Goal: Task Accomplishment & Management: Complete application form

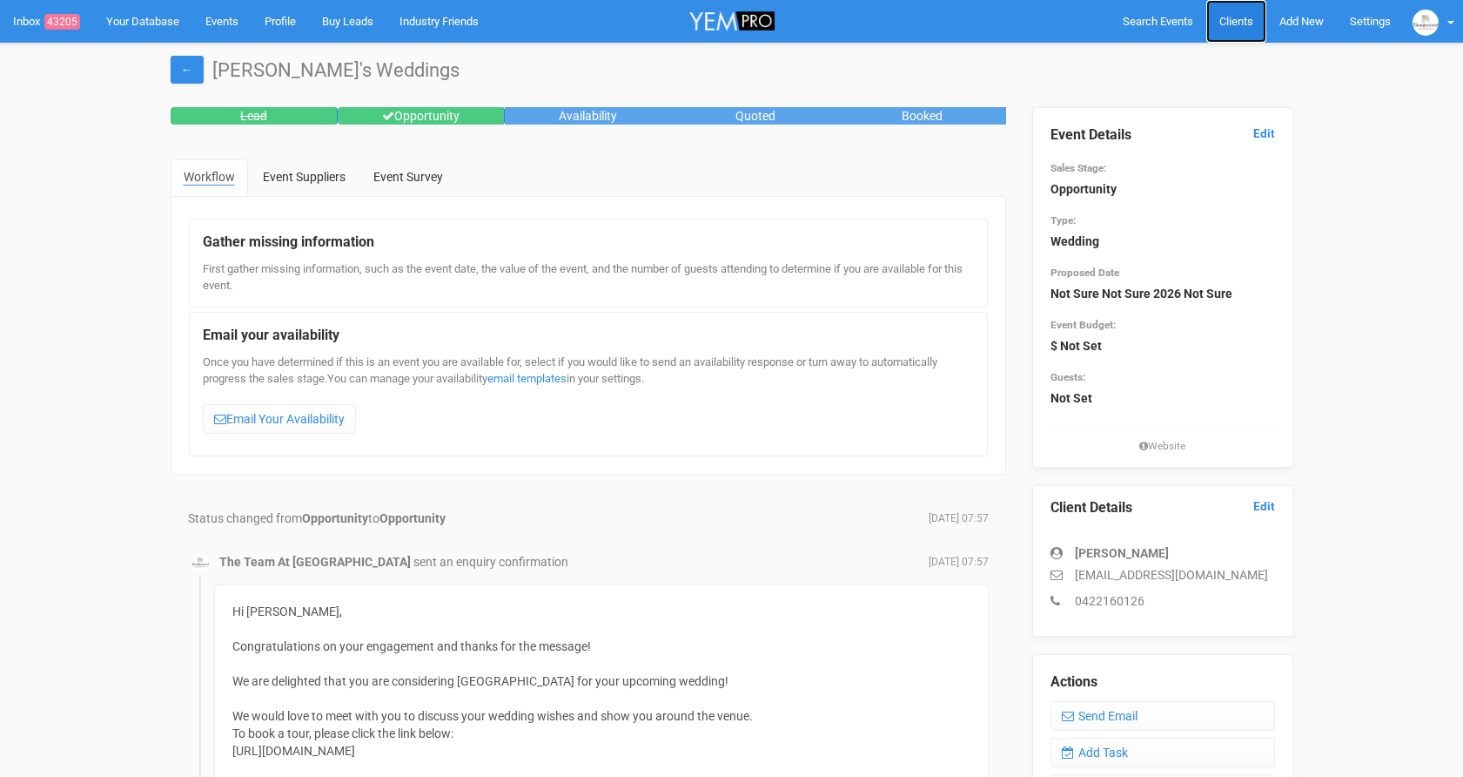
click at [1231, 24] on span "Clients" at bounding box center [1237, 21] width 34 height 13
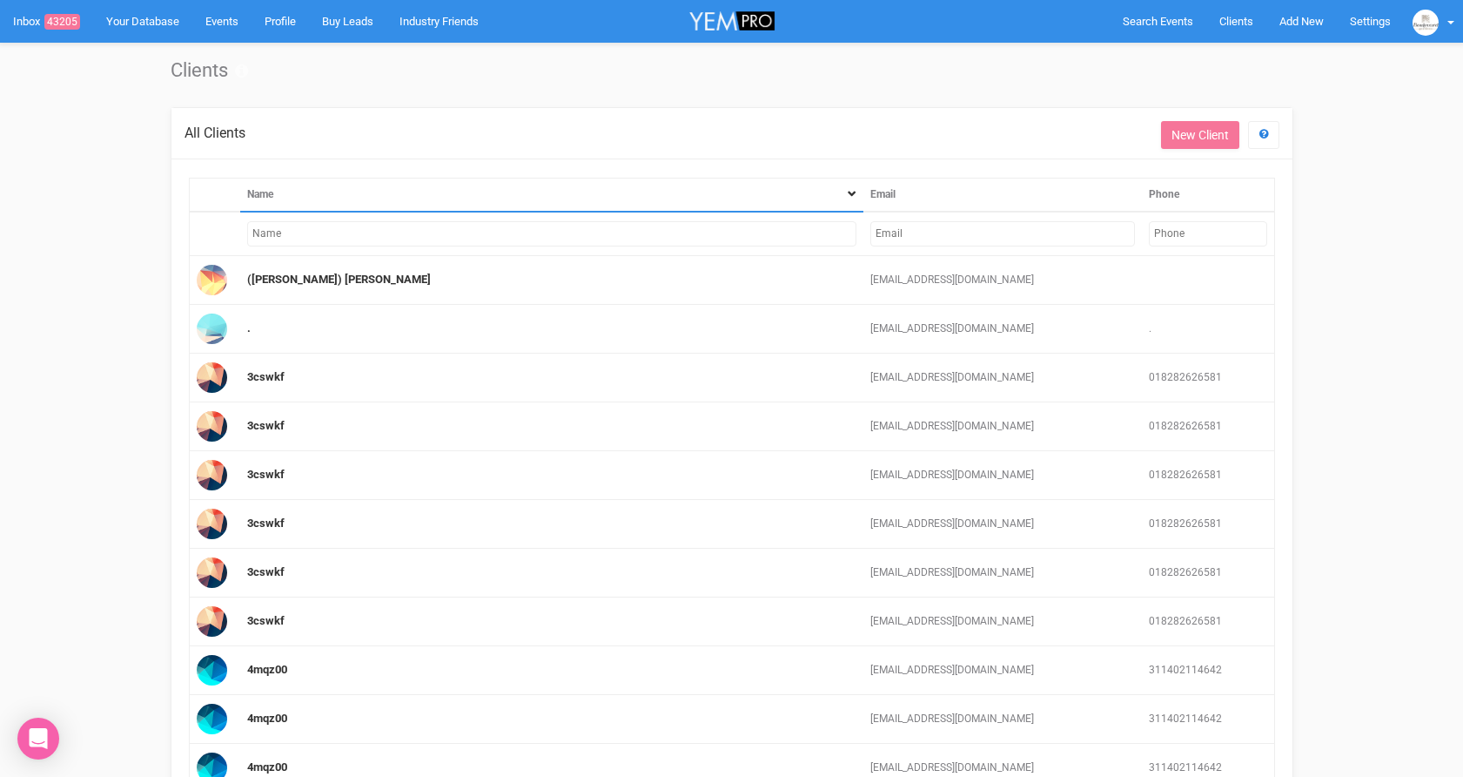
click at [1086, 235] on input "text" at bounding box center [1003, 233] width 264 height 25
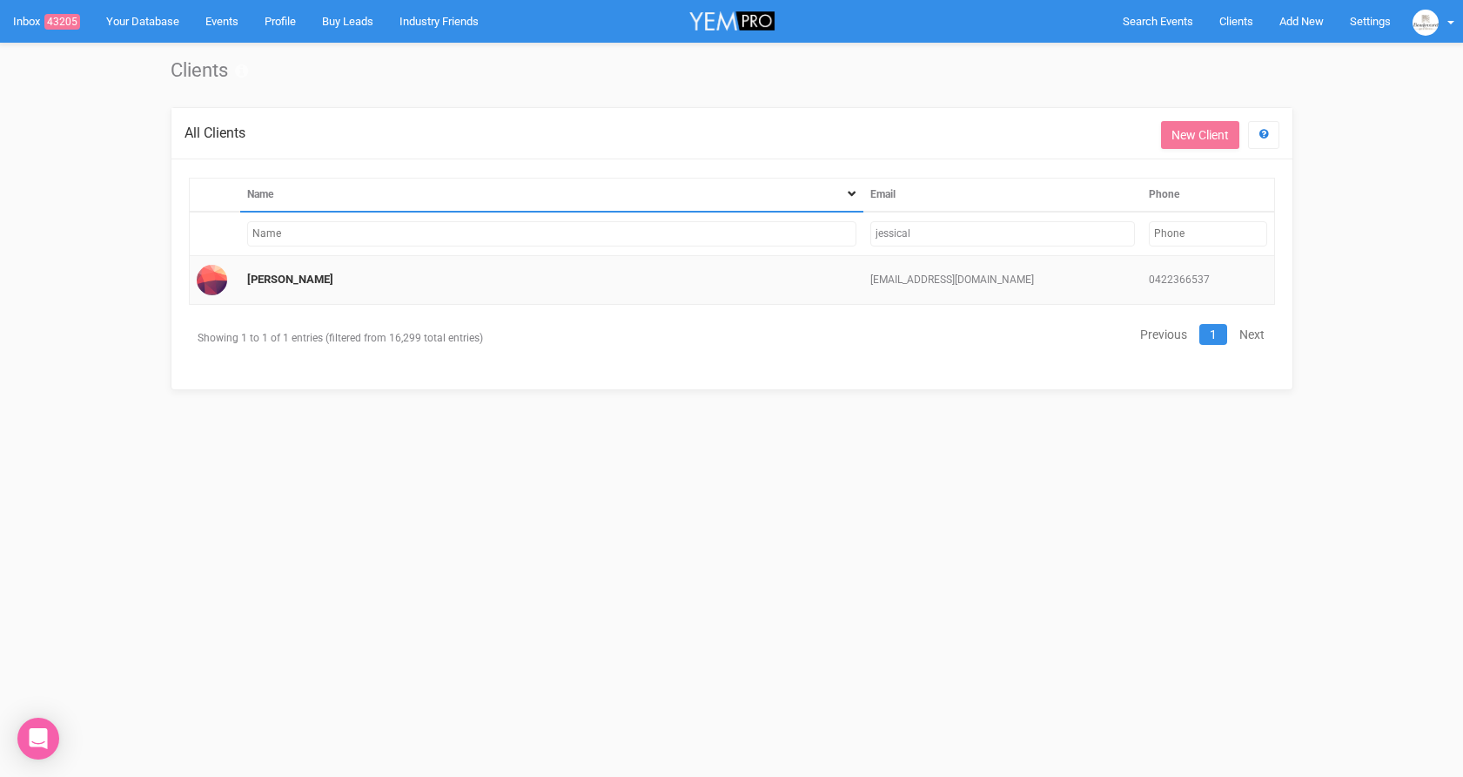
type input "jessical"
click at [317, 281] on td "[PERSON_NAME]" at bounding box center [551, 280] width 623 height 49
click at [263, 279] on link "[PERSON_NAME]" at bounding box center [290, 278] width 86 height 13
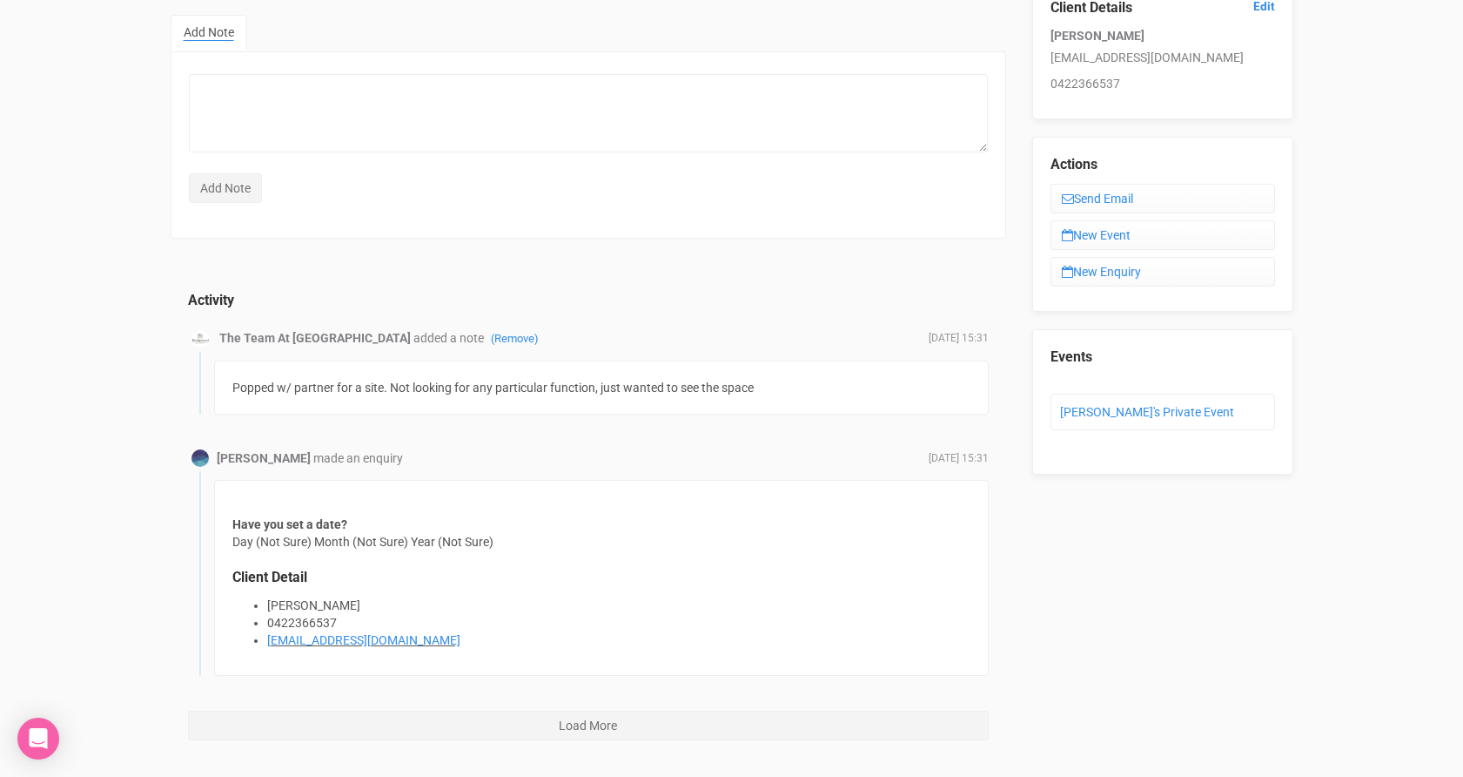
scroll to position [127, 0]
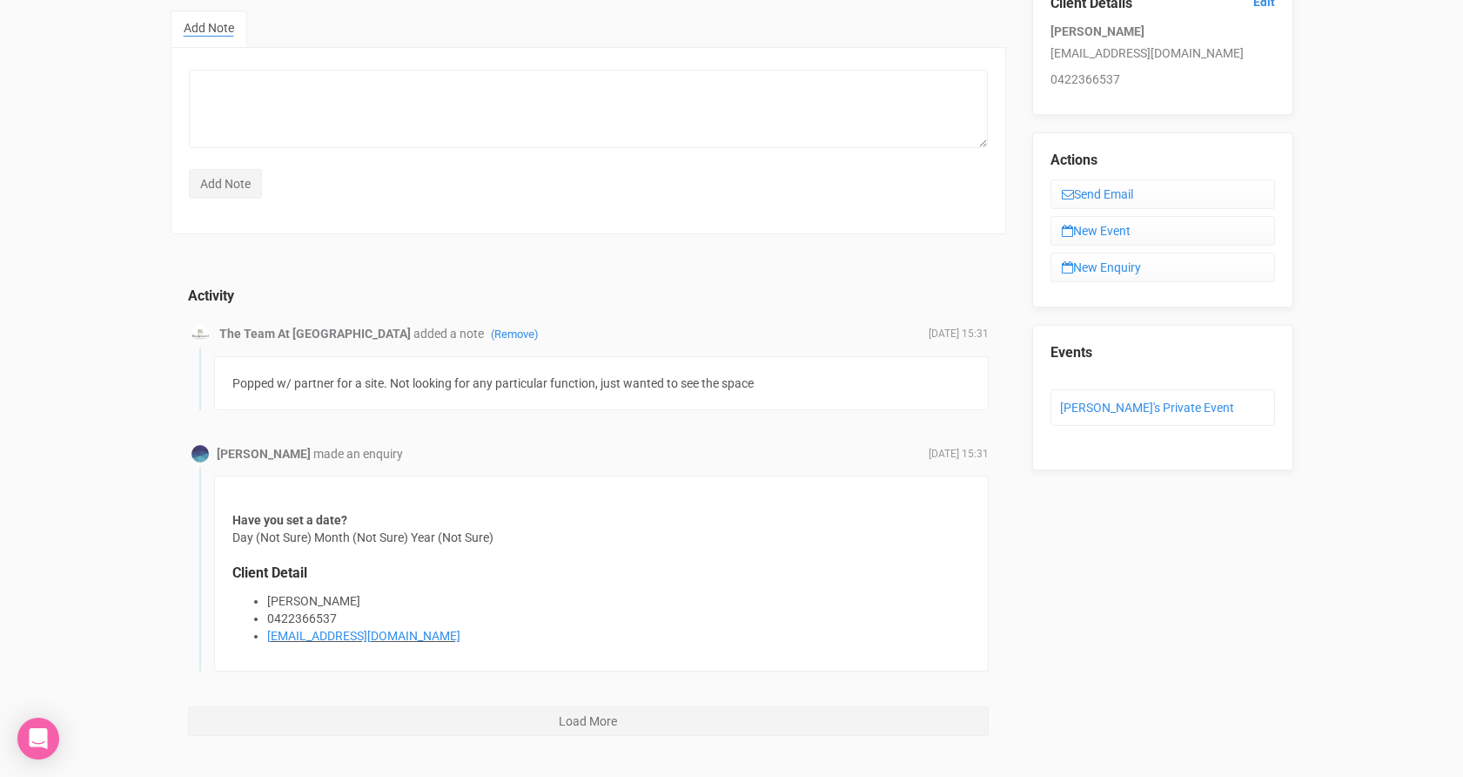
click at [1129, 50] on p "jessicalpleasant@gmail.com" at bounding box center [1163, 52] width 225 height 17
click at [1210, 56] on p "jessicalpleasant@gmail.com" at bounding box center [1163, 52] width 225 height 17
drag, startPoint x: 1210, startPoint y: 56, endPoint x: 1052, endPoint y: 46, distance: 158.7
click at [1052, 46] on p "jessicalpleasant@gmail.com" at bounding box center [1163, 52] width 225 height 17
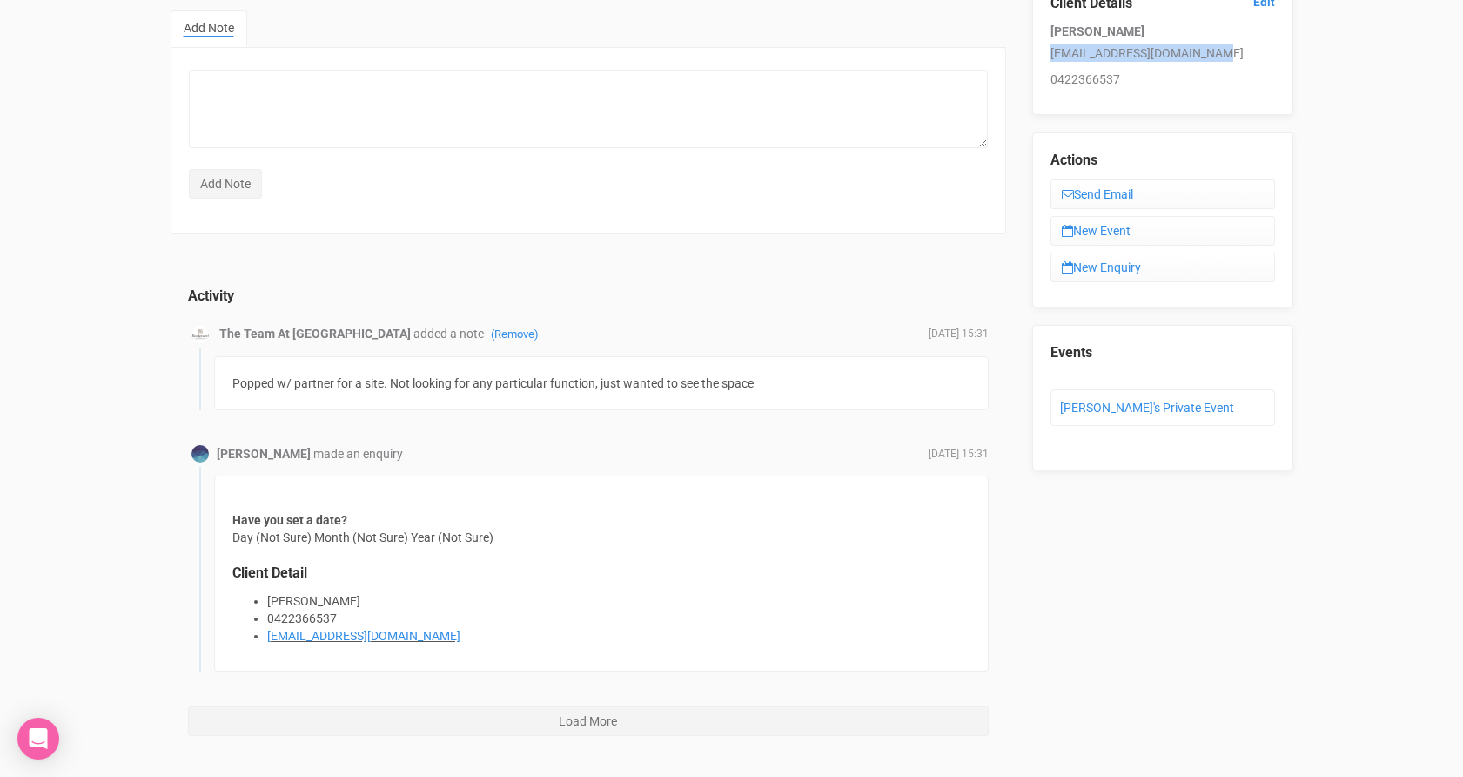
copy p "jessicalpleasant@gmail.com"
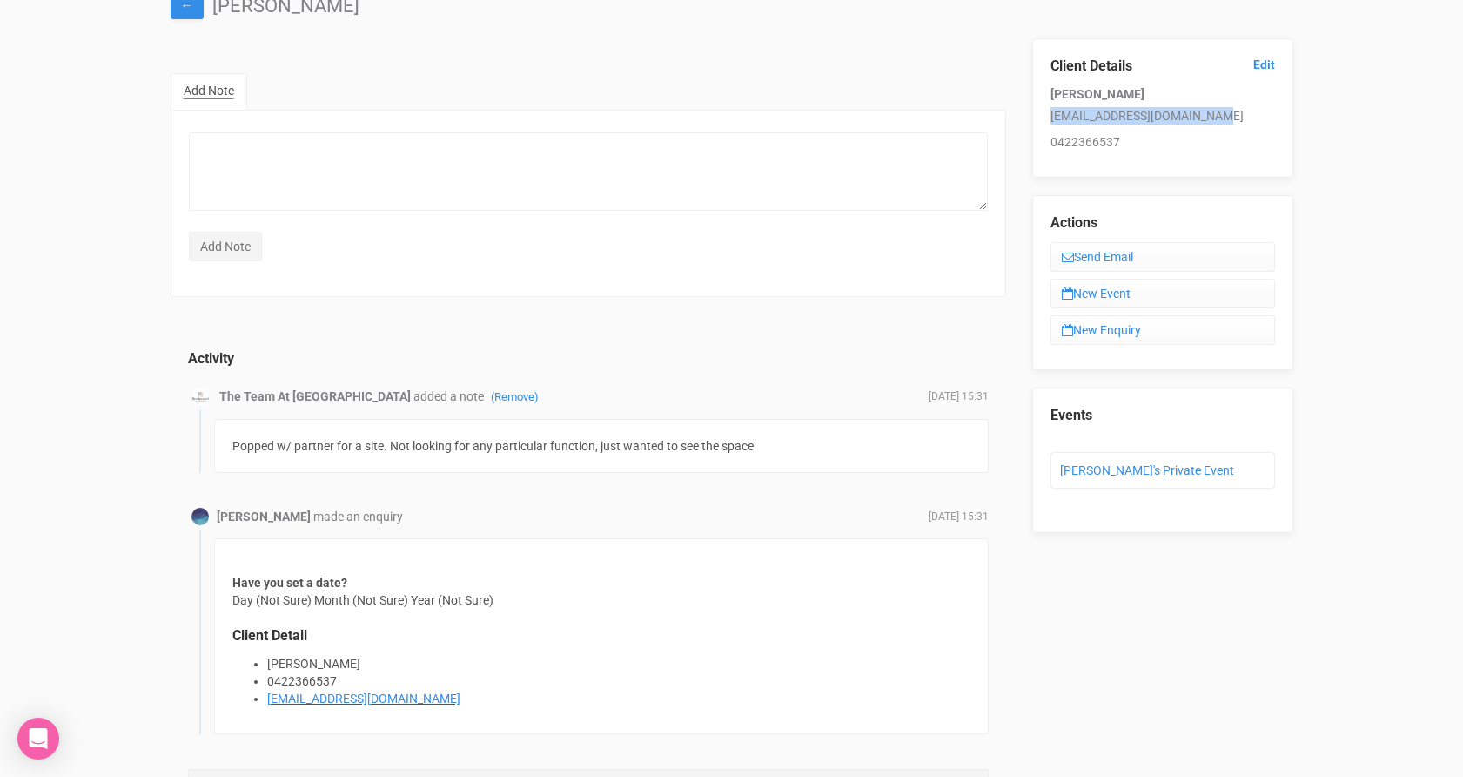
scroll to position [0, 0]
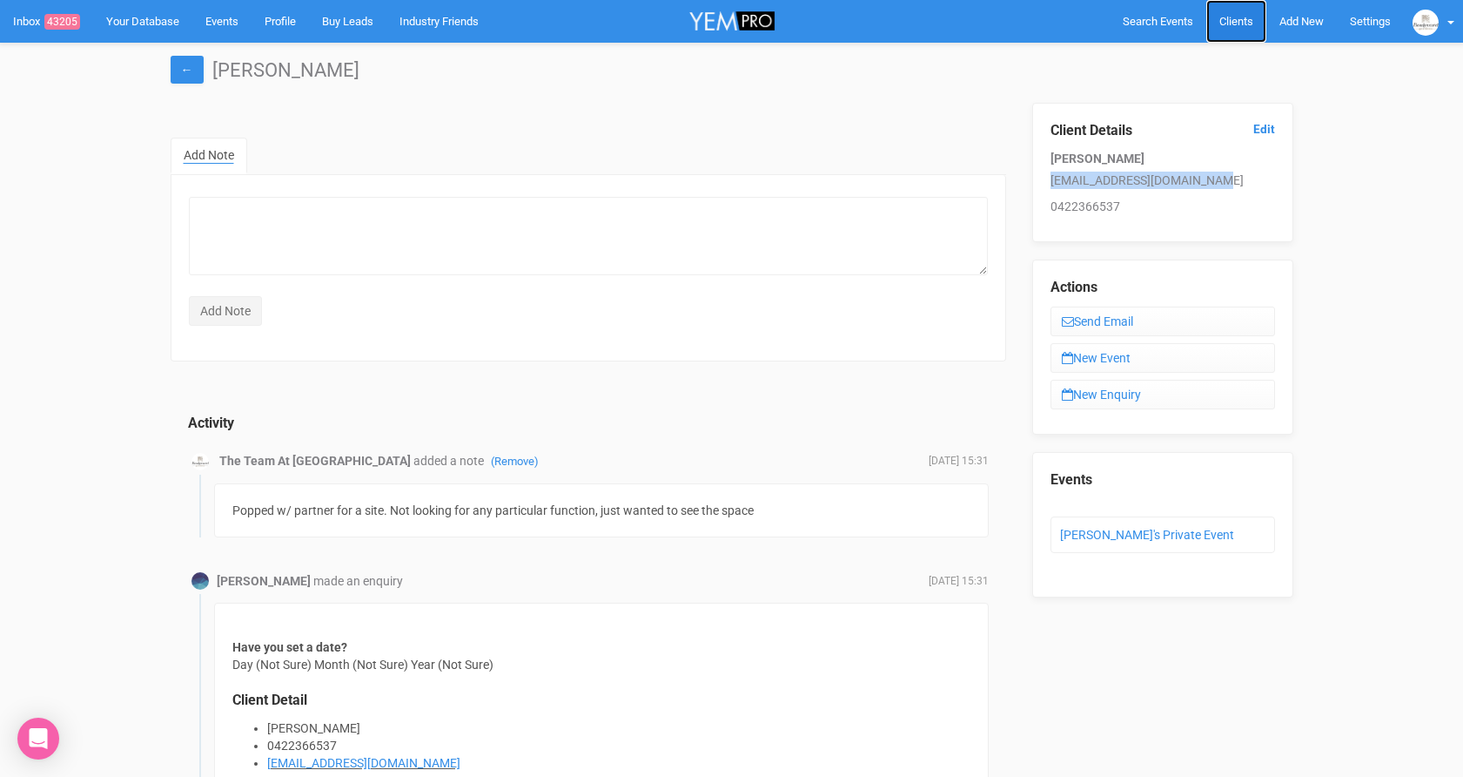
click at [1249, 16] on span "Clients" at bounding box center [1237, 21] width 34 height 13
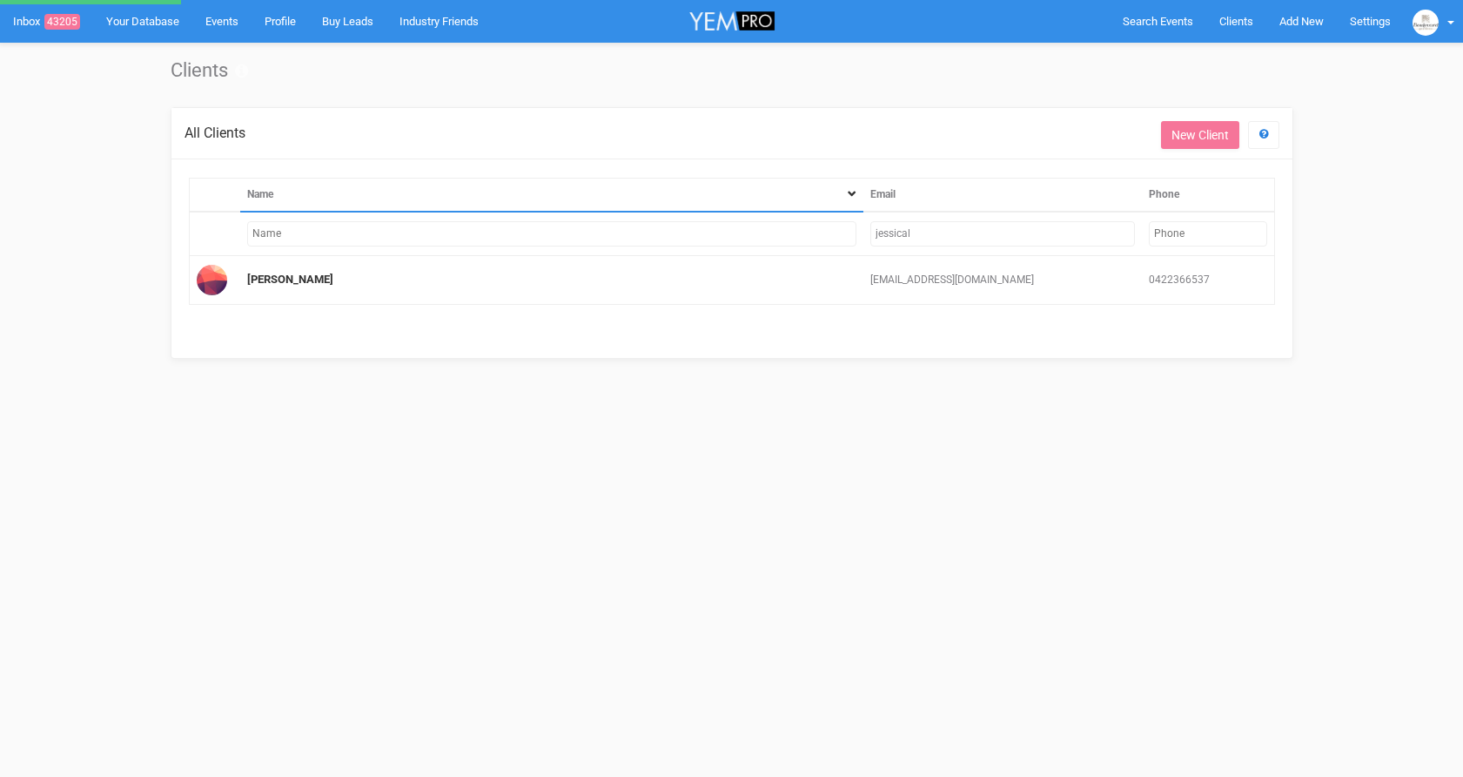
drag, startPoint x: 957, startPoint y: 238, endPoint x: 871, endPoint y: 232, distance: 86.3
click at [871, 232] on input "jessical" at bounding box center [1003, 233] width 264 height 25
type input "megan"
drag, startPoint x: 905, startPoint y: 235, endPoint x: 933, endPoint y: 238, distance: 28.8
click at [905, 235] on input "jessical" at bounding box center [1003, 233] width 264 height 25
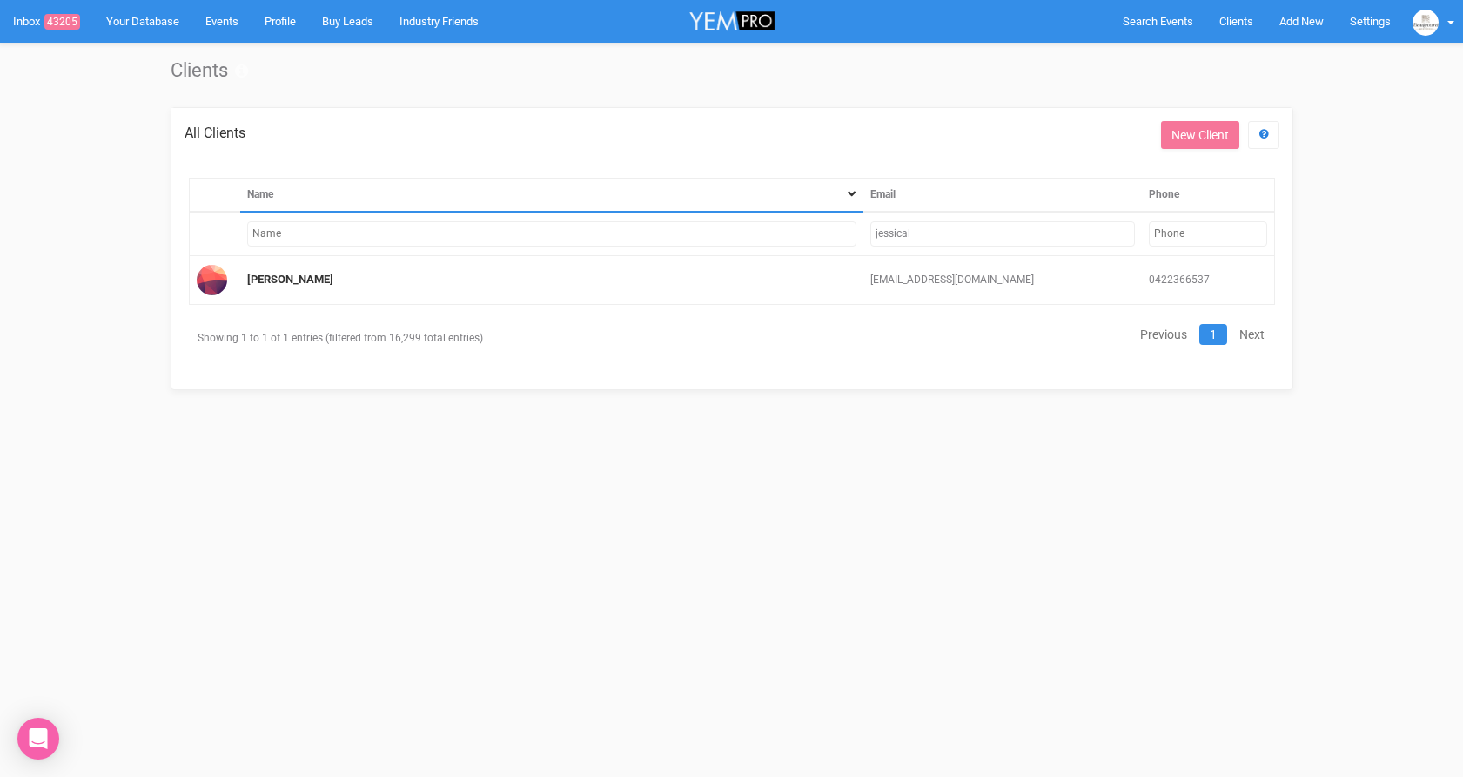
drag, startPoint x: 945, startPoint y: 234, endPoint x: 865, endPoint y: 224, distance: 79.9
click at [865, 224] on td "jessical" at bounding box center [1003, 234] width 278 height 44
type input "megan.mcken"
click at [297, 282] on link "Megan Mckenzie" at bounding box center [290, 278] width 86 height 13
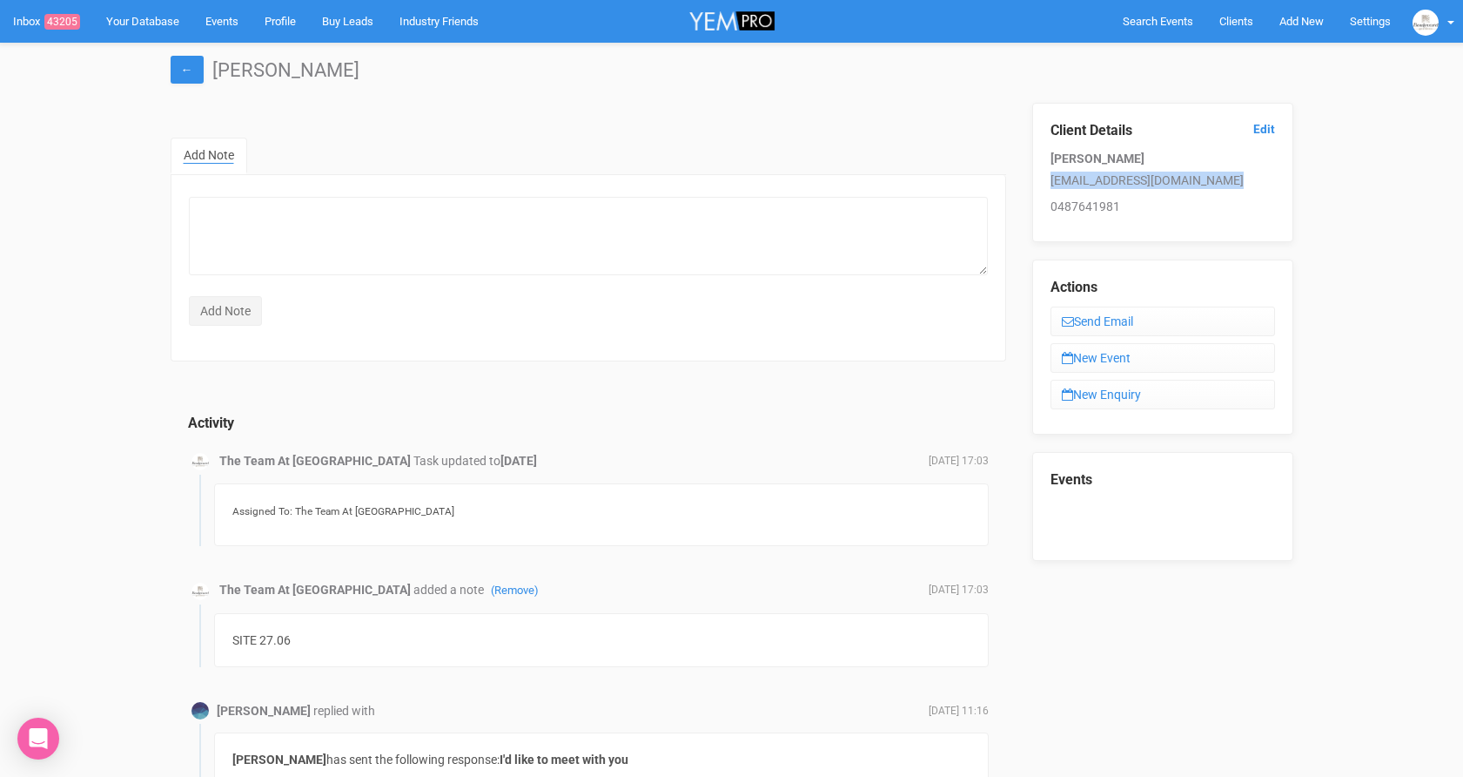
drag, startPoint x: 1239, startPoint y: 179, endPoint x: 1051, endPoint y: 173, distance: 188.1
click at [1051, 173] on p "megan.mckenzie93@hotmail.com" at bounding box center [1163, 180] width 225 height 17
copy p "megan.mckenzie93@hotmail.com"
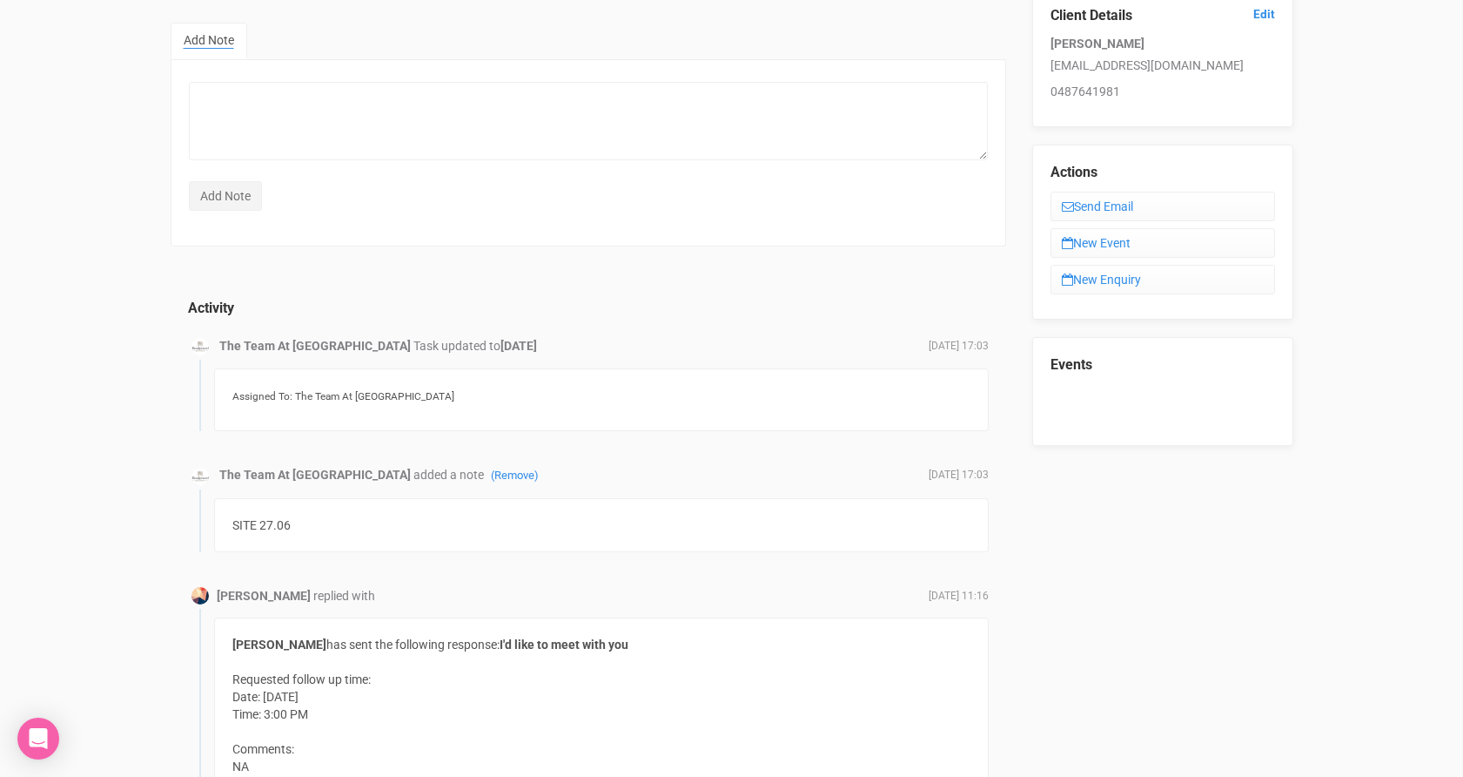
scroll to position [106, 0]
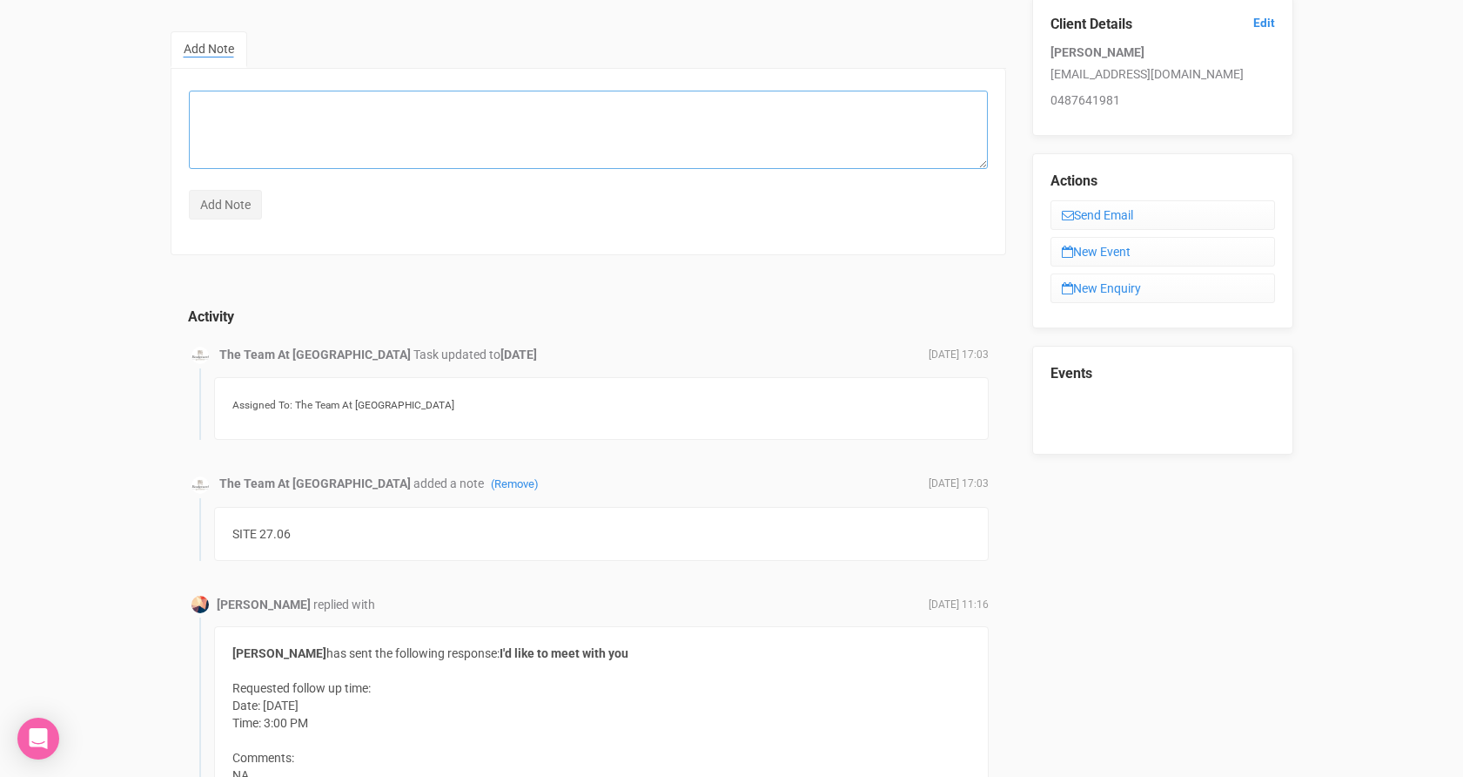
drag, startPoint x: 289, startPoint y: 153, endPoint x: 286, endPoint y: 138, distance: 16.1
click at [289, 148] on textarea at bounding box center [588, 130] width 799 height 78
type textarea "-"
type textarea "Sent Final Email Follow Up - 19/08"
click at [199, 213] on input "Add Note" at bounding box center [225, 205] width 73 height 30
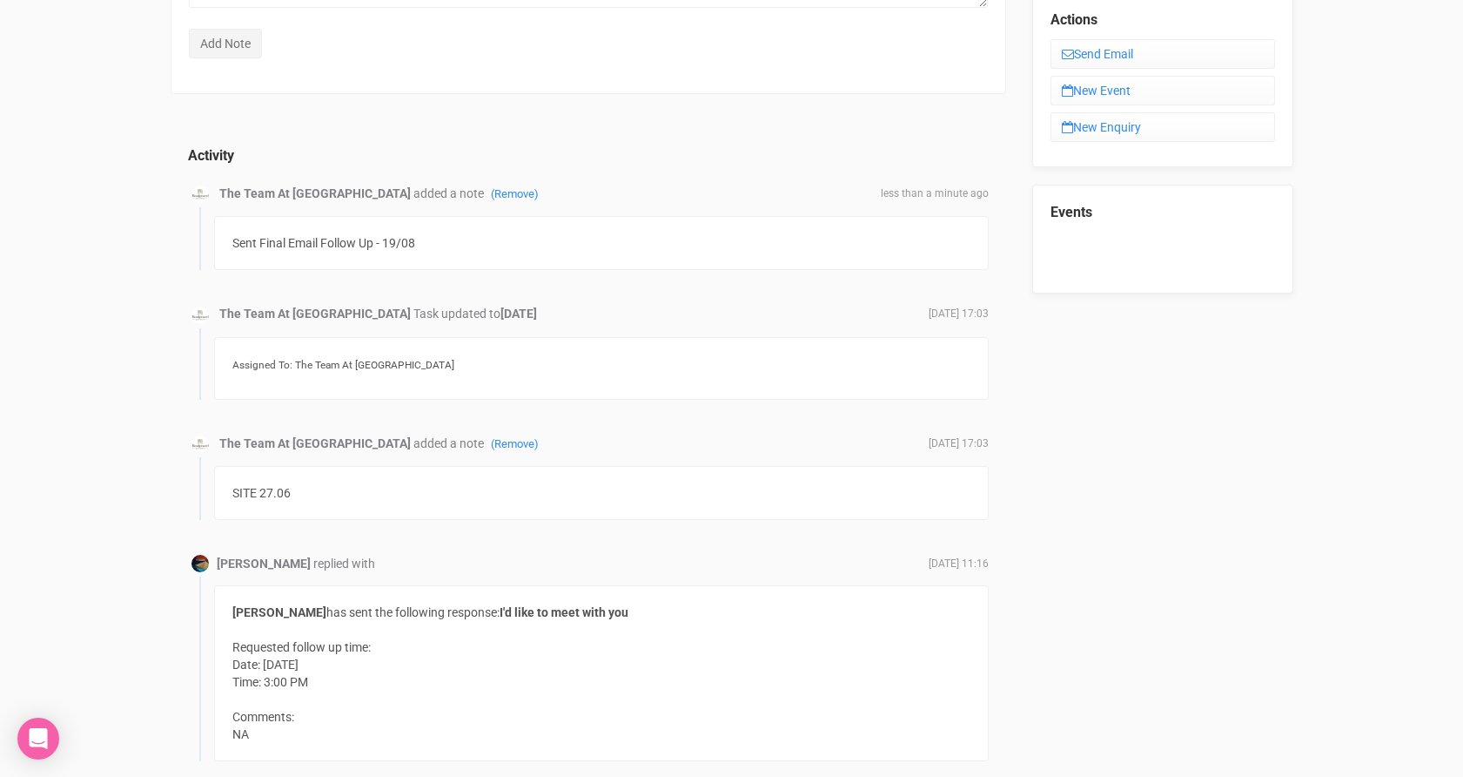
scroll to position [0, 0]
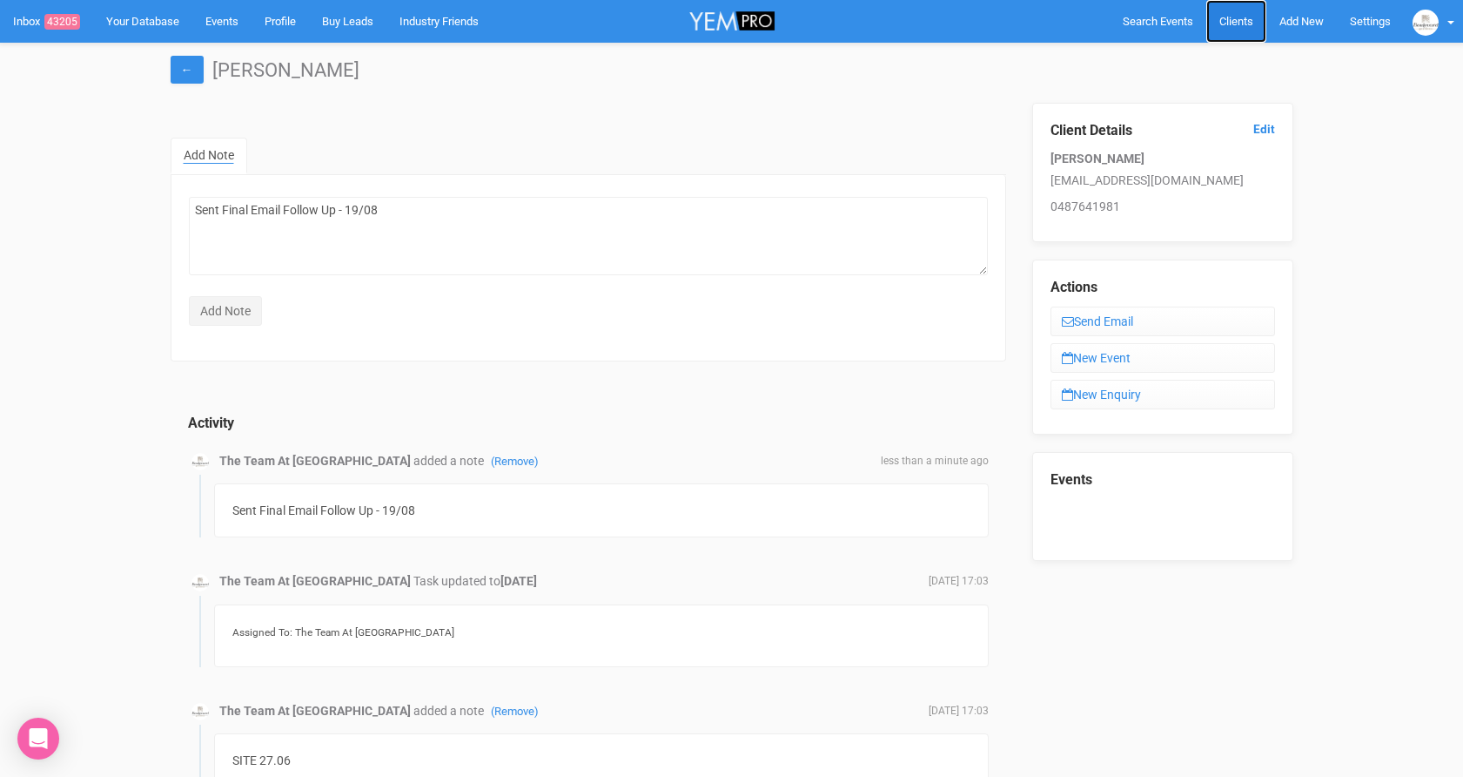
click at [1232, 28] on link "Clients" at bounding box center [1237, 21] width 60 height 43
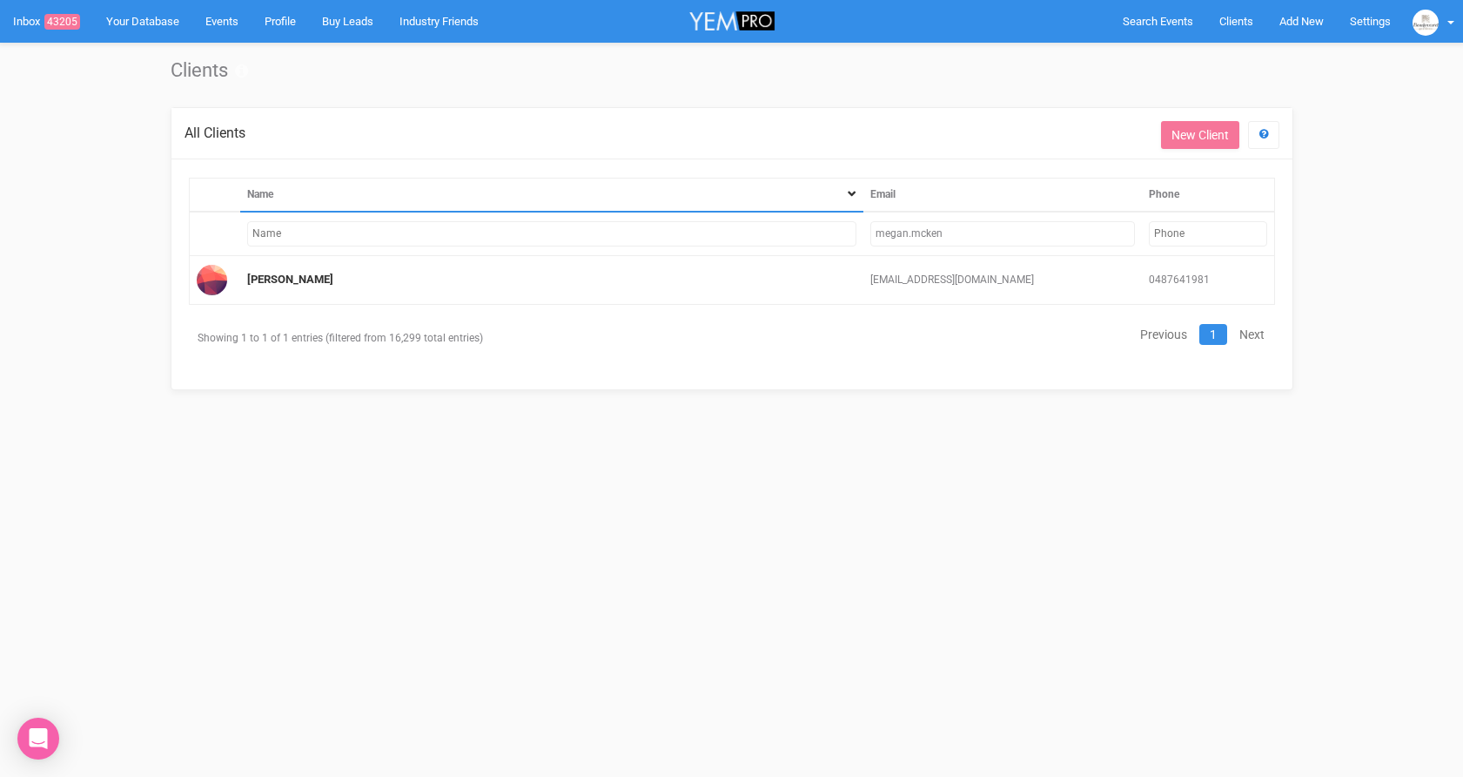
drag, startPoint x: 1019, startPoint y: 239, endPoint x: 871, endPoint y: 240, distance: 148.0
click at [871, 240] on input "megan.mcken" at bounding box center [1003, 233] width 264 height 25
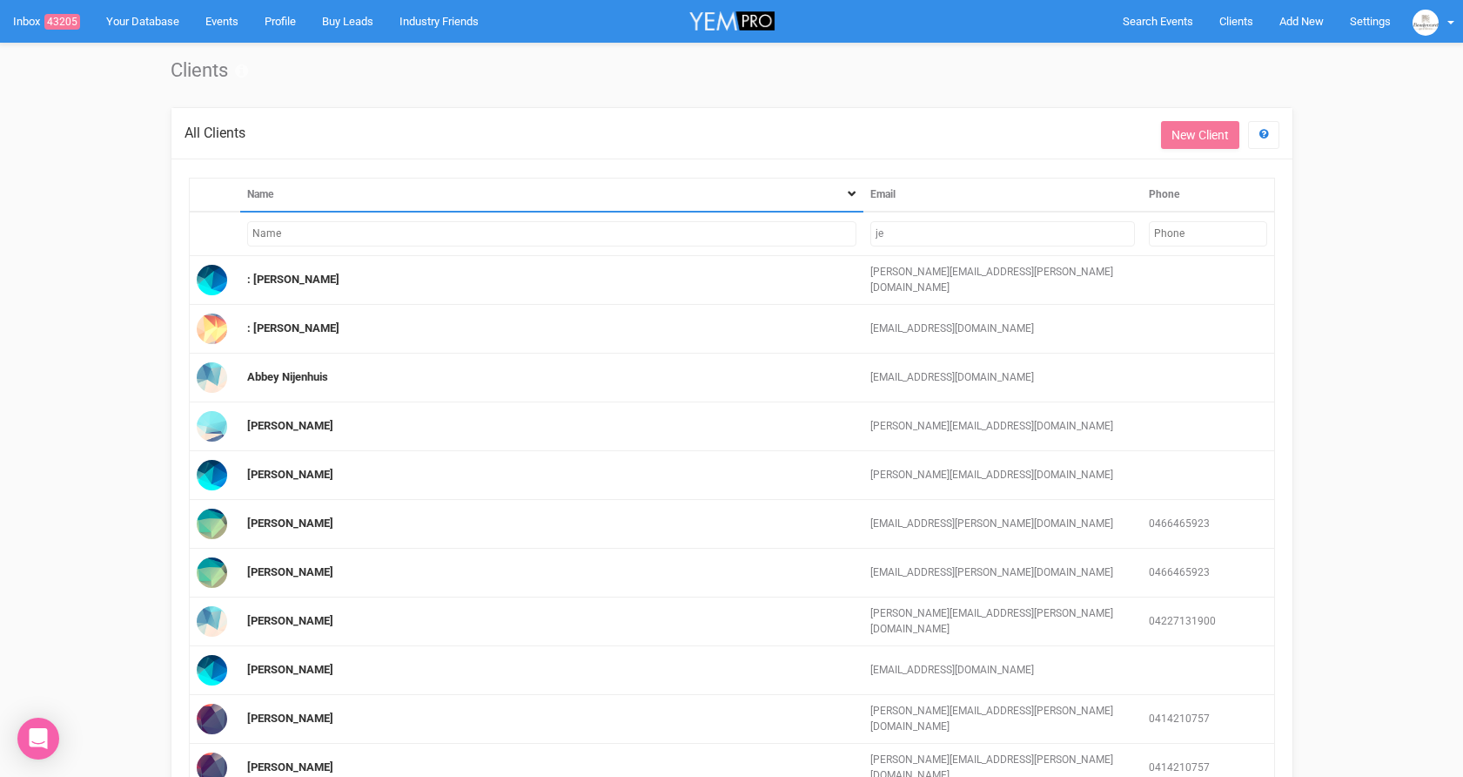
type input "j"
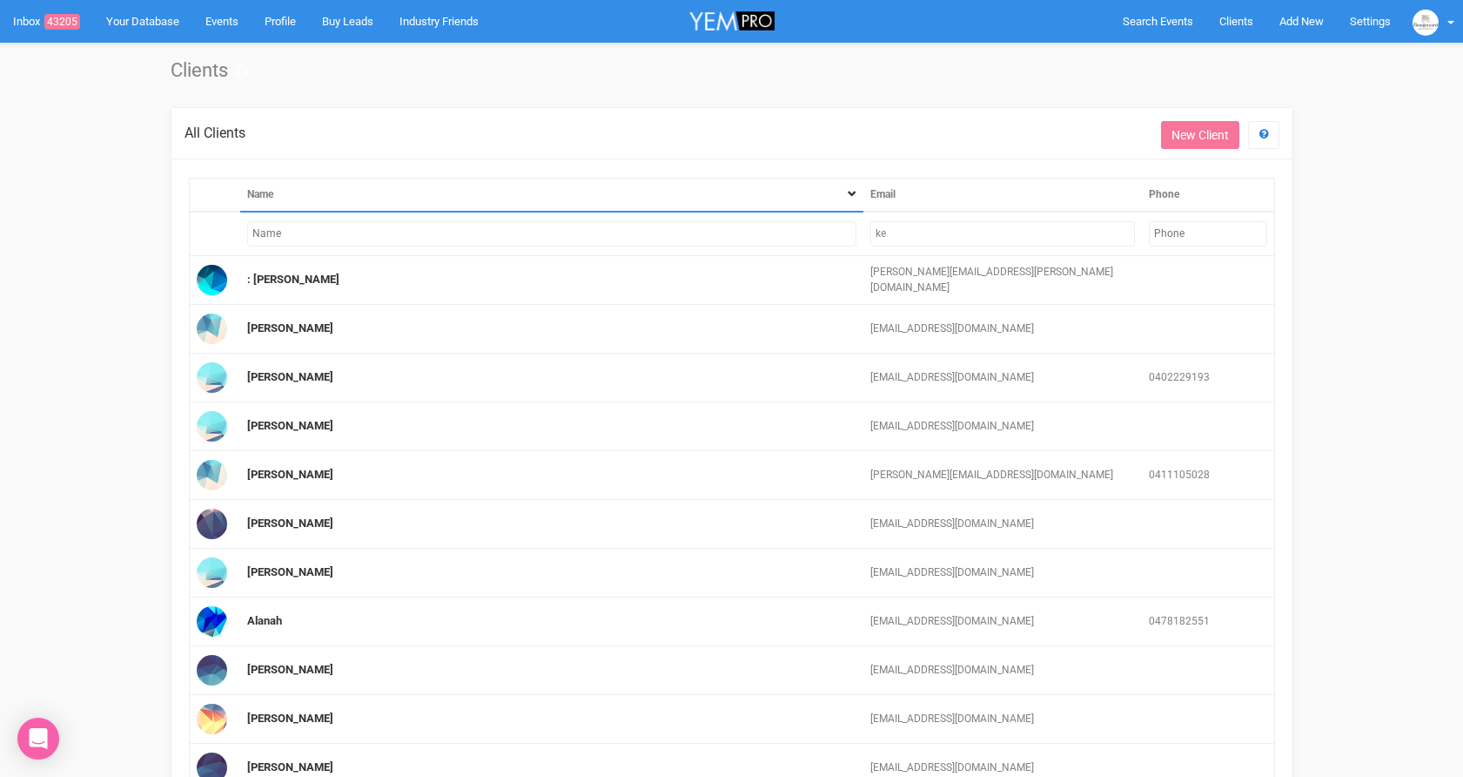
type input "k"
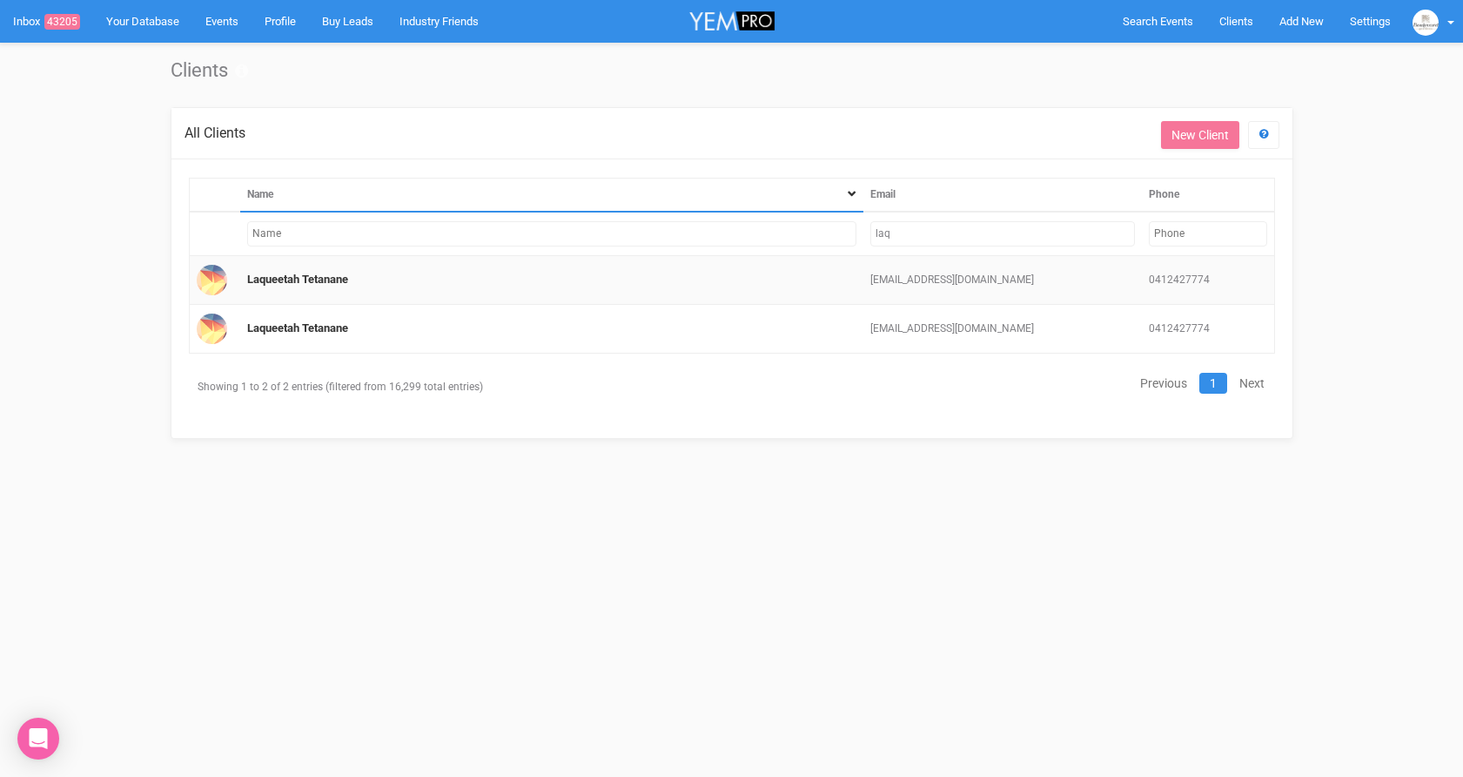
type input "laq"
click at [933, 276] on td "[EMAIL_ADDRESS][DOMAIN_NAME]" at bounding box center [1003, 280] width 278 height 49
click at [255, 275] on link "Laqueetah Tetanane" at bounding box center [297, 278] width 101 height 13
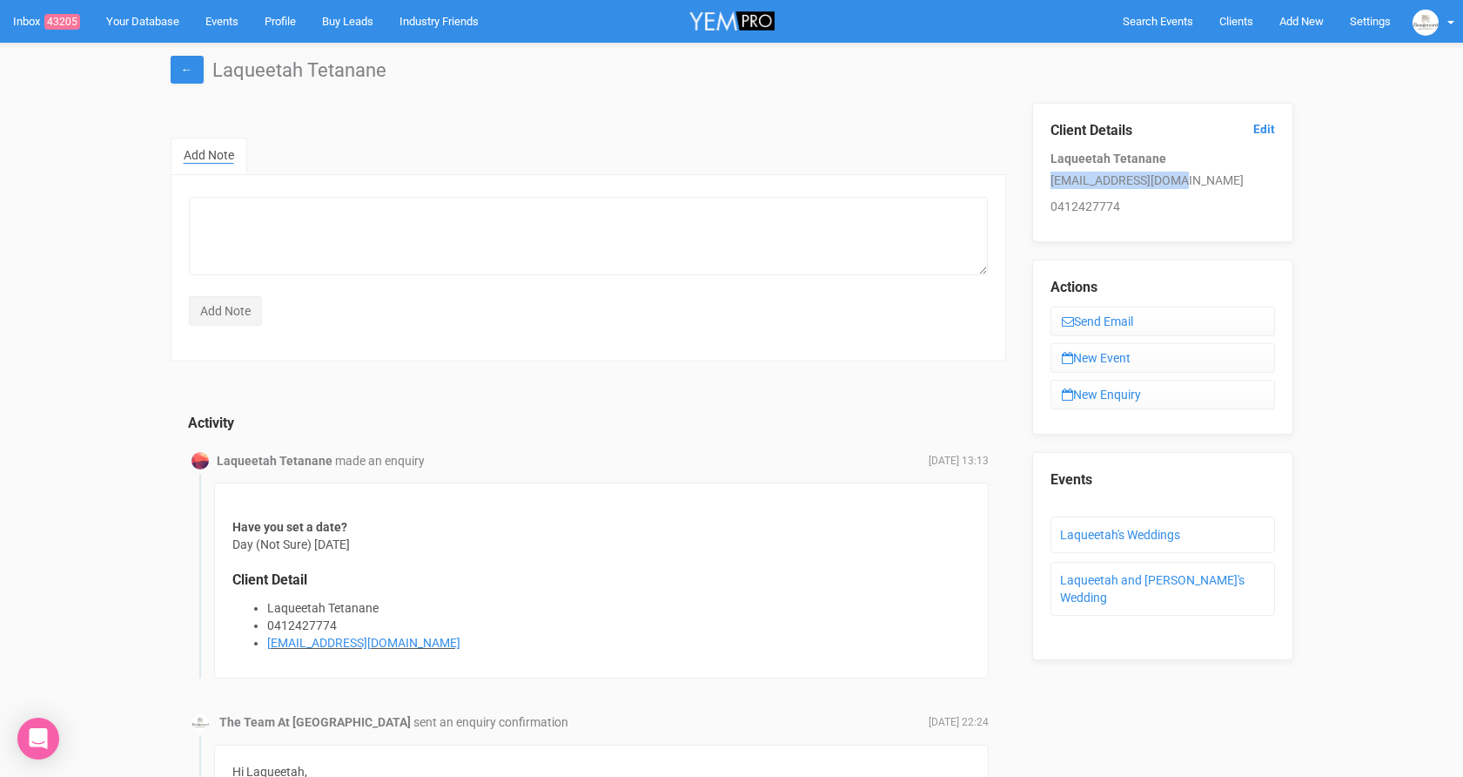
drag, startPoint x: 1048, startPoint y: 185, endPoint x: 1179, endPoint y: 189, distance: 130.7
click at [1179, 189] on div "Client Details Edit Laqueetah Tetanane laqueetah9@gmail.com 0412427774" at bounding box center [1162, 172] width 261 height 139
copy p "[EMAIL_ADDRESS][DOMAIN_NAME]"
click at [1234, 36] on link "Clients" at bounding box center [1237, 21] width 60 height 43
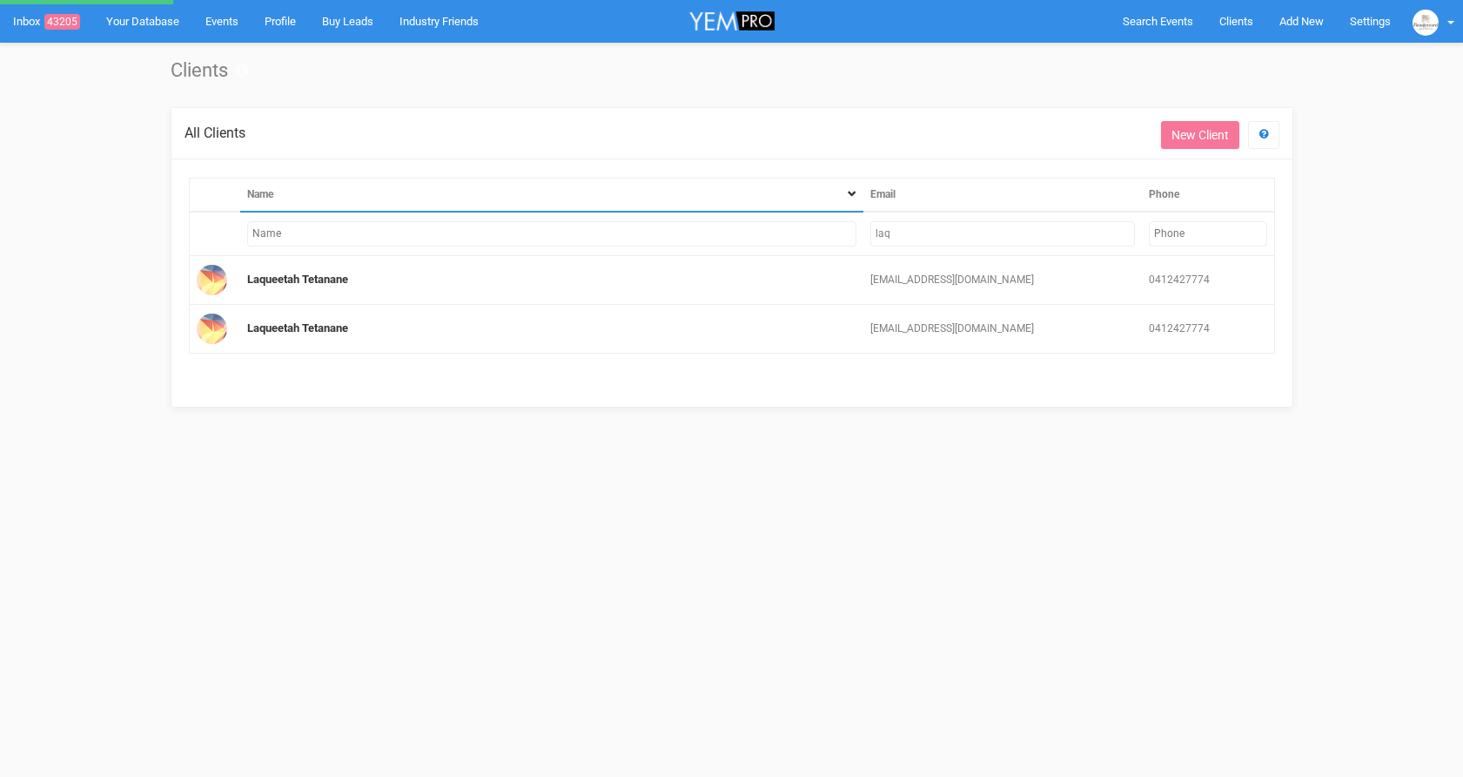
click at [987, 238] on input "laq" at bounding box center [1003, 233] width 264 height 25
type input "la"
click at [989, 227] on input "laq" at bounding box center [1003, 233] width 264 height 25
type input "l"
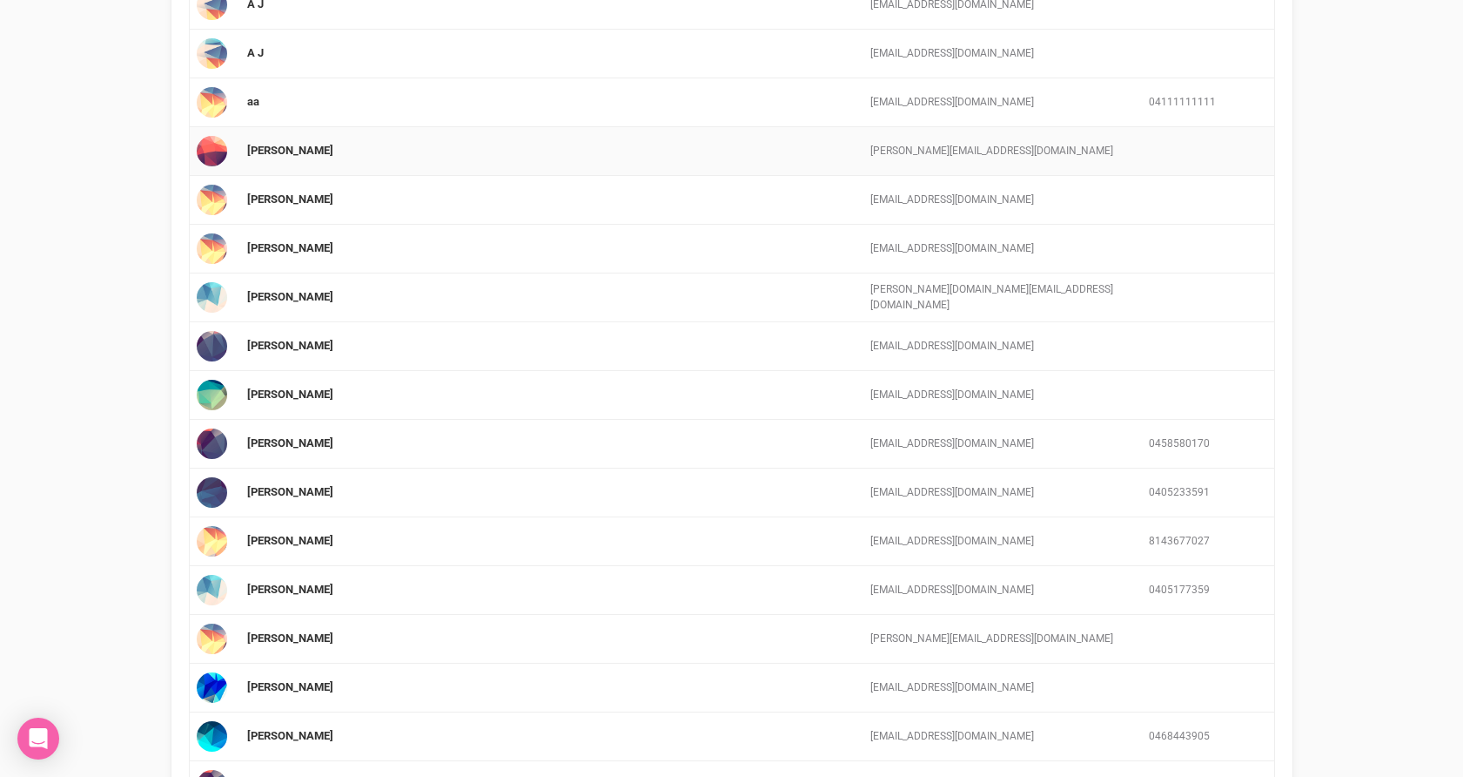
scroll to position [2031, 0]
click at [291, 246] on link "[PERSON_NAME]" at bounding box center [290, 246] width 86 height 13
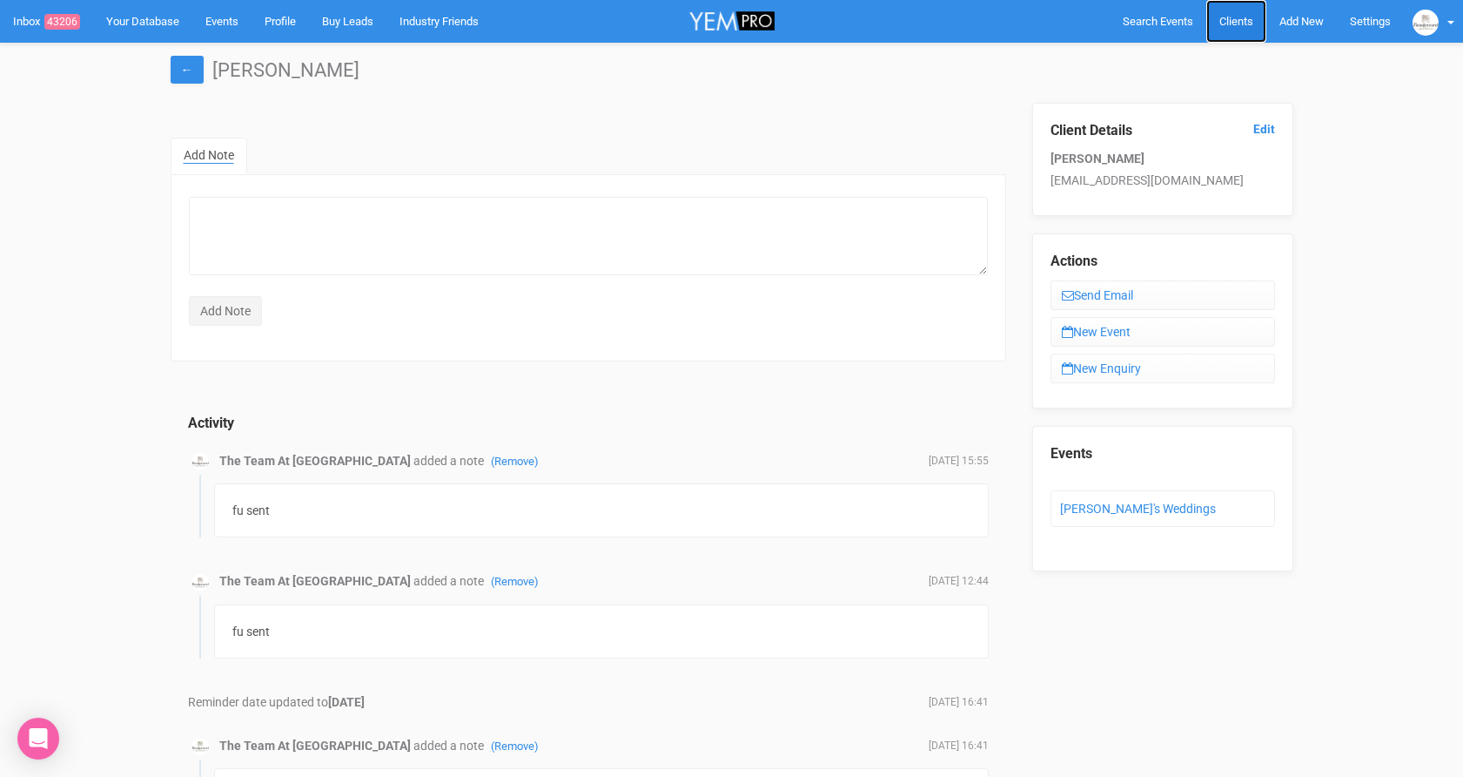
click at [1239, 16] on span "Clients" at bounding box center [1237, 21] width 34 height 13
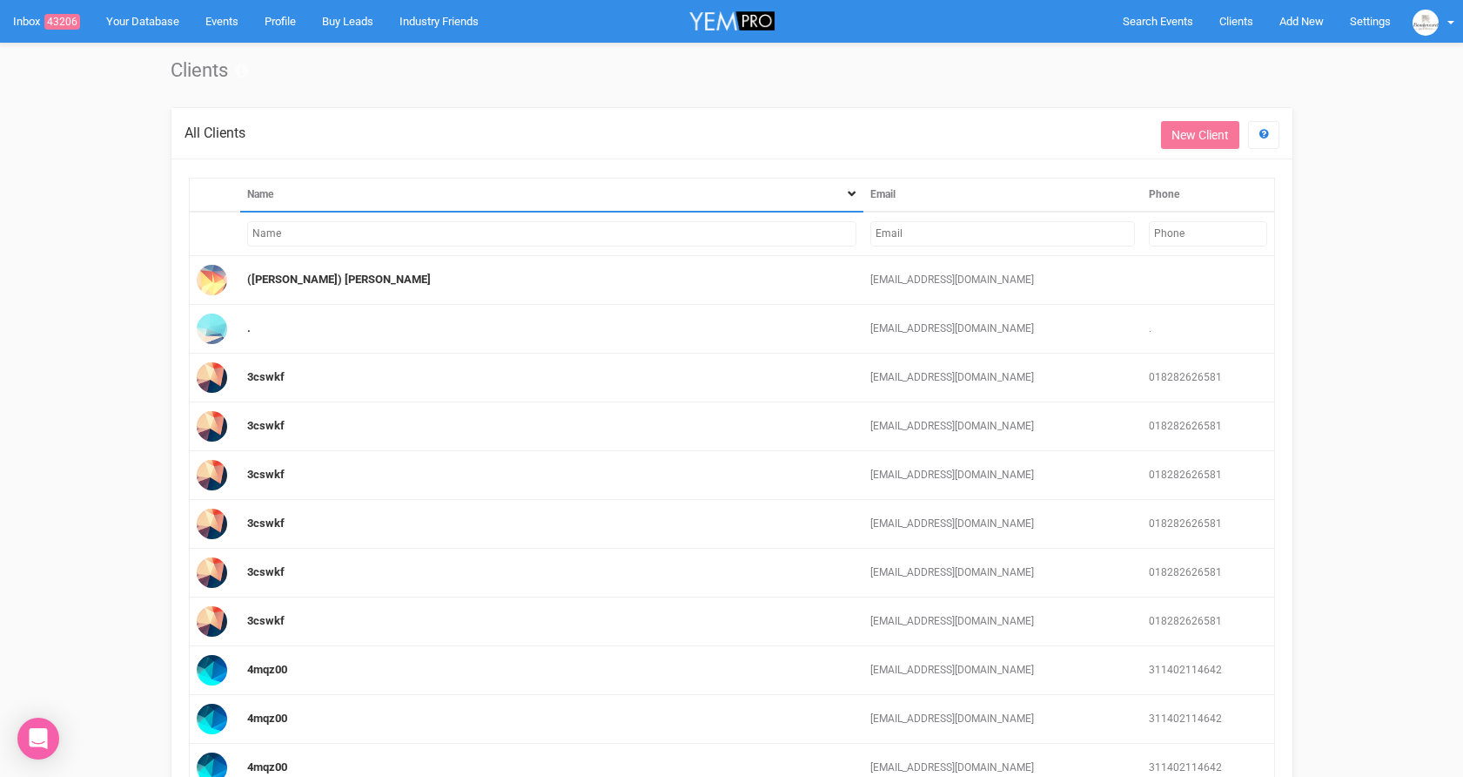
click at [920, 226] on input "text" at bounding box center [1003, 233] width 264 height 25
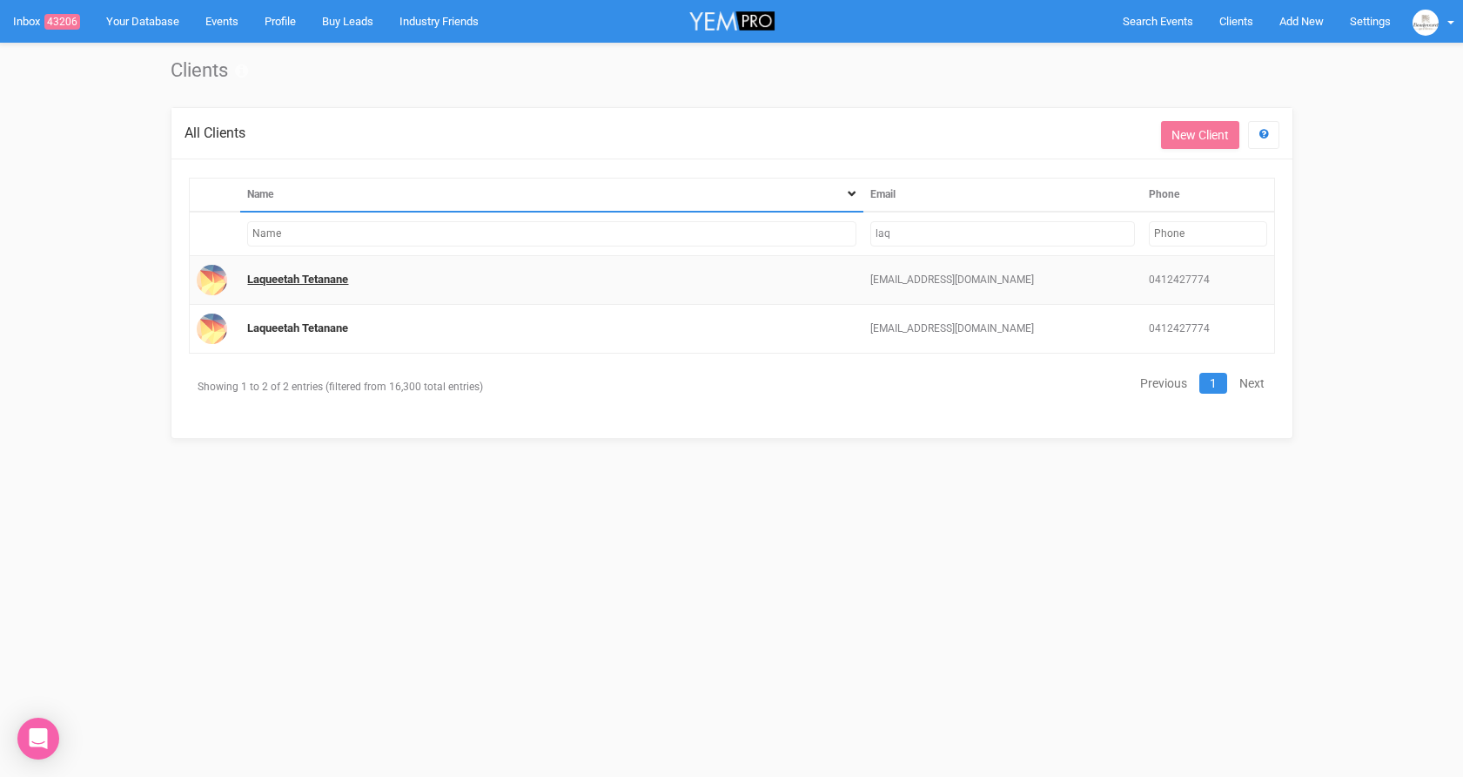
type input "laq"
click at [311, 280] on link "Laqueetah Tetanane" at bounding box center [297, 278] width 101 height 13
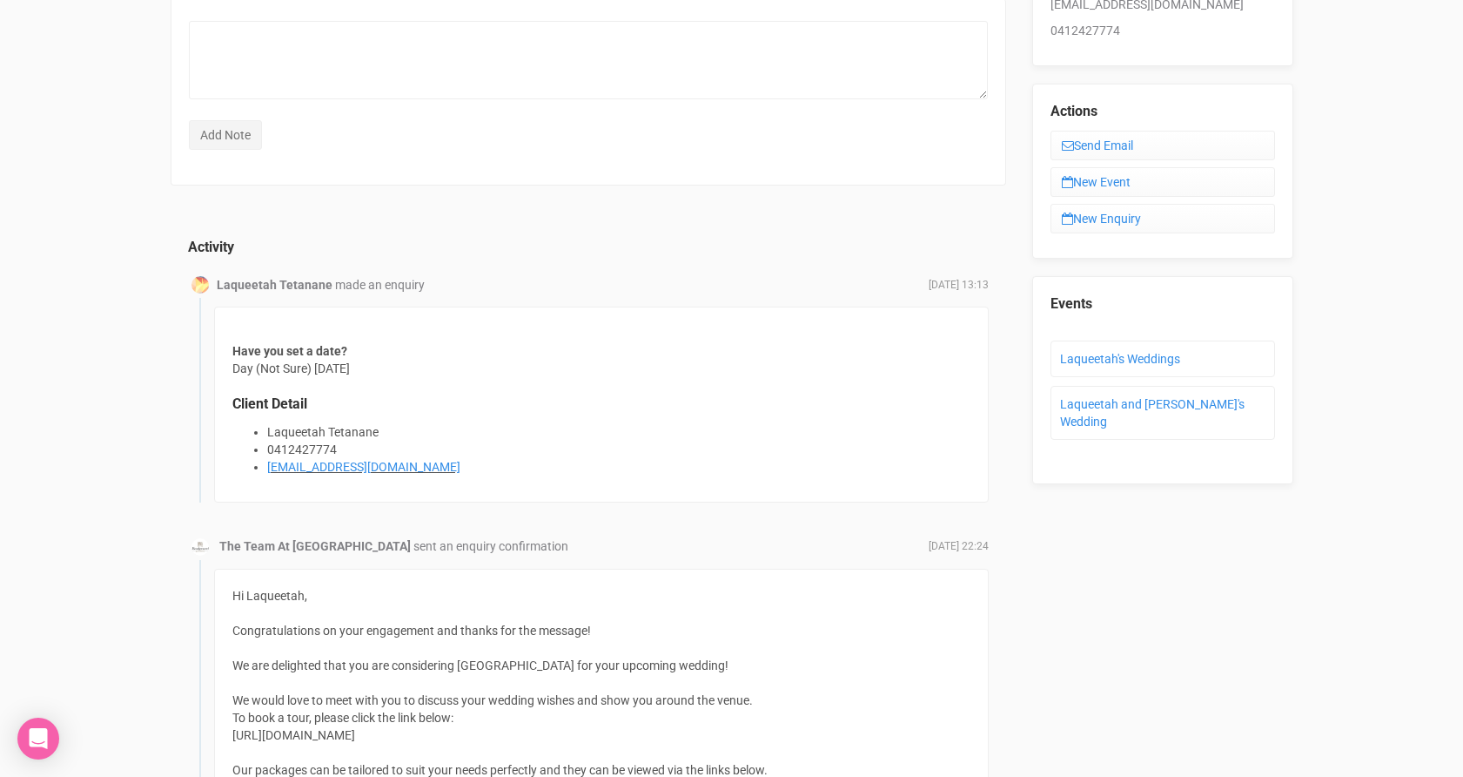
scroll to position [177, 0]
click at [1121, 359] on link "Laqueetah's Weddings" at bounding box center [1120, 358] width 120 height 14
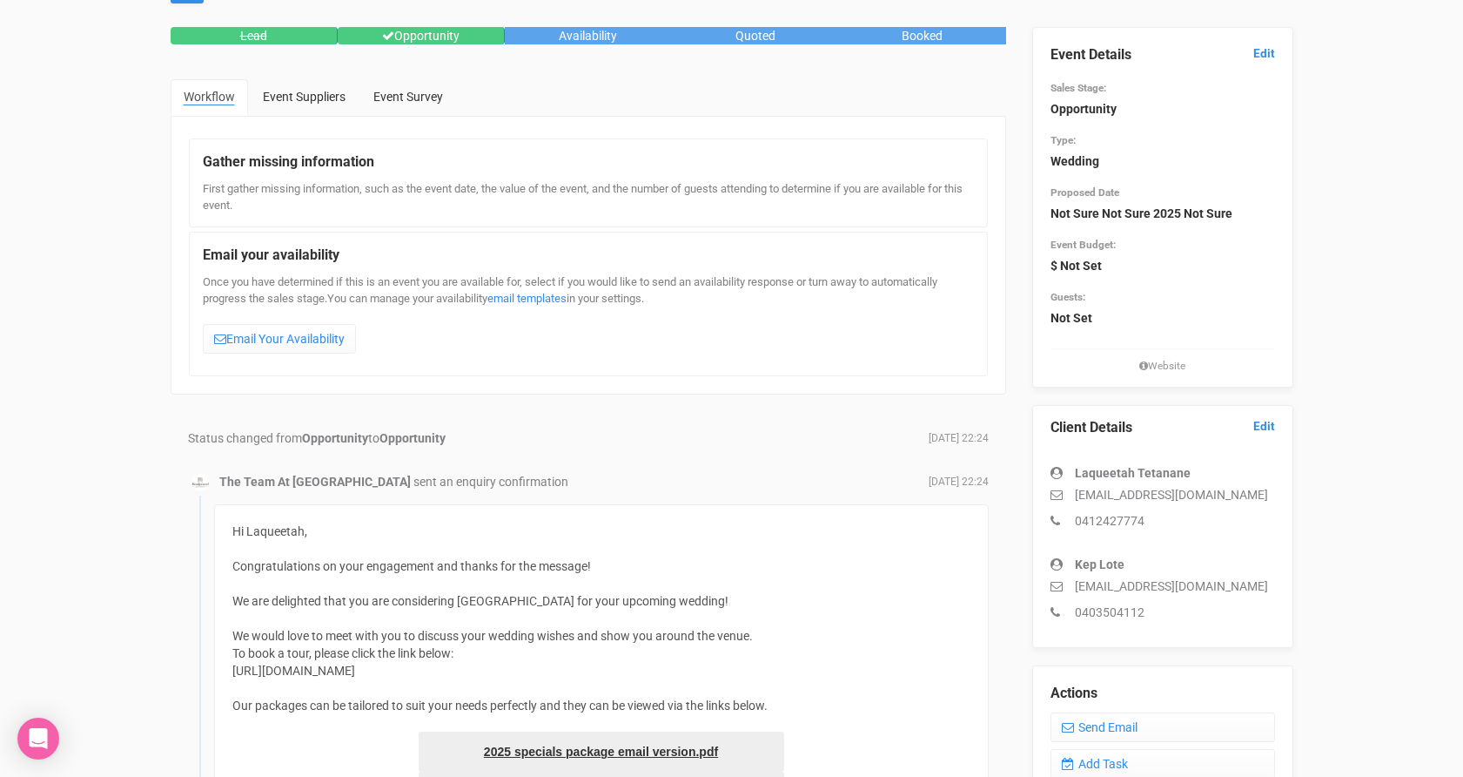
scroll to position [82, 0]
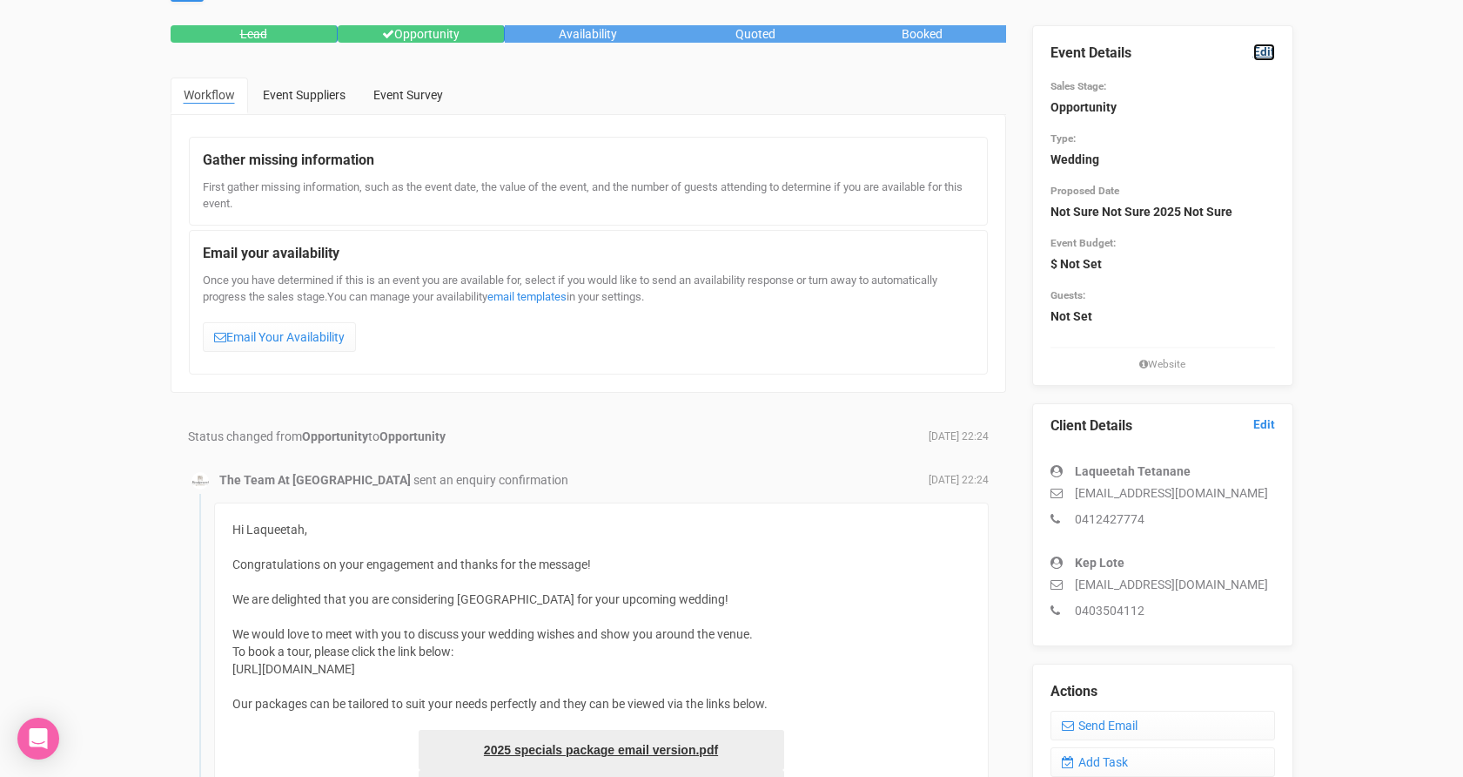
click at [1266, 52] on link "Edit" at bounding box center [1265, 52] width 22 height 17
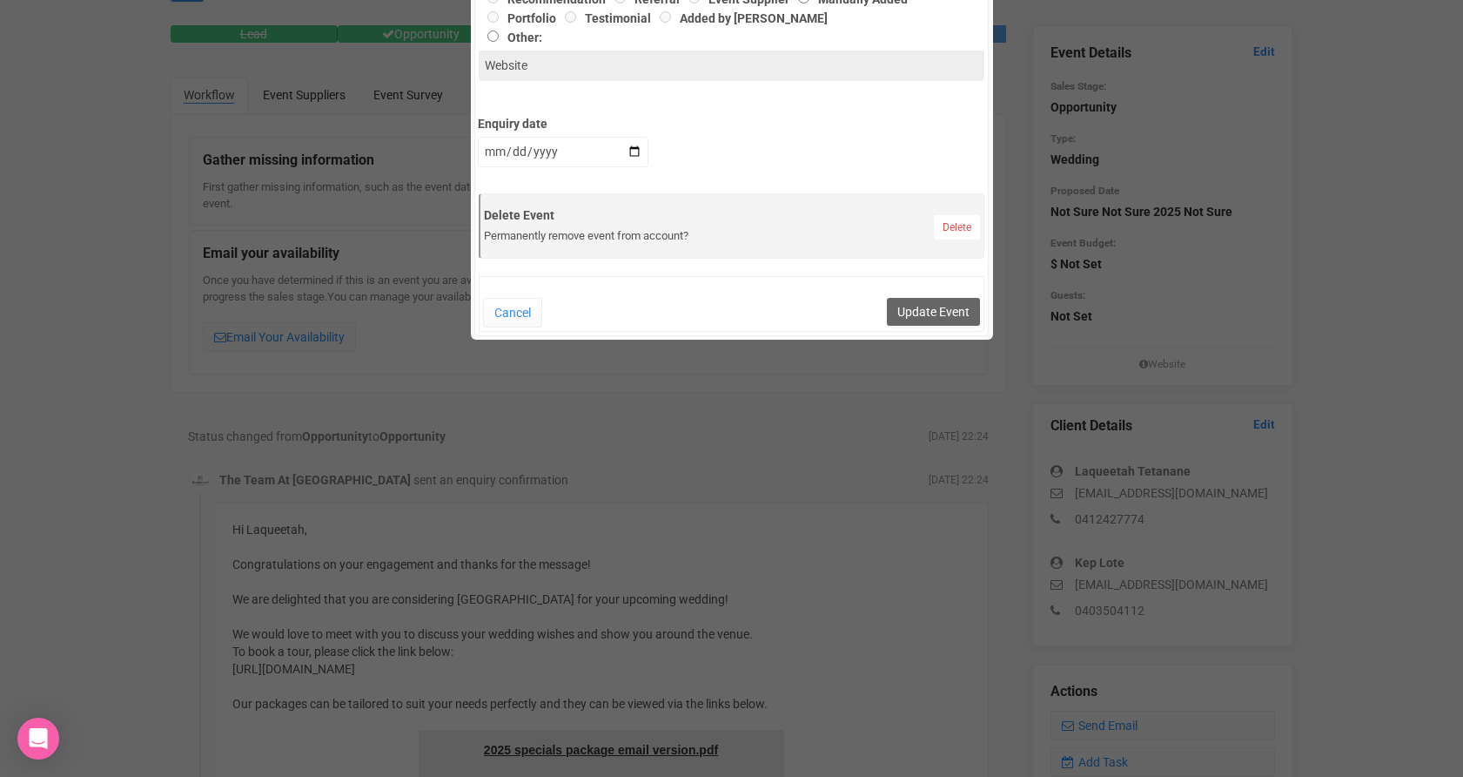
scroll to position [791, 0]
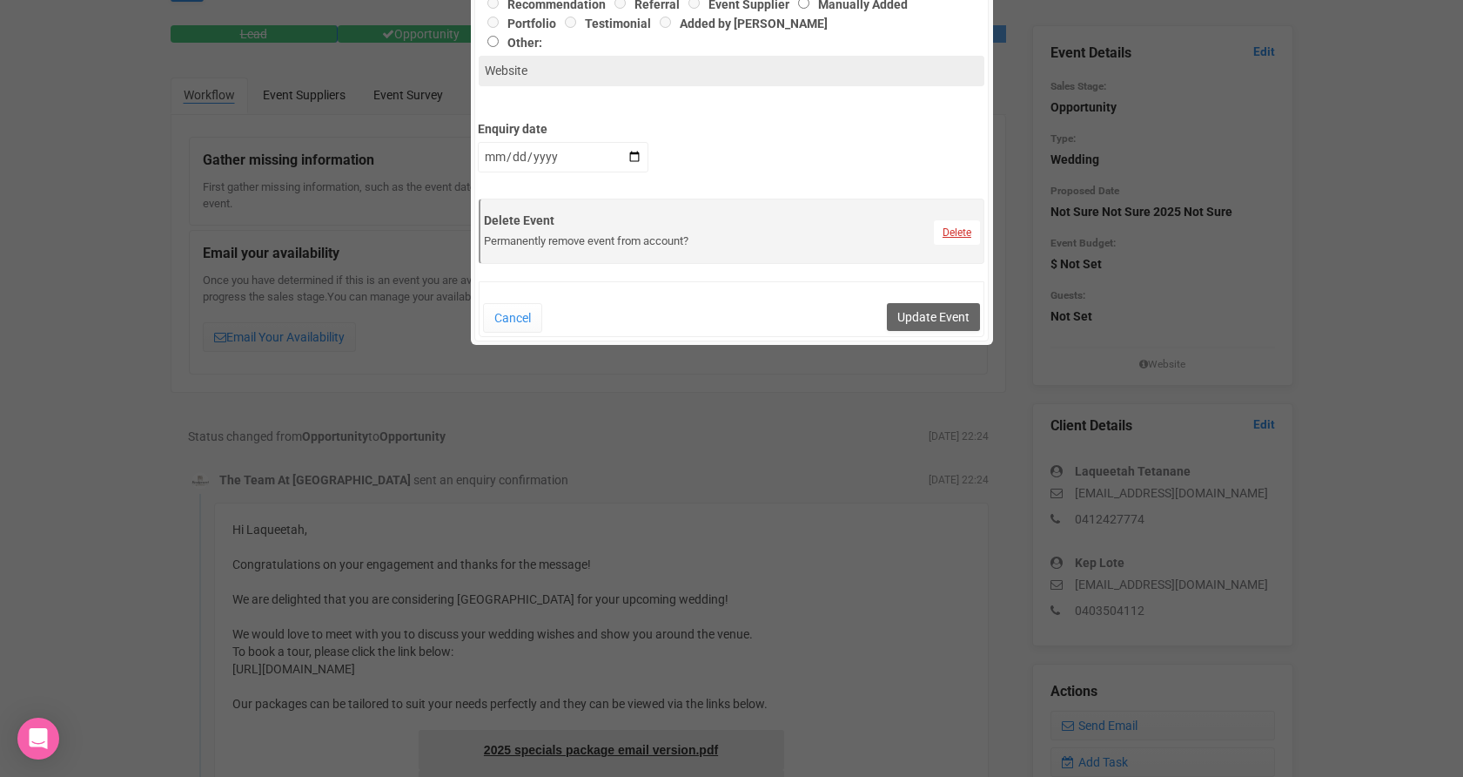
click at [947, 238] on link "Delete" at bounding box center [957, 232] width 46 height 24
click at [964, 185] on link "Confirm" at bounding box center [969, 189] width 54 height 24
click at [923, 326] on button "Update Event" at bounding box center [933, 317] width 93 height 28
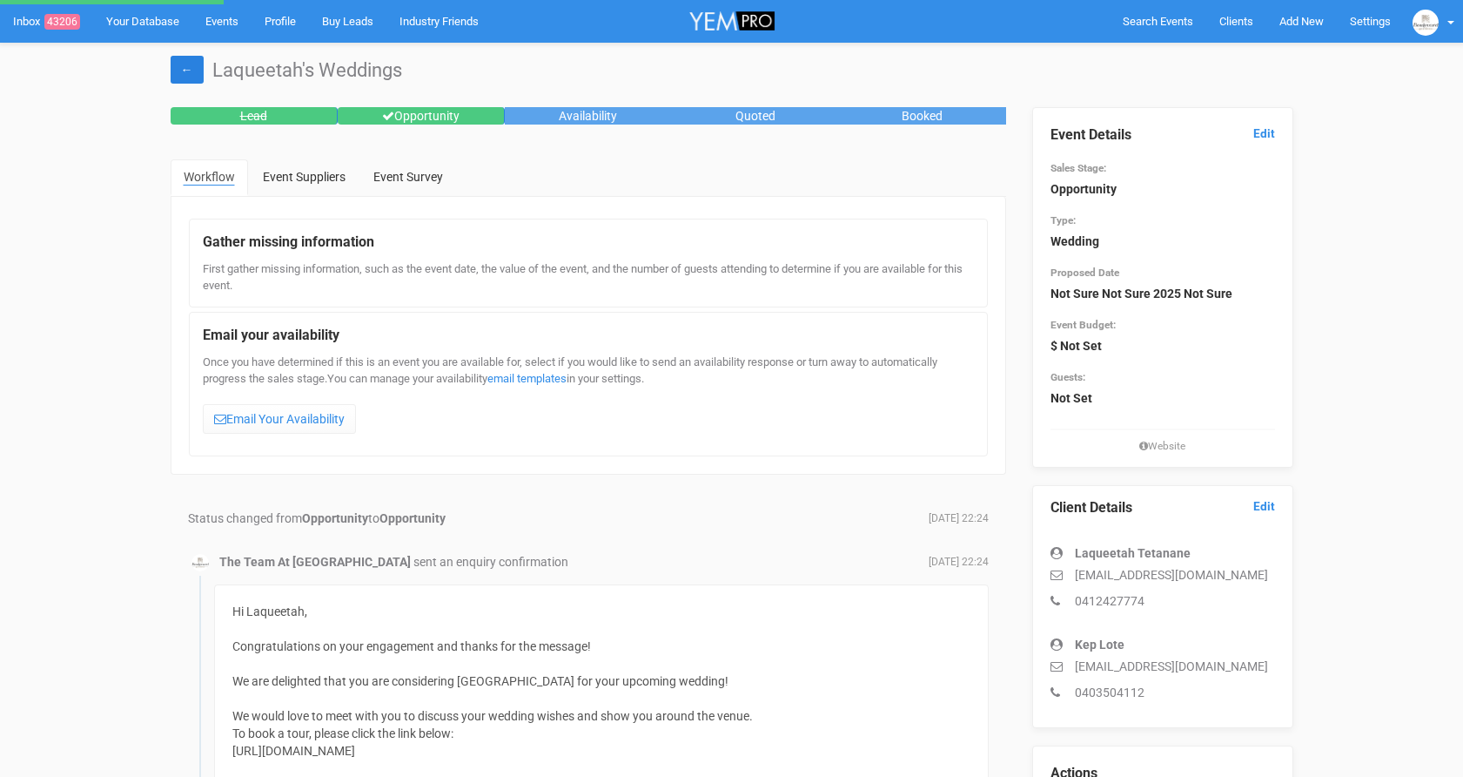
click at [178, 75] on link "←" at bounding box center [187, 70] width 33 height 28
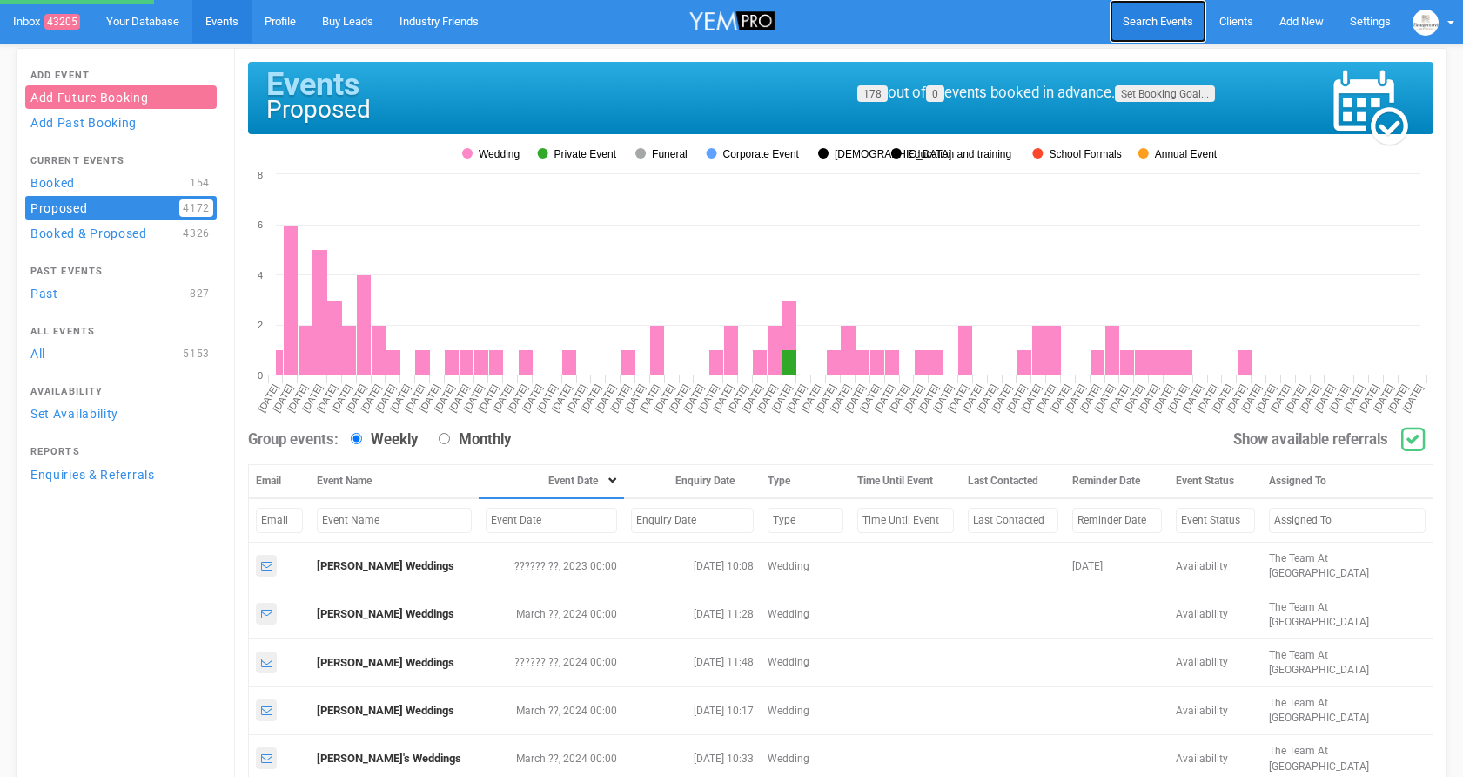
click at [1147, 17] on span "Search Events" at bounding box center [1158, 21] width 71 height 13
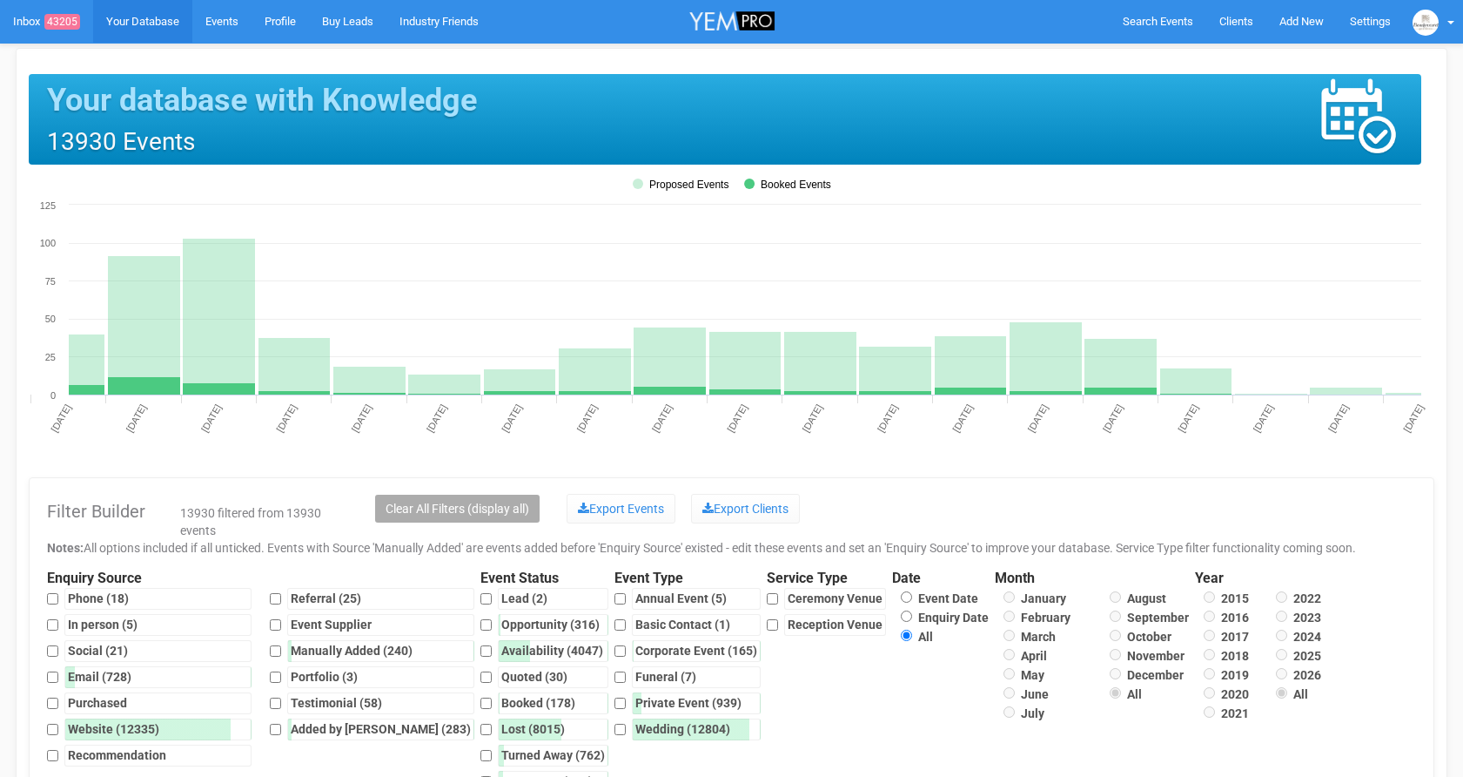
click at [1228, 17] on span "Clients" at bounding box center [1237, 21] width 34 height 13
click at [1240, 23] on span "Clients" at bounding box center [1237, 21] width 34 height 13
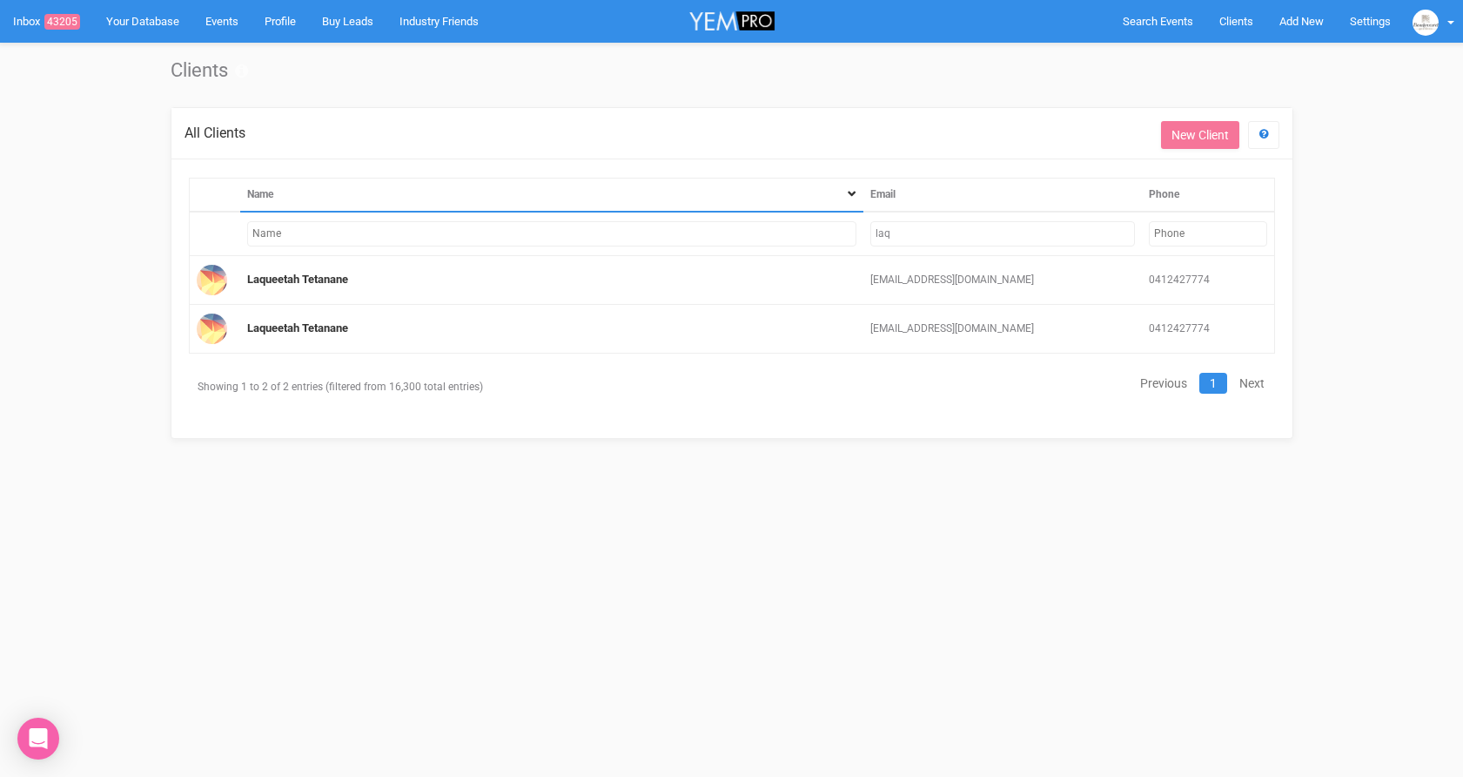
click at [928, 245] on input "laq" at bounding box center [1003, 233] width 264 height 25
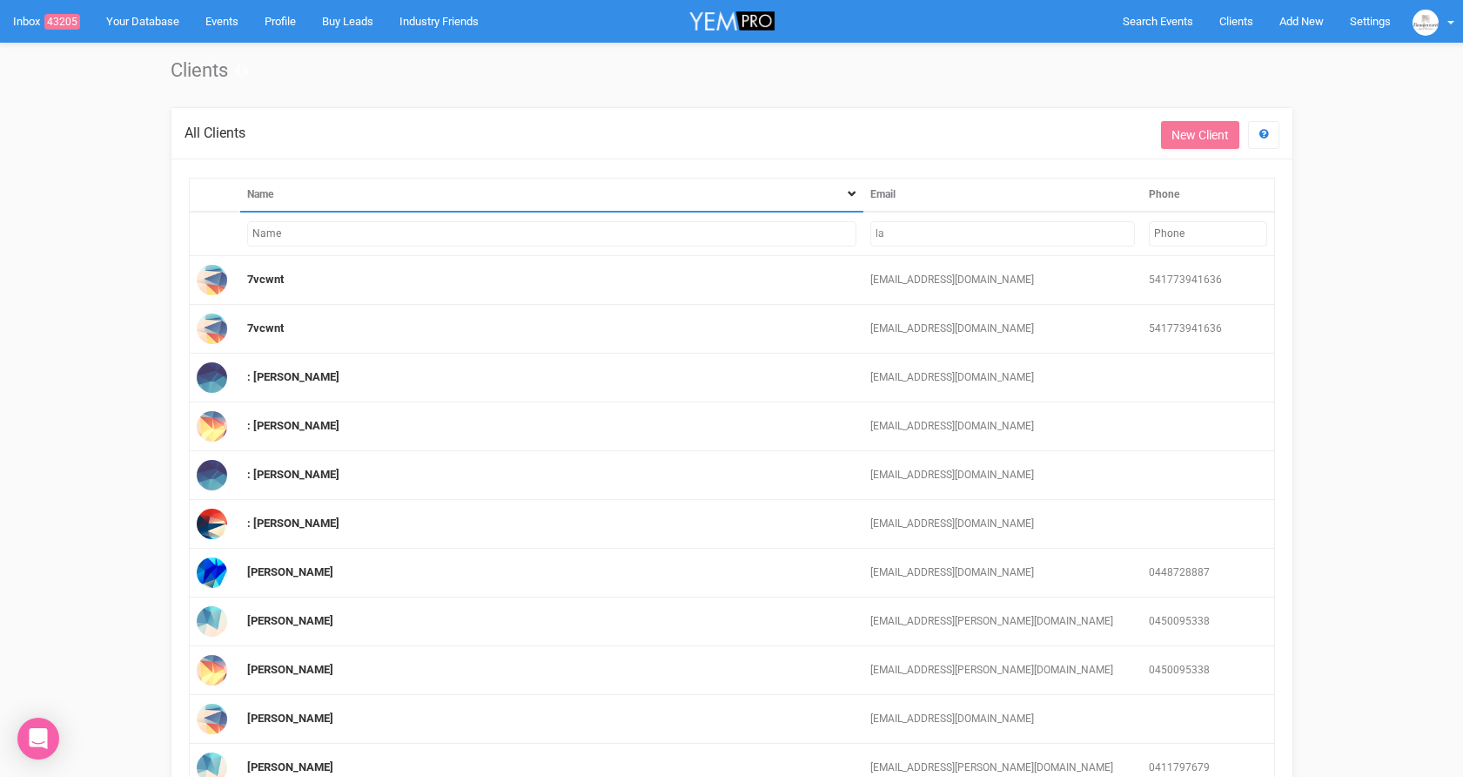
type input "l"
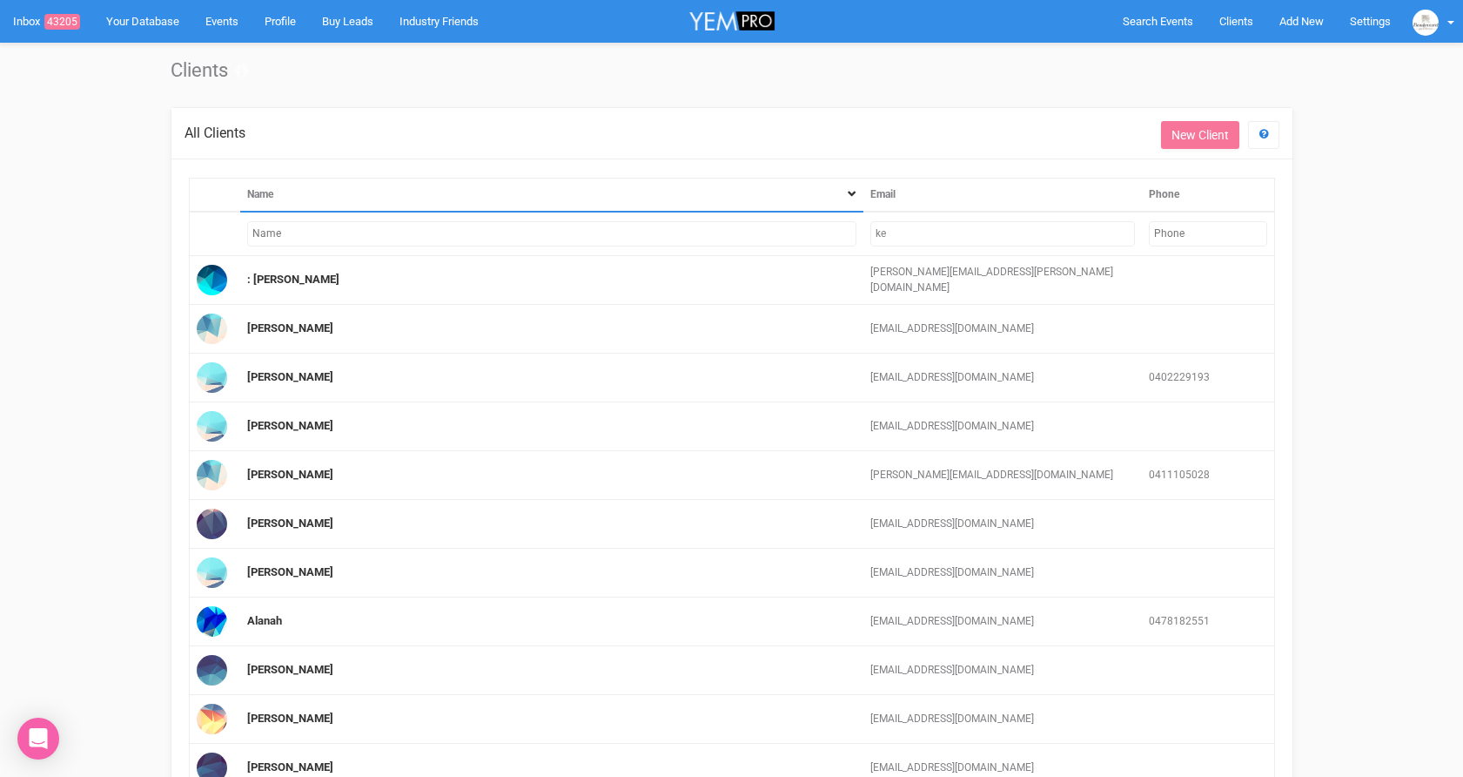
type input "k"
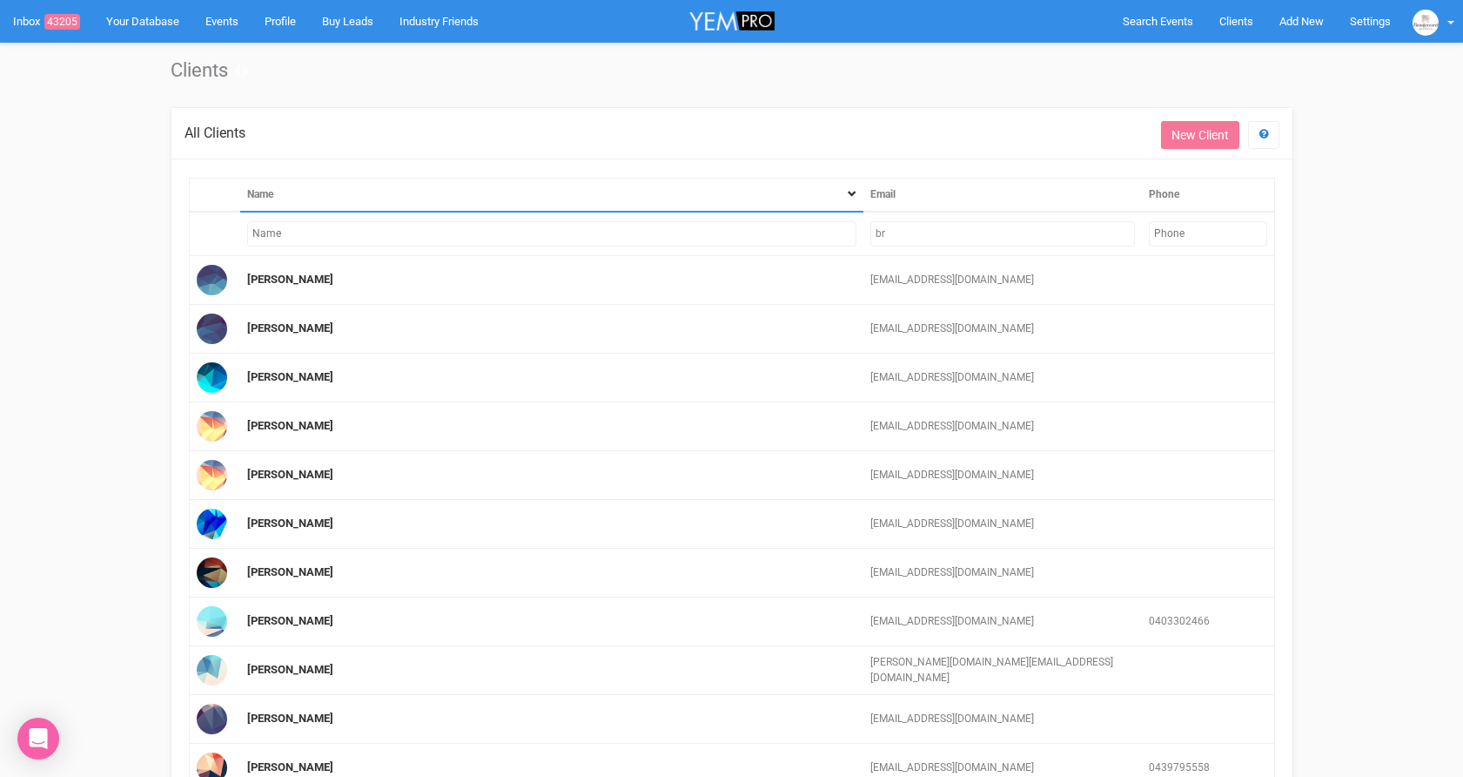
type input "b"
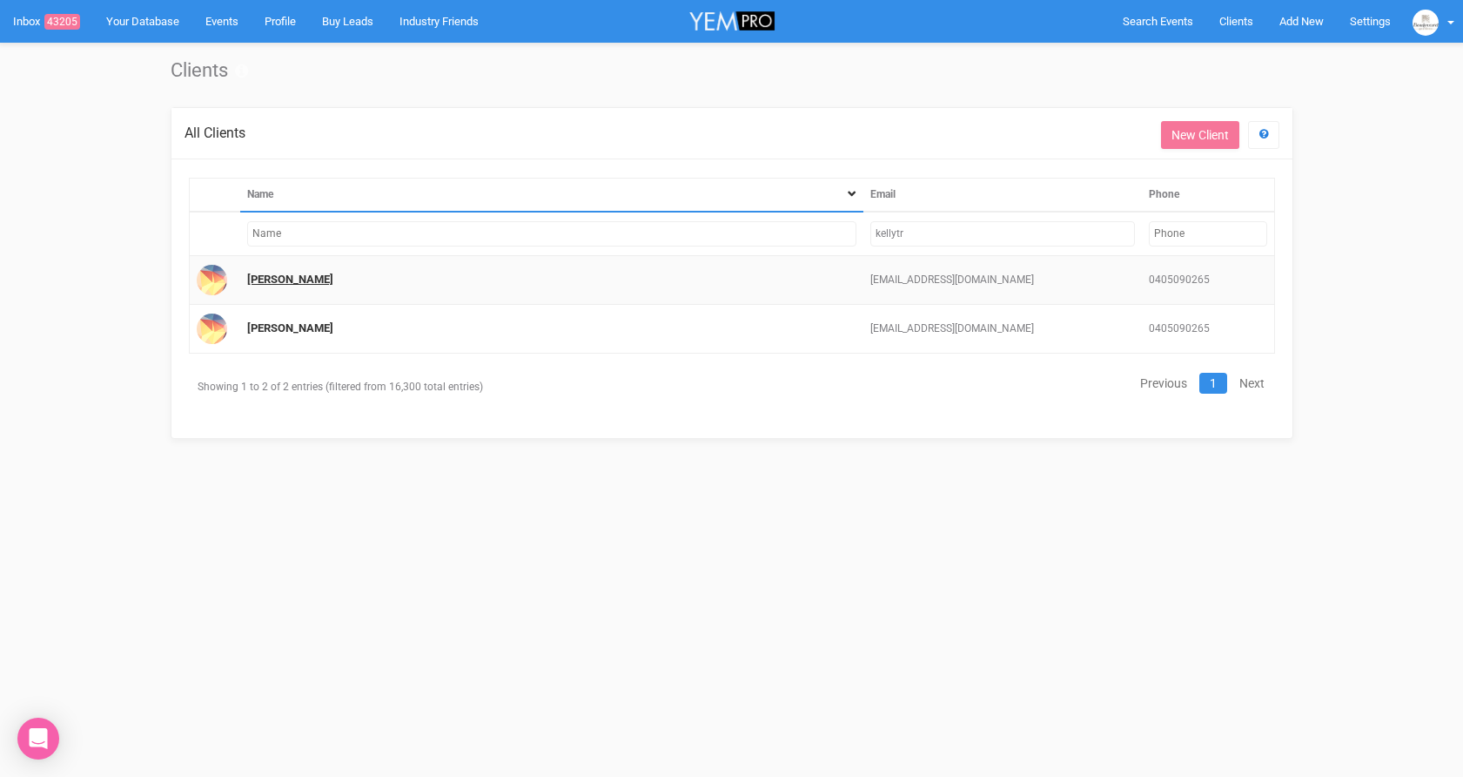
type input "kellytr"
click at [289, 273] on link "Kelly Tran" at bounding box center [290, 278] width 86 height 13
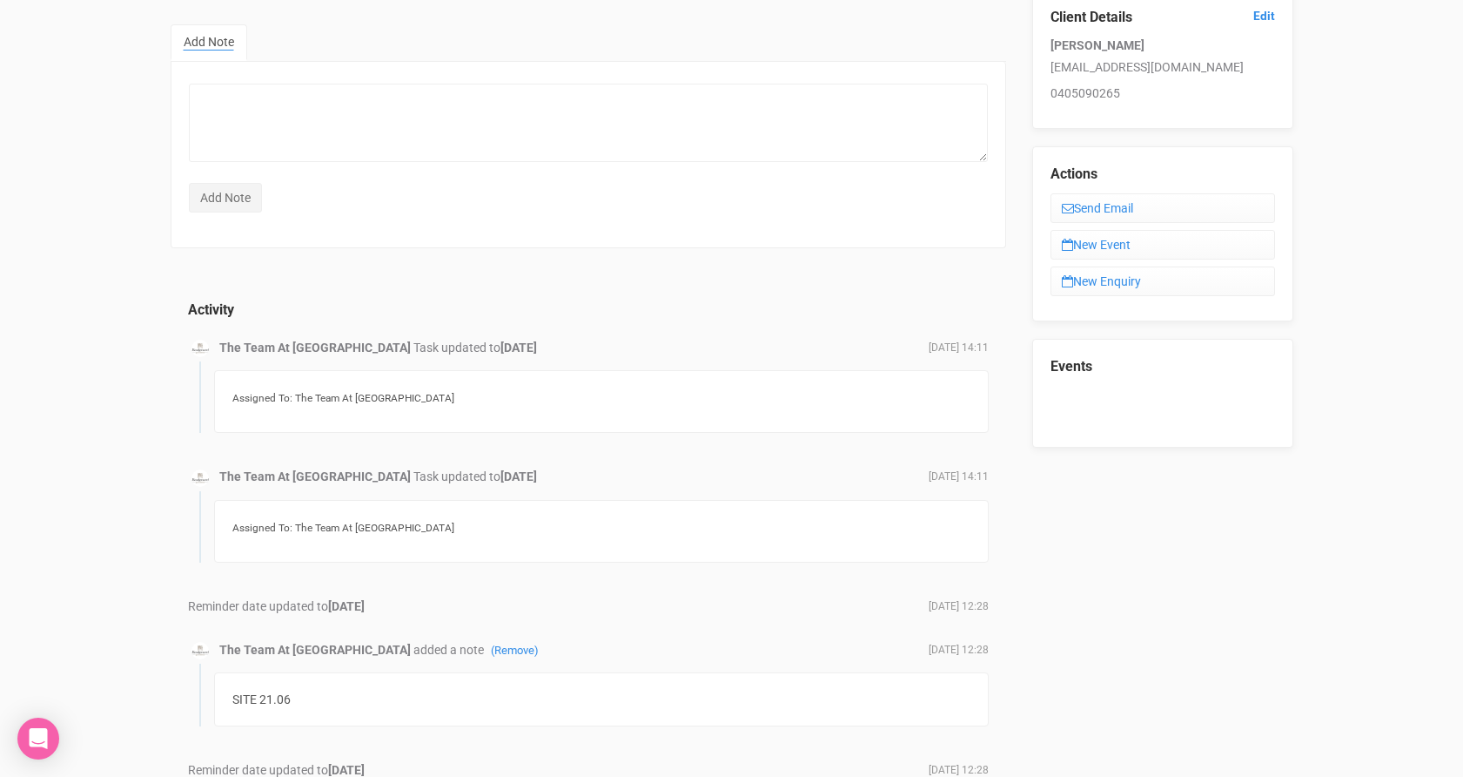
scroll to position [121, 0]
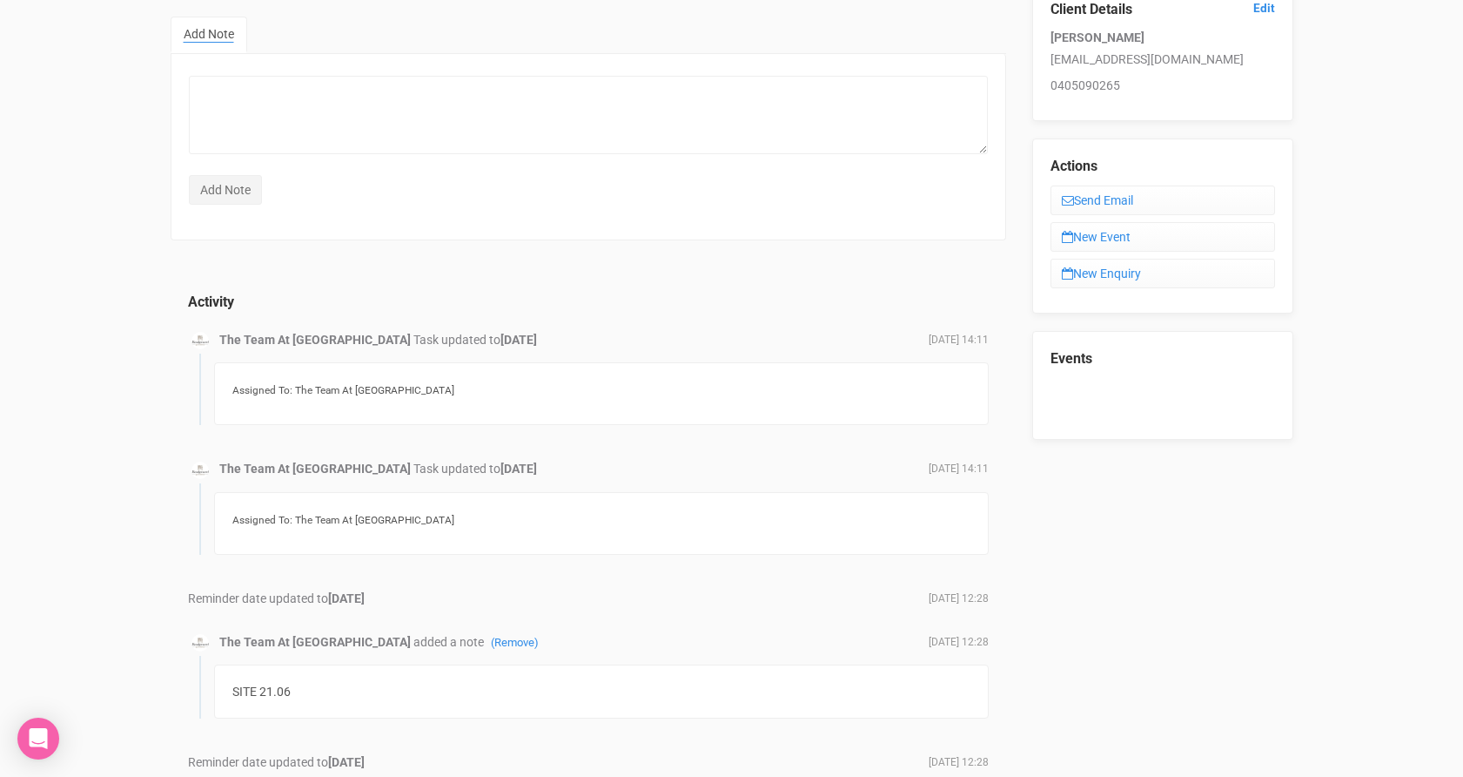
click at [1197, 395] on div "Events" at bounding box center [1162, 385] width 261 height 109
drag, startPoint x: 1203, startPoint y: 67, endPoint x: 1027, endPoint y: 63, distance: 175.9
click at [1027, 63] on div "Client Details Edit Kelly Tran kellytran2395@gmail.com 0405090265 Actions Send …" at bounding box center [1162, 211] width 287 height 458
copy p "[EMAIL_ADDRESS][DOMAIN_NAME]"
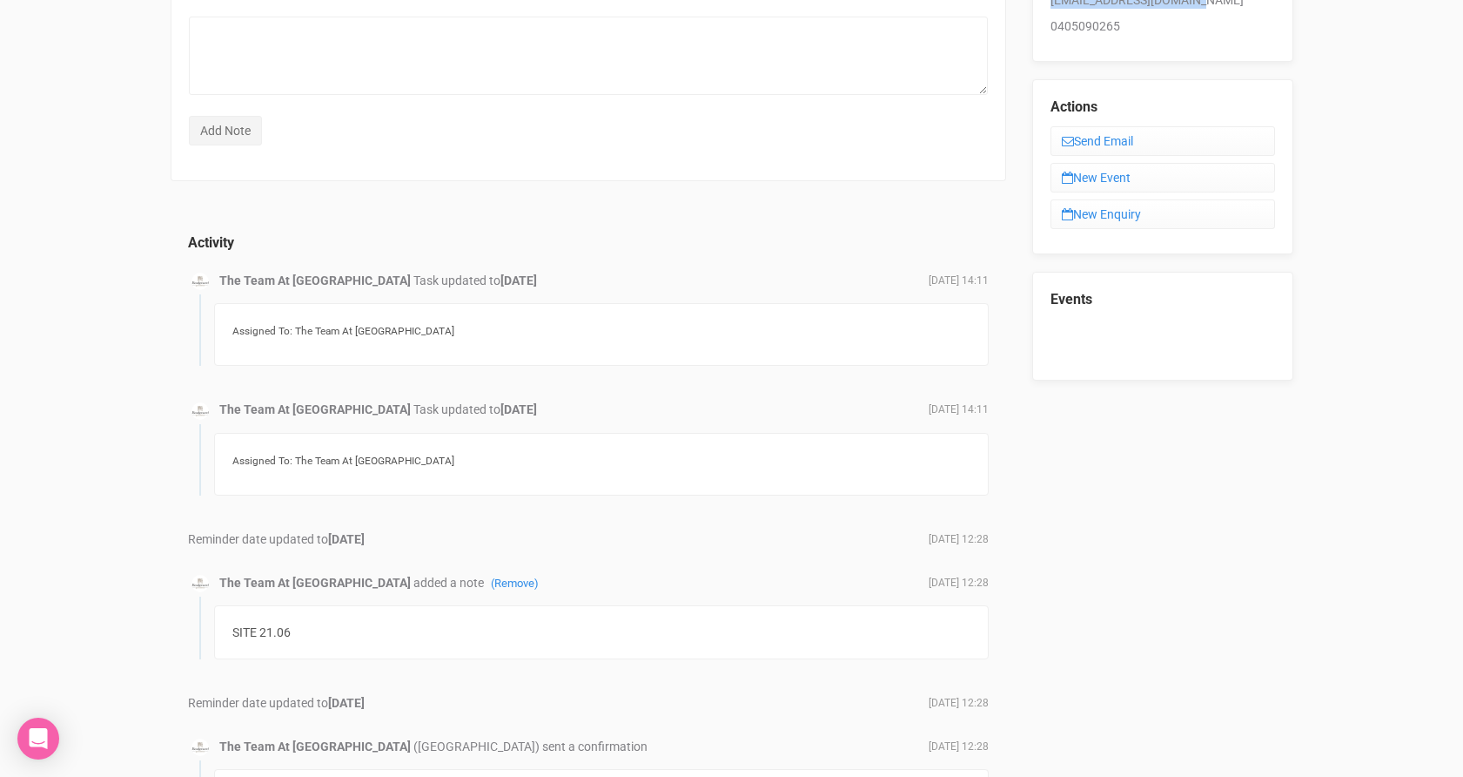
scroll to position [0, 0]
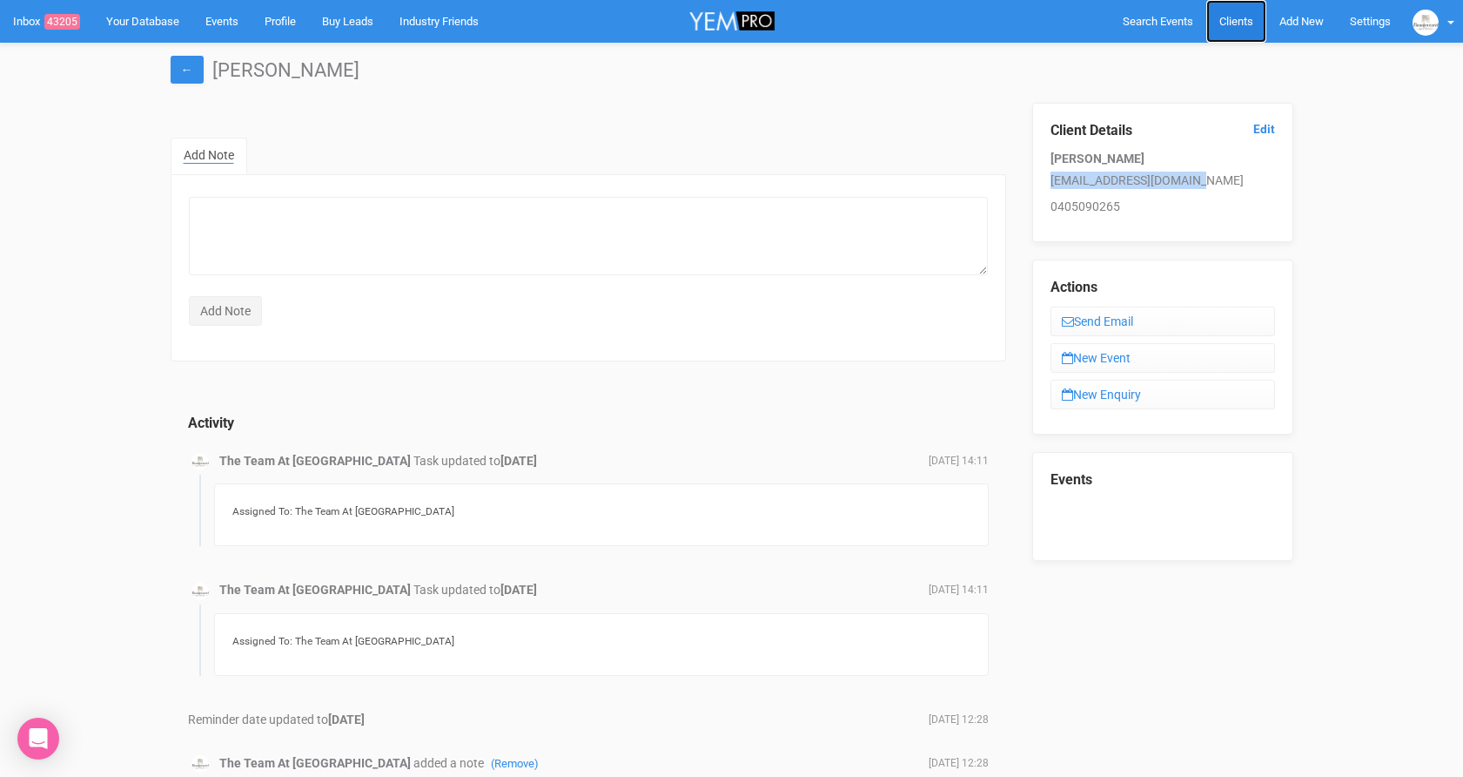
click at [1246, 26] on span "Clients" at bounding box center [1237, 21] width 34 height 13
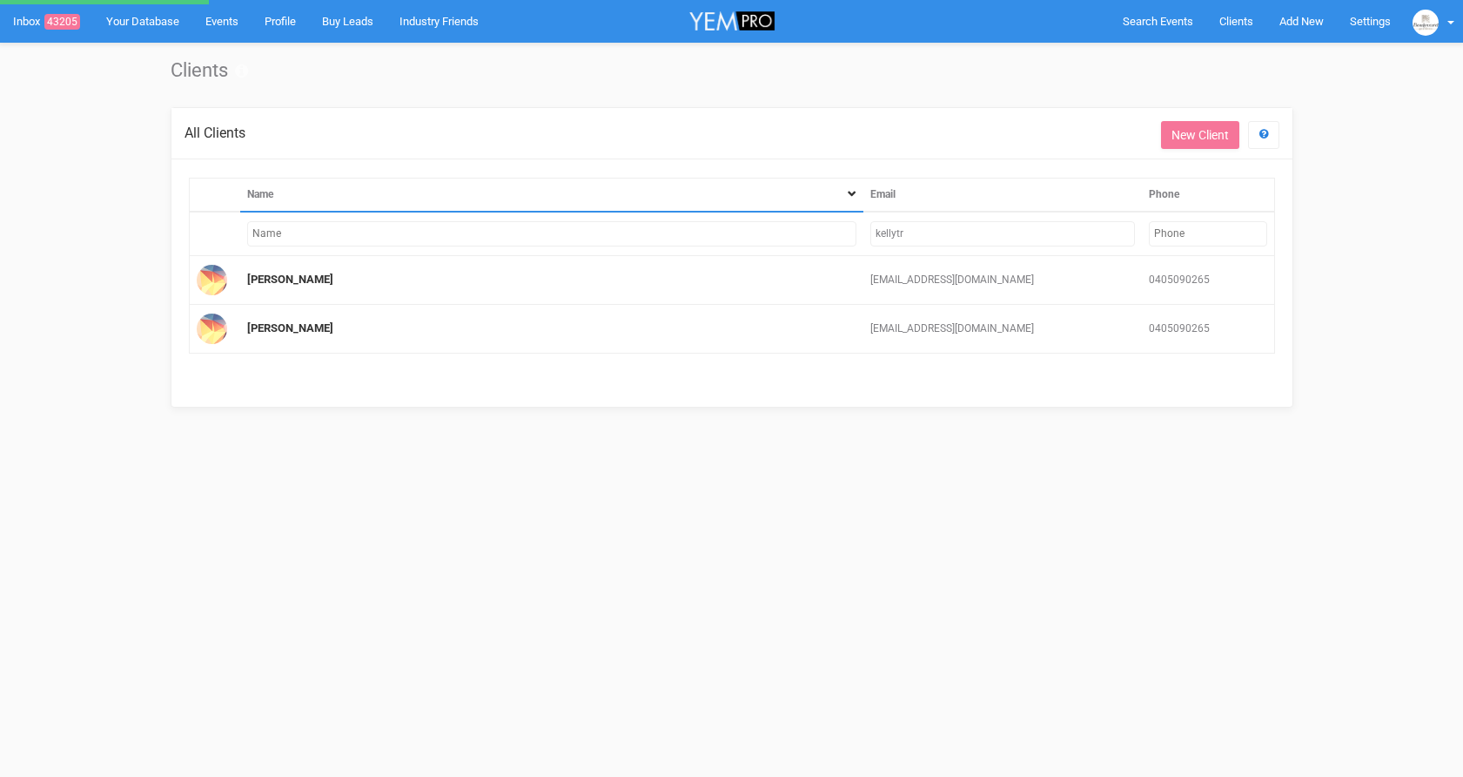
drag, startPoint x: 921, startPoint y: 234, endPoint x: 773, endPoint y: 230, distance: 148.1
click at [773, 232] on tr "kellytr" at bounding box center [732, 234] width 1086 height 44
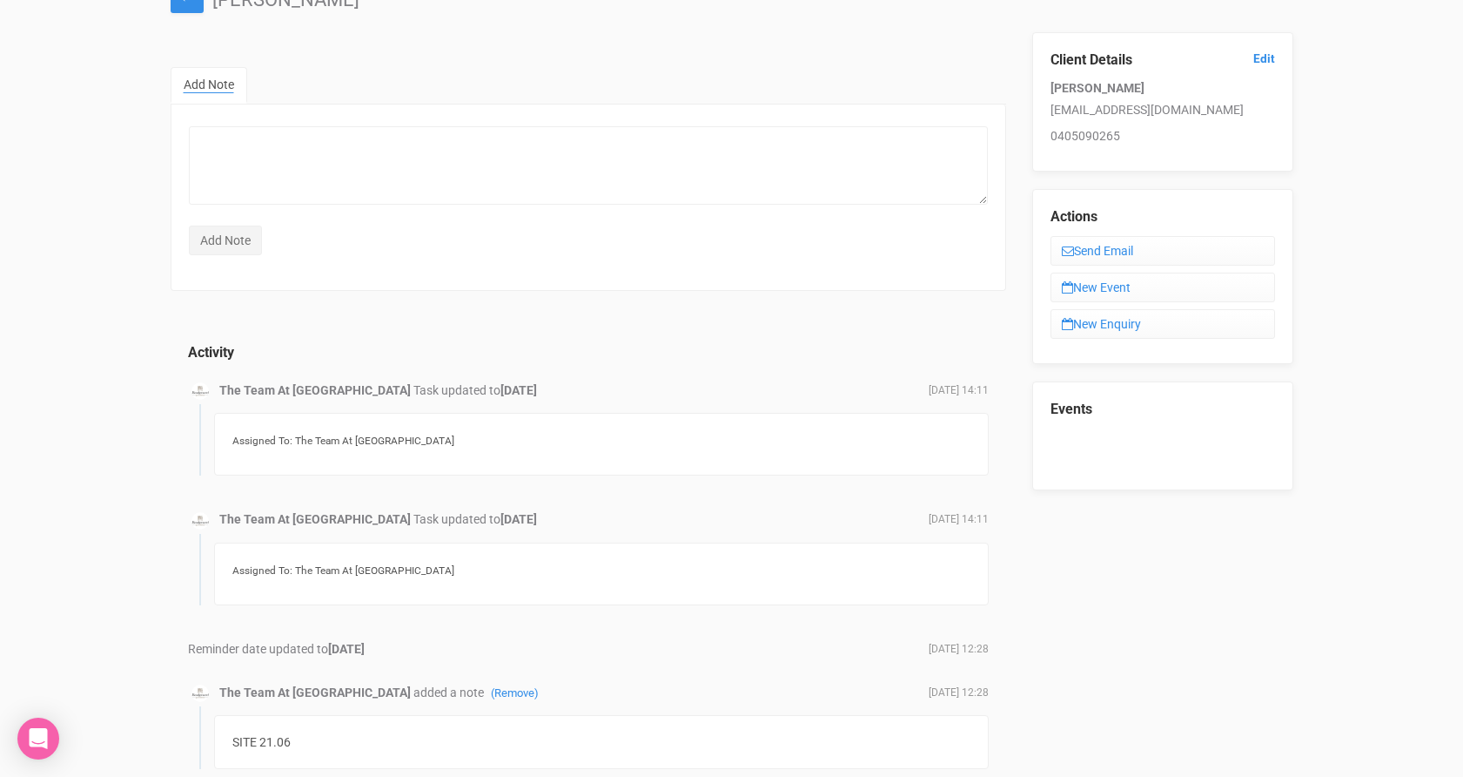
scroll to position [66, 0]
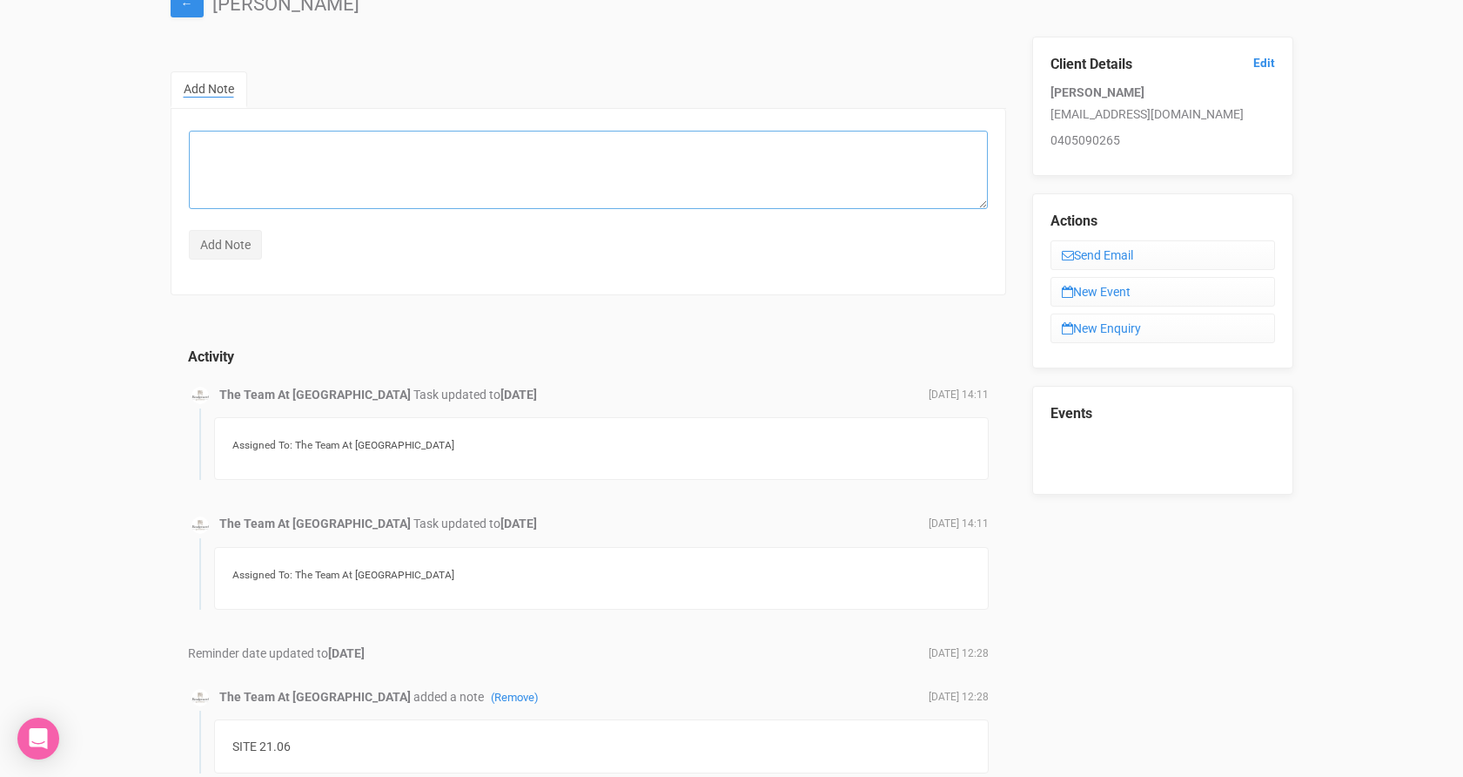
click at [270, 142] on textarea at bounding box center [588, 170] width 799 height 78
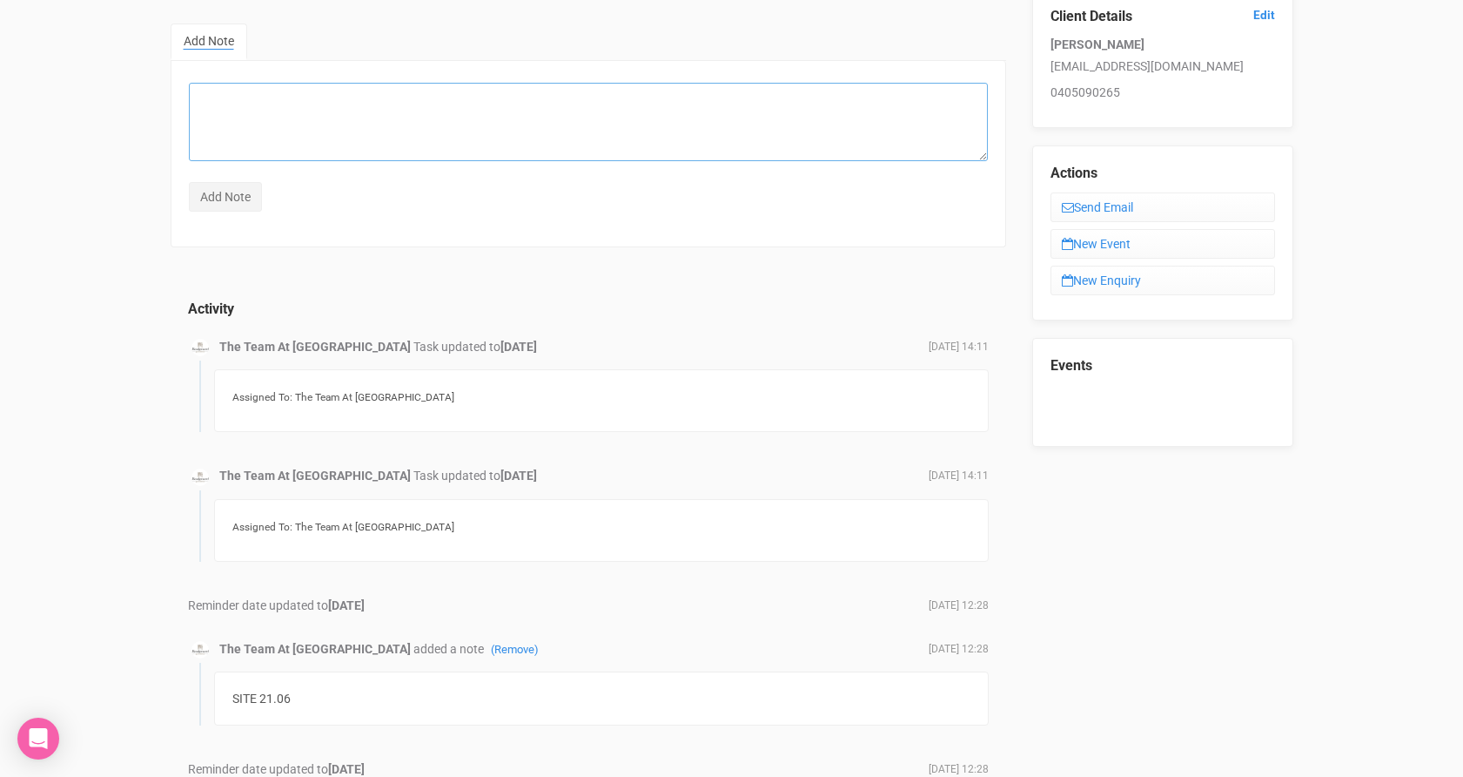
scroll to position [0, 0]
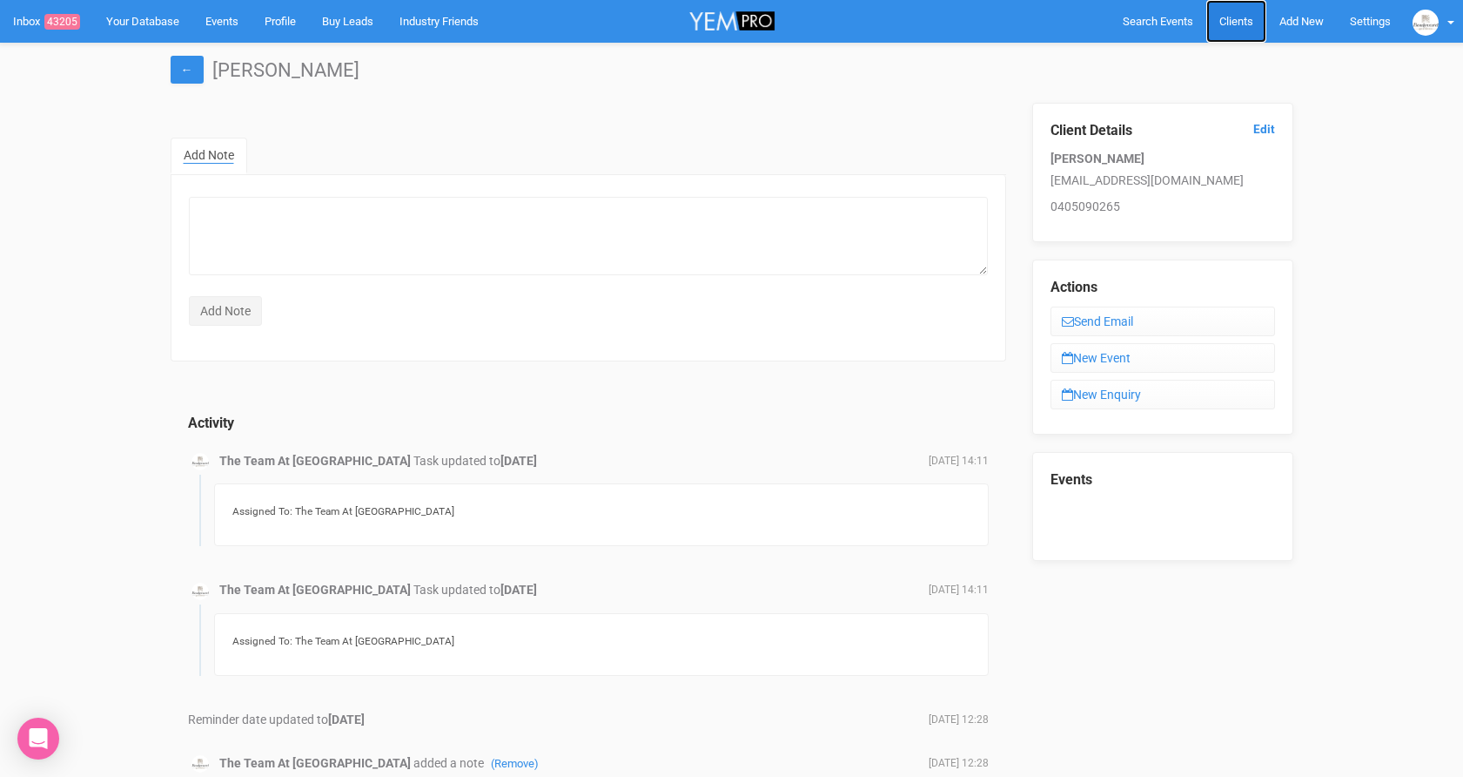
click at [1243, 28] on link "Clients" at bounding box center [1237, 21] width 60 height 43
click at [1229, 19] on span "Clients" at bounding box center [1237, 21] width 34 height 13
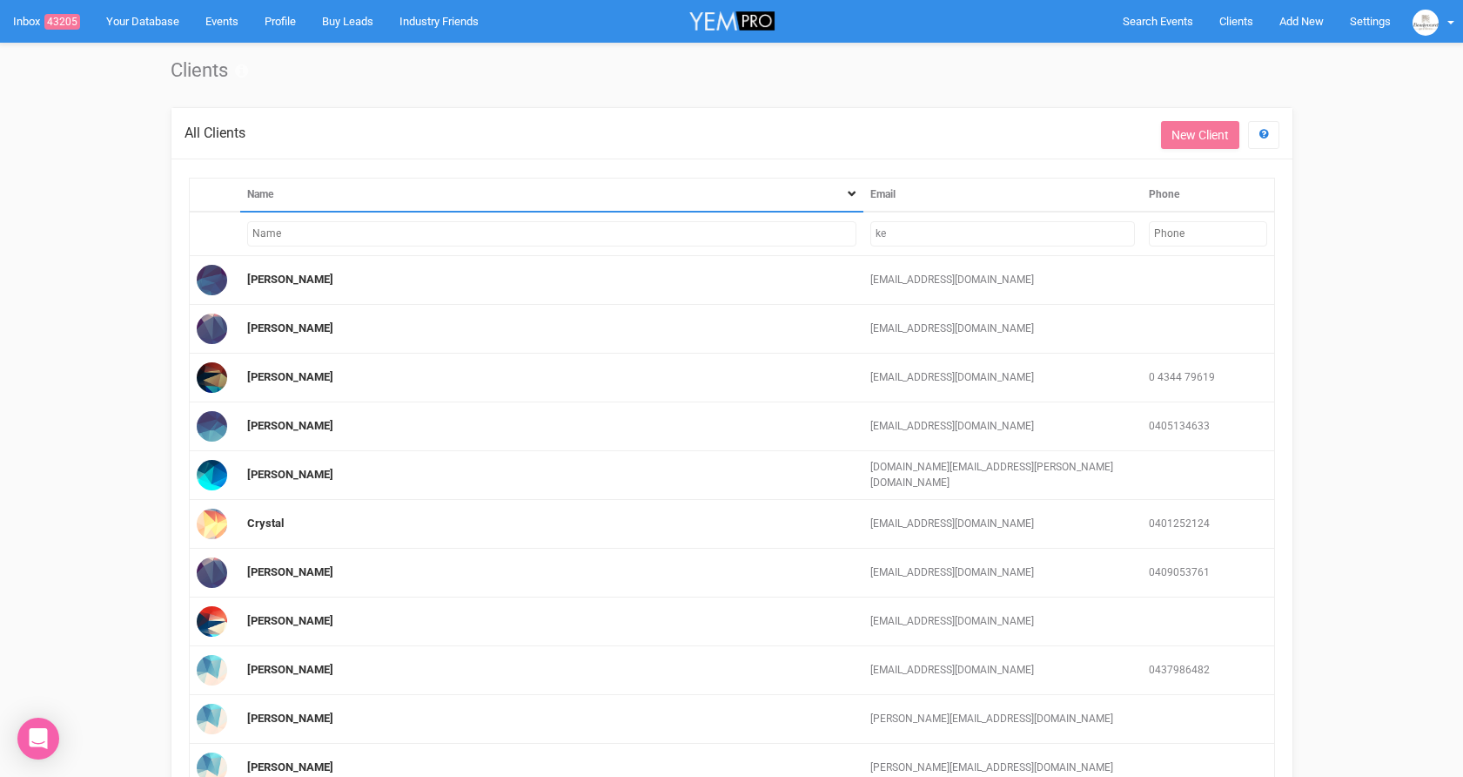
type input "k"
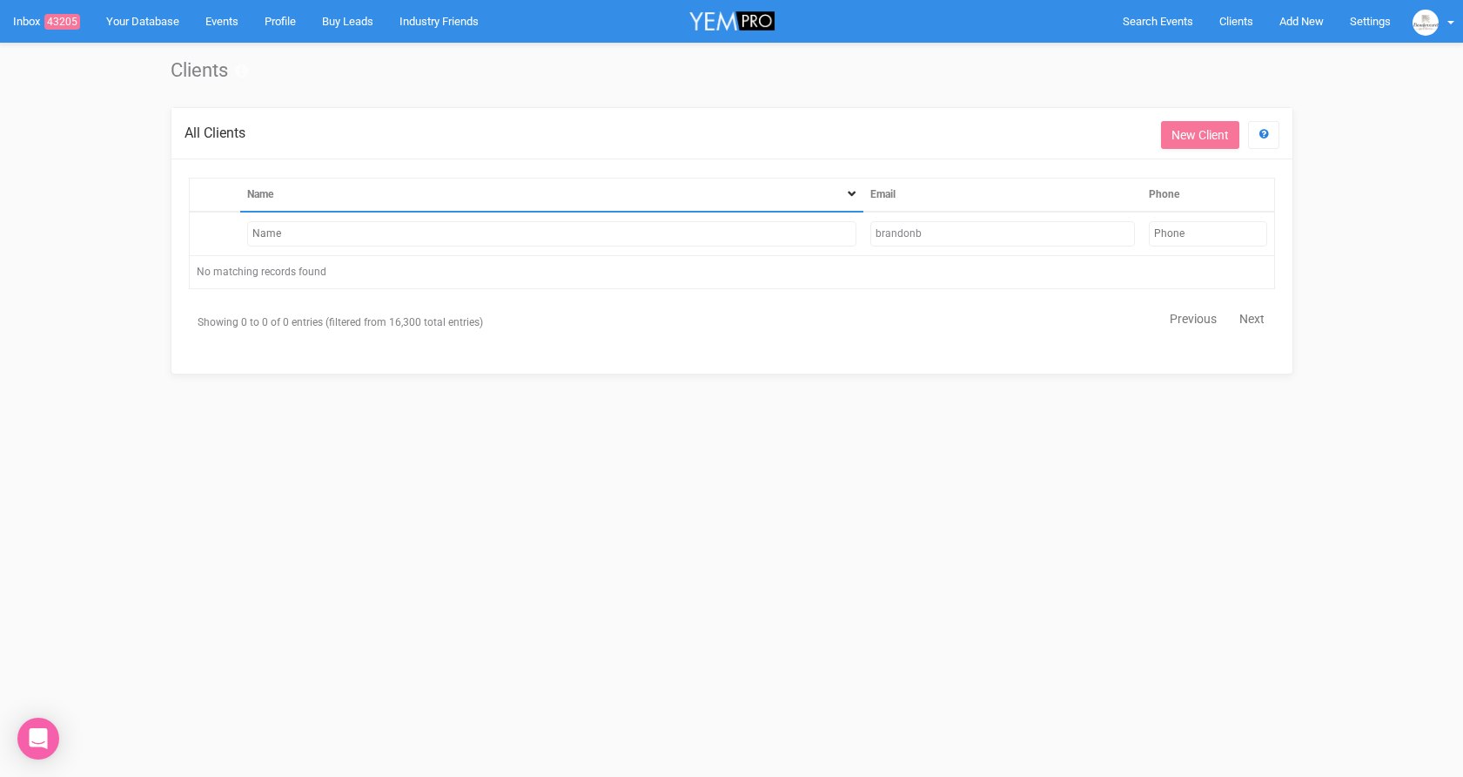
type input "brandon"
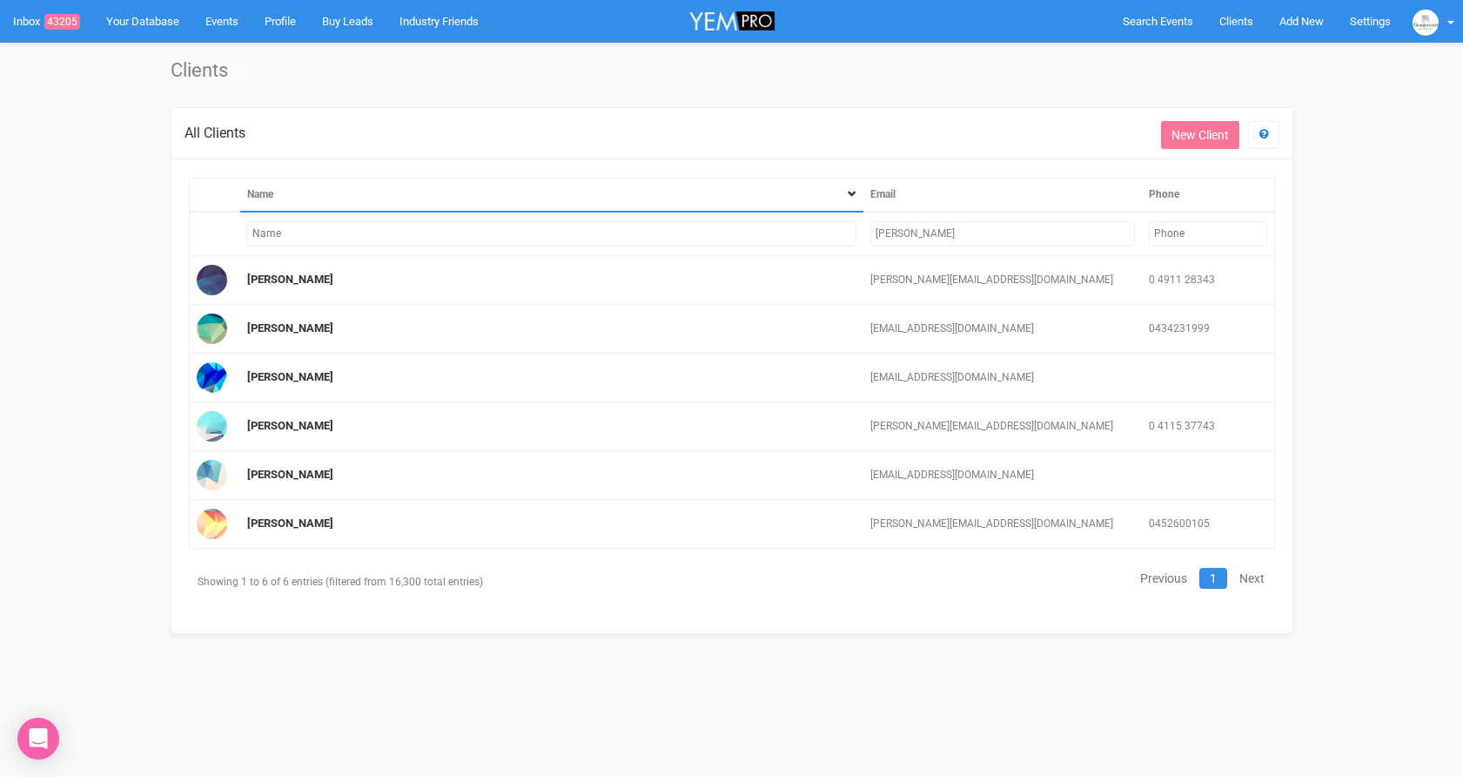
drag, startPoint x: 956, startPoint y: 234, endPoint x: 788, endPoint y: 239, distance: 168.1
click at [788, 239] on tr "brandon" at bounding box center [732, 234] width 1086 height 44
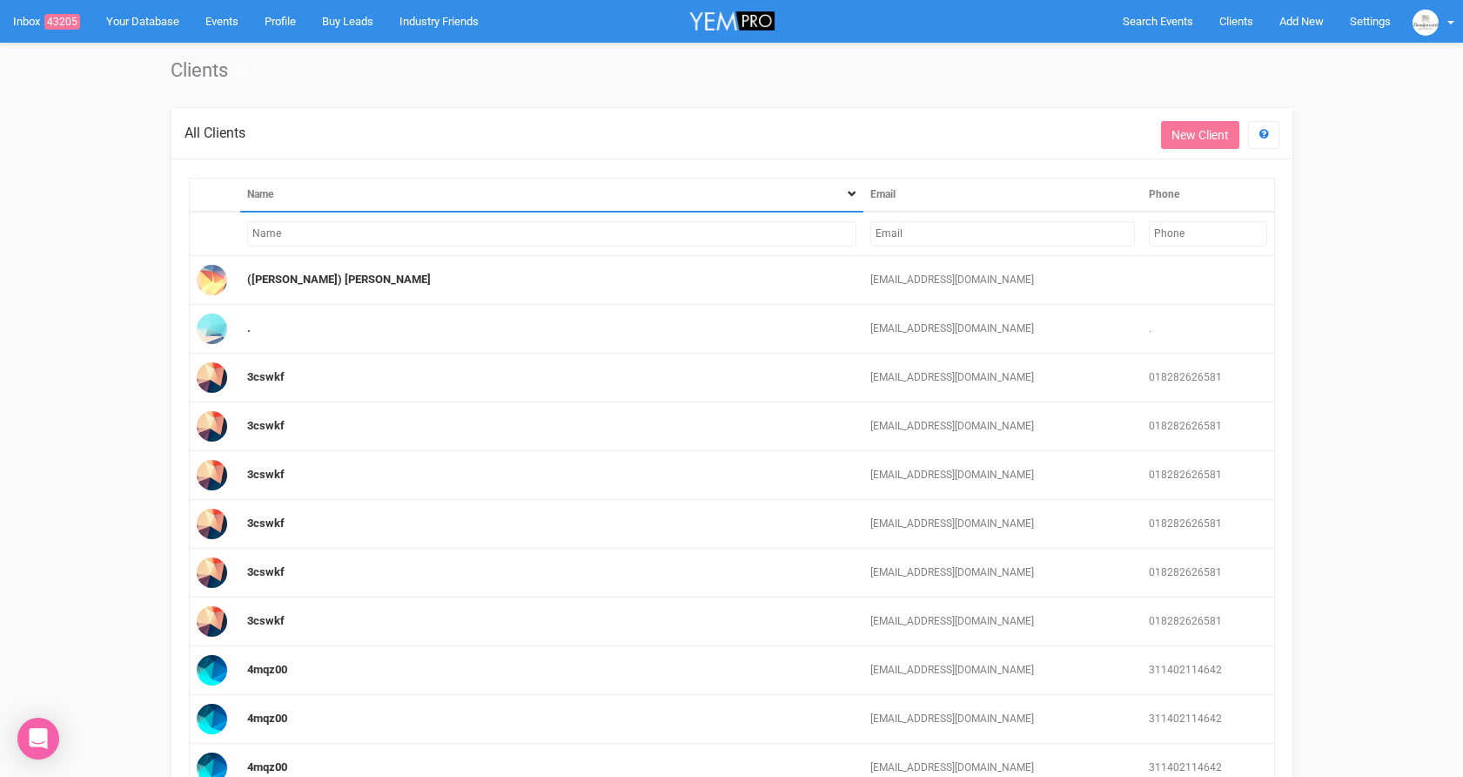
click at [630, 237] on input "text" at bounding box center [551, 233] width 609 height 25
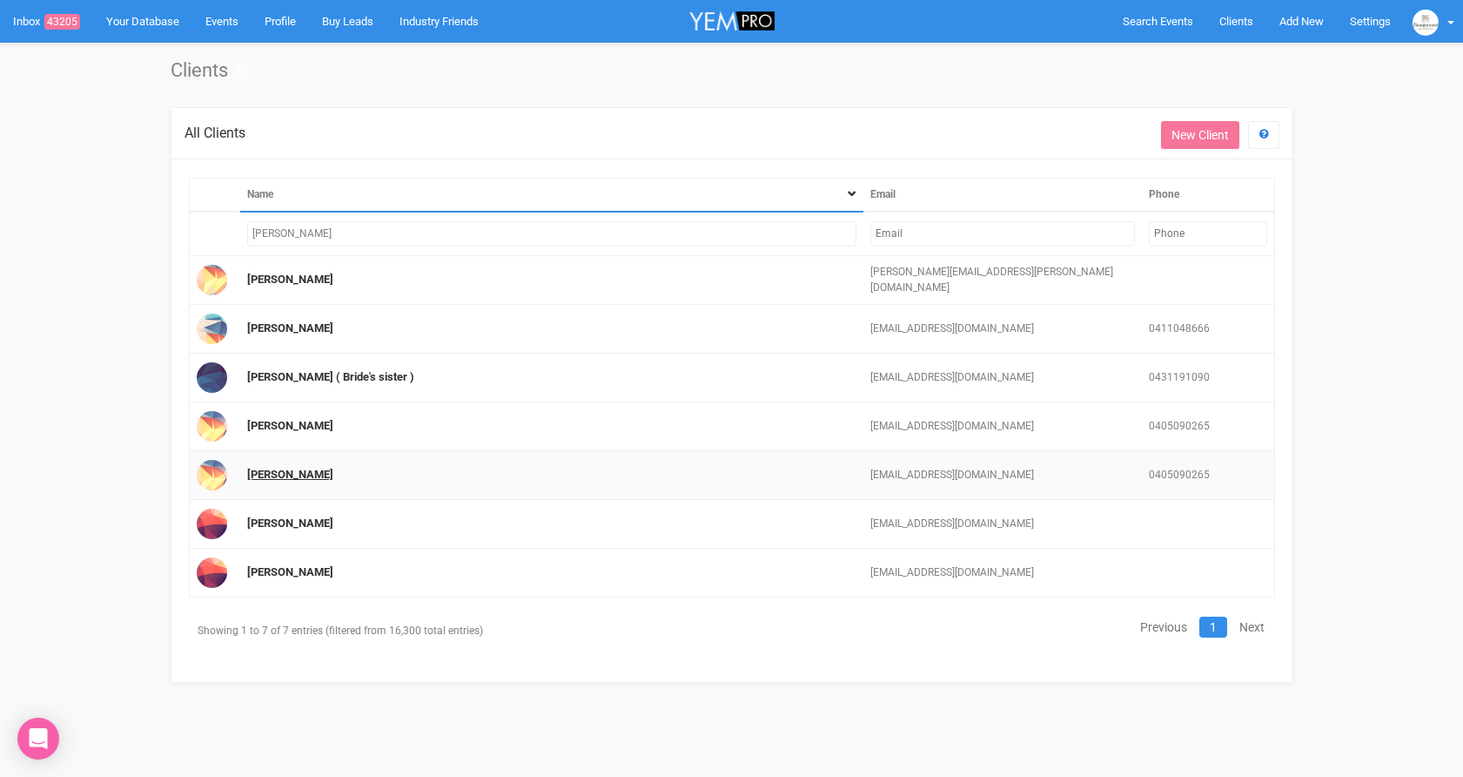
type input "[PERSON_NAME]"
click at [259, 473] on link "[PERSON_NAME]" at bounding box center [290, 473] width 86 height 13
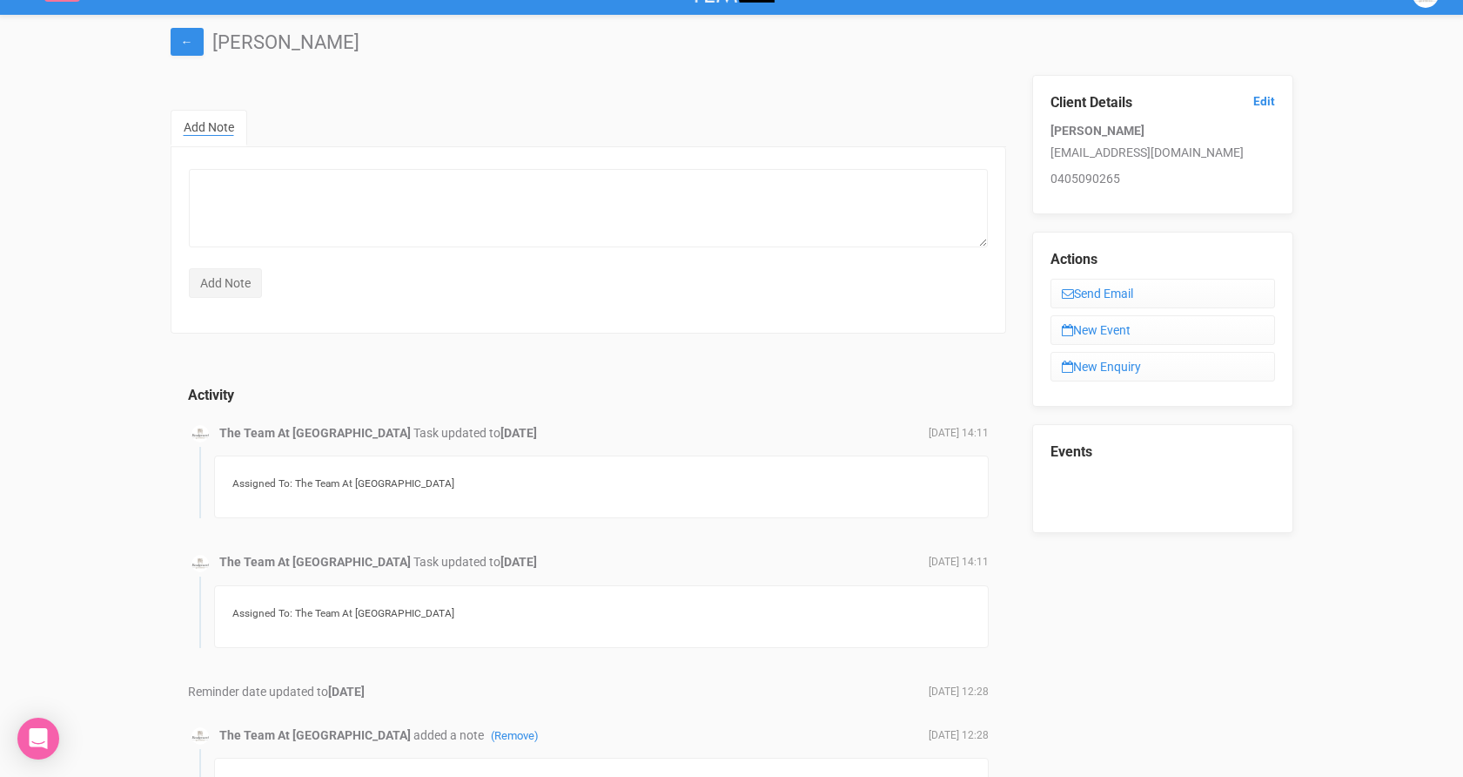
scroll to position [27, 0]
click at [1069, 338] on link "New Event" at bounding box center [1163, 331] width 225 height 30
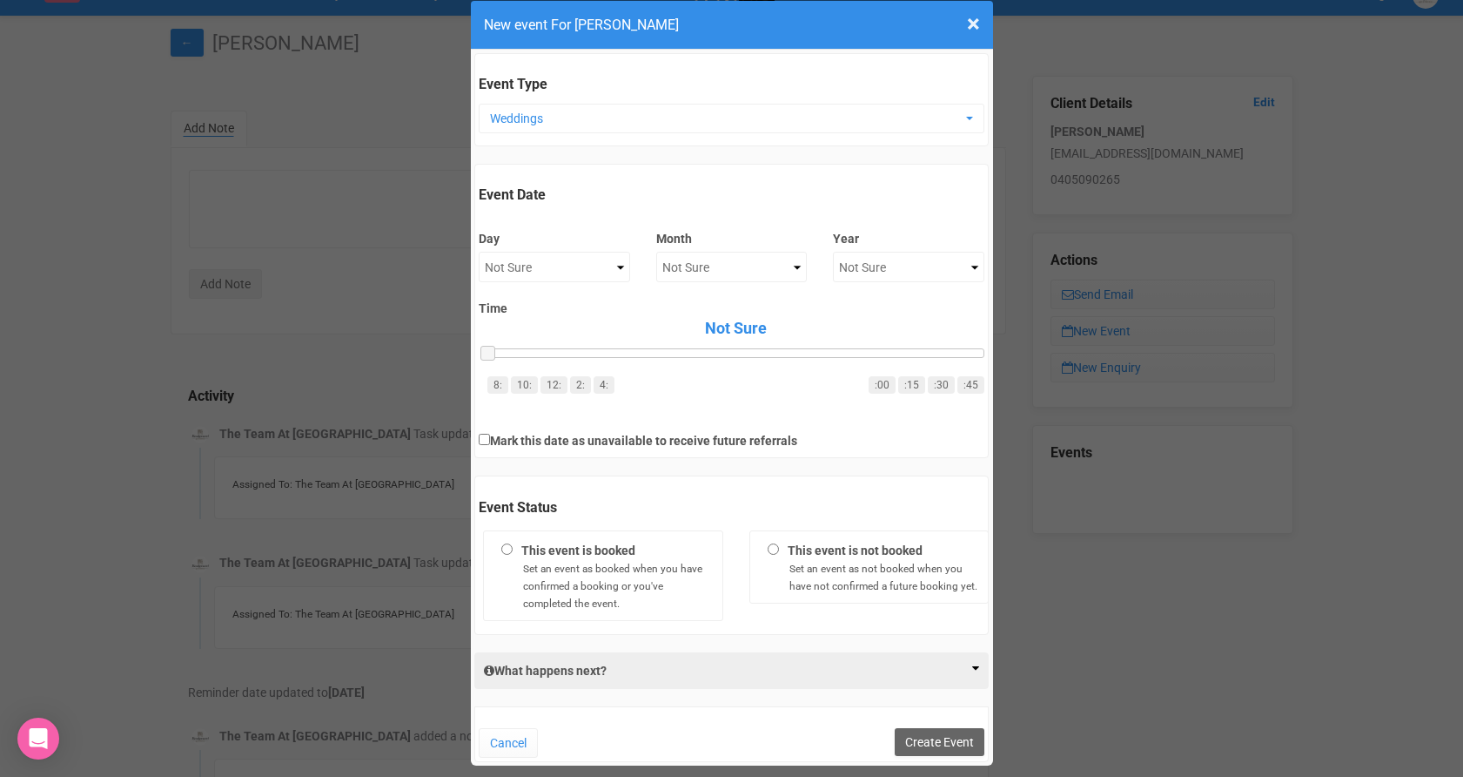
scroll to position [40, 0]
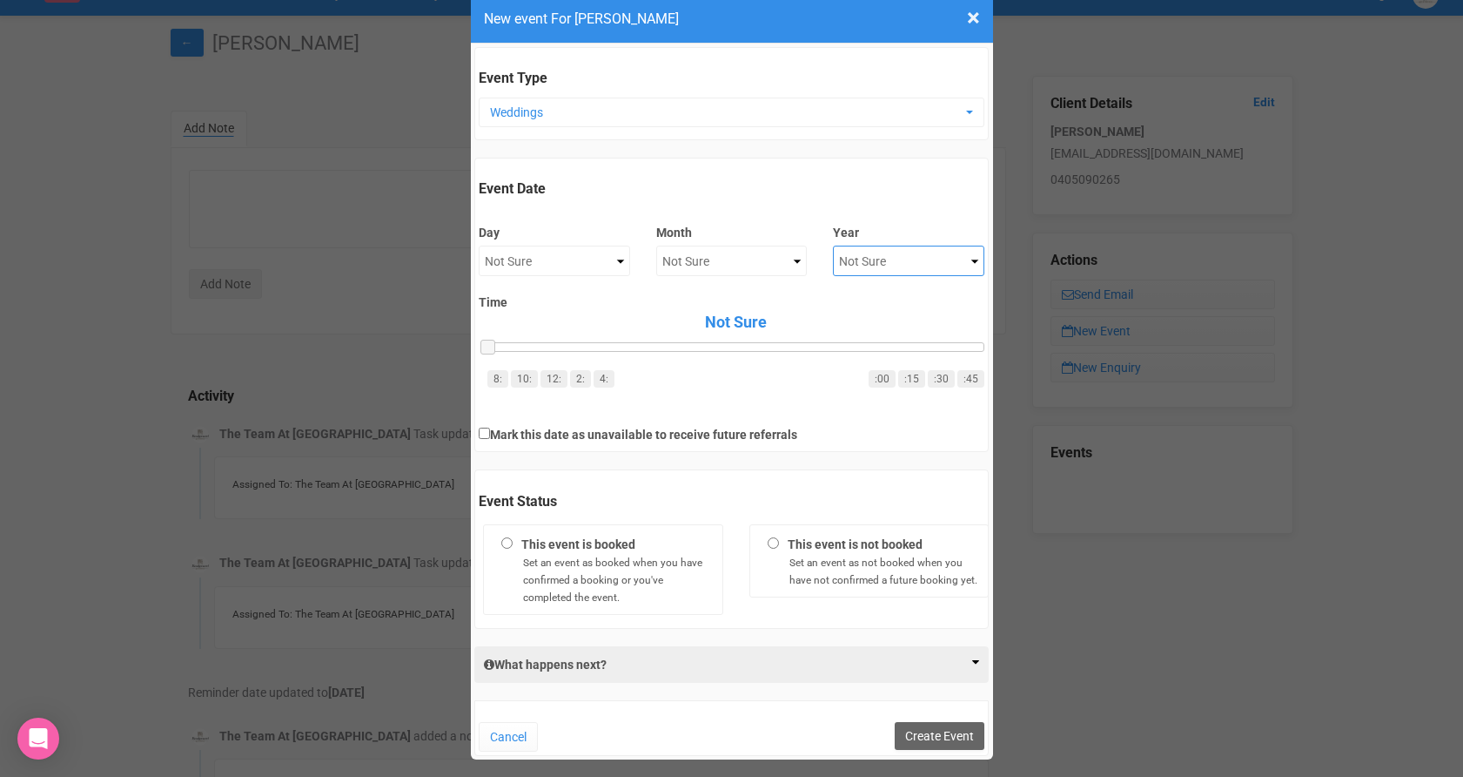
click at [856, 256] on select "Not Sure 2020 2021 2022 2023 2024 2025 2026 2027 2028 2029 2030 2031 2032 2033 …" at bounding box center [908, 261] width 151 height 30
select select "2026"
click at [710, 253] on select "Not Sure January February March April May June July August September October No…" at bounding box center [731, 261] width 151 height 30
select select "January"
click at [805, 554] on div "Set an event as not booked when you have not confirmed a future booking yet." at bounding box center [885, 570] width 191 height 35
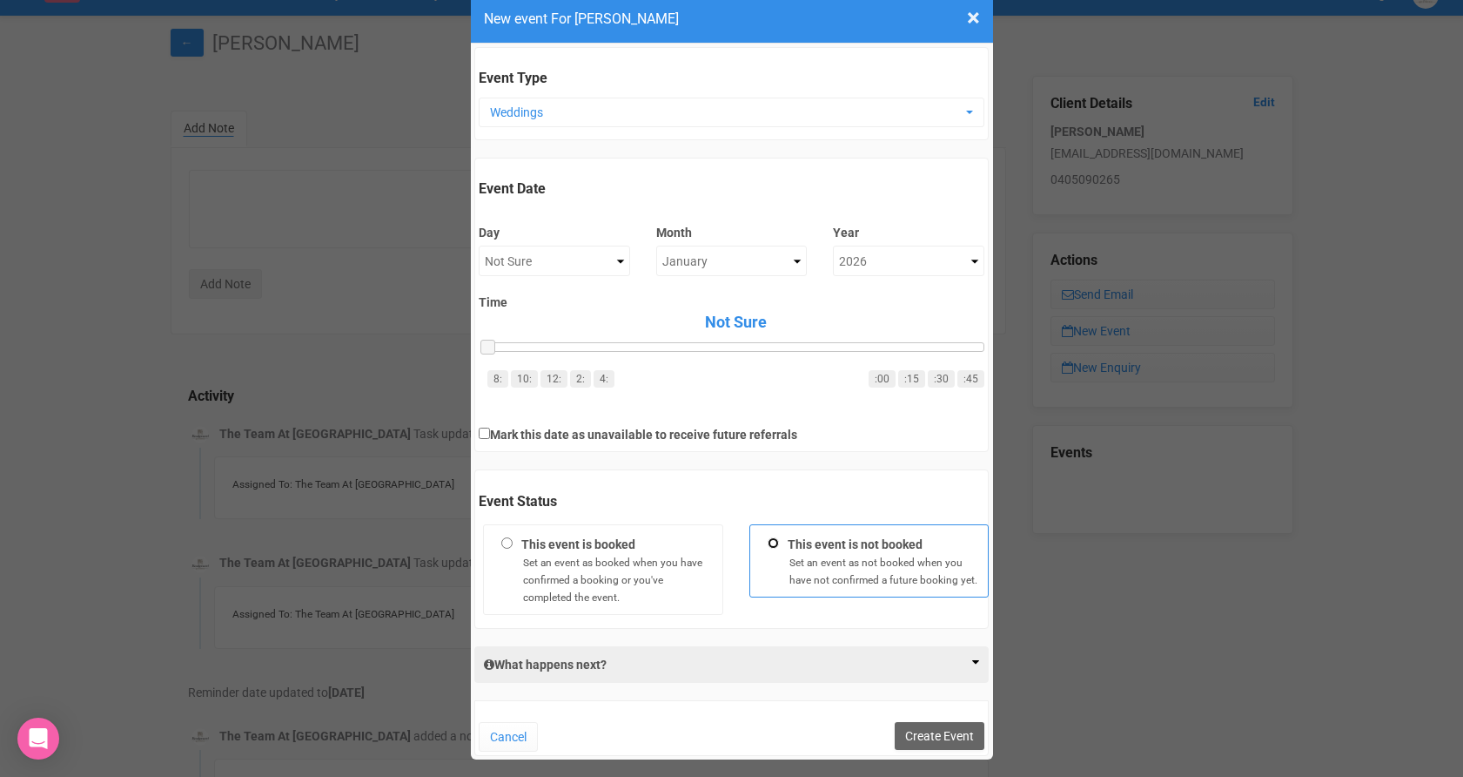
click at [779, 548] on input "This event is not booked Set an event as not booked when you have not confirmed…" at bounding box center [773, 542] width 11 height 11
radio input "true"
click at [920, 738] on button "Create Event" at bounding box center [940, 736] width 90 height 28
click at [932, 729] on button "Create Event" at bounding box center [940, 736] width 90 height 28
click at [922, 666] on div "What happens next? Adding an event to your YEM account will create an entry in …" at bounding box center [731, 664] width 515 height 37
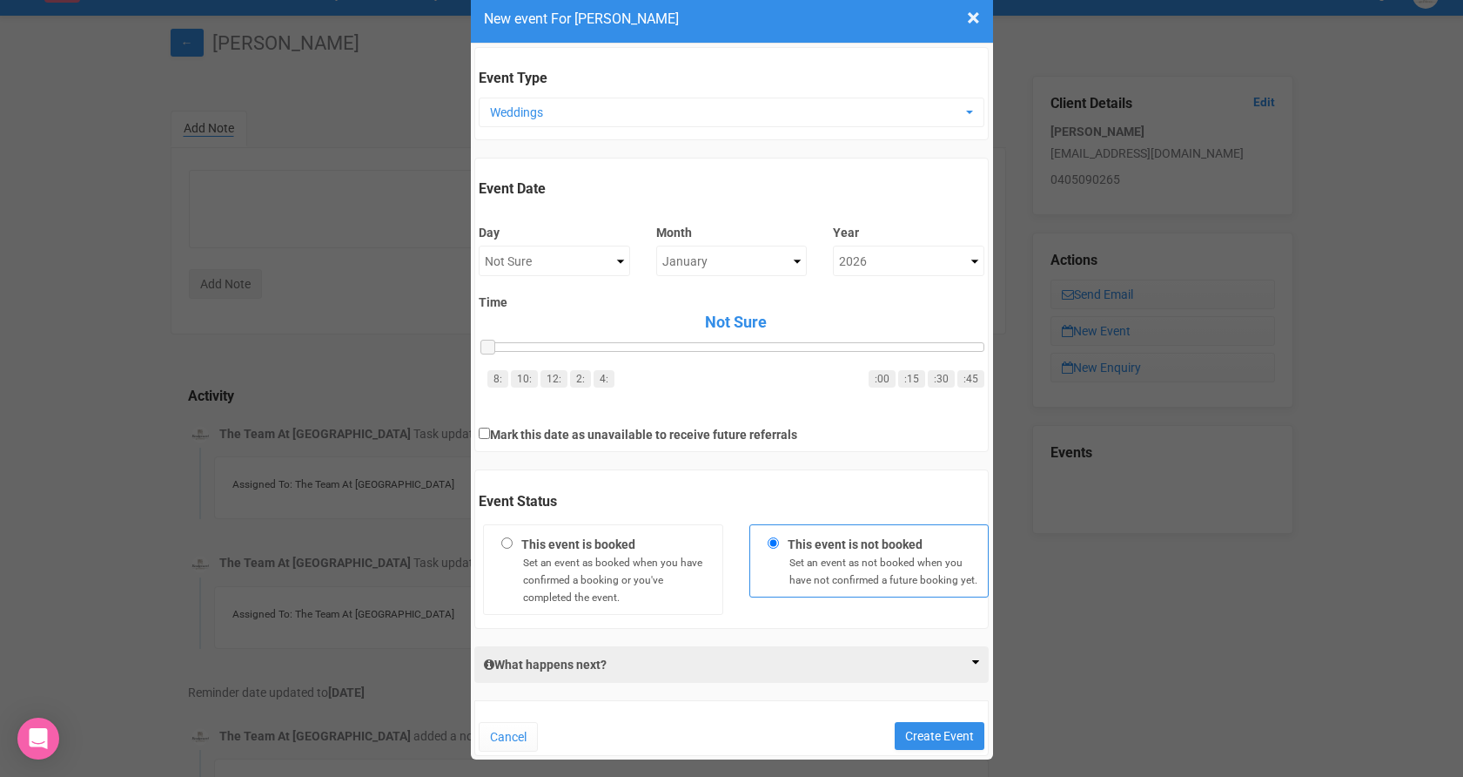
scroll to position [0, 0]
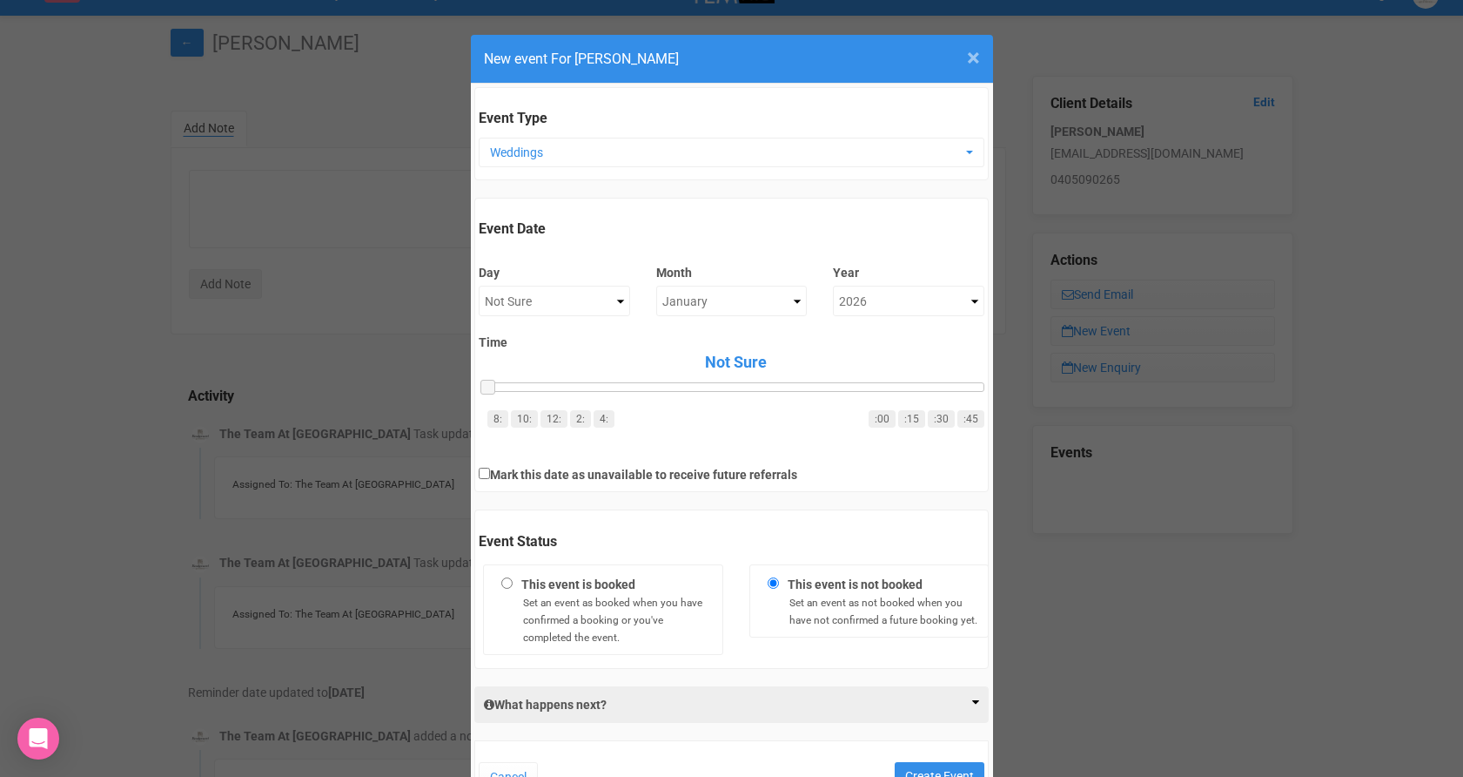
click at [976, 57] on span "×" at bounding box center [973, 58] width 13 height 29
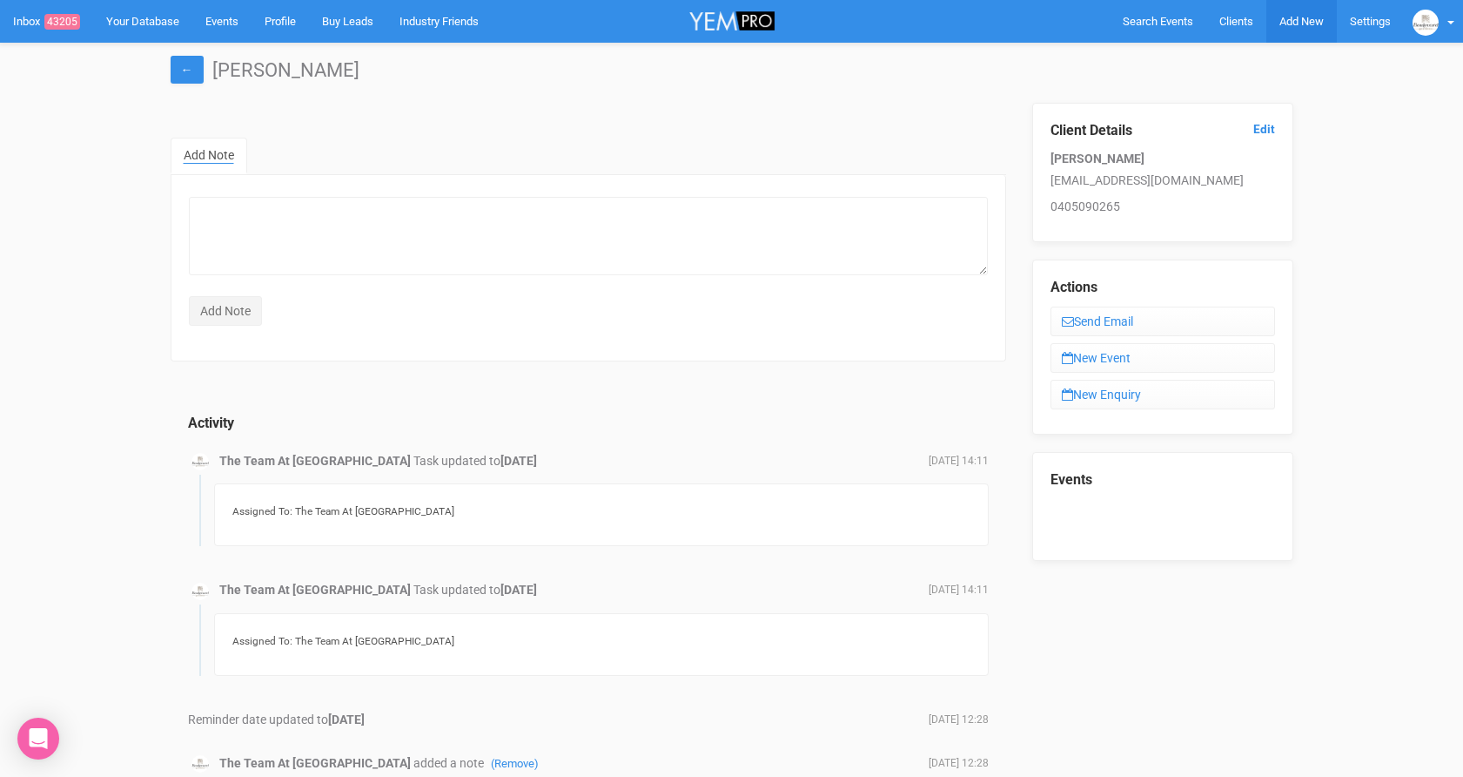
click at [1307, 17] on span "Add New" at bounding box center [1302, 21] width 44 height 13
click at [1247, 162] on link "New Enquiry" at bounding box center [1261, 161] width 131 height 34
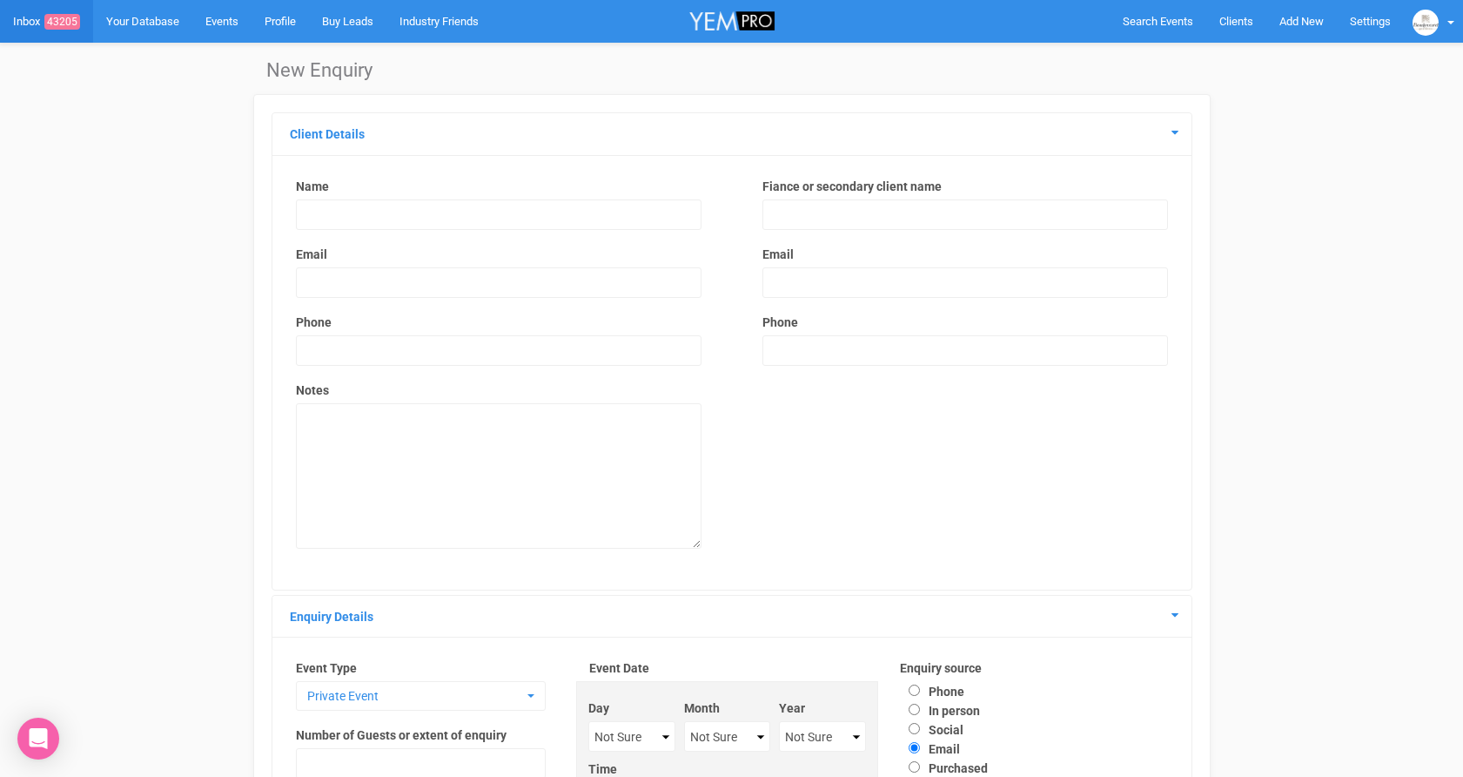
click at [415, 215] on input "text" at bounding box center [499, 214] width 406 height 30
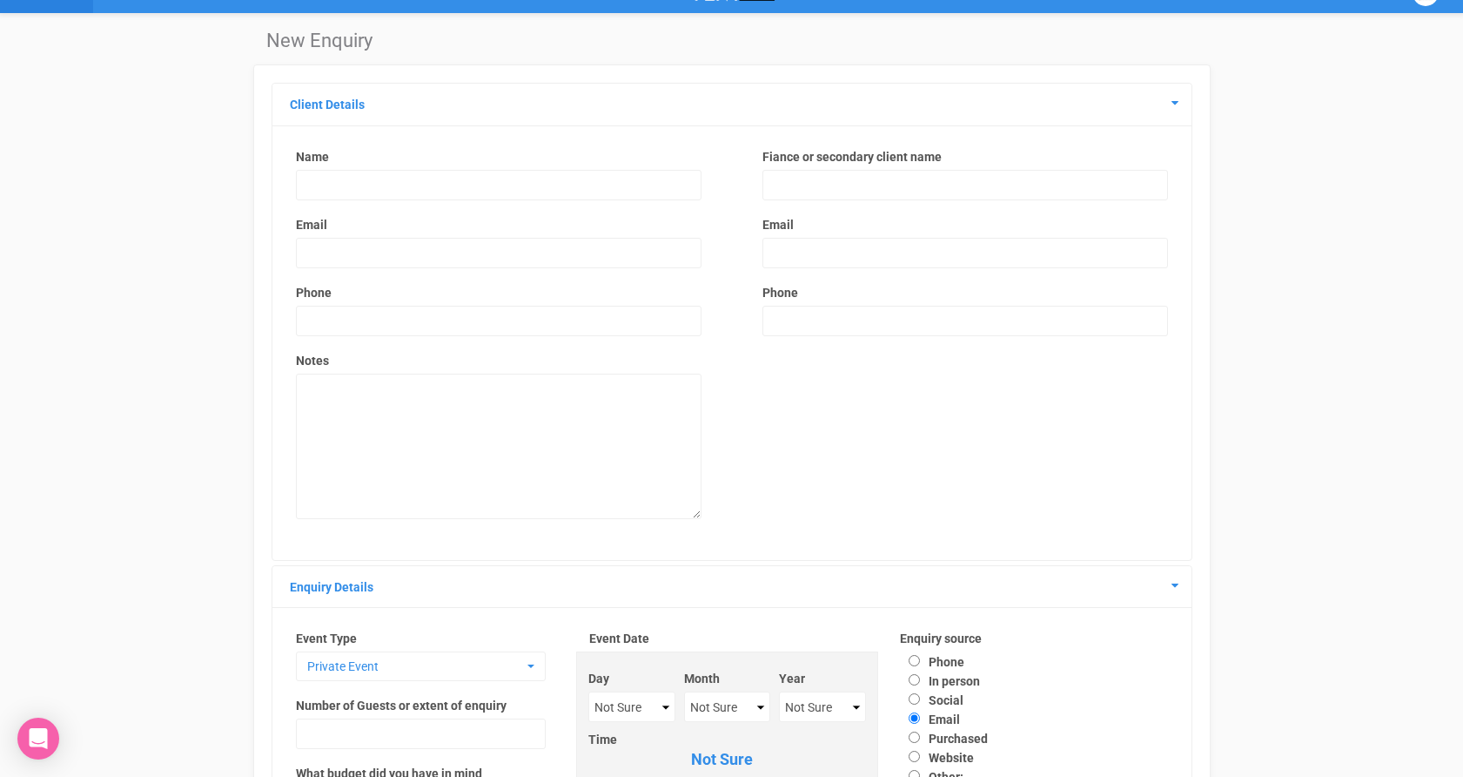
scroll to position [33, 0]
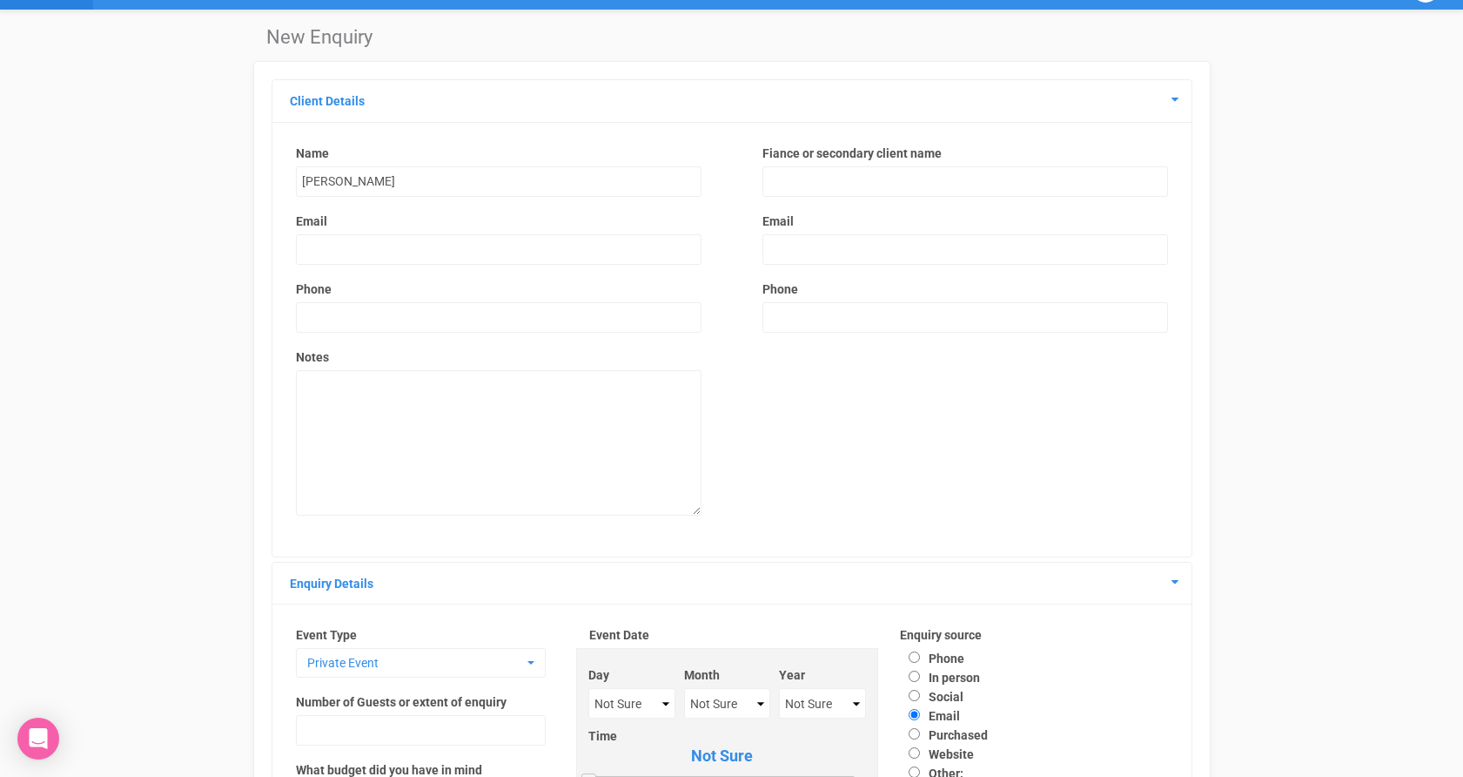
type input "[PERSON_NAME]"
click at [380, 264] on div "Name Kelly Tran Email Phone Notes" at bounding box center [499, 339] width 441 height 388
click at [380, 255] on input "email" at bounding box center [499, 249] width 406 height 30
type input "[EMAIL_ADDRESS][DOMAIN_NAME]"
click at [411, 326] on input "text" at bounding box center [499, 317] width 406 height 30
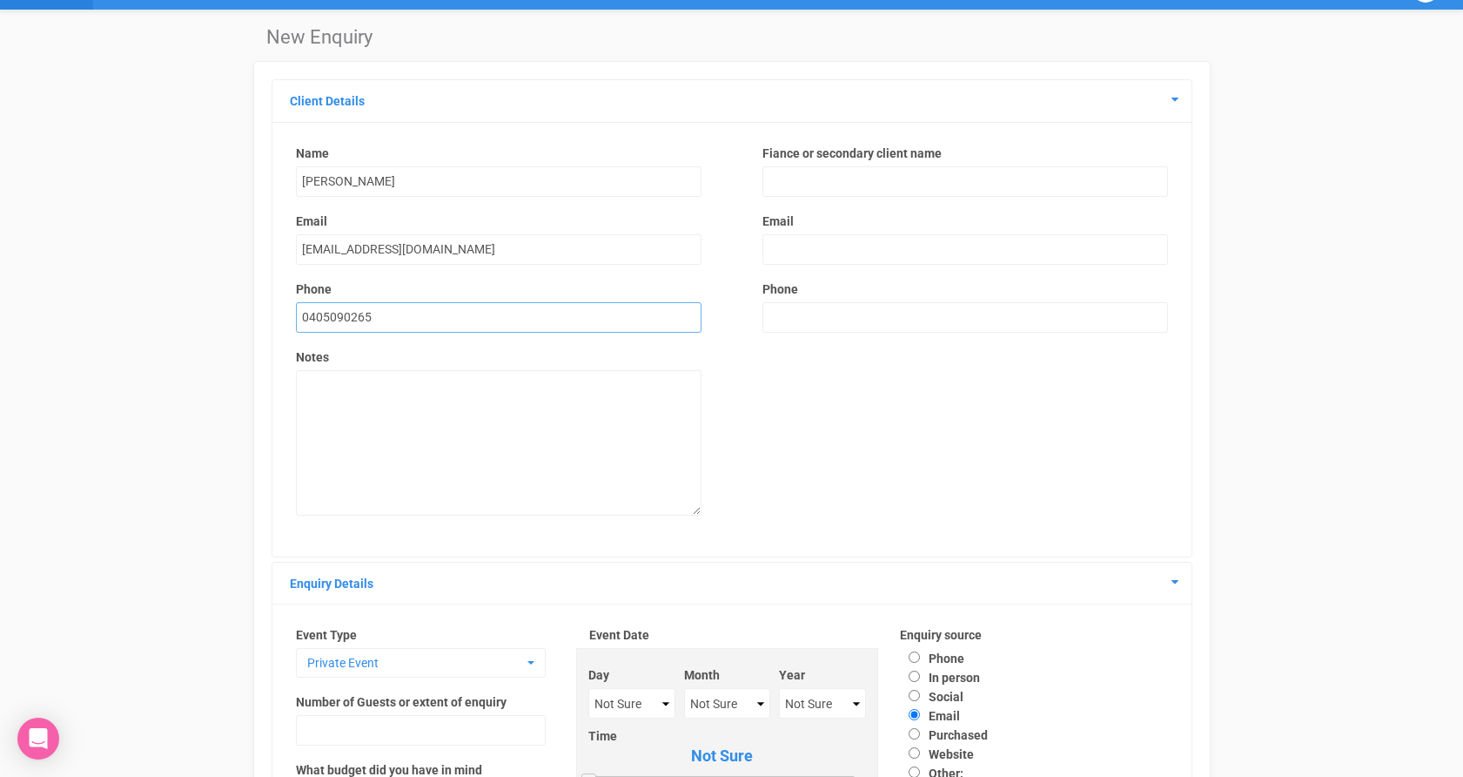
type input "0405090265"
click at [802, 189] on input "text" at bounding box center [966, 181] width 406 height 30
type input "Brandon Bown"
click at [816, 232] on div "Fiance or secondary client name Brandon Bown Email Phone" at bounding box center [965, 247] width 441 height 205
click at [816, 246] on input "email" at bounding box center [966, 249] width 406 height 30
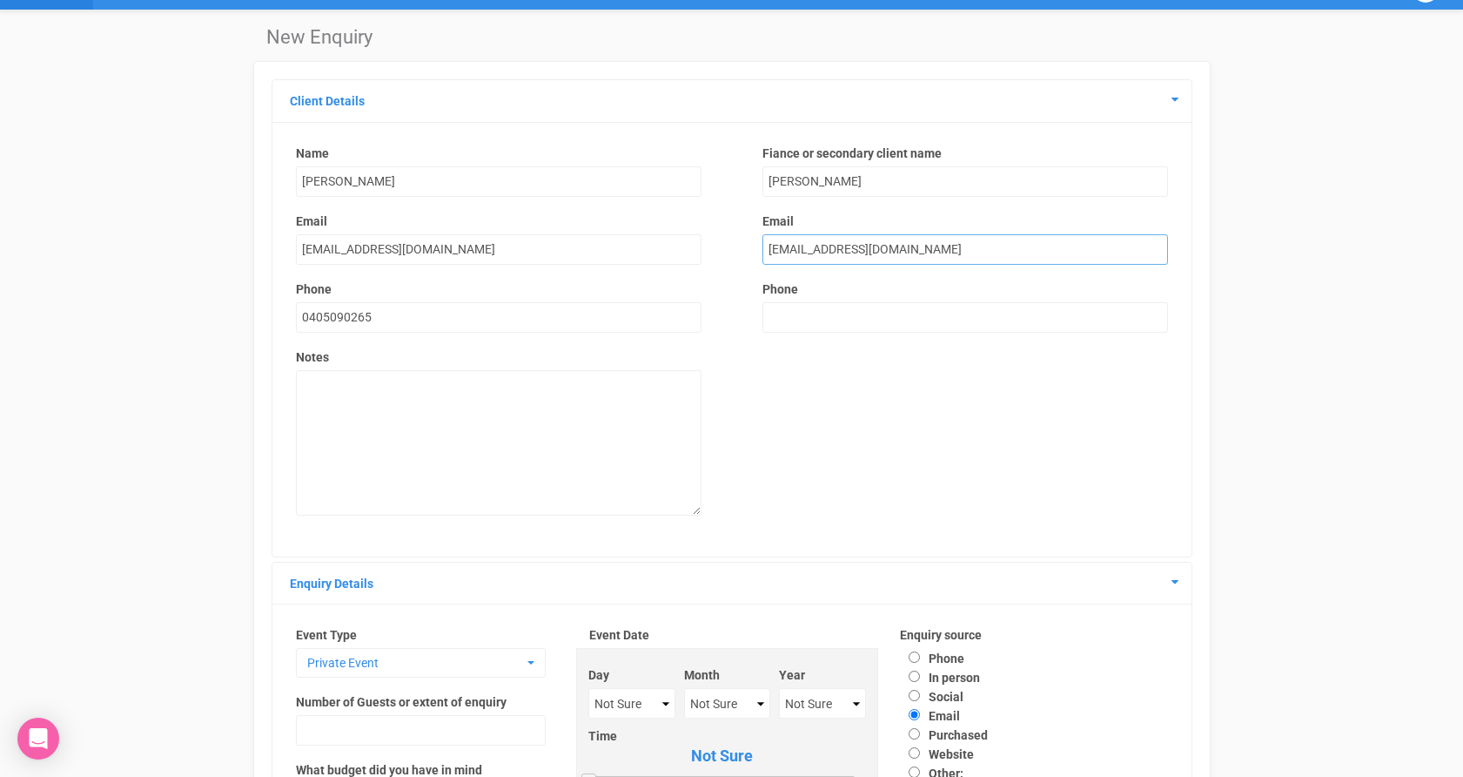
type input "brandonnbown@gmail.com"
click at [784, 332] on input "text" at bounding box center [966, 317] width 406 height 30
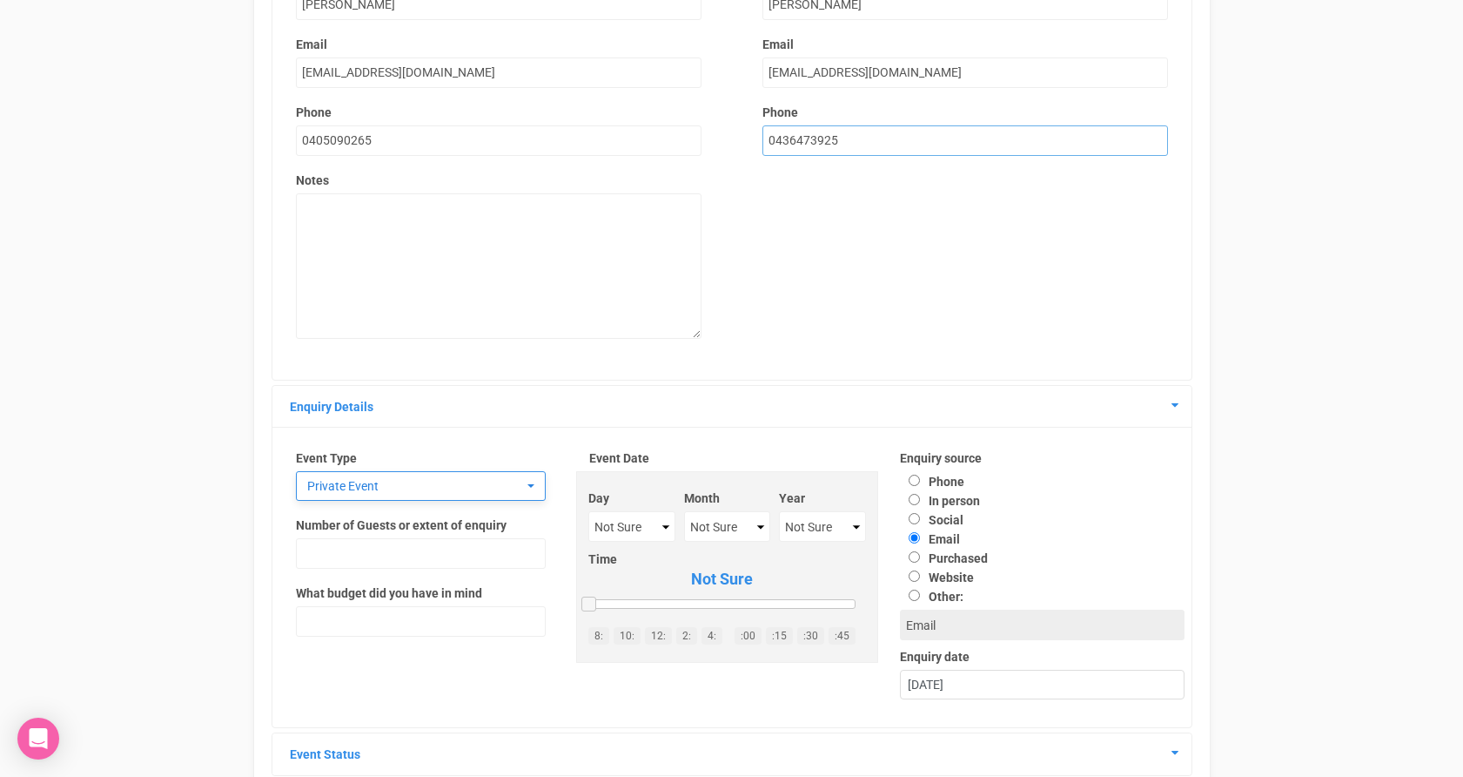
scroll to position [209, 0]
type input "0436473925"
click at [489, 488] on span "Private Event" at bounding box center [415, 486] width 216 height 17
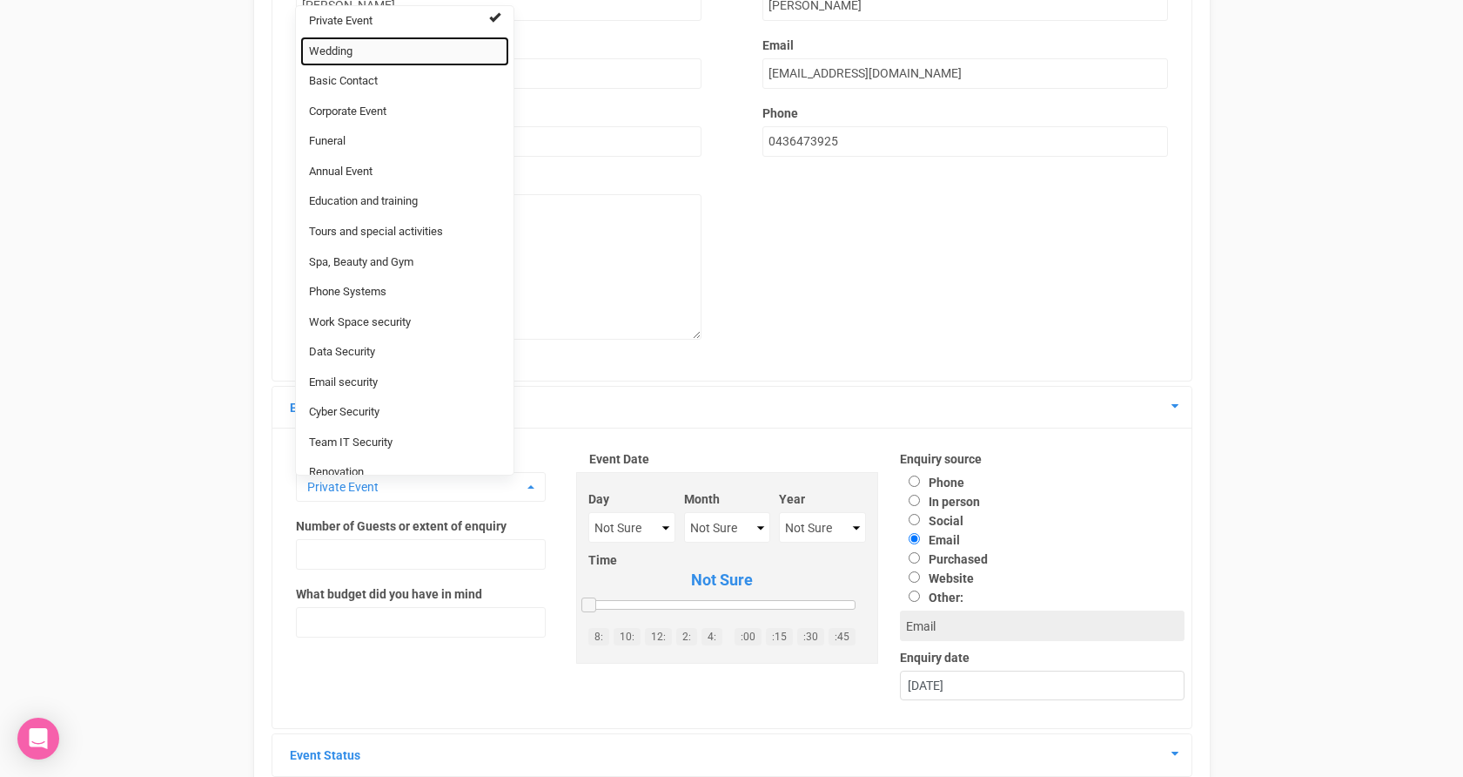
click at [371, 45] on link "Wedding" at bounding box center [404, 52] width 209 height 30
select select "20"
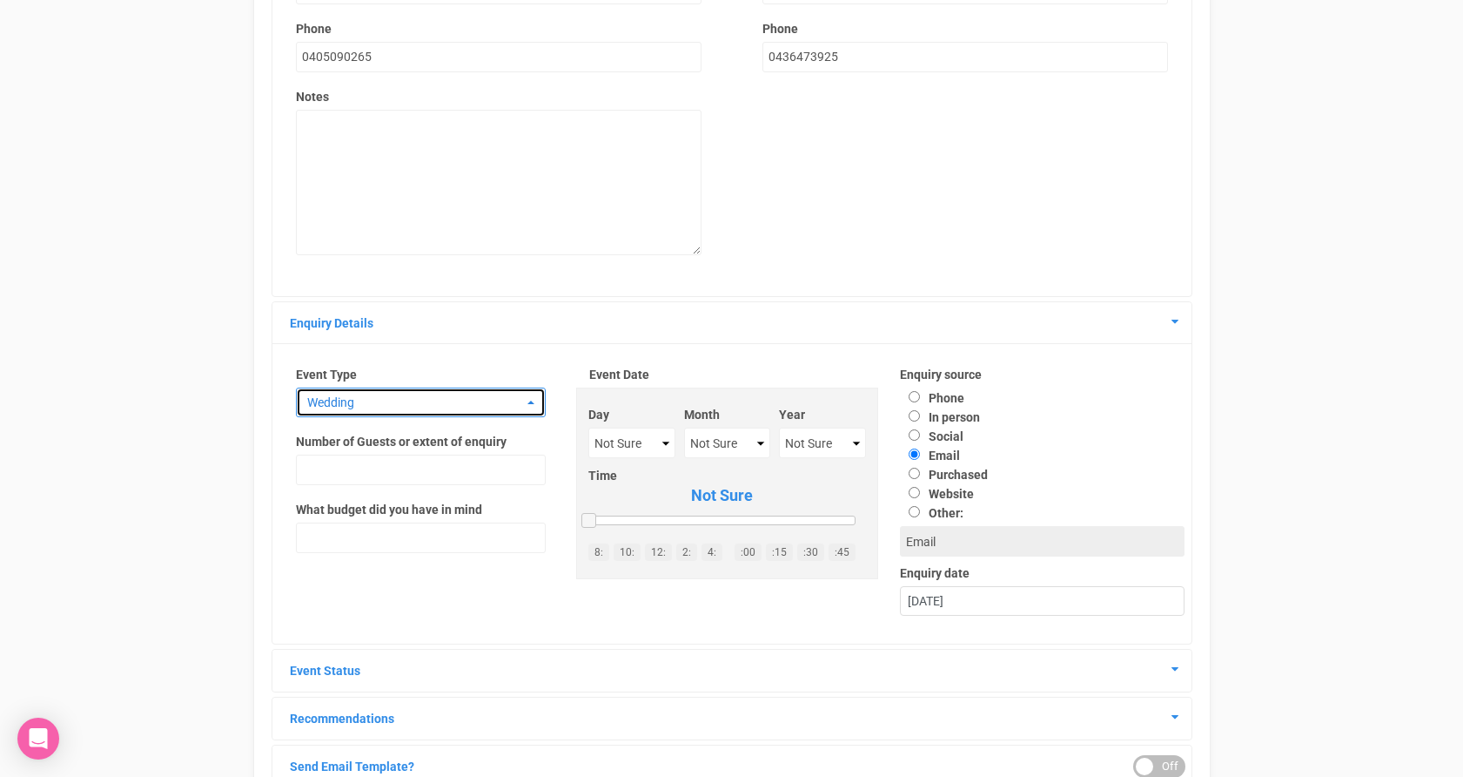
scroll to position [294, 0]
click at [726, 443] on select "Not Sure January February March April May June July August September October No…" at bounding box center [726, 442] width 85 height 30
select select "January"
click at [814, 446] on select "Not Sure 2020 2021 2022 2023 2024 2025 2026 2027 2028 2029 2030 2031 2032 2033 …" at bounding box center [822, 442] width 87 height 30
select select "2026"
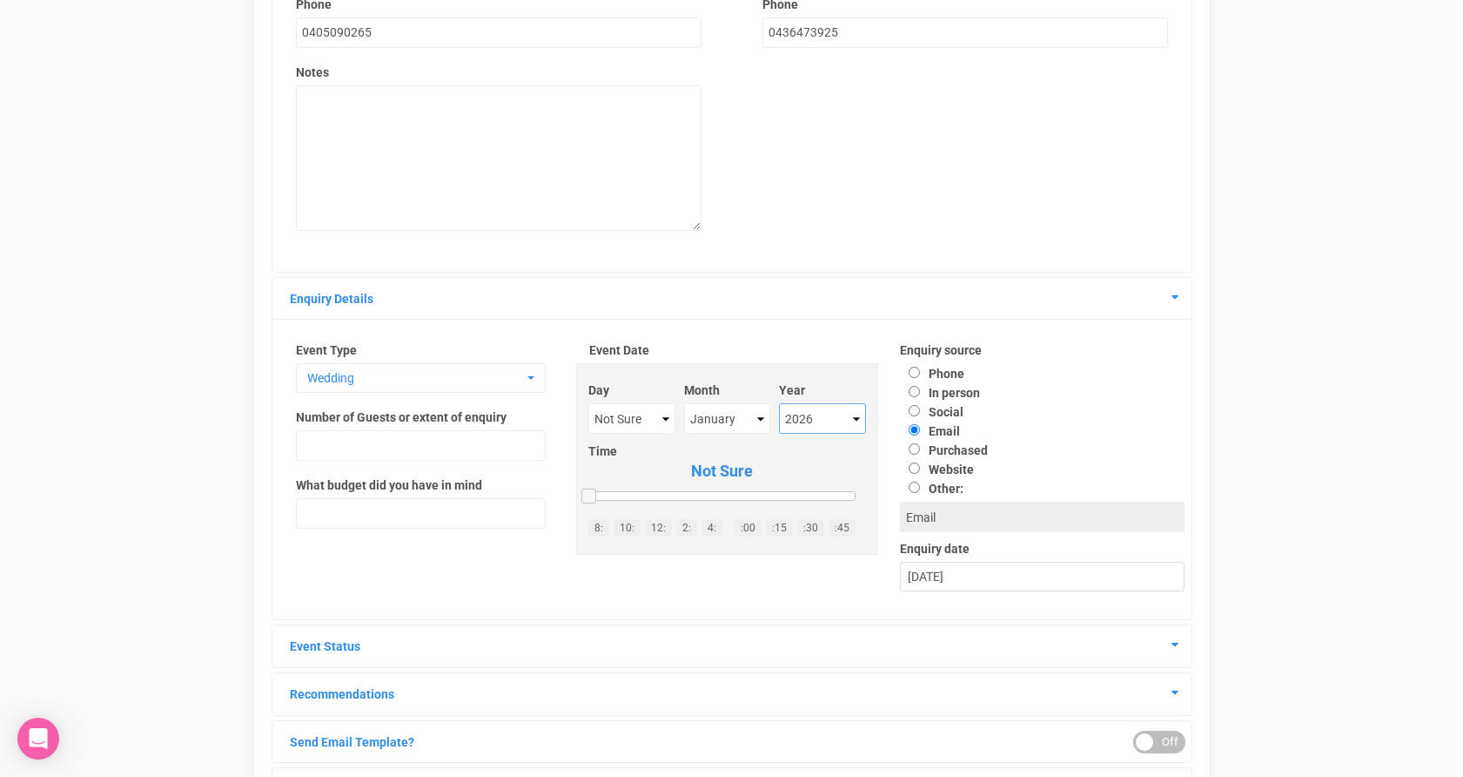
scroll to position [346, 0]
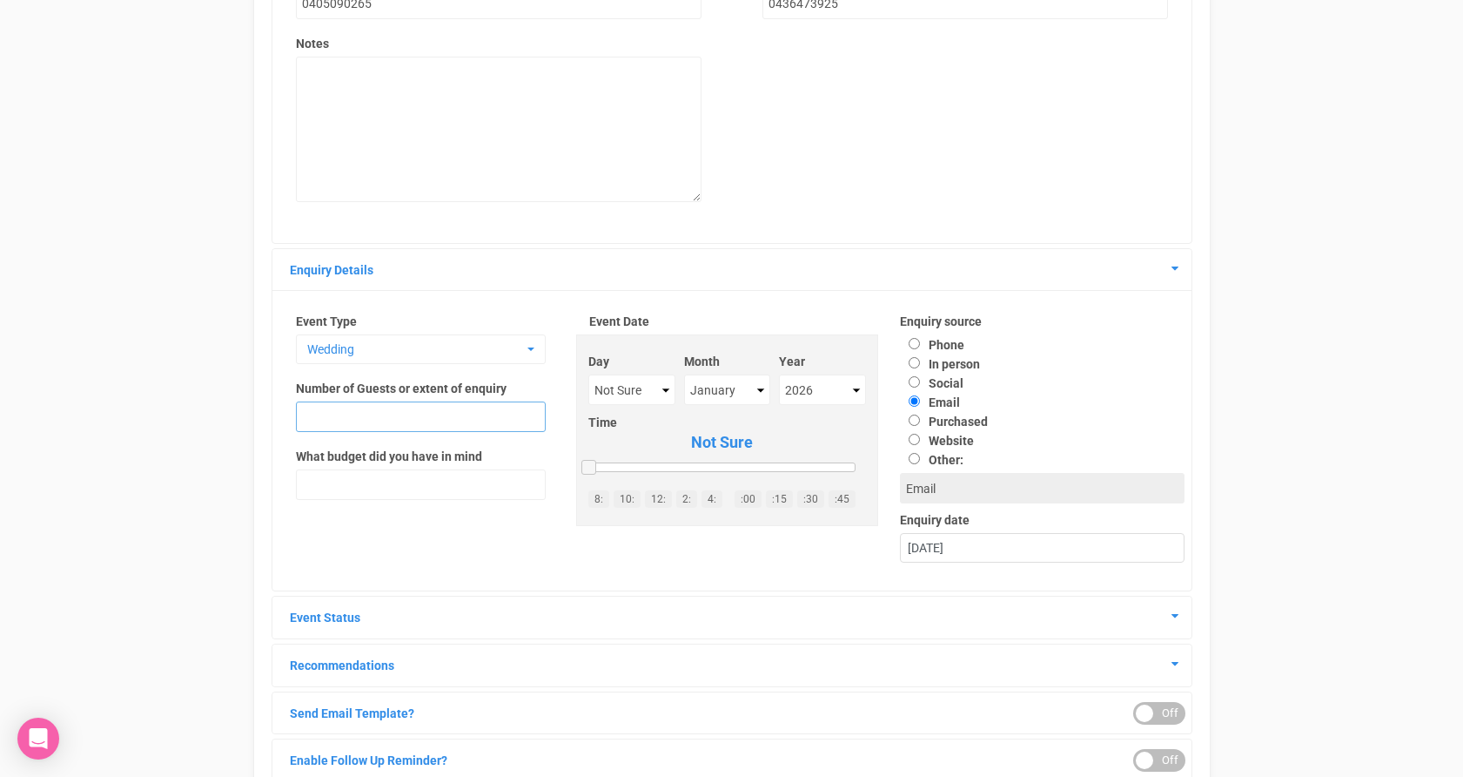
click at [352, 419] on input "text" at bounding box center [421, 416] width 250 height 30
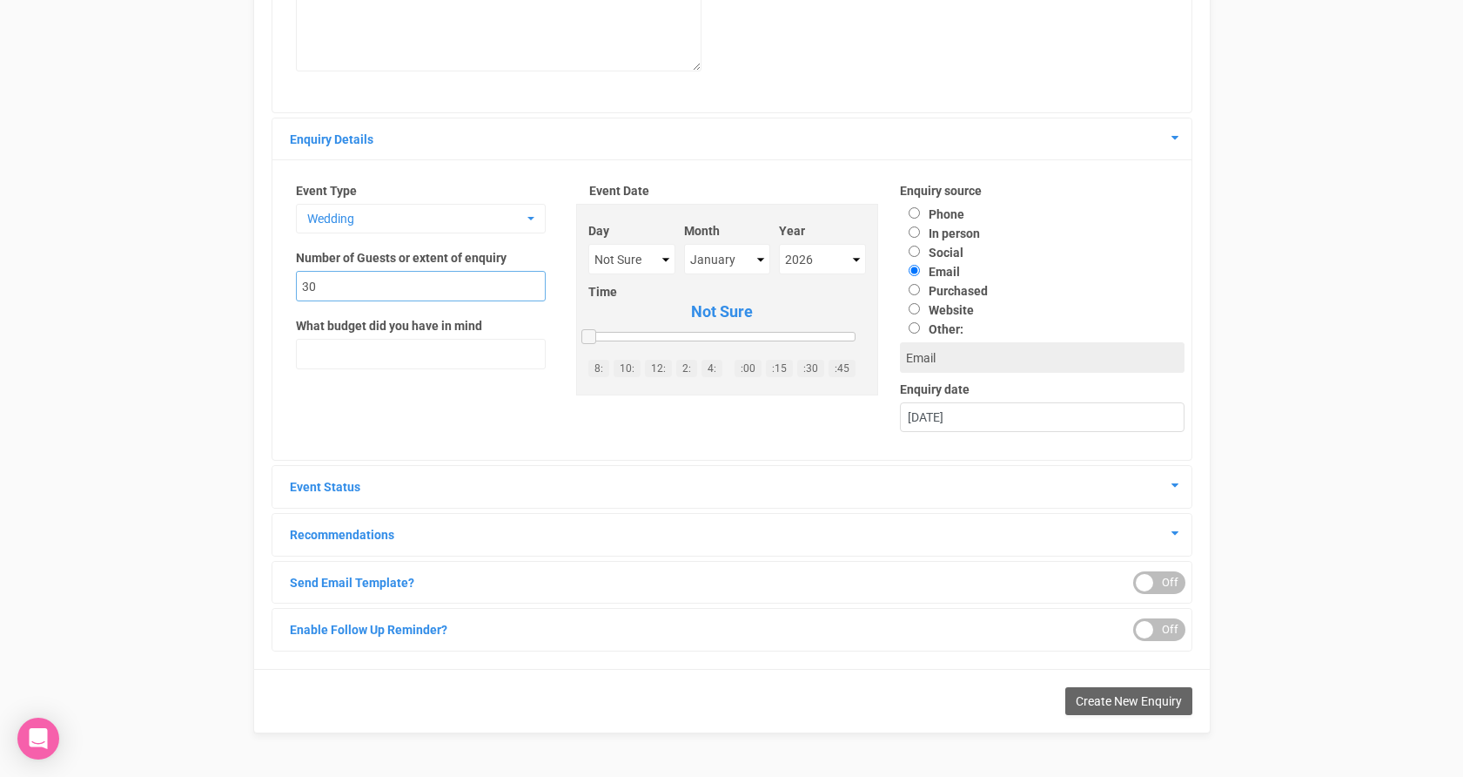
scroll to position [478, 0]
type input "30"
click at [943, 250] on label "Social" at bounding box center [932, 252] width 64 height 14
click at [920, 250] on input "Social" at bounding box center [914, 250] width 11 height 11
radio input "true"
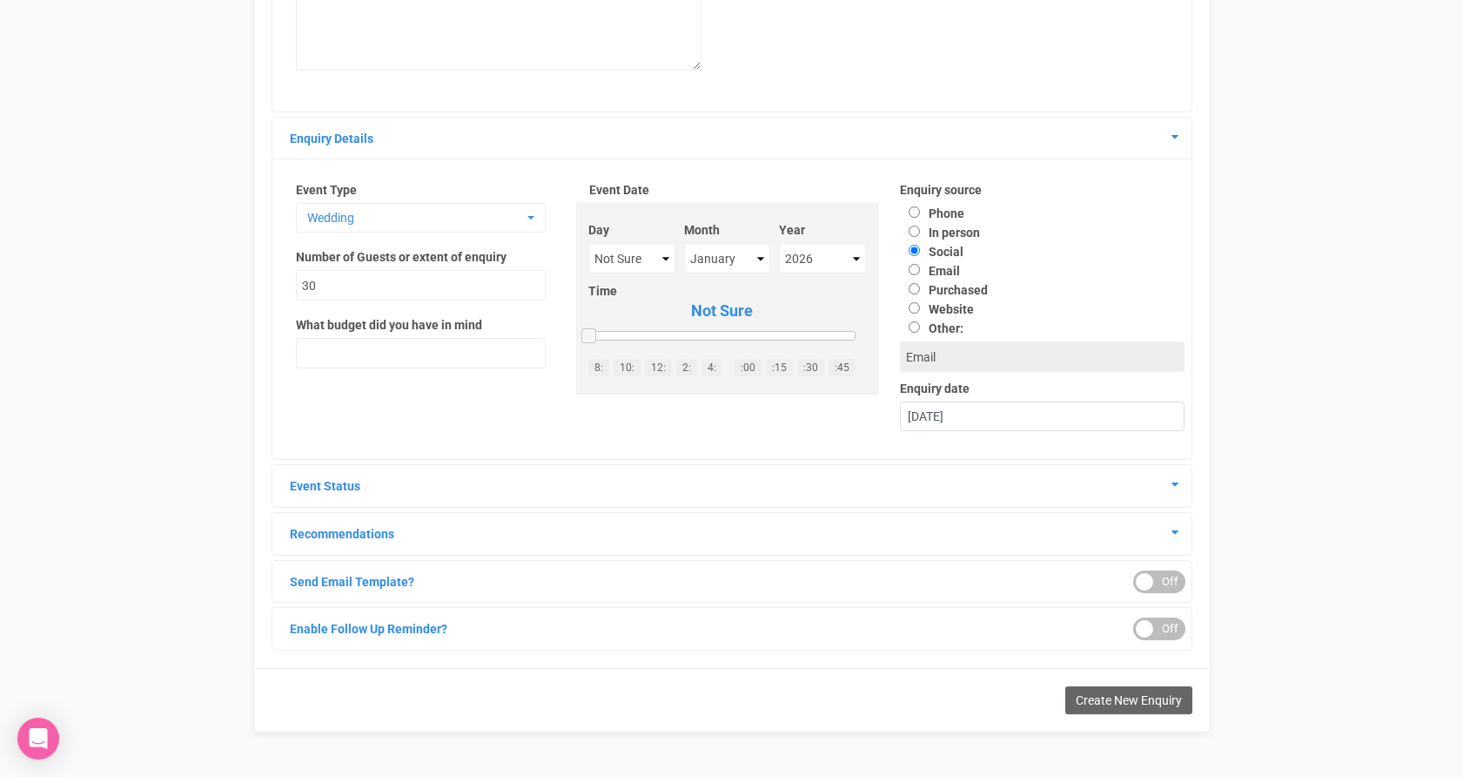
type input "Social"
click at [943, 250] on label "Social" at bounding box center [932, 252] width 64 height 14
click at [920, 250] on input "Social" at bounding box center [914, 250] width 11 height 11
click at [951, 308] on label "Website" at bounding box center [937, 309] width 74 height 14
click at [920, 308] on input "Website" at bounding box center [914, 307] width 11 height 11
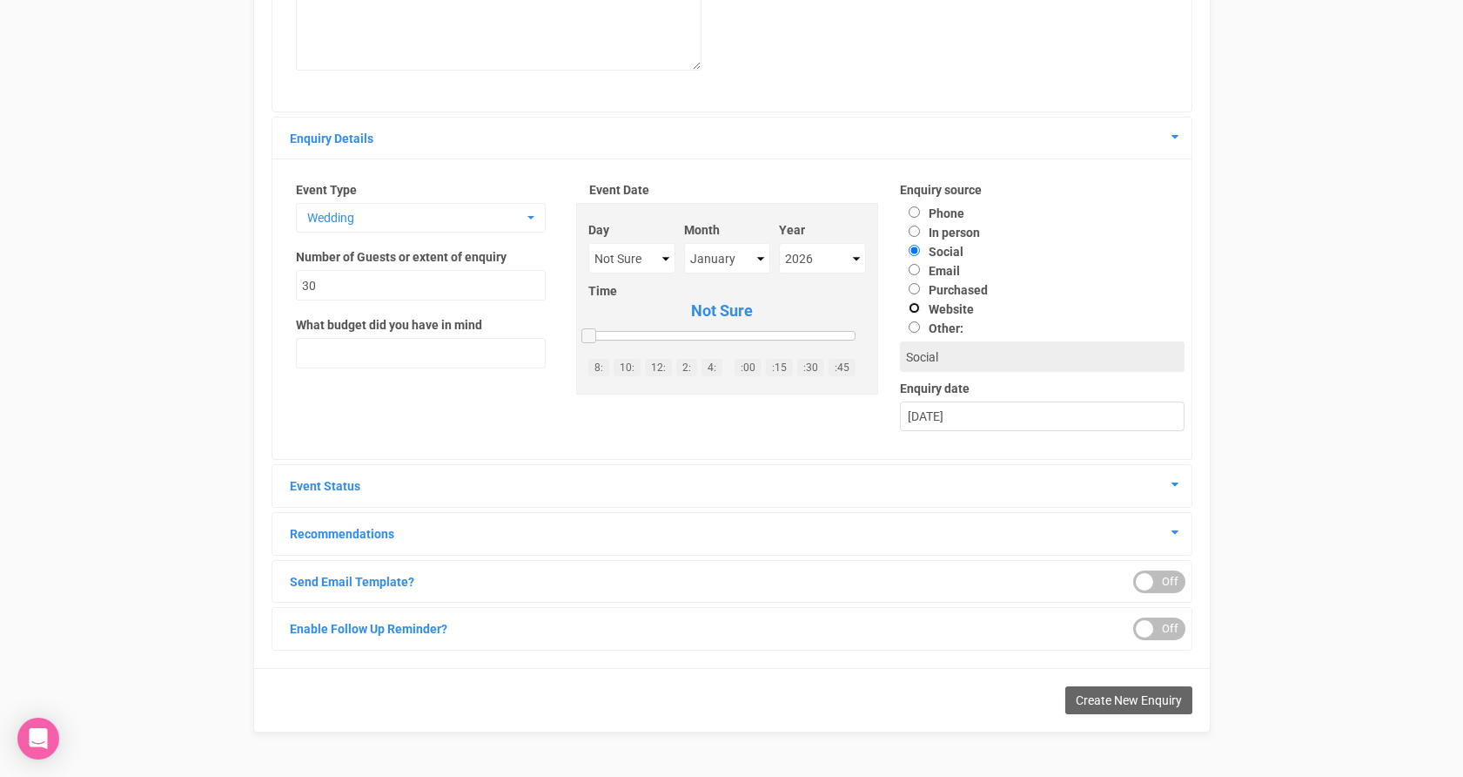
radio input "true"
type input "Website"
click at [943, 253] on label "Social" at bounding box center [932, 252] width 64 height 14
click at [920, 253] on input "Social" at bounding box center [914, 250] width 11 height 11
radio input "true"
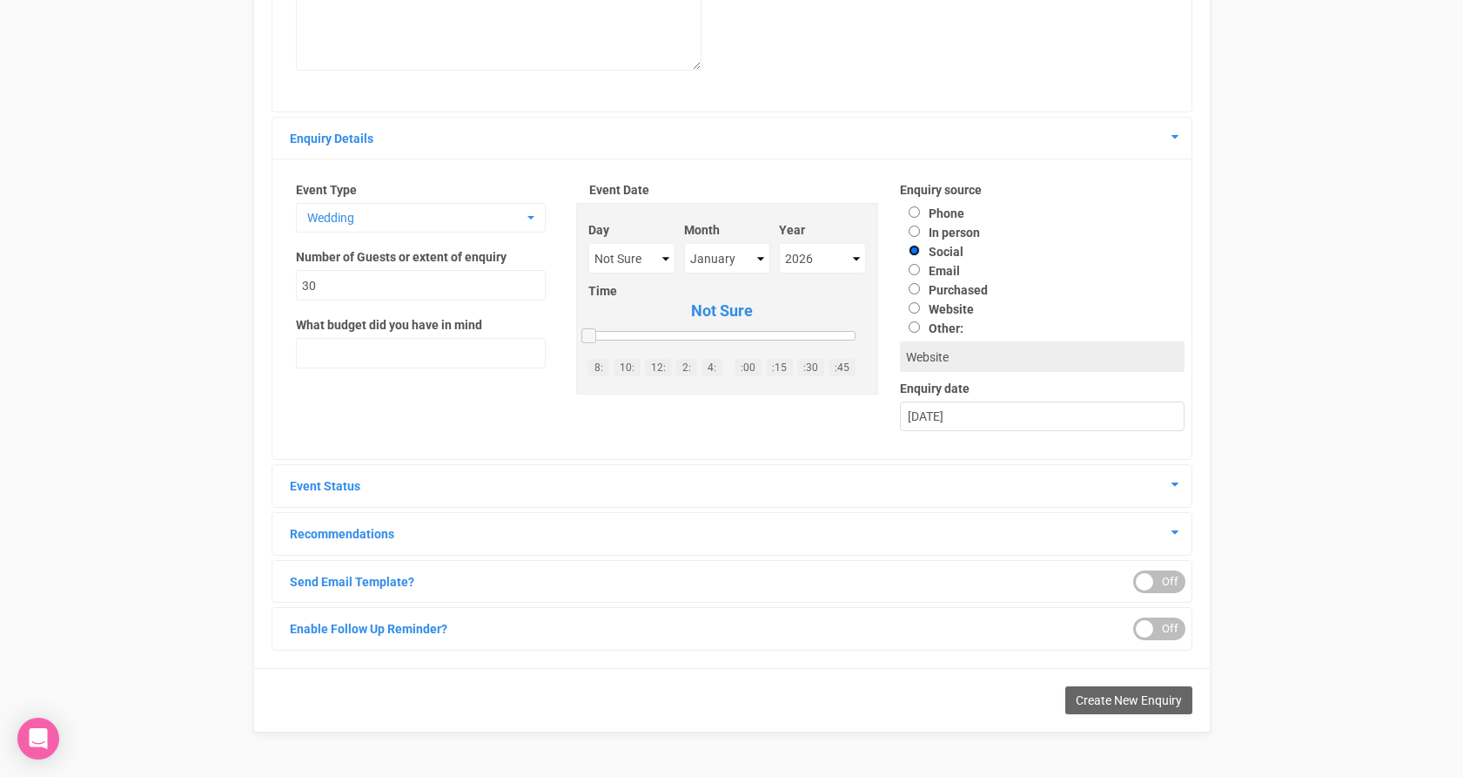
type input "Social"
click at [1082, 428] on div "[DATE]" at bounding box center [1042, 416] width 283 height 29
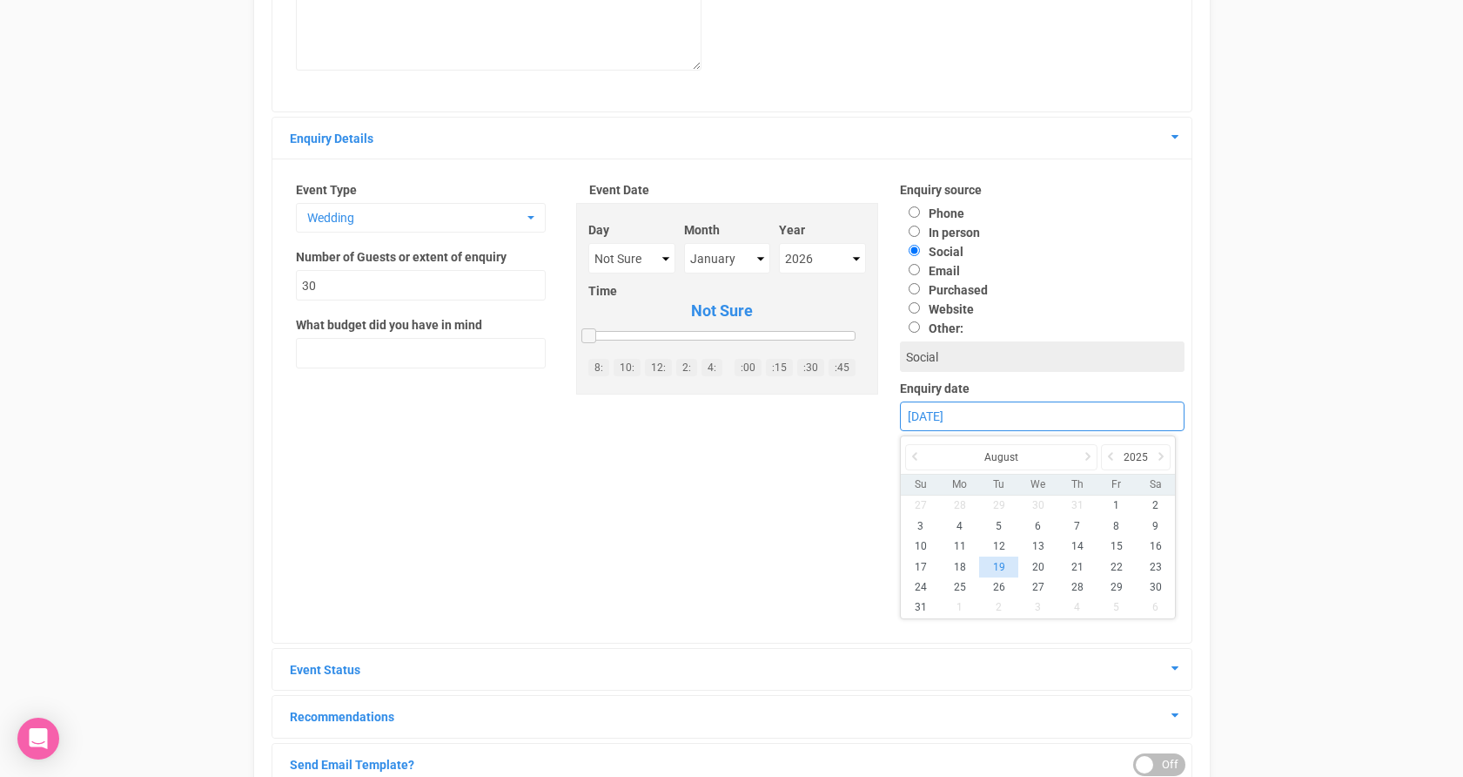
drag, startPoint x: 918, startPoint y: 450, endPoint x: 927, endPoint y: 450, distance: 9.6
click at [918, 450] on icon at bounding box center [914, 456] width 17 height 24
click at [927, 450] on div "July" at bounding box center [1001, 457] width 192 height 26
click at [917, 452] on icon at bounding box center [914, 456] width 17 height 24
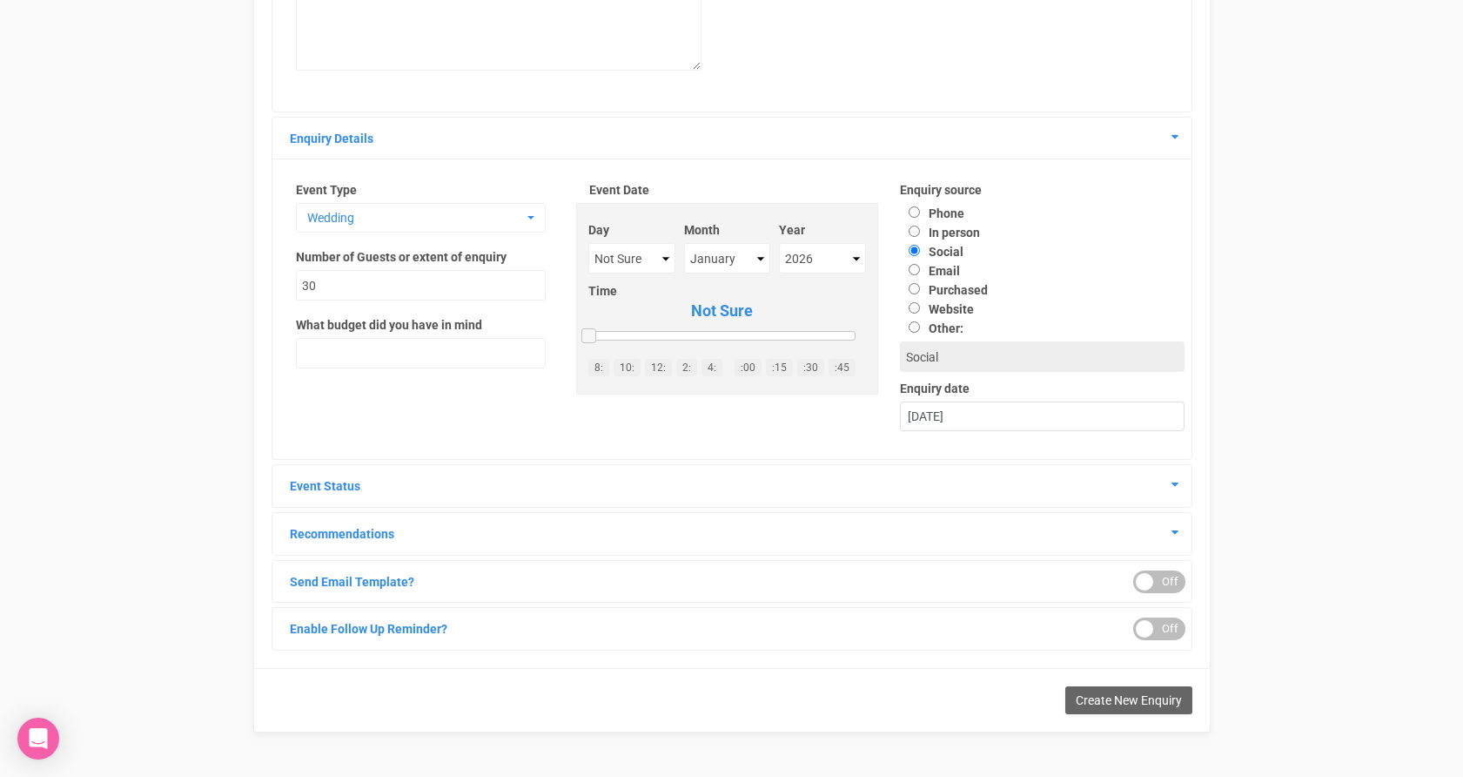
click at [1171, 491] on h4 "Event Status" at bounding box center [732, 486] width 893 height 16
click at [1182, 477] on div "Event Status" at bounding box center [731, 486] width 919 height 42
click at [1174, 488] on icon at bounding box center [1175, 484] width 7 height 12
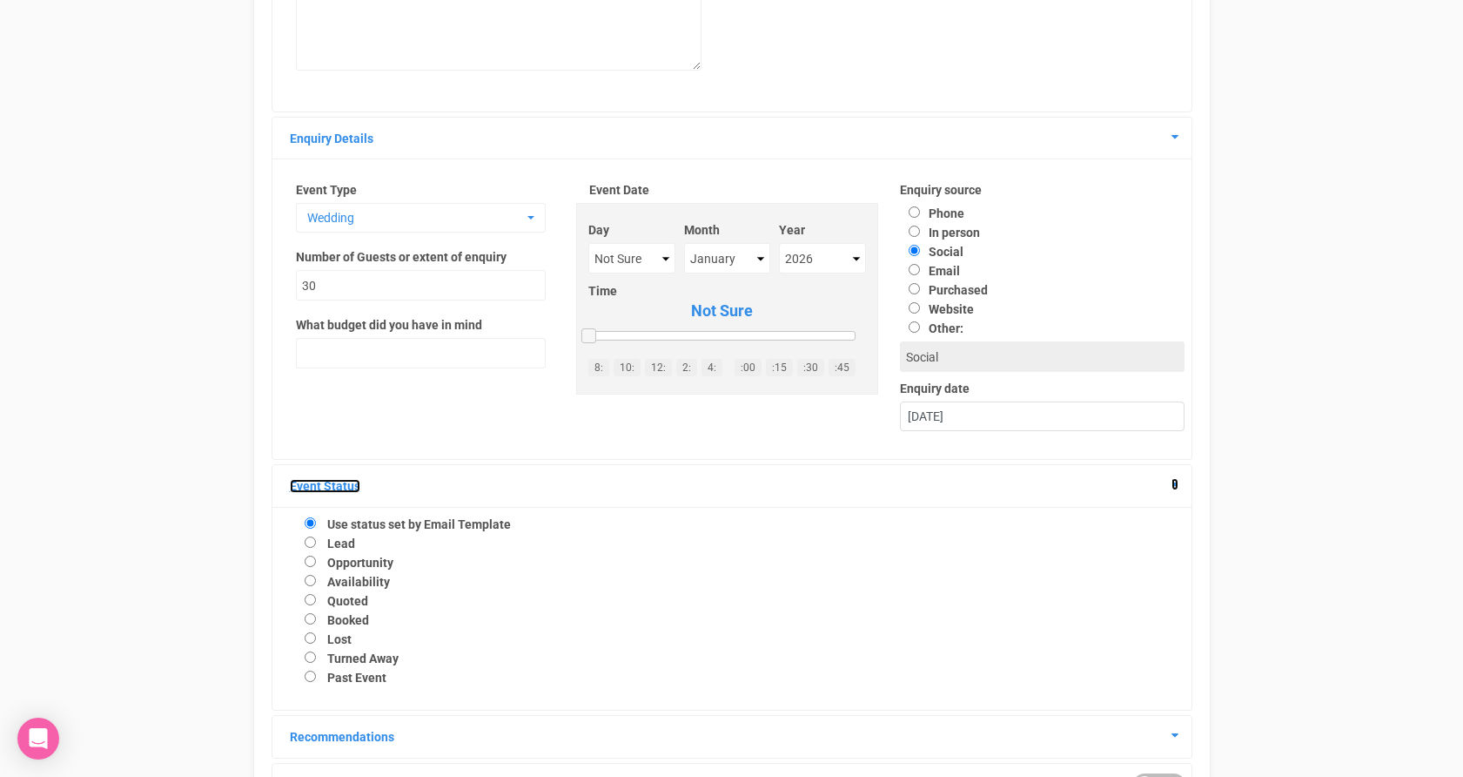
click at [1174, 488] on icon at bounding box center [1175, 484] width 7 height 12
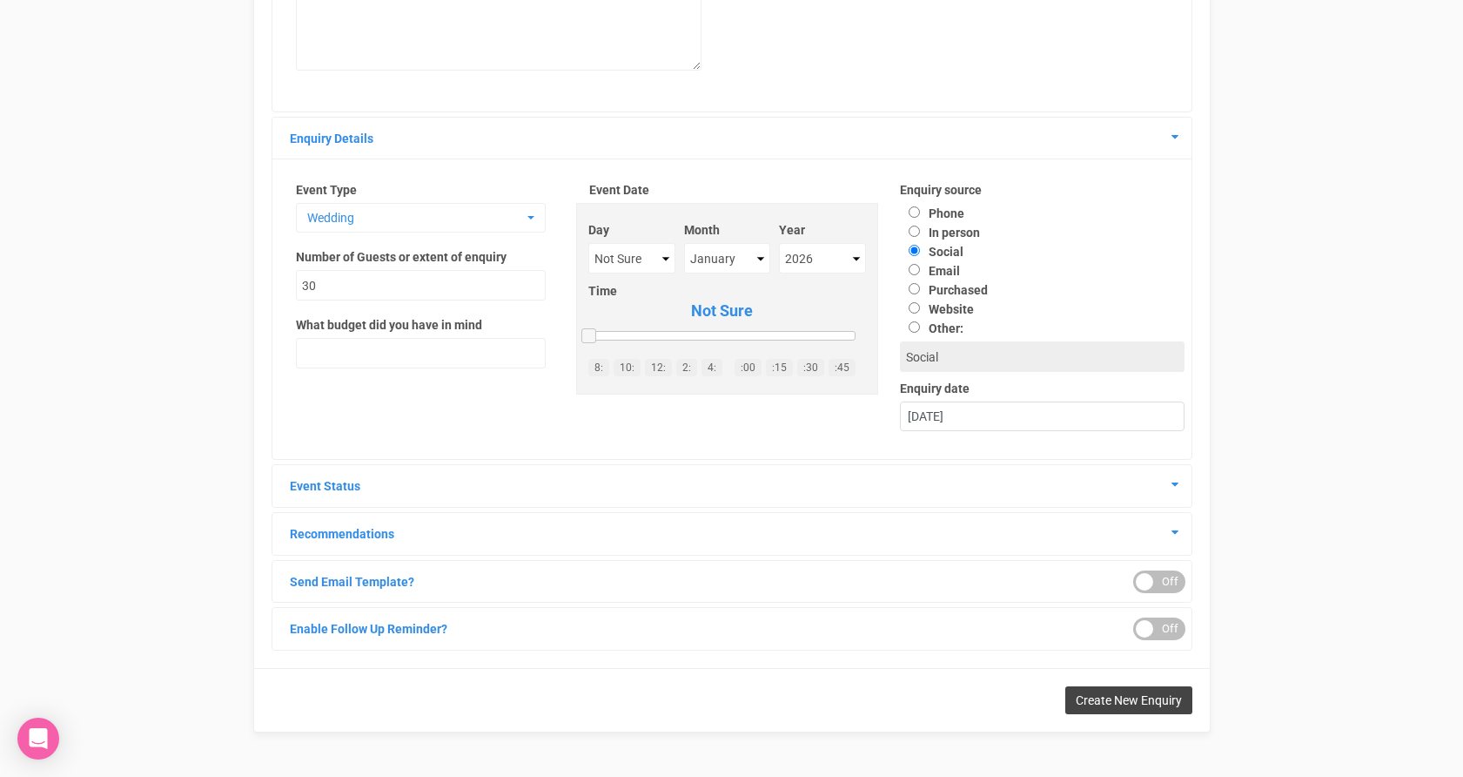
click at [1131, 698] on span "Create New Enquiry" at bounding box center [1129, 700] width 106 height 14
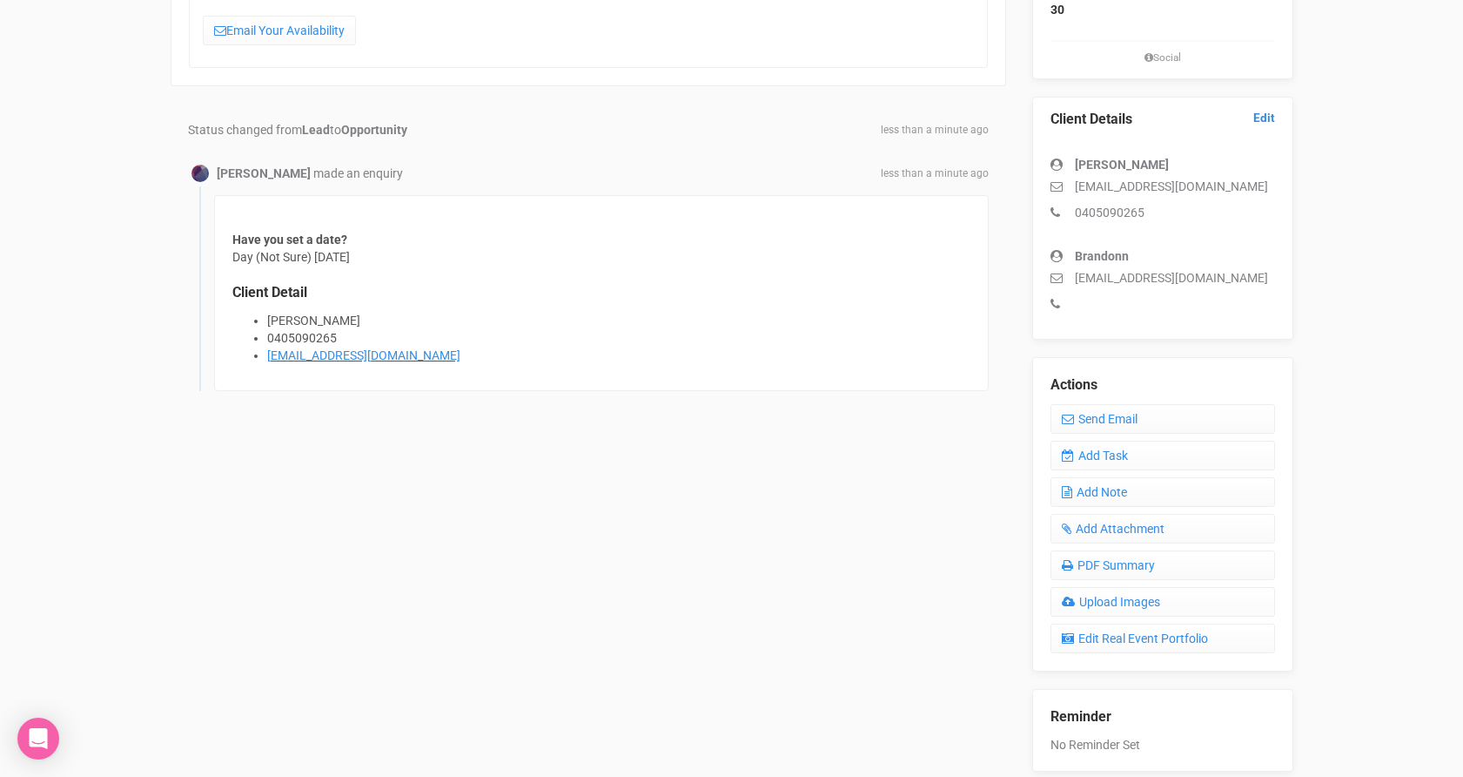
scroll to position [389, 0]
drag, startPoint x: 1077, startPoint y: 186, endPoint x: 1223, endPoint y: 192, distance: 146.4
click at [1223, 192] on p "kellytran2395@gmail.com" at bounding box center [1163, 185] width 225 height 17
copy p "kellytran2395@gmail.com"
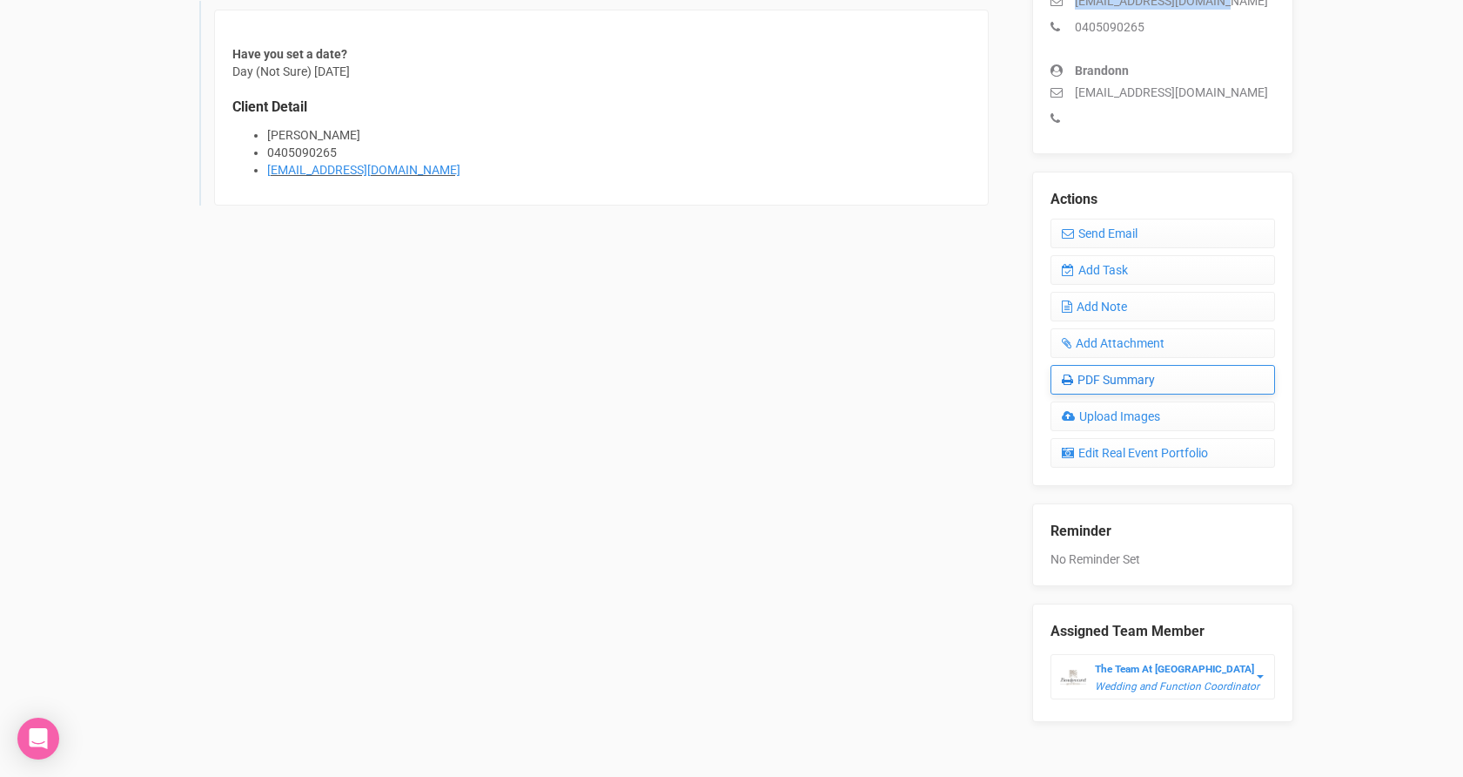
scroll to position [599, 0]
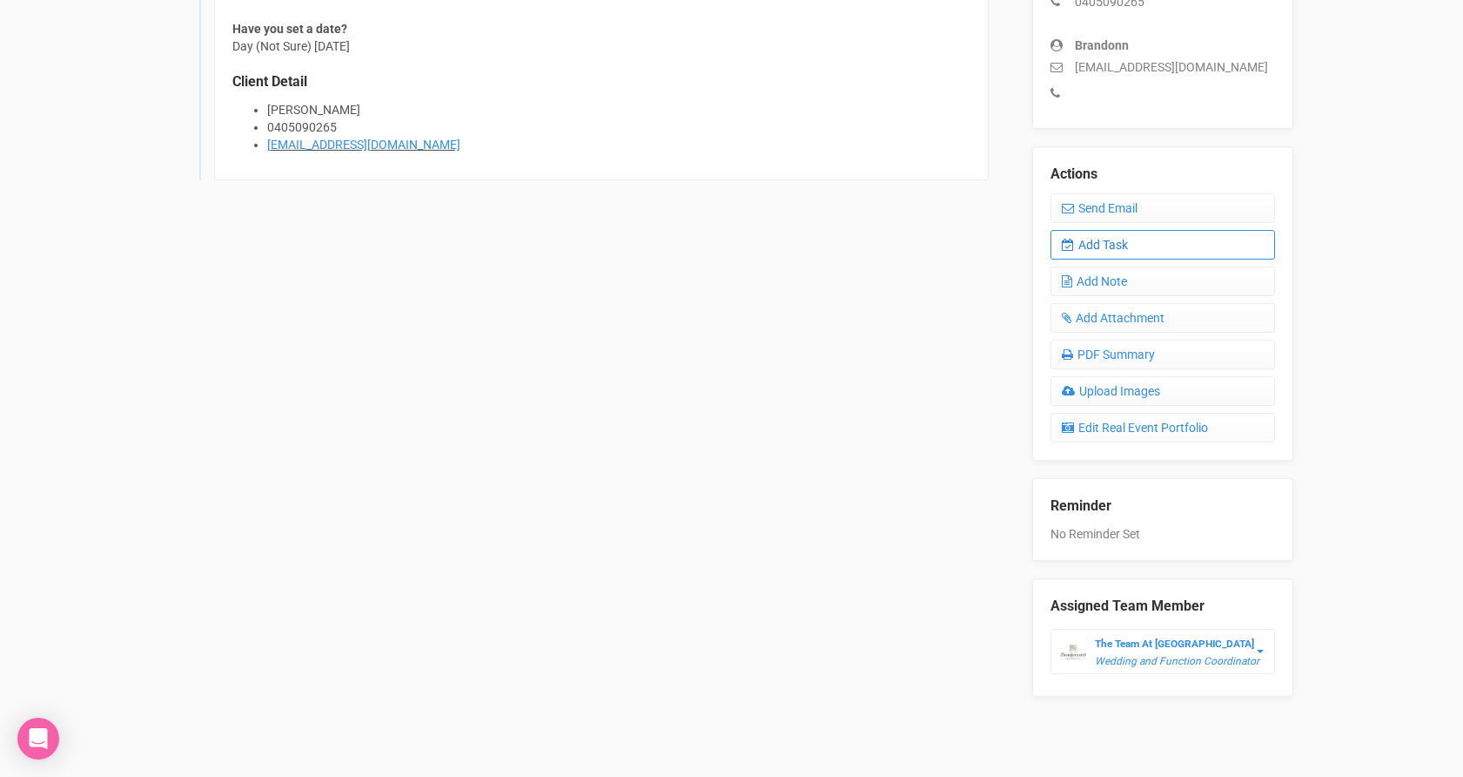
click at [1126, 247] on link "Add Task" at bounding box center [1163, 245] width 225 height 30
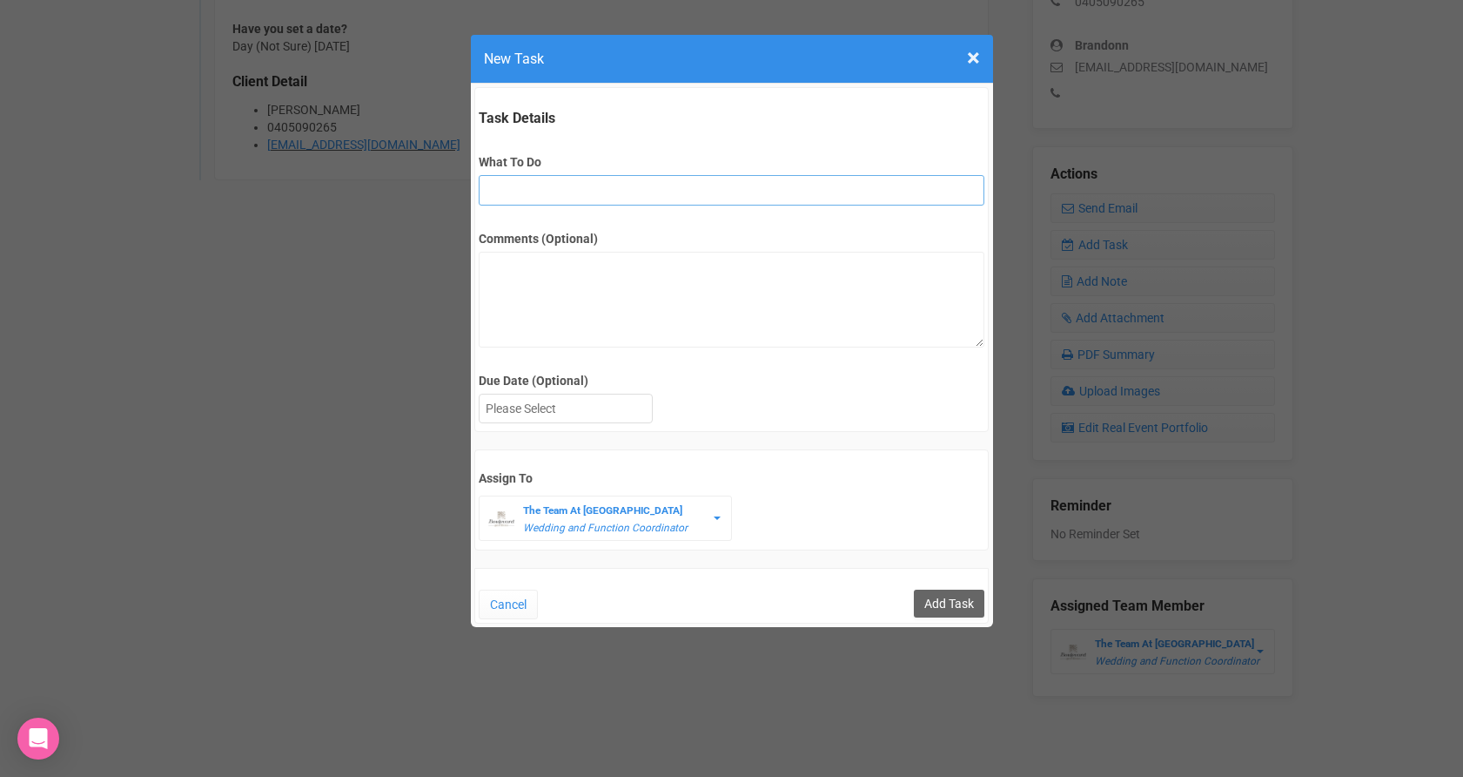
click at [561, 196] on input "What To Do" at bounding box center [732, 190] width 506 height 30
click at [597, 178] on input "What To Do" at bounding box center [732, 190] width 506 height 30
type input "Remove if no response"
click at [610, 404] on div at bounding box center [566, 408] width 172 height 29
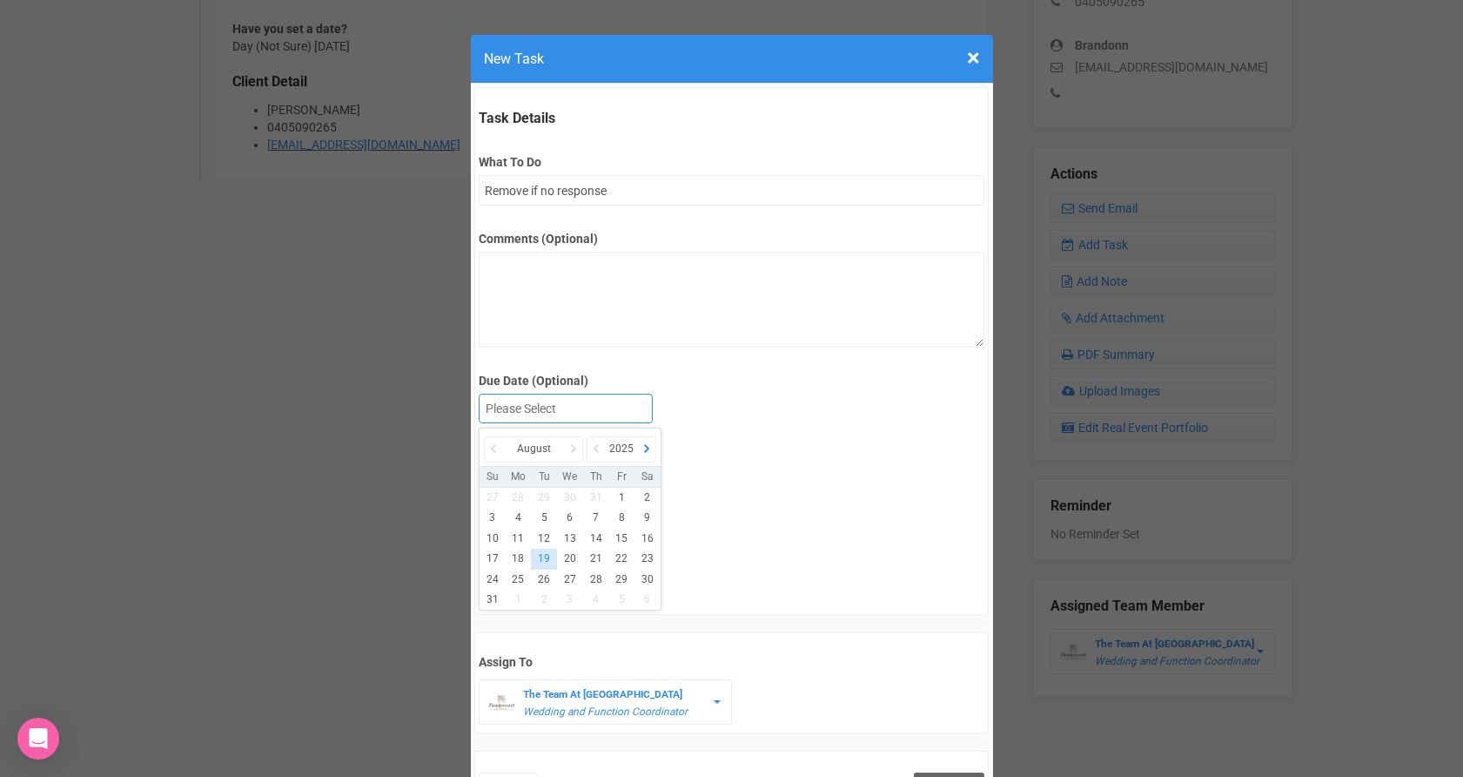
click at [649, 443] on icon at bounding box center [646, 448] width 17 height 24
click at [489, 448] on icon at bounding box center [493, 448] width 17 height 24
click at [570, 456] on icon at bounding box center [573, 448] width 17 height 24
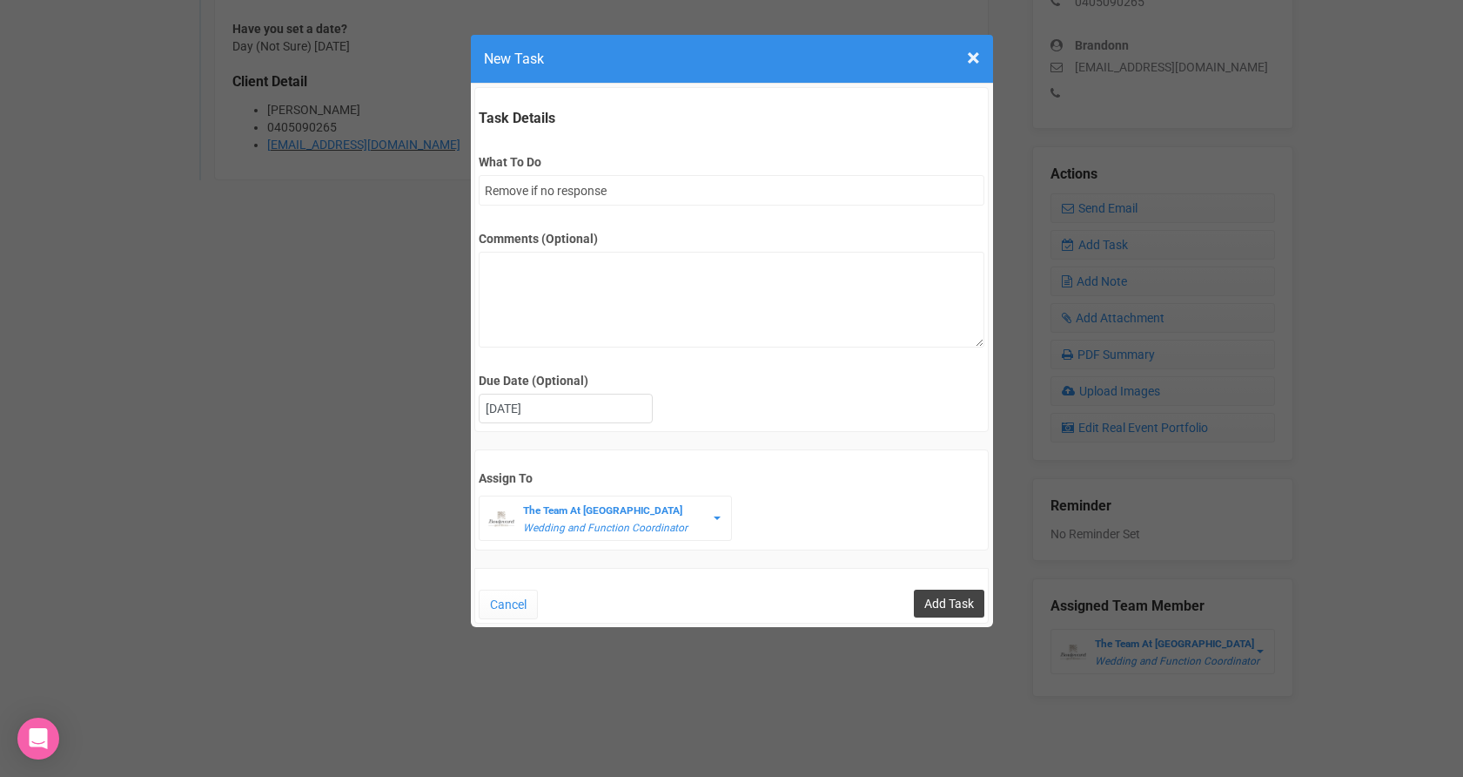
click at [952, 598] on input "Add Task" at bounding box center [949, 603] width 71 height 28
type input "Save"
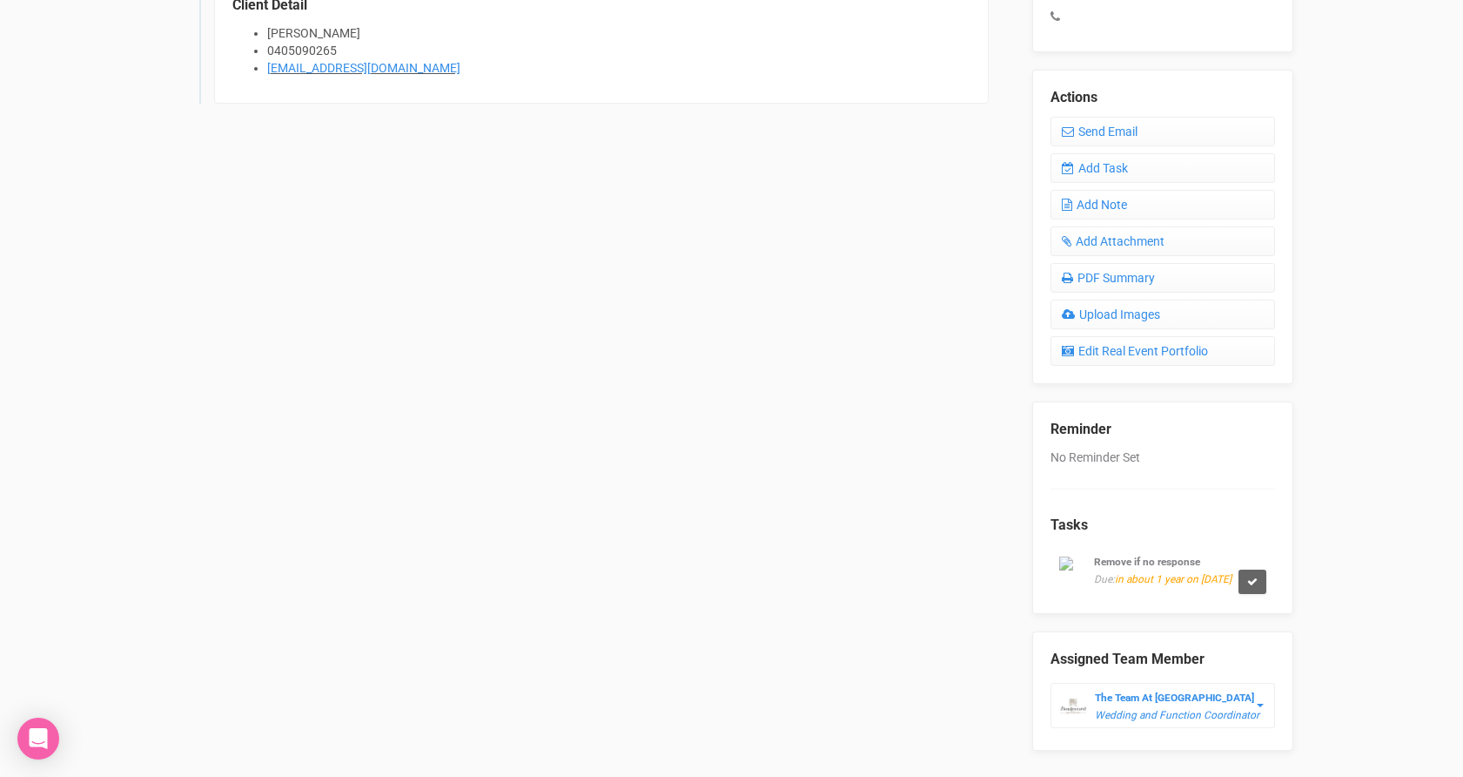
scroll to position [730, 0]
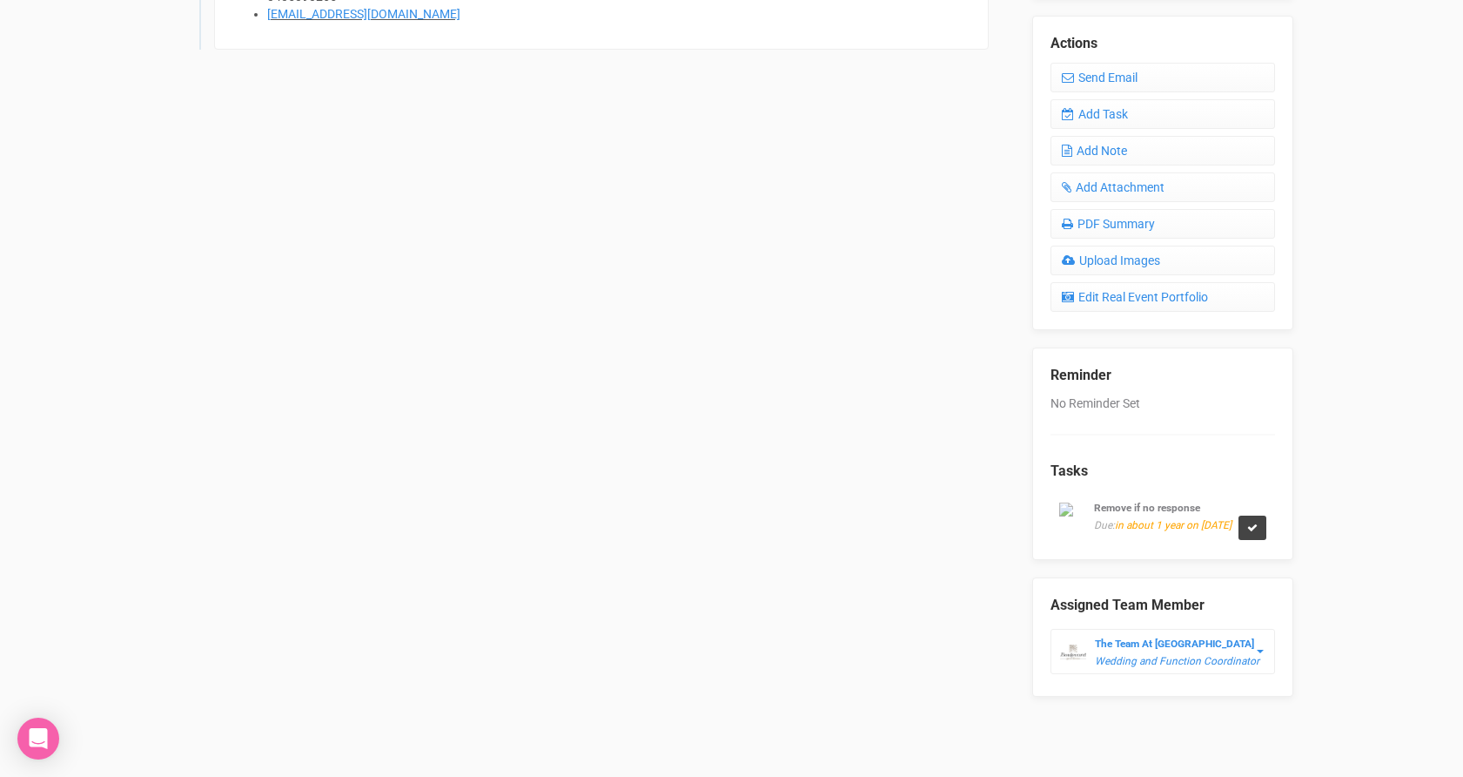
click at [1250, 536] on link at bounding box center [1253, 527] width 28 height 24
click at [1201, 504] on link "Confirm" at bounding box center [1201, 501] width 54 height 24
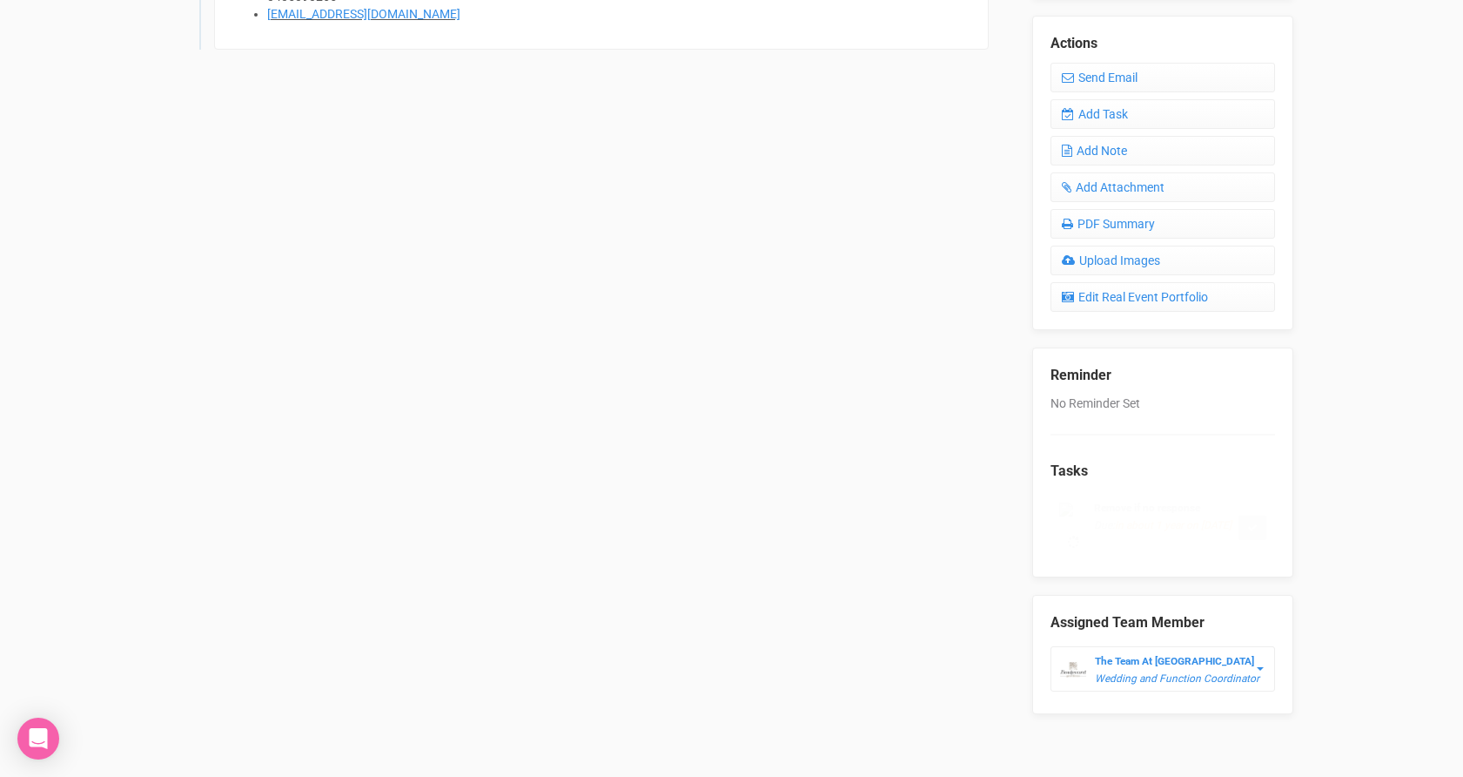
scroll to position [677, 0]
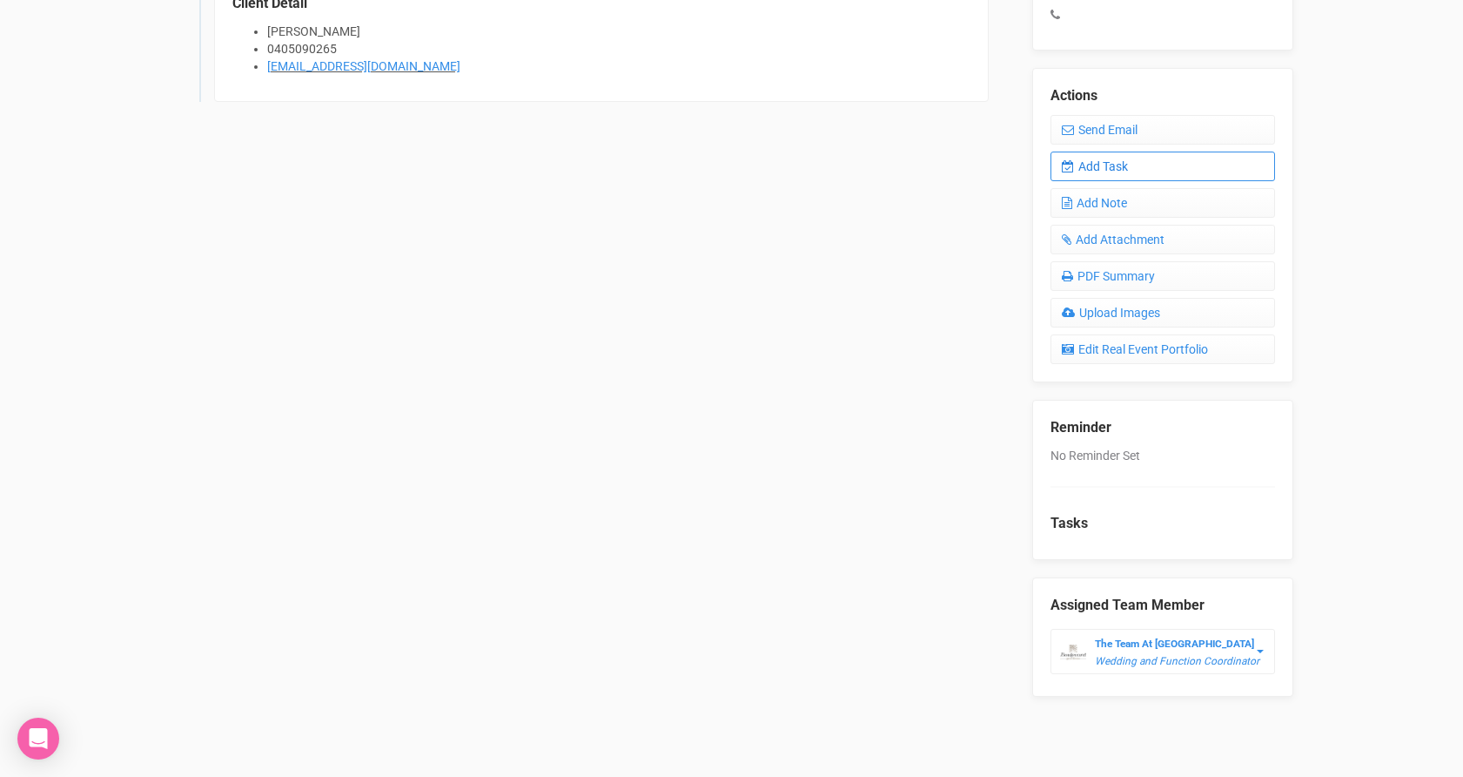
click at [1143, 169] on link "Add Task" at bounding box center [1163, 166] width 225 height 30
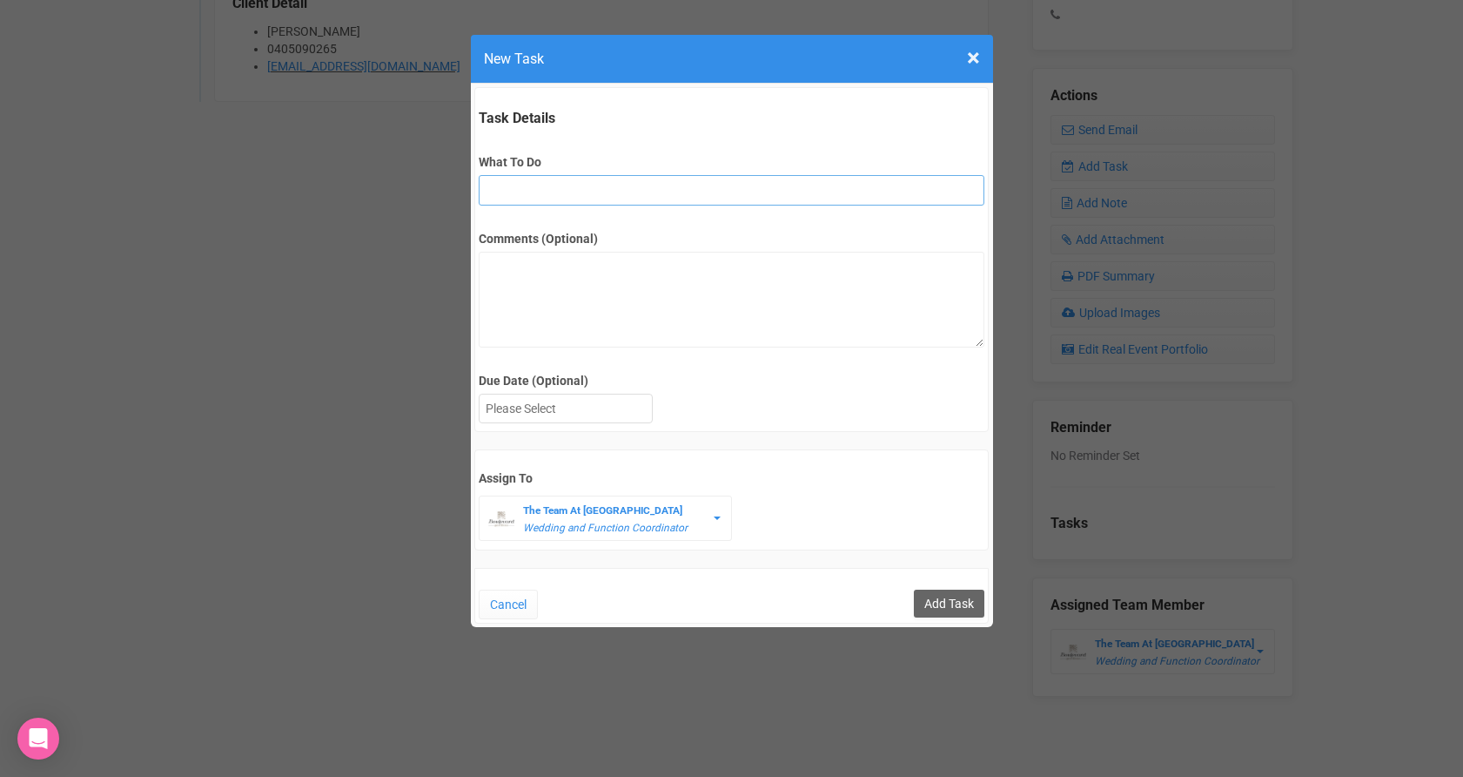
click at [664, 182] on input "What To Do" at bounding box center [732, 190] width 506 height 30
type input "Remove if no response"
click at [615, 414] on div at bounding box center [566, 408] width 172 height 29
click at [925, 597] on input "Add Task" at bounding box center [949, 603] width 71 height 28
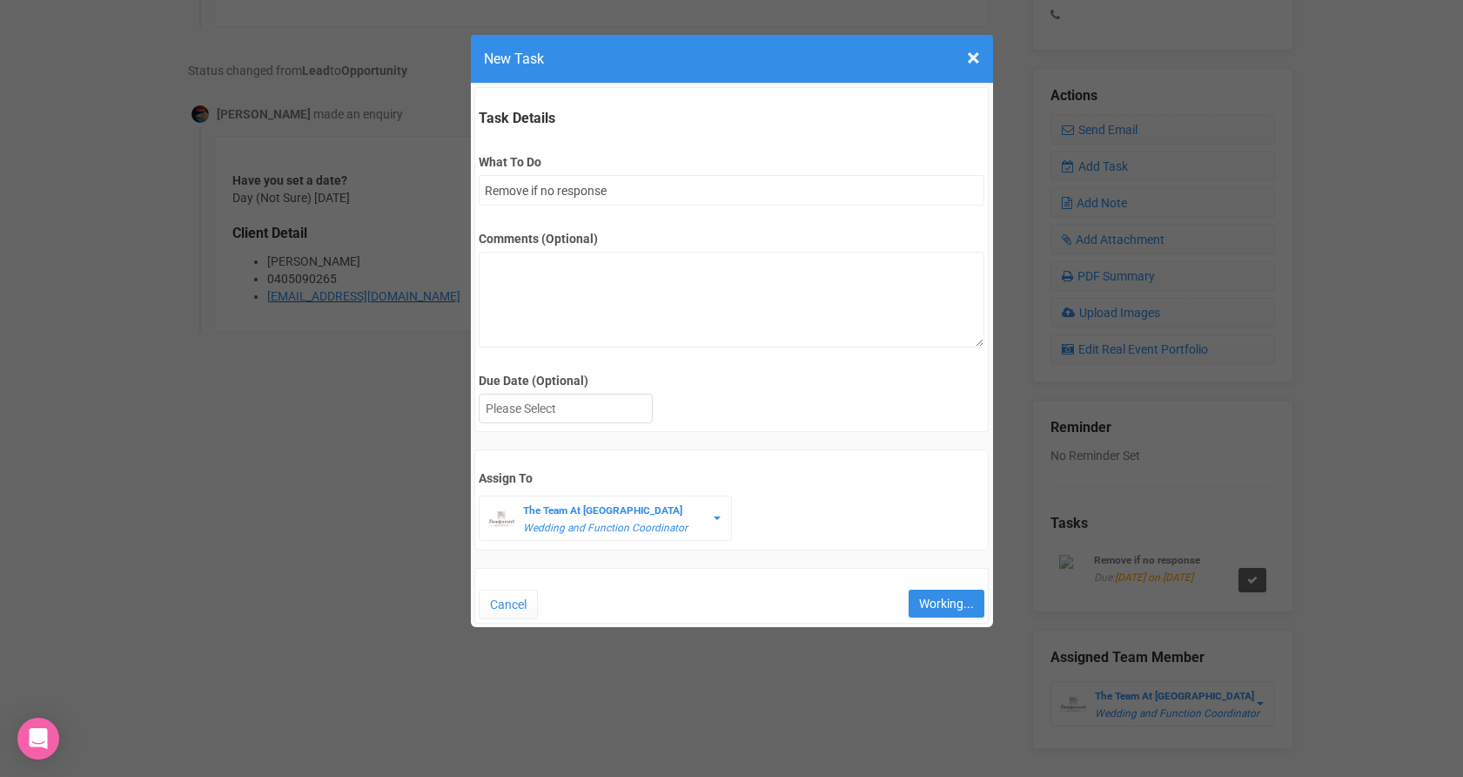
type input "Save"
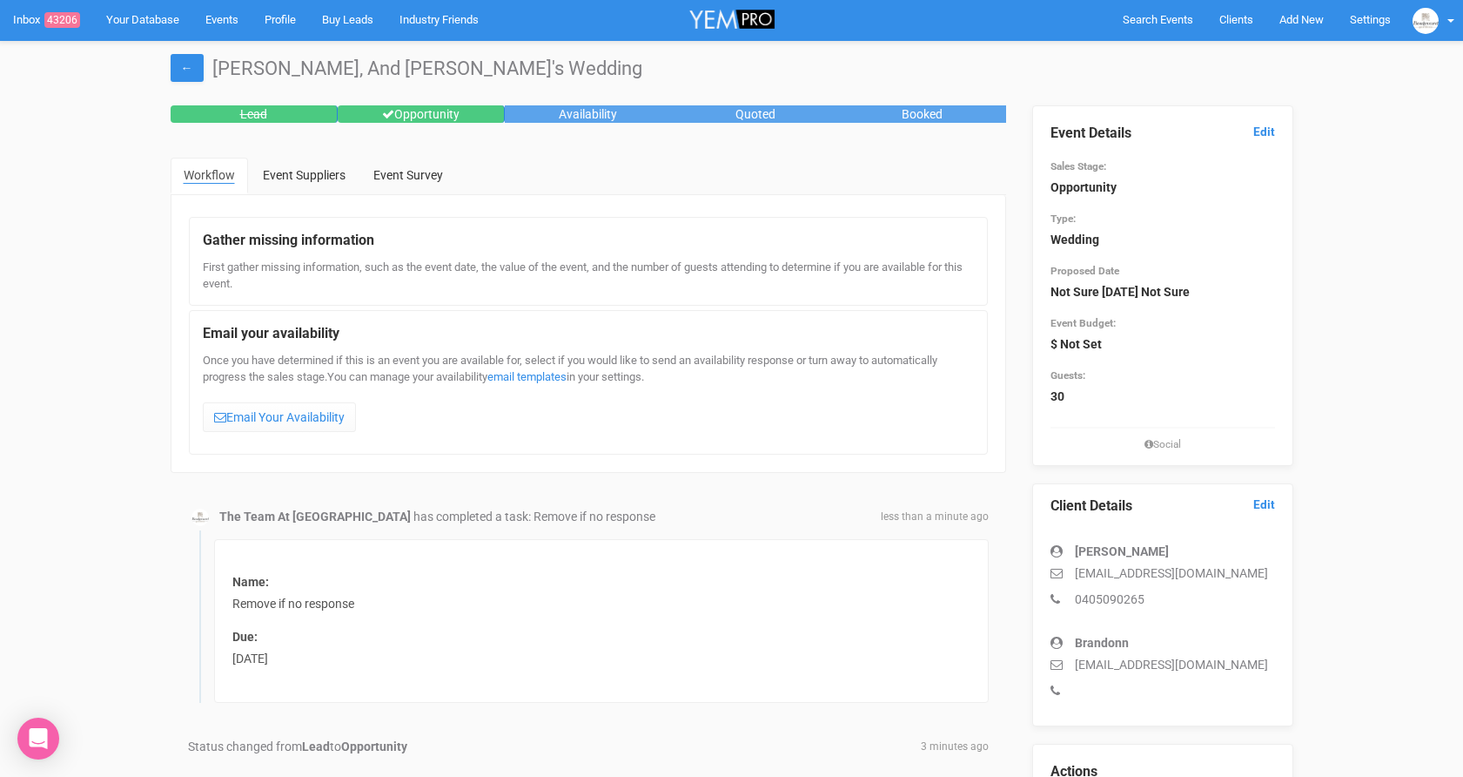
scroll to position [0, 0]
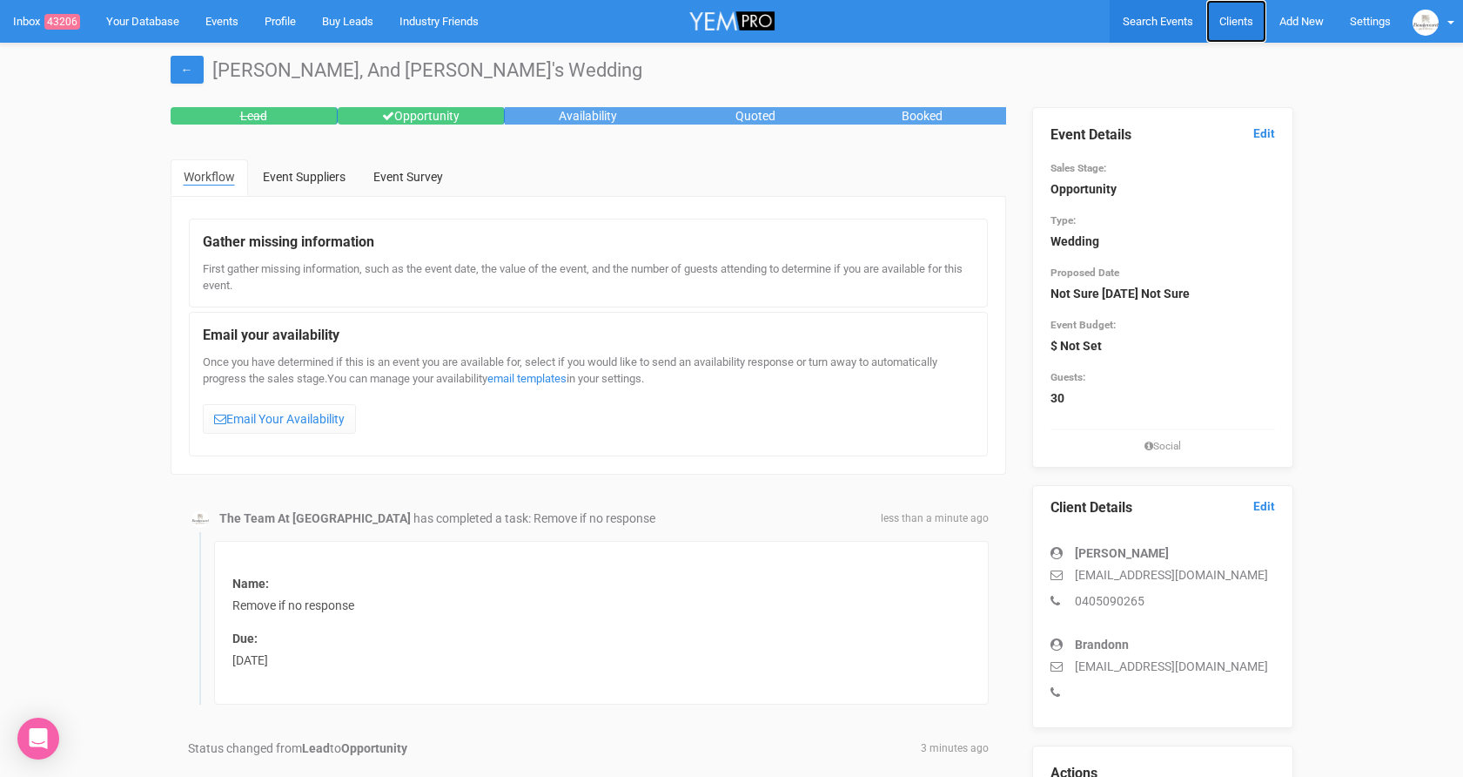
drag, startPoint x: 1227, startPoint y: 18, endPoint x: 1195, endPoint y: 3, distance: 35.0
click at [1227, 18] on span "Clients" at bounding box center [1237, 21] width 34 height 13
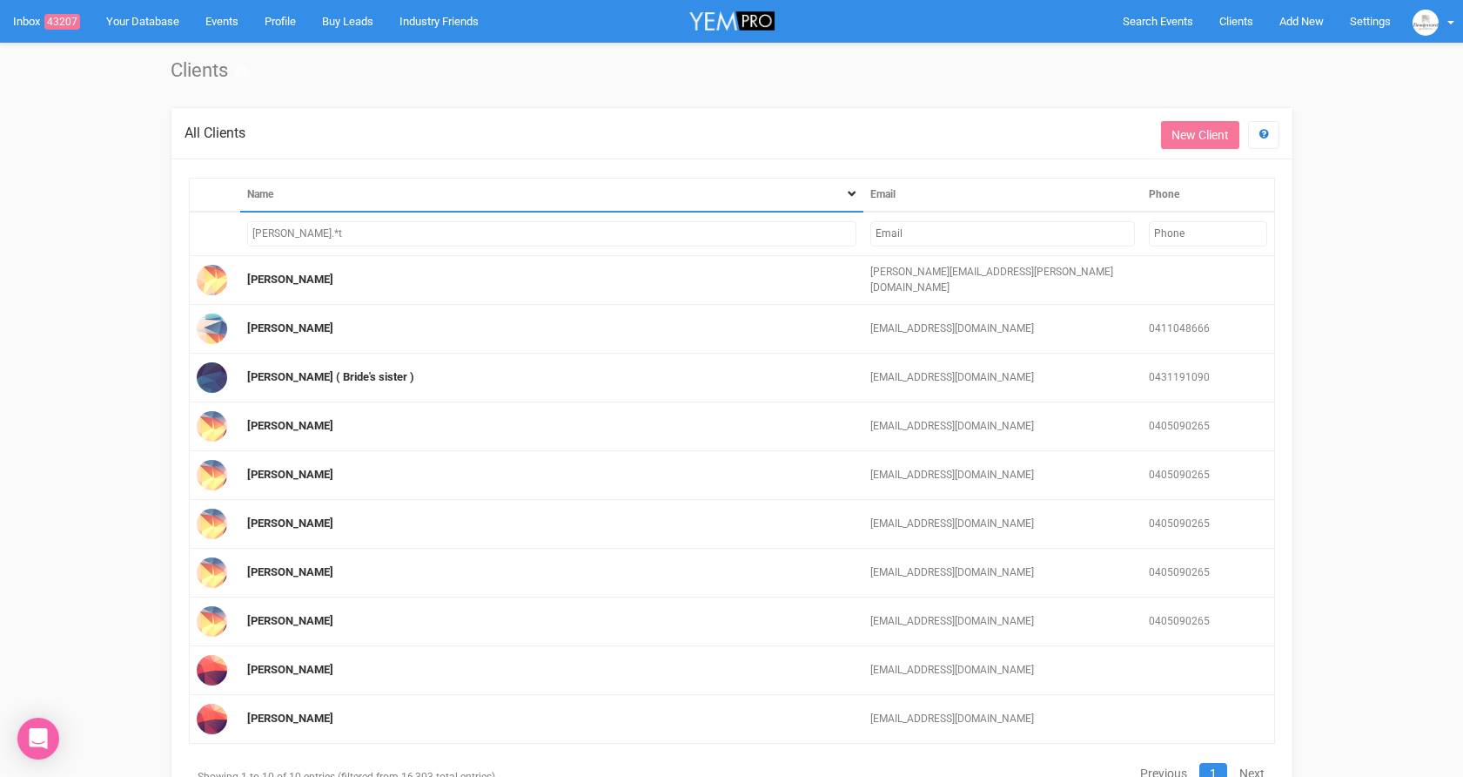
click at [1059, 234] on input "text" at bounding box center [1003, 233] width 264 height 25
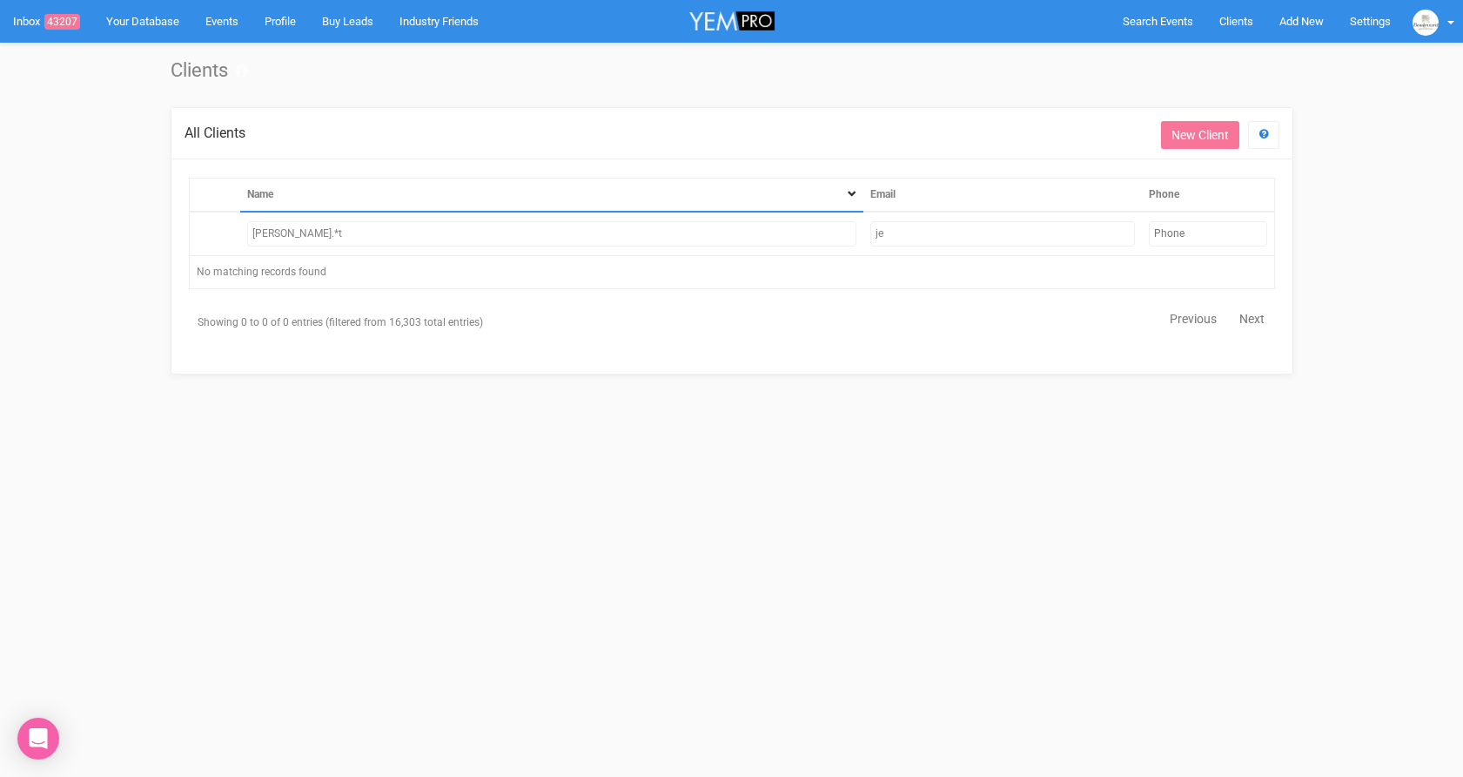
type input "j"
type input "s"
type input "a"
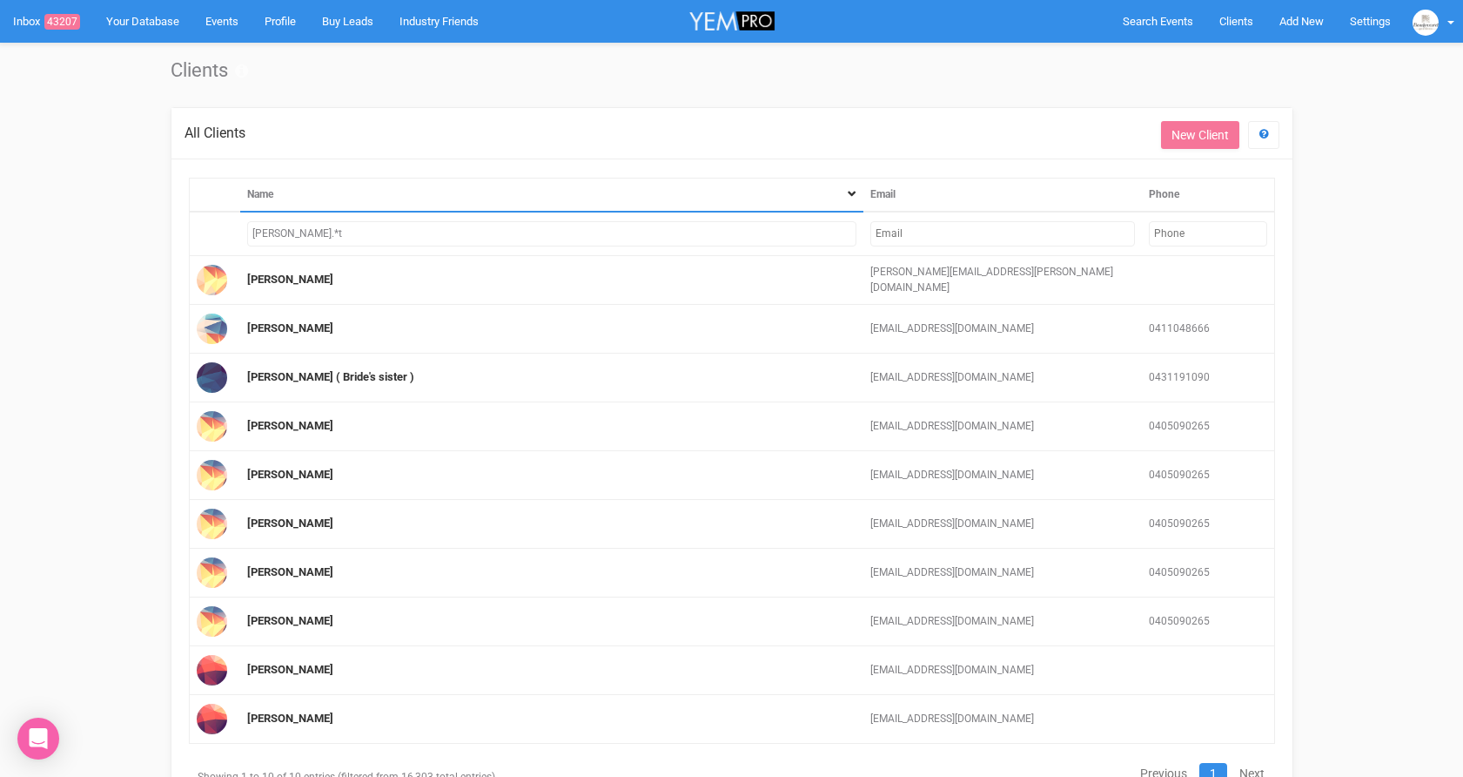
click at [309, 232] on input "kelly.*t" at bounding box center [551, 233] width 609 height 25
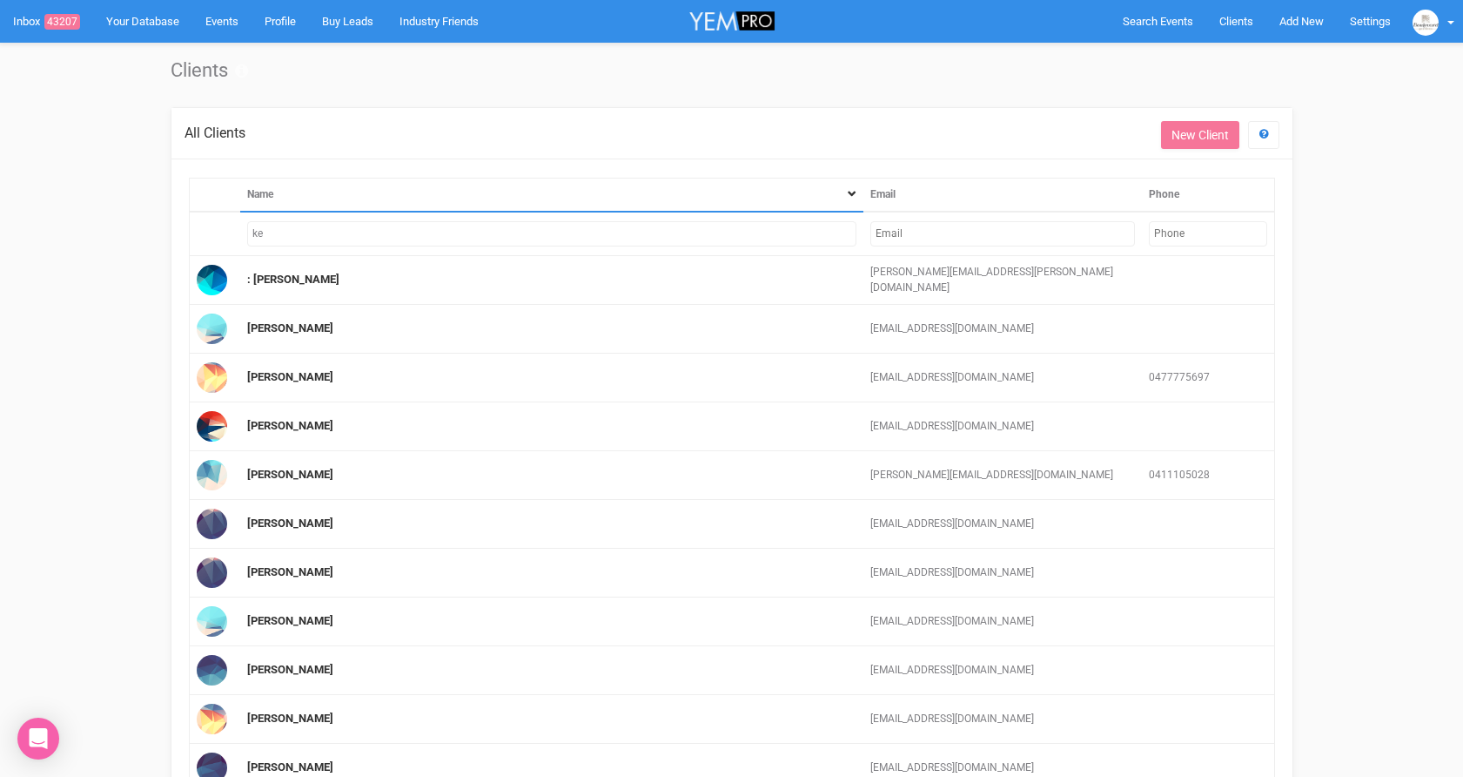
type input "k"
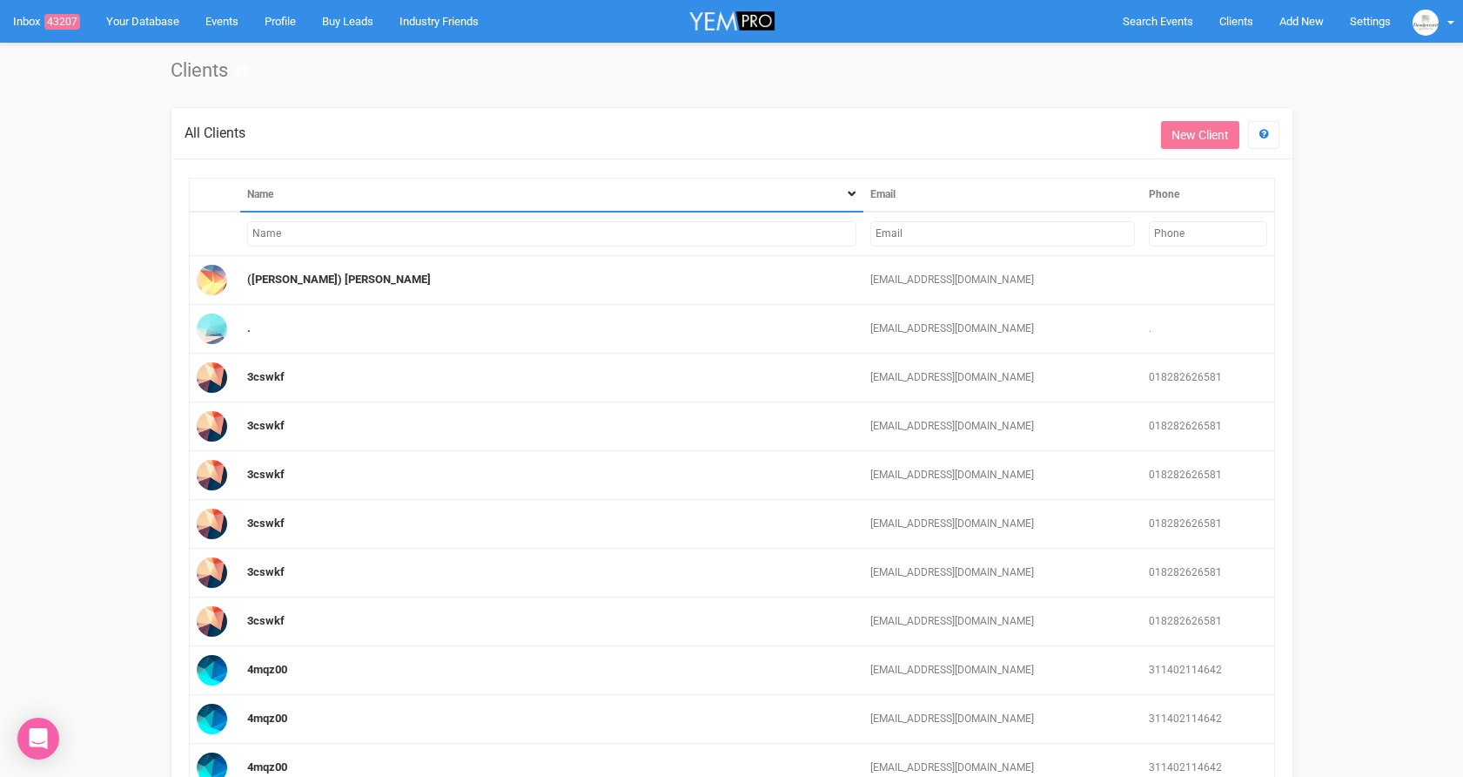
click at [891, 236] on input "text" at bounding box center [1003, 233] width 264 height 25
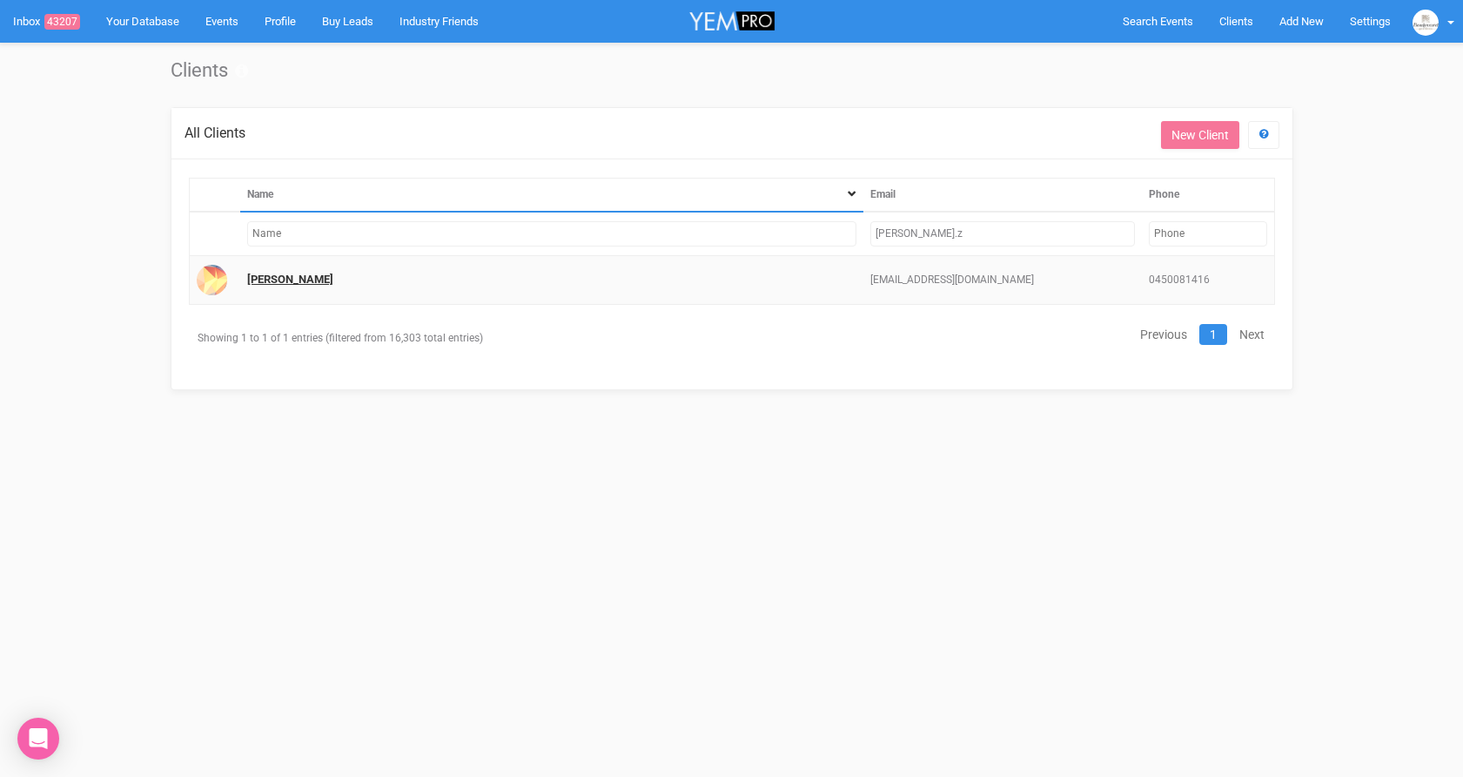
type input "alan.z"
click at [255, 283] on link "Zoe" at bounding box center [290, 278] width 86 height 13
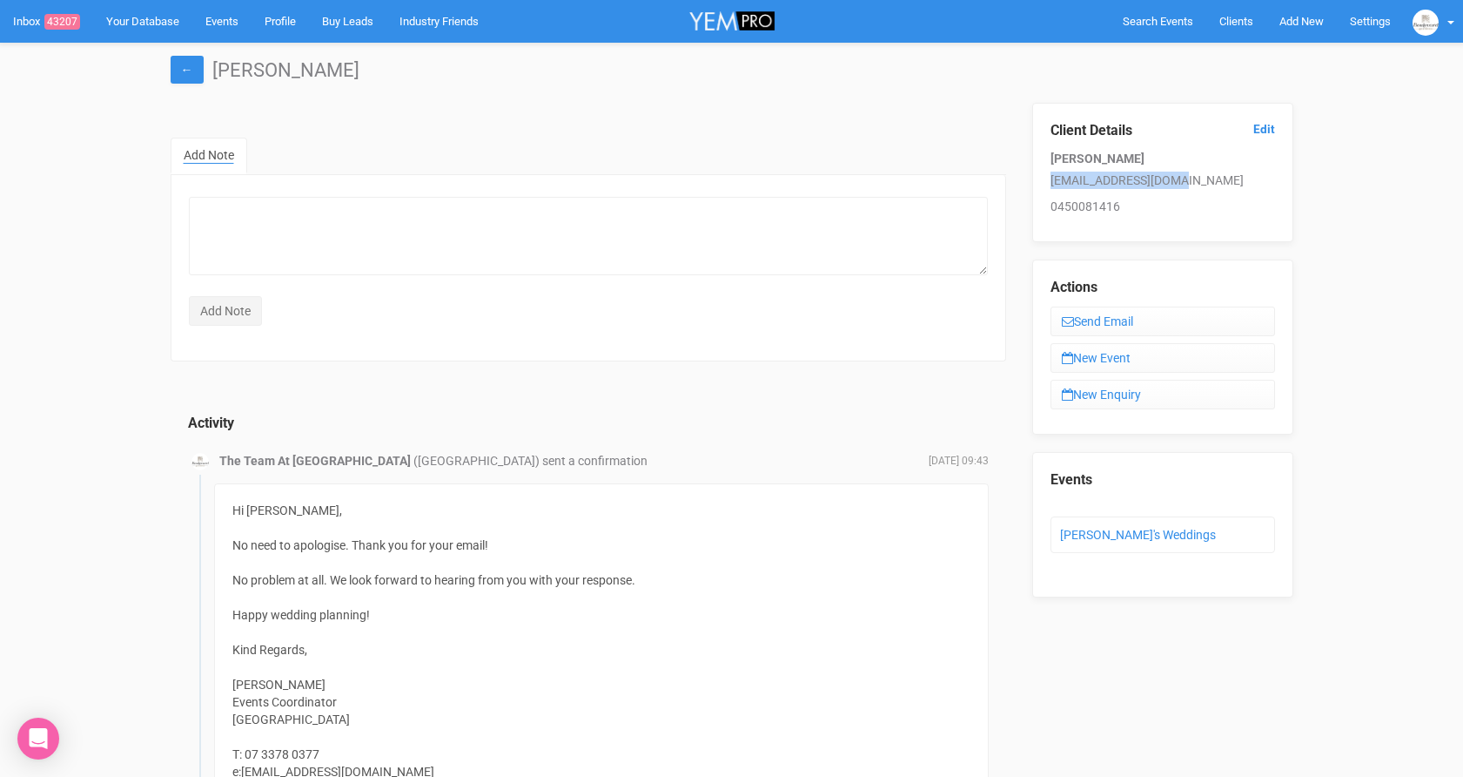
drag, startPoint x: 1178, startPoint y: 178, endPoint x: 1047, endPoint y: 183, distance: 130.7
click at [1047, 183] on div "Client Details Edit Zoe alandzoeth@gmail.com 0450081416" at bounding box center [1162, 172] width 261 height 139
copy p "alandzoeth@gmail.com"
click at [1101, 533] on link "Zoe's Weddings" at bounding box center [1138, 535] width 156 height 14
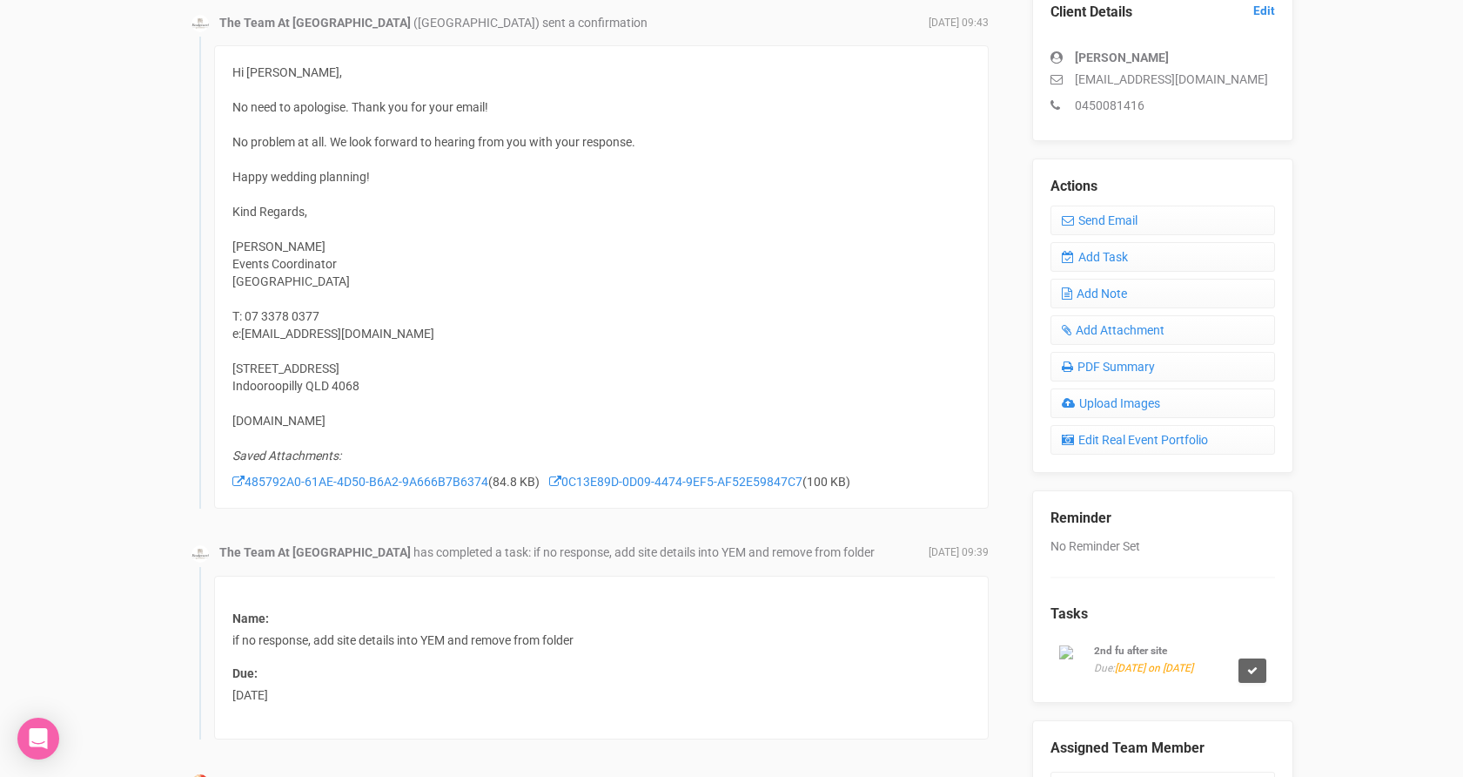
scroll to position [494, 0]
click at [1122, 249] on link "Add Task" at bounding box center [1163, 258] width 225 height 30
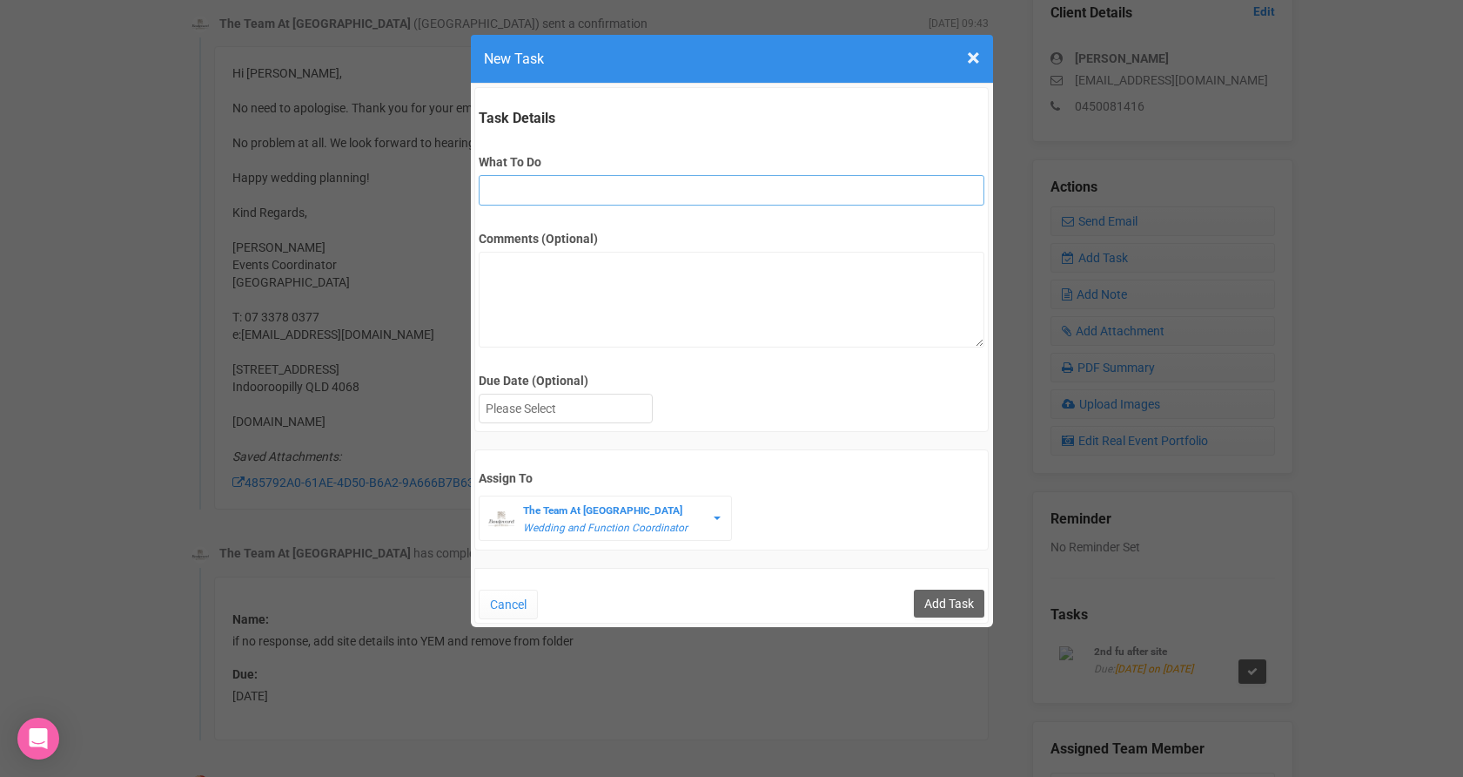
click at [646, 188] on input "What To Do" at bounding box center [732, 190] width 506 height 30
type input "Remove if no response"
click at [568, 416] on div at bounding box center [566, 408] width 172 height 29
click at [945, 602] on input "Add Task" at bounding box center [949, 603] width 71 height 28
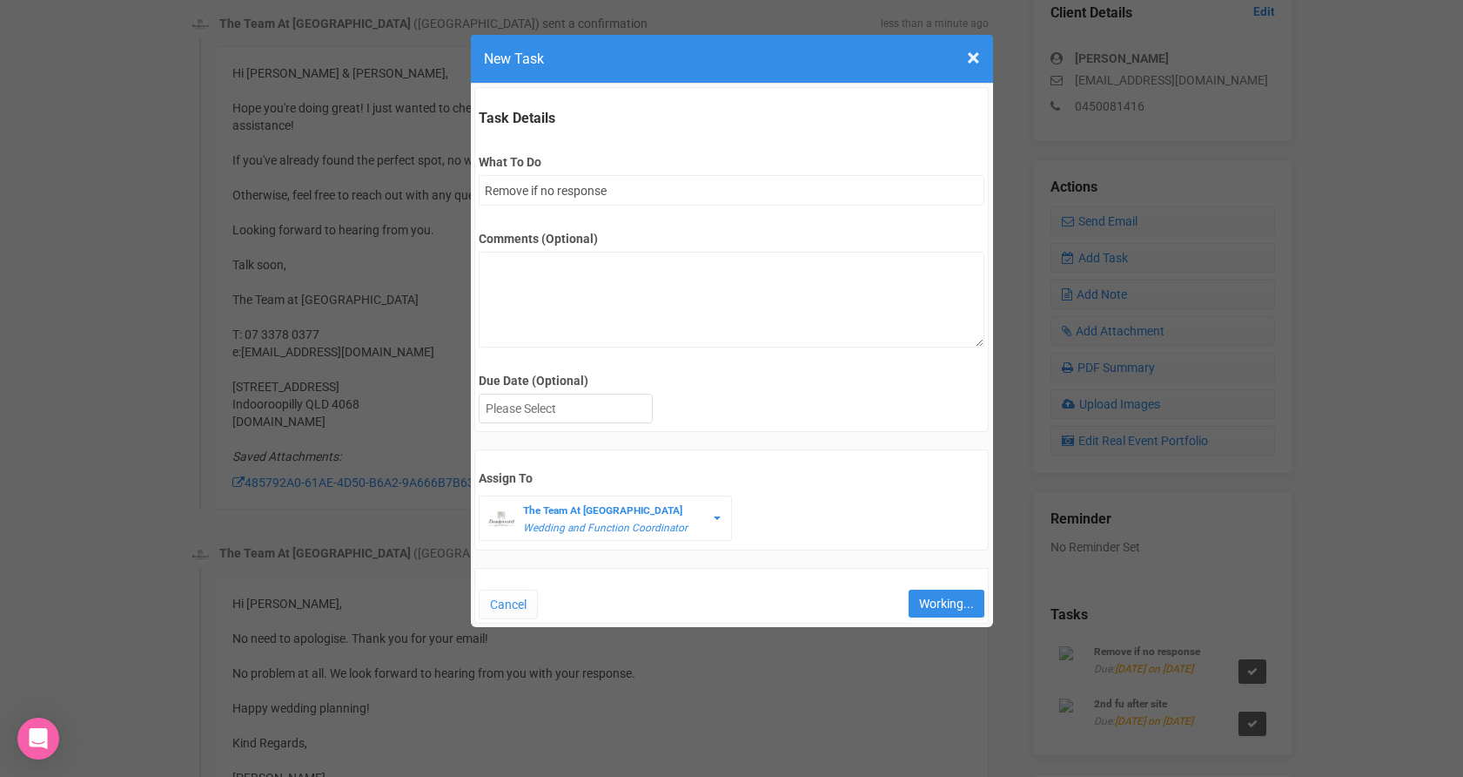
type input "Save"
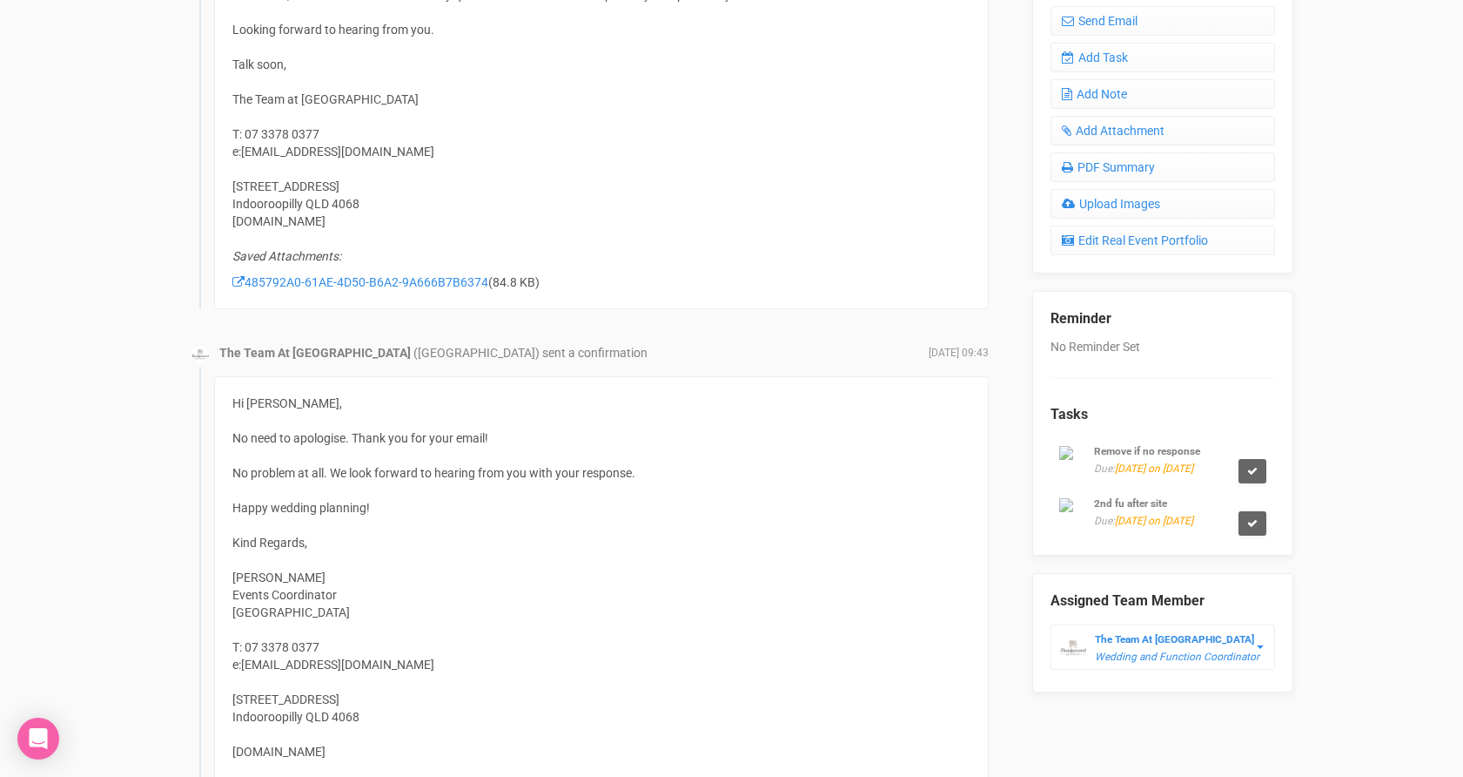
scroll to position [702, 0]
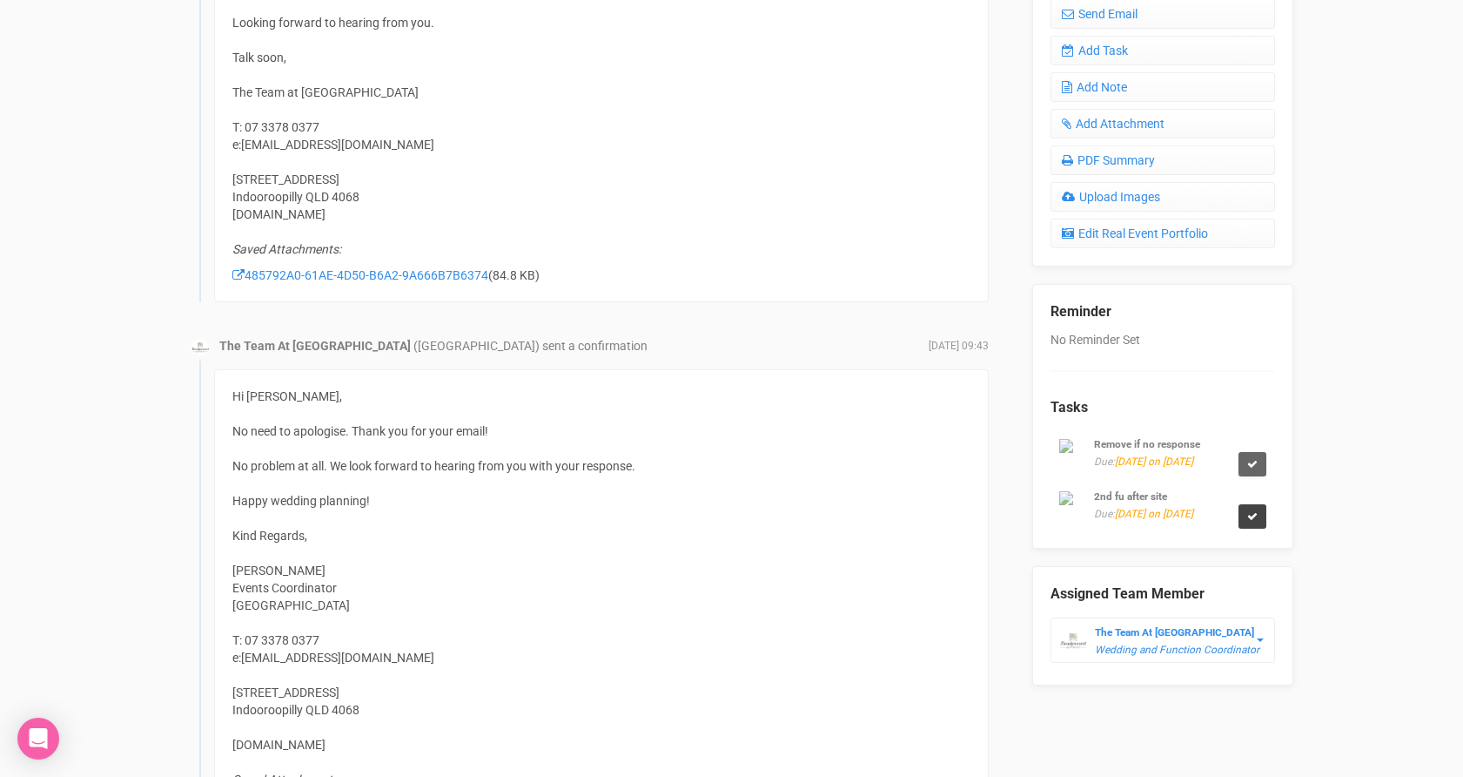
click at [1251, 525] on link at bounding box center [1253, 516] width 28 height 24
click at [1224, 499] on link "Confirm" at bounding box center [1221, 490] width 54 height 24
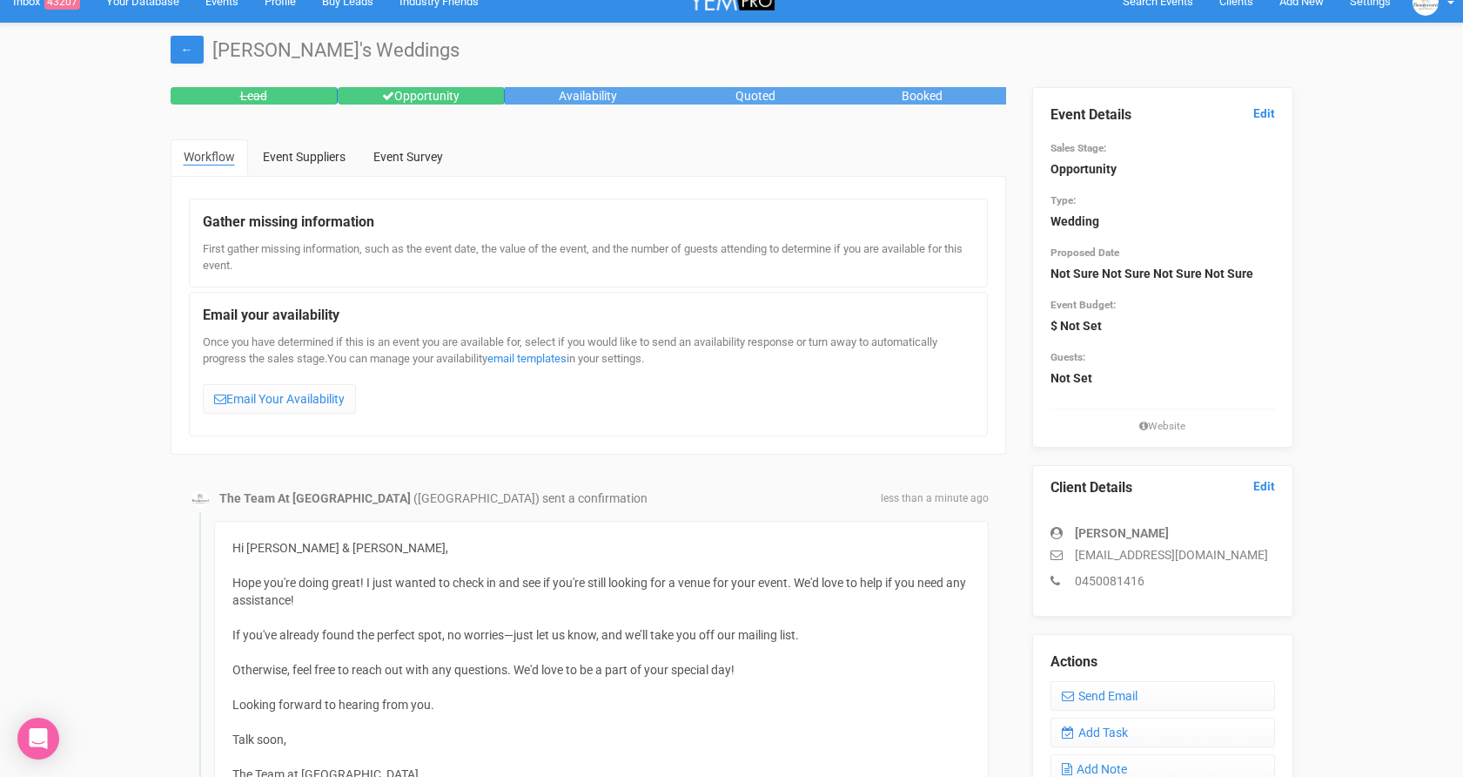
scroll to position [0, 0]
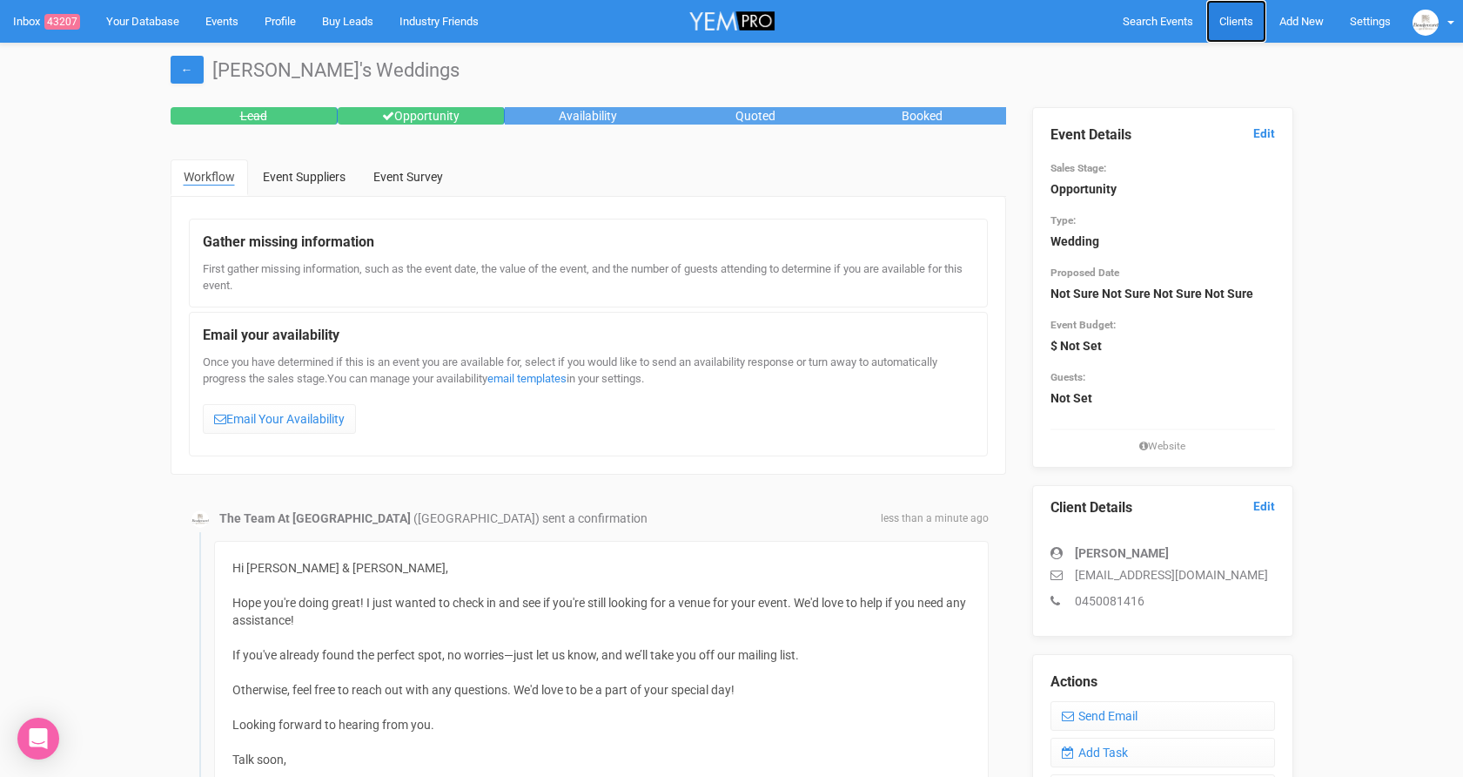
click at [1253, 21] on link "Clients" at bounding box center [1237, 21] width 60 height 43
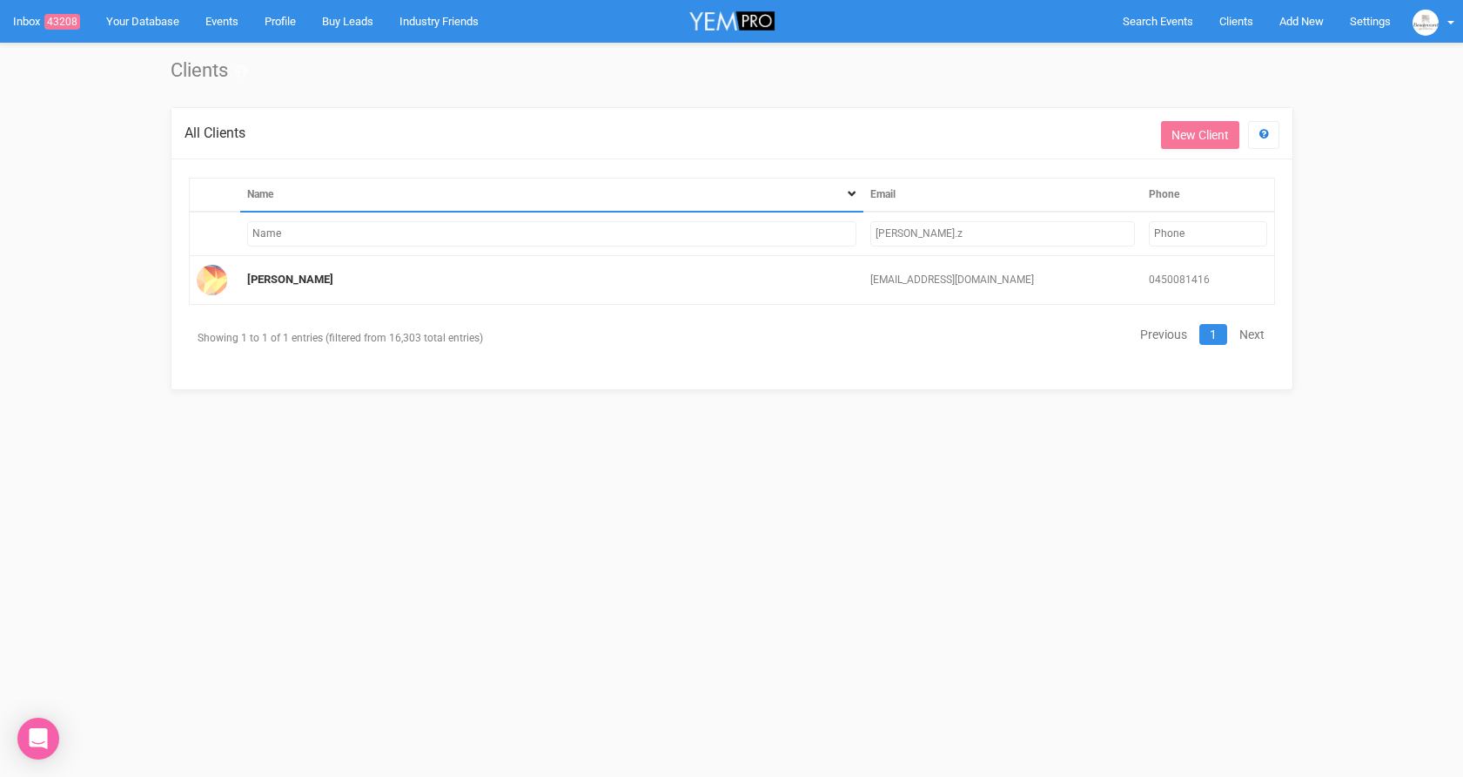
click at [945, 231] on input "alan.z" at bounding box center [1003, 233] width 264 height 25
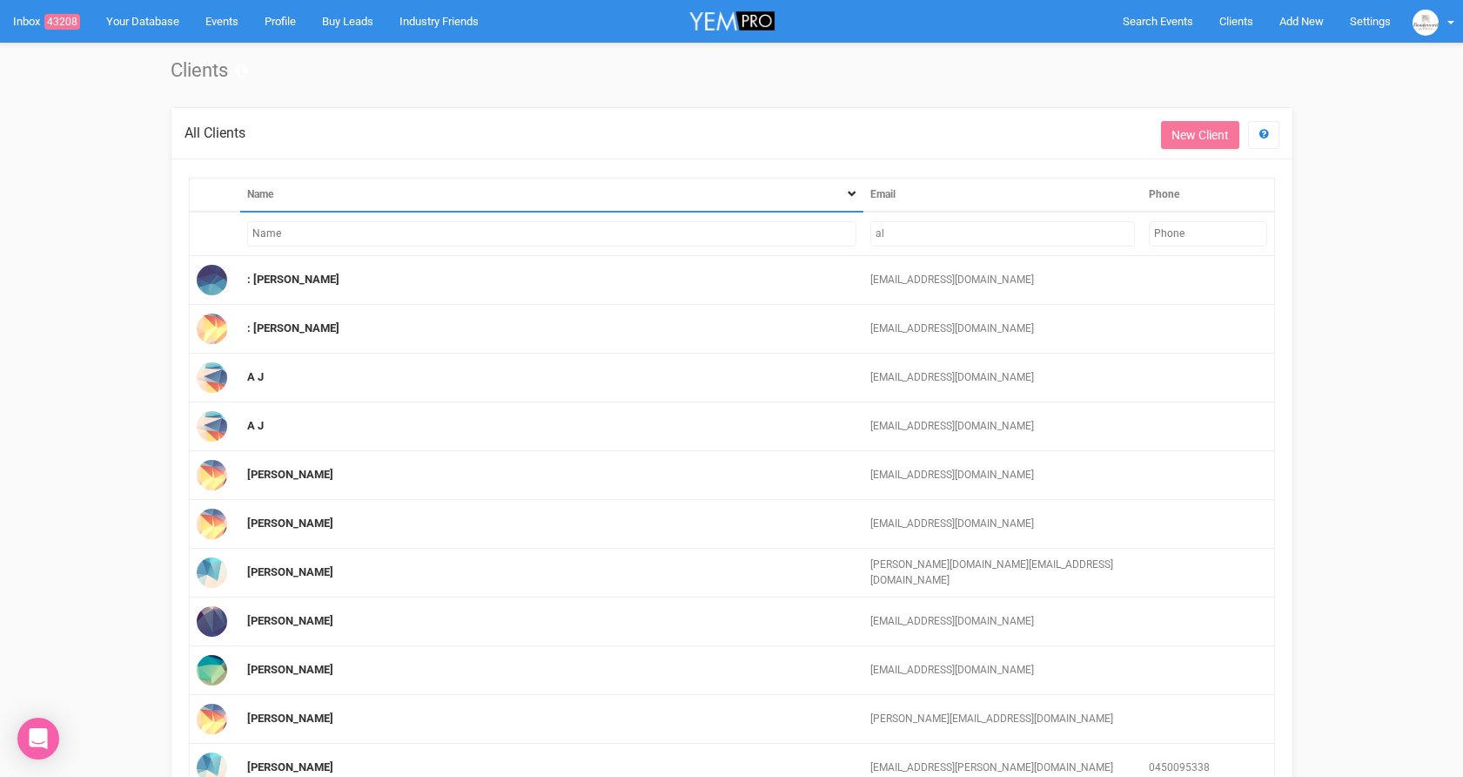
type input "a"
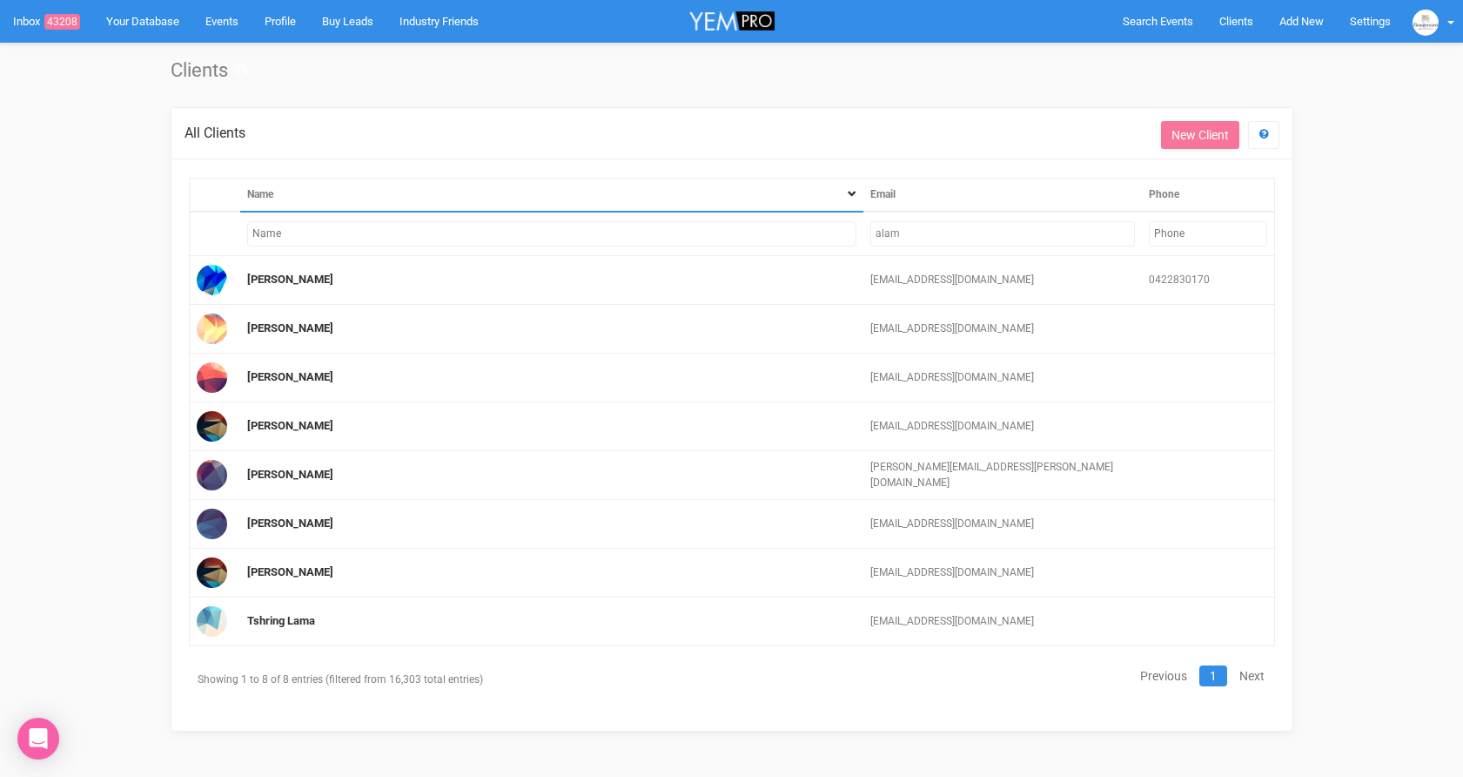
type input "alam"
drag, startPoint x: 314, startPoint y: 231, endPoint x: 361, endPoint y: 228, distance: 47.1
click at [314, 231] on input "text" at bounding box center [551, 233] width 609 height 25
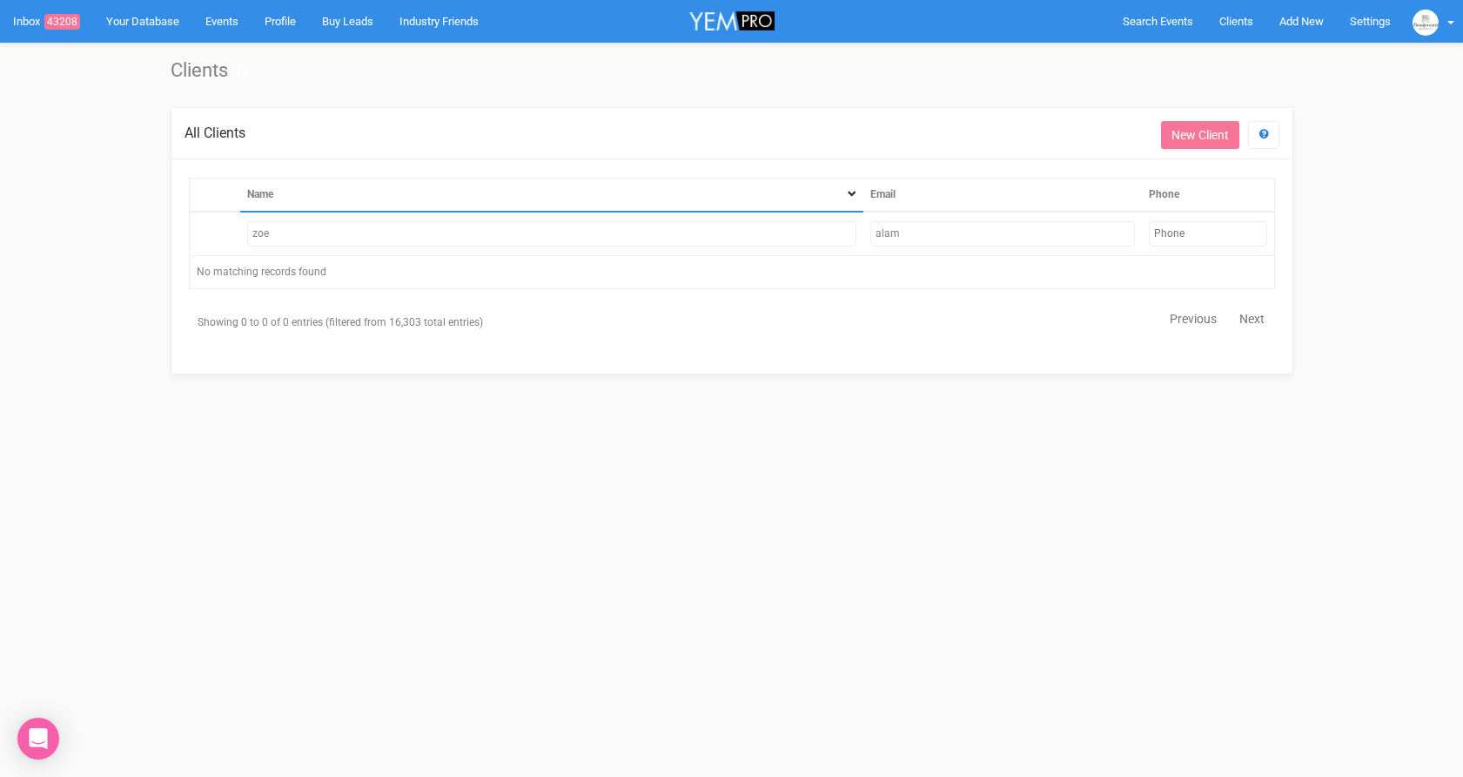
type input "zoe"
click at [1006, 240] on input "alam" at bounding box center [1003, 233] width 264 height 25
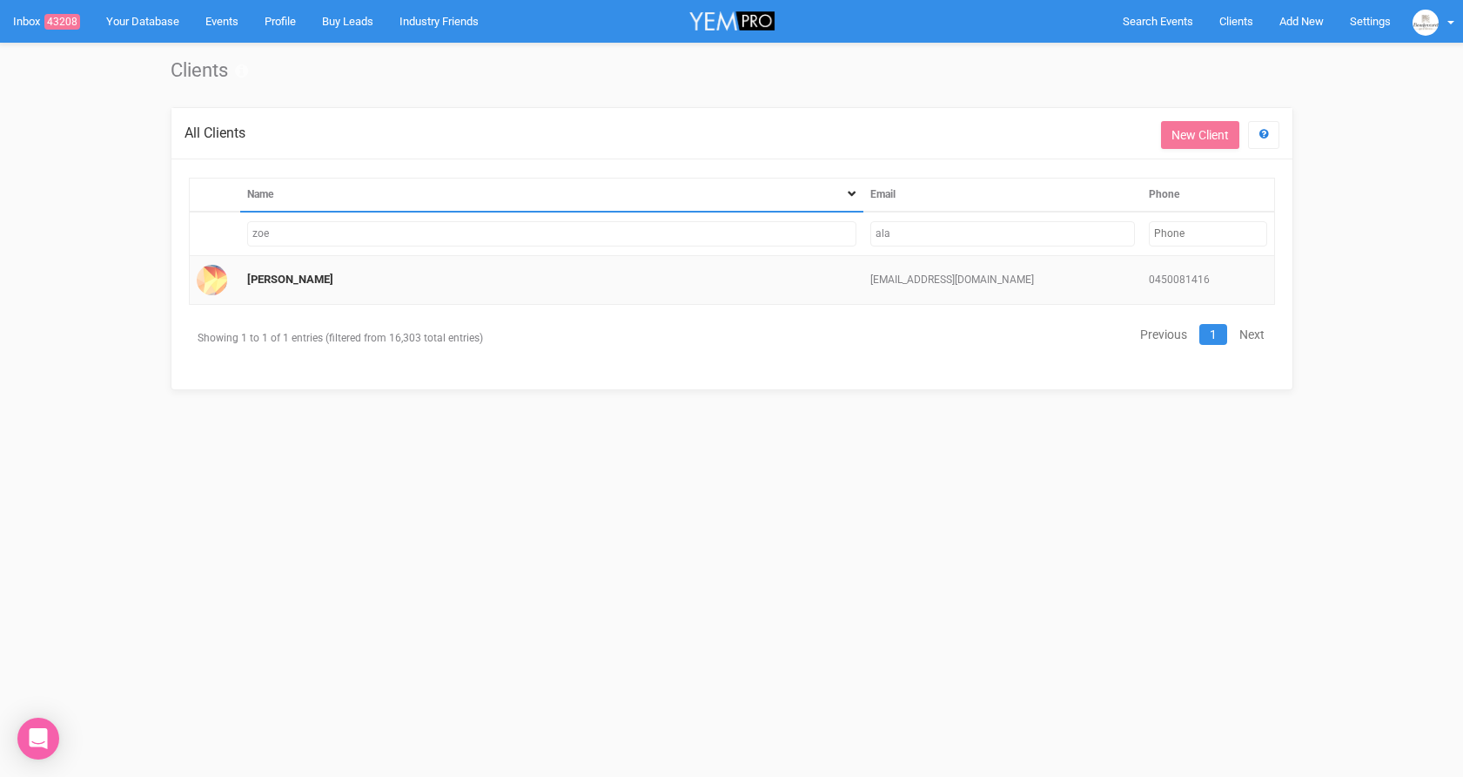
type input "ala"
drag, startPoint x: 253, startPoint y: 271, endPoint x: 263, endPoint y: 279, distance: 12.4
click at [253, 272] on td "Zoe" at bounding box center [551, 280] width 623 height 49
click at [252, 279] on link "Zoe" at bounding box center [290, 278] width 86 height 13
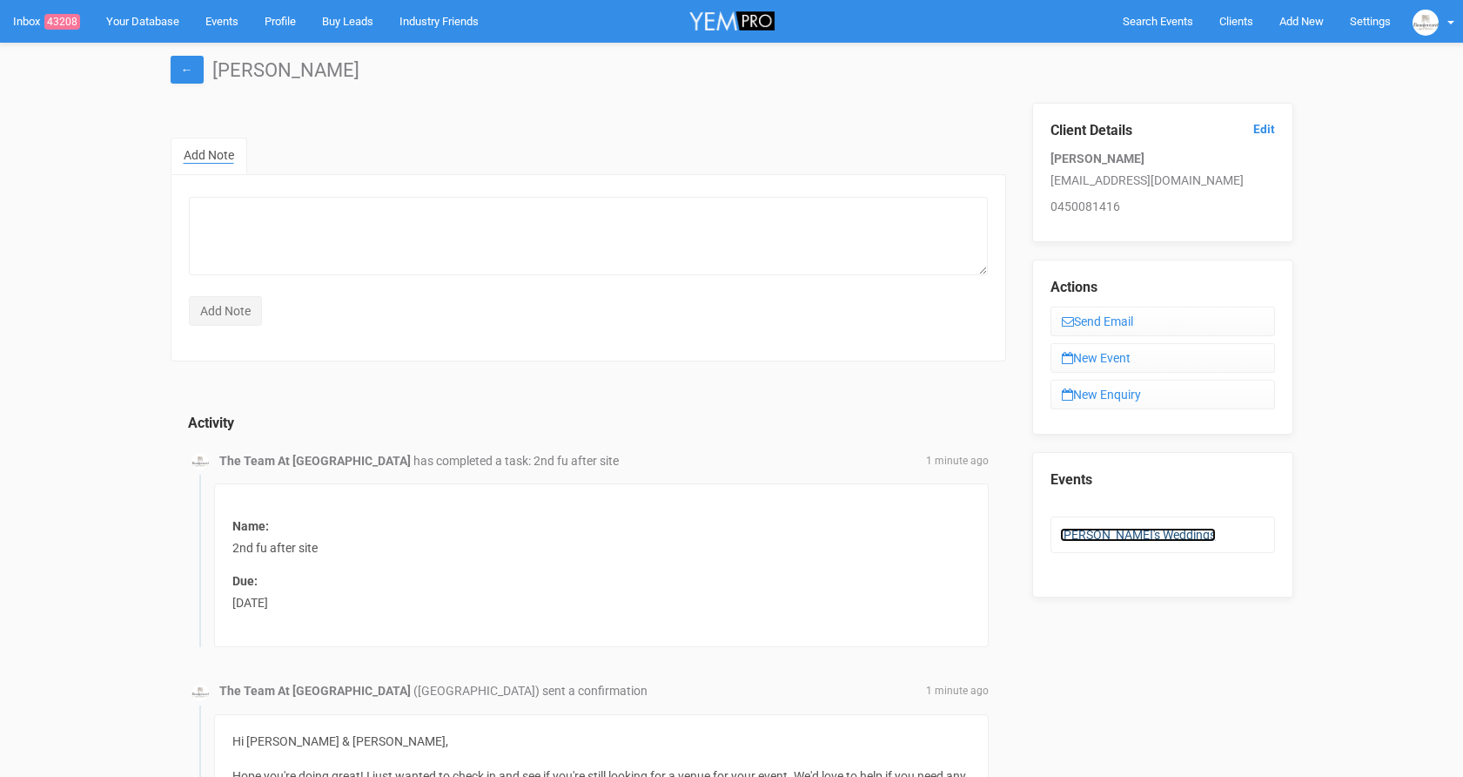
click at [1111, 535] on link "Zoe's Weddings" at bounding box center [1138, 535] width 156 height 14
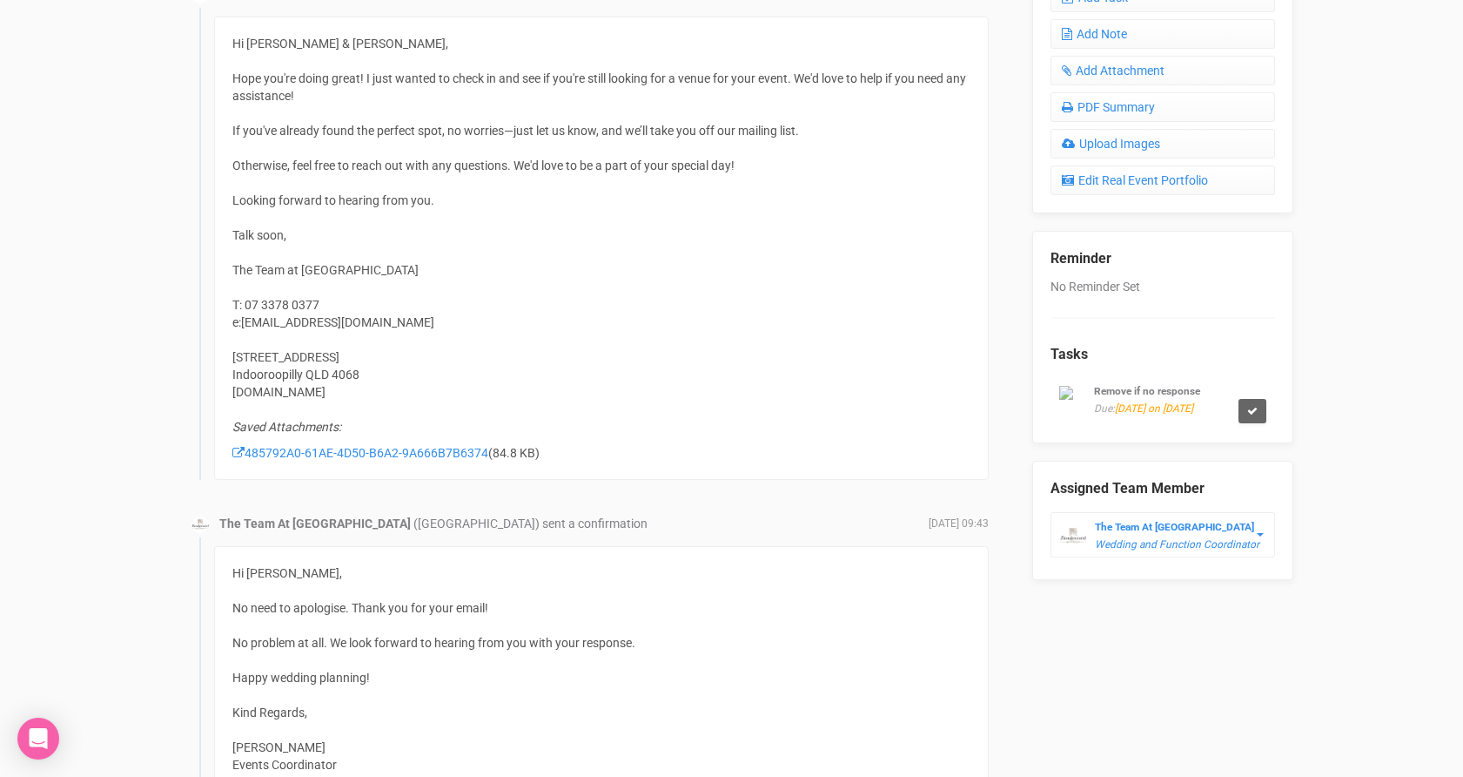
scroll to position [777, 0]
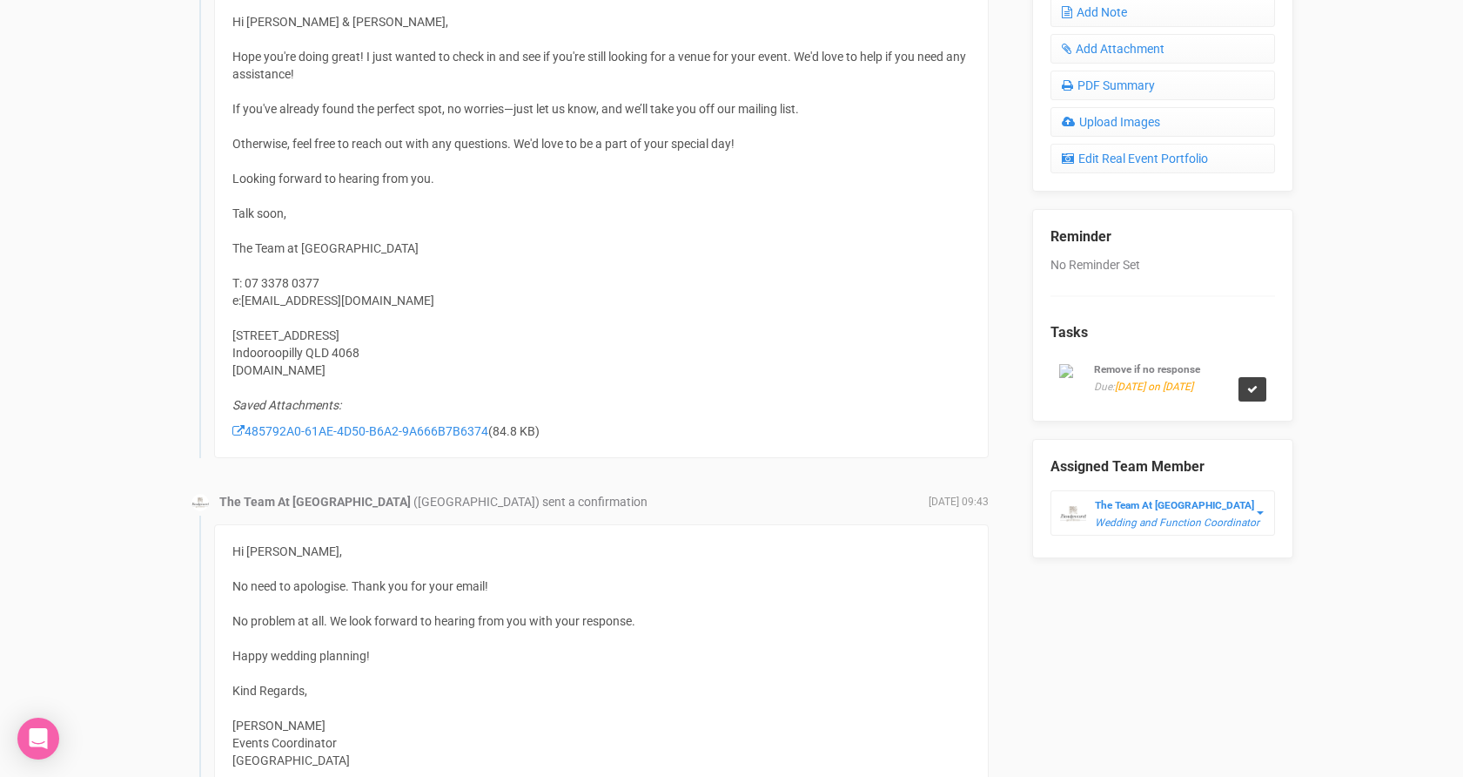
click at [1246, 401] on link at bounding box center [1253, 389] width 28 height 24
click at [1198, 369] on link "Confirm" at bounding box center [1201, 363] width 54 height 24
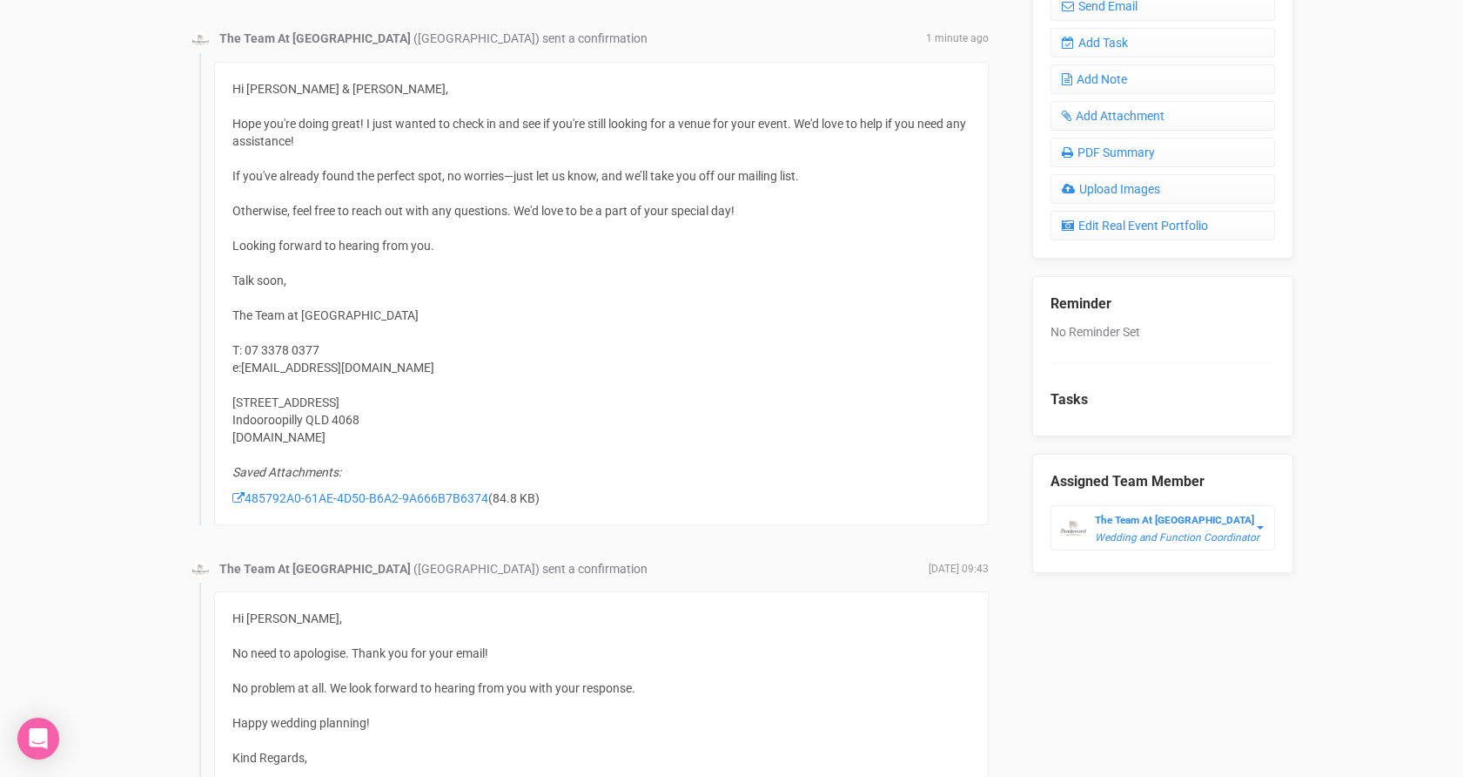
scroll to position [673, 0]
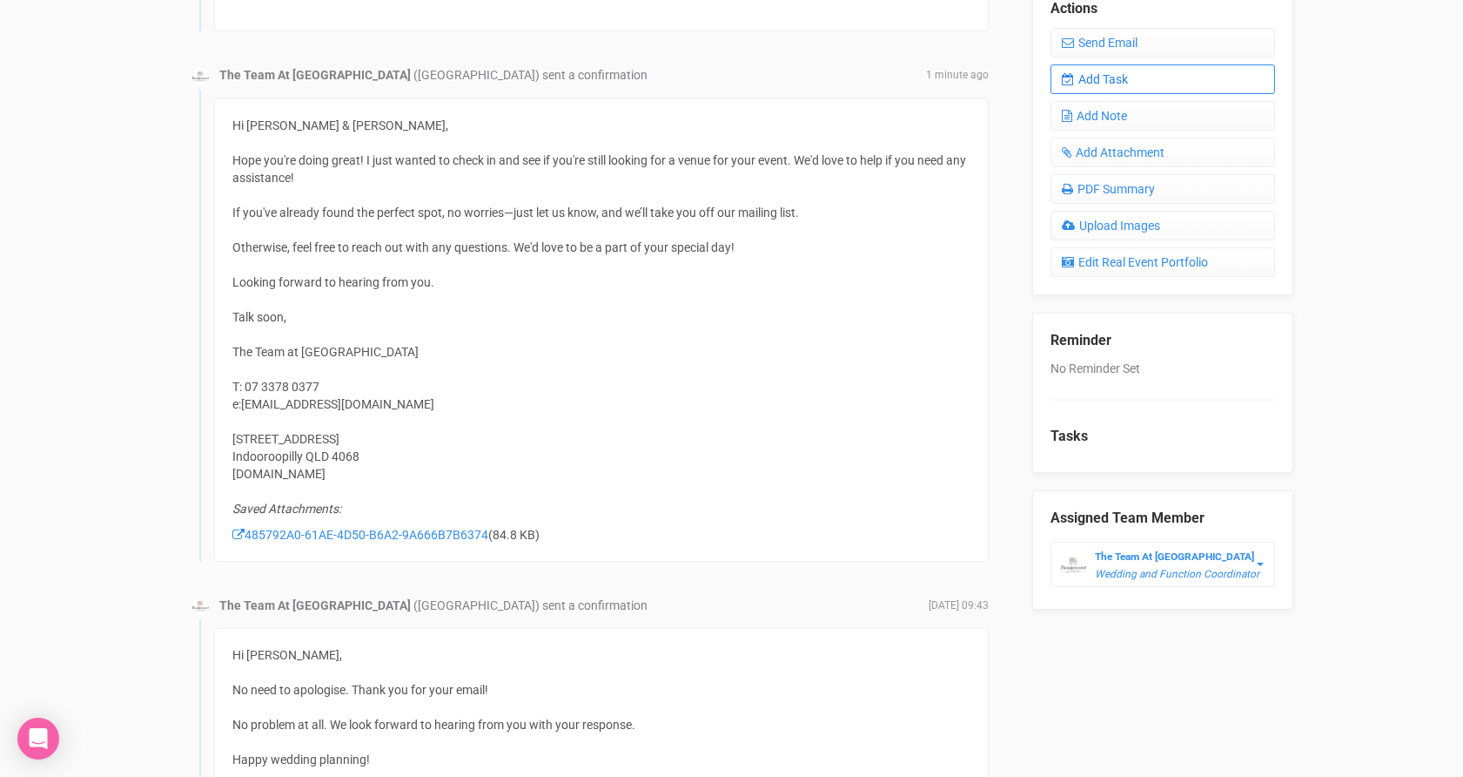
click at [1142, 71] on link "Add Task" at bounding box center [1163, 79] width 225 height 30
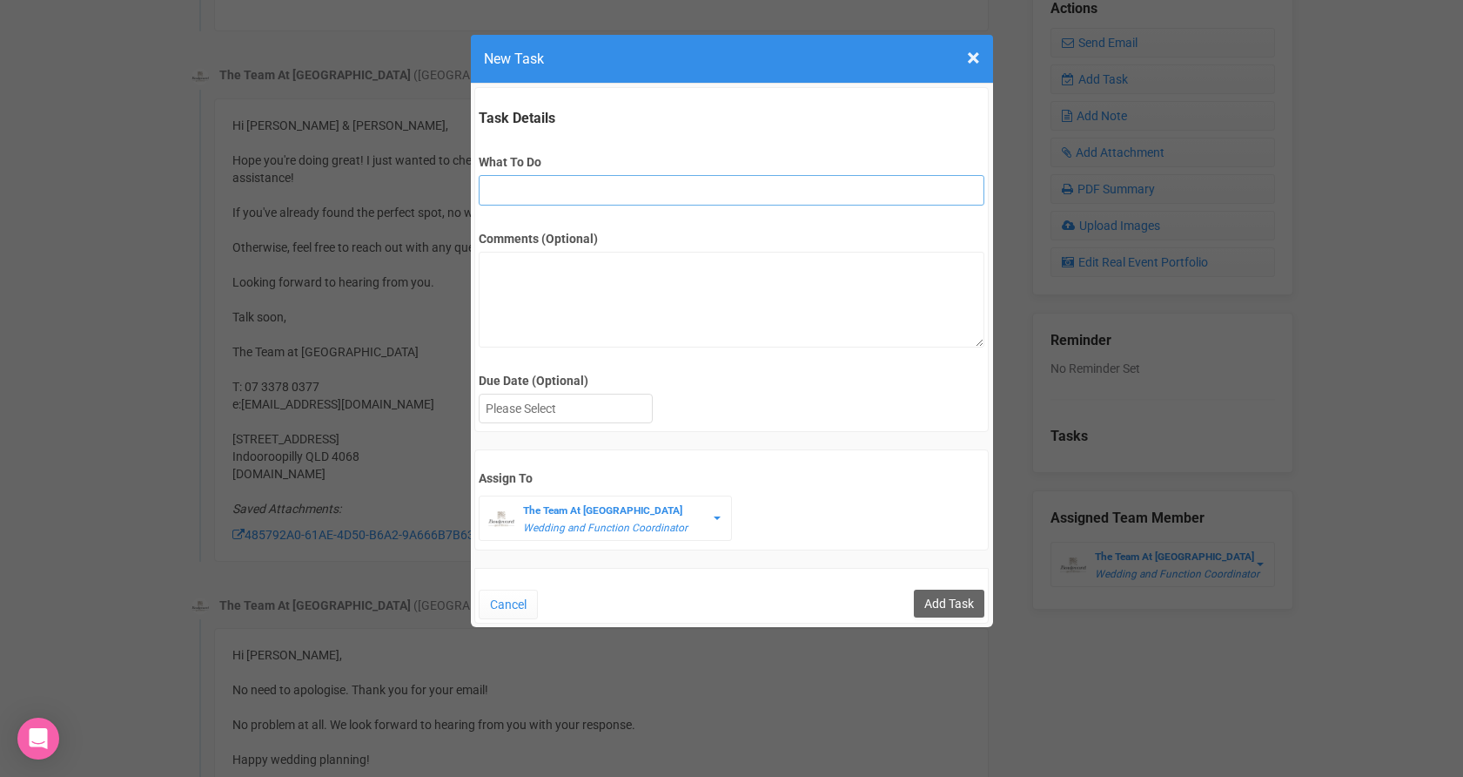
click at [537, 182] on input "What To Do" at bounding box center [732, 190] width 506 height 30
type input "Remove if no response"
click at [591, 389] on div "Due Date (Optional) Su Mo Tu We Th Fr Sa" at bounding box center [732, 400] width 506 height 56
click at [598, 404] on div at bounding box center [566, 408] width 172 height 29
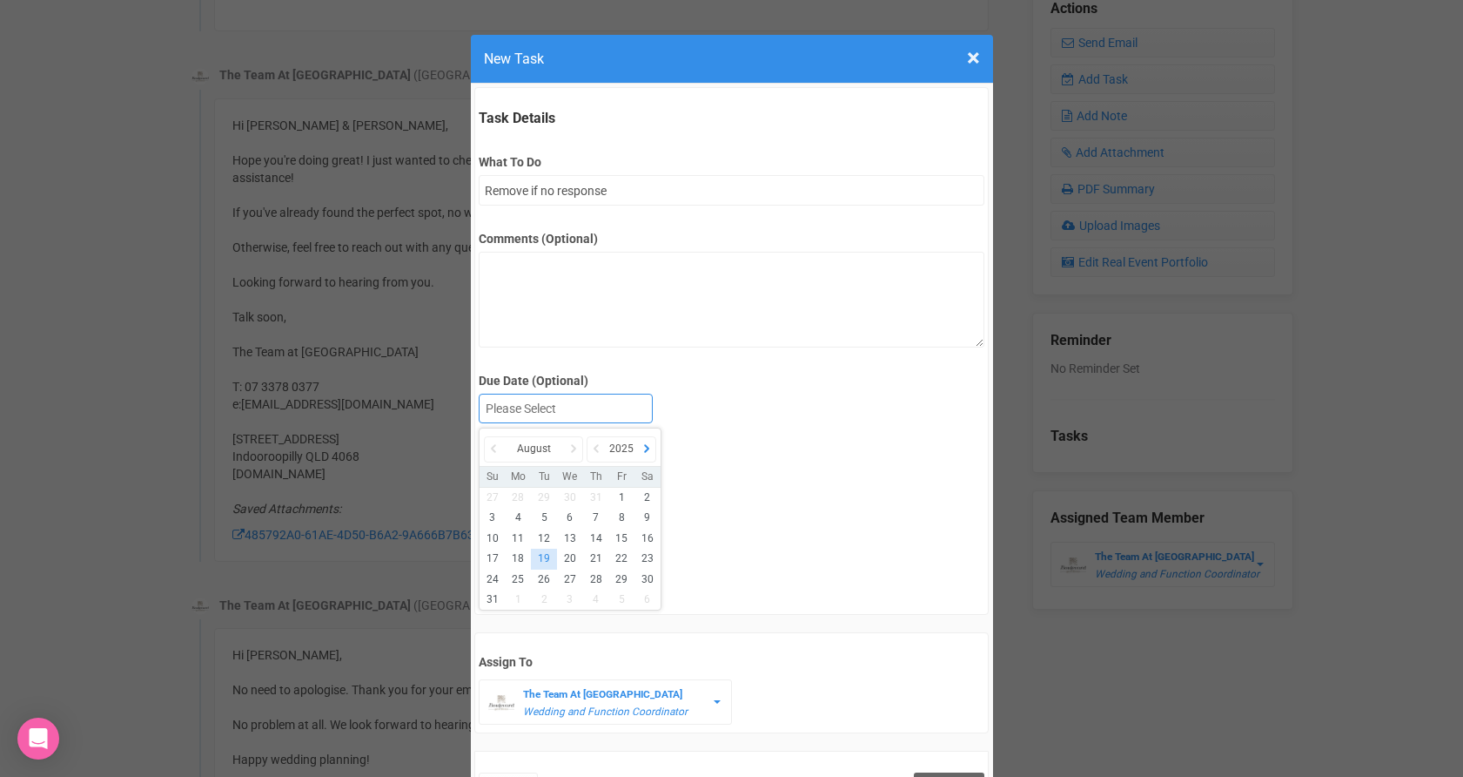
click at [642, 457] on icon at bounding box center [646, 448] width 17 height 24
drag, startPoint x: 604, startPoint y: 453, endPoint x: 586, endPoint y: 452, distance: 18.3
click at [604, 453] on icon at bounding box center [596, 448] width 17 height 24
click at [568, 450] on icon at bounding box center [573, 448] width 17 height 24
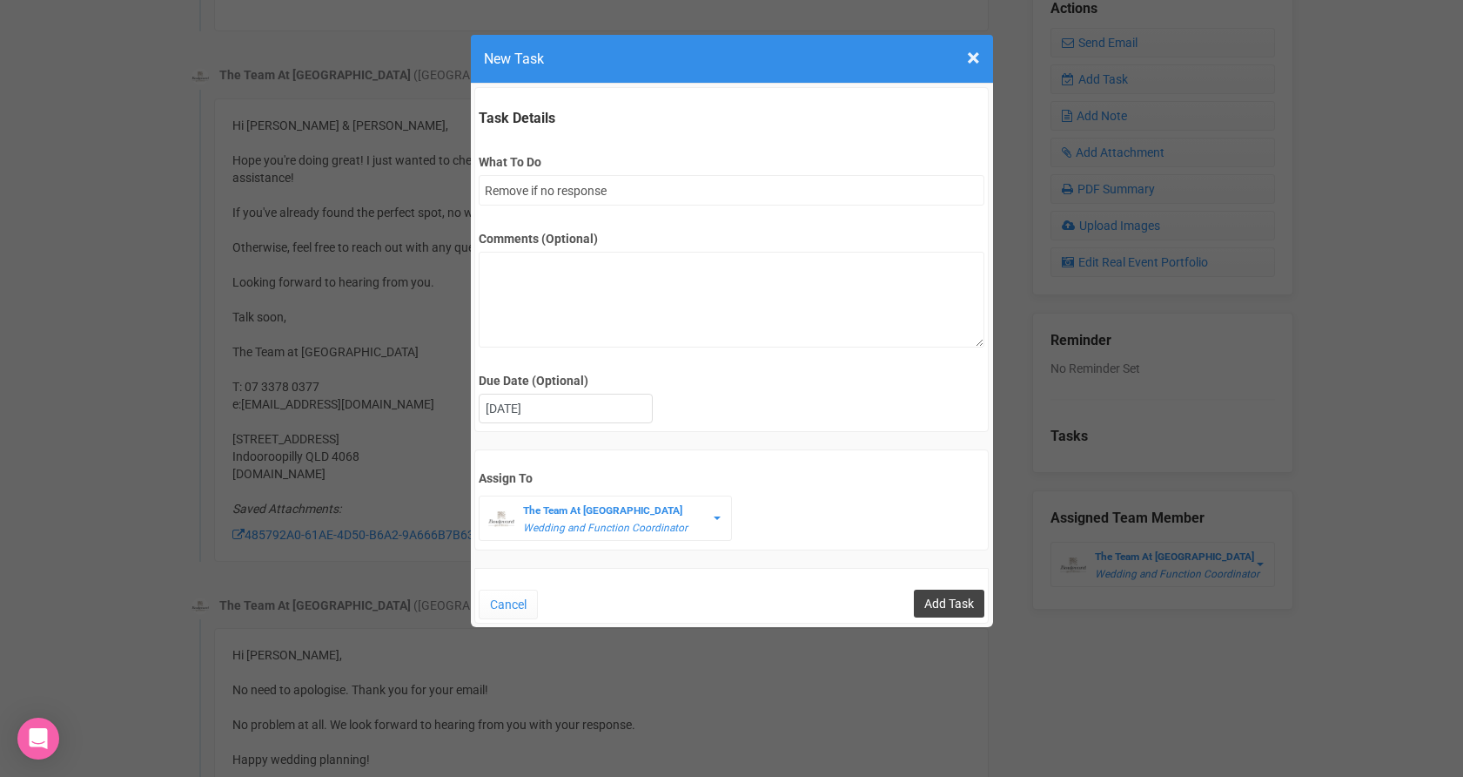
click at [945, 599] on input "Add Task" at bounding box center [949, 603] width 71 height 28
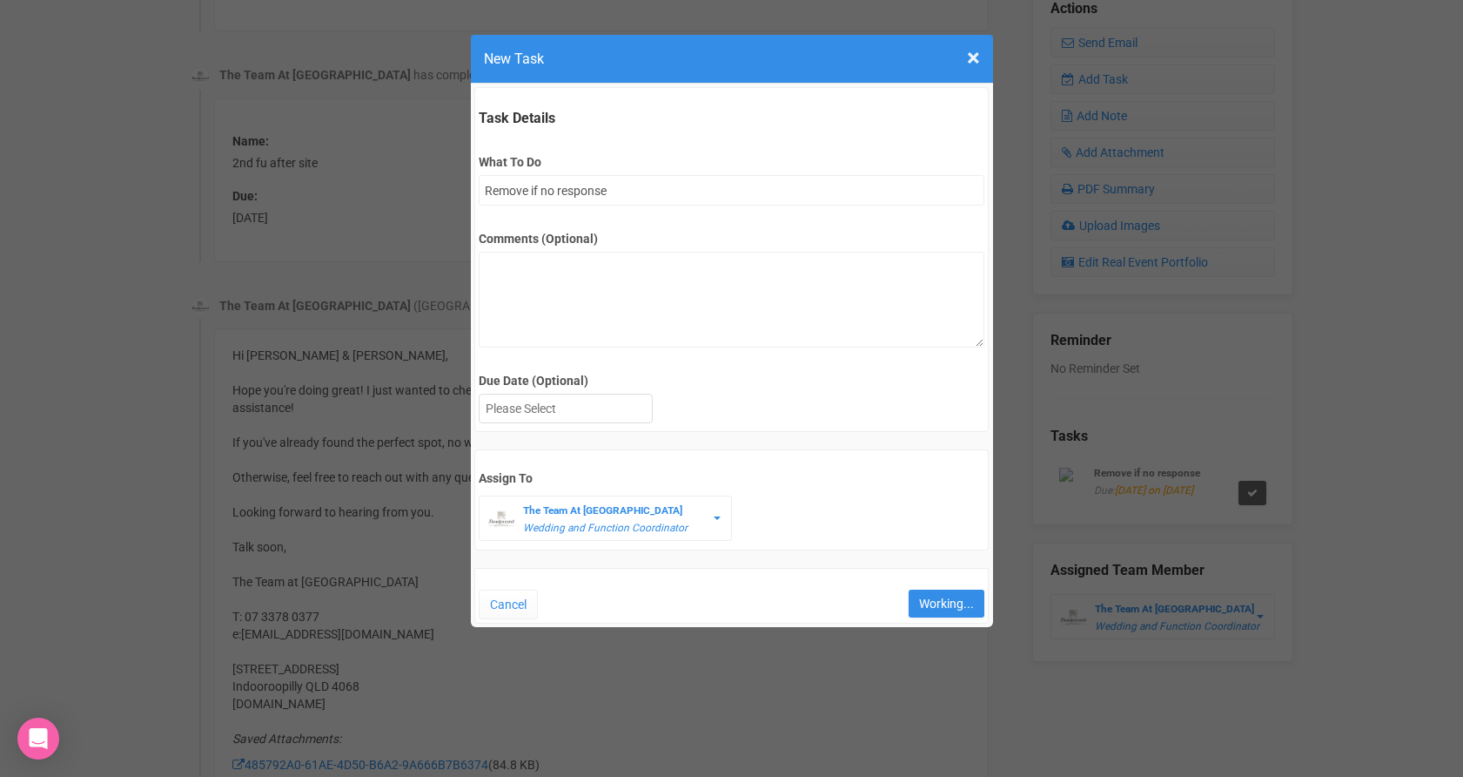
type input "Save"
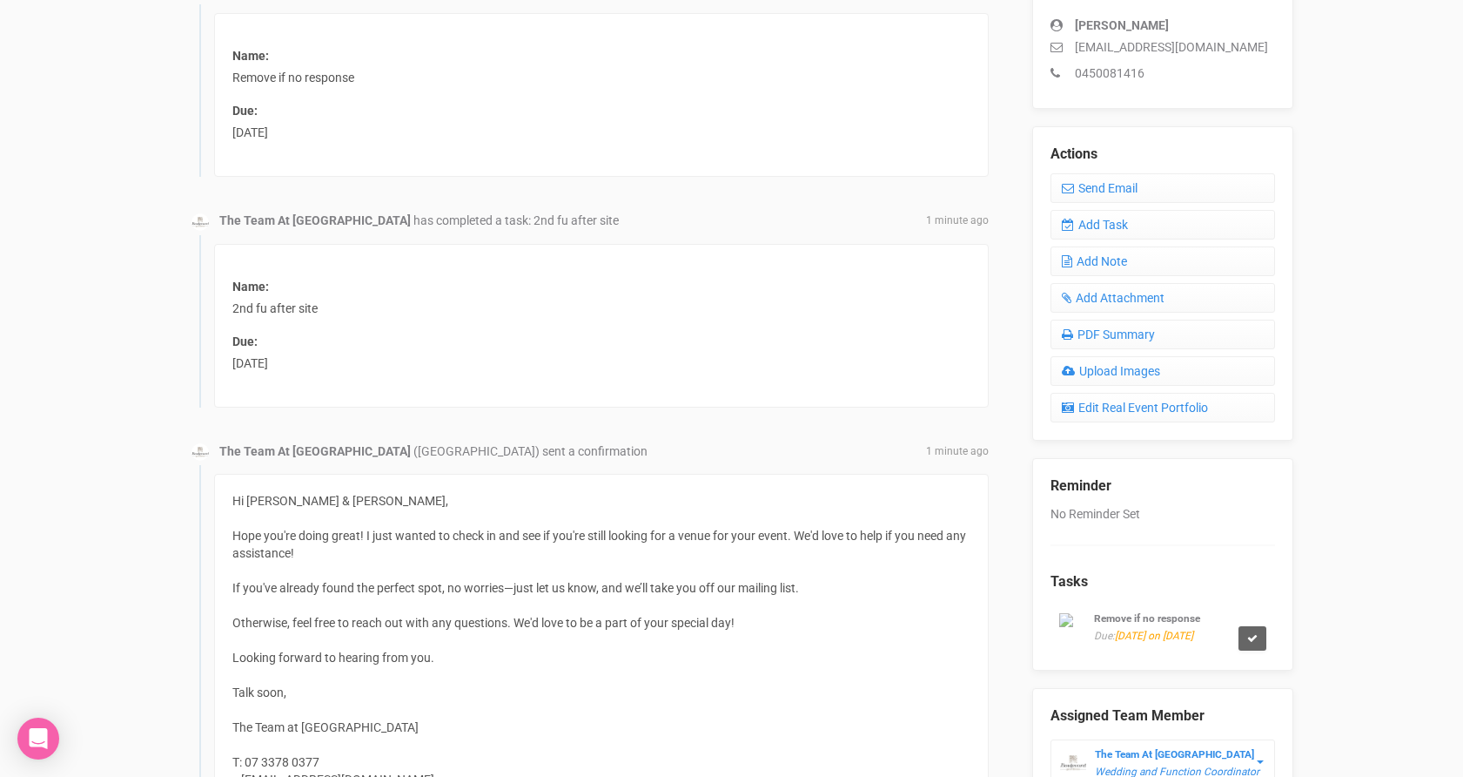
scroll to position [544, 0]
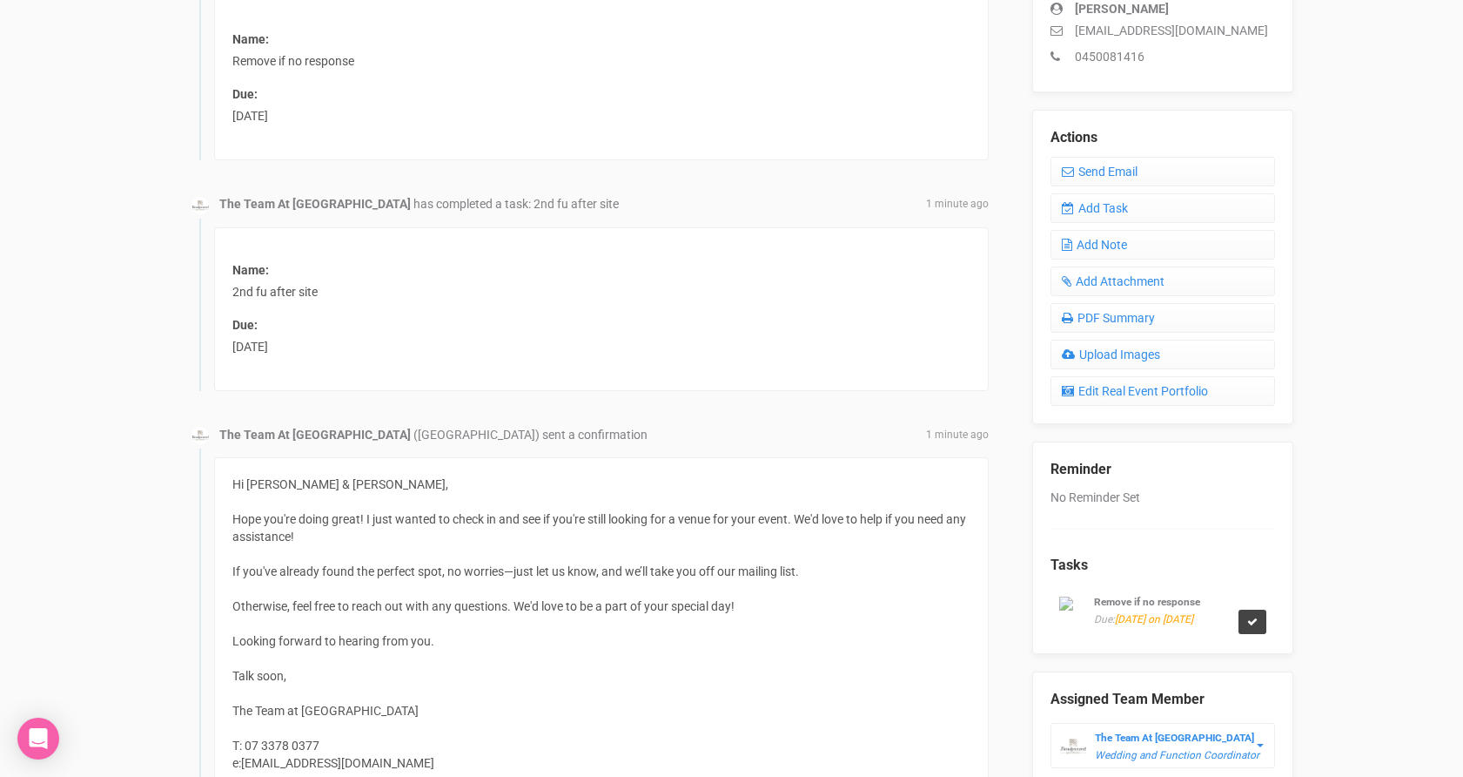
click at [1249, 631] on link at bounding box center [1253, 621] width 28 height 24
click at [1198, 584] on link "Confirm" at bounding box center [1201, 595] width 54 height 24
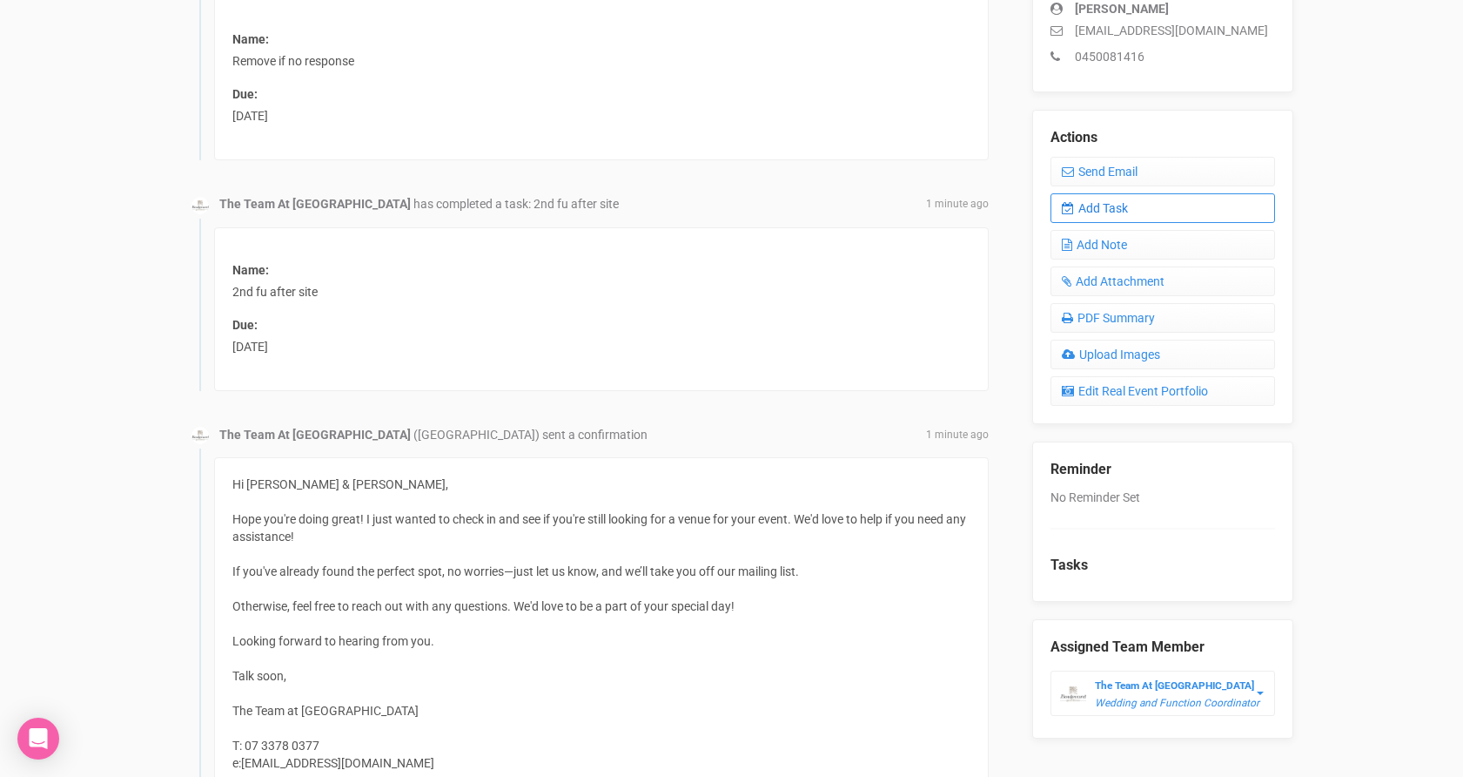
click at [1180, 211] on link "Add Task" at bounding box center [1163, 208] width 225 height 30
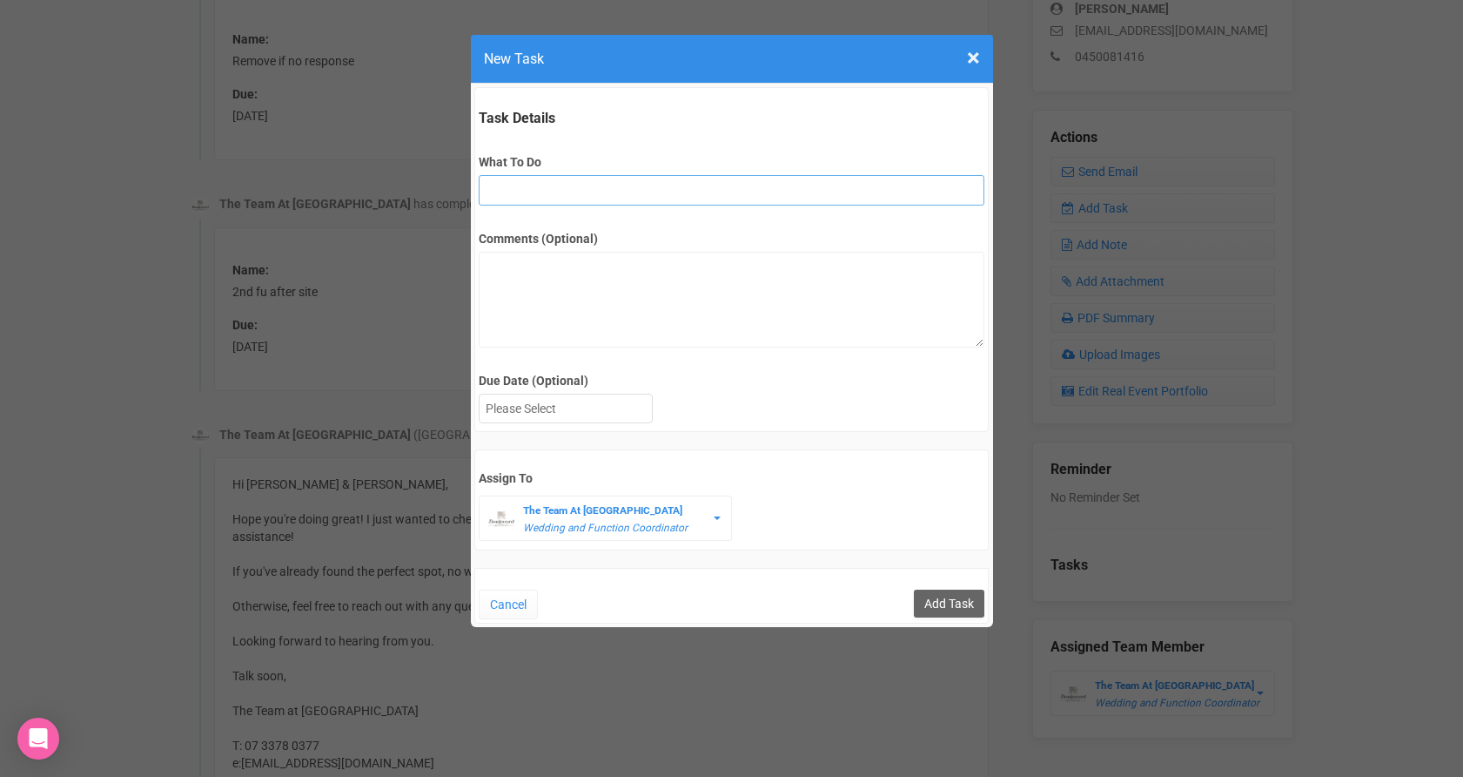
click at [593, 191] on input "What To Do" at bounding box center [732, 190] width 506 height 30
type input "Remove if no response"
click at [559, 399] on div at bounding box center [566, 408] width 172 height 29
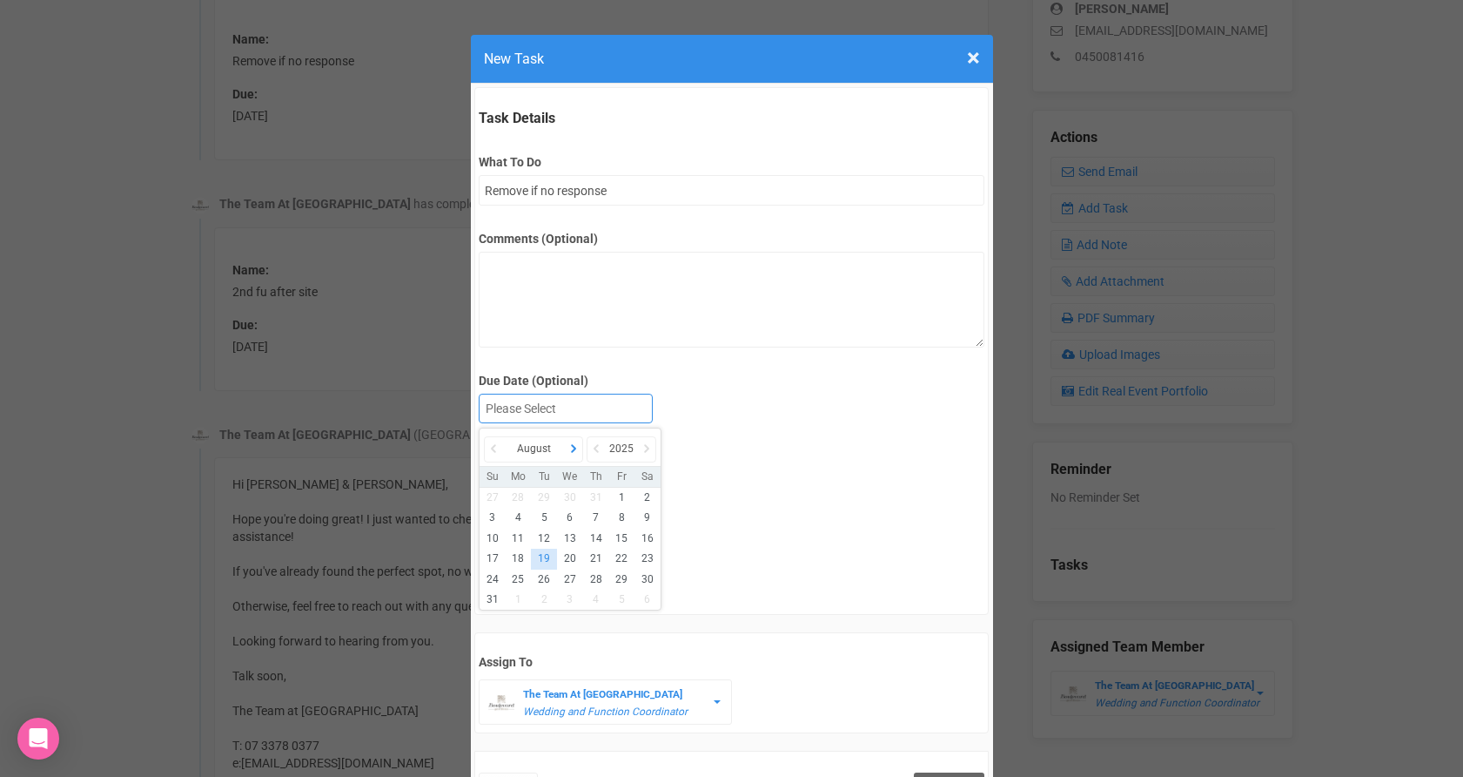
click at [575, 439] on icon at bounding box center [573, 448] width 17 height 24
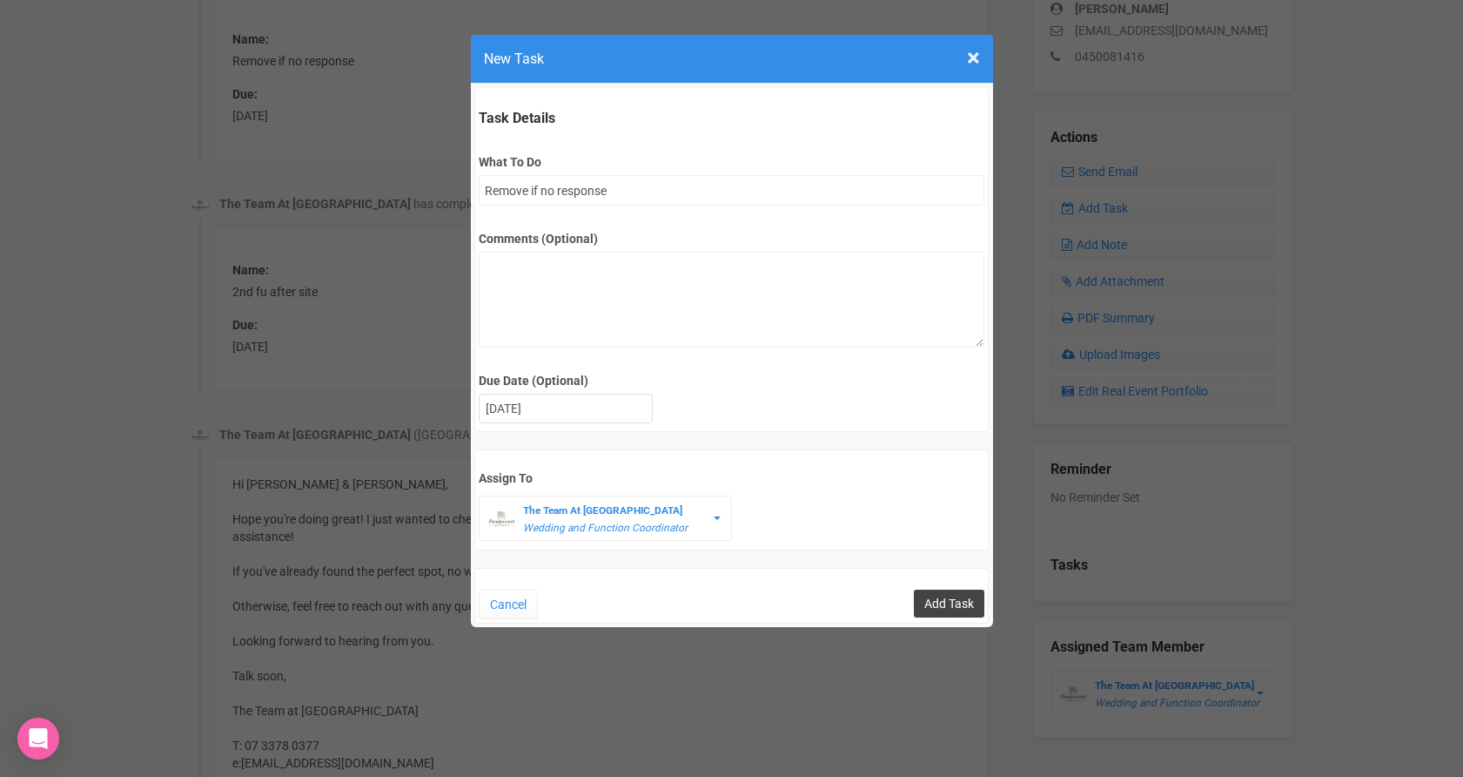
click at [933, 609] on input "Add Task" at bounding box center [949, 603] width 71 height 28
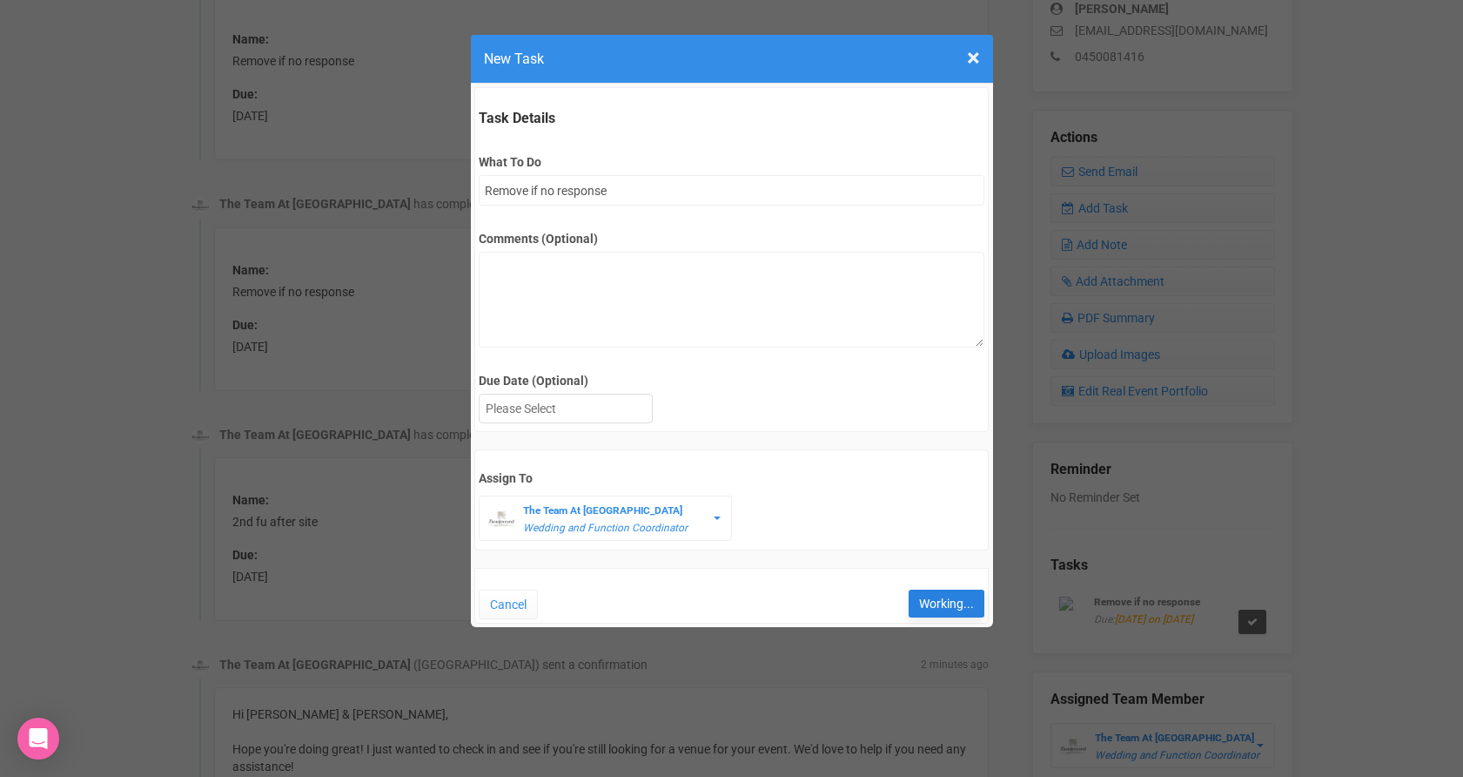
type input "Save"
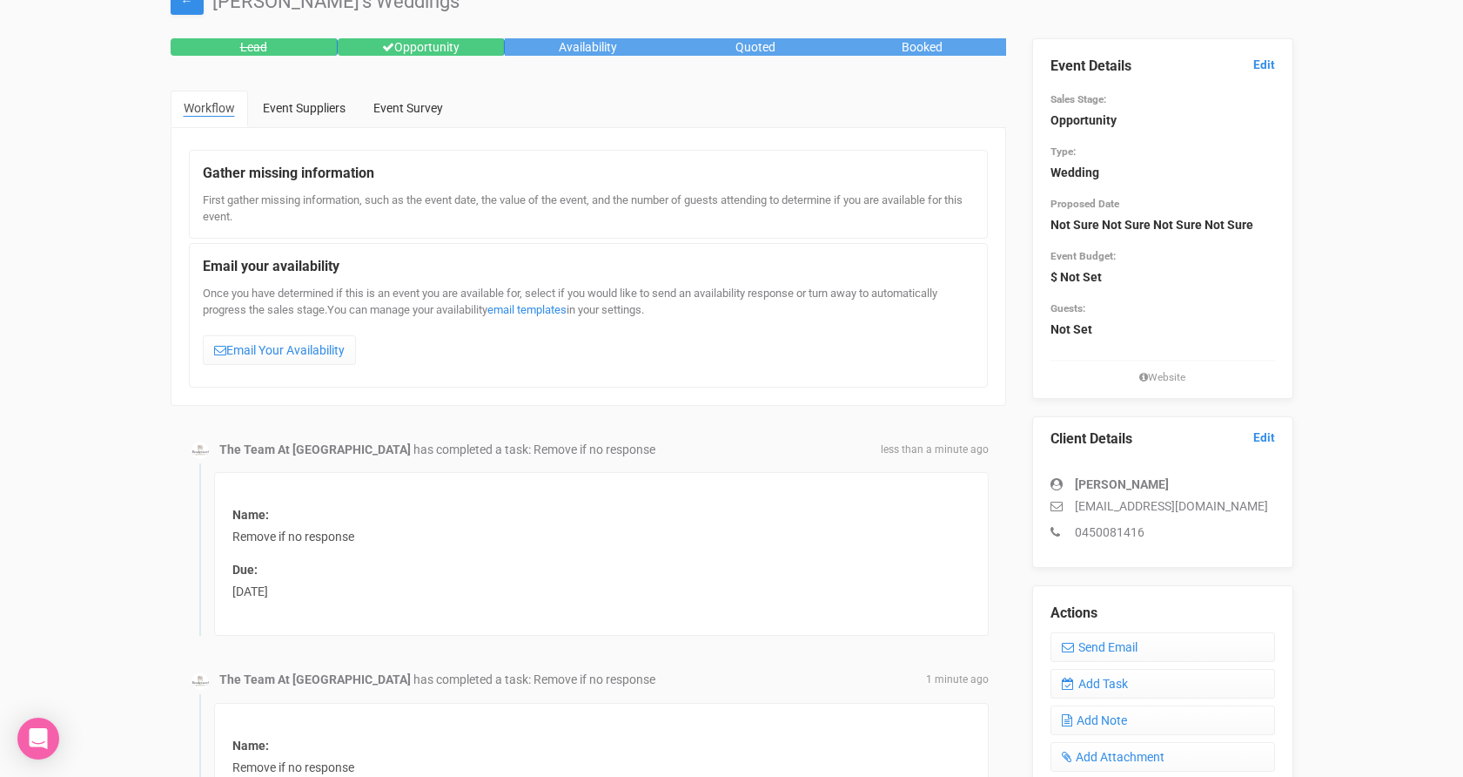
scroll to position [0, 0]
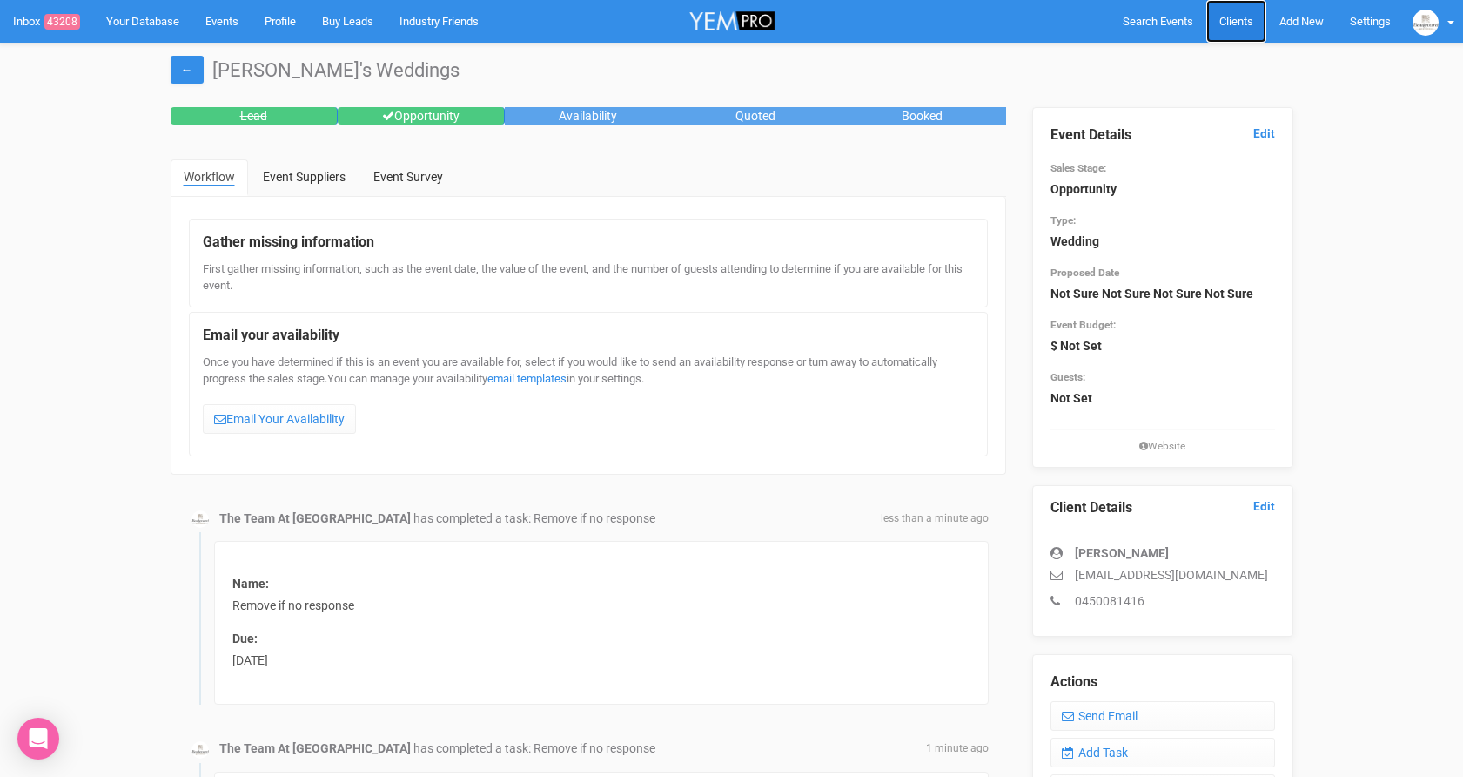
click at [1235, 11] on link "Clients" at bounding box center [1237, 21] width 60 height 43
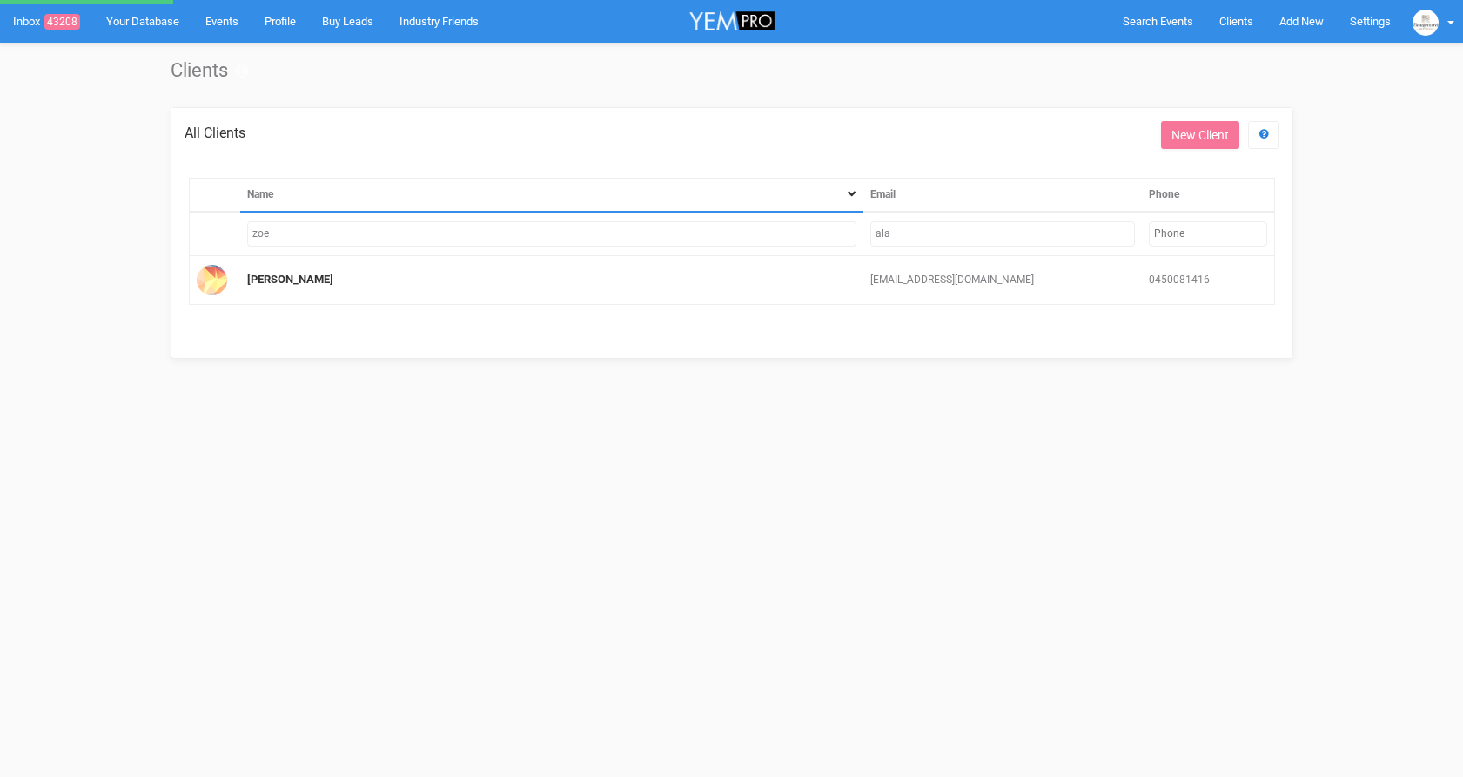
click at [938, 235] on input "ala" at bounding box center [1003, 233] width 264 height 25
type input "a"
click at [360, 235] on input "zoe" at bounding box center [551, 233] width 609 height 25
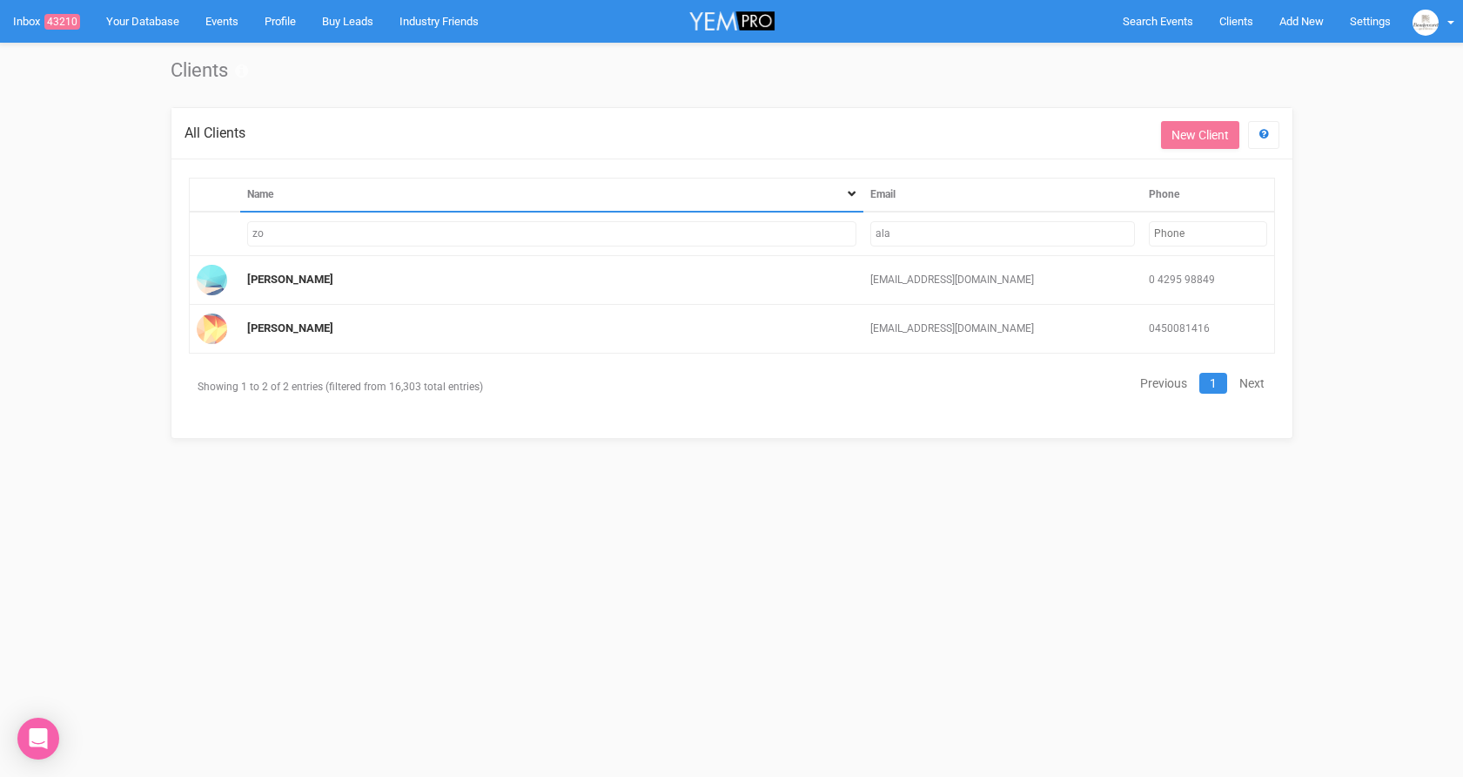
type input "z"
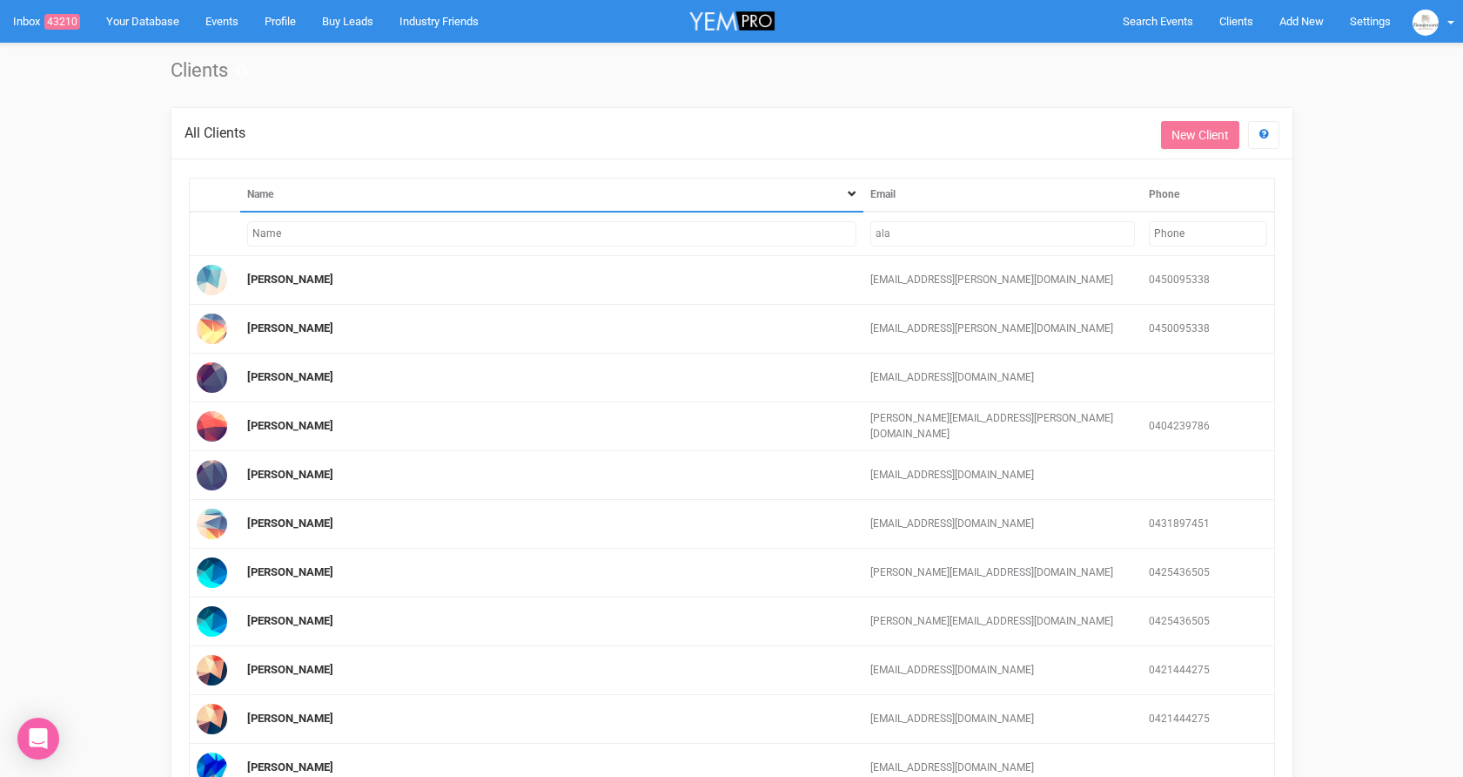
click at [901, 236] on input "ala" at bounding box center [1003, 233] width 264 height 25
type input "a"
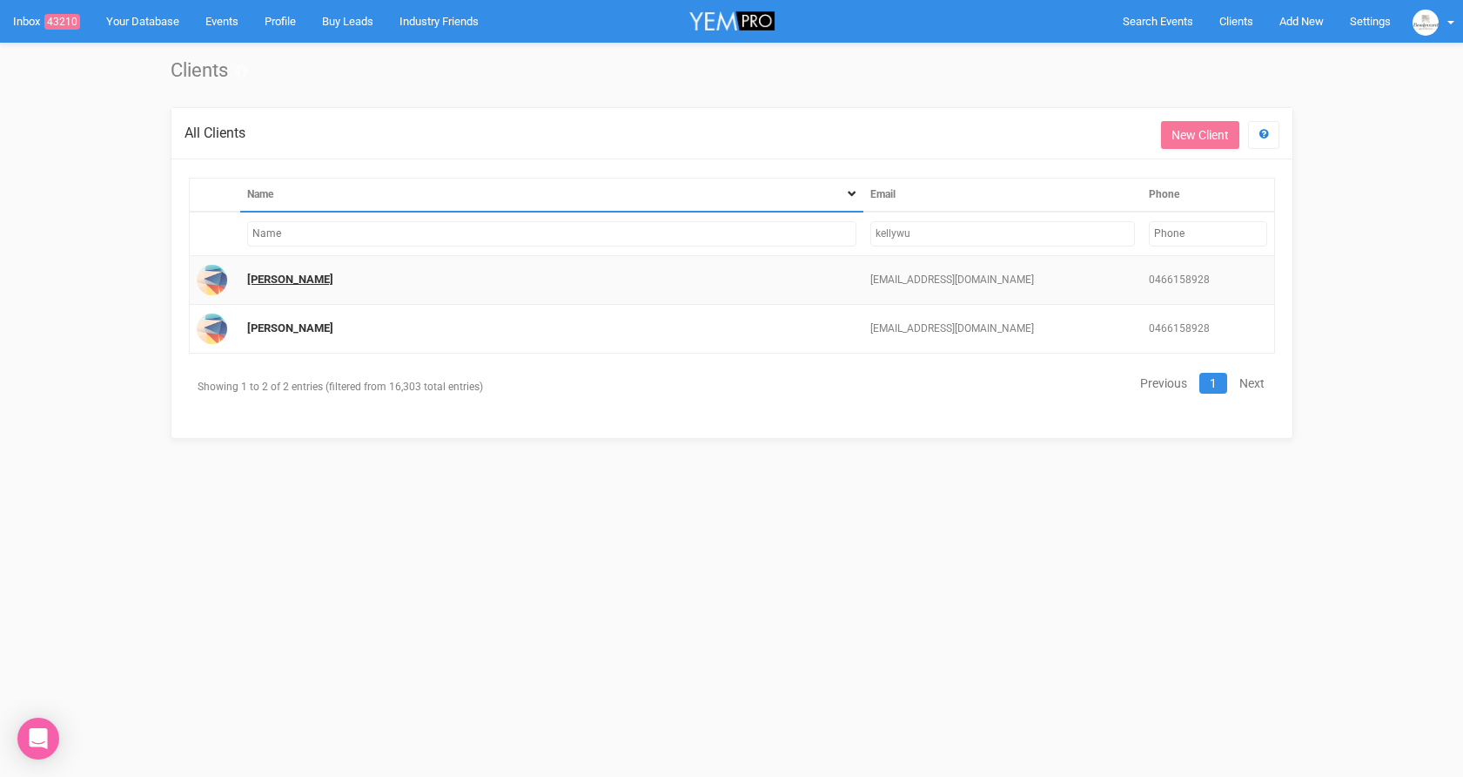
type input "kellywu"
click at [273, 279] on link "Kelly Wu" at bounding box center [290, 278] width 86 height 13
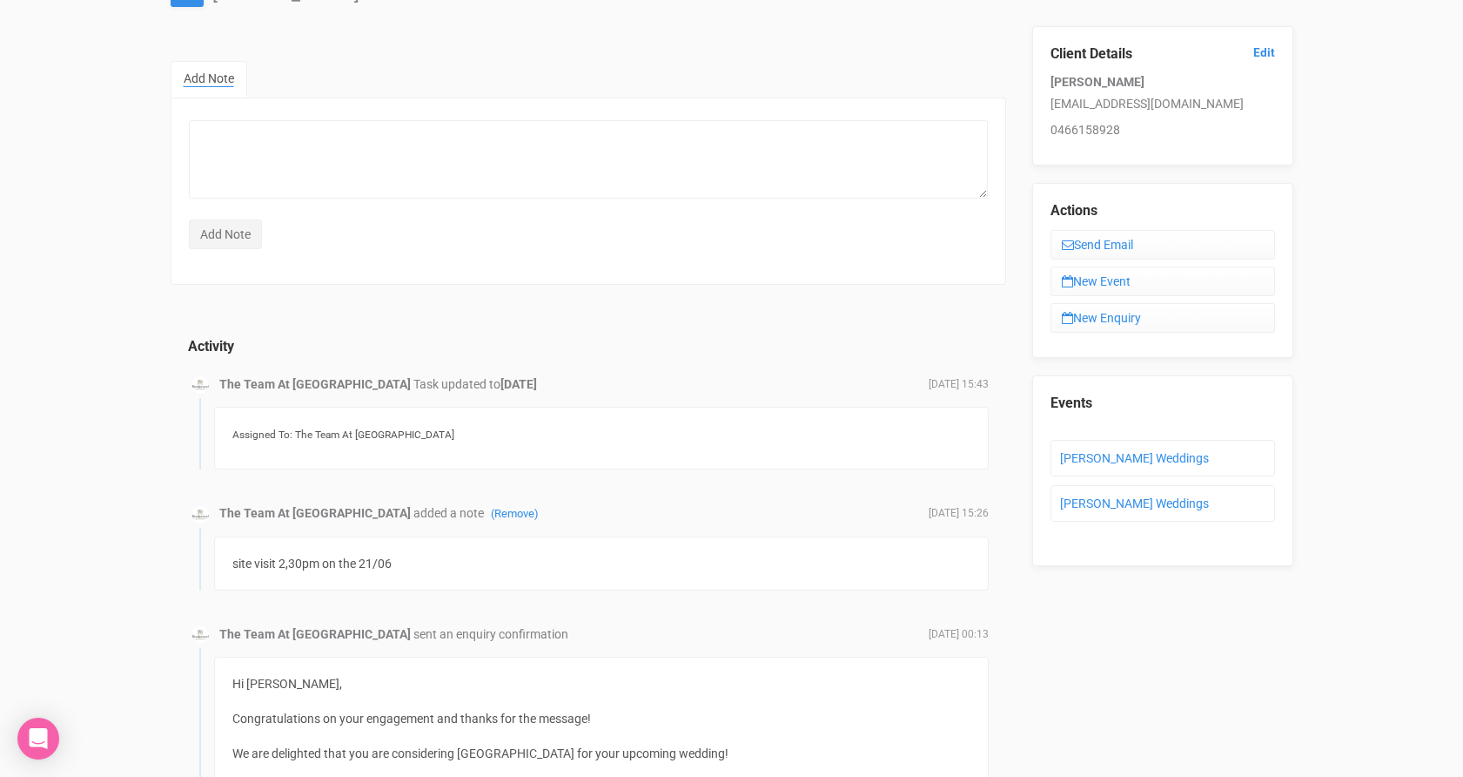
scroll to position [94, 0]
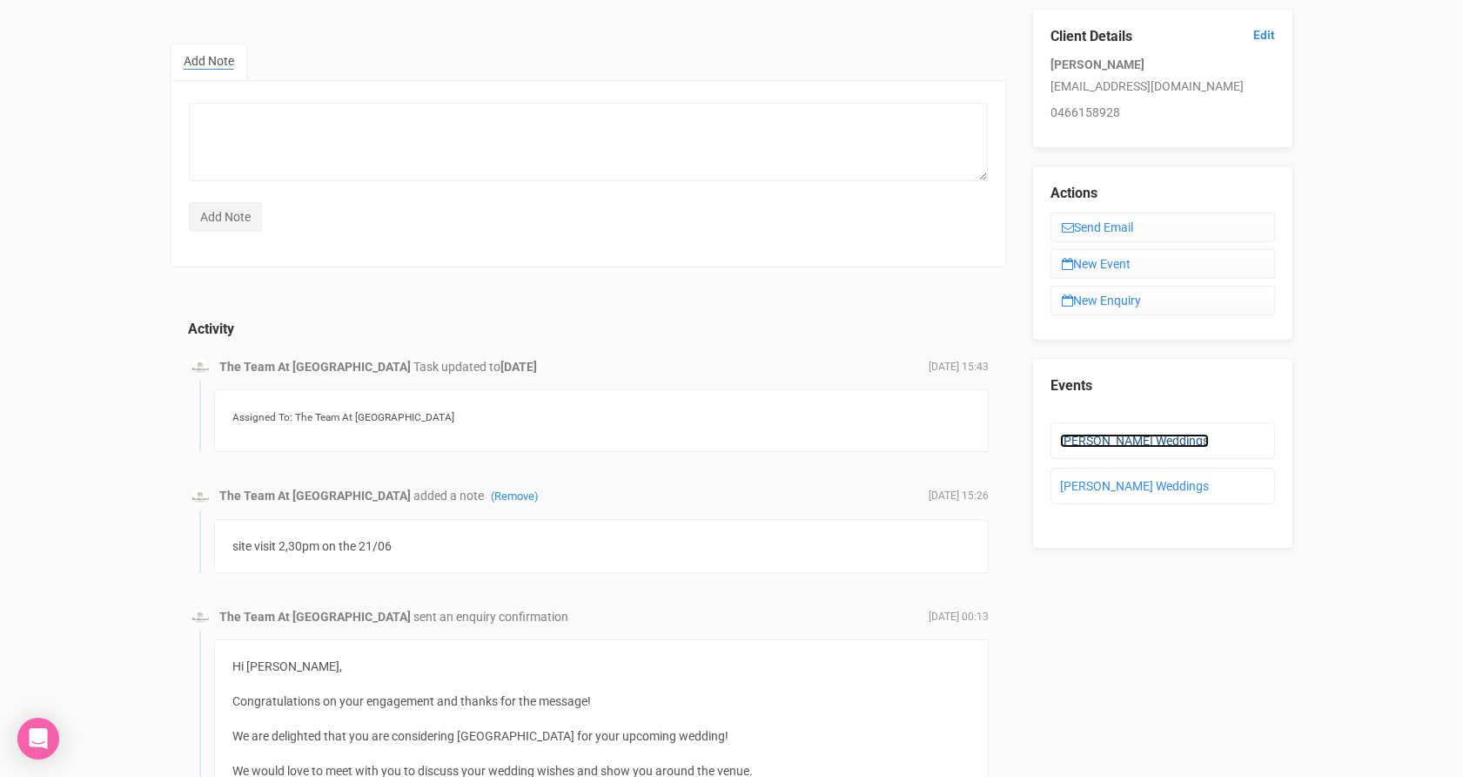
click at [1074, 437] on link "Kelly's Weddings" at bounding box center [1134, 441] width 149 height 14
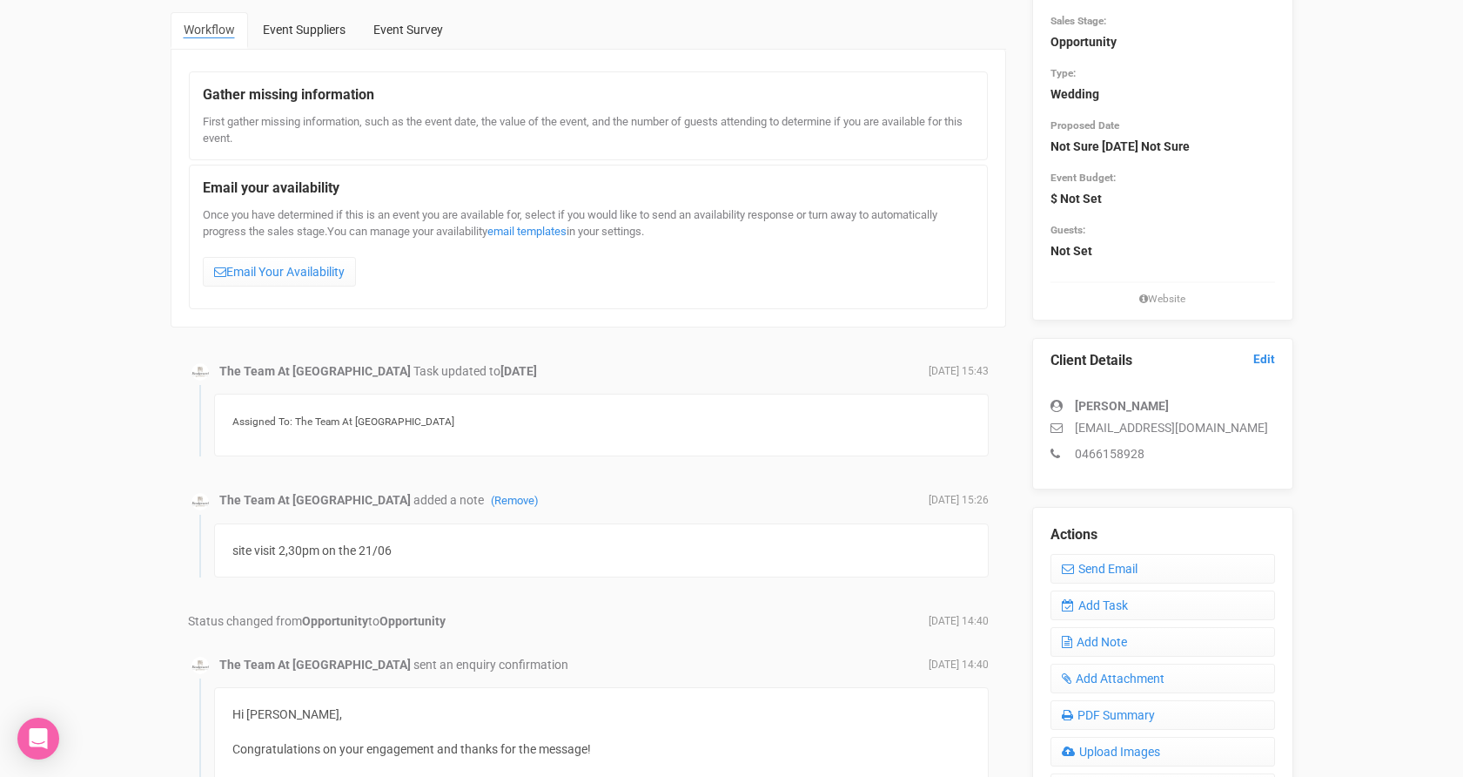
scroll to position [141, 0]
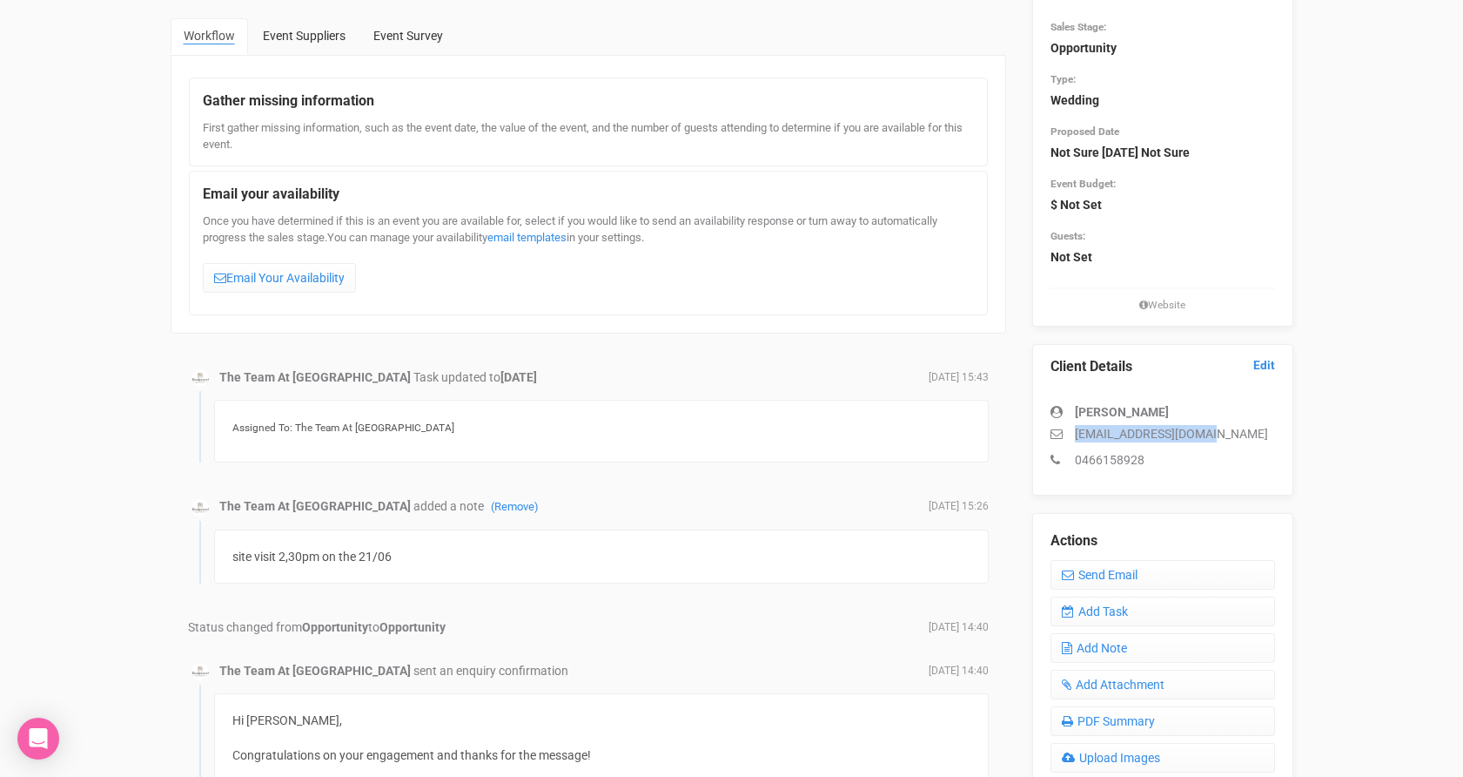
drag, startPoint x: 1222, startPoint y: 434, endPoint x: 1021, endPoint y: 432, distance: 201.1
click at [1021, 432] on div "Event Details Edit Sales Stage: Opportunity Type: Wedding Proposed Date Not Sur…" at bounding box center [1162, 580] width 287 height 1228
copy p "kellywu87@hotmail.com"
click at [1151, 603] on link "Add Task" at bounding box center [1163, 611] width 225 height 30
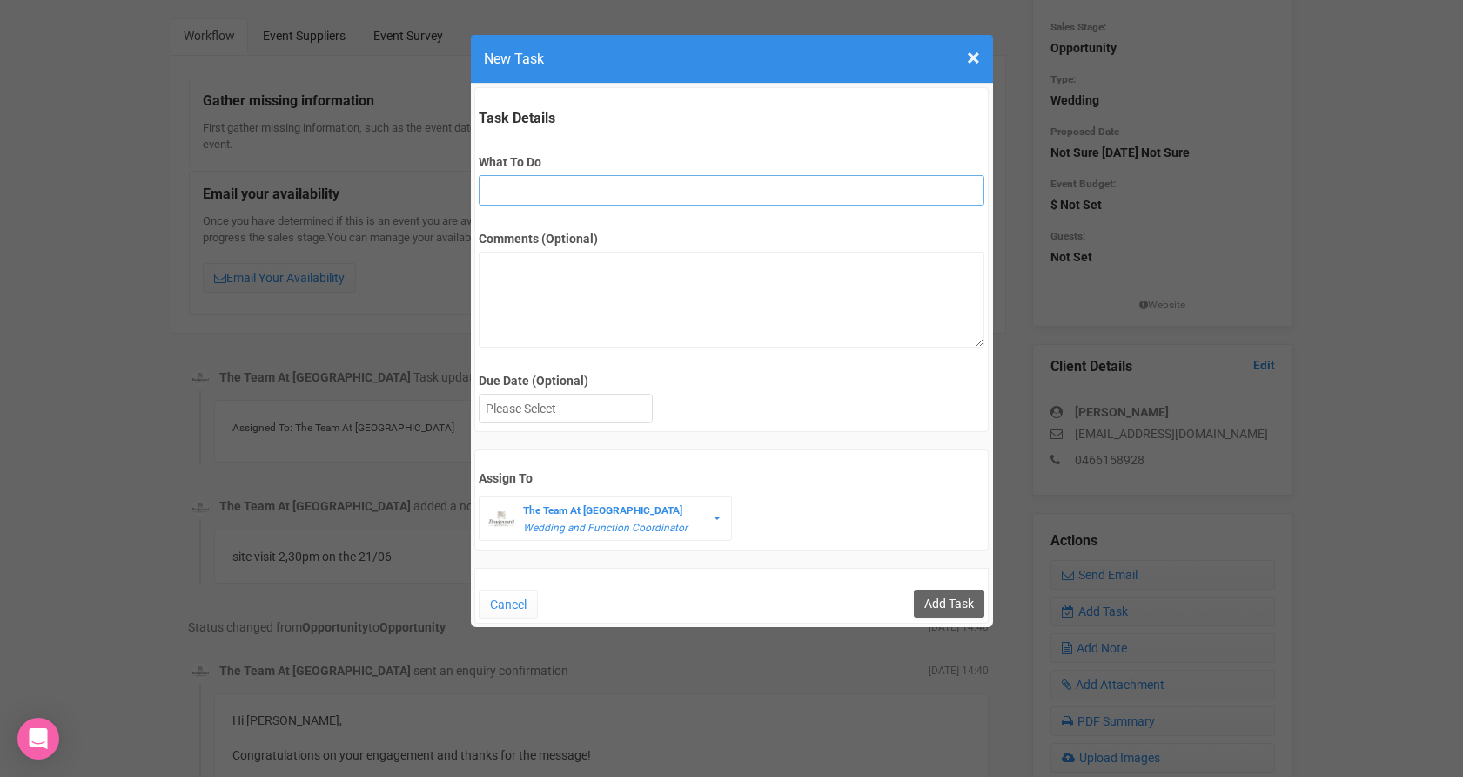
click at [535, 186] on input "What To Do" at bounding box center [732, 190] width 506 height 30
type input "Remove if no response"
click at [562, 400] on div at bounding box center [566, 408] width 172 height 29
click at [939, 602] on input "Add Task" at bounding box center [949, 603] width 71 height 28
type input "Save"
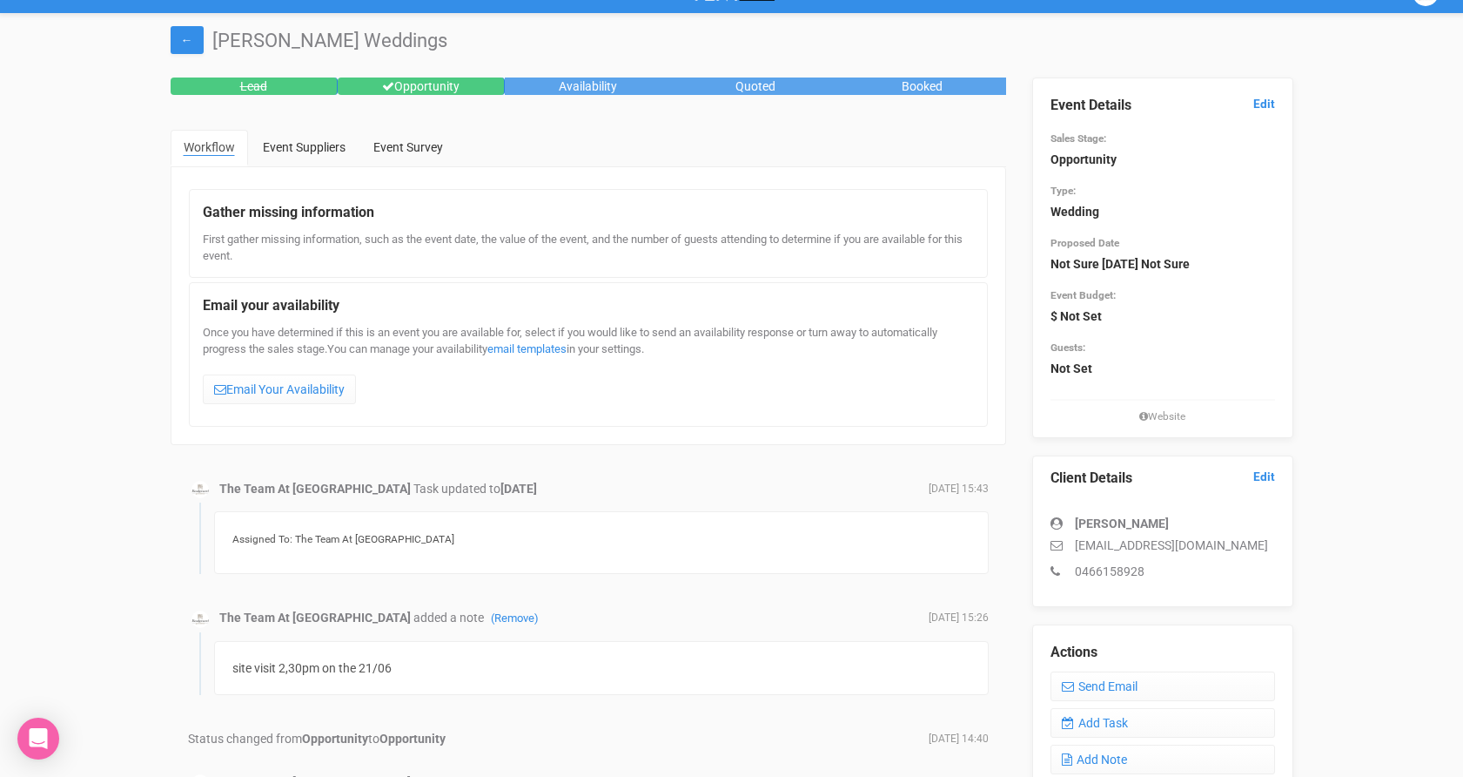
scroll to position [0, 0]
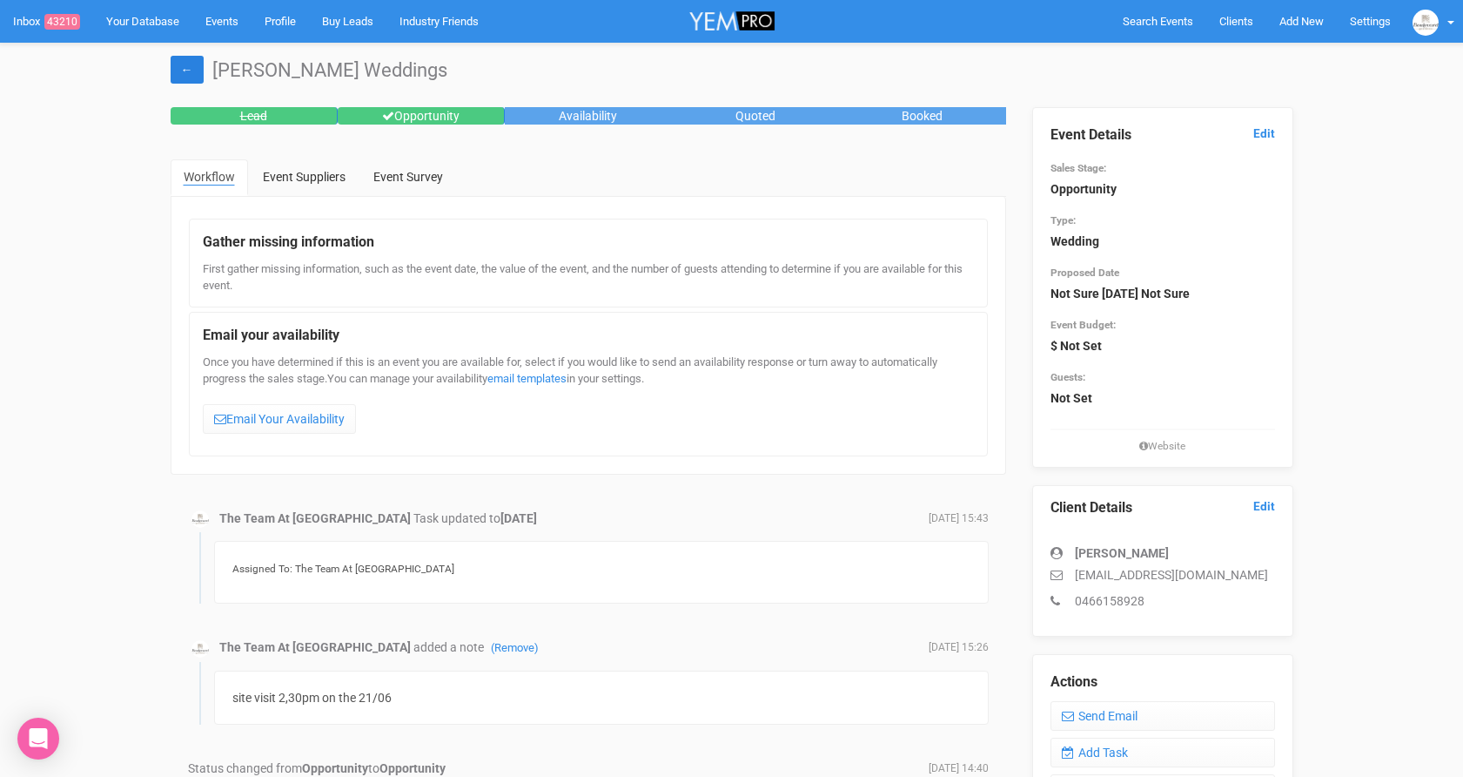
click at [182, 73] on link "←" at bounding box center [187, 70] width 33 height 28
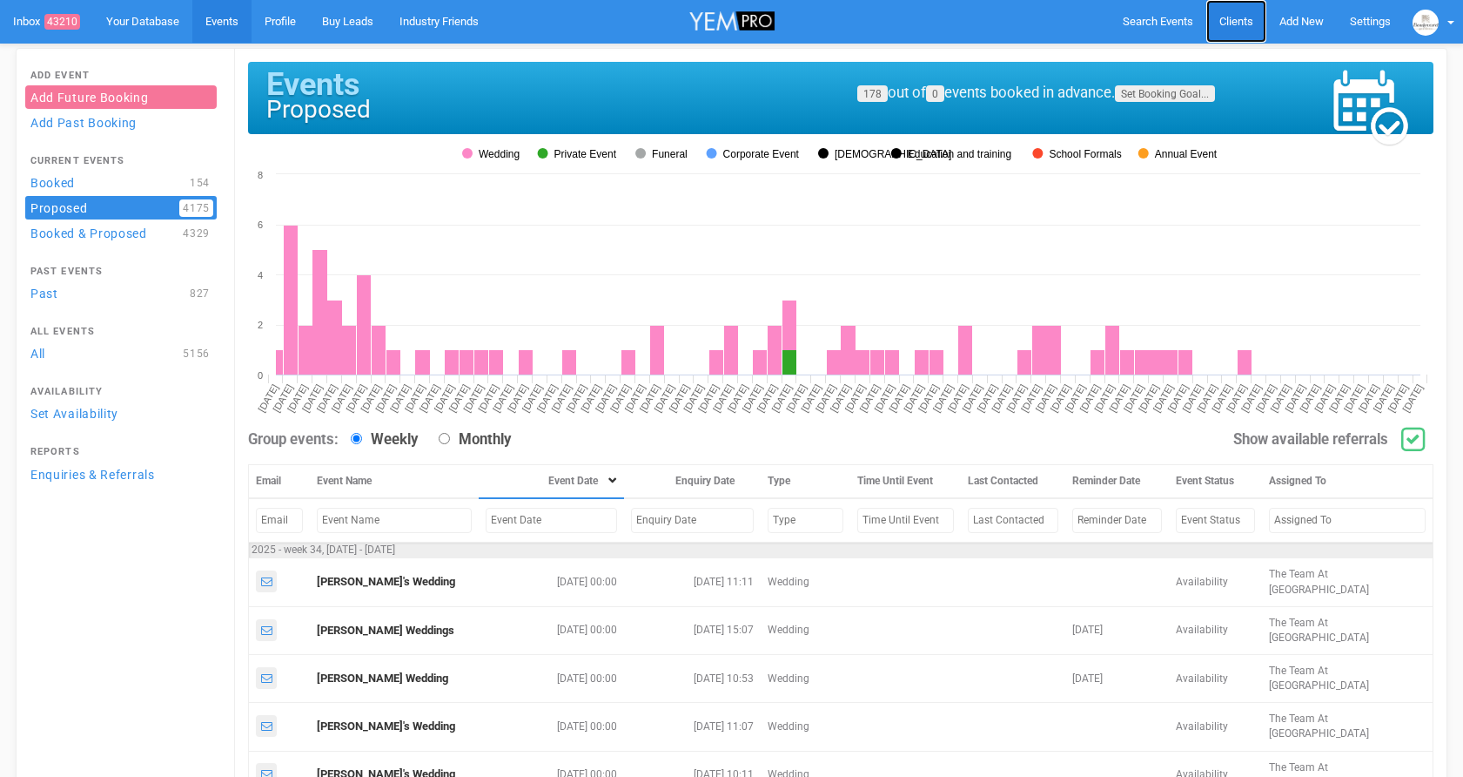
click at [1243, 24] on span "Clients" at bounding box center [1237, 21] width 34 height 13
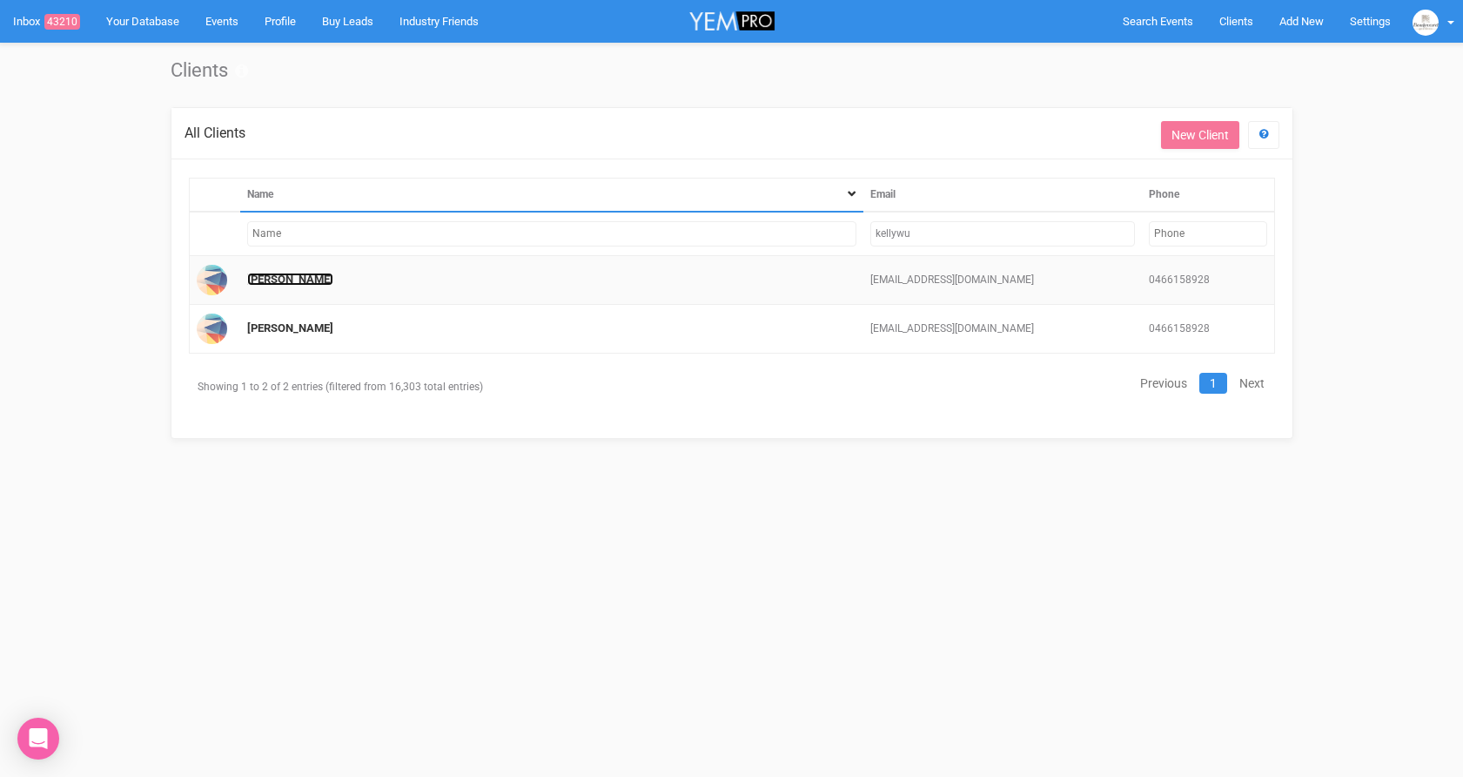
click at [269, 277] on link "Kelly Wu" at bounding box center [290, 278] width 86 height 13
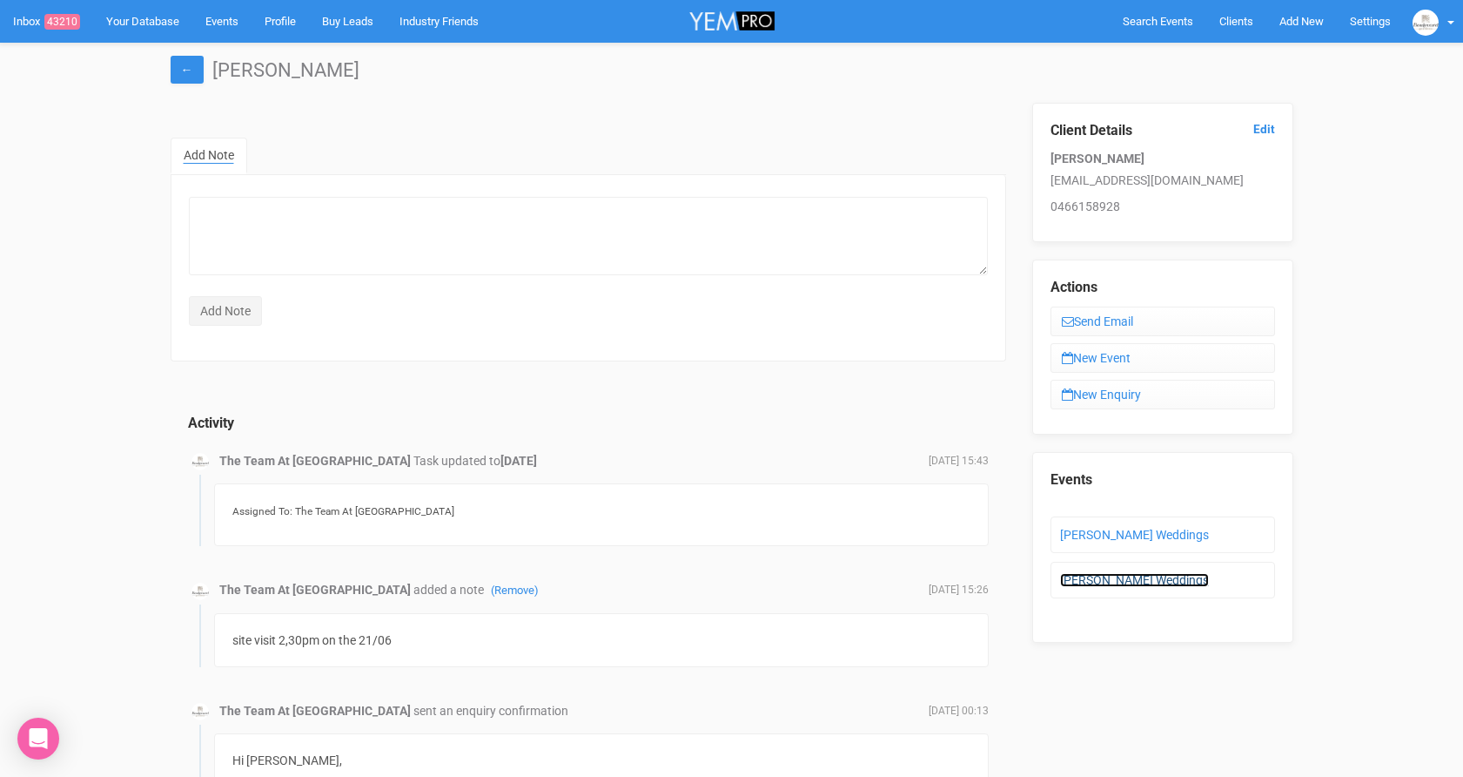
click at [1111, 583] on link "[PERSON_NAME] Weddings" at bounding box center [1134, 580] width 149 height 14
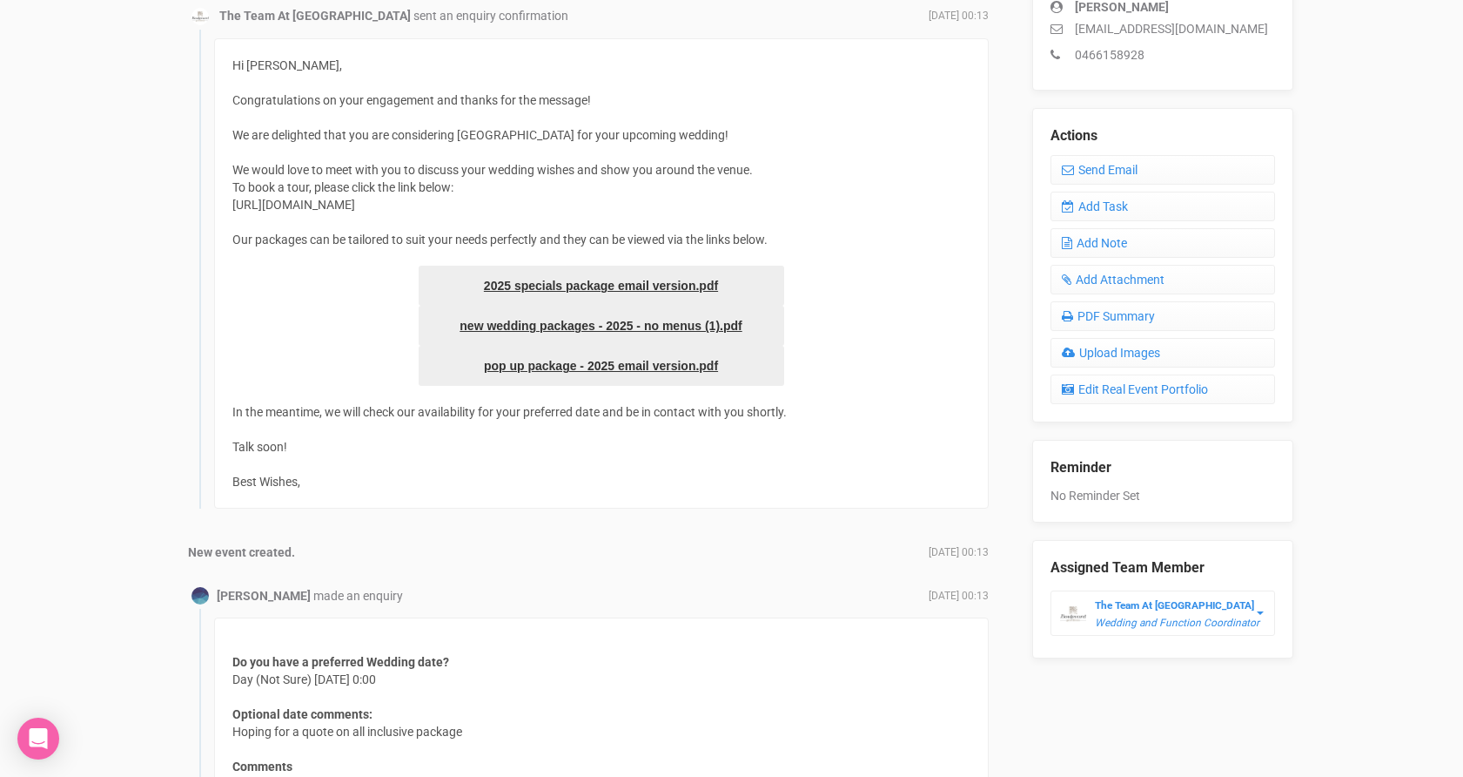
scroll to position [547, 0]
click at [1083, 209] on link "Add Task" at bounding box center [1163, 206] width 225 height 30
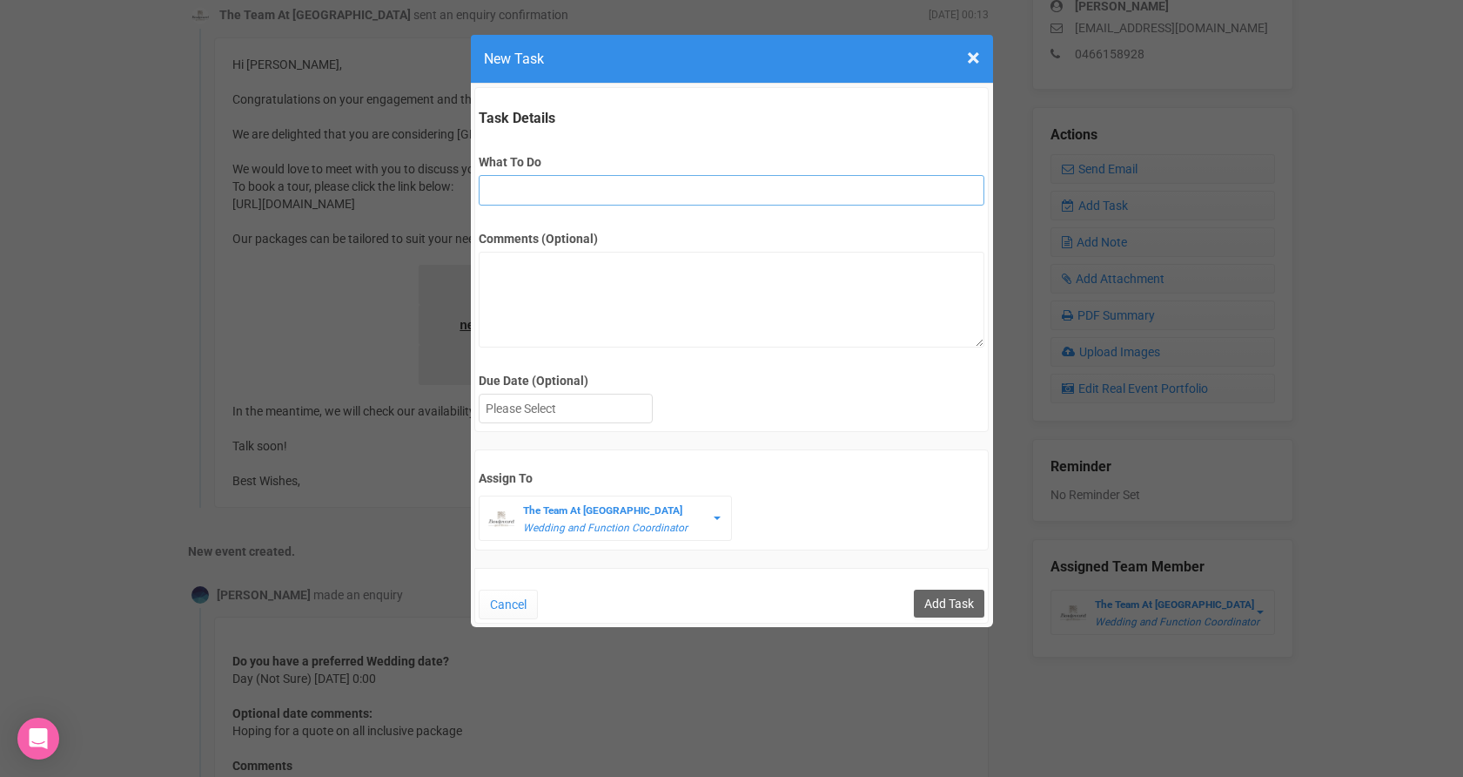
click at [523, 191] on input "What To Do" at bounding box center [732, 190] width 506 height 30
type input "Remove if no response"
click at [584, 411] on div at bounding box center [566, 408] width 172 height 29
drag, startPoint x: 948, startPoint y: 592, endPoint x: 937, endPoint y: 589, distance: 11.8
click at [948, 592] on input "Add Task" at bounding box center [949, 603] width 71 height 28
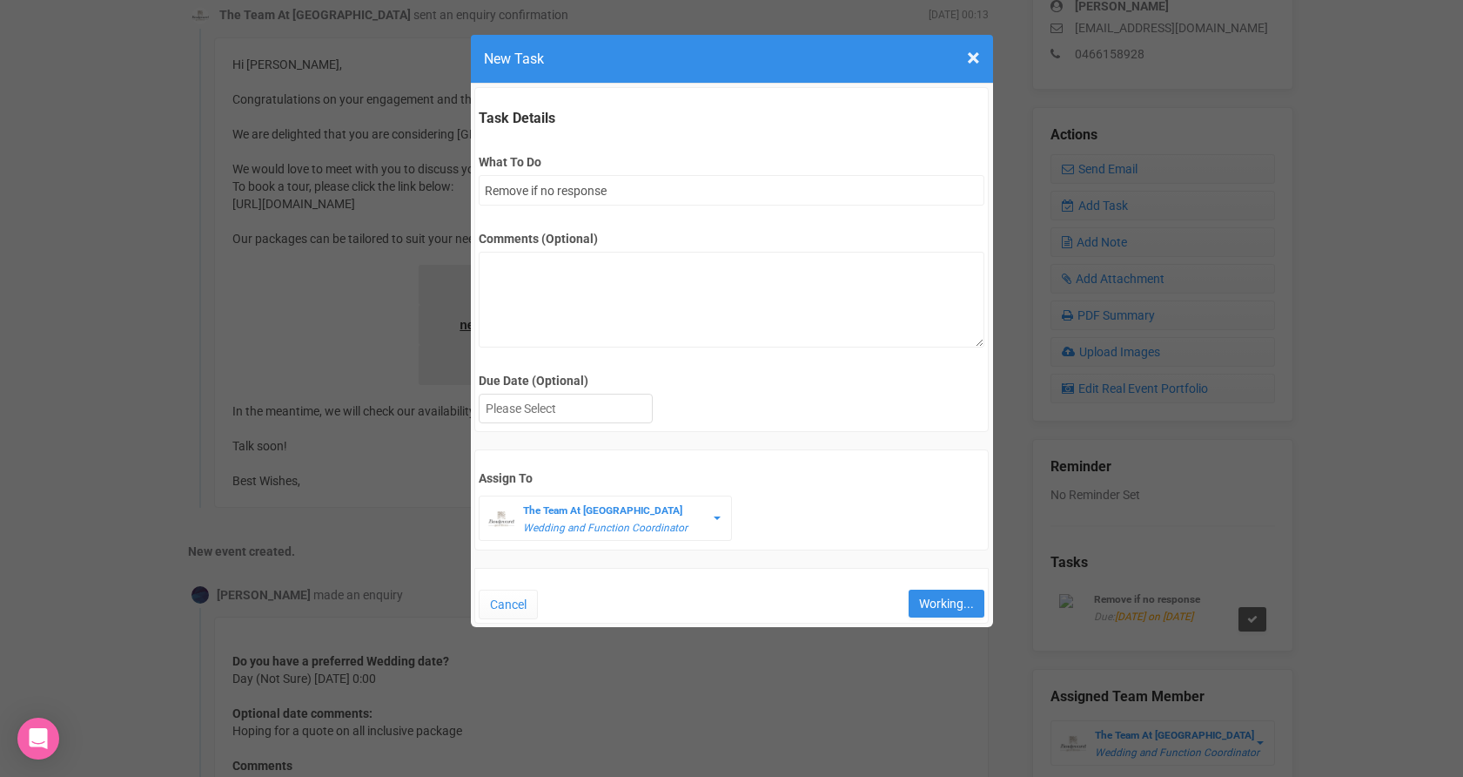
type input "Save"
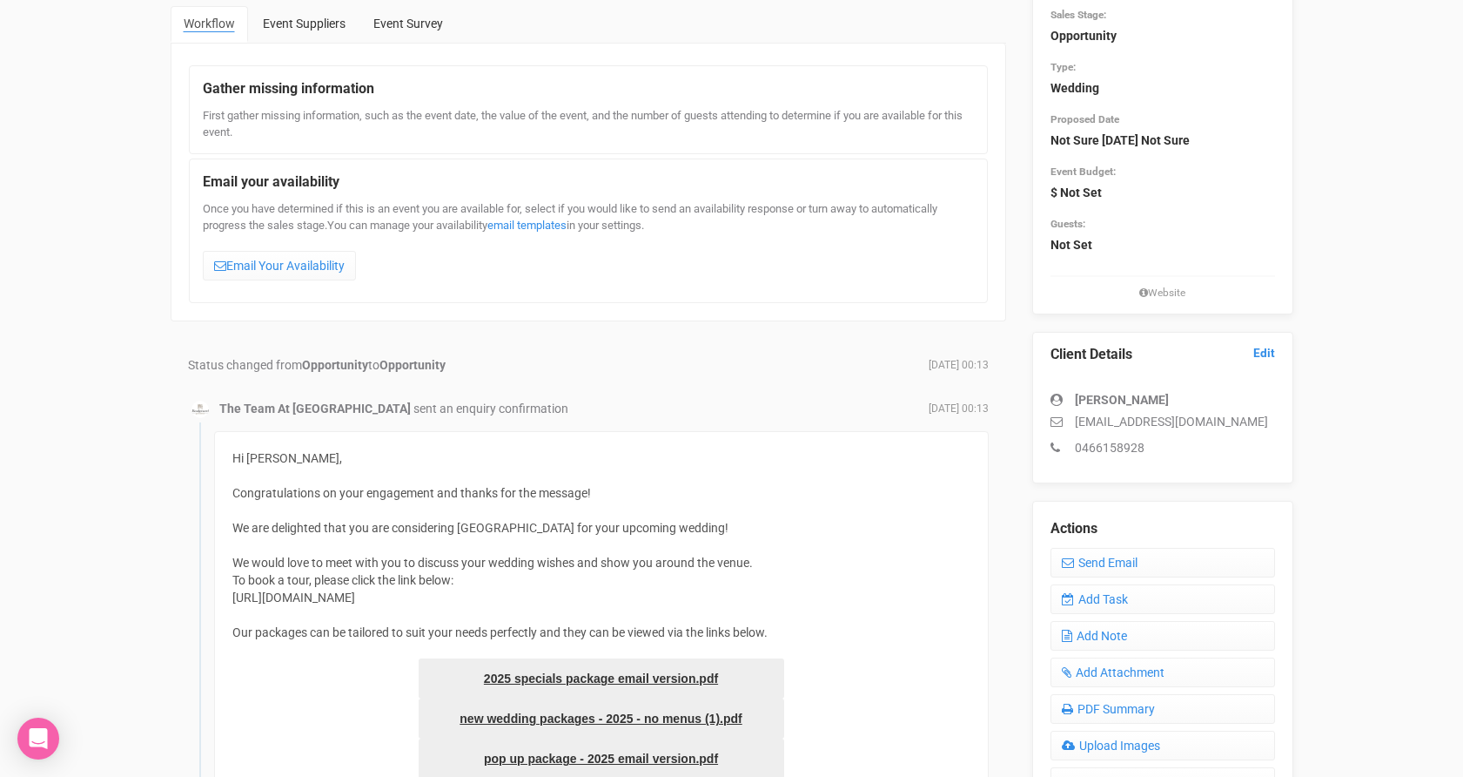
scroll to position [0, 0]
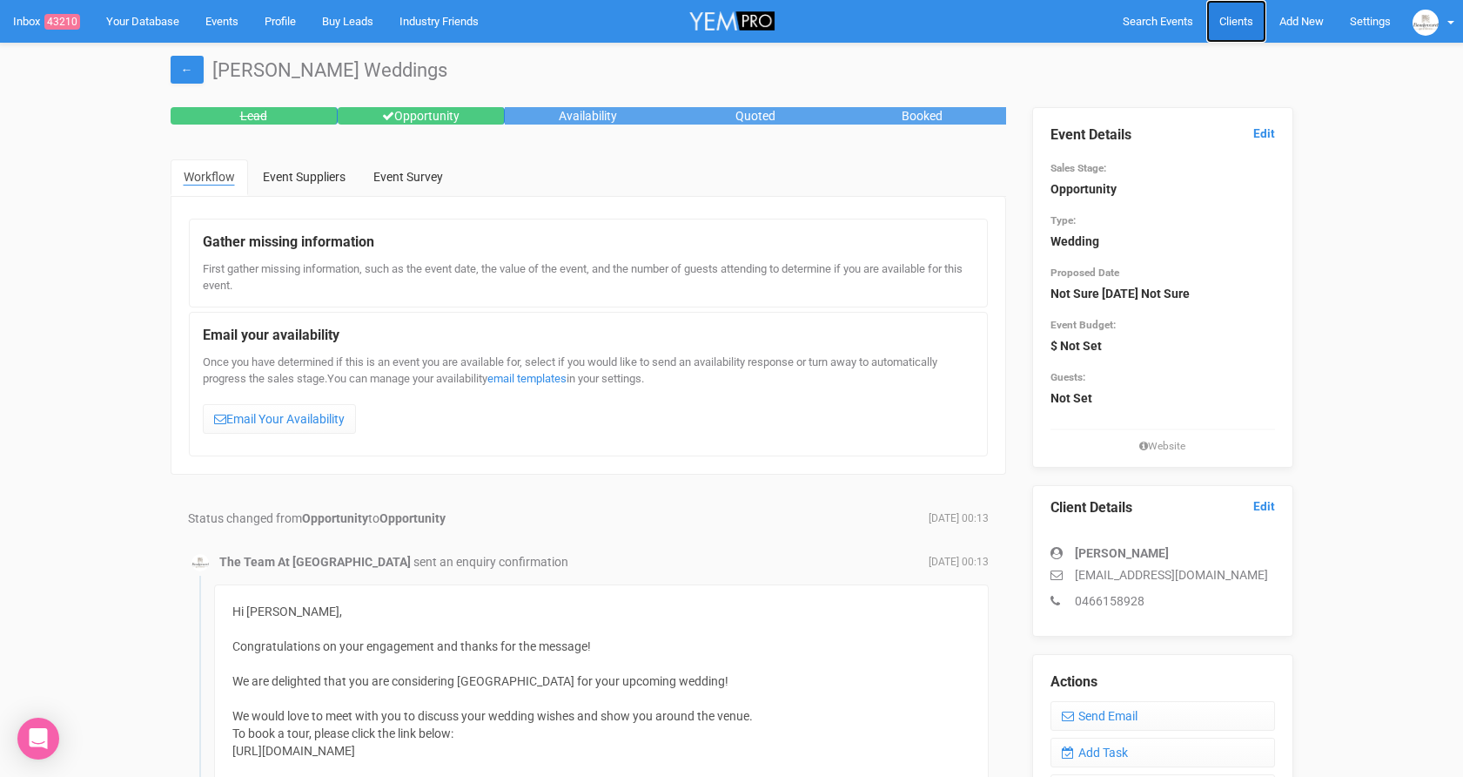
click at [1237, 25] on span "Clients" at bounding box center [1237, 21] width 34 height 13
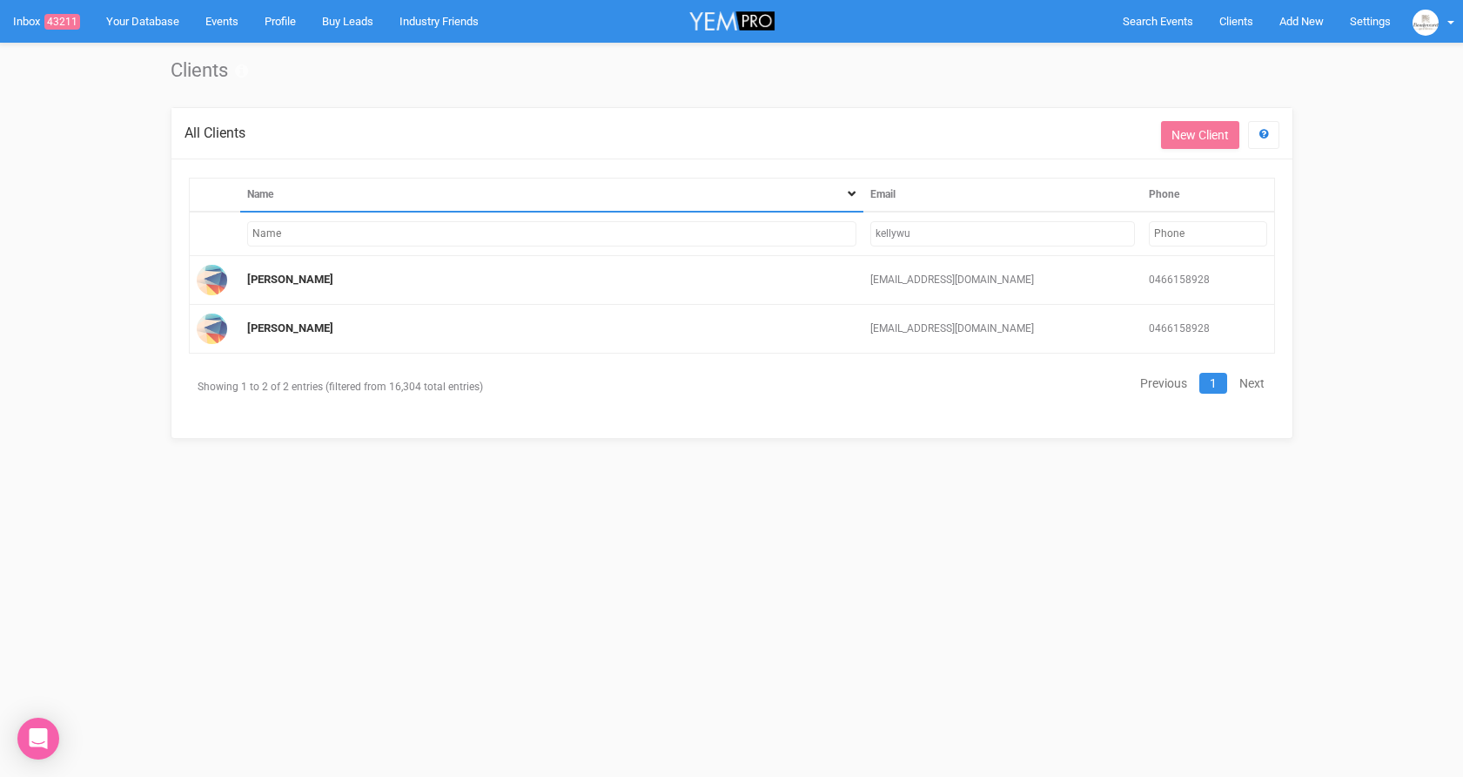
drag, startPoint x: 918, startPoint y: 232, endPoint x: 812, endPoint y: 225, distance: 106.4
click at [812, 225] on tr "kellywu" at bounding box center [732, 234] width 1086 height 44
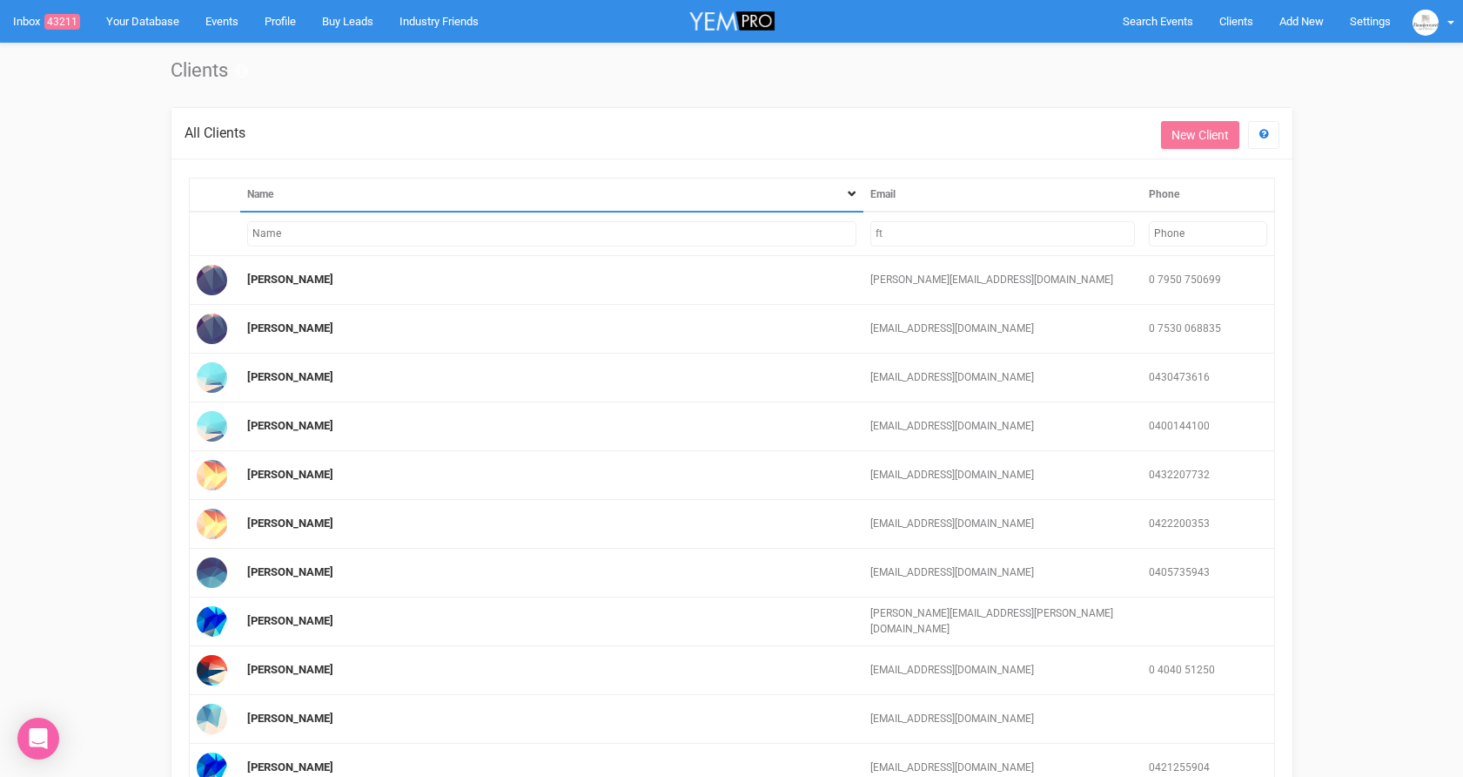
type input "f"
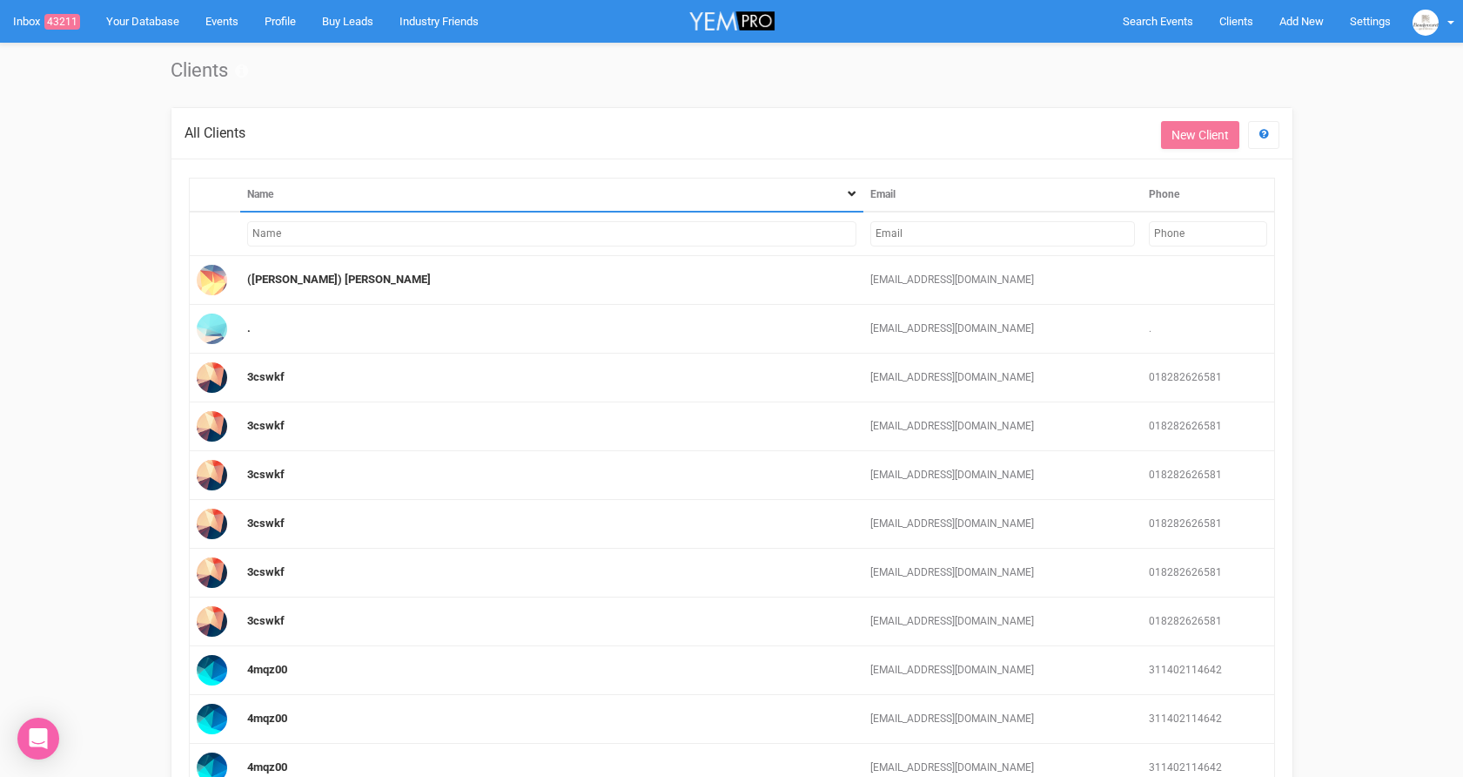
click at [1164, 239] on input "text" at bounding box center [1208, 233] width 118 height 25
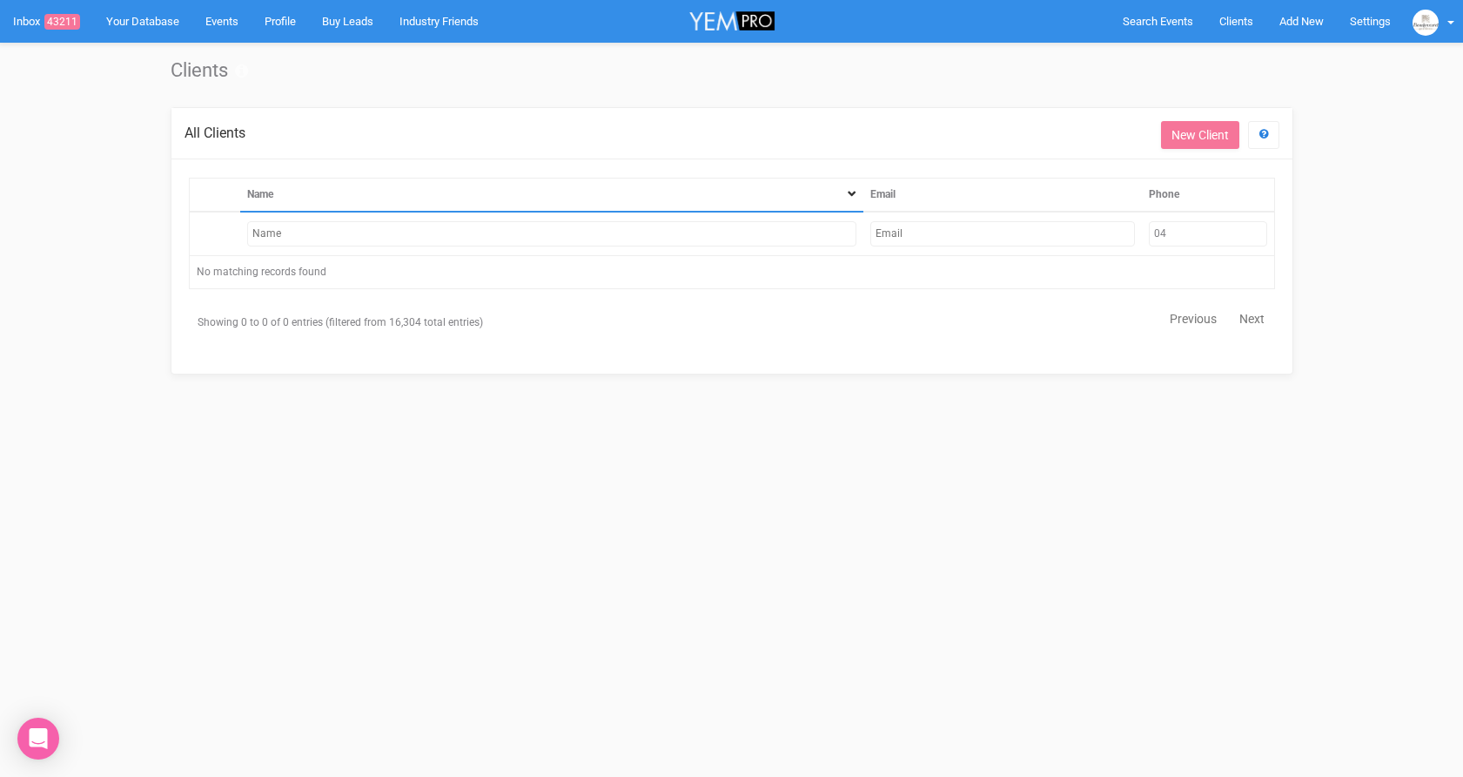
type input "0"
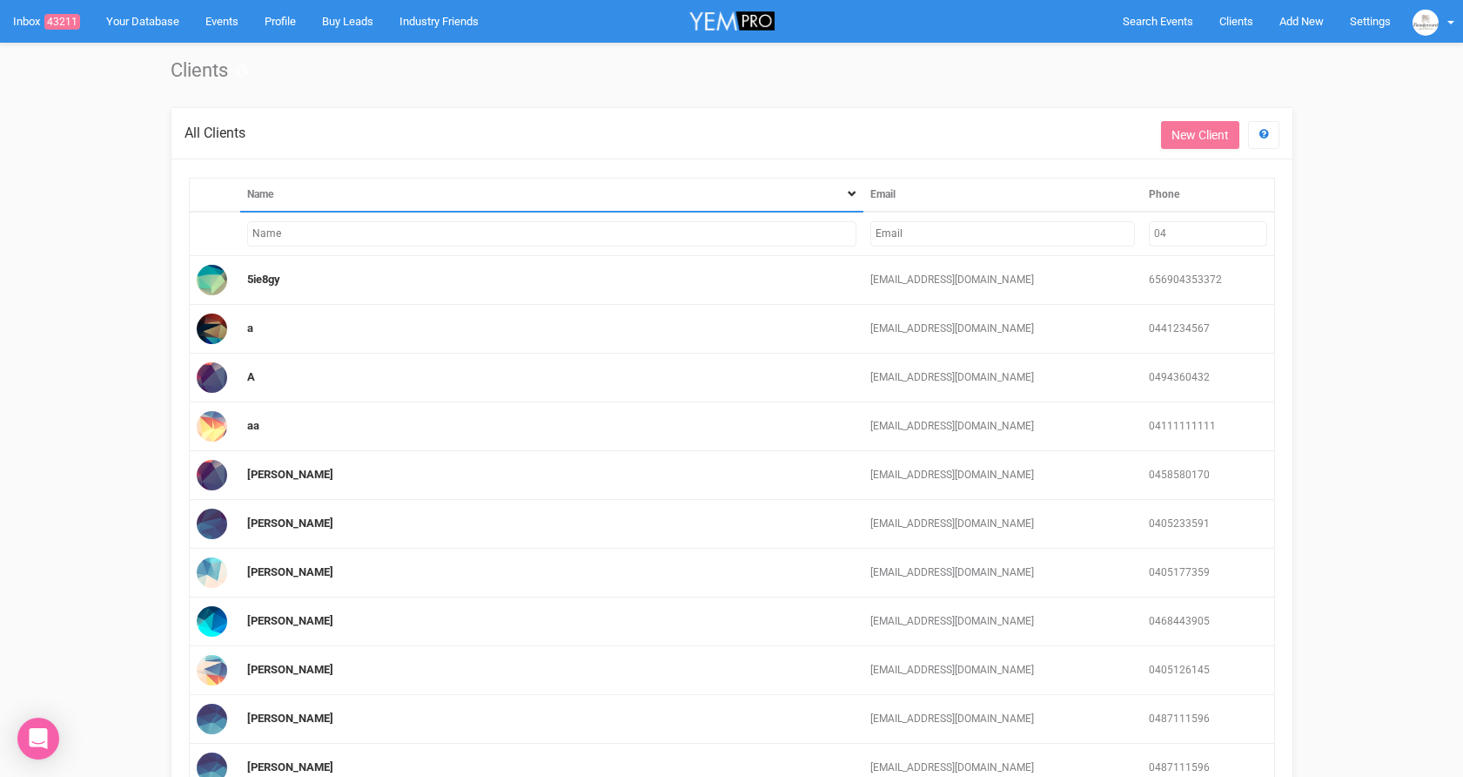
type input "0"
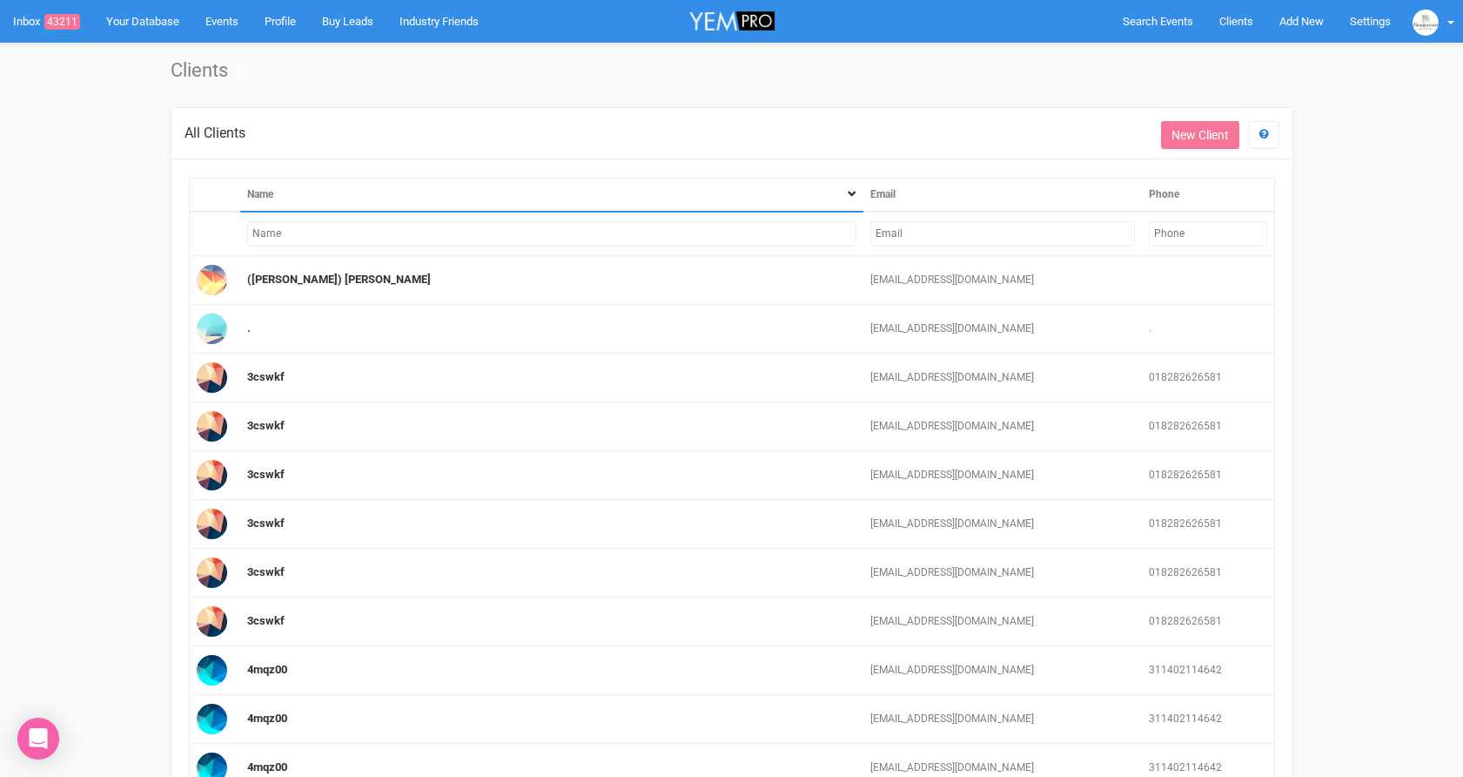
click at [884, 246] on td at bounding box center [1003, 234] width 278 height 44
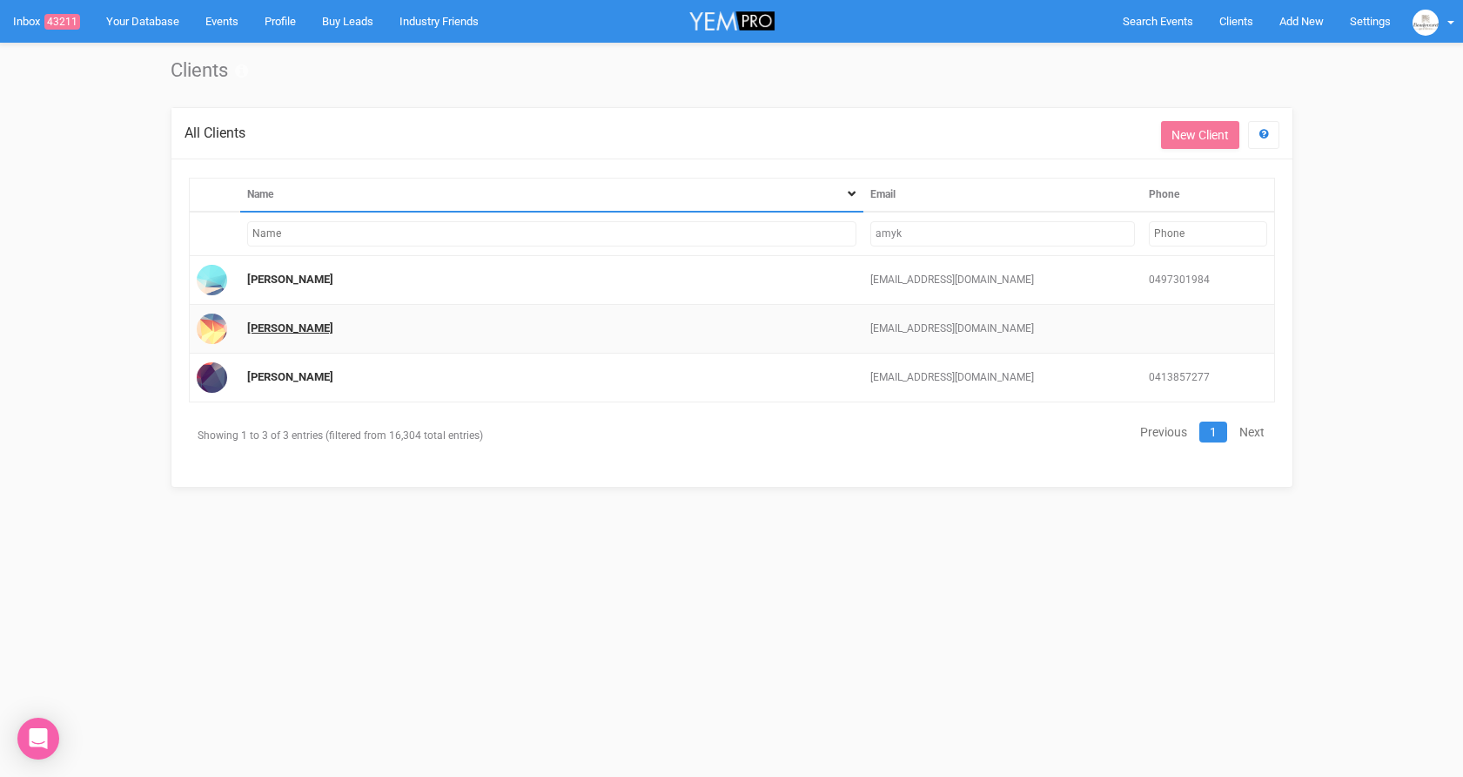
type input "amyk"
click at [259, 323] on link "[PERSON_NAME]" at bounding box center [290, 327] width 86 height 13
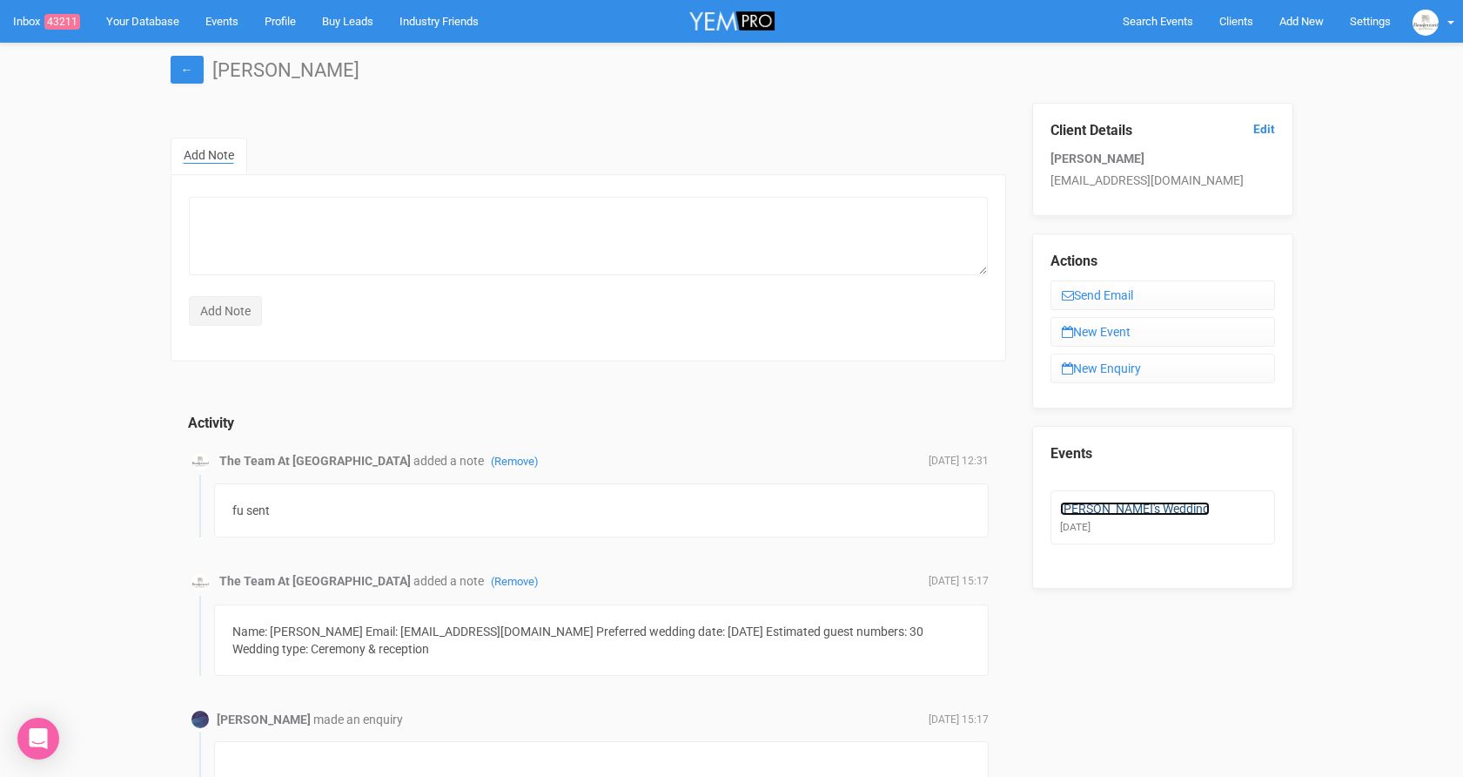
click at [1106, 511] on link "[PERSON_NAME]'s Wedding" at bounding box center [1135, 508] width 150 height 14
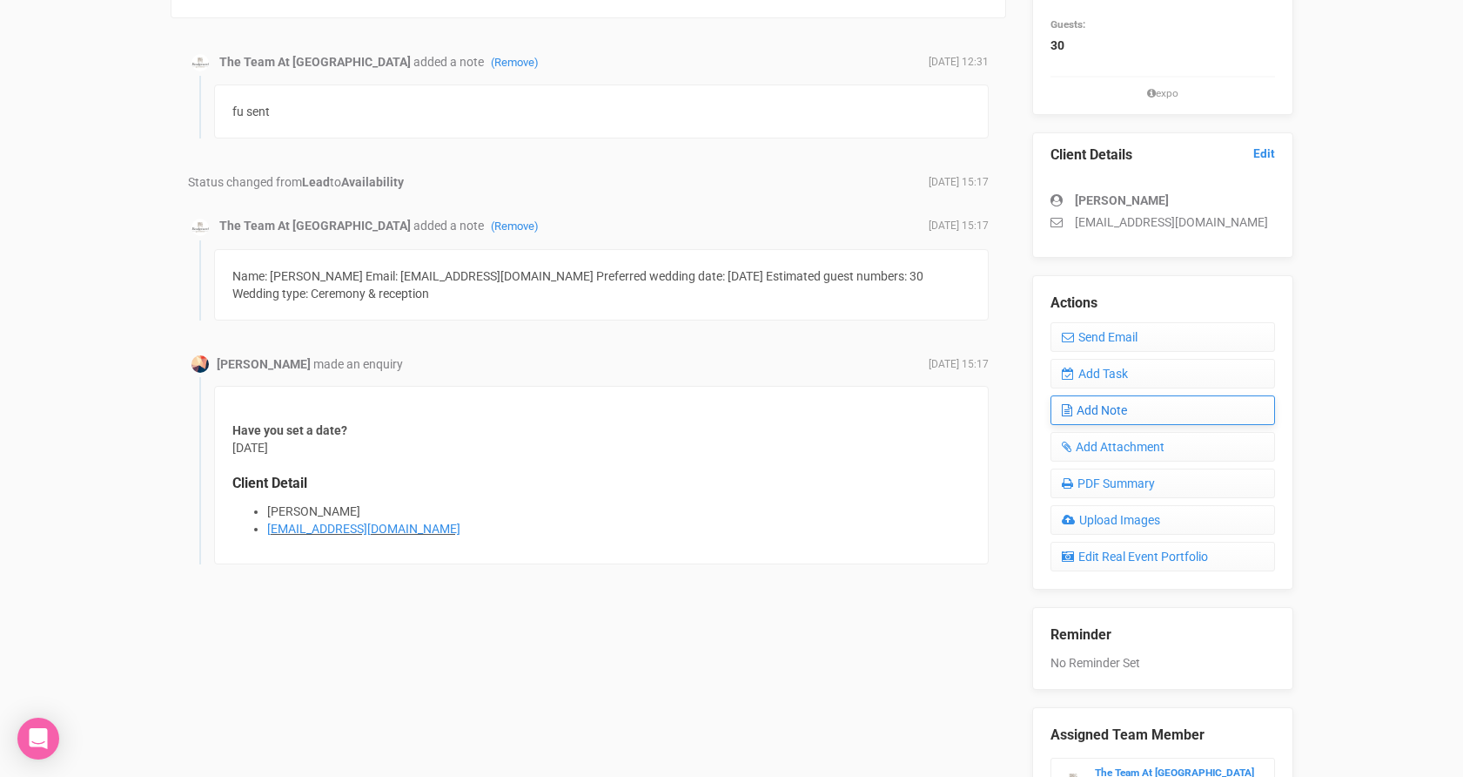
scroll to position [340, 0]
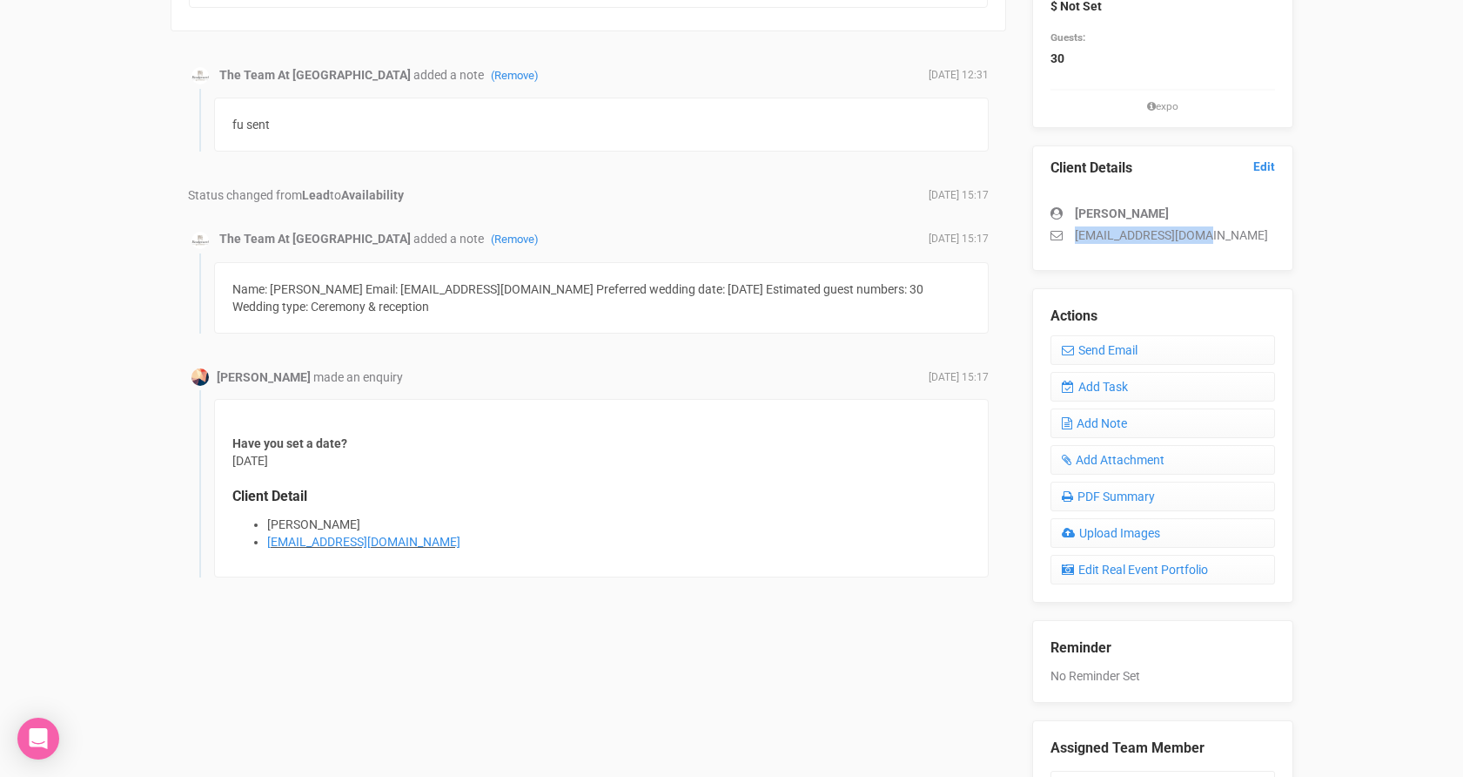
drag, startPoint x: 1075, startPoint y: 233, endPoint x: 1256, endPoint y: 235, distance: 181.1
click at [1256, 235] on p "[EMAIL_ADDRESS][DOMAIN_NAME]" at bounding box center [1163, 234] width 225 height 17
copy p "[EMAIL_ADDRESS][DOMAIN_NAME]"
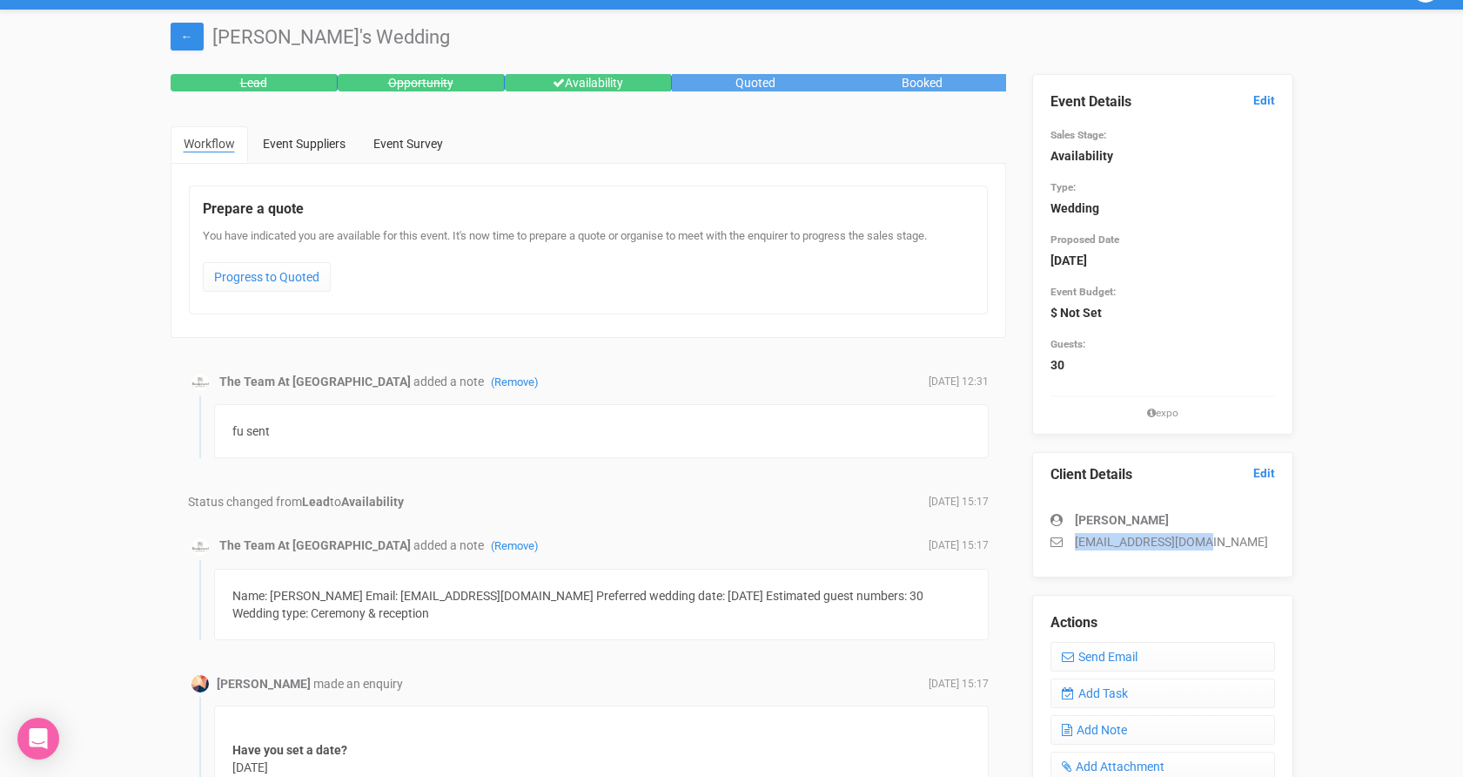
scroll to position [0, 0]
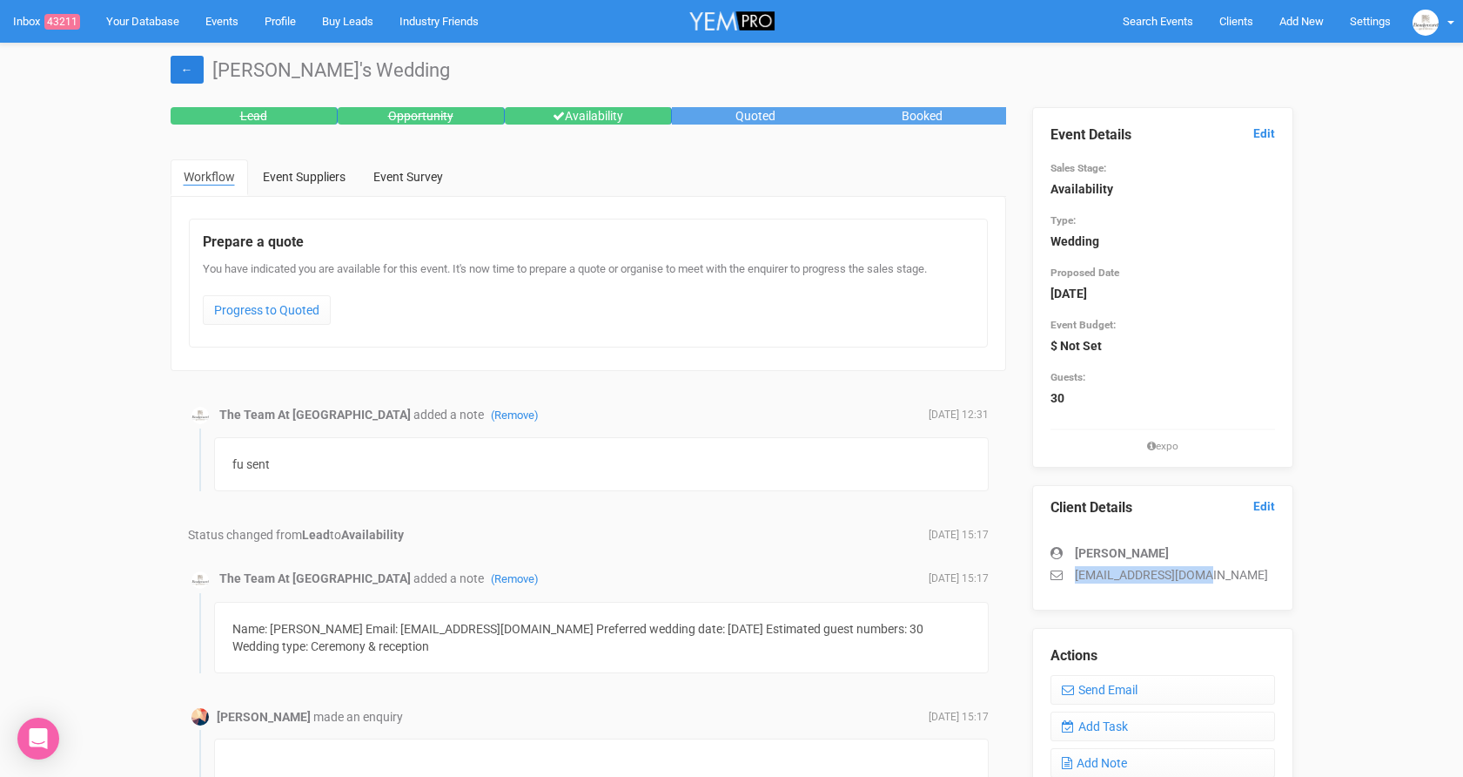
click at [171, 76] on link "←" at bounding box center [187, 70] width 33 height 28
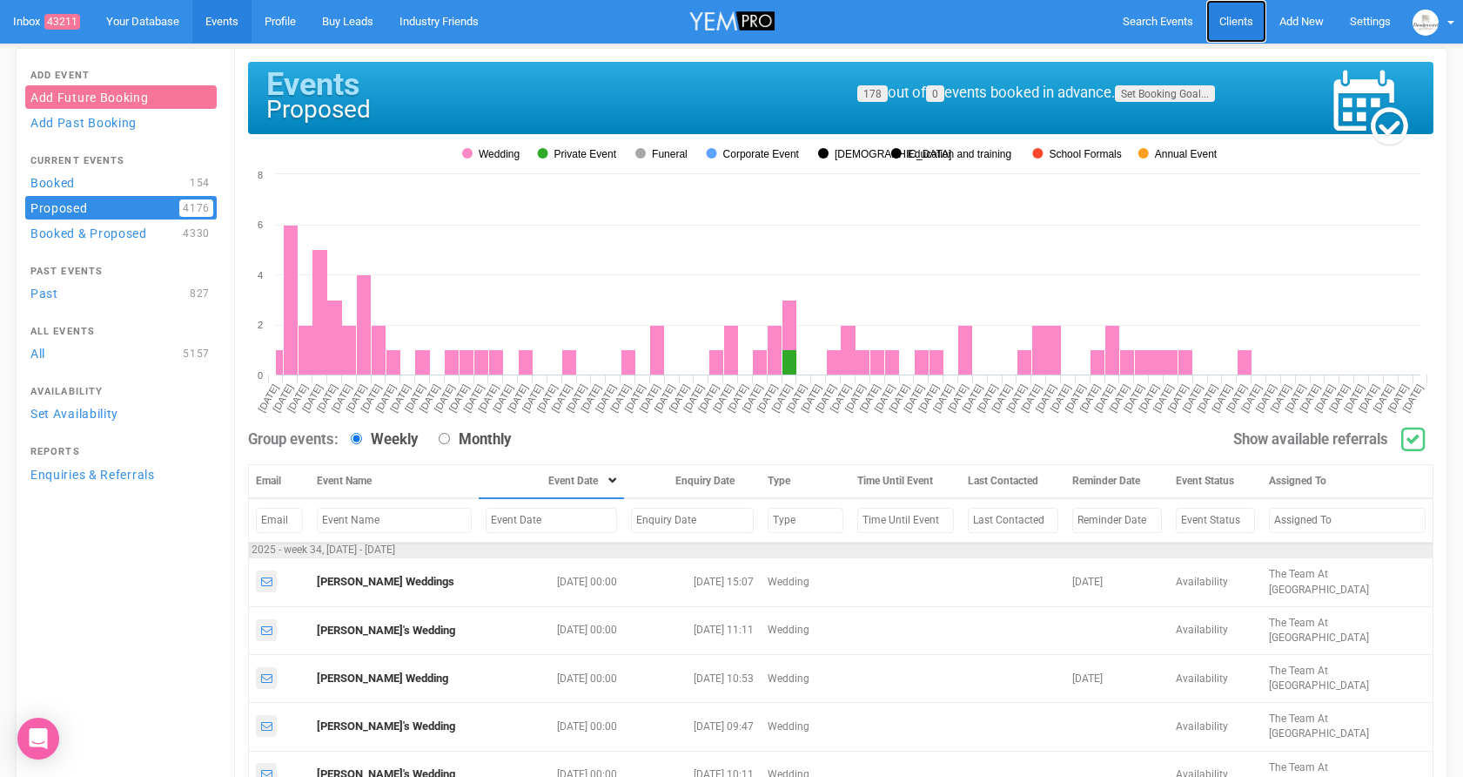
click at [1236, 23] on span "Clients" at bounding box center [1237, 21] width 34 height 13
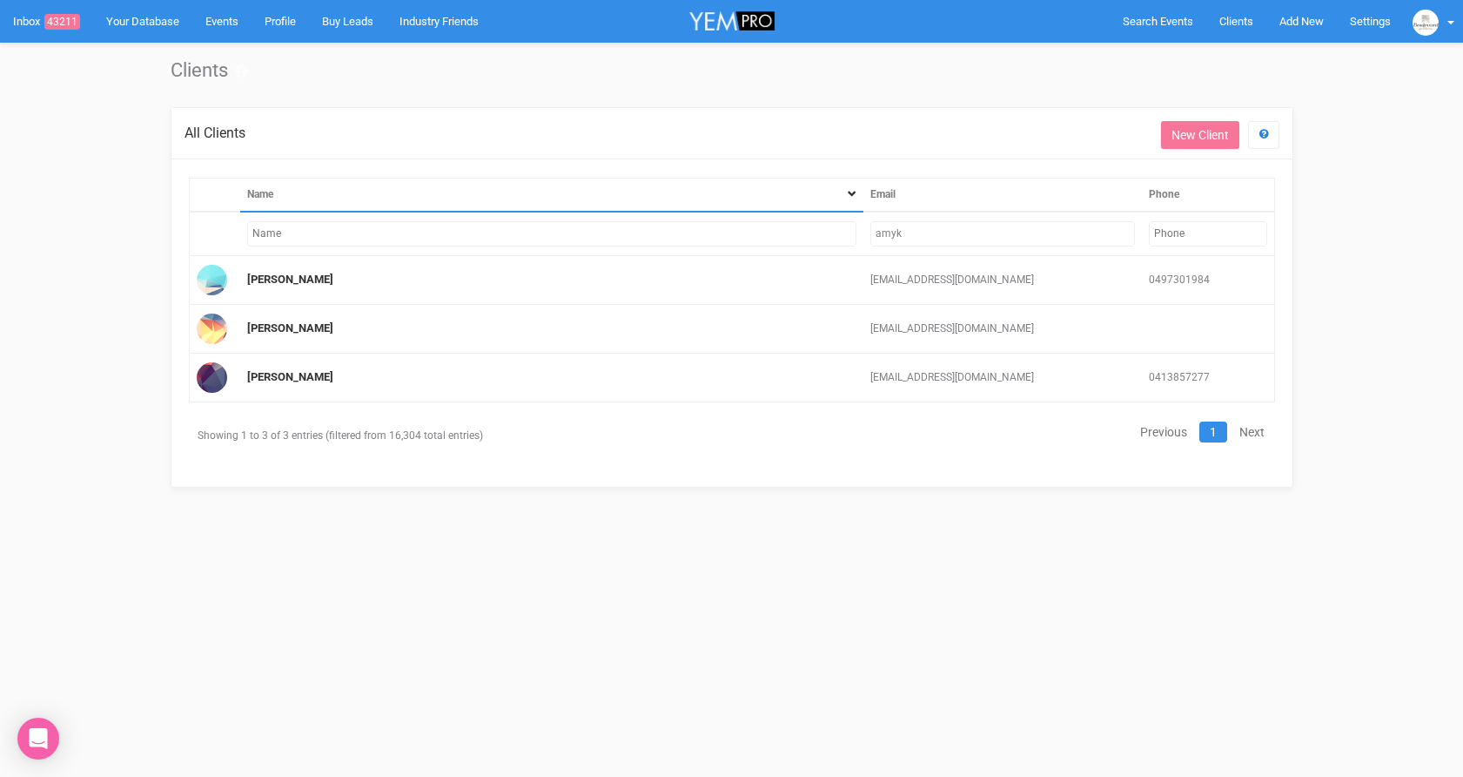
click at [997, 243] on input "amyk" at bounding box center [1003, 233] width 264 height 25
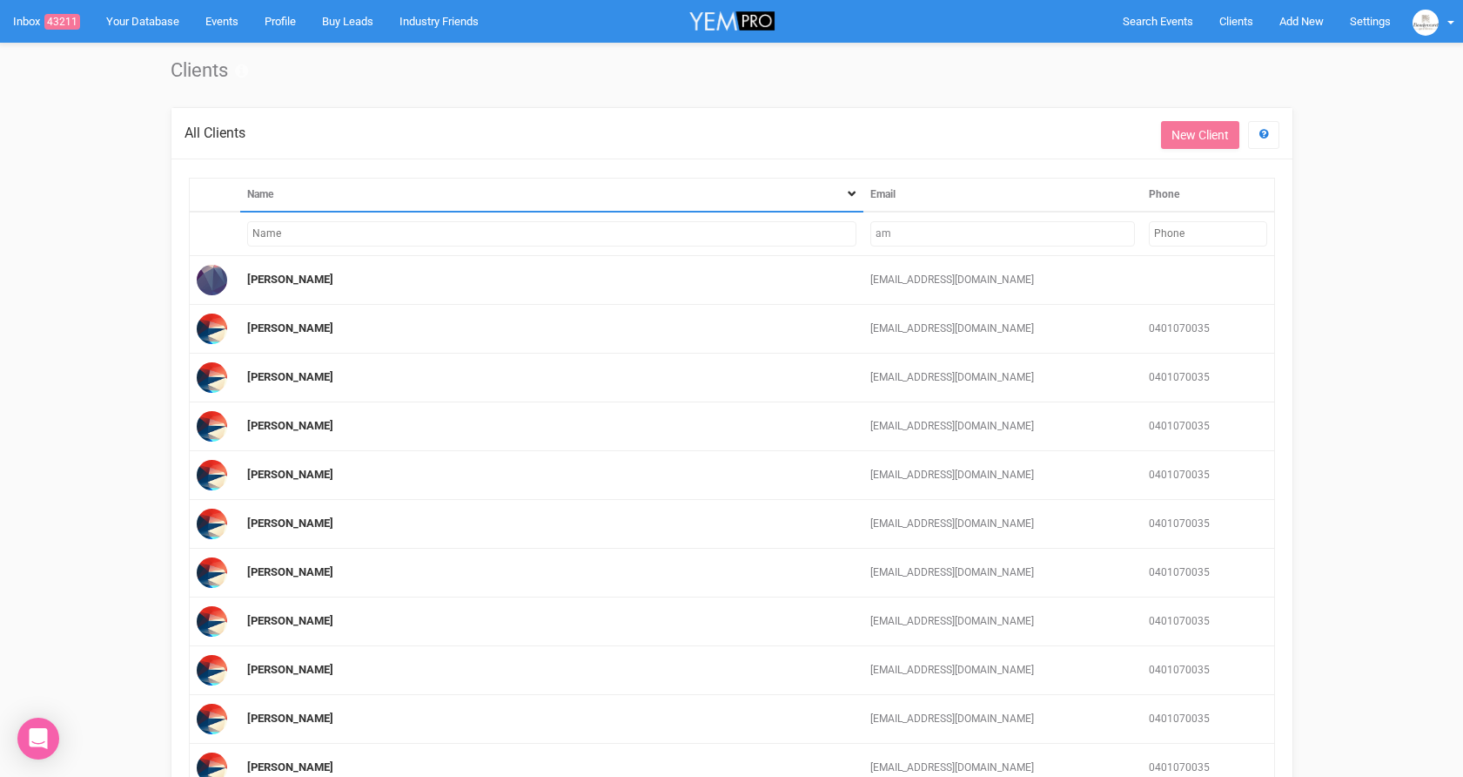
type input "a"
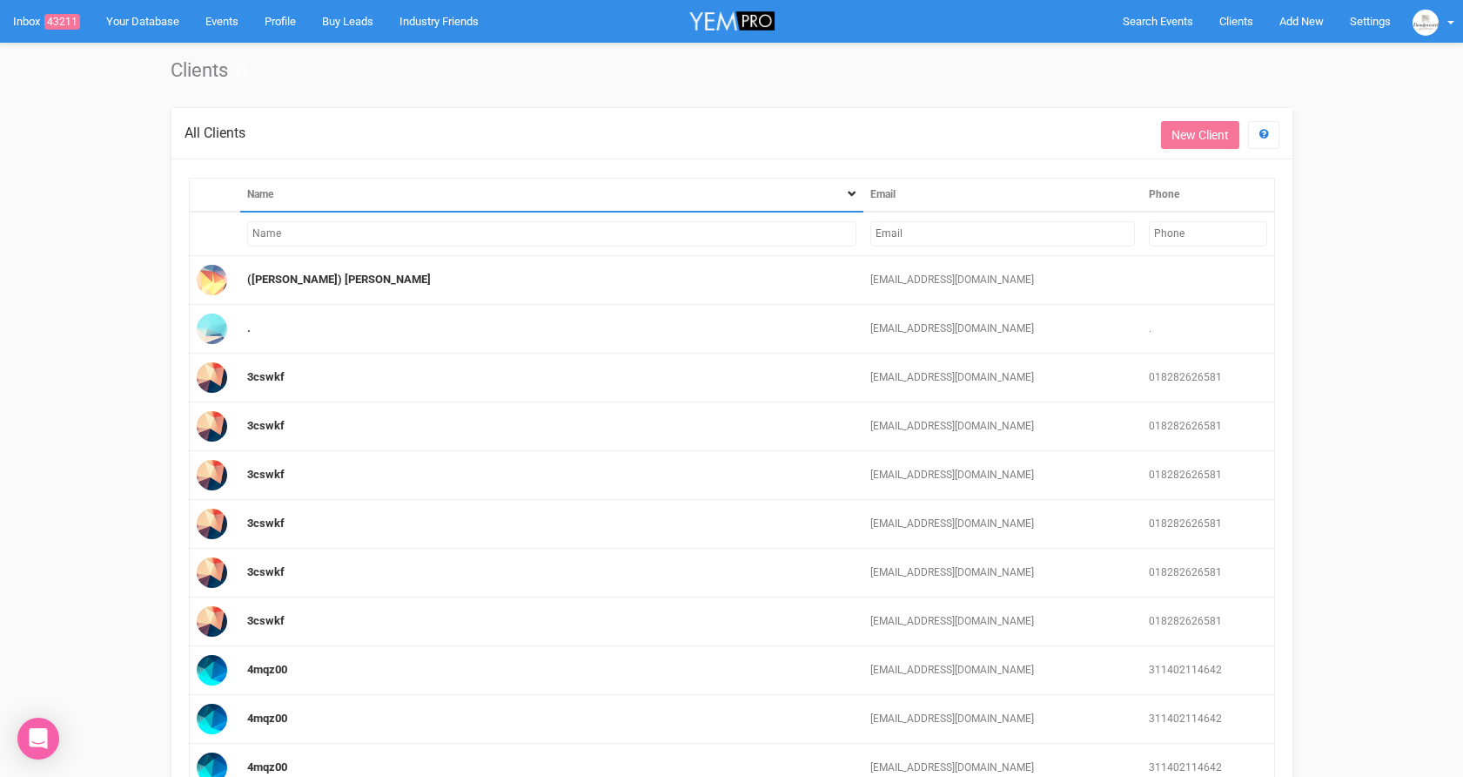
click at [621, 234] on input "text" at bounding box center [551, 233] width 609 height 25
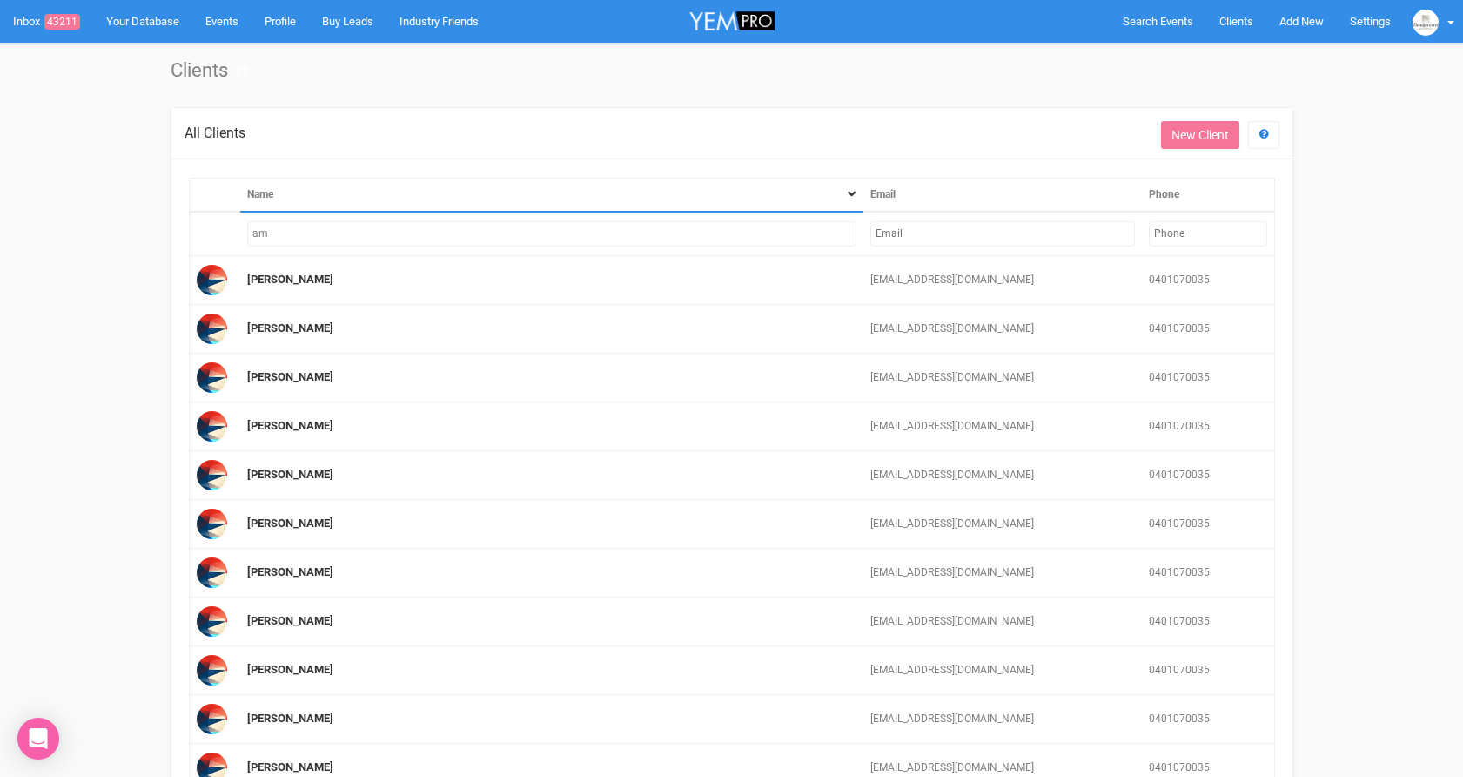
type input "a"
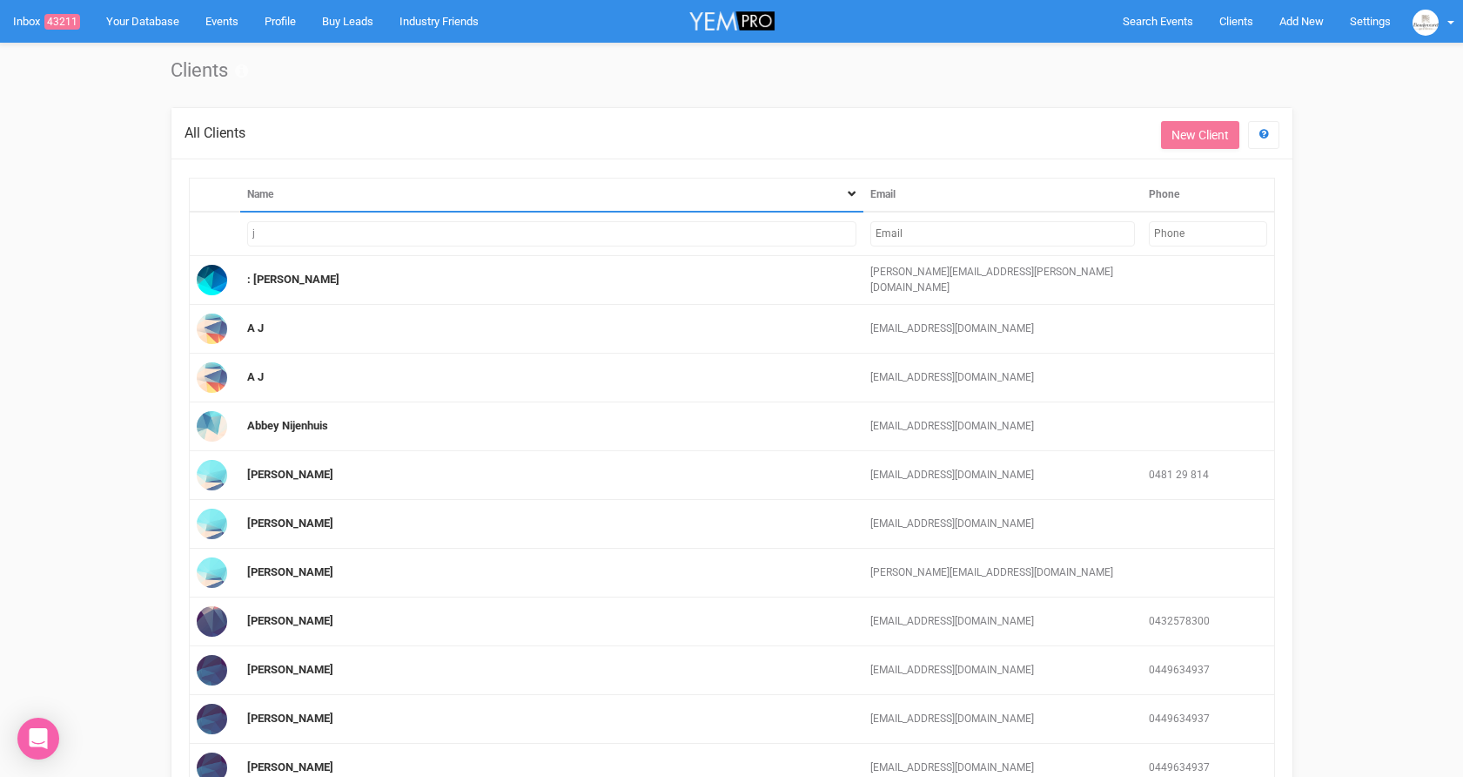
type input "j"
click at [901, 231] on input "text" at bounding box center [1003, 233] width 264 height 25
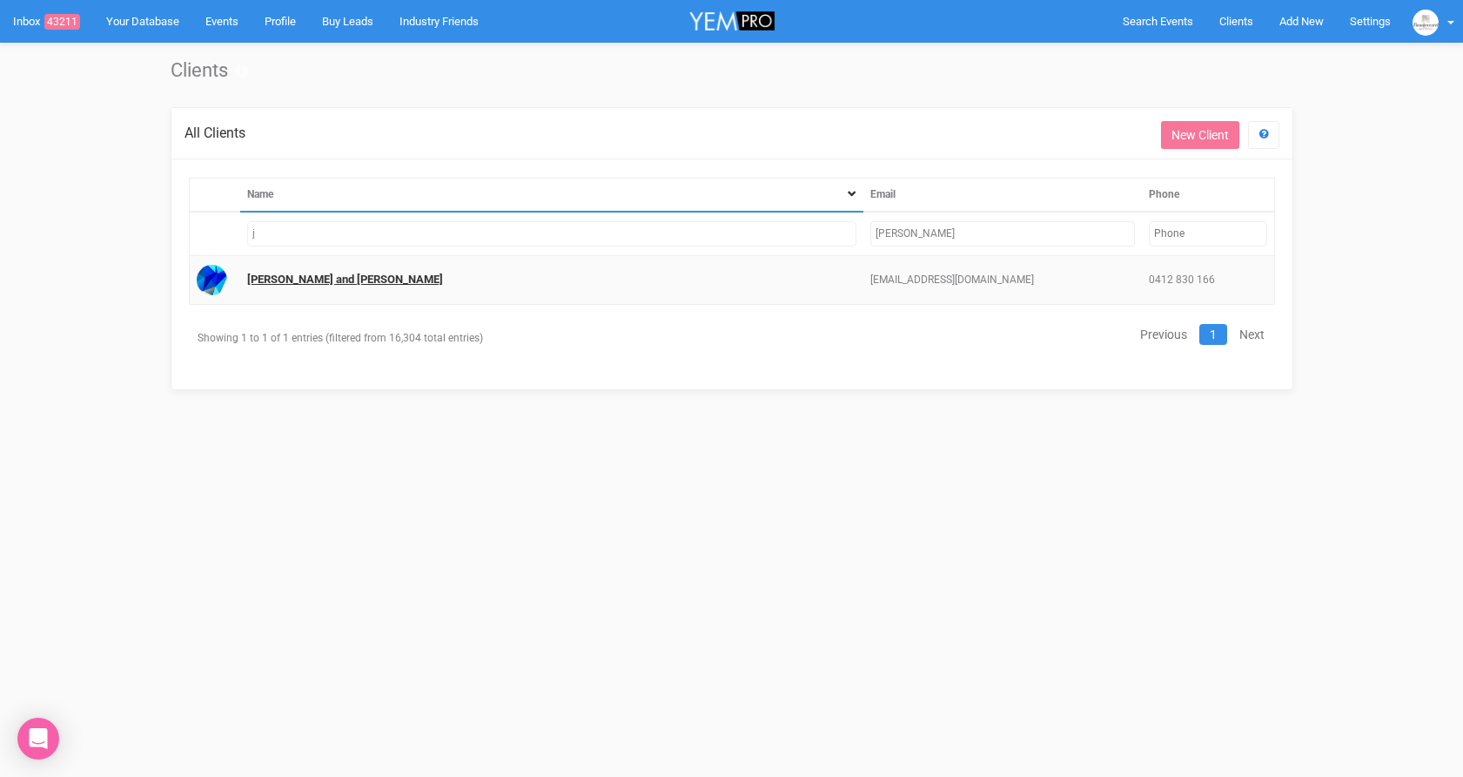
type input "[PERSON_NAME]"
drag, startPoint x: 333, startPoint y: 279, endPoint x: 362, endPoint y: 288, distance: 30.9
click at [333, 279] on link "[PERSON_NAME] and [PERSON_NAME]" at bounding box center [345, 278] width 196 height 13
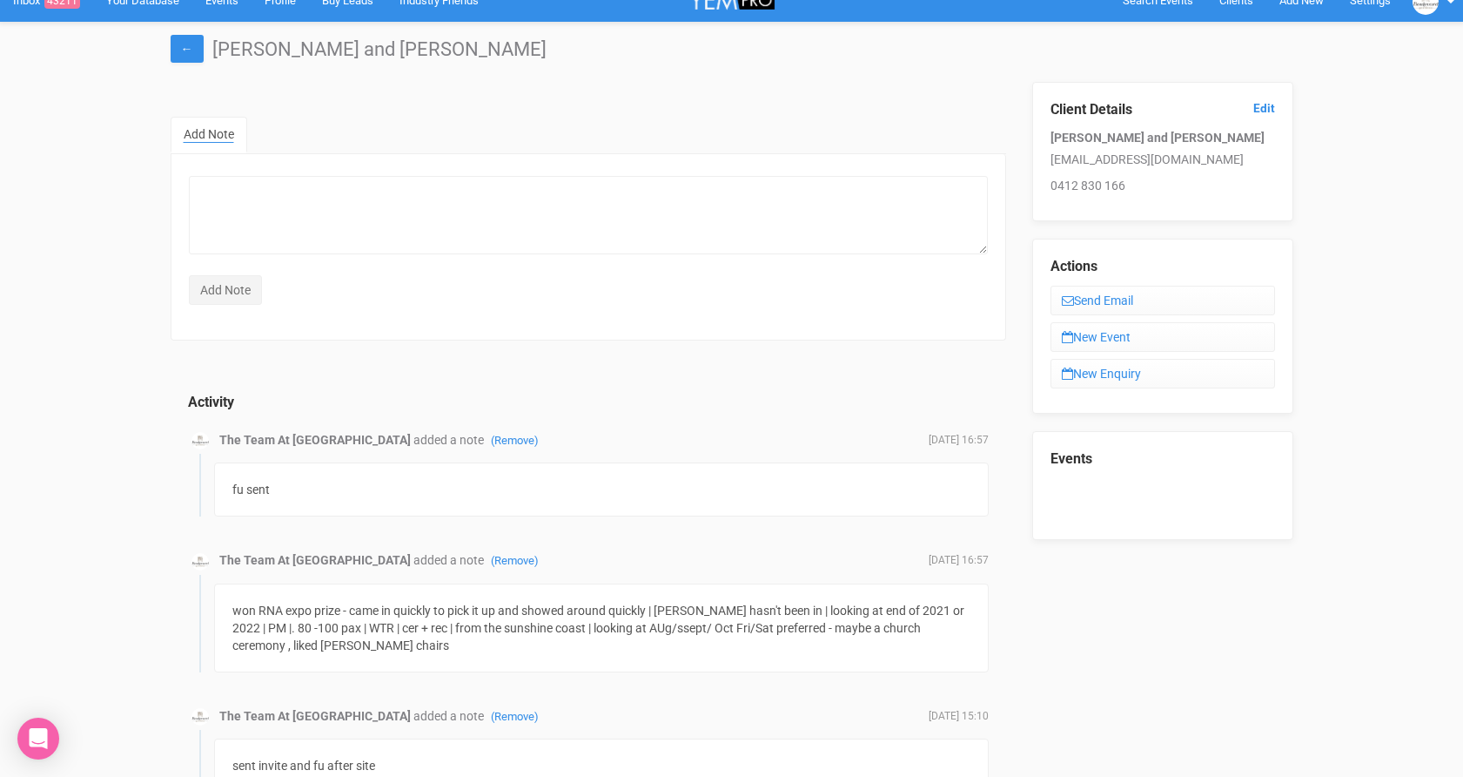
scroll to position [22, 0]
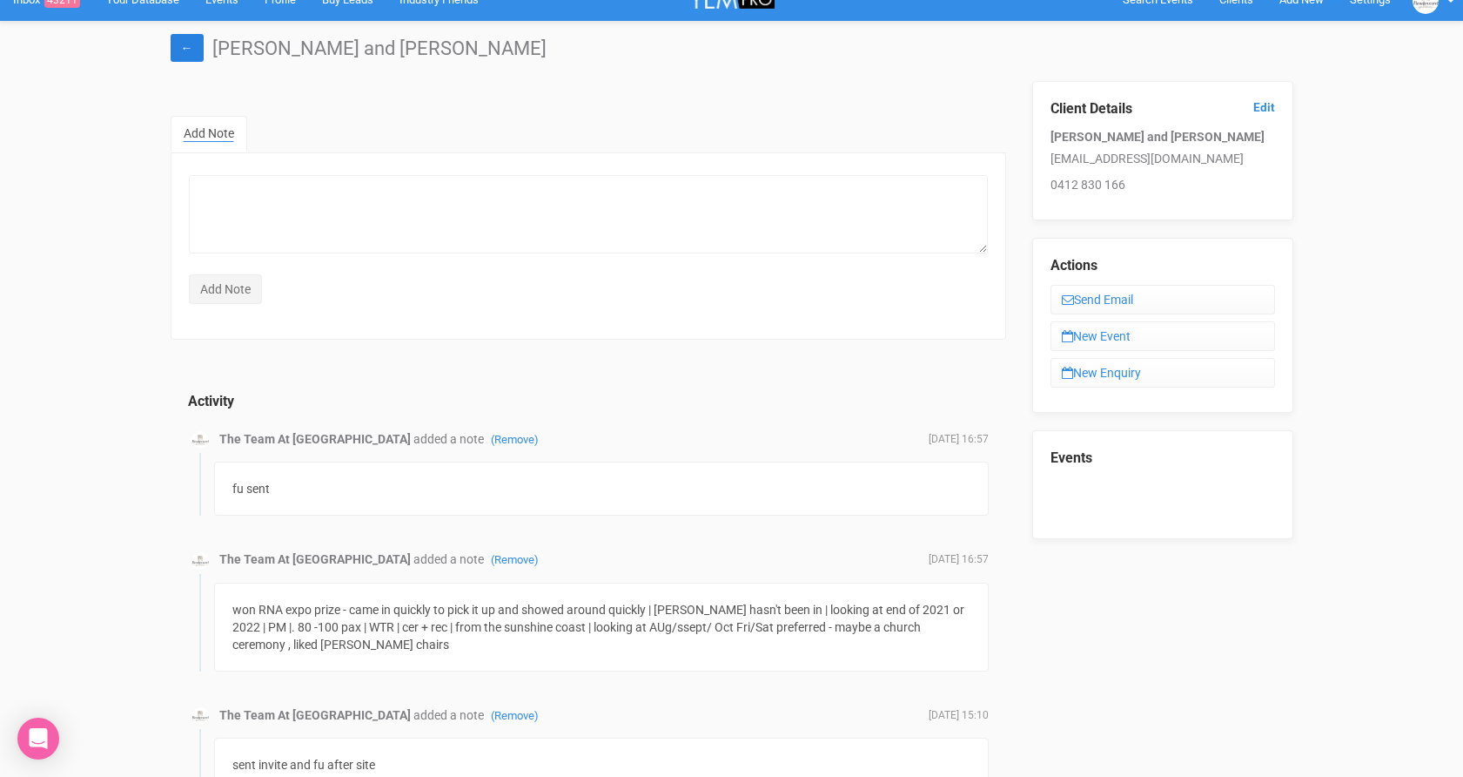
click at [180, 50] on link "←" at bounding box center [187, 48] width 33 height 28
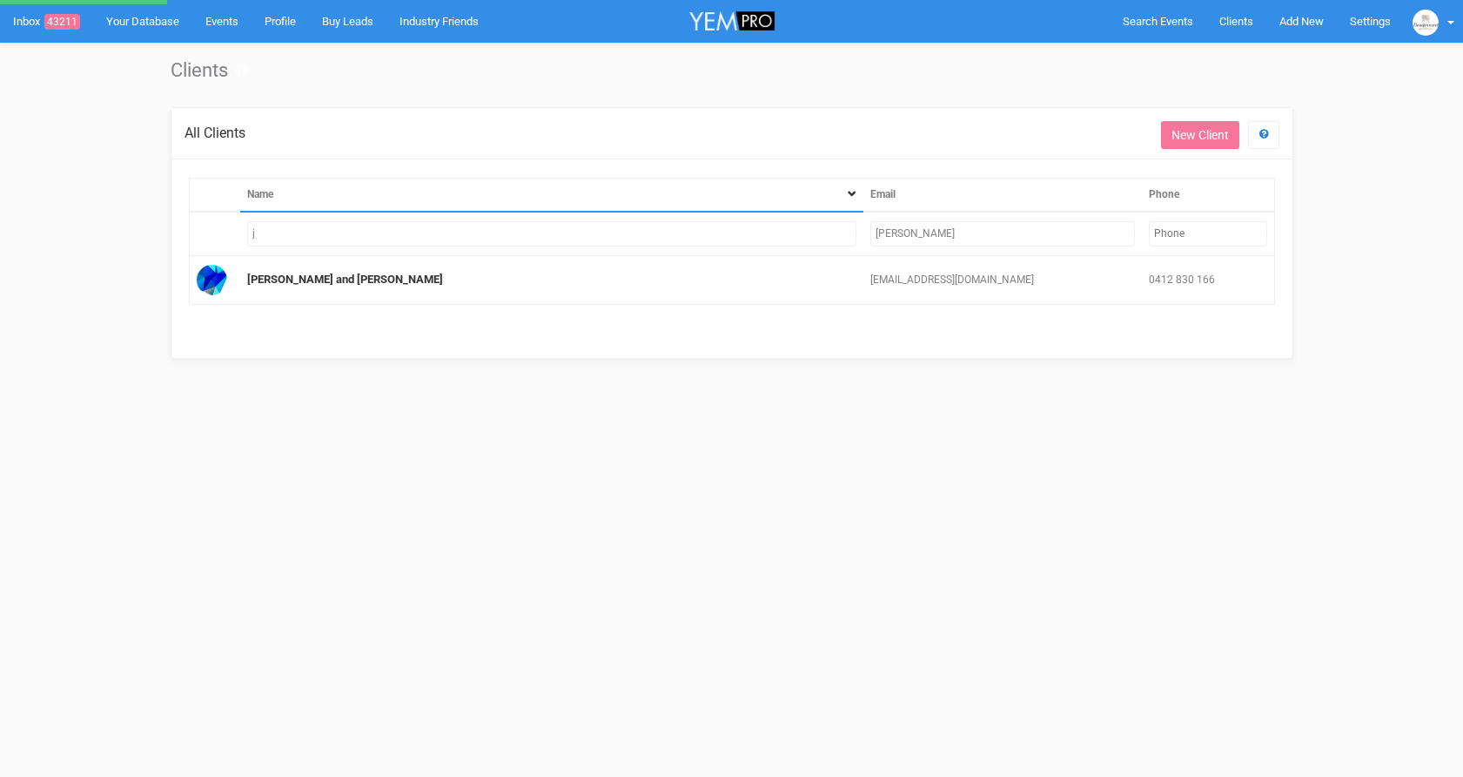
click at [444, 233] on input "j" at bounding box center [551, 233] width 609 height 25
click at [286, 225] on input "j" at bounding box center [551, 233] width 609 height 25
click at [289, 232] on input "j" at bounding box center [551, 233] width 609 height 25
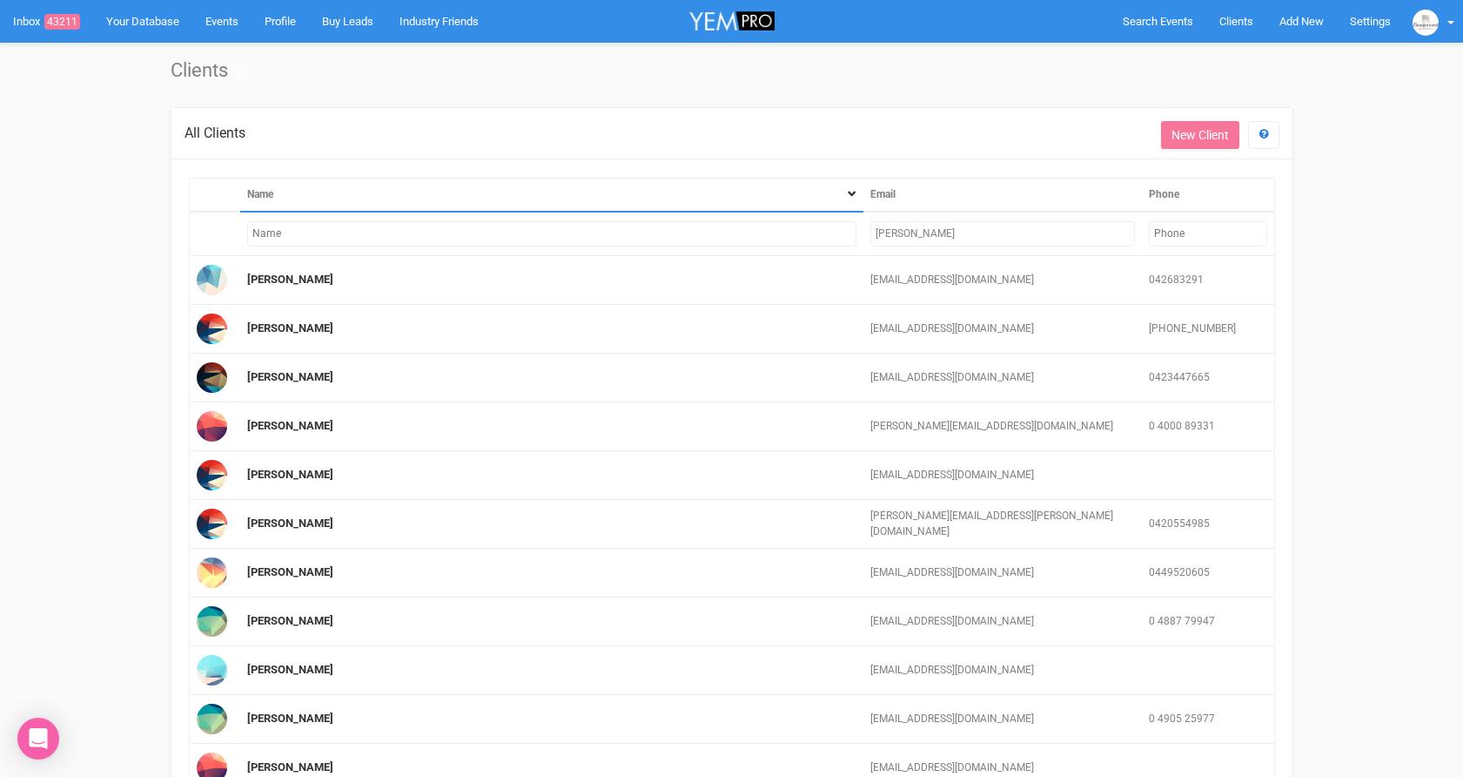
click at [931, 238] on input "alex" at bounding box center [1003, 233] width 264 height 25
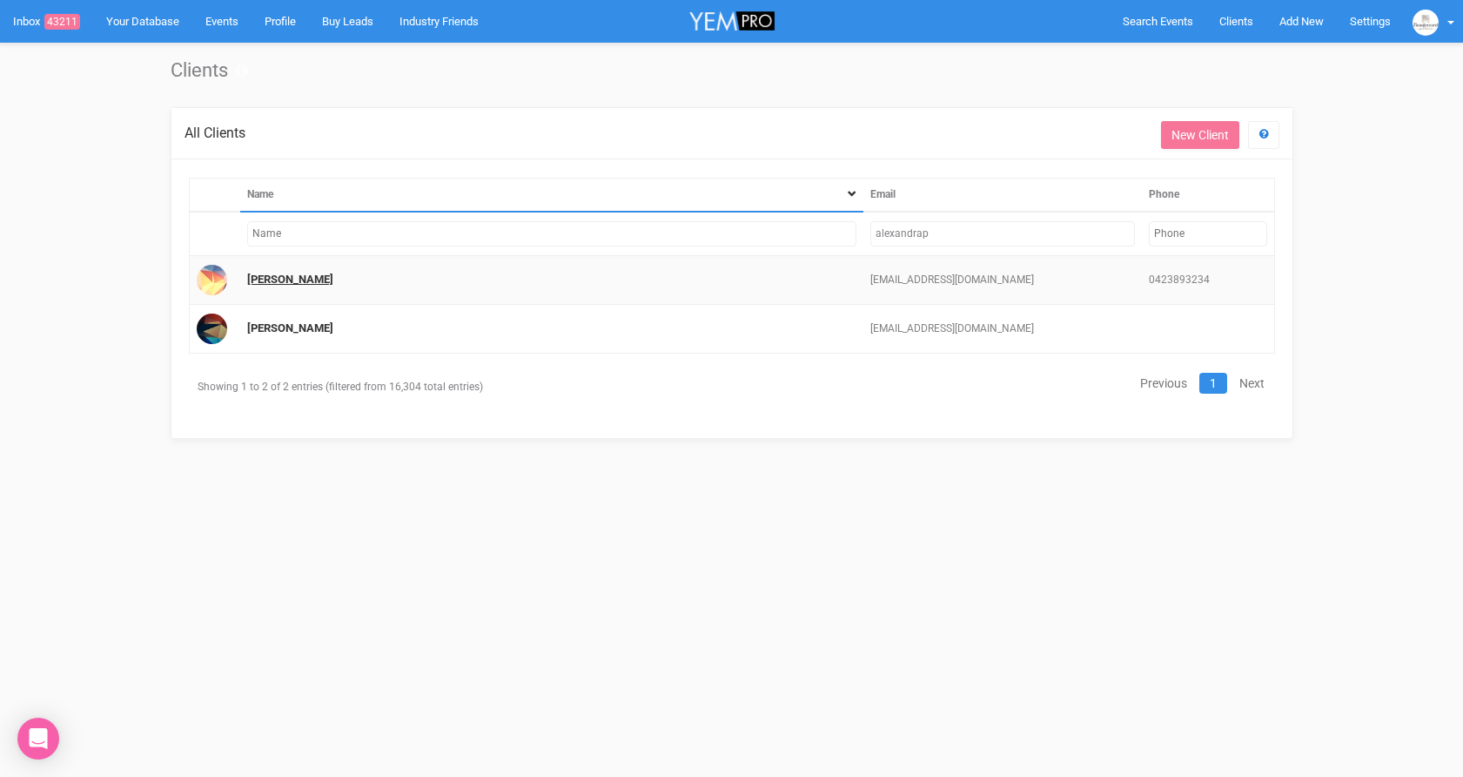
type input "alexandrap"
click at [259, 279] on link "Alex Peshkoff" at bounding box center [290, 278] width 86 height 13
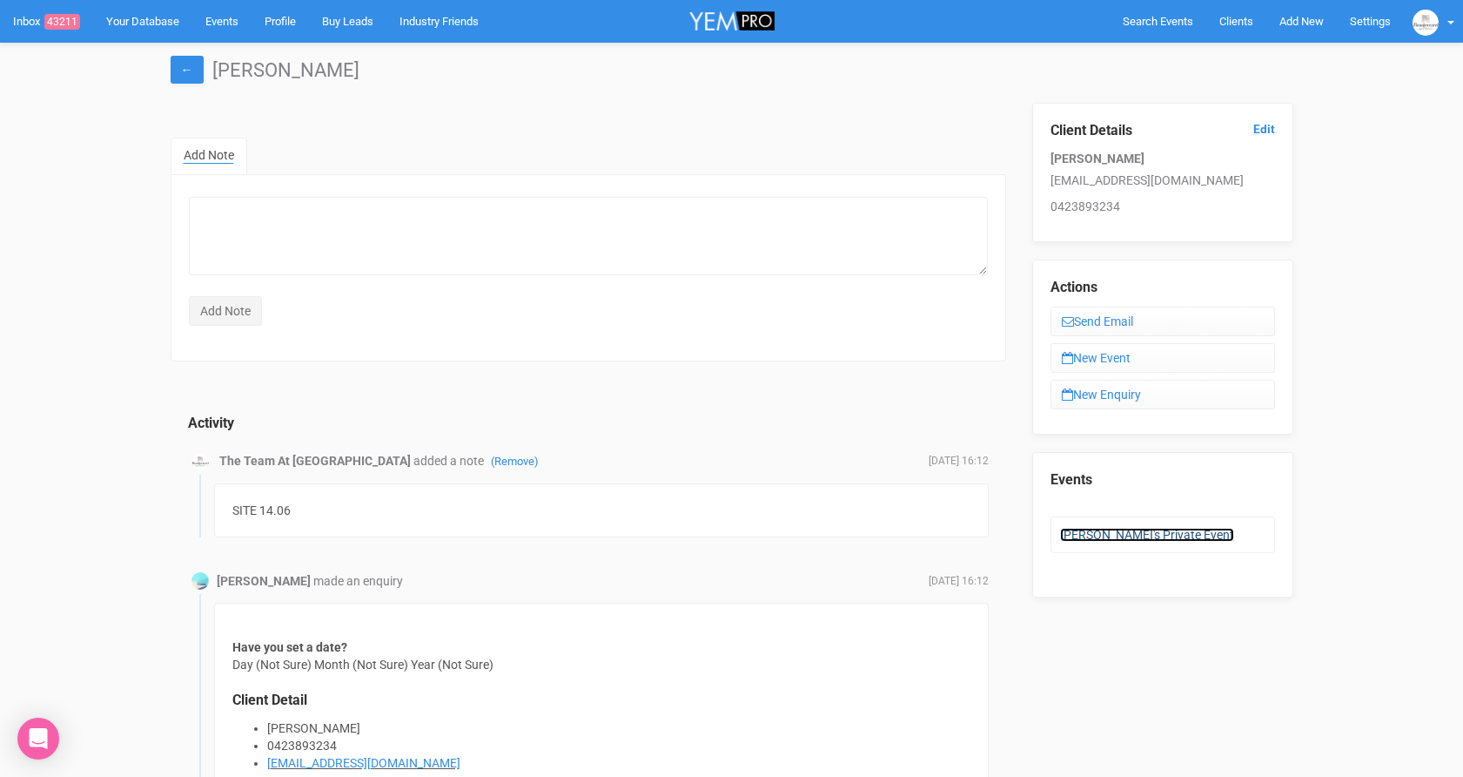
click at [1125, 533] on link "Alex's Private Event" at bounding box center [1147, 535] width 174 height 14
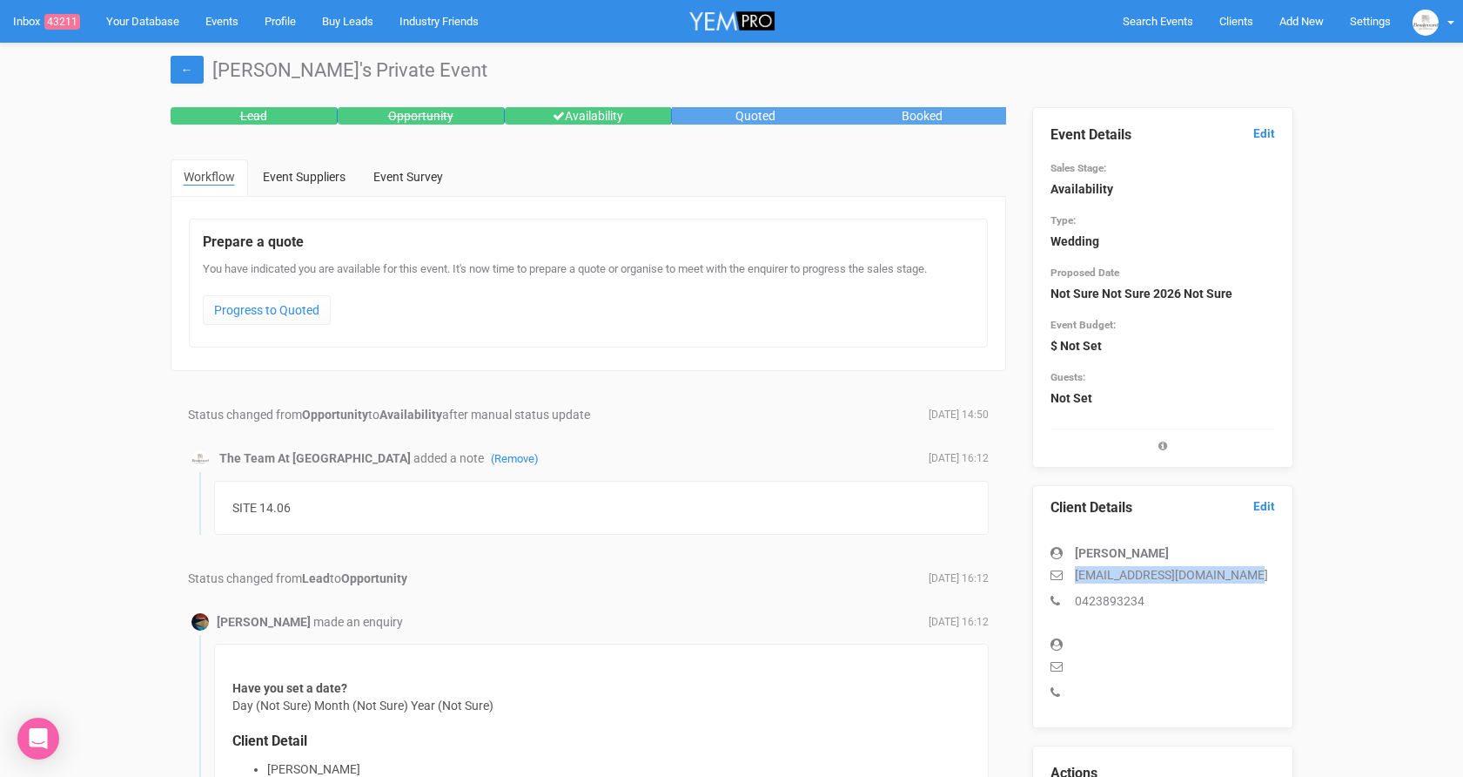
drag, startPoint x: 1067, startPoint y: 578, endPoint x: 1276, endPoint y: 582, distance: 209.0
click at [1276, 582] on div "Client Details Edit Alex Peshkoff alexandrapeshkoff@gmail.com 0423893234" at bounding box center [1162, 606] width 261 height 243
copy p "alexandrapeshkoff@gmail.com"
click at [1260, 134] on link "Edit" at bounding box center [1265, 133] width 22 height 17
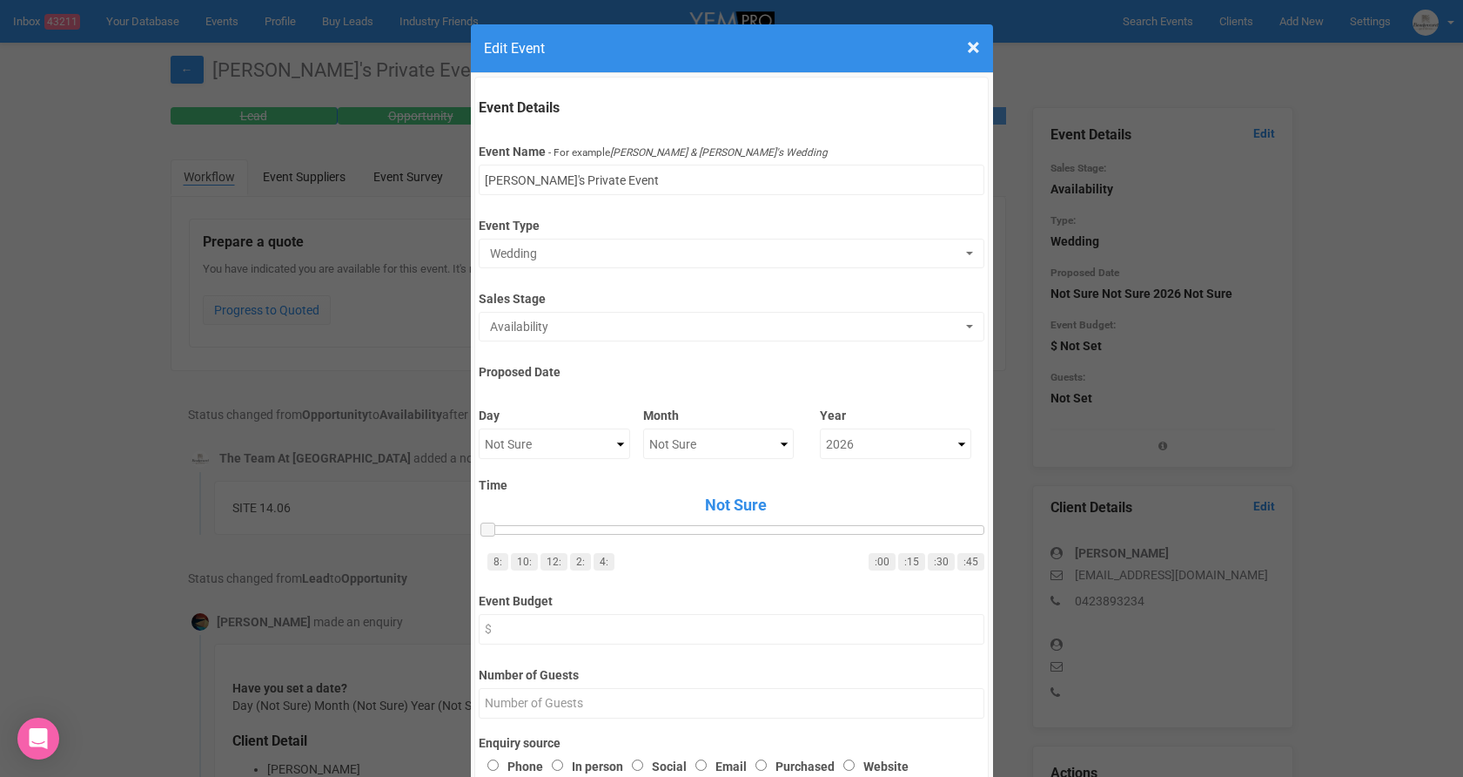
scroll to position [12, 0]
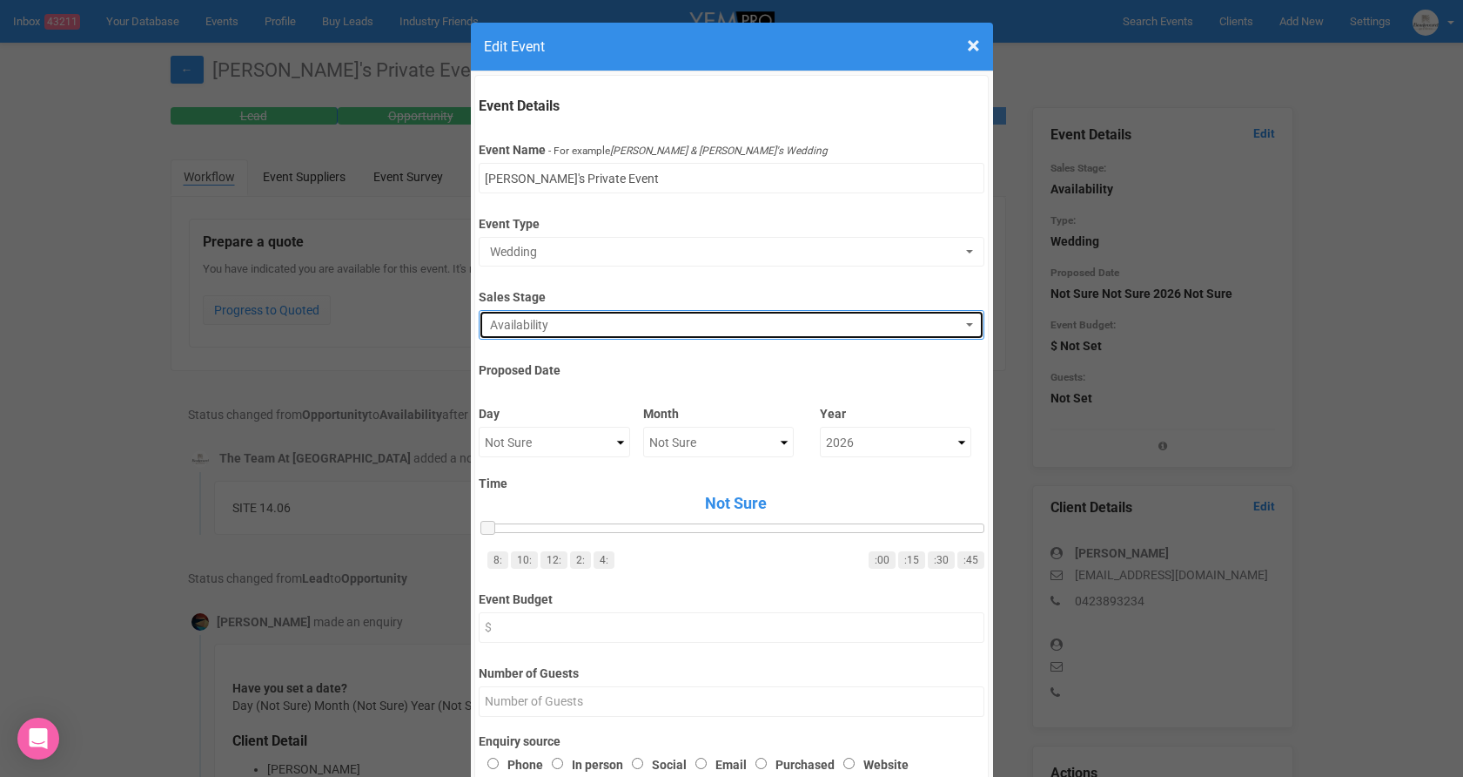
click at [641, 335] on button "Availability" at bounding box center [732, 325] width 506 height 30
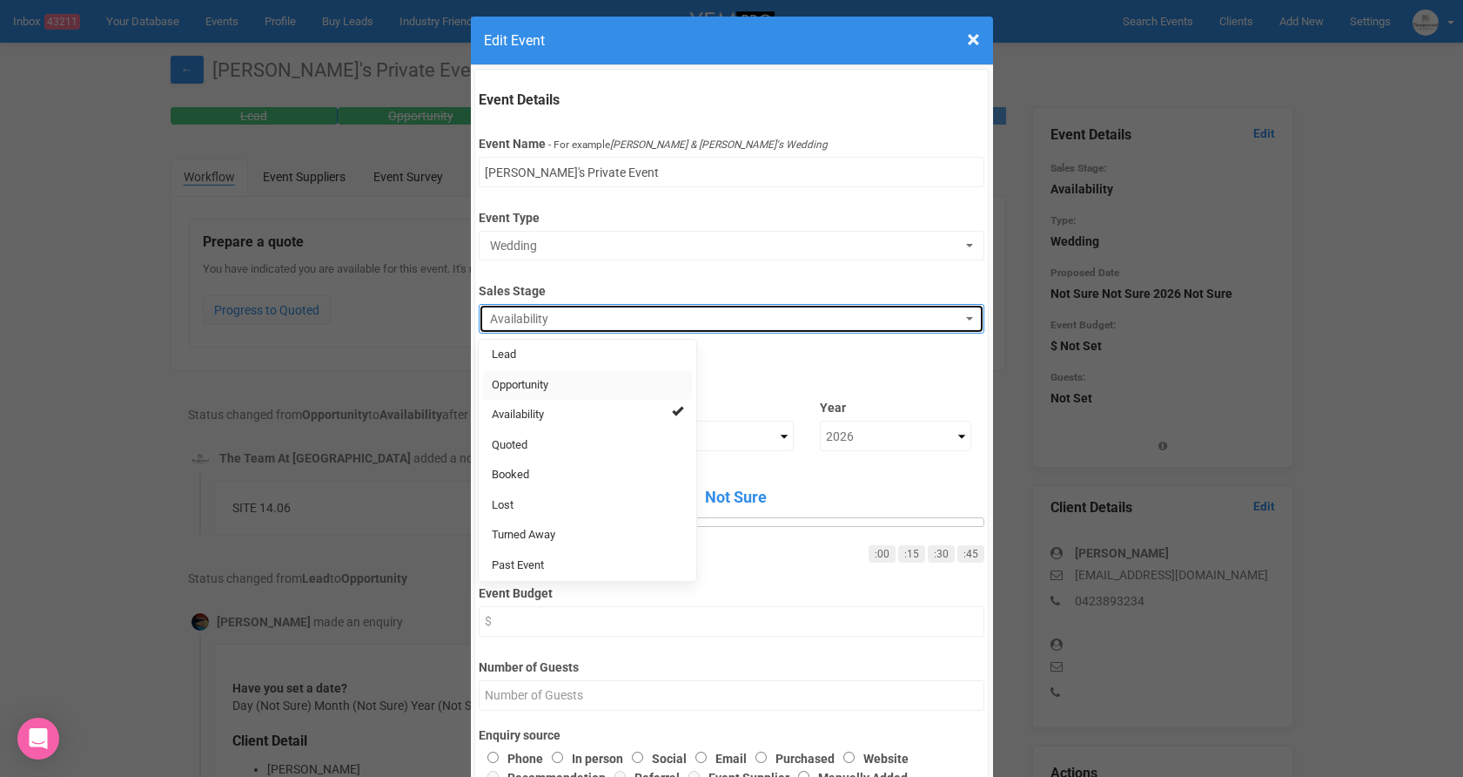
scroll to position [23, 0]
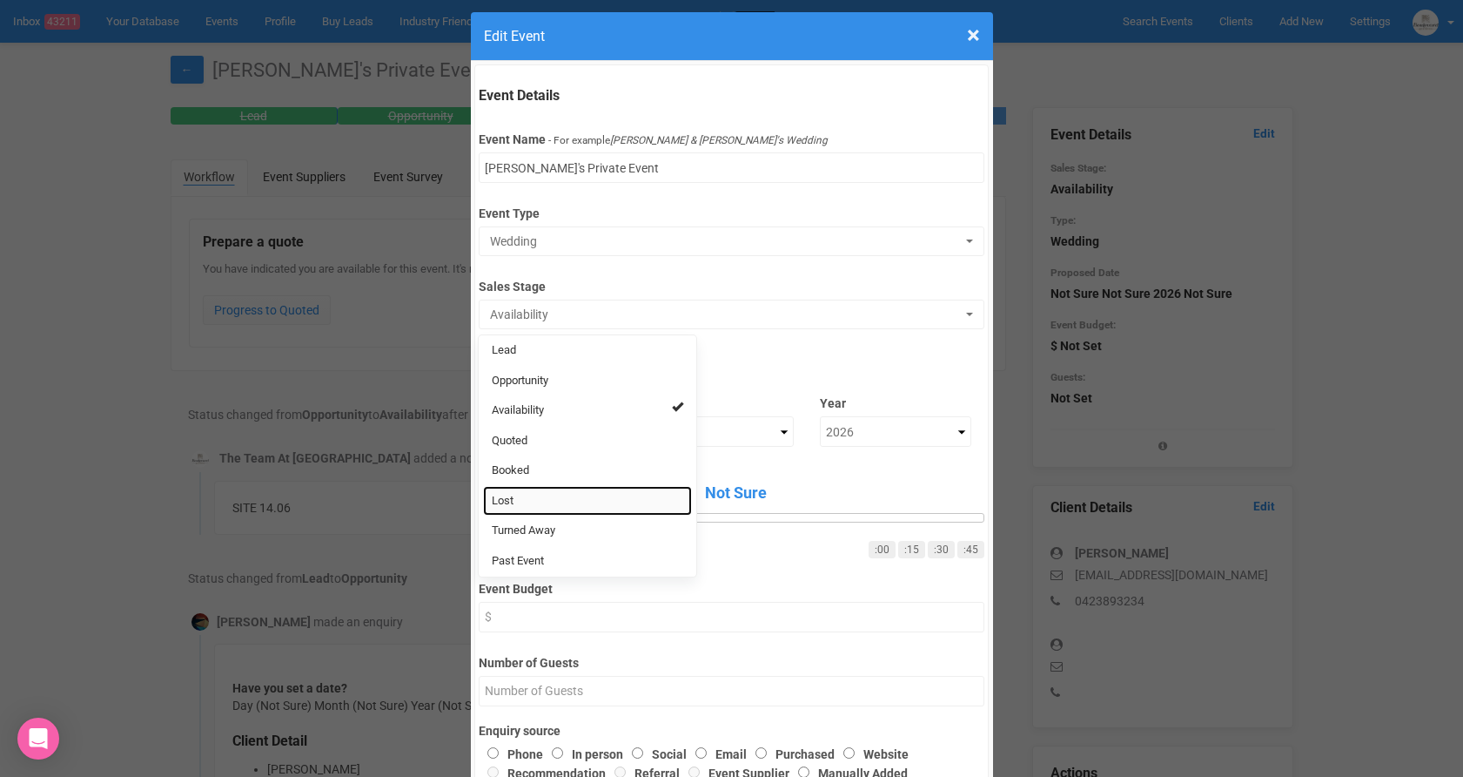
click at [546, 510] on link "Lost" at bounding box center [587, 501] width 209 height 30
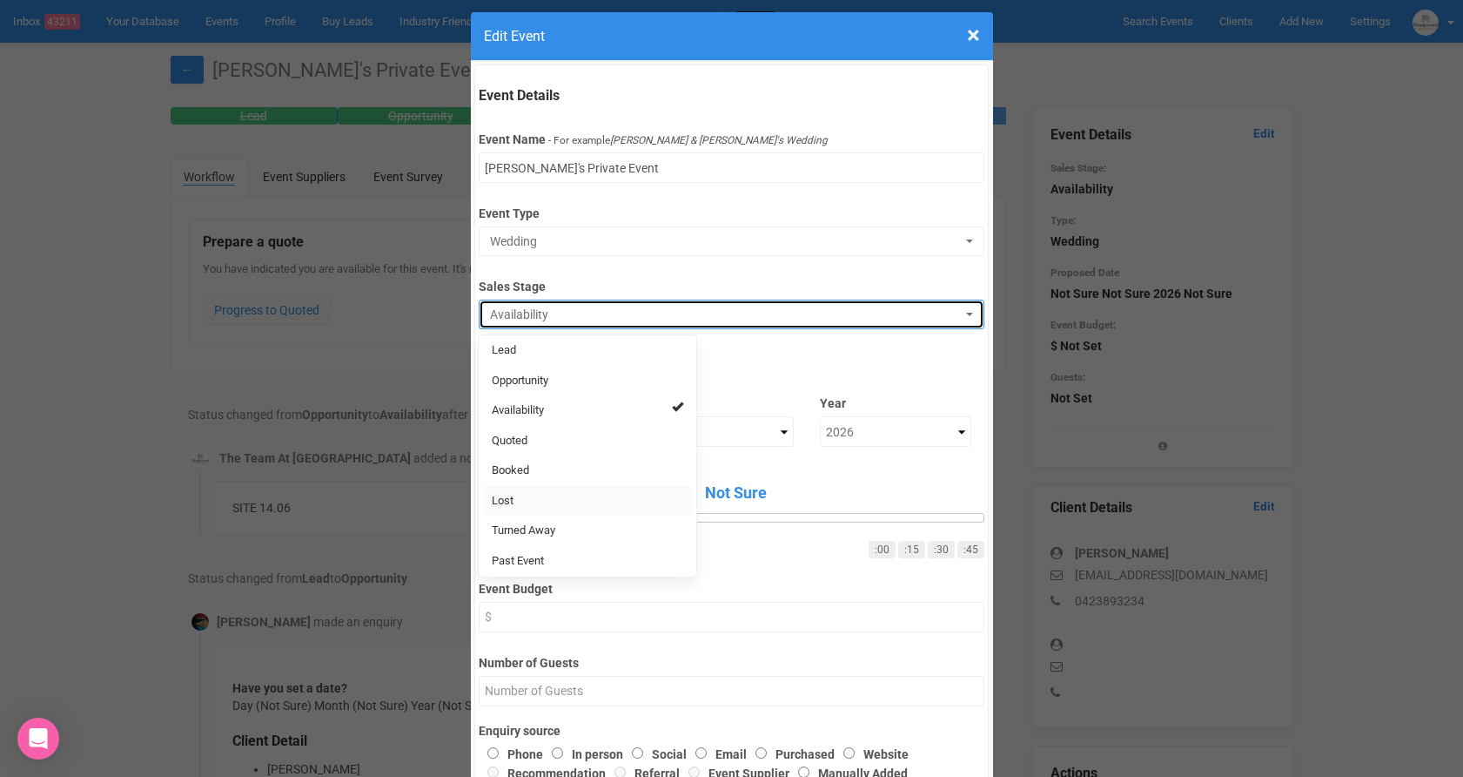
select select "10"
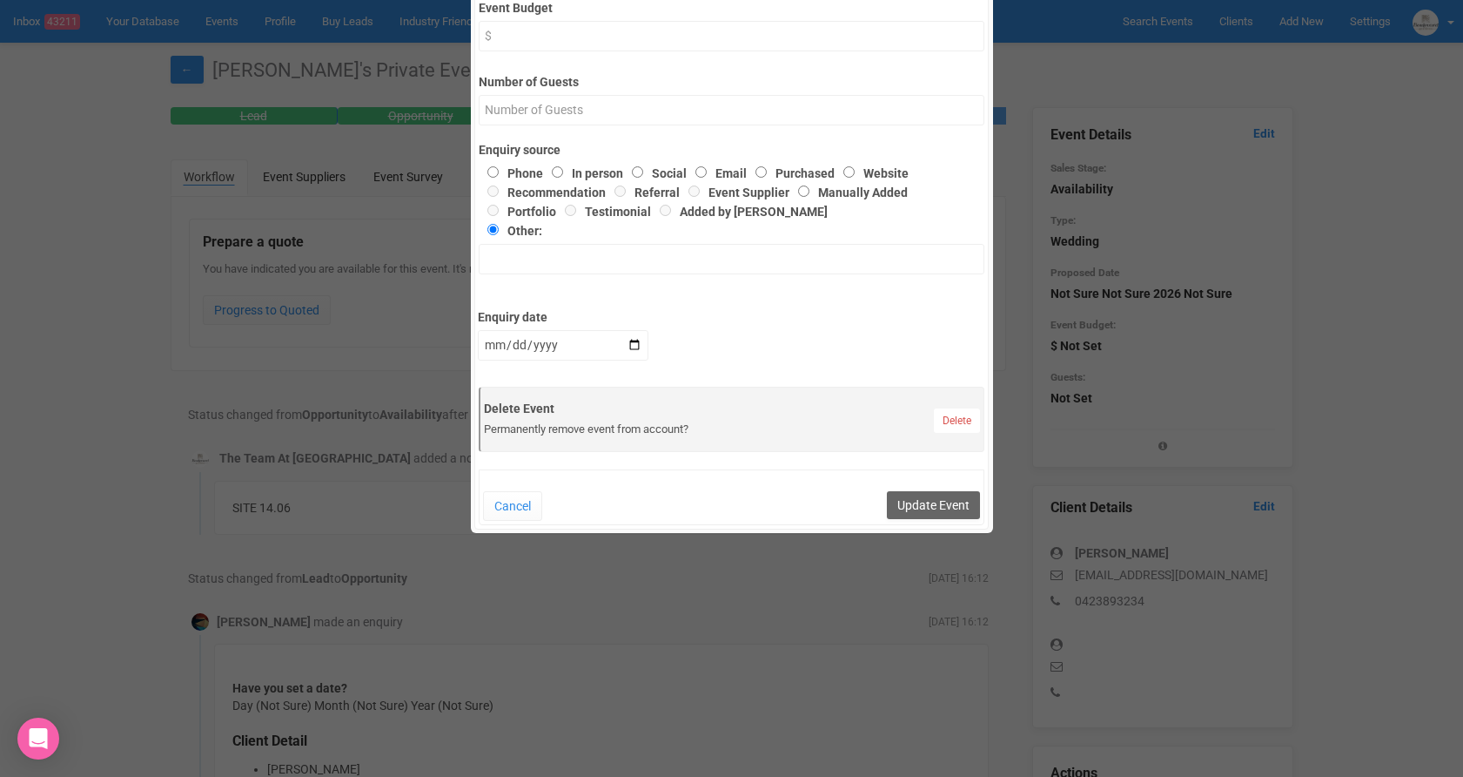
scroll to position [615, 0]
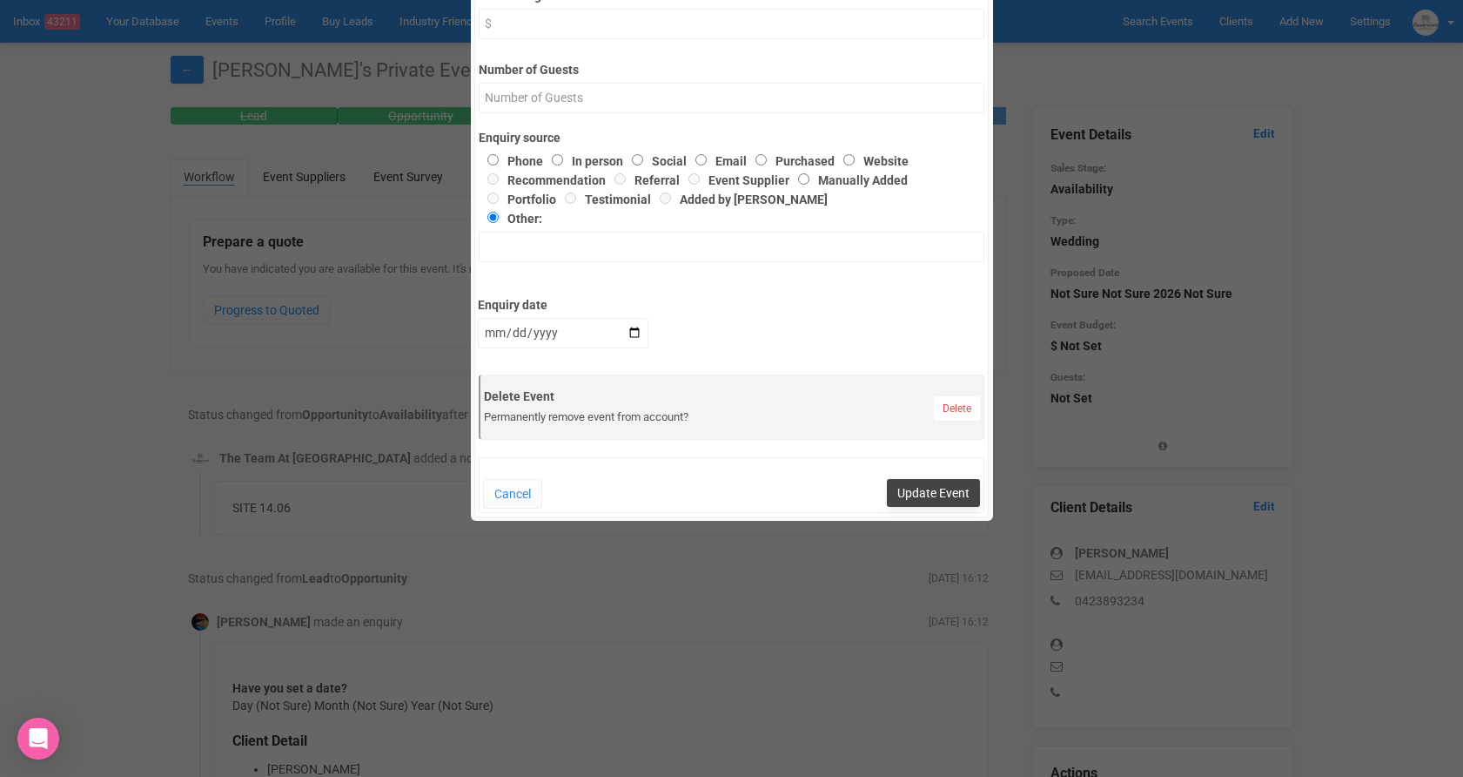
drag, startPoint x: 925, startPoint y: 473, endPoint x: 928, endPoint y: 500, distance: 27.2
click at [925, 480] on div "Cancel Update Event" at bounding box center [732, 485] width 506 height 56
click at [928, 495] on button "Update Event" at bounding box center [933, 493] width 93 height 28
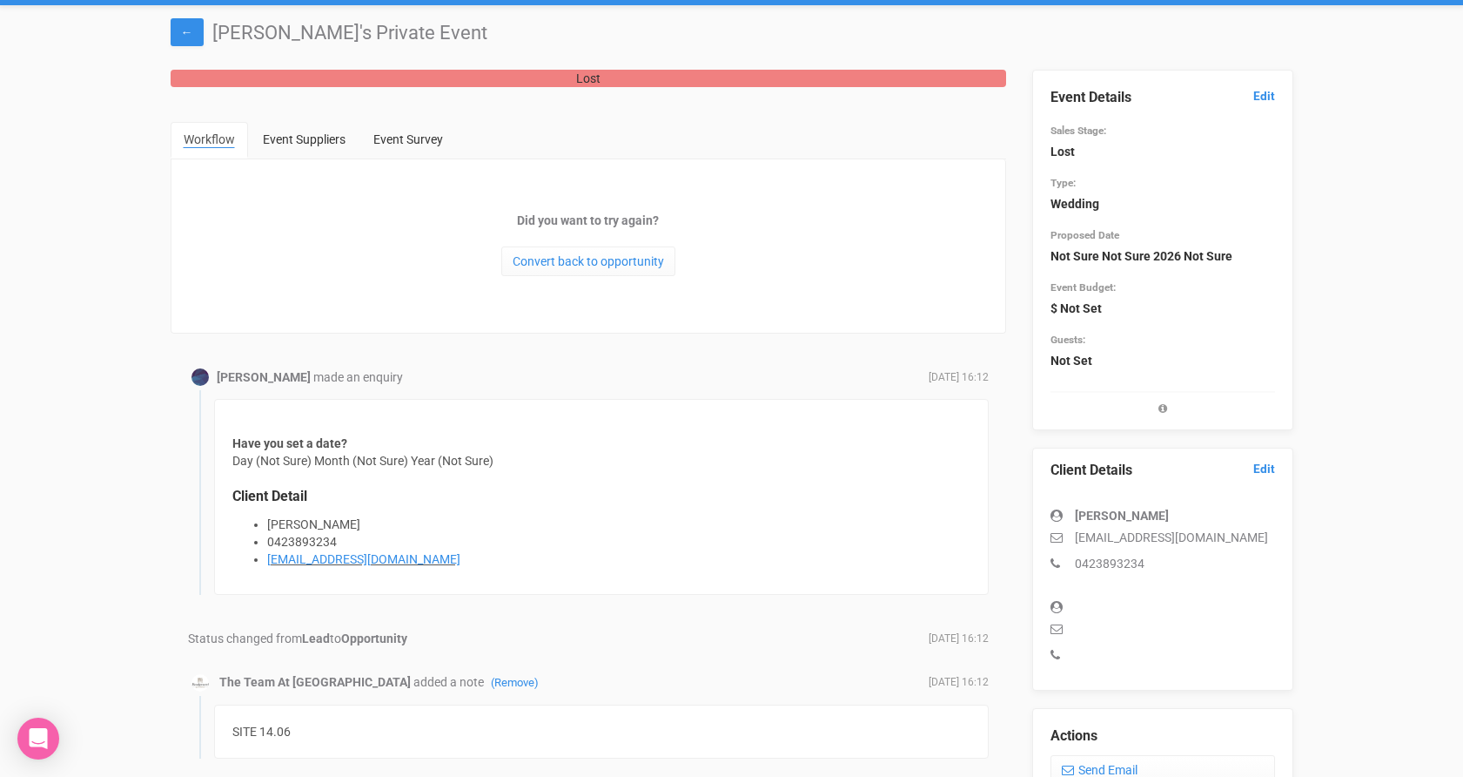
scroll to position [0, 0]
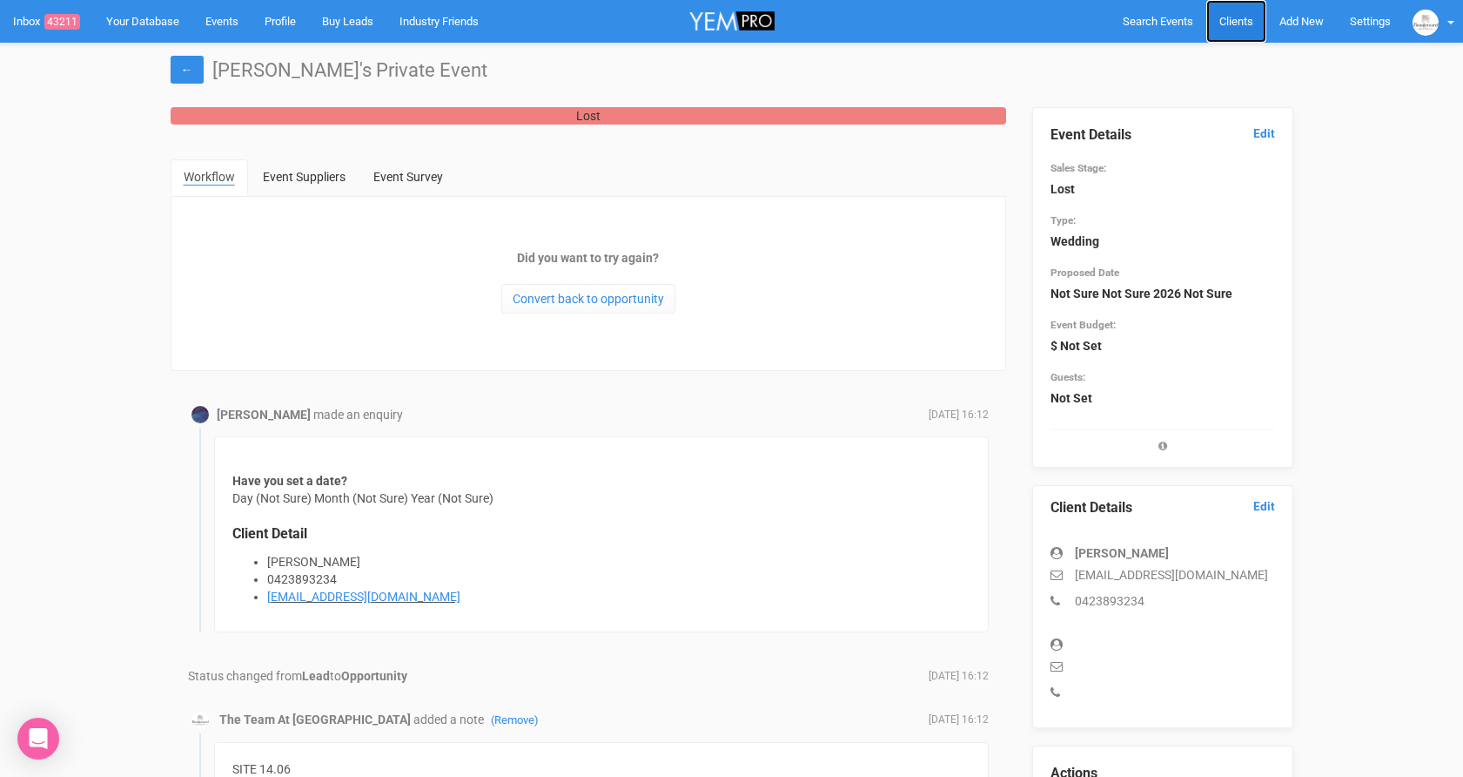
click at [1243, 16] on span "Clients" at bounding box center [1237, 21] width 34 height 13
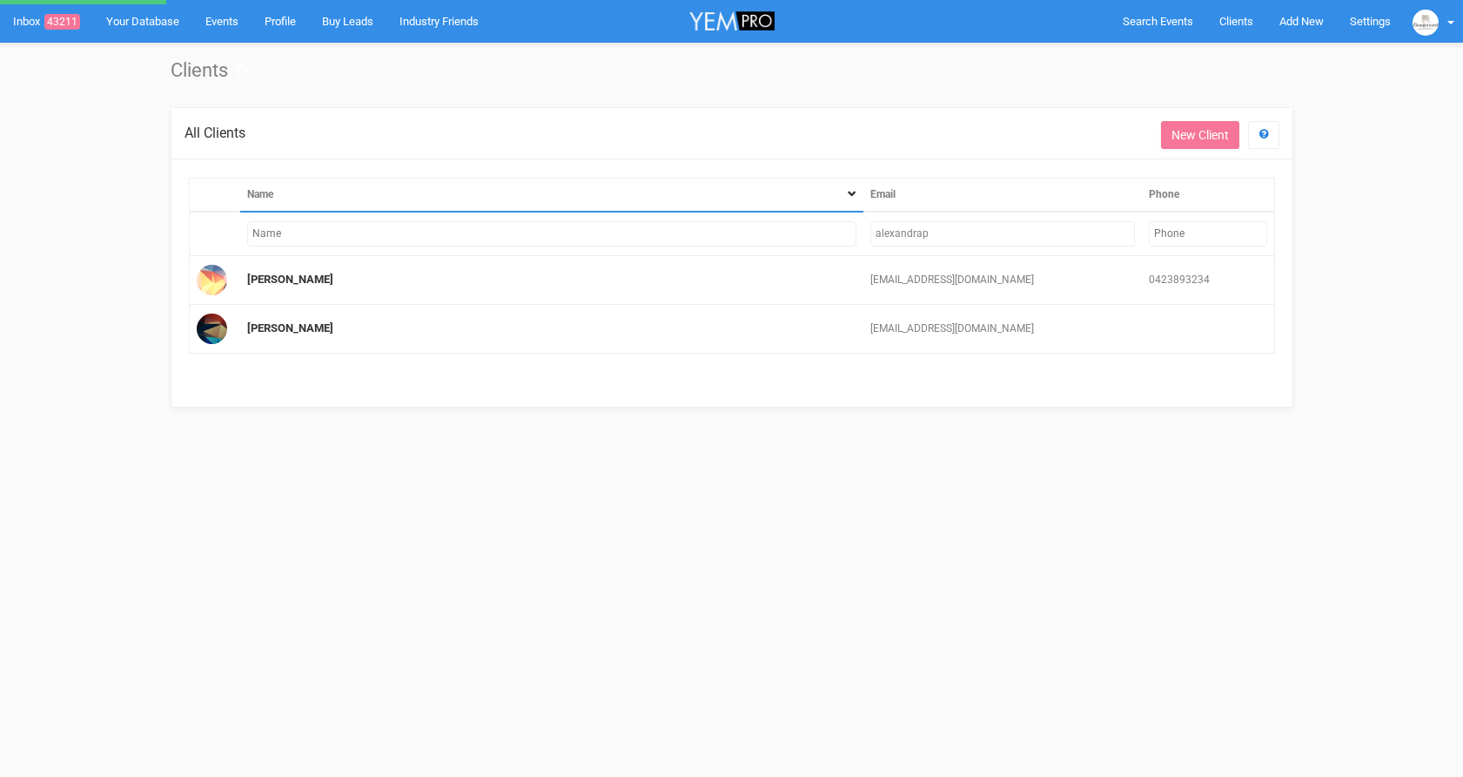
drag, startPoint x: 960, startPoint y: 232, endPoint x: 816, endPoint y: 231, distance: 144.5
click at [816, 231] on tr "alexandrap" at bounding box center [732, 234] width 1086 height 44
drag, startPoint x: 951, startPoint y: 226, endPoint x: 869, endPoint y: 226, distance: 81.8
click at [869, 234] on td "alexandrap" at bounding box center [1003, 234] width 278 height 44
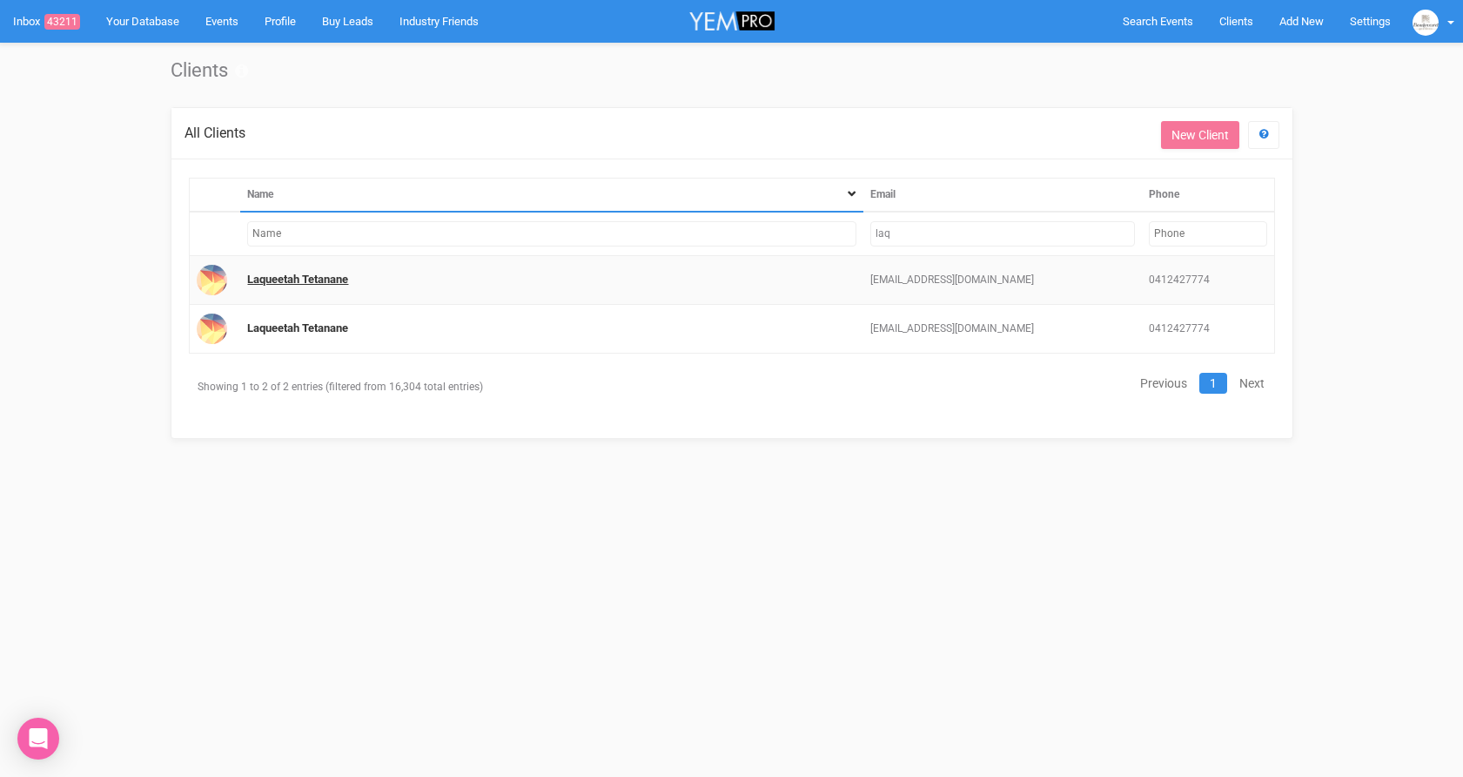
type input "laq"
click at [301, 277] on link "Laqueetah Tetanane" at bounding box center [297, 278] width 101 height 13
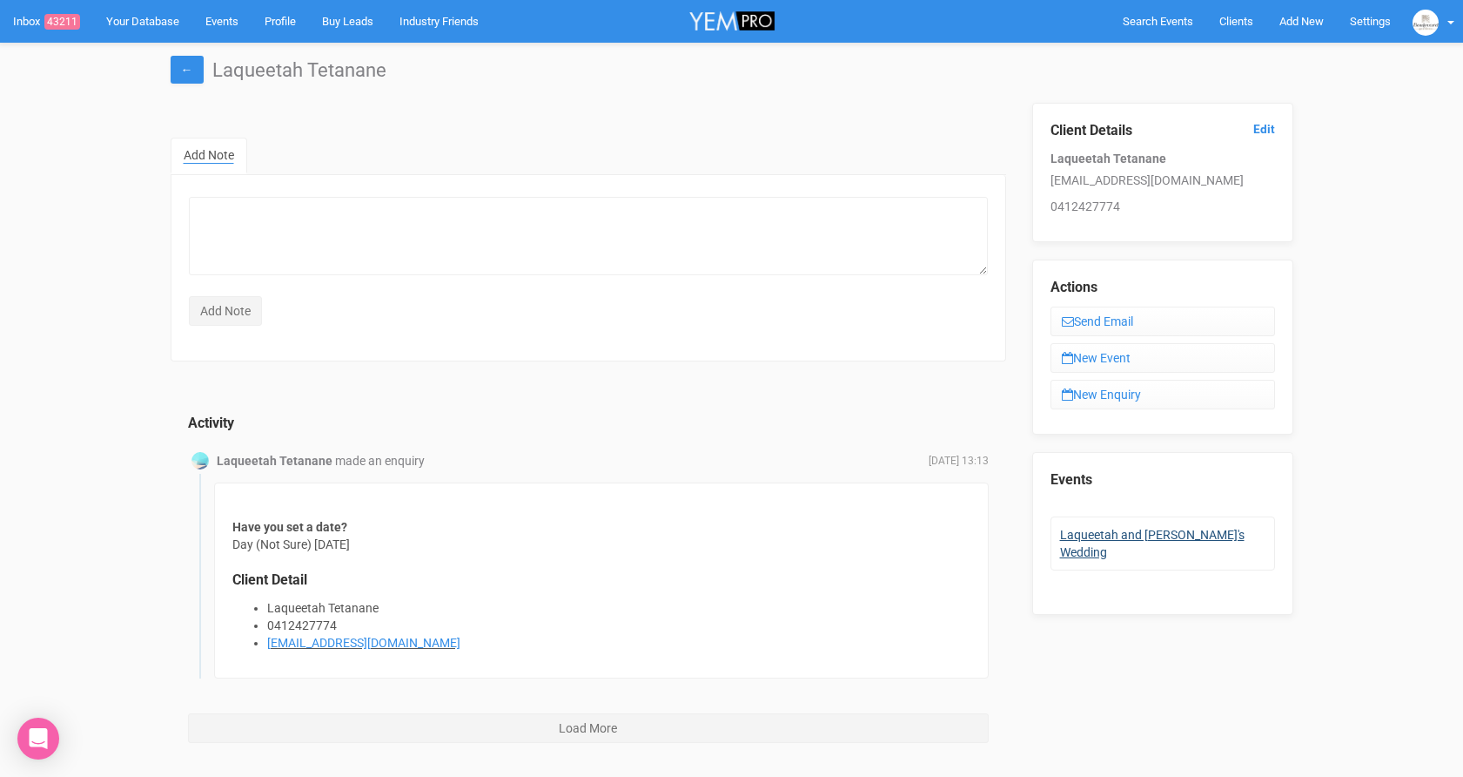
click at [1136, 527] on li "Laqueetah and Kep's Wedding" at bounding box center [1163, 543] width 225 height 54
click at [1136, 534] on link "Laqueetah and Kep's Wedding" at bounding box center [1152, 543] width 185 height 31
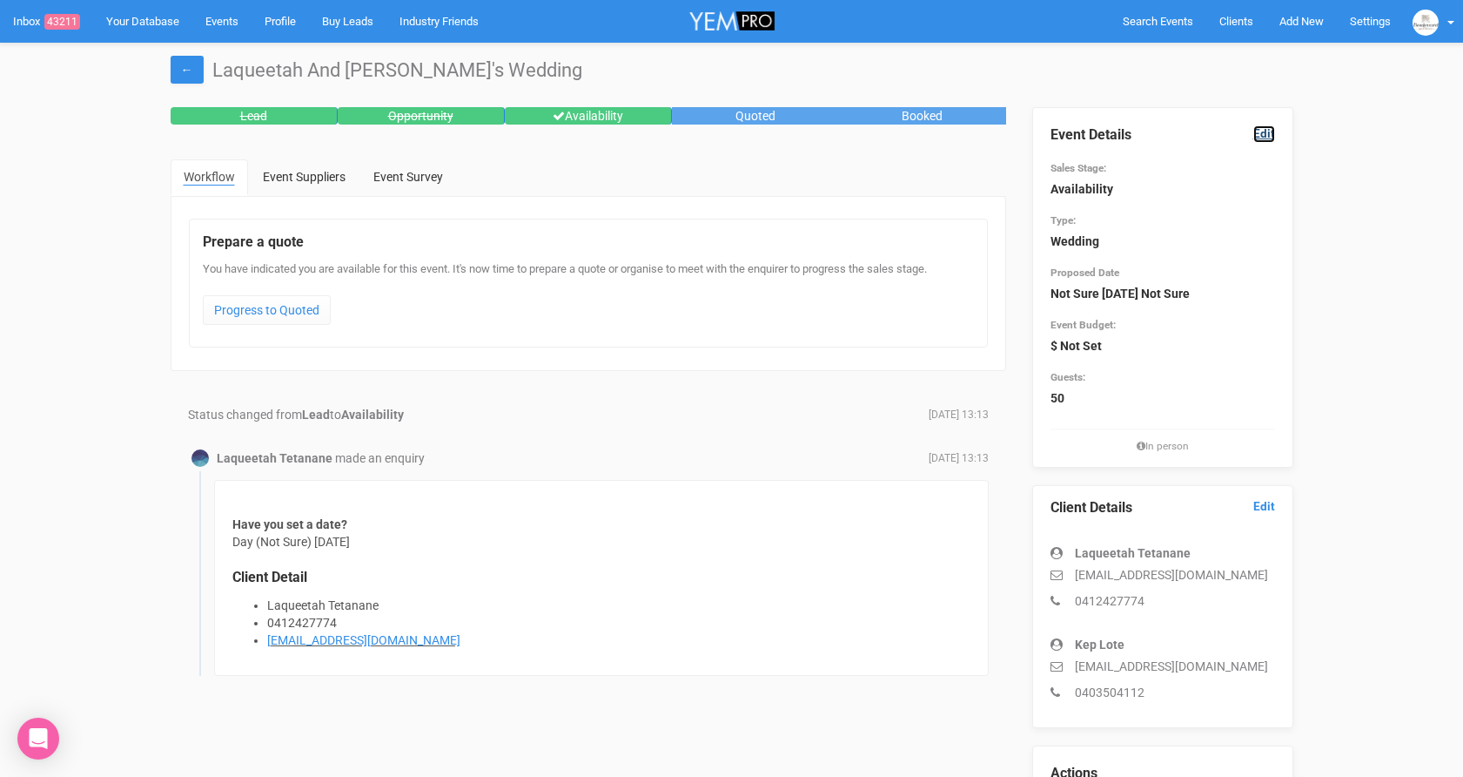
click at [1258, 134] on link "Edit" at bounding box center [1265, 133] width 22 height 17
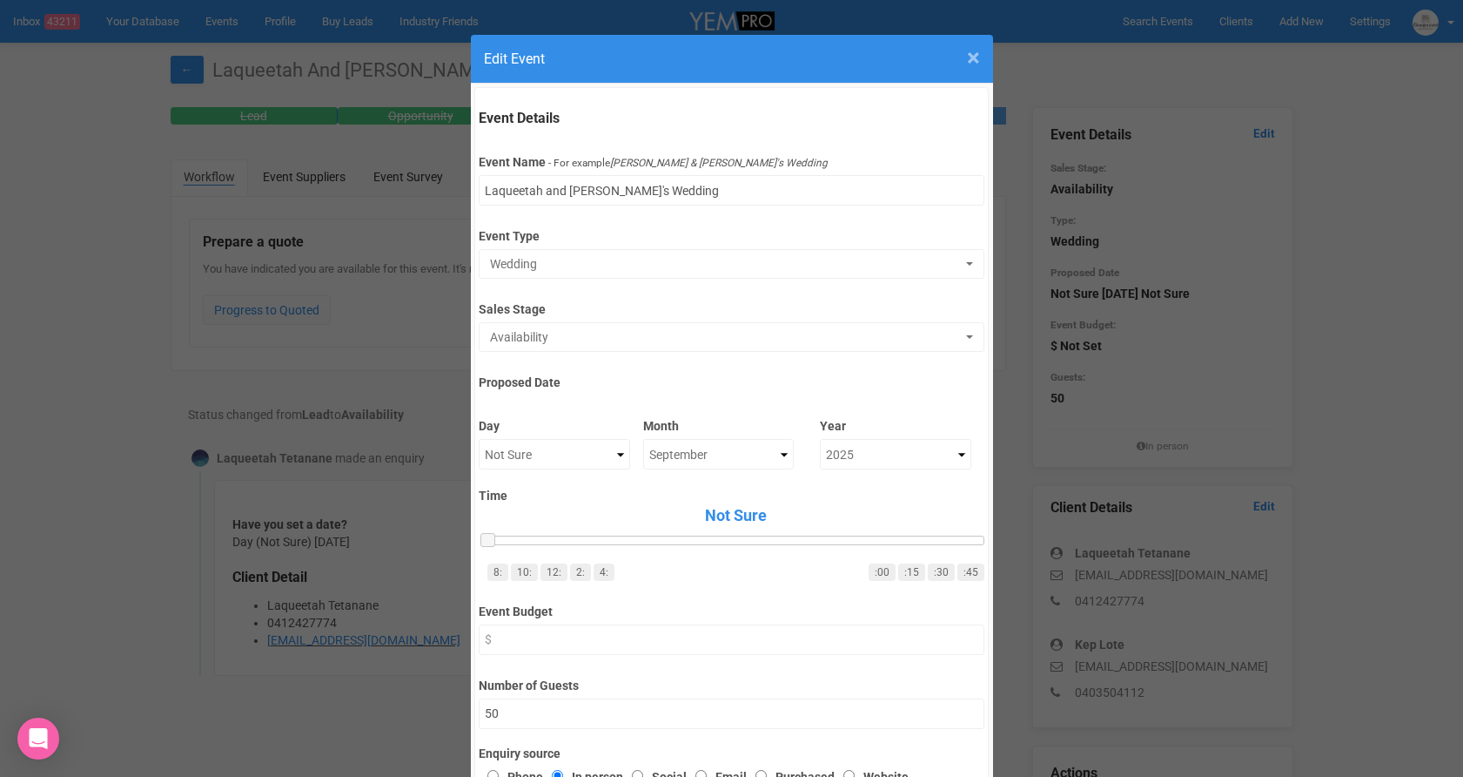
click at [971, 73] on div "× Close Edit Event" at bounding box center [732, 59] width 522 height 49
click at [970, 61] on span "×" at bounding box center [973, 58] width 13 height 29
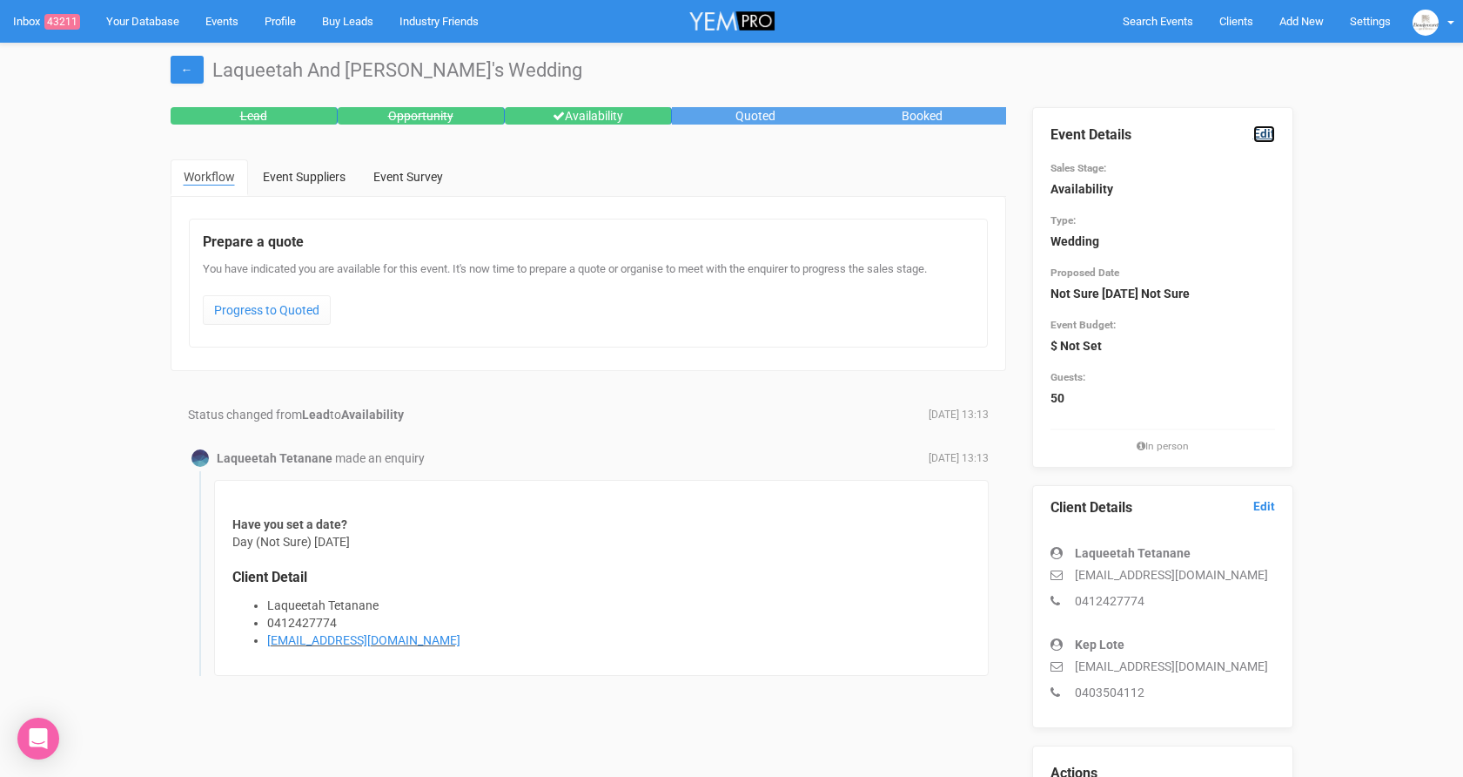
click at [1272, 137] on link "Edit" at bounding box center [1265, 133] width 22 height 17
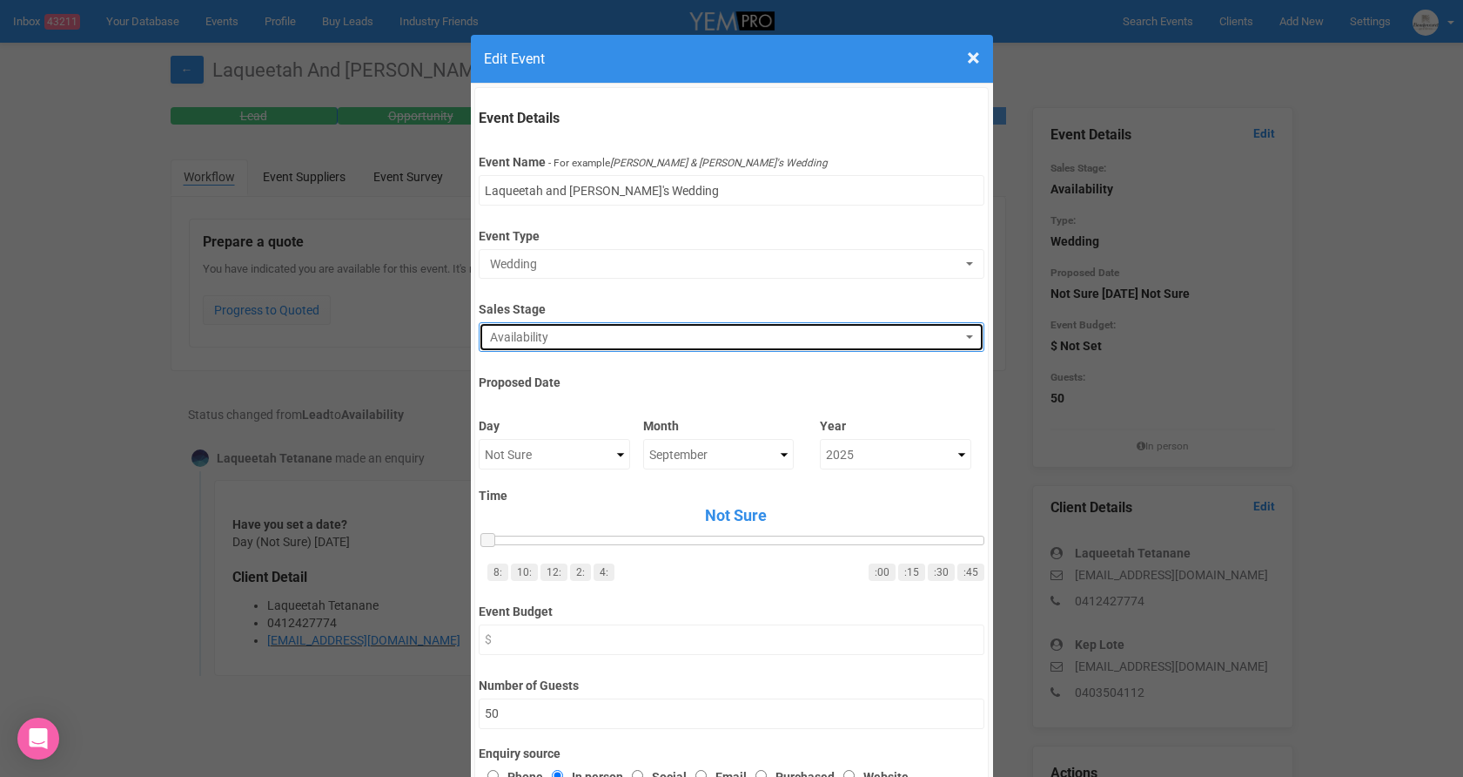
click at [543, 334] on span "Availability" at bounding box center [726, 336] width 472 height 17
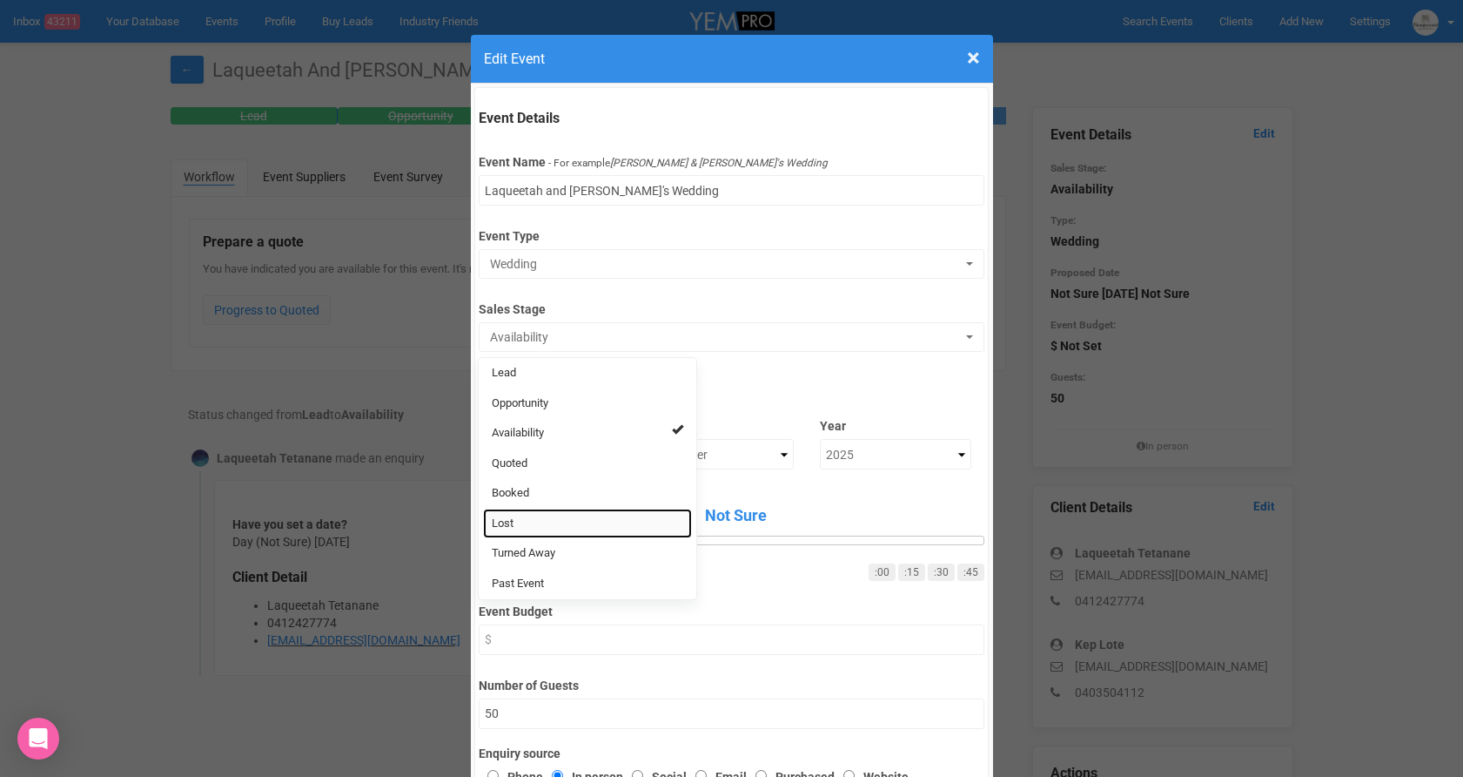
click at [531, 515] on link "Lost" at bounding box center [587, 523] width 209 height 30
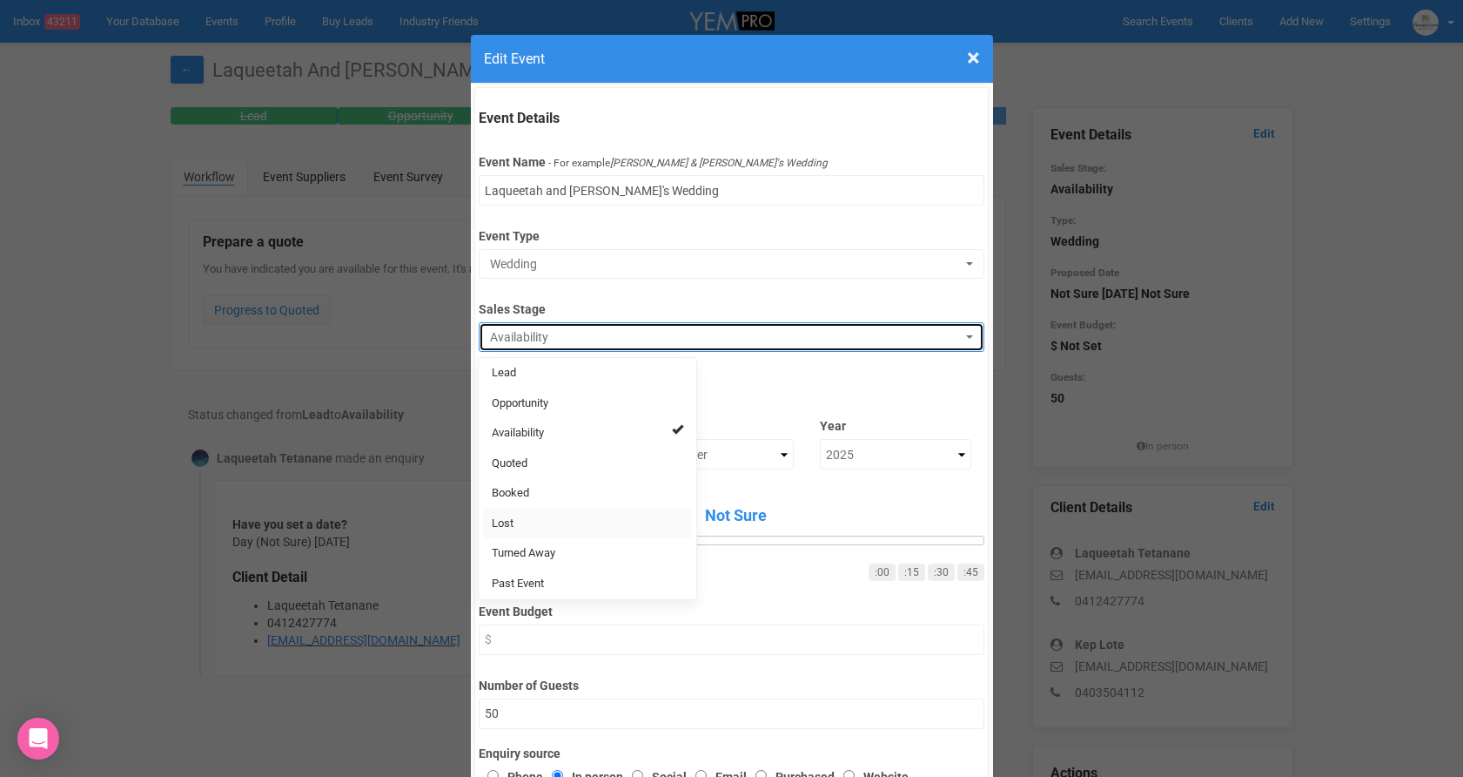
select select "10"
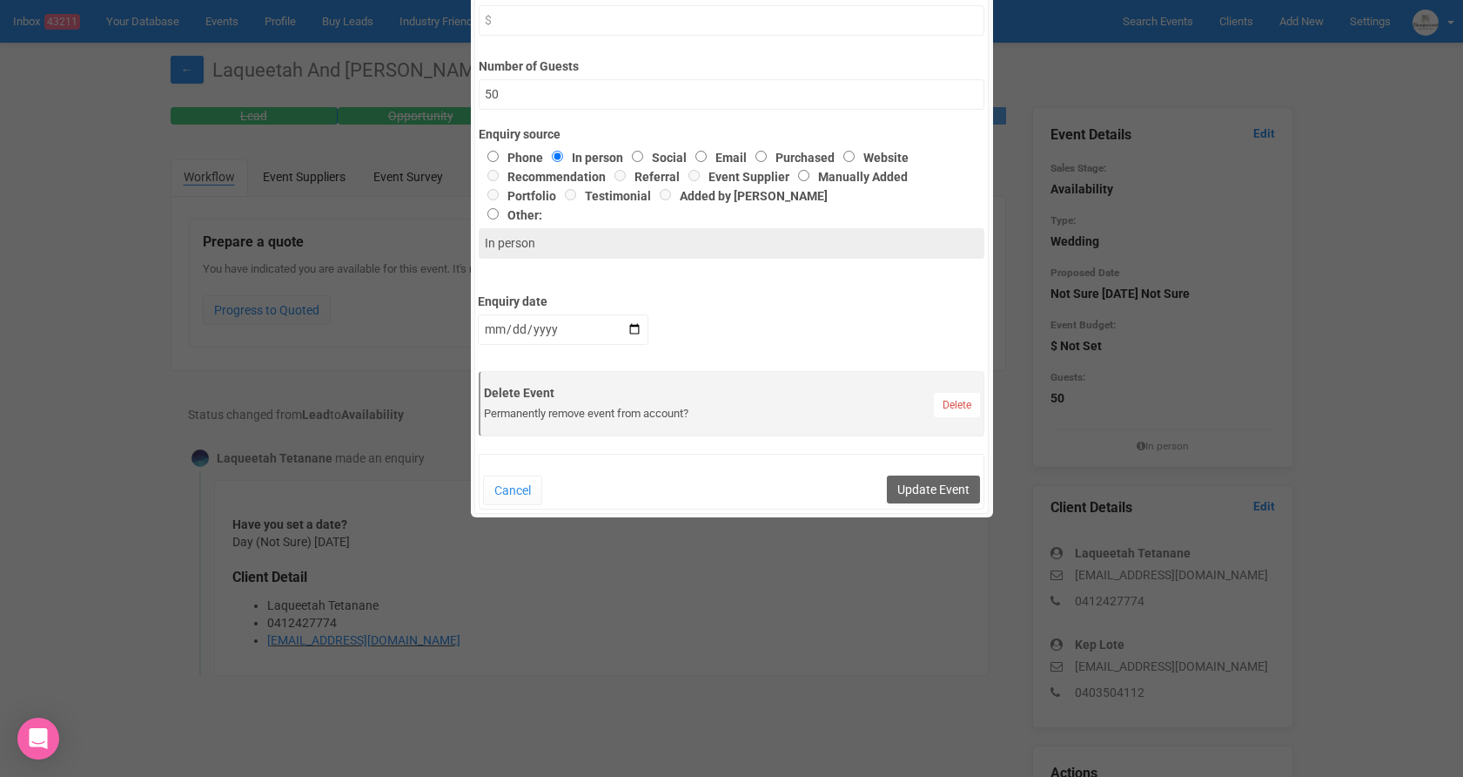
scroll to position [622, 0]
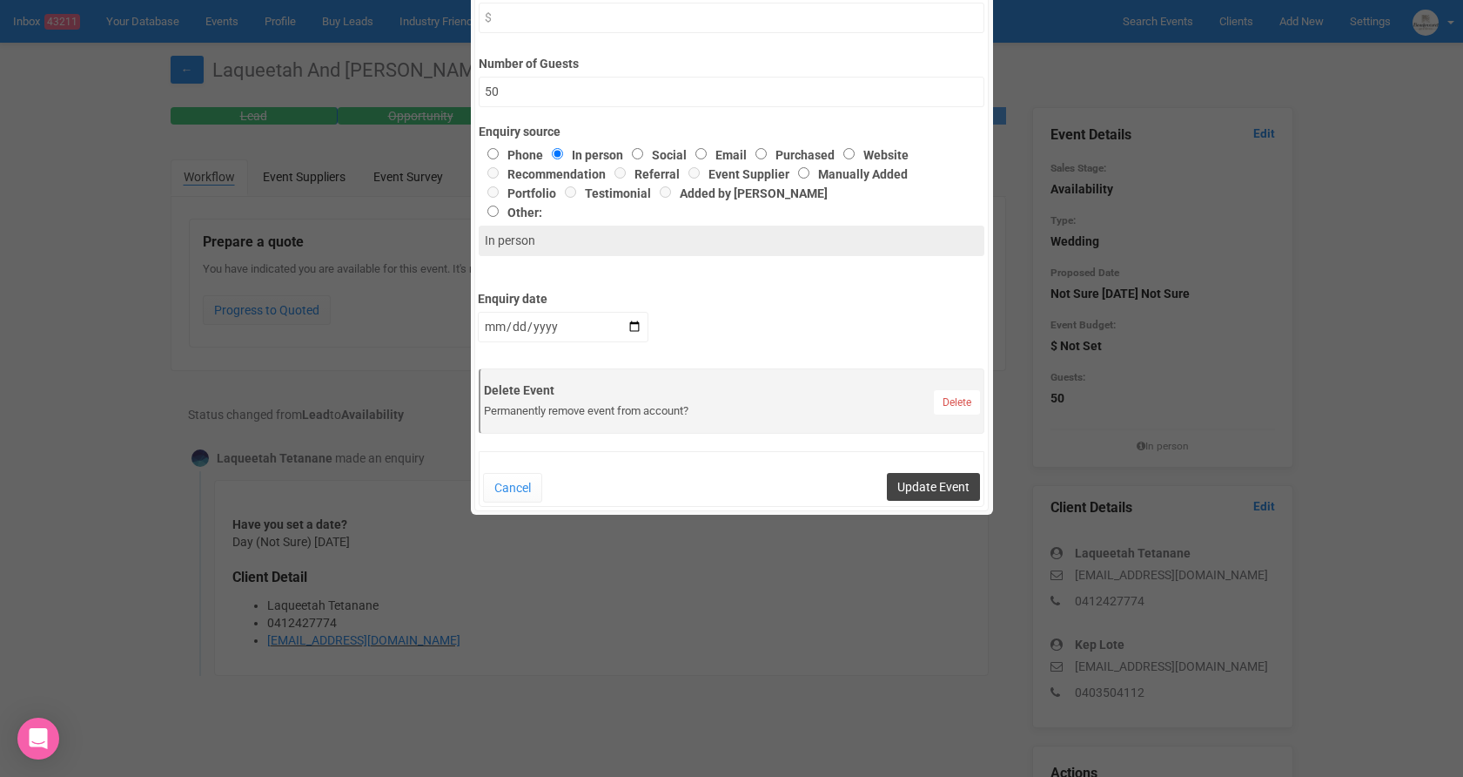
click at [900, 481] on button "Update Event" at bounding box center [933, 487] width 93 height 28
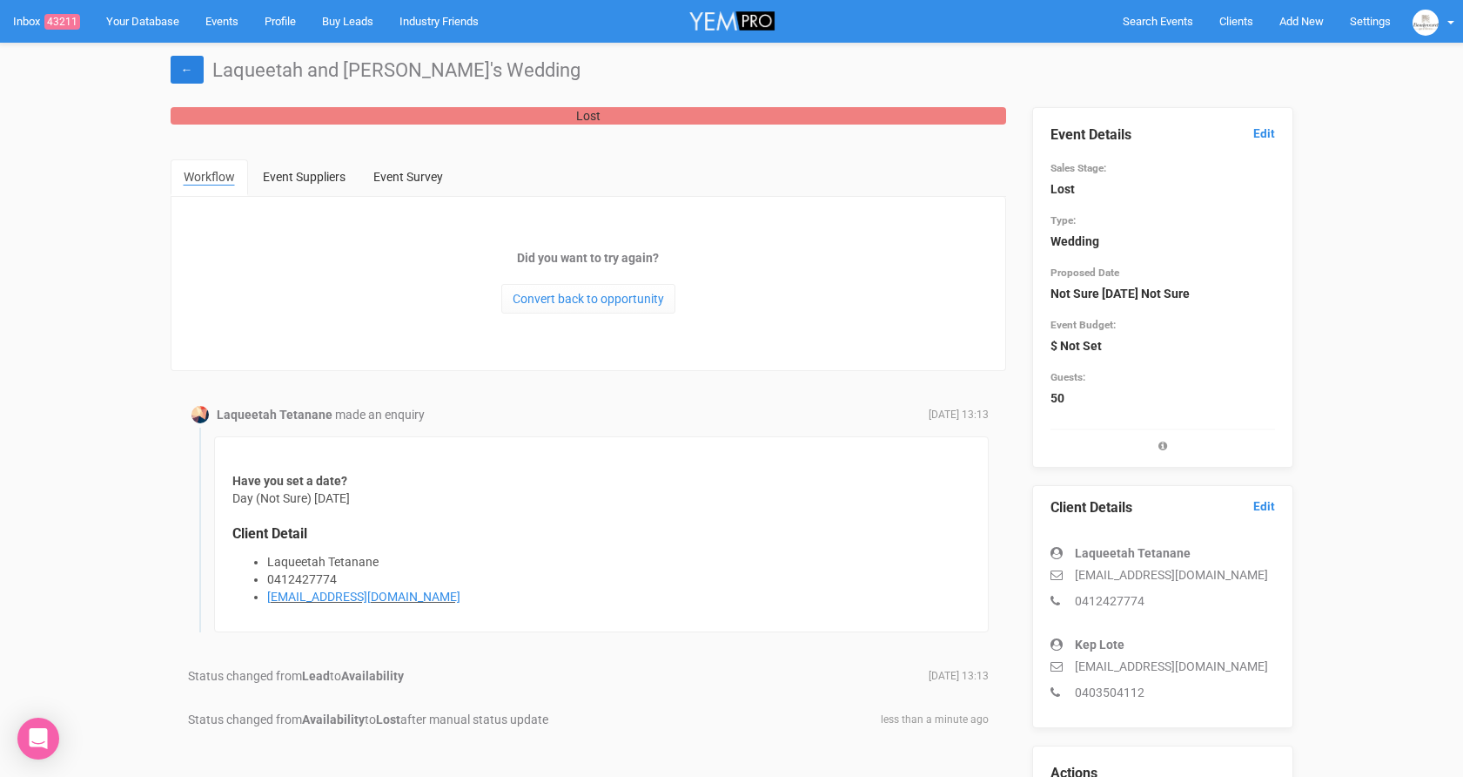
click at [188, 65] on link "←" at bounding box center [187, 70] width 33 height 28
click at [1228, 27] on span "Clients" at bounding box center [1237, 21] width 34 height 13
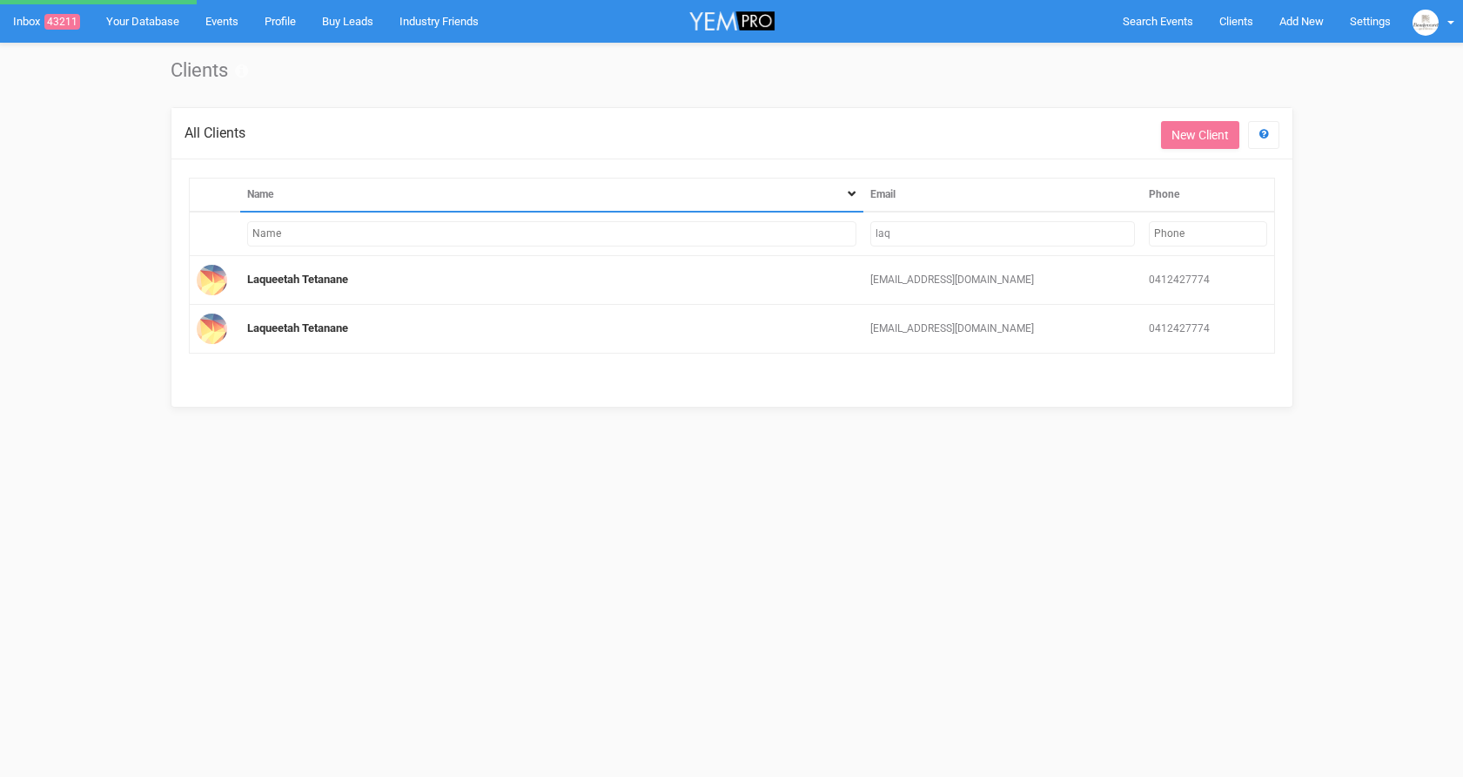
drag, startPoint x: 901, startPoint y: 223, endPoint x: 905, endPoint y: 238, distance: 15.4
click at [905, 238] on input "laq" at bounding box center [1003, 233] width 264 height 25
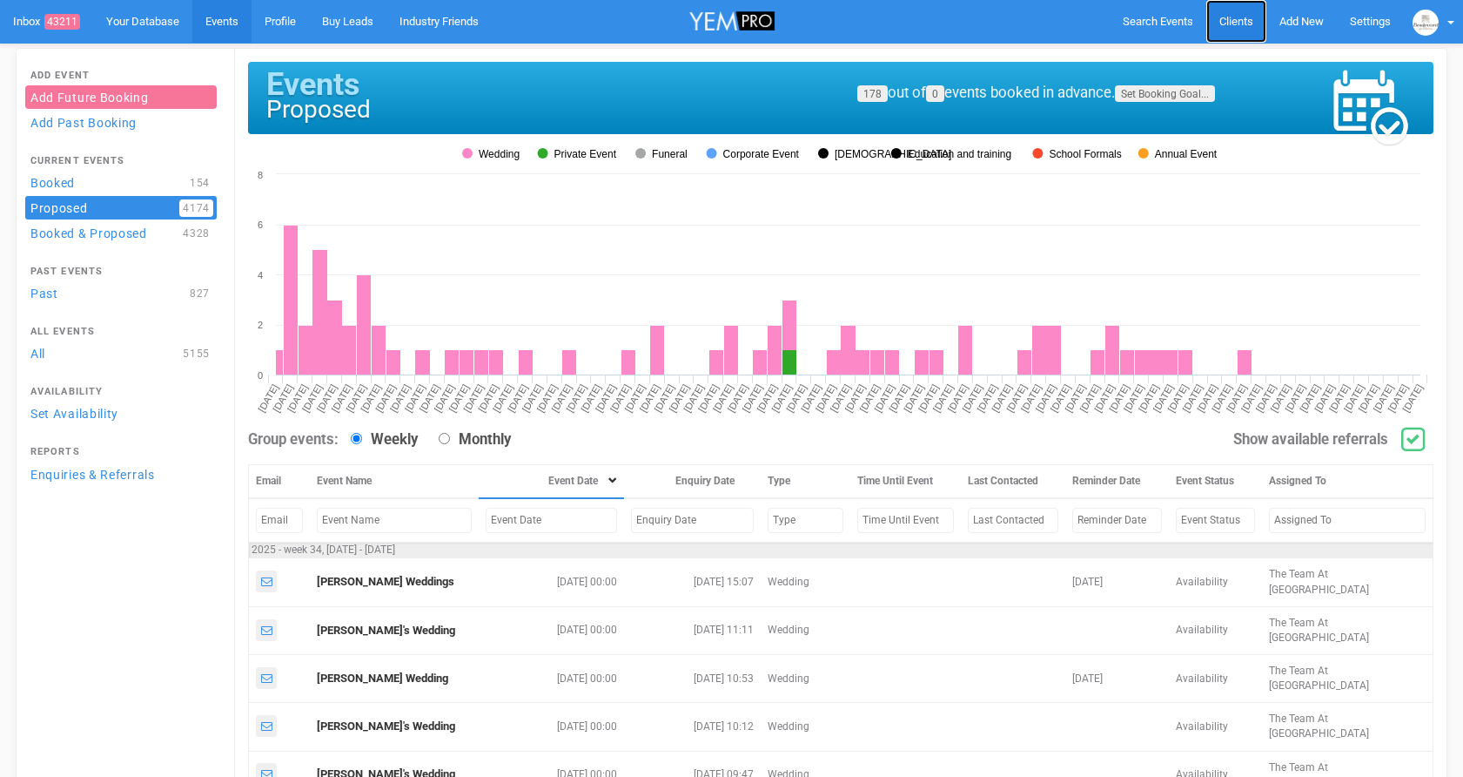
click at [1219, 11] on link "Clients" at bounding box center [1237, 21] width 60 height 43
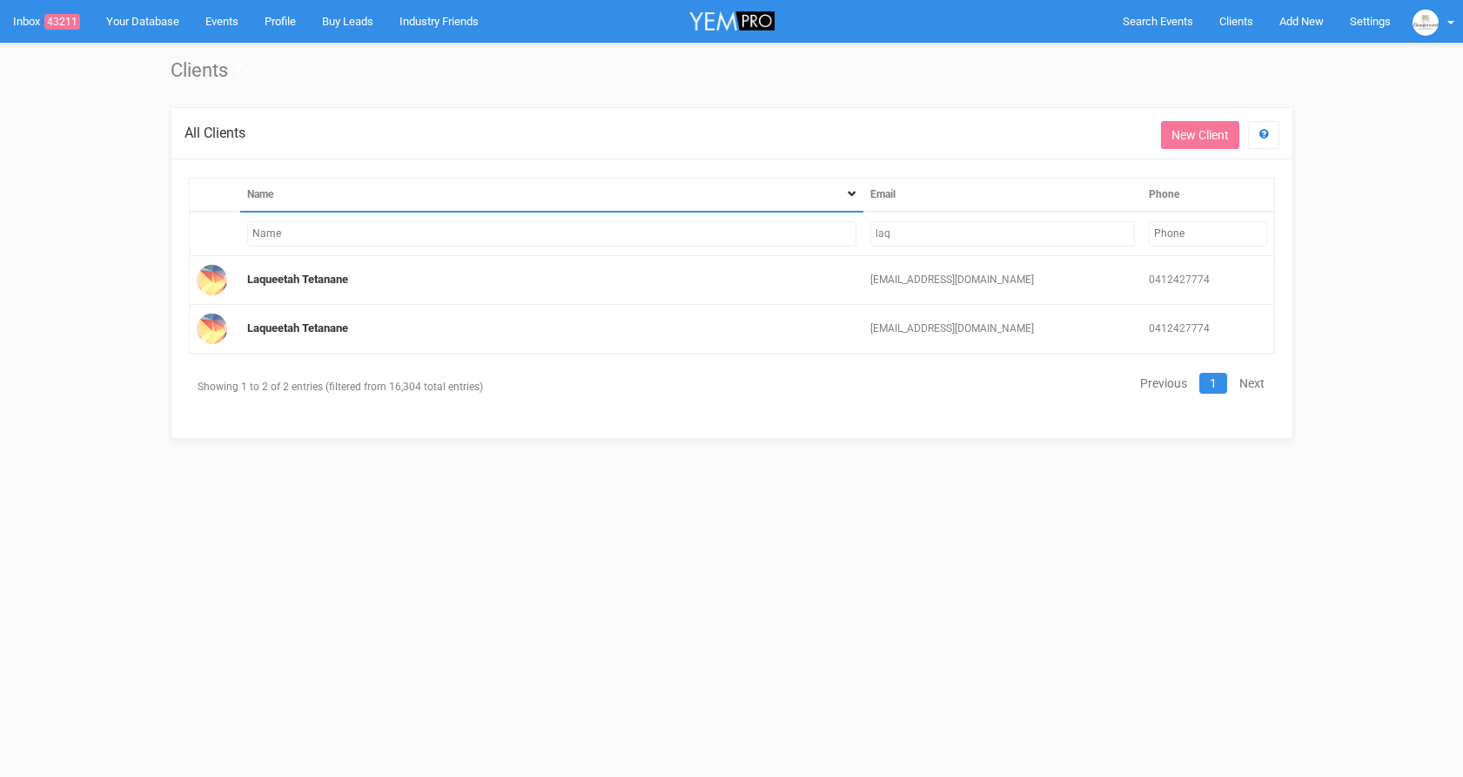
click at [990, 232] on input "laq" at bounding box center [1003, 233] width 264 height 25
type input "l"
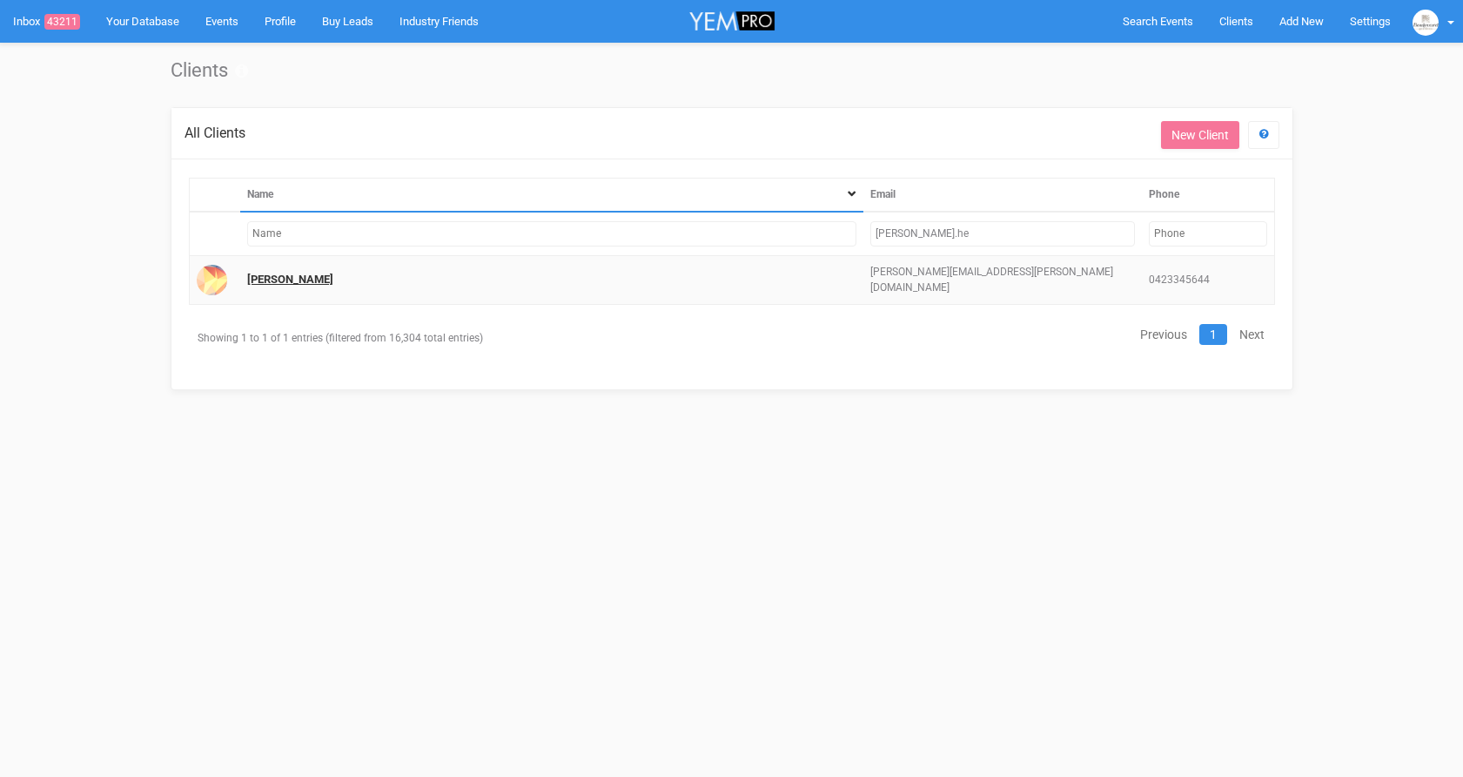
type input "[PERSON_NAME].he"
drag, startPoint x: 266, startPoint y: 279, endPoint x: 252, endPoint y: 276, distance: 14.2
click at [266, 279] on link "[PERSON_NAME]" at bounding box center [290, 278] width 86 height 13
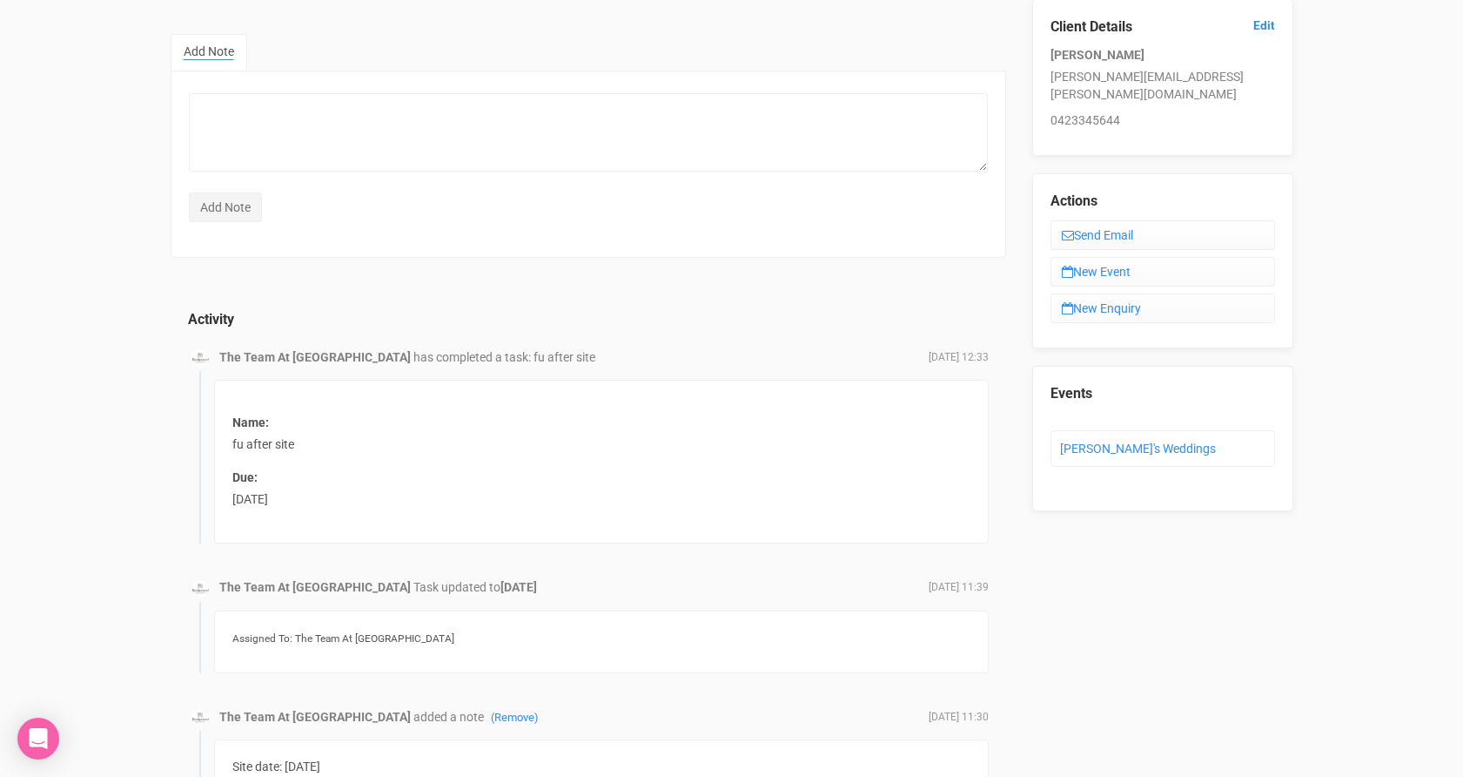
scroll to position [131, 0]
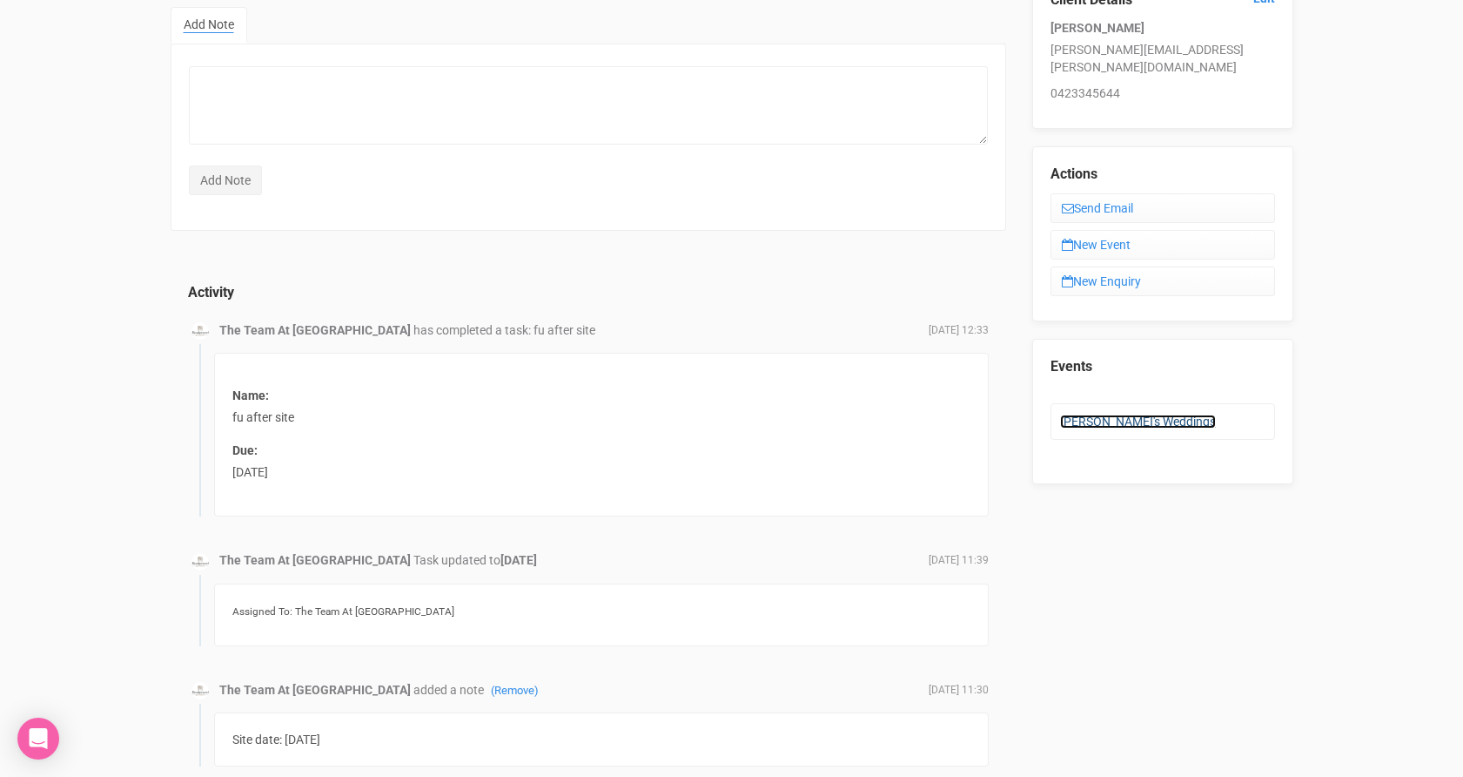
click at [1115, 414] on link "[PERSON_NAME]'s Weddings" at bounding box center [1138, 421] width 156 height 14
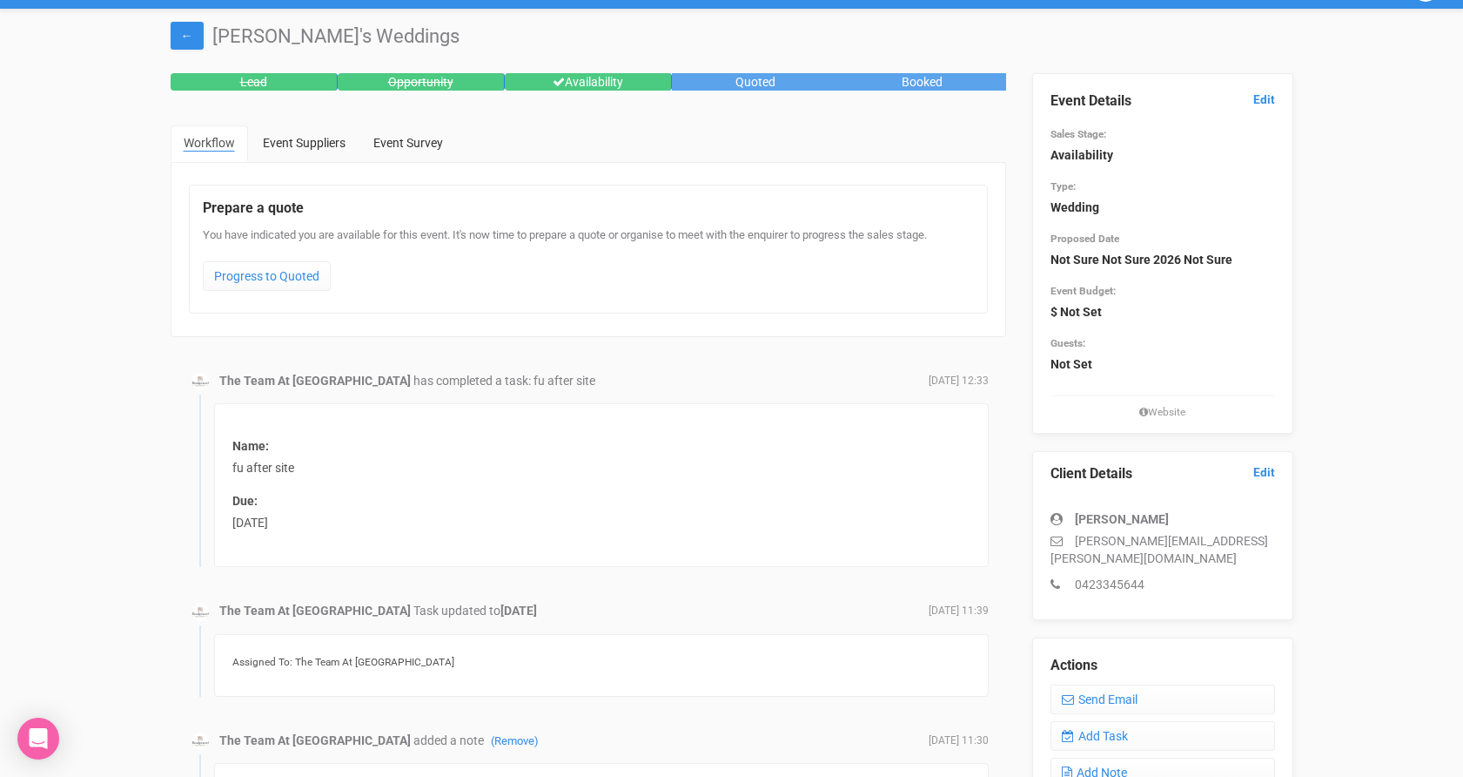
scroll to position [28, 0]
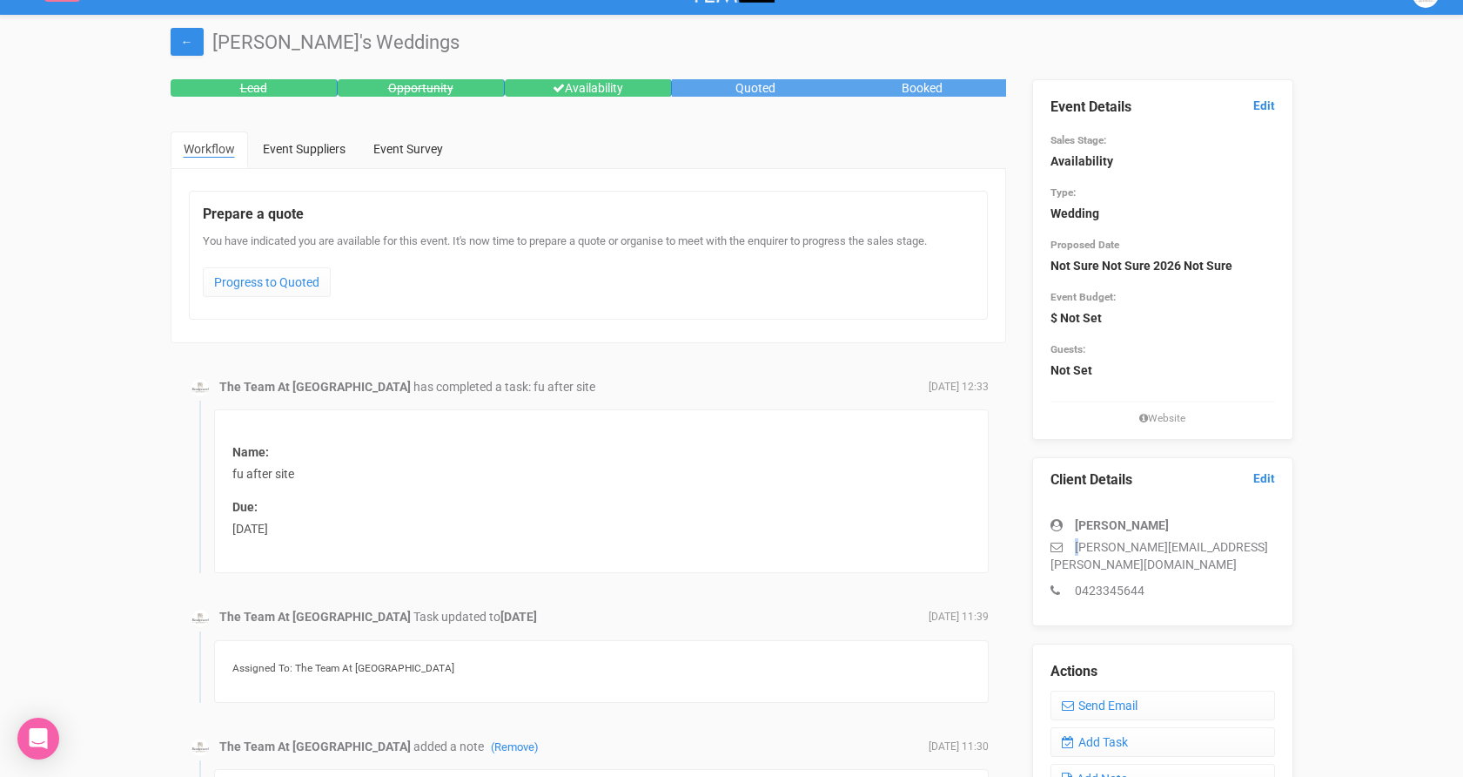
drag, startPoint x: 1079, startPoint y: 548, endPoint x: 1269, endPoint y: 535, distance: 191.1
click at [1269, 535] on div "[PERSON_NAME] [PERSON_NAME][EMAIL_ADDRESS][PERSON_NAME][DOMAIN_NAME] 0423345644" at bounding box center [1163, 549] width 225 height 100
click at [1264, 552] on p "[PERSON_NAME][EMAIL_ADDRESS][PERSON_NAME][DOMAIN_NAME]" at bounding box center [1163, 555] width 225 height 35
drag, startPoint x: 1250, startPoint y: 548, endPoint x: 1066, endPoint y: 548, distance: 183.7
click at [1066, 548] on p "[PERSON_NAME][EMAIL_ADDRESS][PERSON_NAME][DOMAIN_NAME]" at bounding box center [1163, 555] width 225 height 35
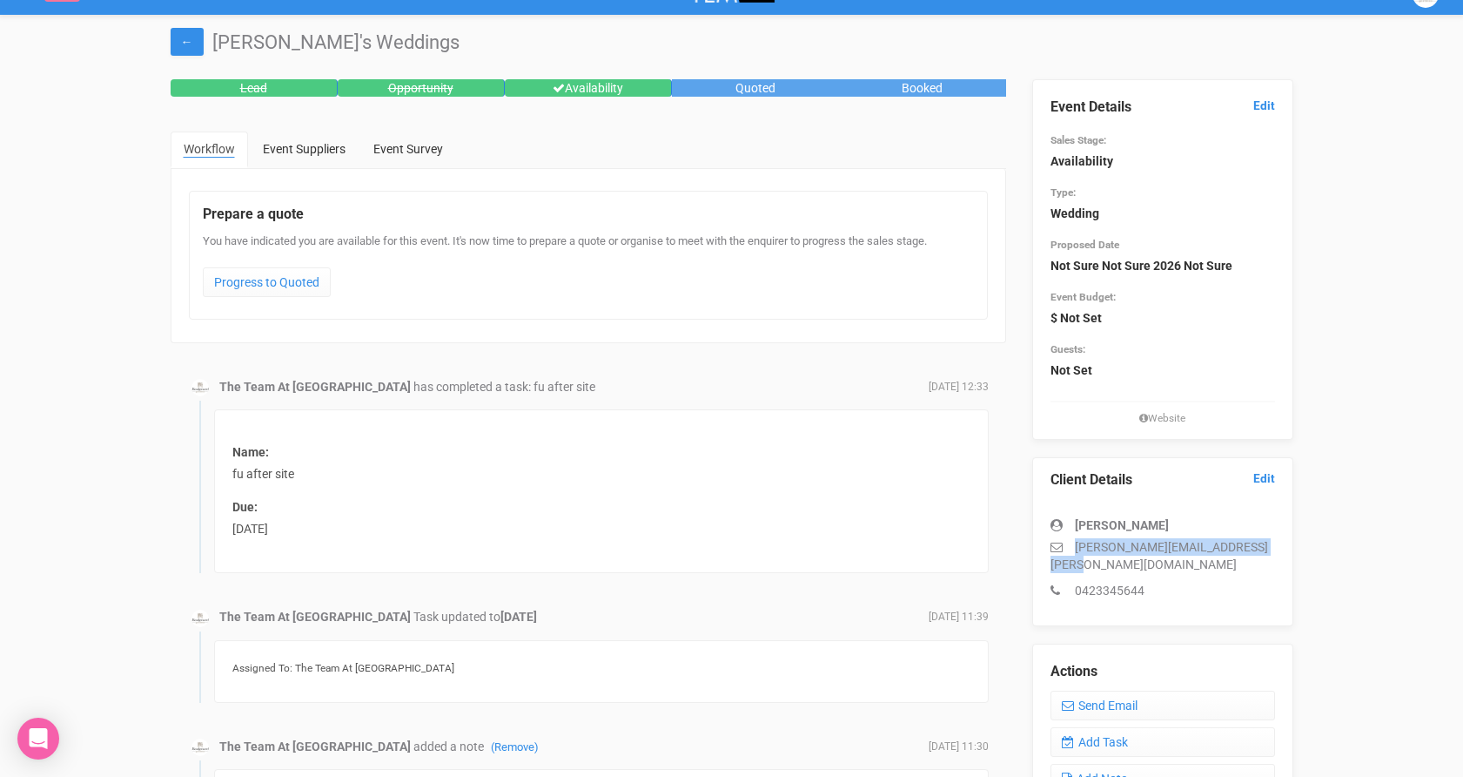
copy p "[PERSON_NAME][EMAIL_ADDRESS][PERSON_NAME][DOMAIN_NAME]"
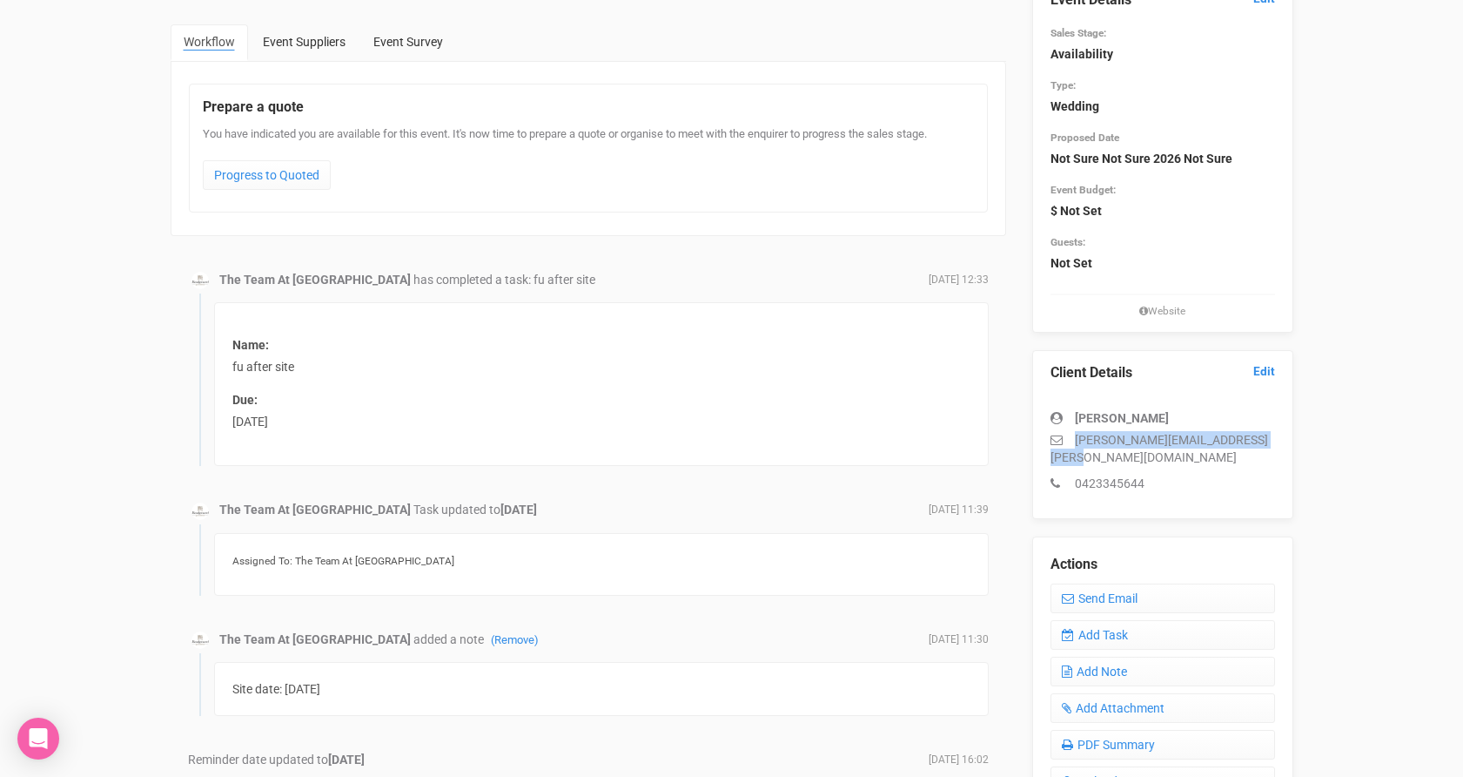
scroll to position [0, 0]
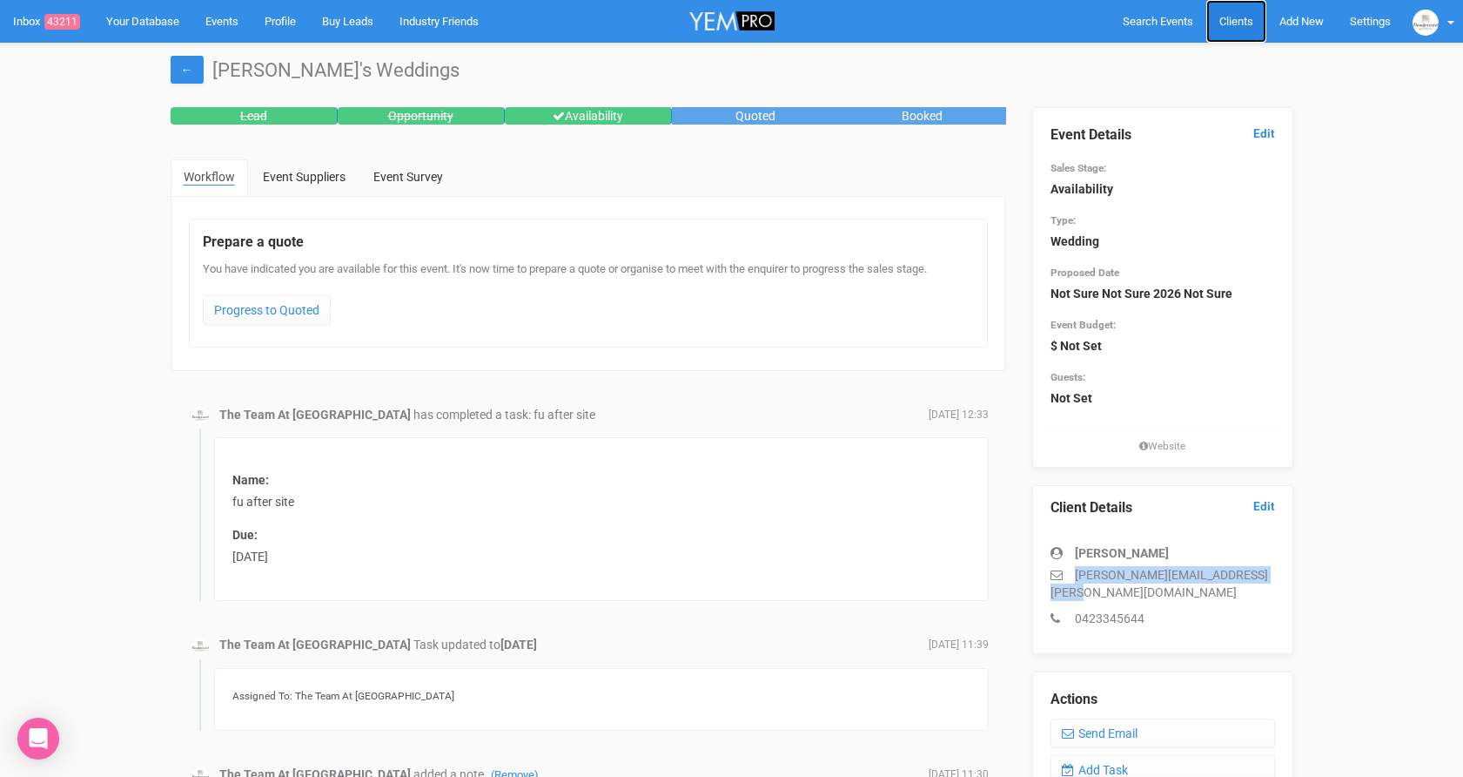
click at [1238, 20] on span "Clients" at bounding box center [1237, 21] width 34 height 13
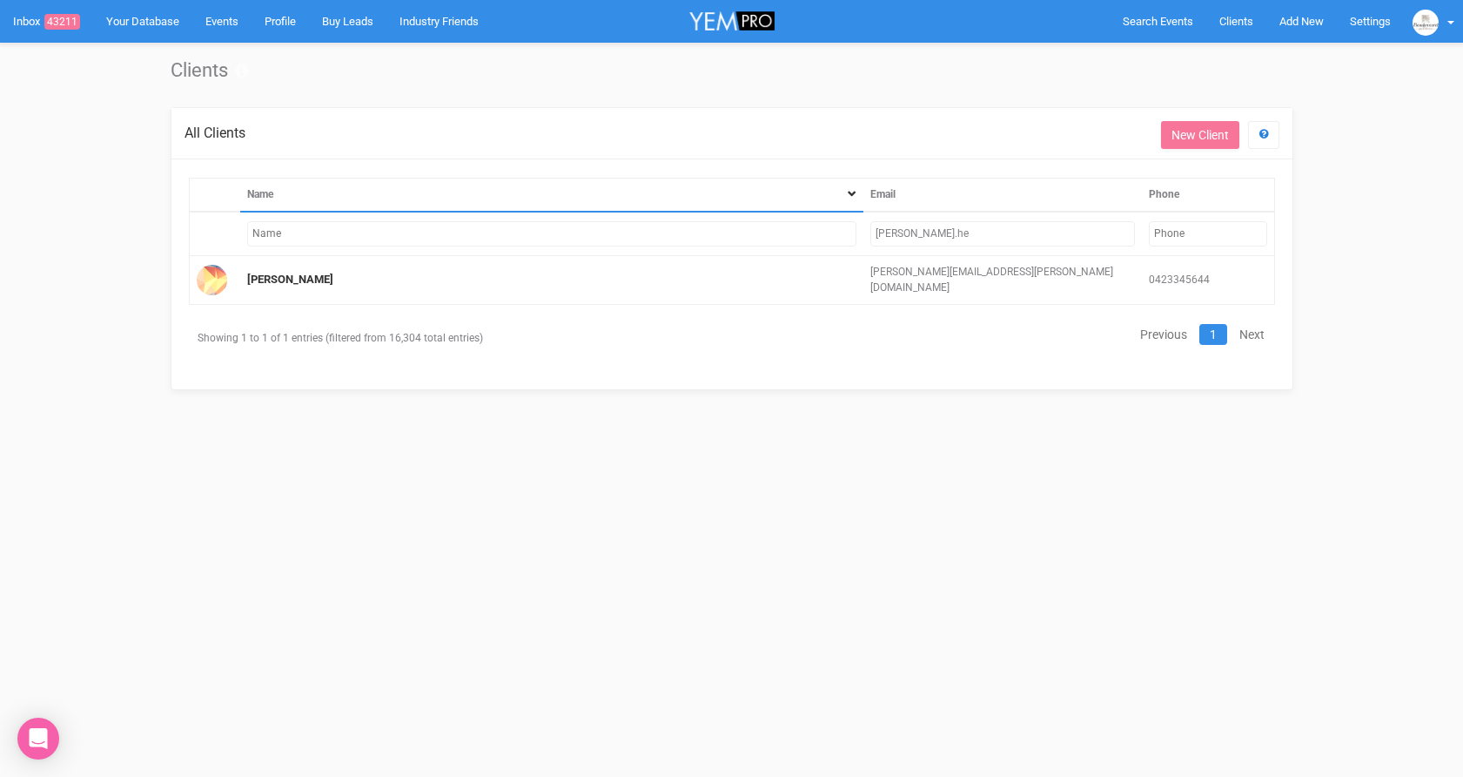
drag, startPoint x: 915, startPoint y: 238, endPoint x: 808, endPoint y: 229, distance: 107.4
click at [808, 229] on tr "[PERSON_NAME].he" at bounding box center [732, 234] width 1086 height 44
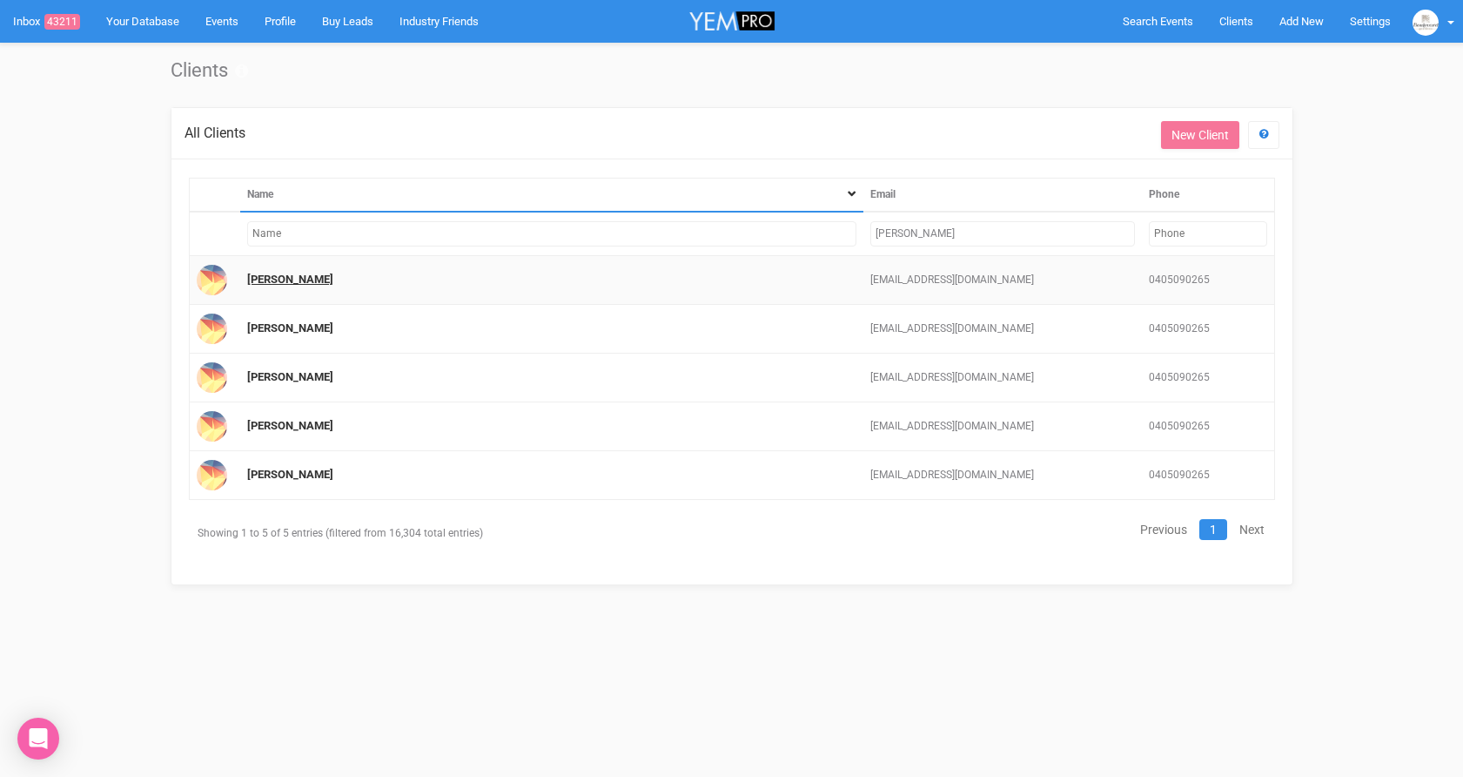
type input "[PERSON_NAME]"
click at [278, 282] on link "[PERSON_NAME]" at bounding box center [290, 278] width 86 height 13
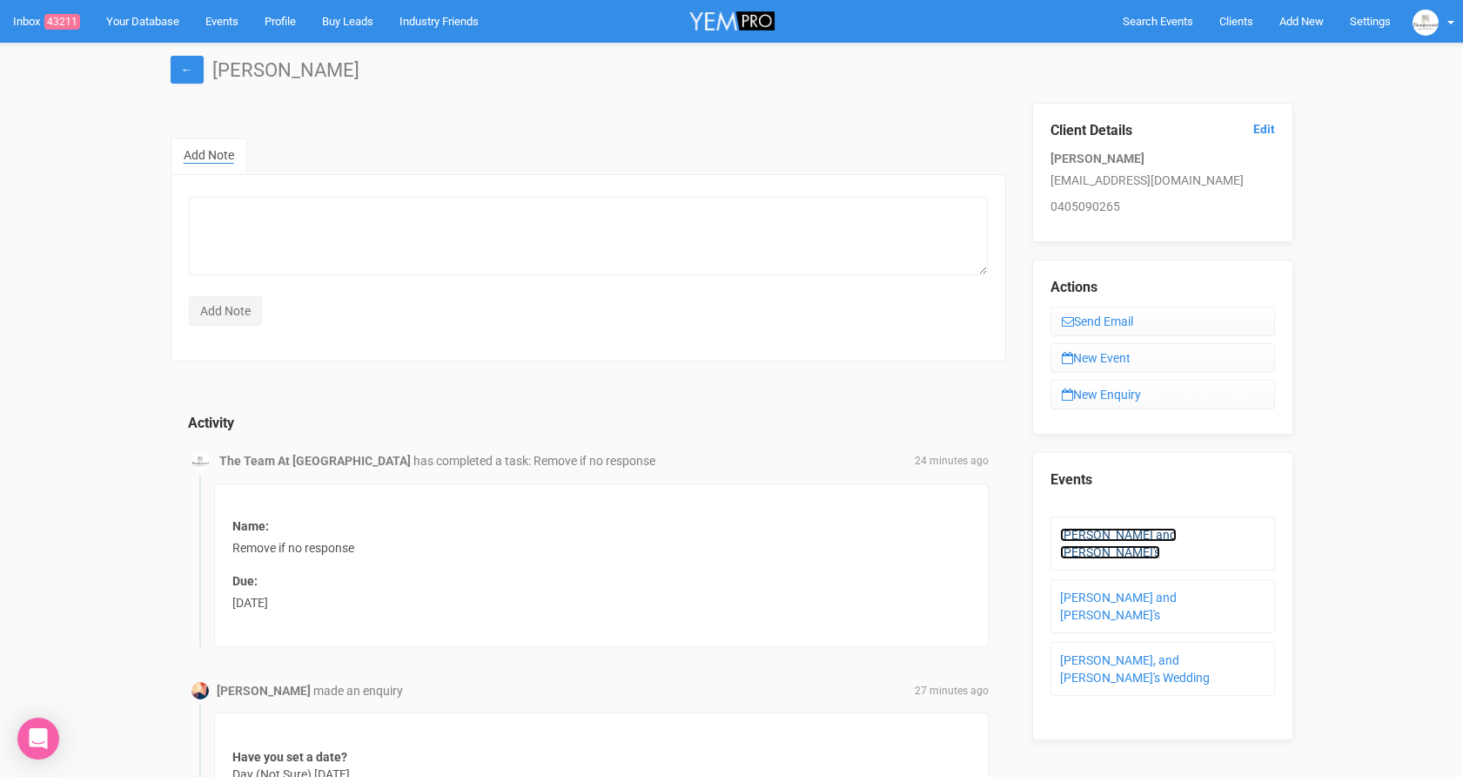
click at [1112, 535] on link "[PERSON_NAME] and [PERSON_NAME]'s" at bounding box center [1118, 543] width 117 height 31
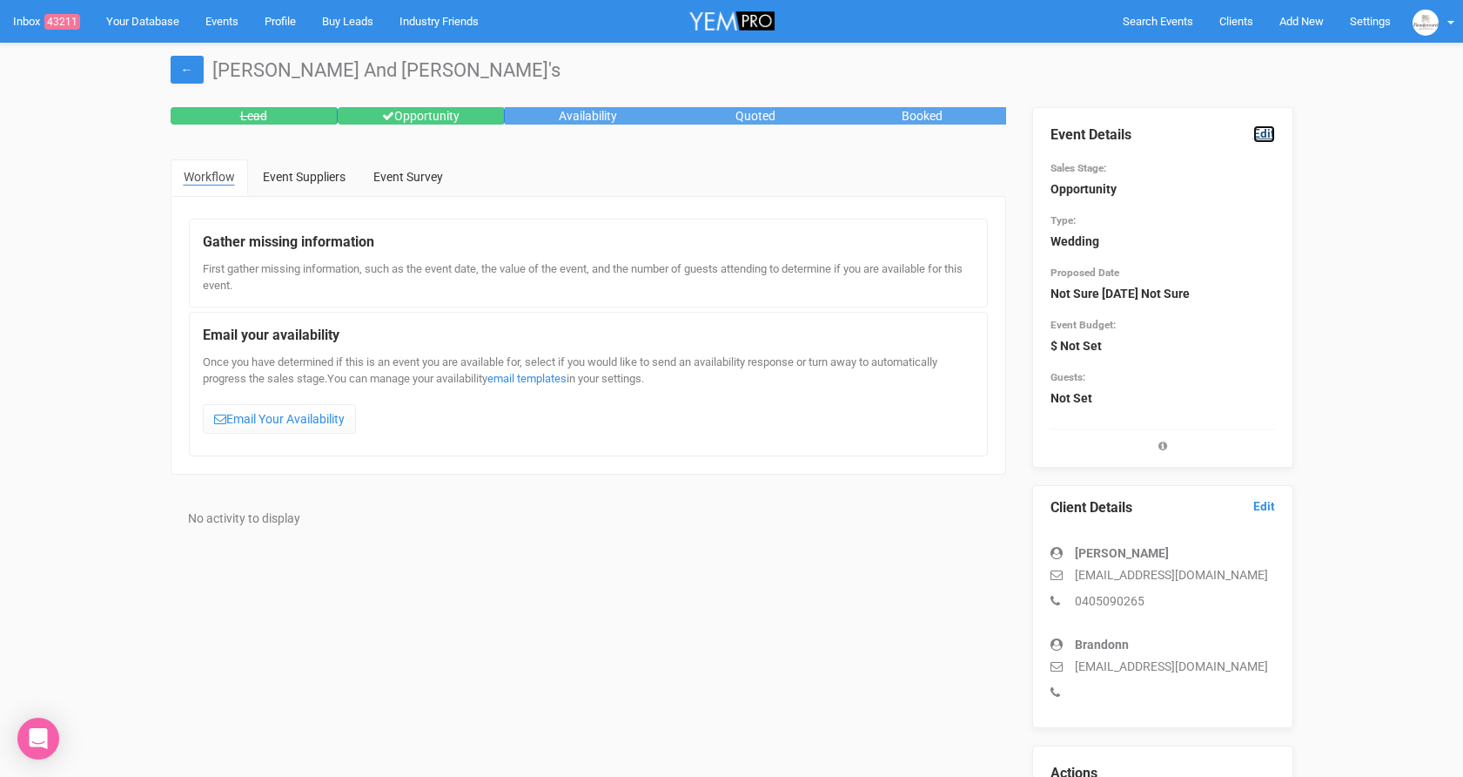
click at [1261, 134] on link "Edit" at bounding box center [1265, 133] width 22 height 17
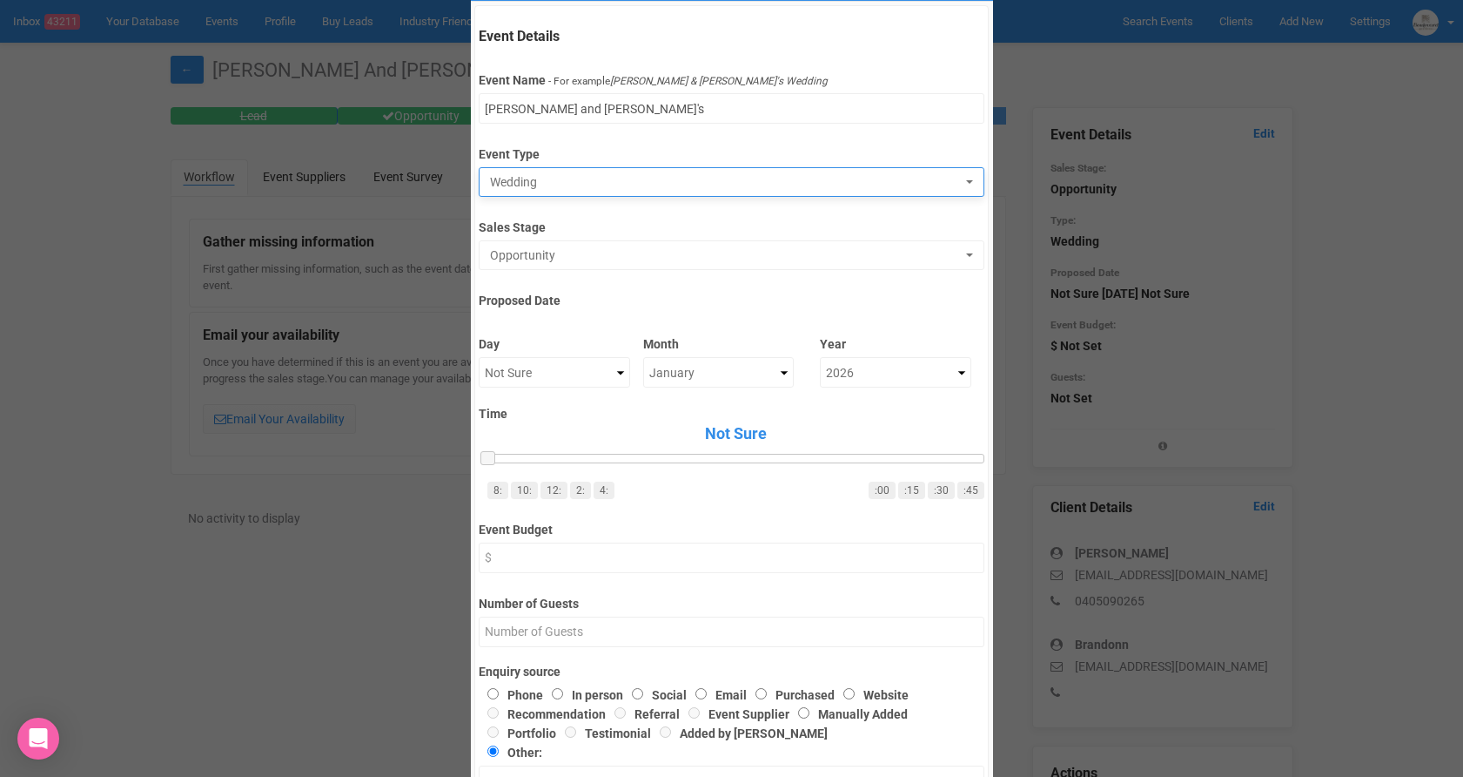
scroll to position [74, 0]
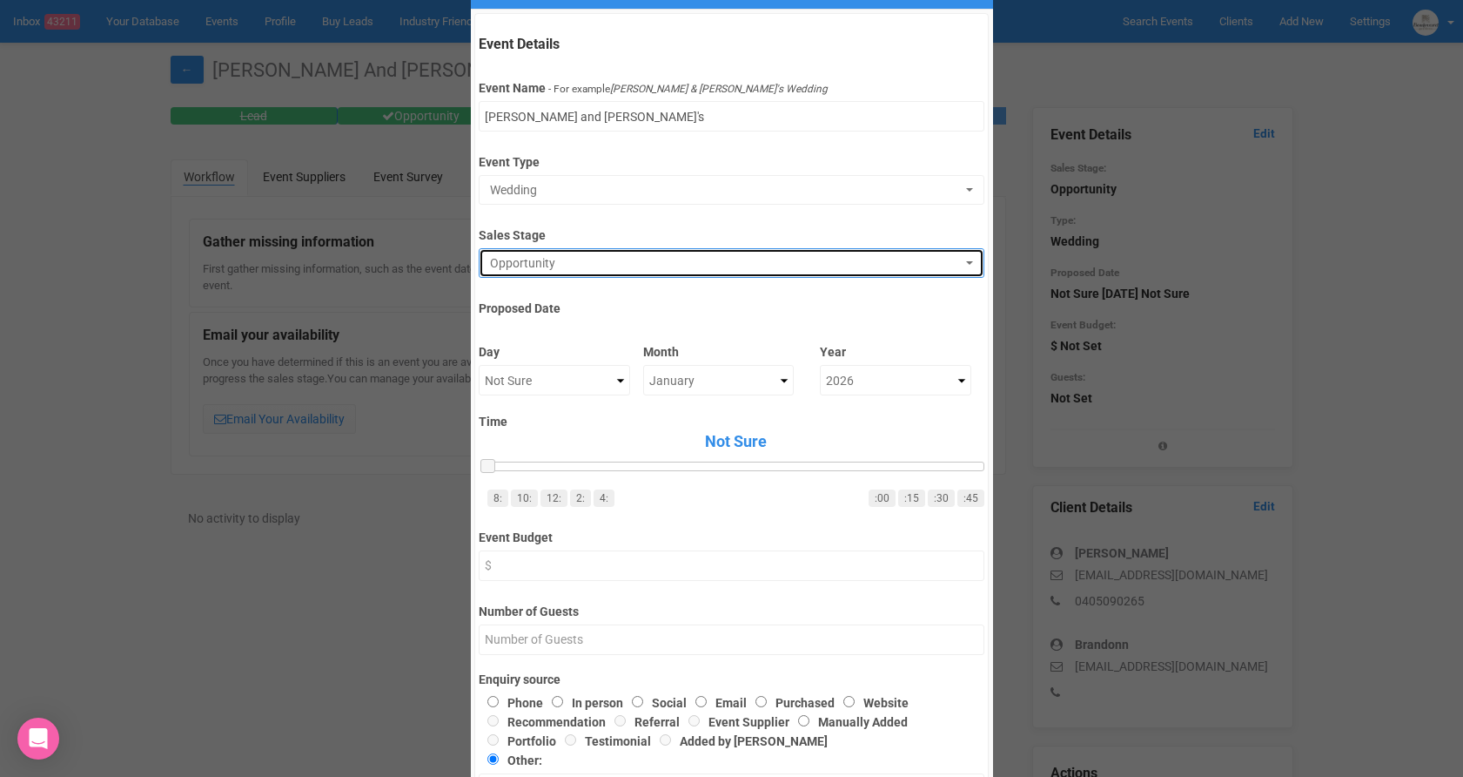
click at [577, 271] on span "Opportunity" at bounding box center [726, 262] width 472 height 17
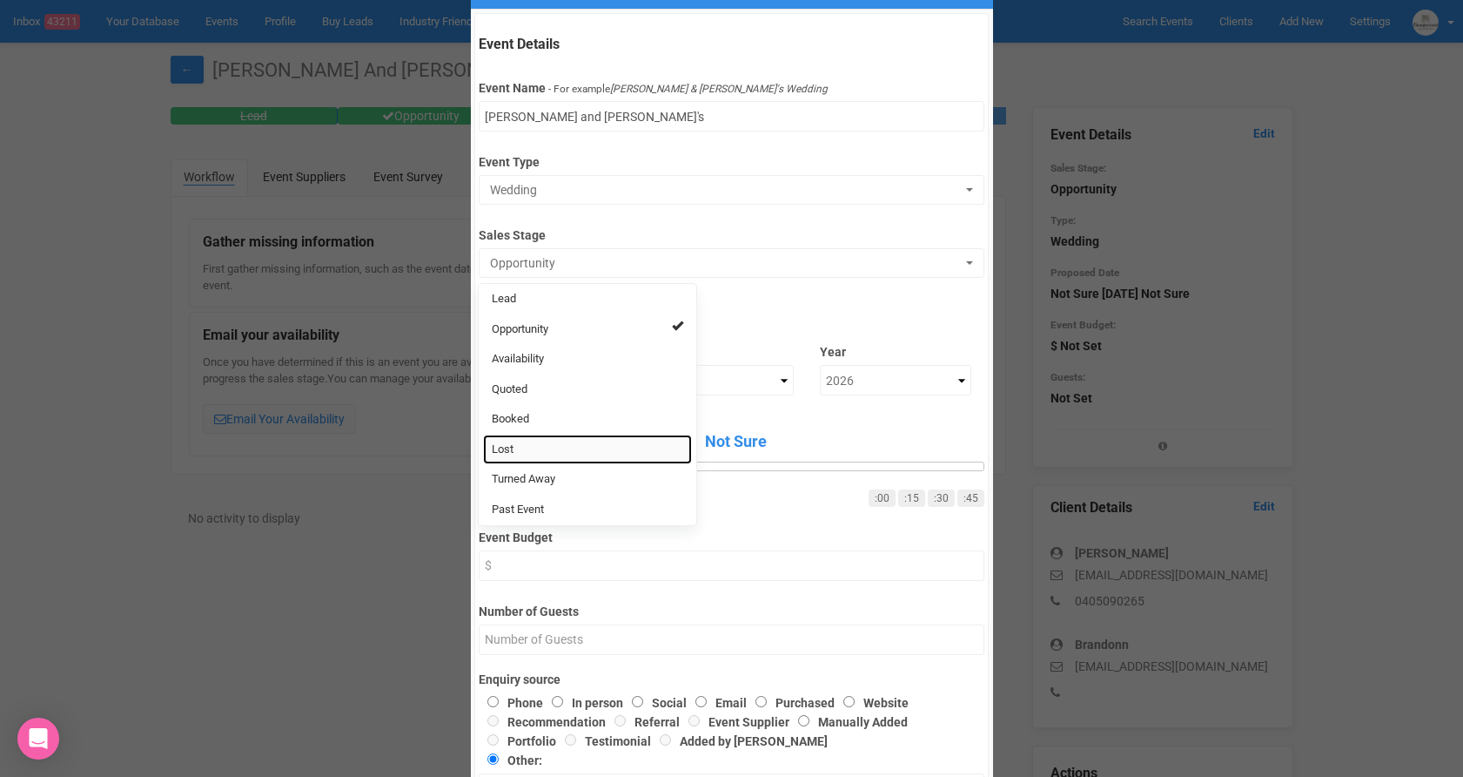
click at [501, 446] on span "Lost" at bounding box center [503, 449] width 22 height 17
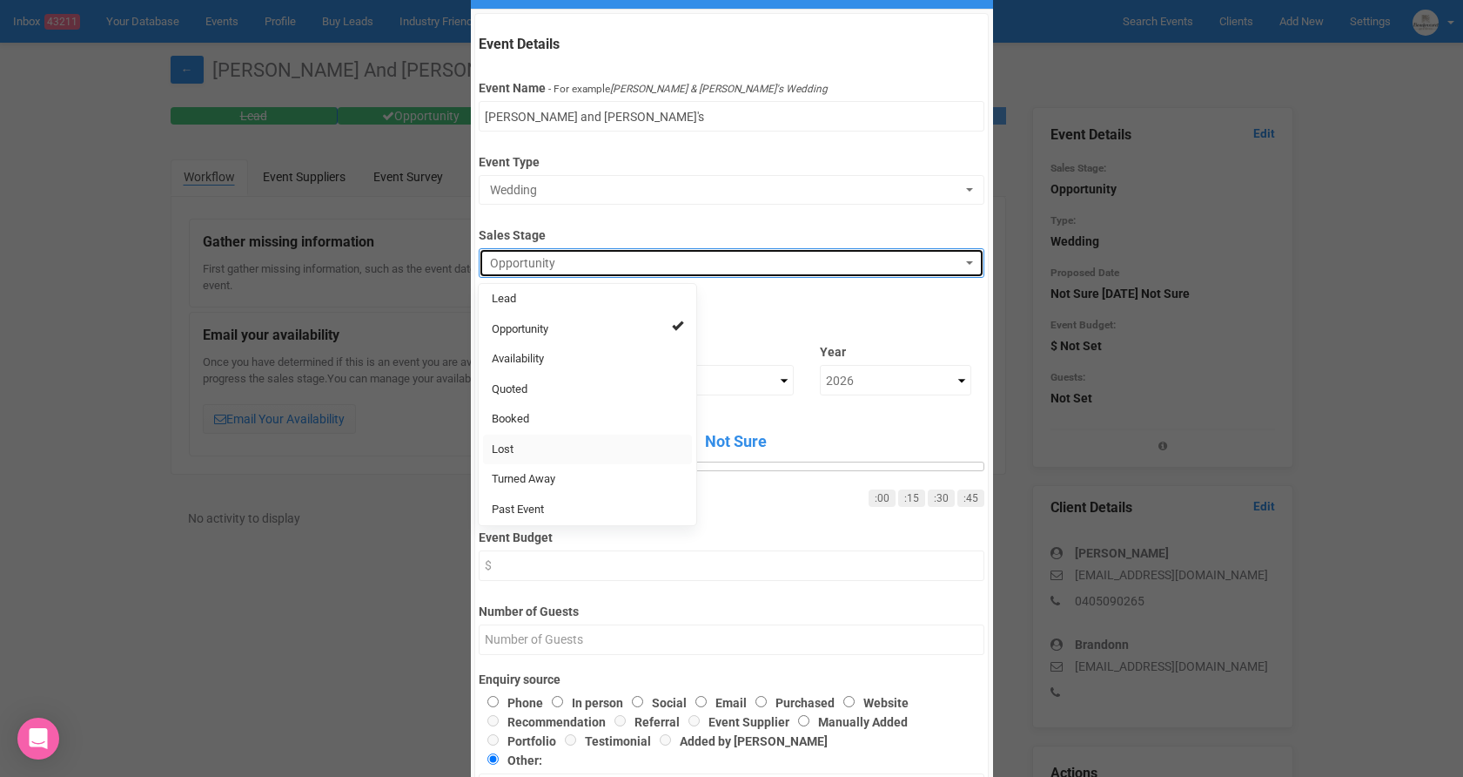
select select "10"
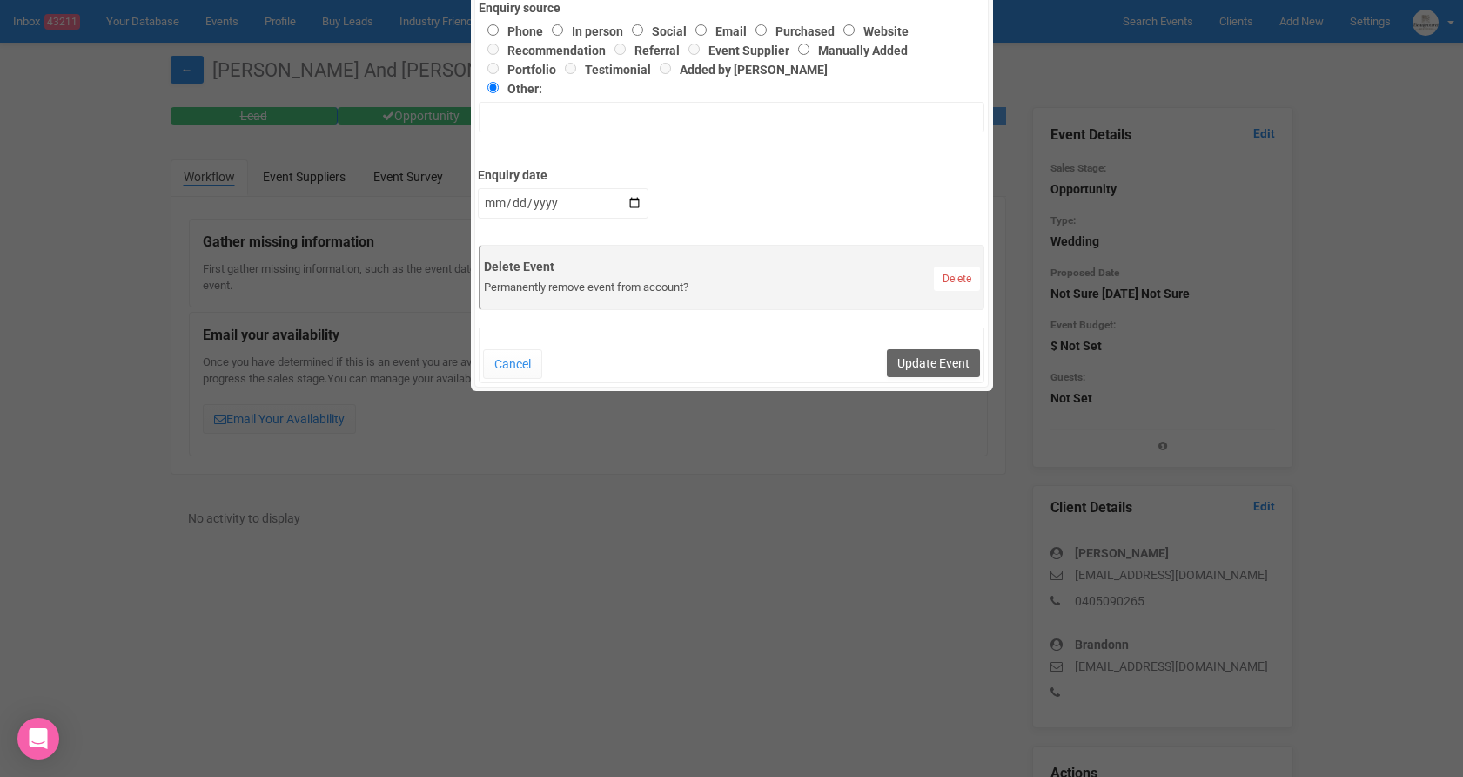
scroll to position [810, 0]
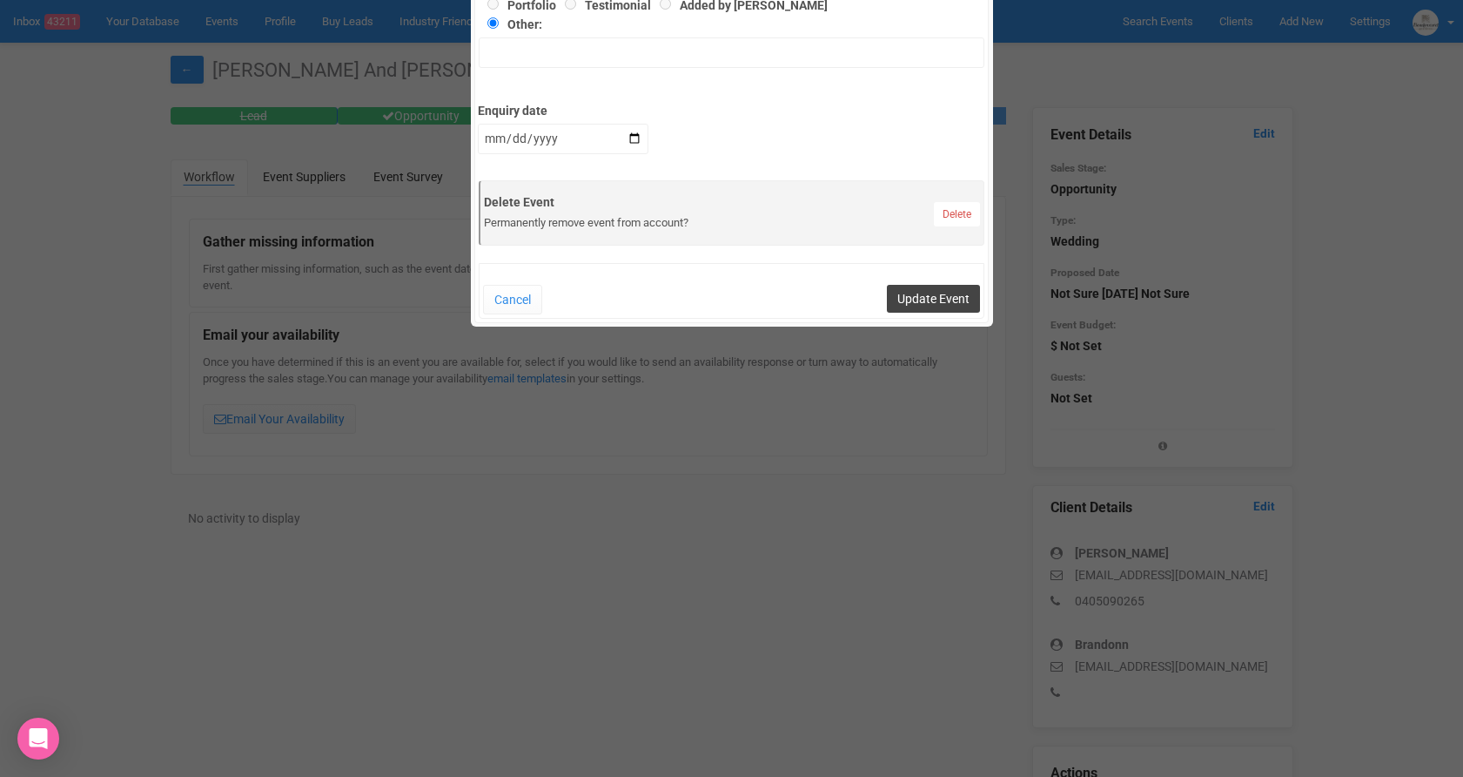
click at [937, 306] on button "Update Event" at bounding box center [933, 299] width 93 height 28
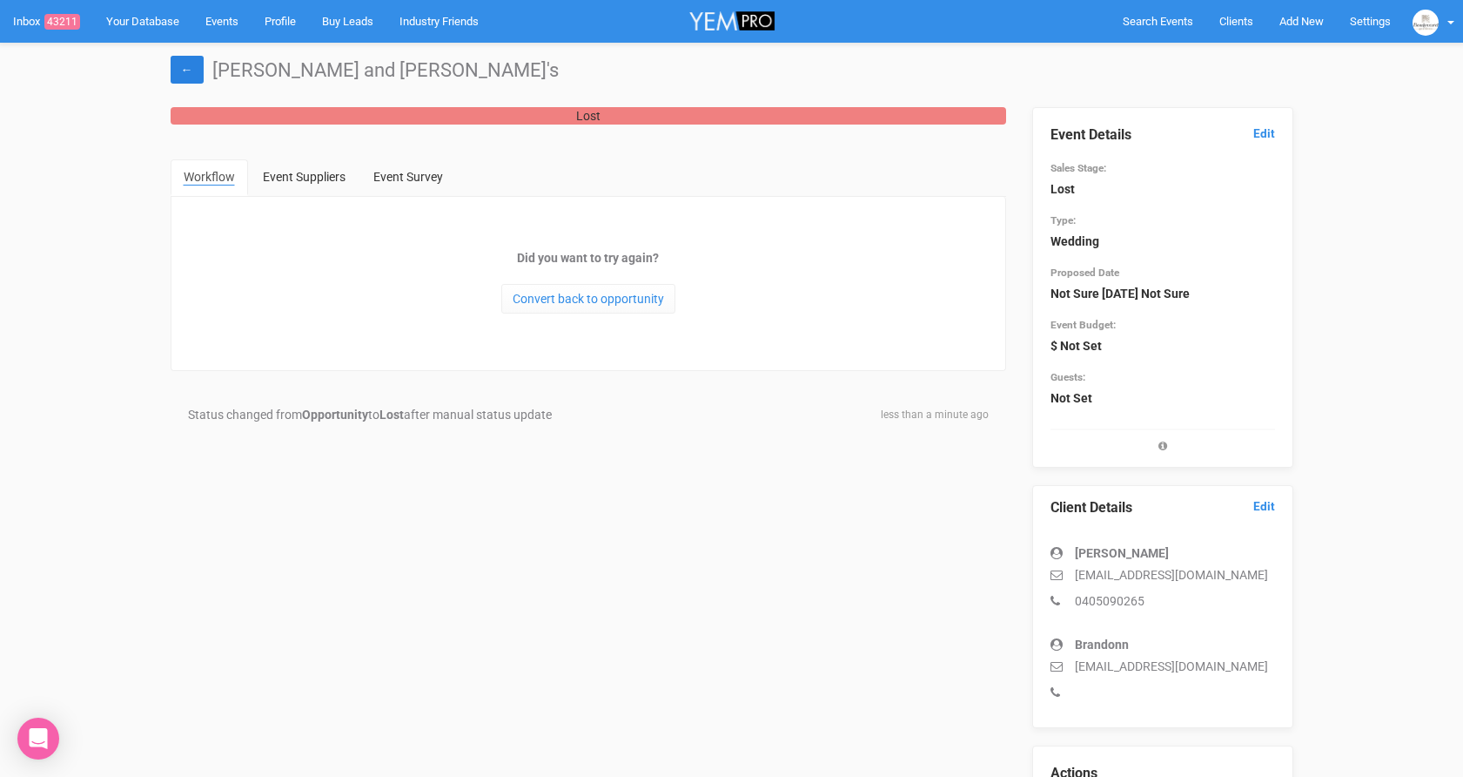
click at [179, 59] on link "←" at bounding box center [187, 70] width 33 height 28
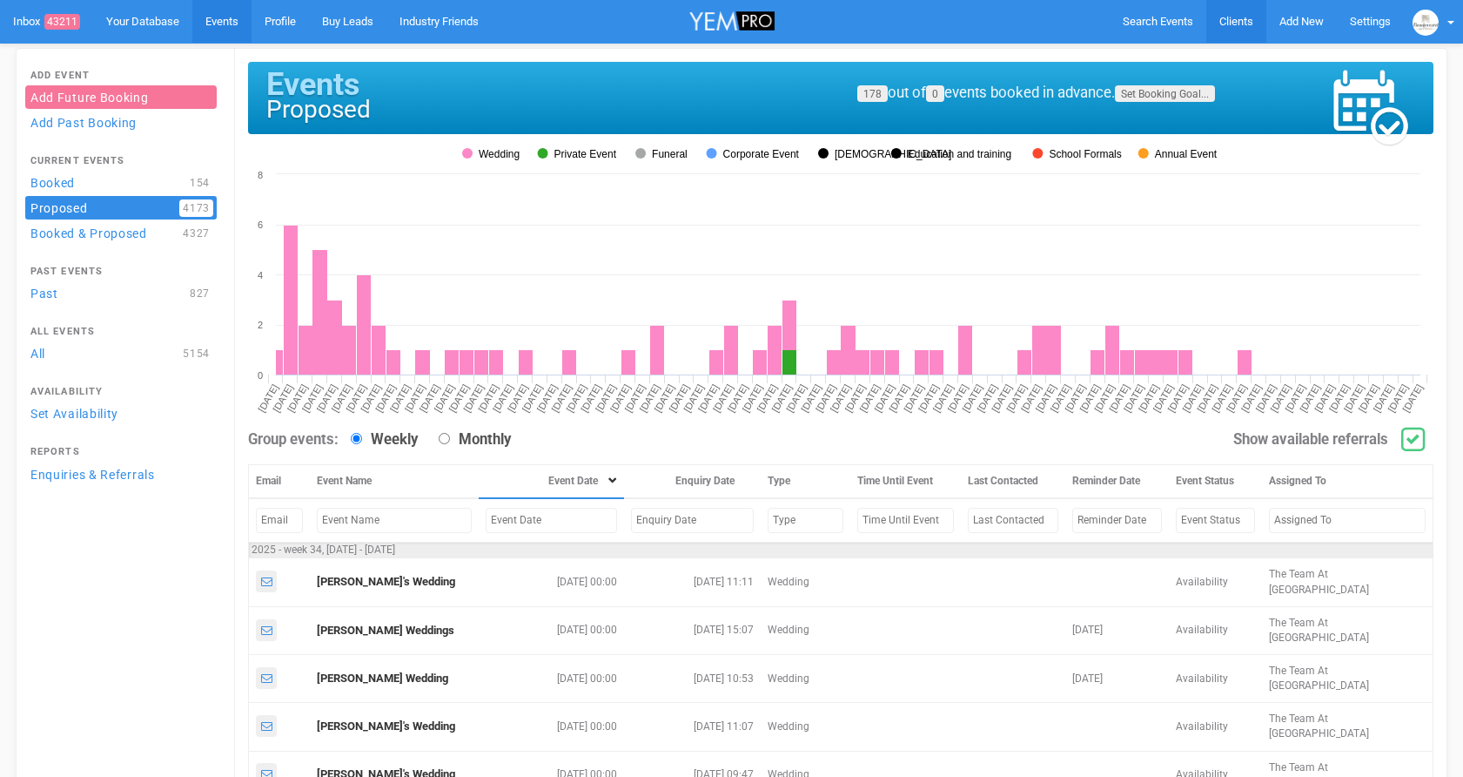
click at [1249, 19] on span "Clients" at bounding box center [1237, 21] width 34 height 13
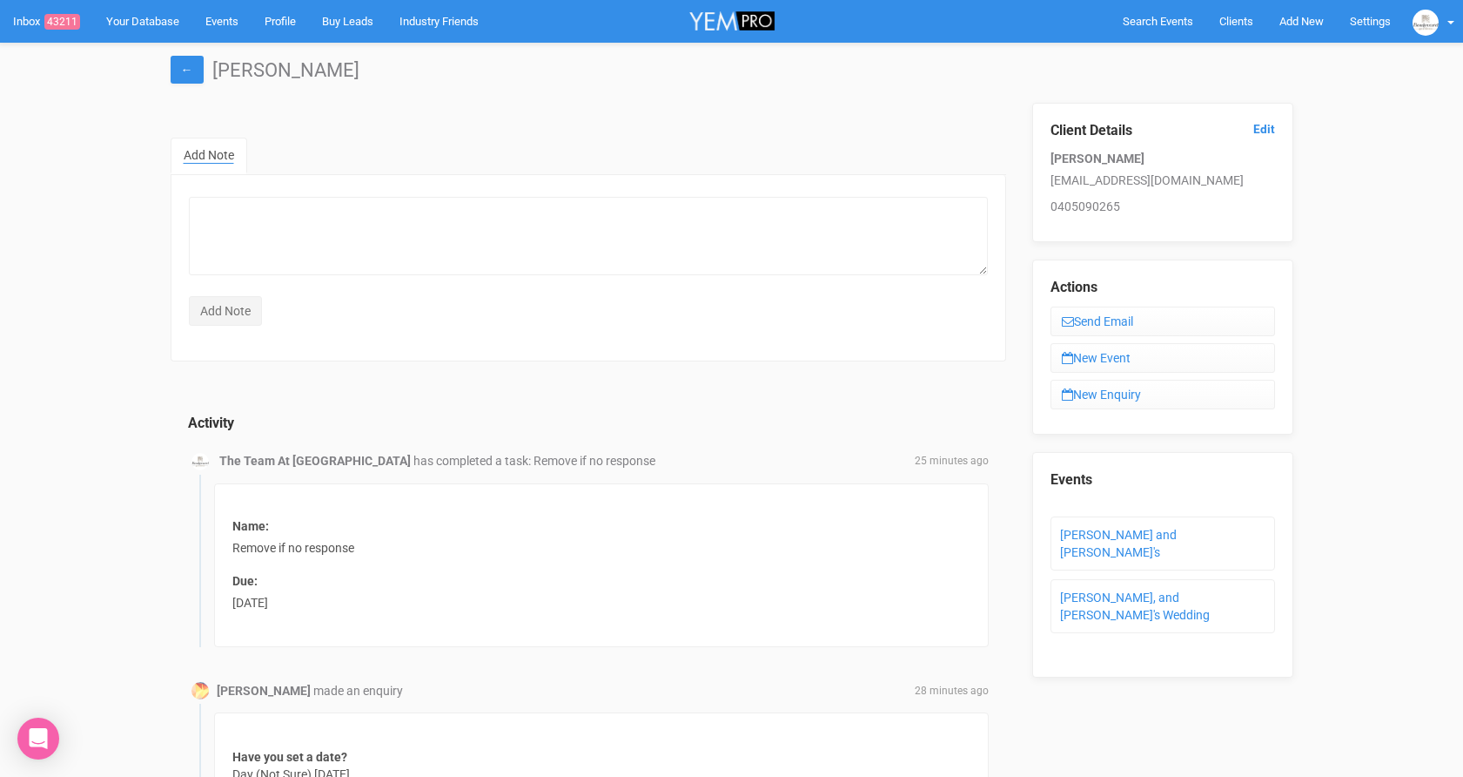
click at [1283, 128] on div "Client Details Edit Kelly Tran kellytran2395@gmail.com 0405090265" at bounding box center [1162, 172] width 261 height 139
click at [1267, 130] on link "Edit" at bounding box center [1265, 129] width 22 height 17
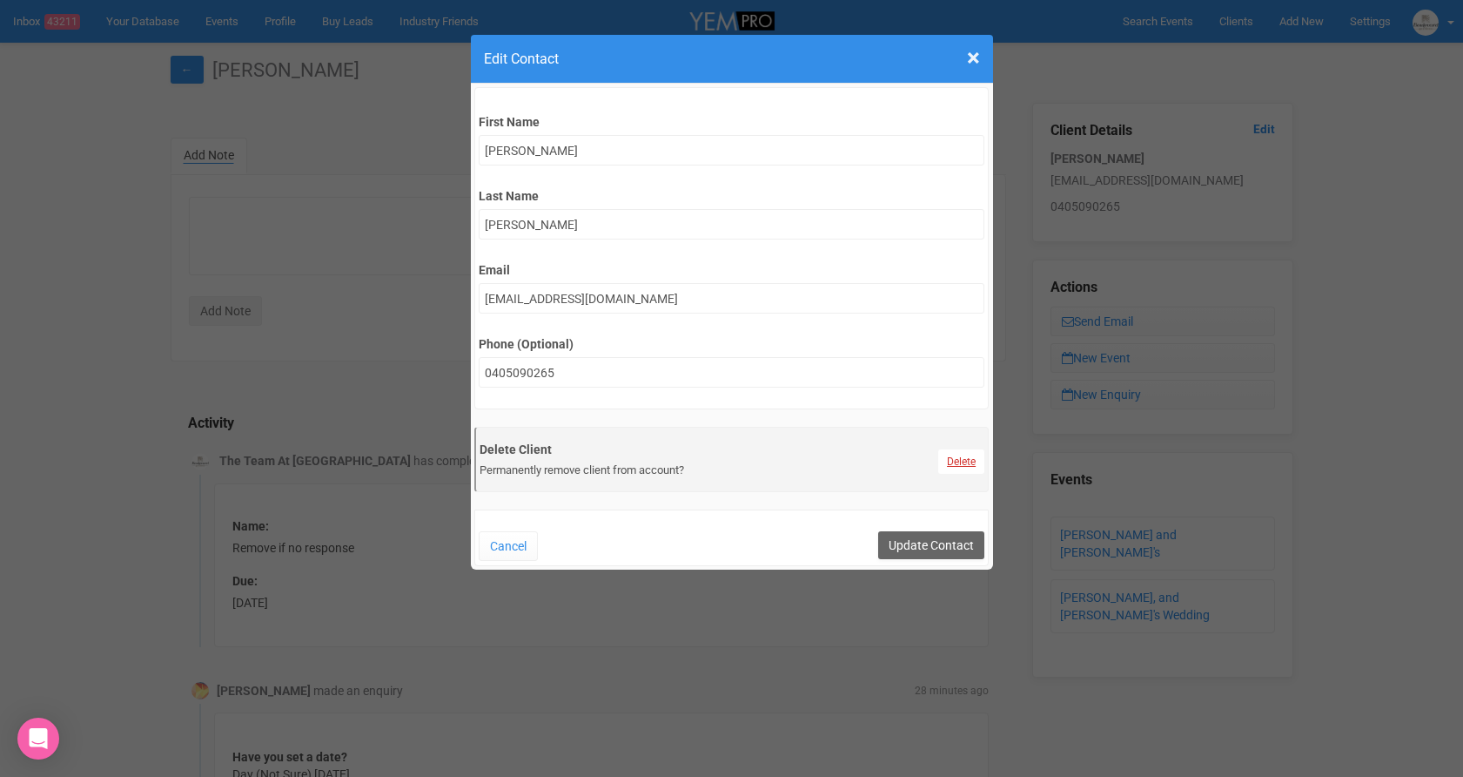
click at [958, 458] on link "Delete" at bounding box center [961, 461] width 46 height 24
click at [975, 421] on link "Confirm" at bounding box center [973, 418] width 54 height 24
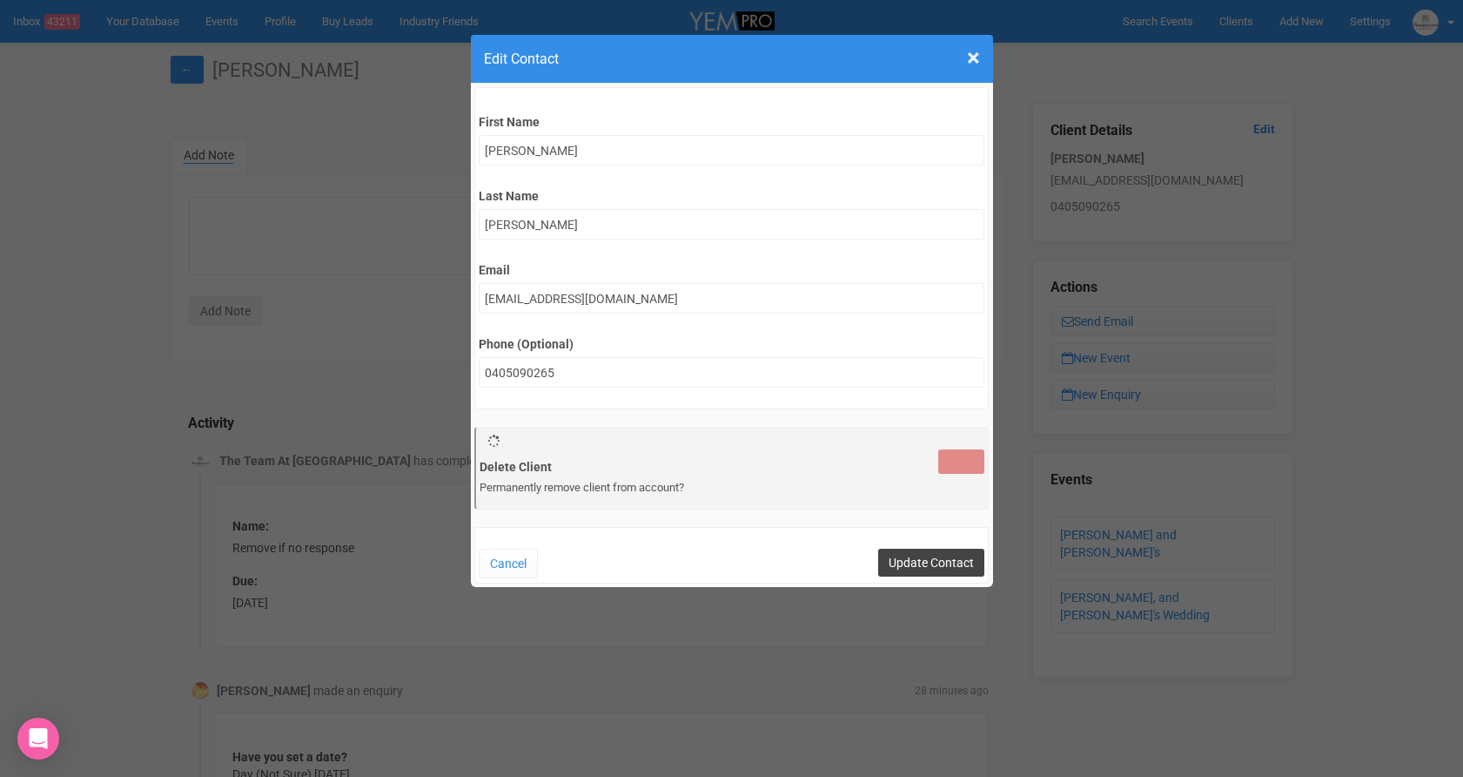
click at [924, 562] on input "Update Contact" at bounding box center [931, 562] width 106 height 28
type input "Save"
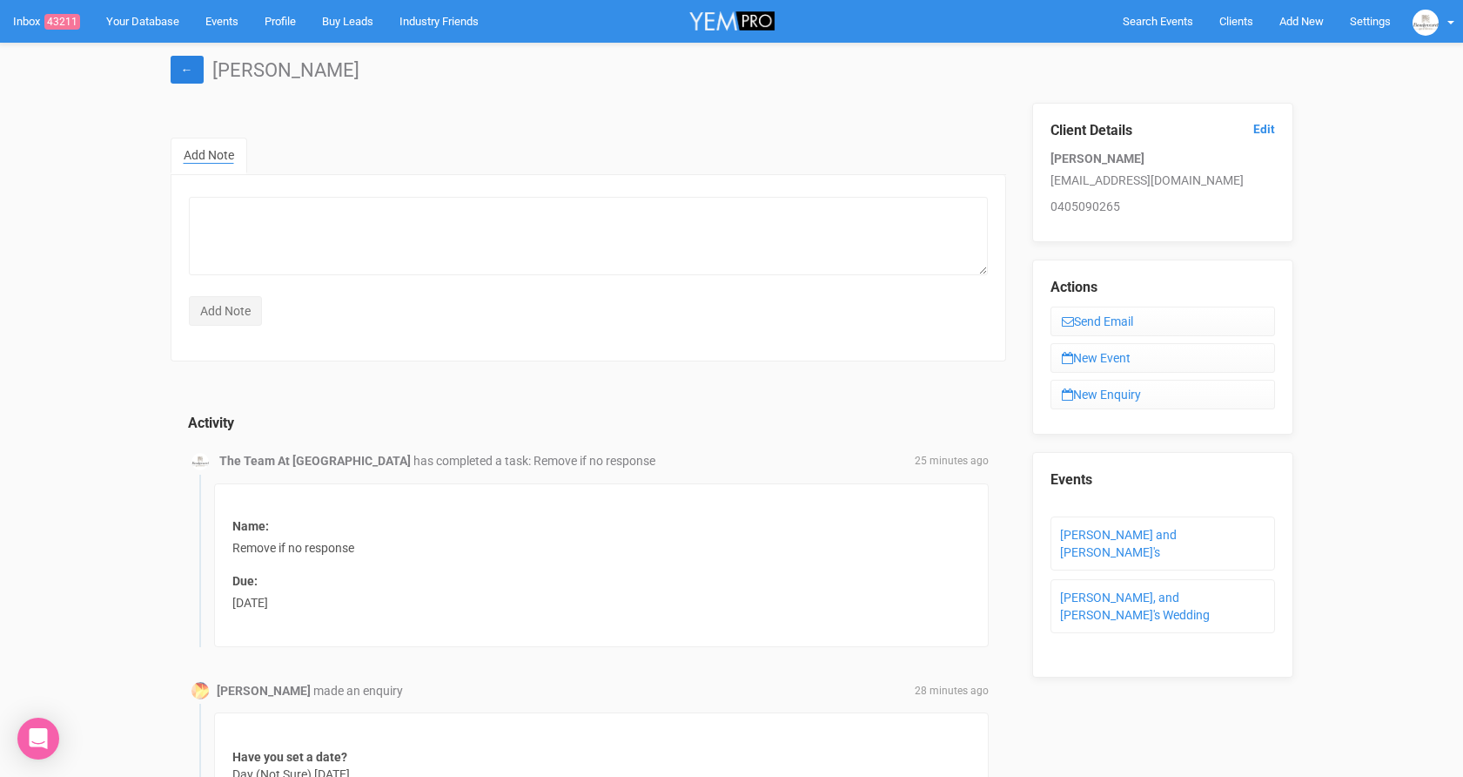
click at [192, 73] on link "←" at bounding box center [187, 70] width 33 height 28
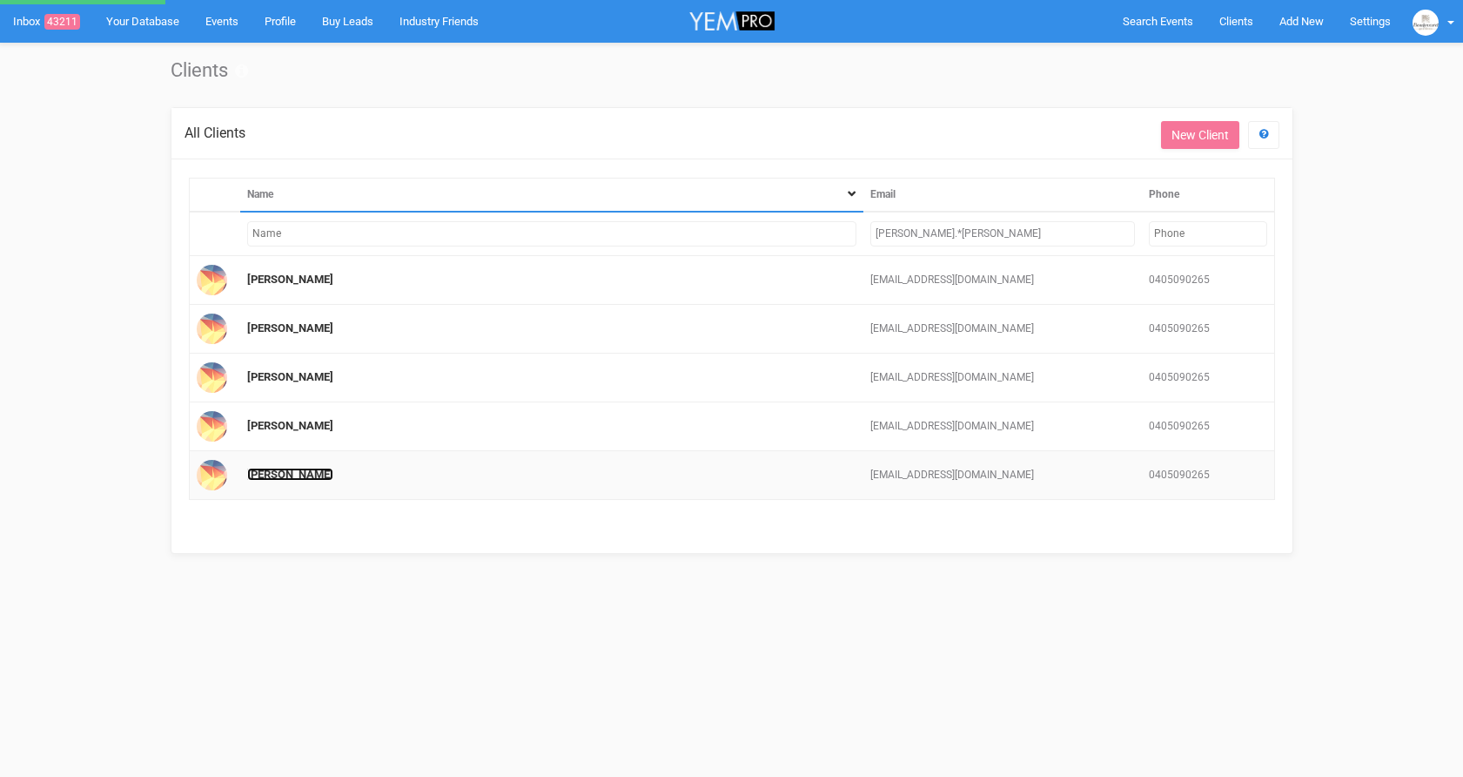
click at [293, 286] on link "[PERSON_NAME]" at bounding box center [290, 278] width 86 height 13
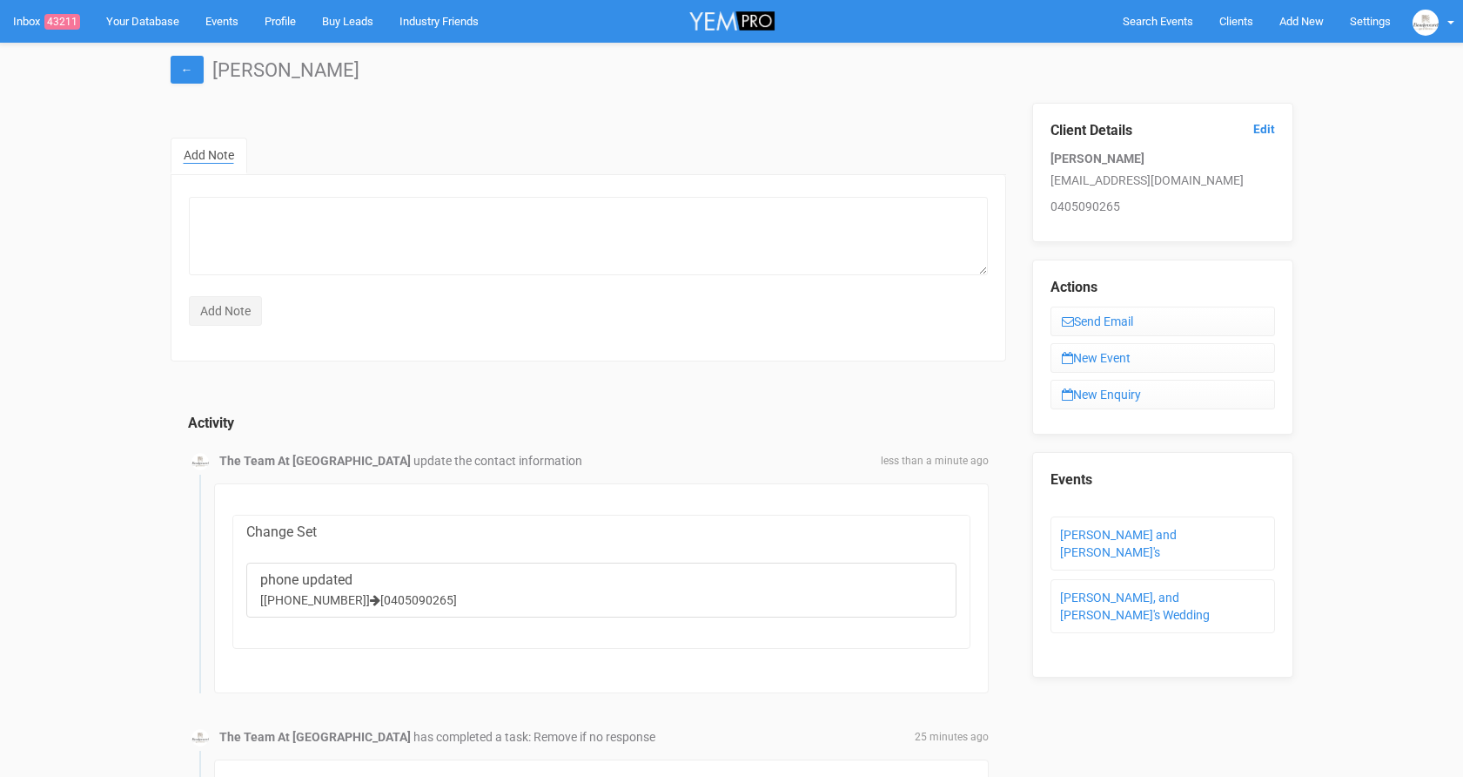
click at [1261, 141] on legend "Client Details Edit" at bounding box center [1163, 131] width 225 height 20
click at [1256, 131] on link "Edit" at bounding box center [1265, 129] width 22 height 17
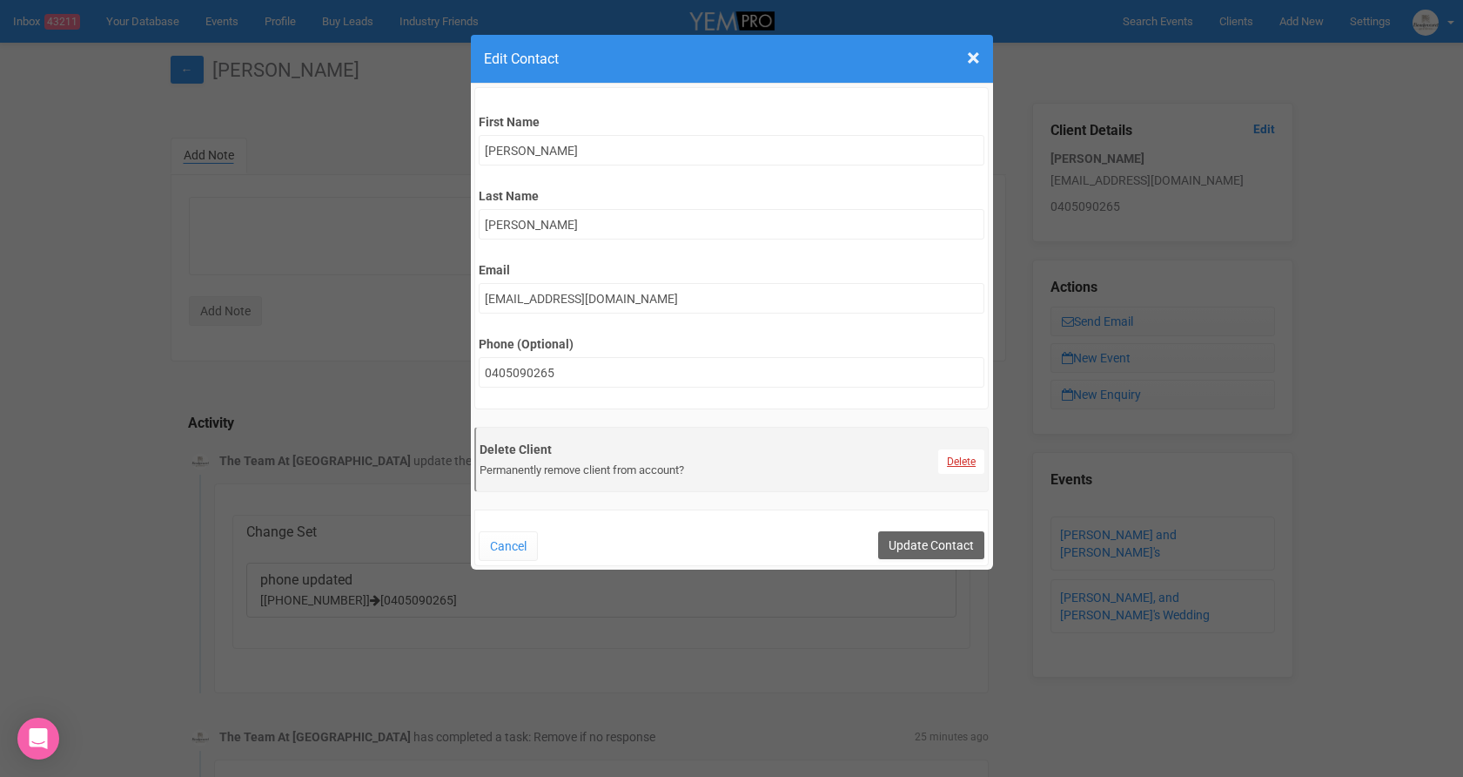
click at [967, 455] on link "Delete" at bounding box center [961, 461] width 46 height 24
click at [976, 413] on link "Confirm" at bounding box center [973, 418] width 54 height 24
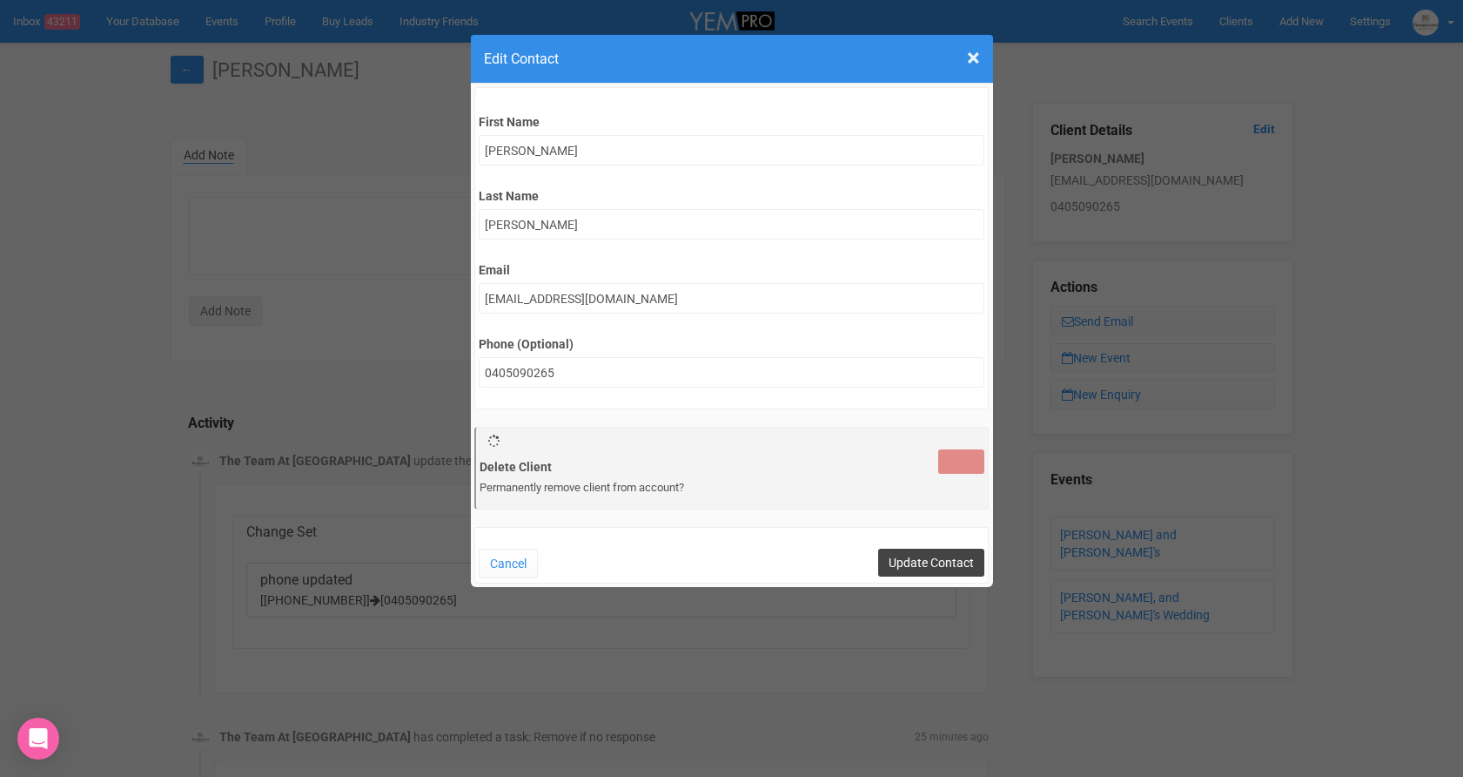
click at [936, 552] on input "Update Contact" at bounding box center [931, 562] width 106 height 28
type input "Save"
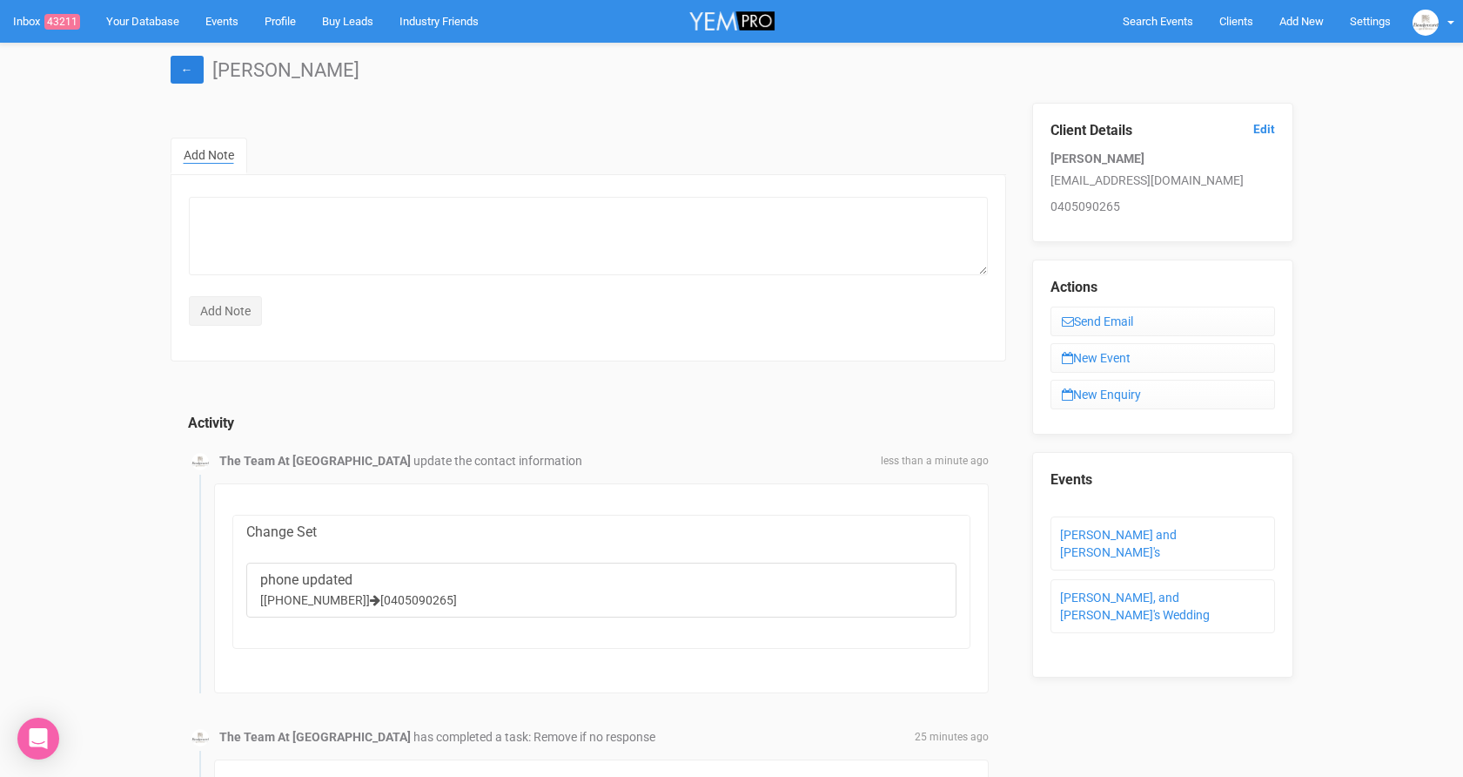
click at [182, 71] on link "←" at bounding box center [187, 70] width 33 height 28
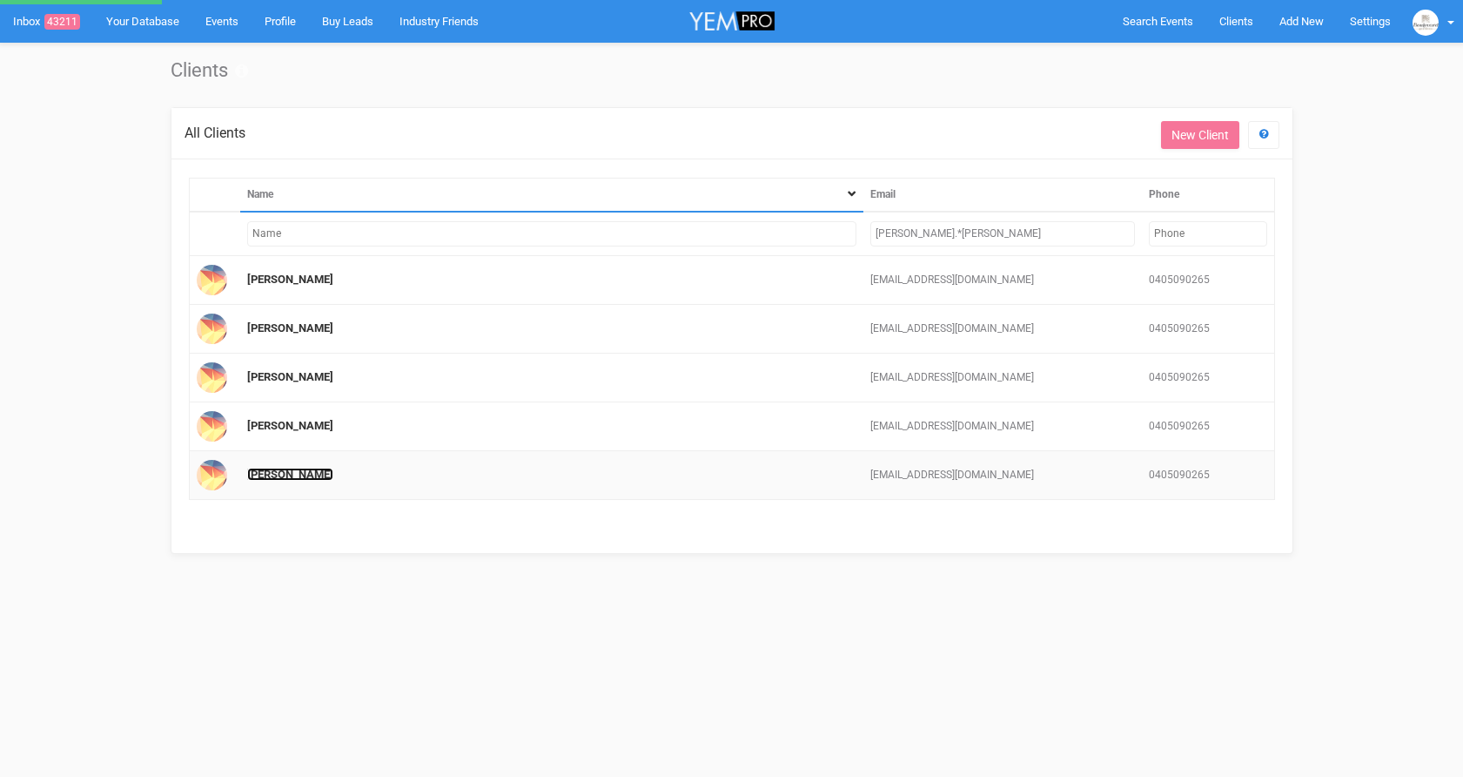
click at [285, 286] on link "[PERSON_NAME]" at bounding box center [290, 278] width 86 height 13
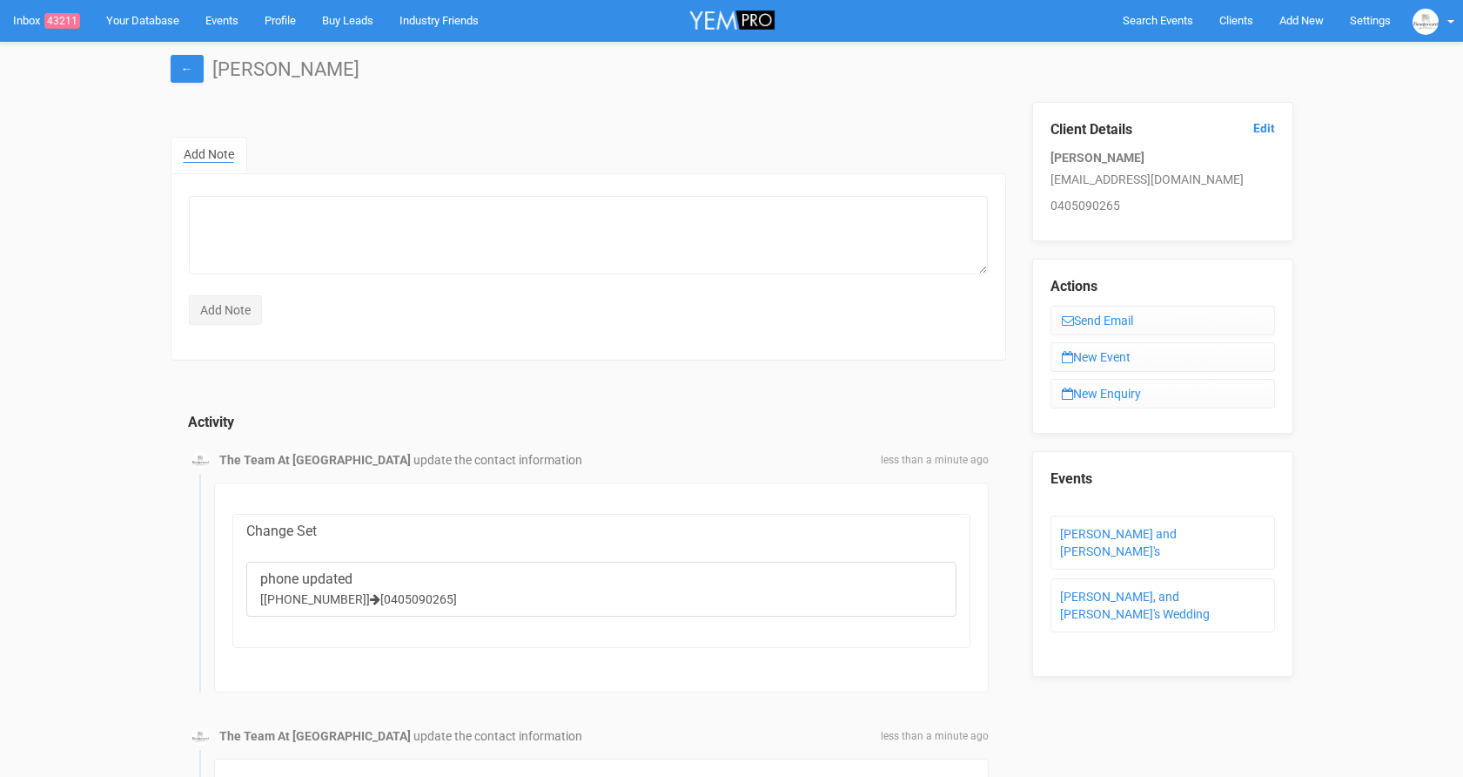
click at [1276, 135] on div "Client Details Edit Kelly Tran kellytran2395@gmail.com 0405090265" at bounding box center [1162, 171] width 261 height 139
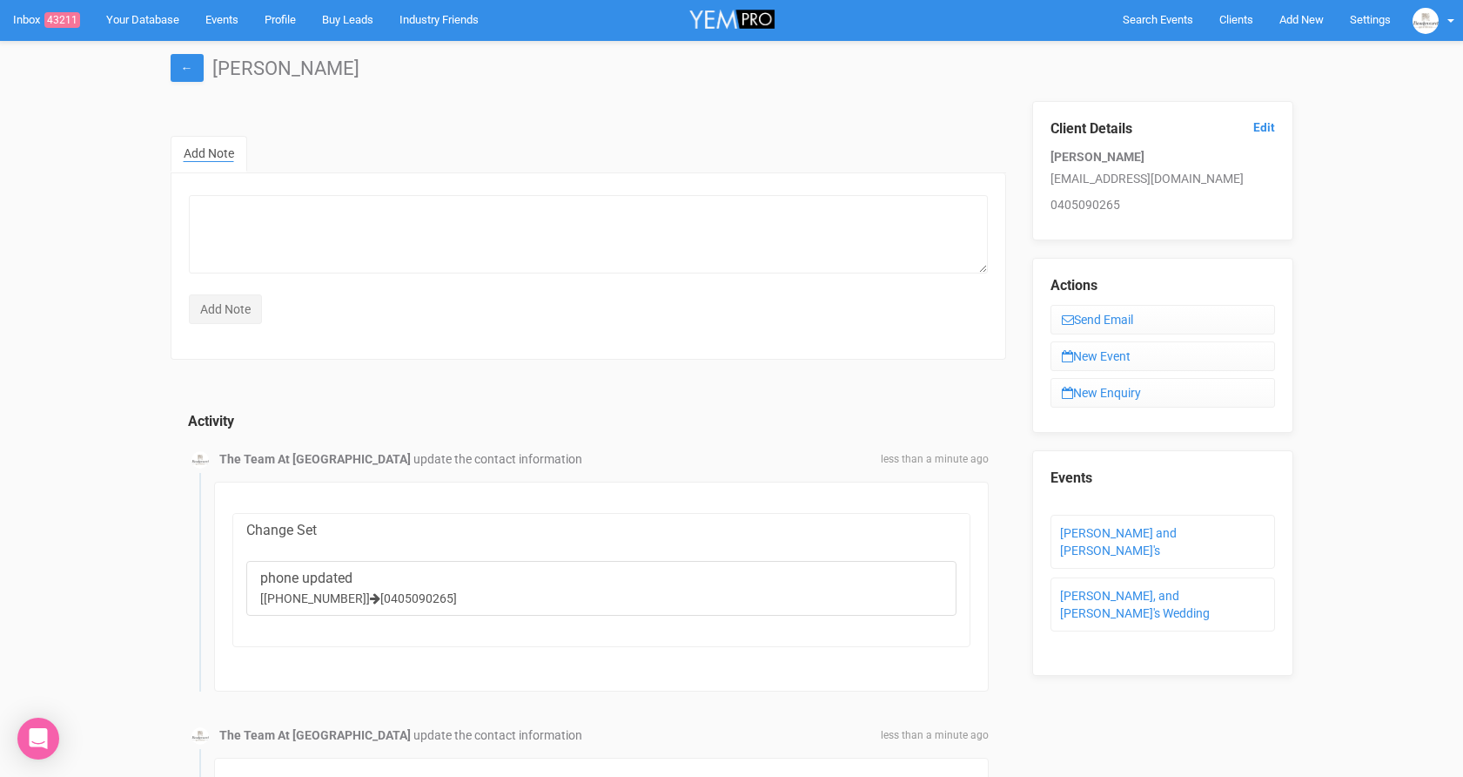
scroll to position [8, 0]
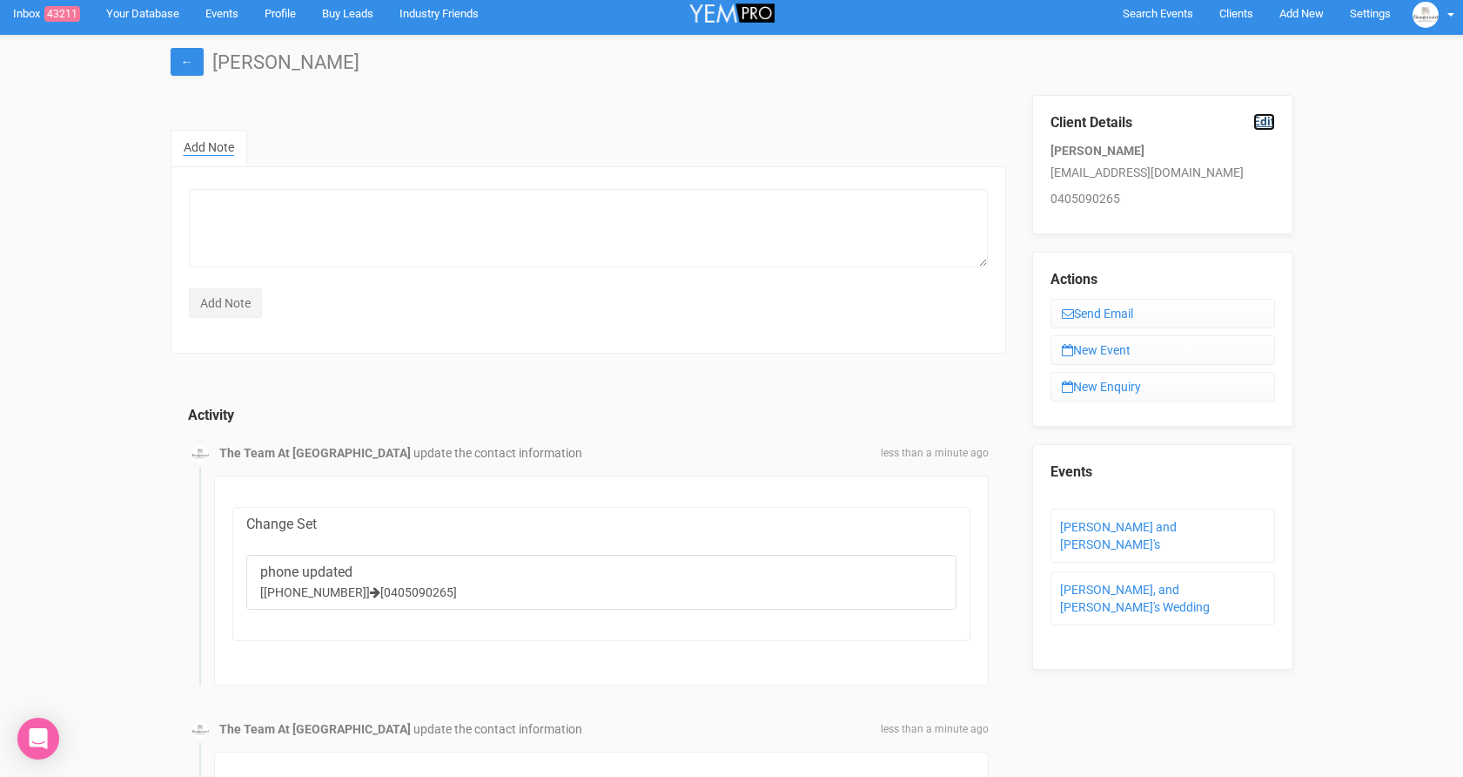
click at [1261, 120] on link "Edit" at bounding box center [1265, 121] width 22 height 17
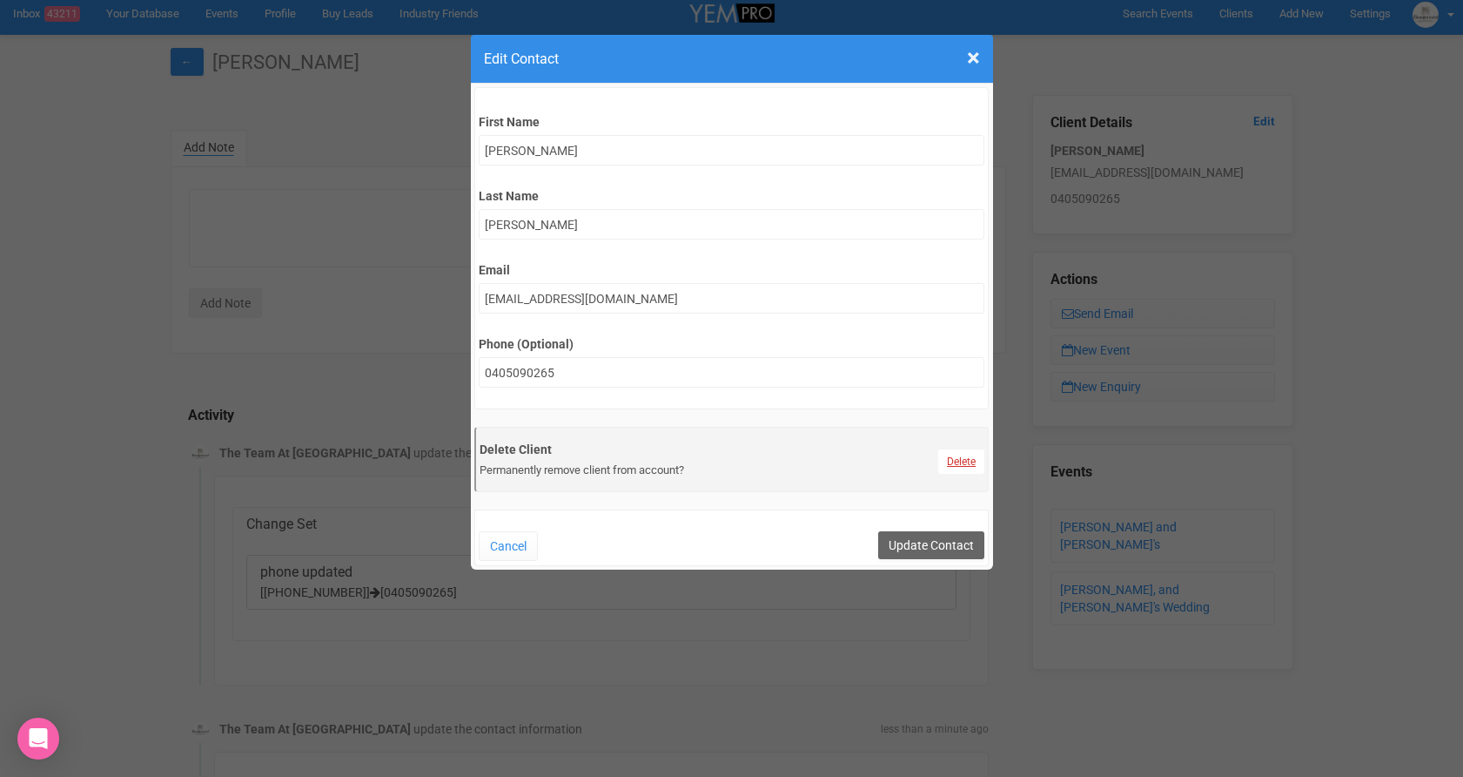
click at [970, 460] on link "Delete" at bounding box center [961, 461] width 46 height 24
click at [959, 406] on link "Confirm" at bounding box center [973, 418] width 54 height 24
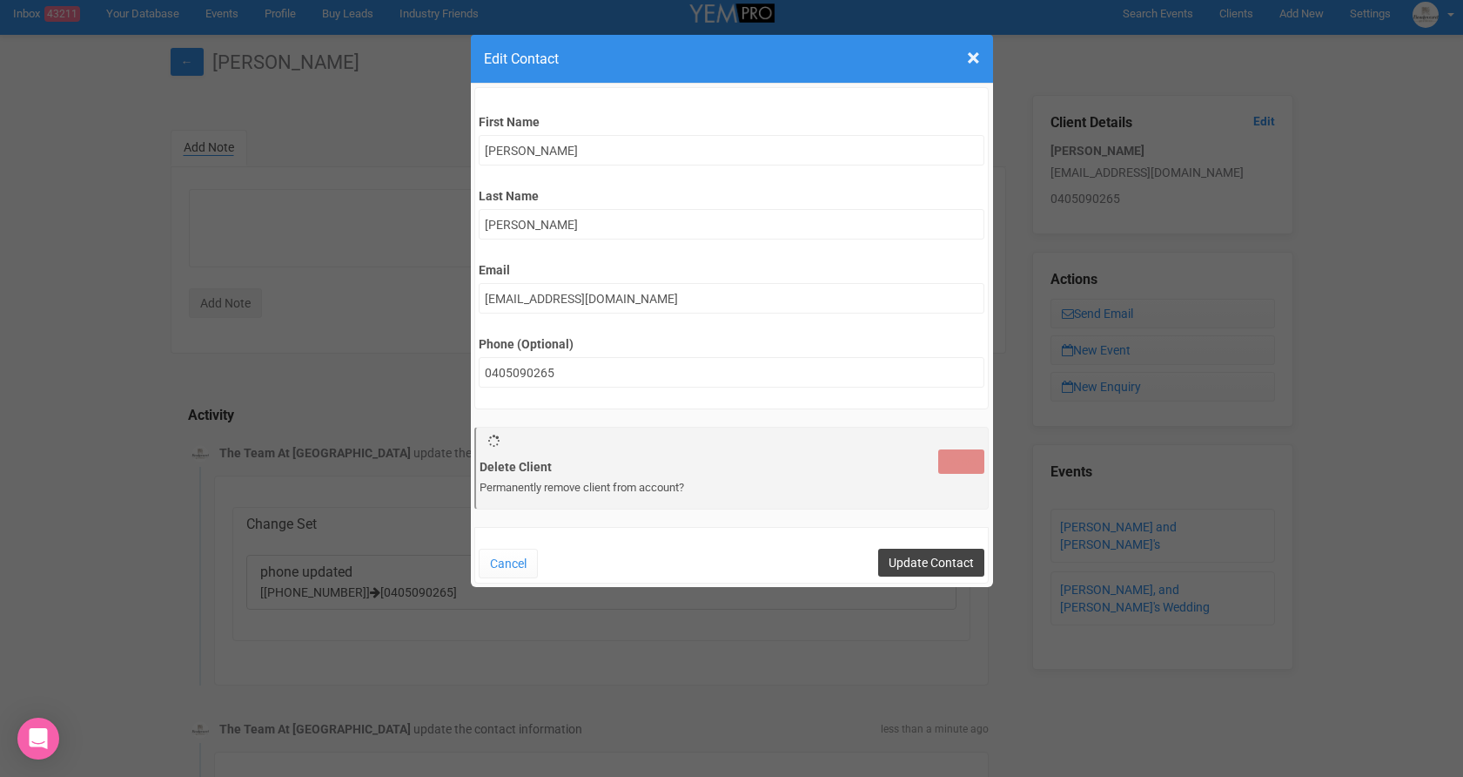
click at [932, 567] on input "Update Contact" at bounding box center [931, 562] width 106 height 28
type input "Save"
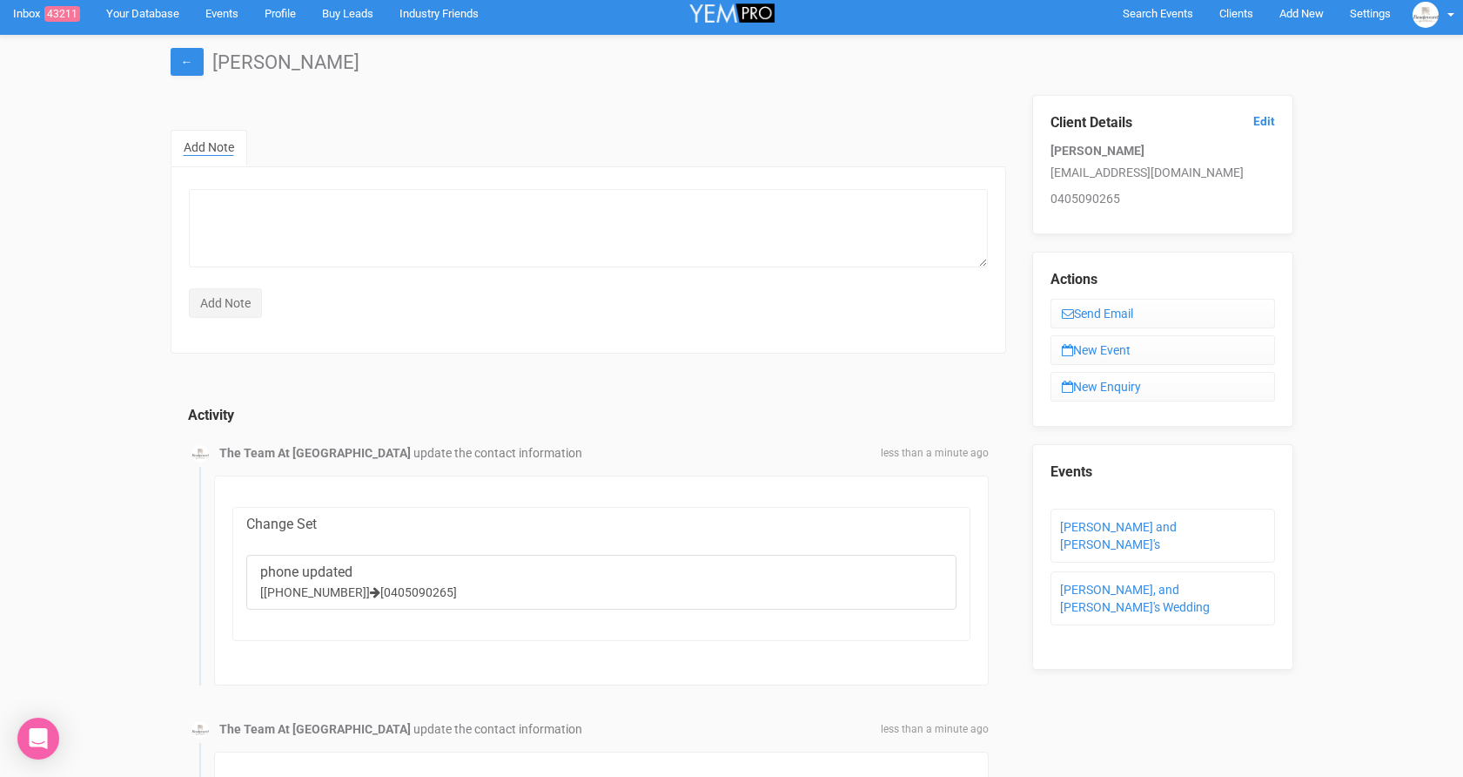
click at [180, 42] on div "← [PERSON_NAME]" at bounding box center [732, 65] width 1149 height 60
click at [179, 64] on link "←" at bounding box center [187, 62] width 33 height 28
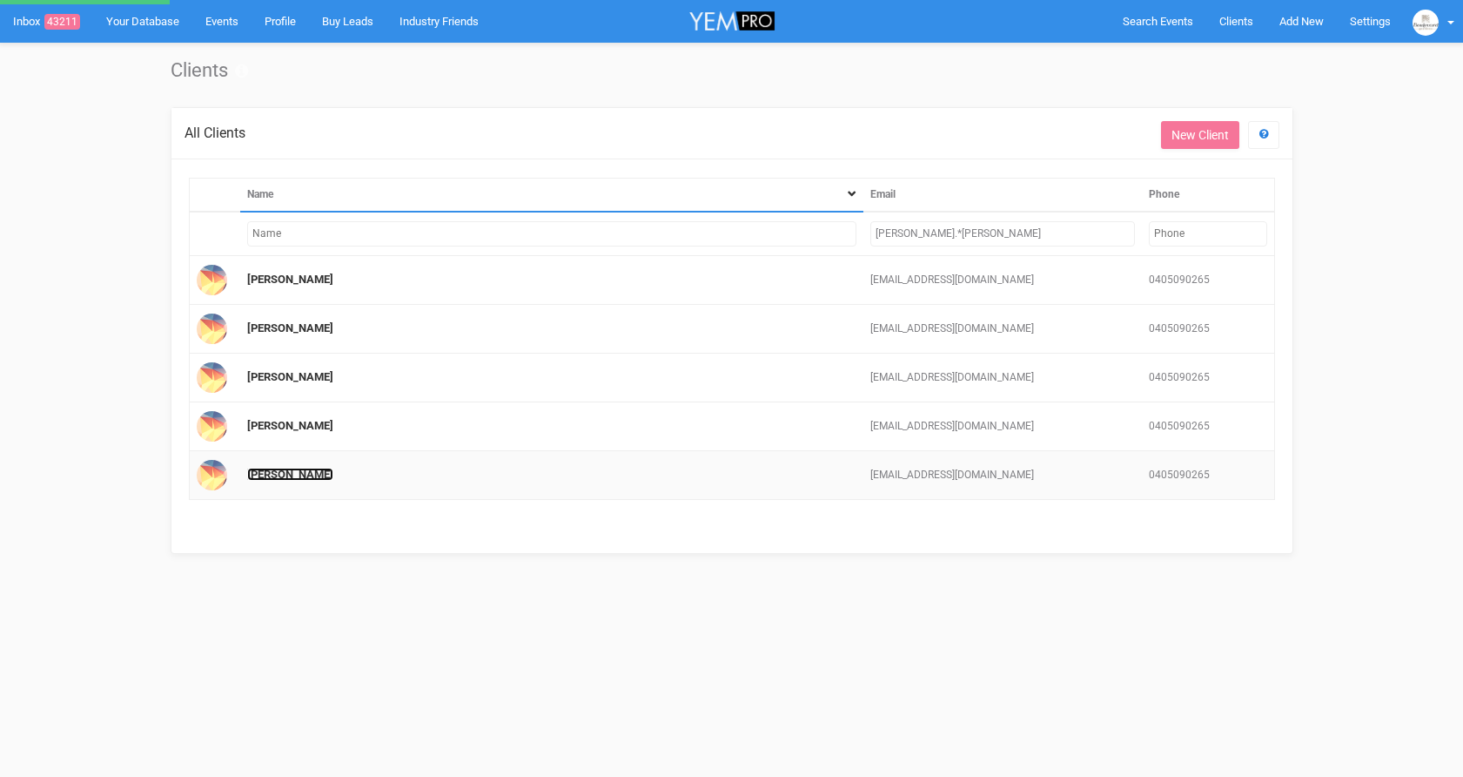
click at [286, 286] on link "[PERSON_NAME]" at bounding box center [290, 278] width 86 height 13
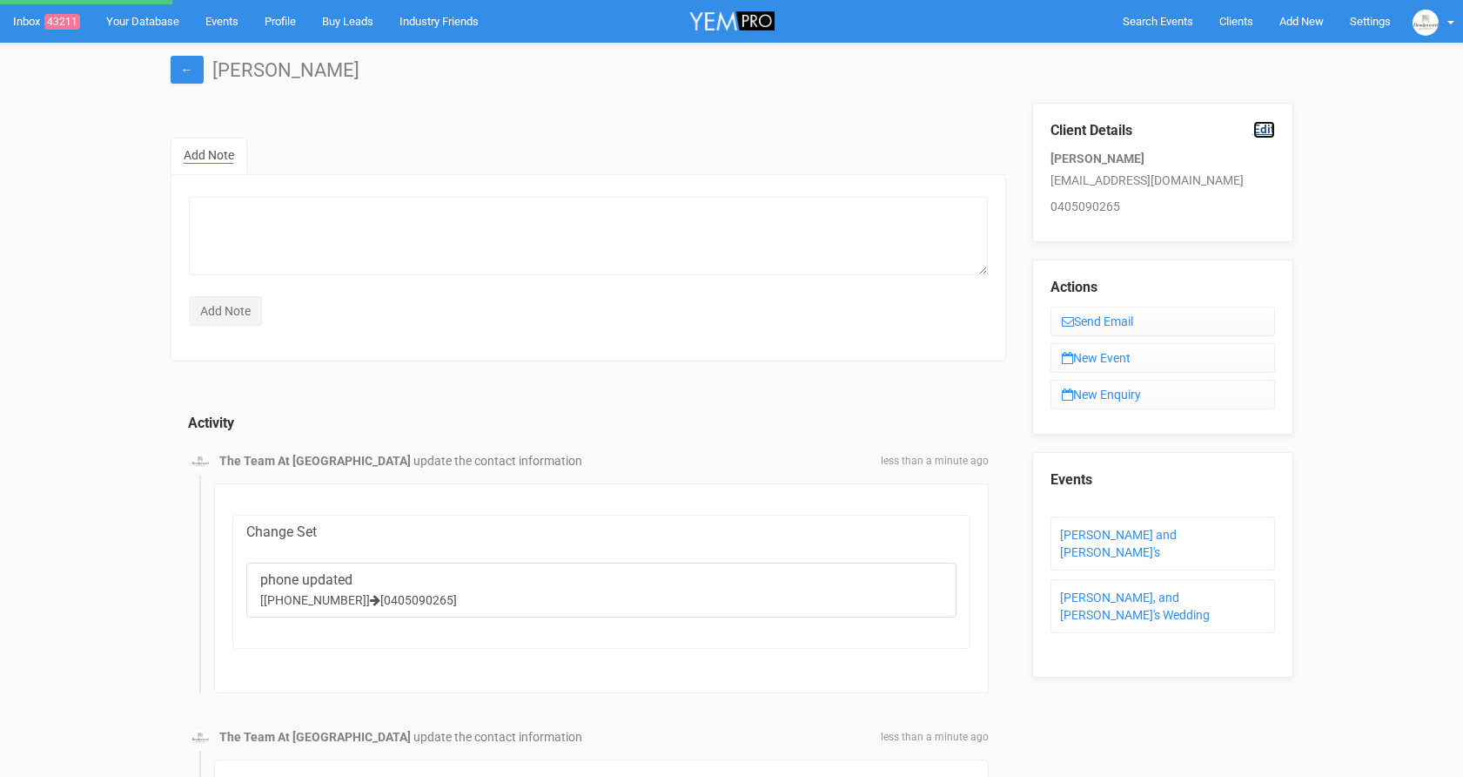
click at [1261, 134] on link "Edit" at bounding box center [1265, 129] width 22 height 17
click at [1261, 129] on link "Edit" at bounding box center [1265, 129] width 22 height 17
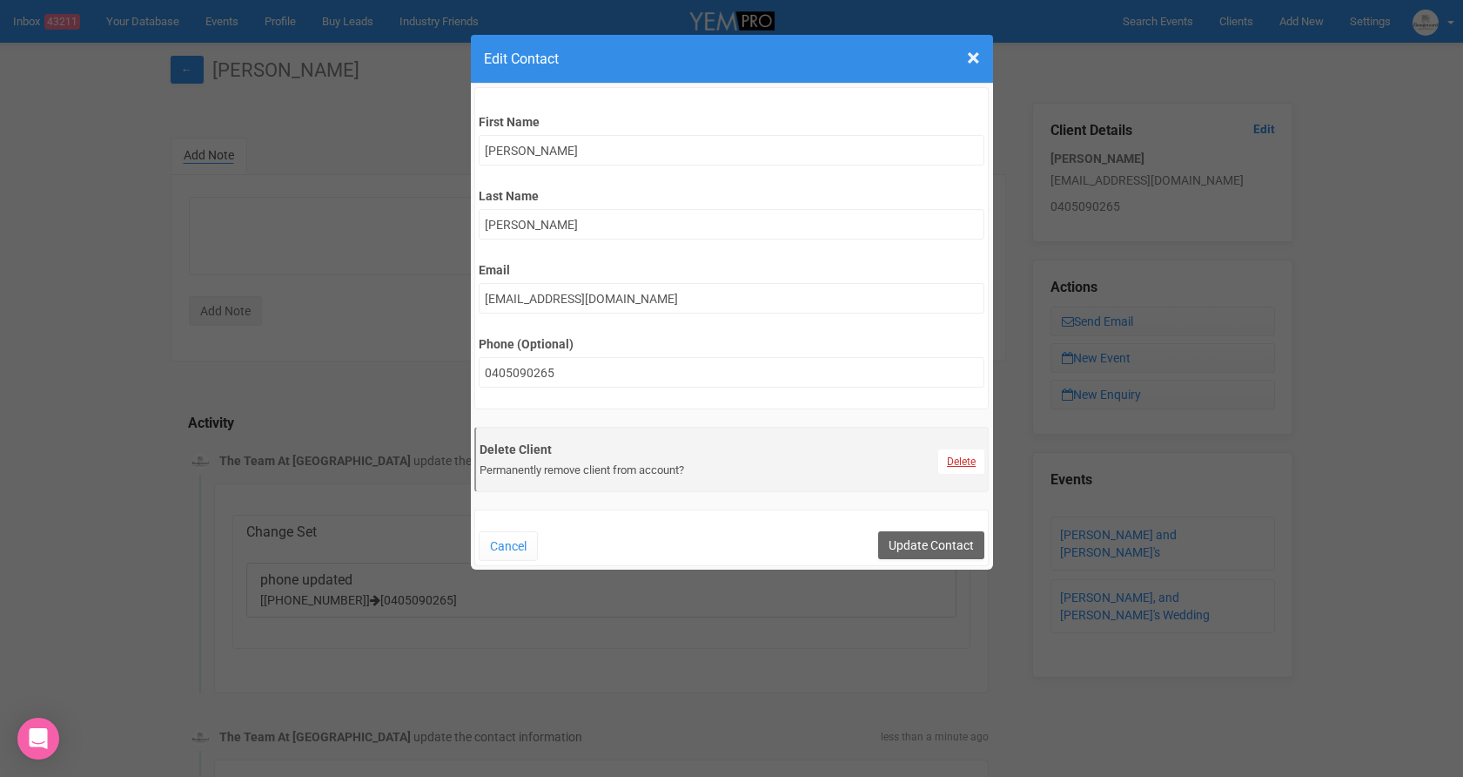
drag, startPoint x: 953, startPoint y: 460, endPoint x: 945, endPoint y: 472, distance: 15.0
click at [953, 460] on link "Delete" at bounding box center [961, 461] width 46 height 24
click at [978, 416] on link "Confirm" at bounding box center [973, 418] width 54 height 24
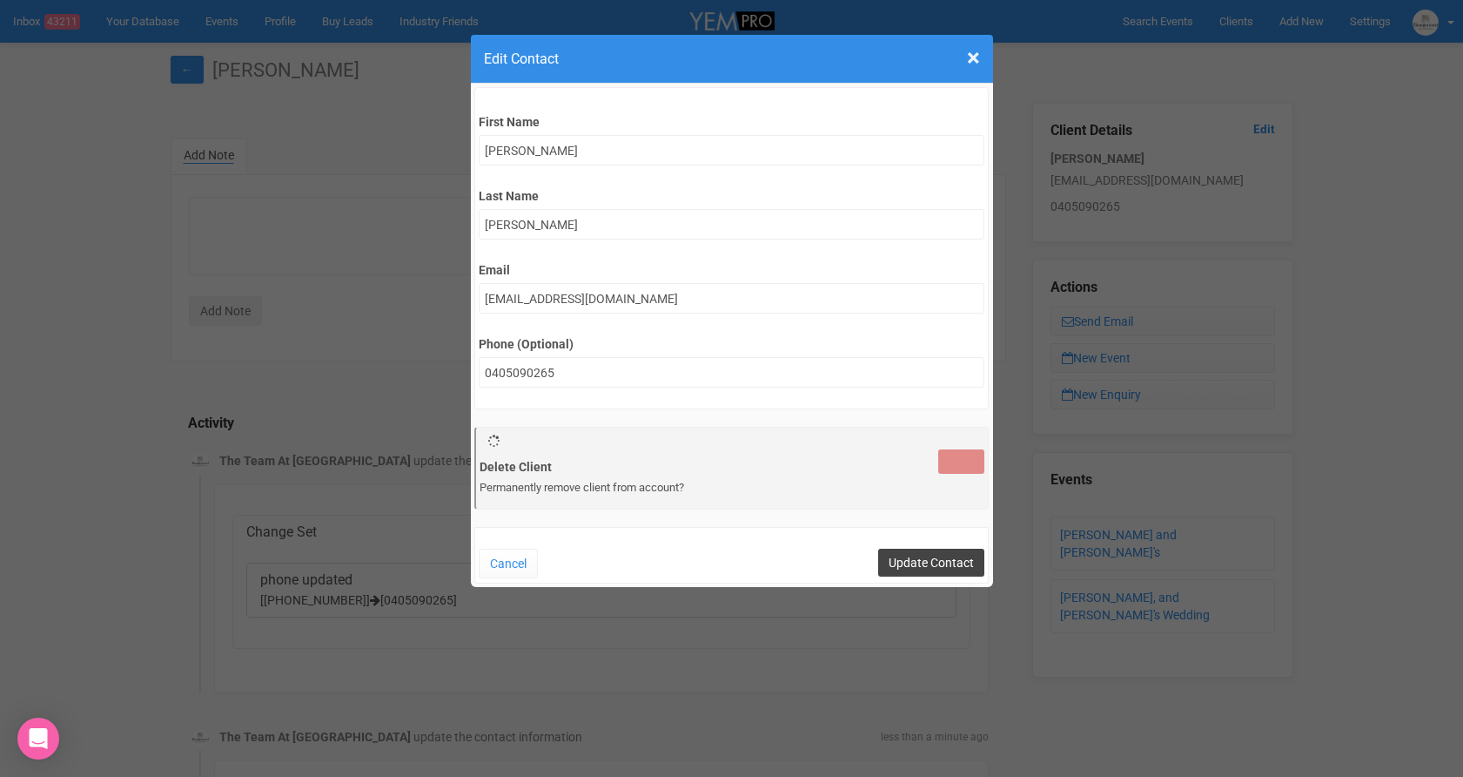
click at [927, 558] on input "Update Contact" at bounding box center [931, 562] width 106 height 28
type input "Save"
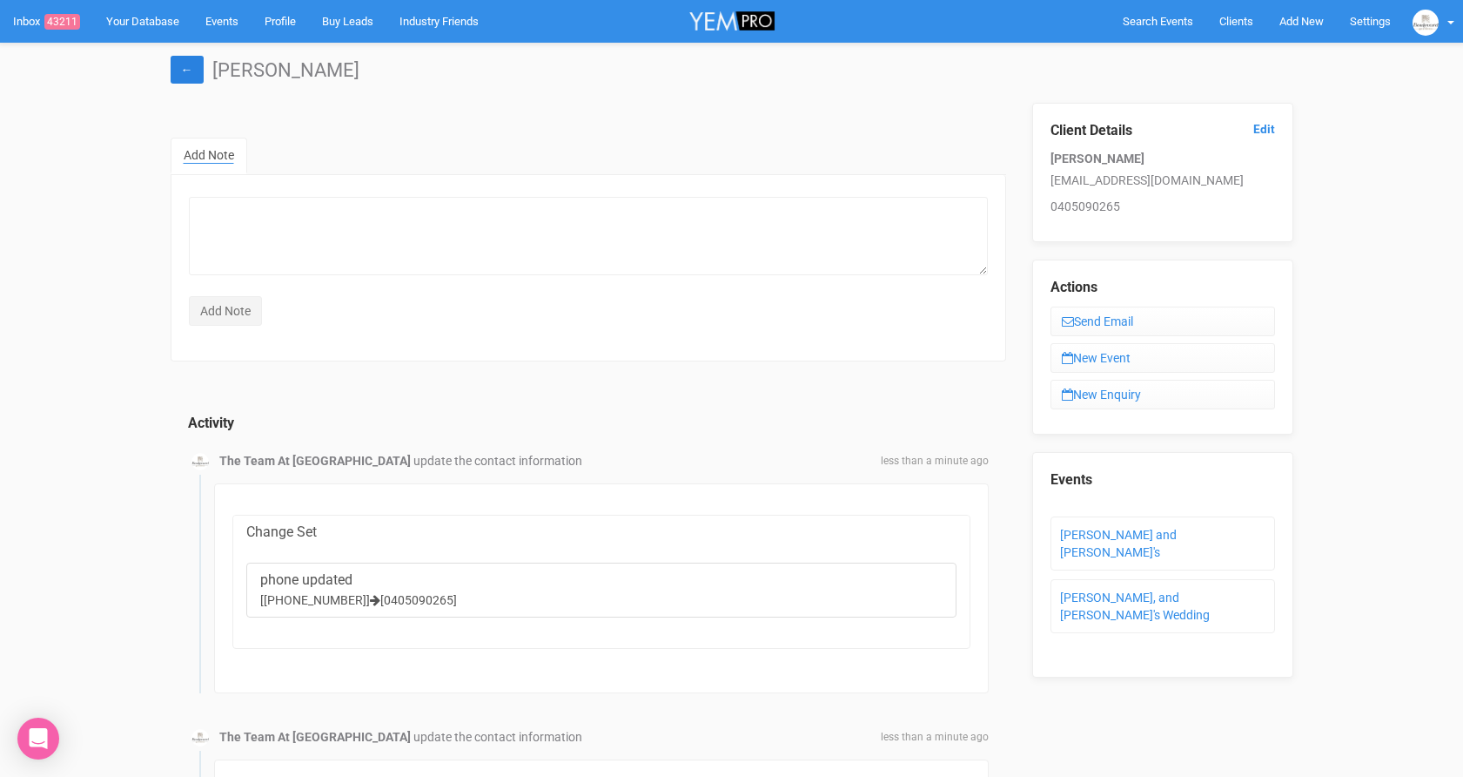
click at [178, 69] on link "←" at bounding box center [187, 70] width 33 height 28
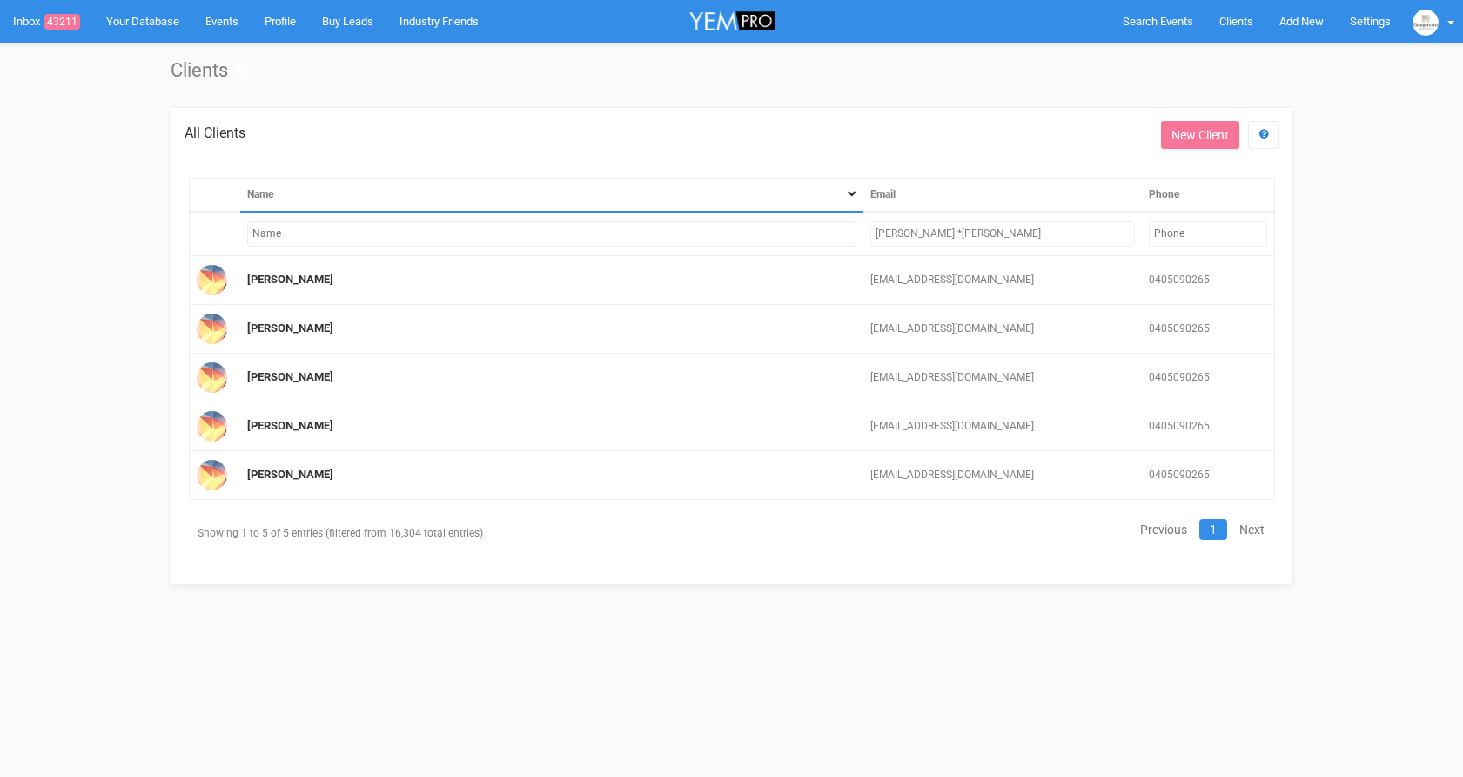
click at [262, 286] on link "[PERSON_NAME]" at bounding box center [290, 278] width 86 height 13
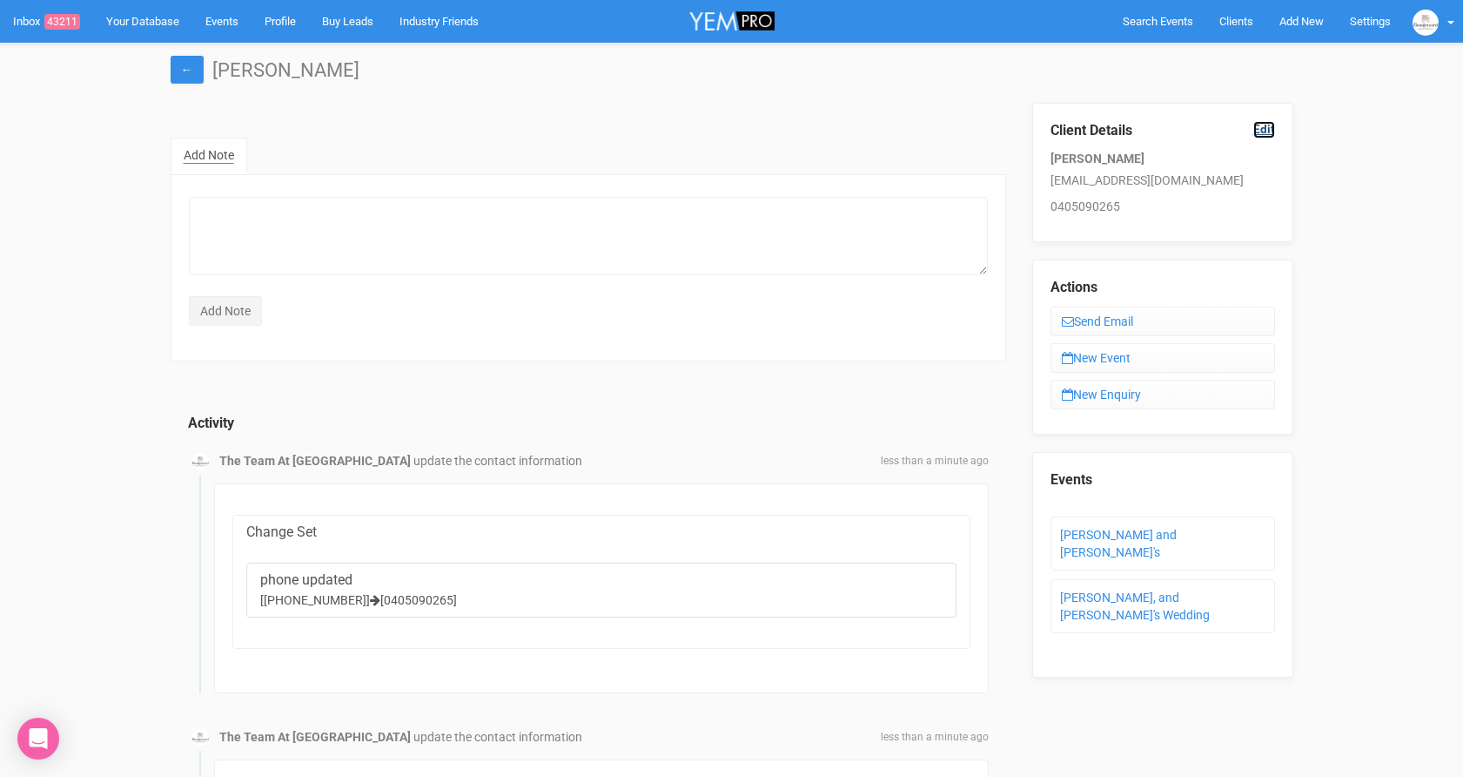
click at [1256, 129] on link "Edit" at bounding box center [1265, 129] width 22 height 17
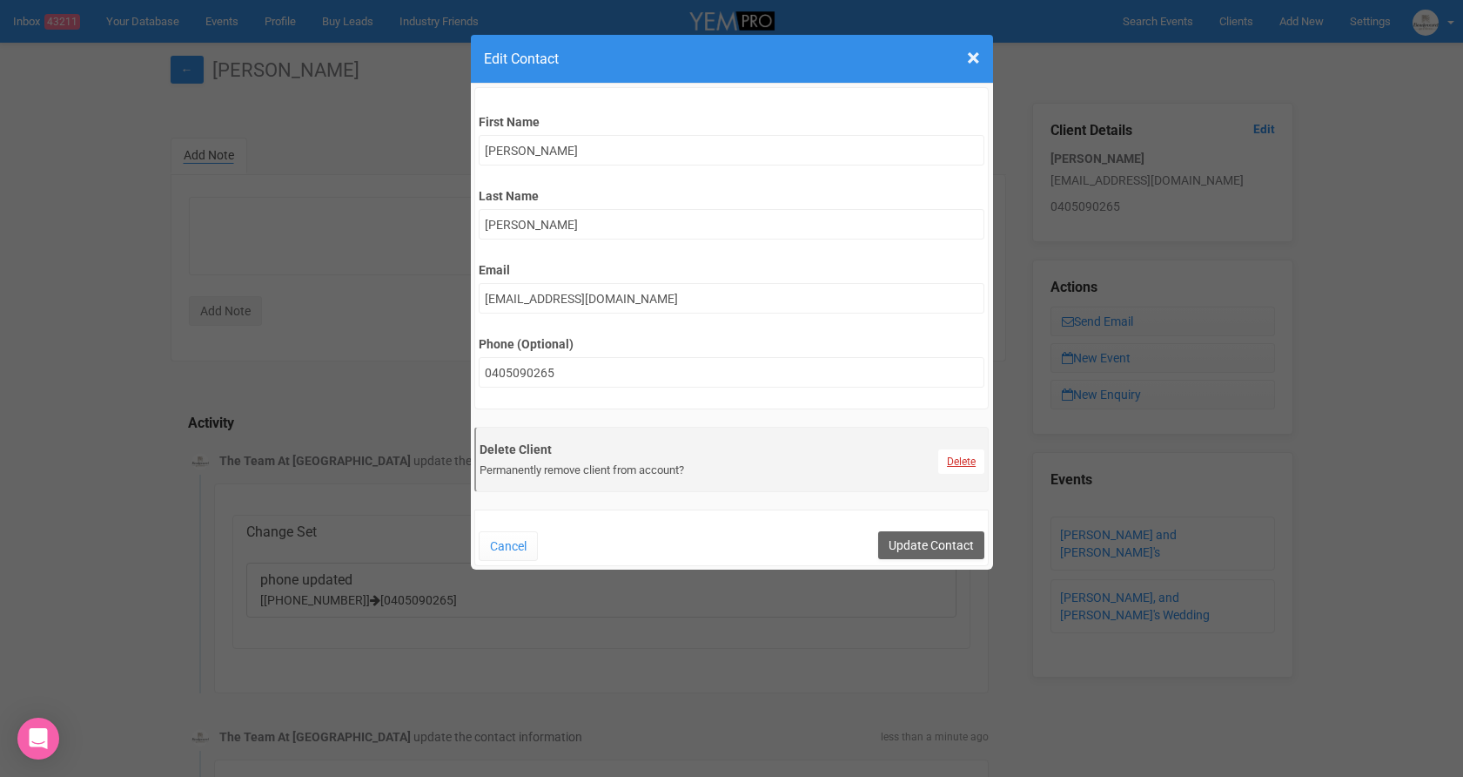
click at [958, 467] on link "Delete" at bounding box center [961, 461] width 46 height 24
click at [977, 425] on link "Confirm" at bounding box center [973, 418] width 54 height 24
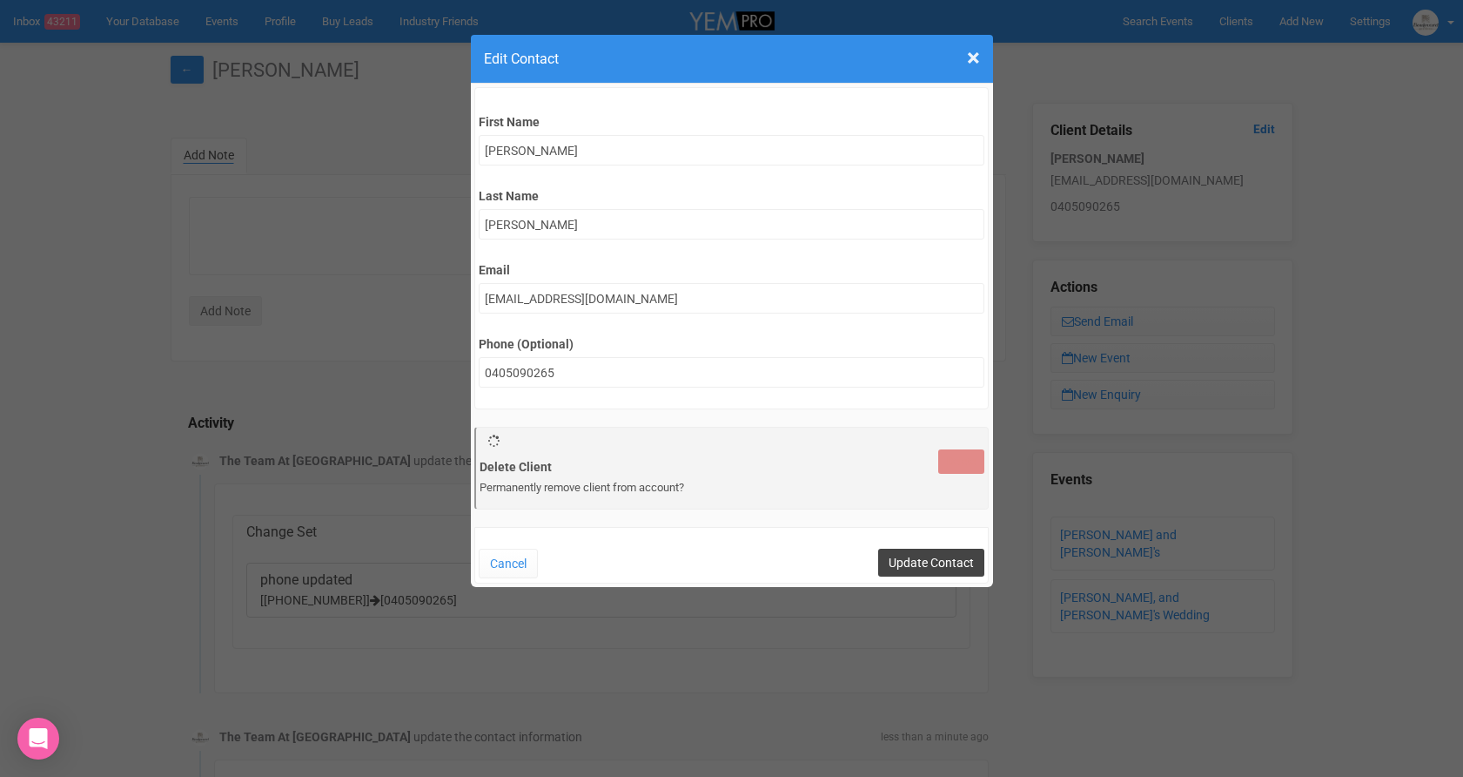
click at [918, 564] on input "Update Contact" at bounding box center [931, 562] width 106 height 28
type input "Save"
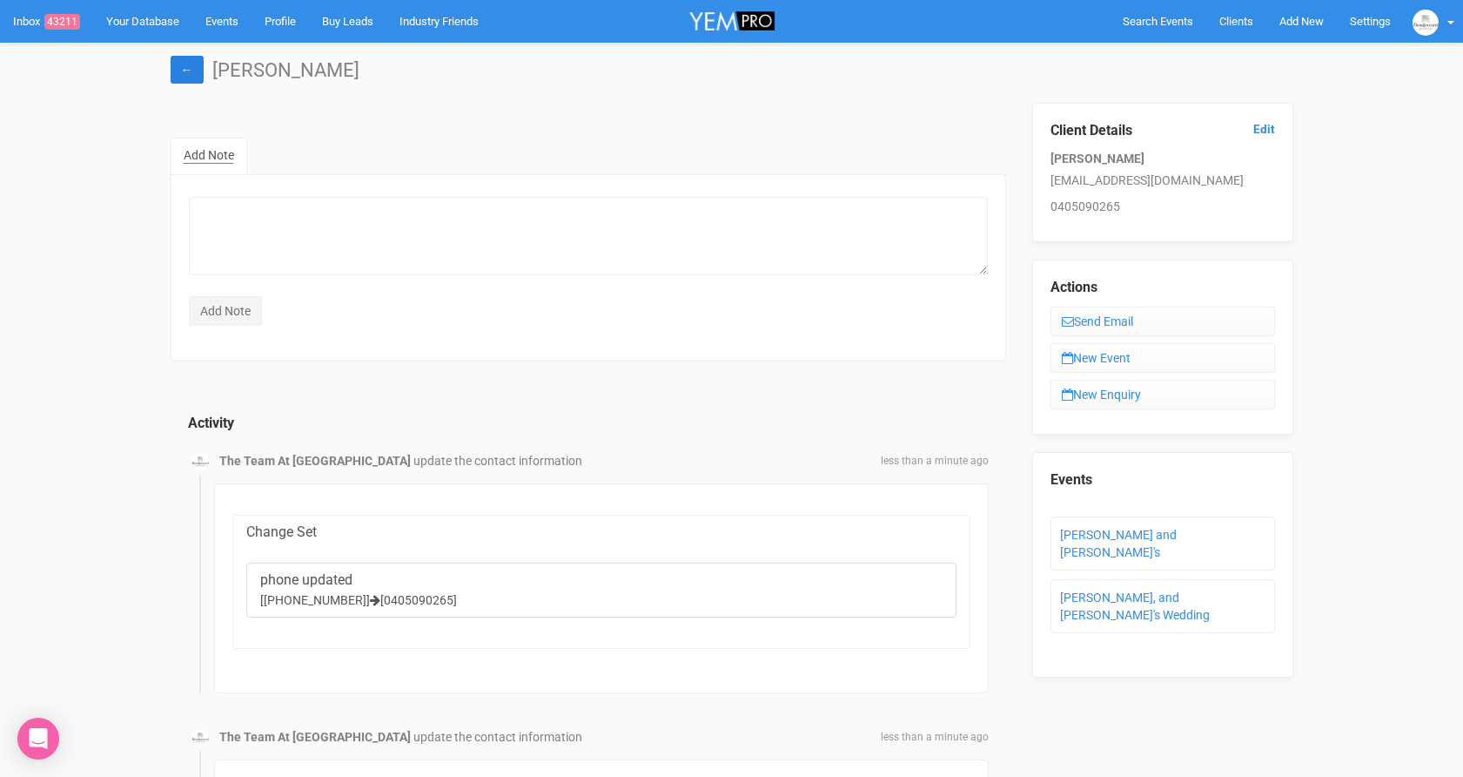
click at [187, 64] on link "←" at bounding box center [187, 70] width 33 height 28
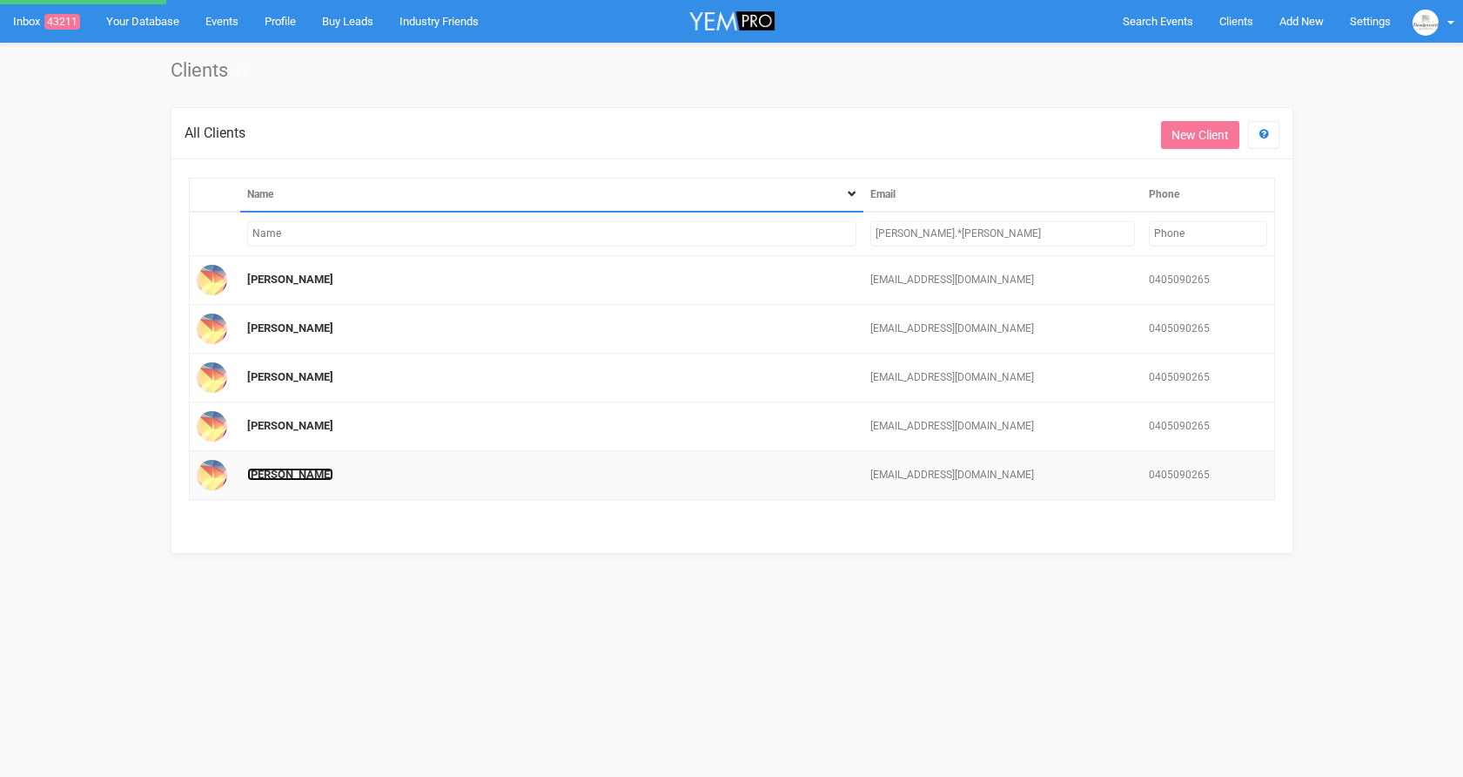
click at [259, 286] on link "[PERSON_NAME]" at bounding box center [290, 278] width 86 height 13
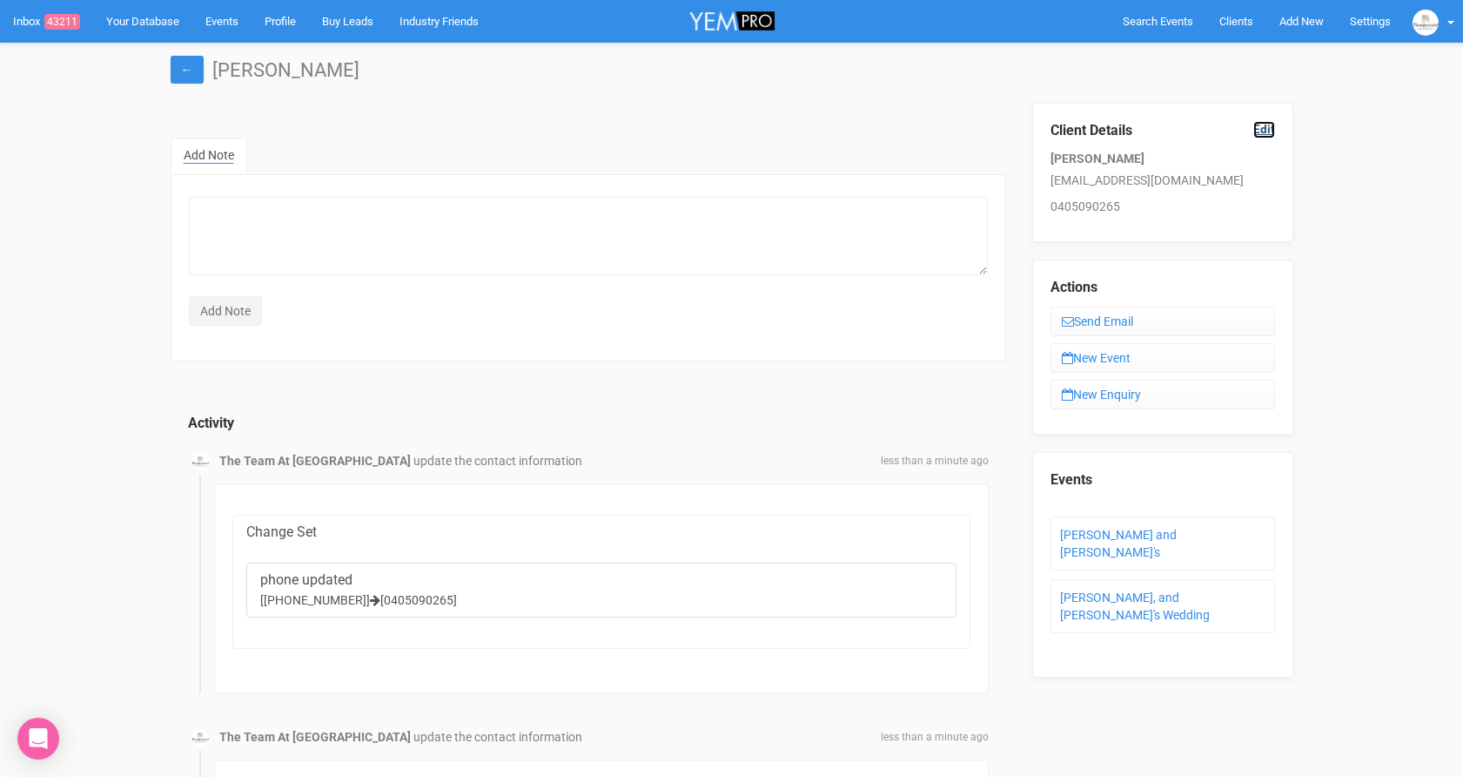
click at [1256, 133] on link "Edit" at bounding box center [1265, 129] width 22 height 17
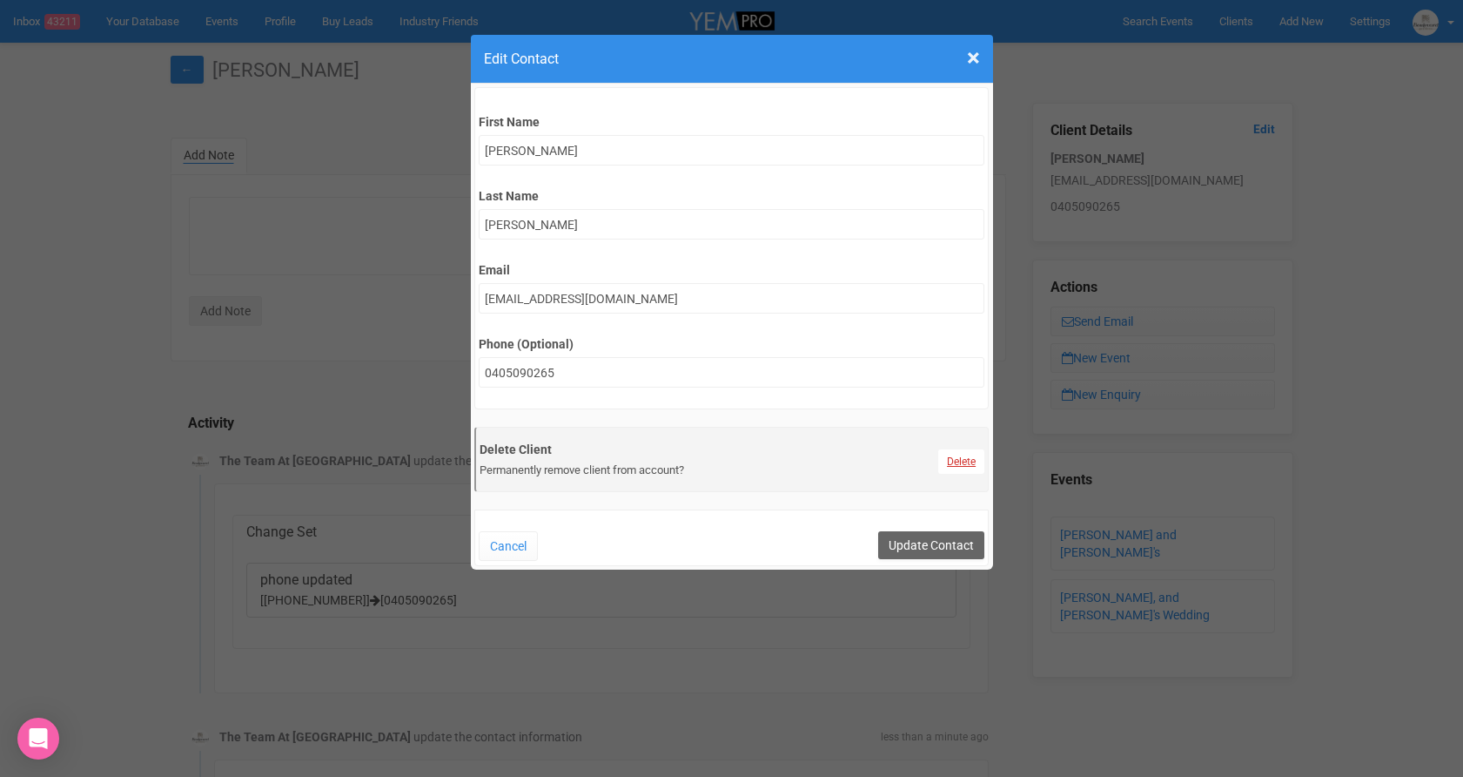
click at [965, 453] on link "Delete" at bounding box center [961, 461] width 46 height 24
click at [976, 410] on link "Confirm" at bounding box center [973, 418] width 54 height 24
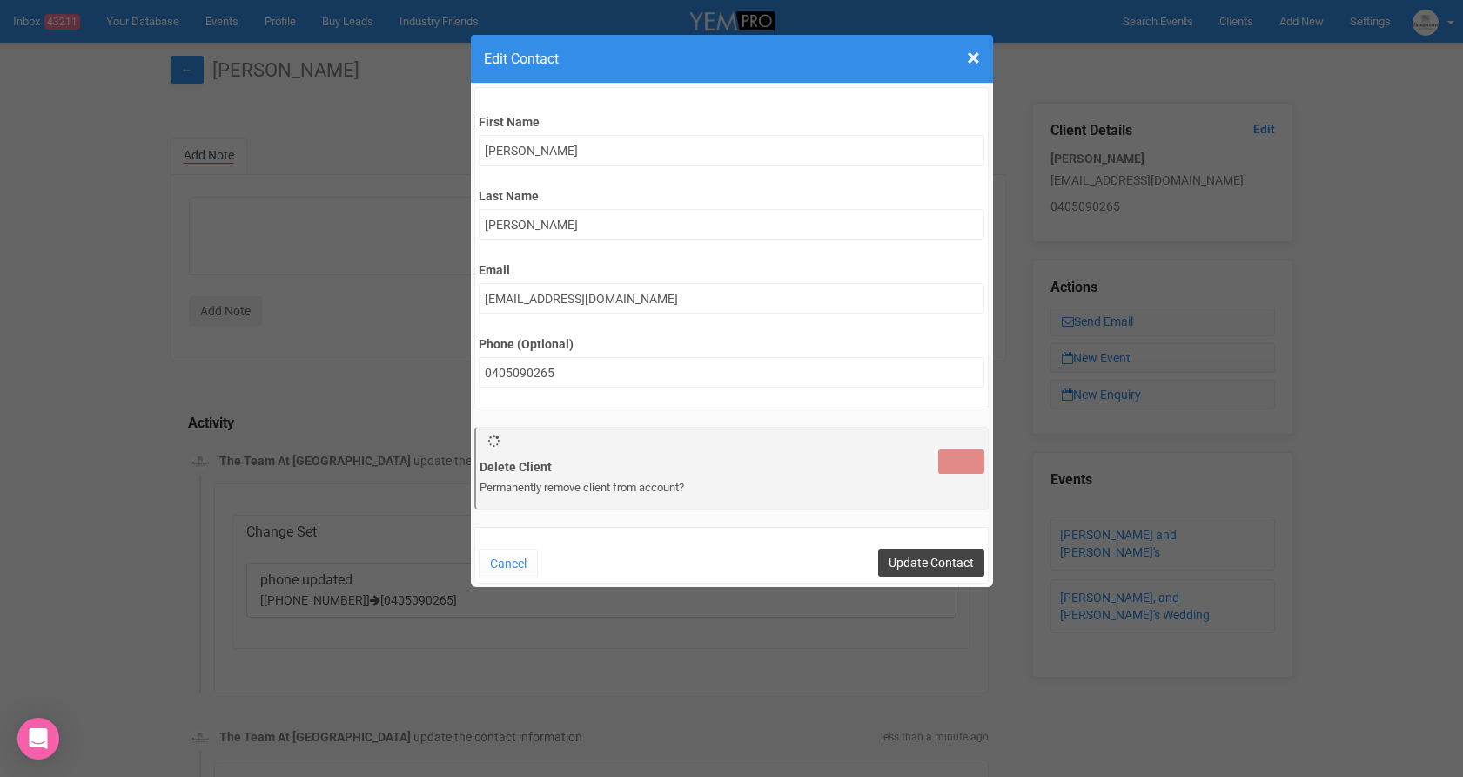
click at [933, 561] on input "Update Contact" at bounding box center [931, 562] width 106 height 28
type input "Save"
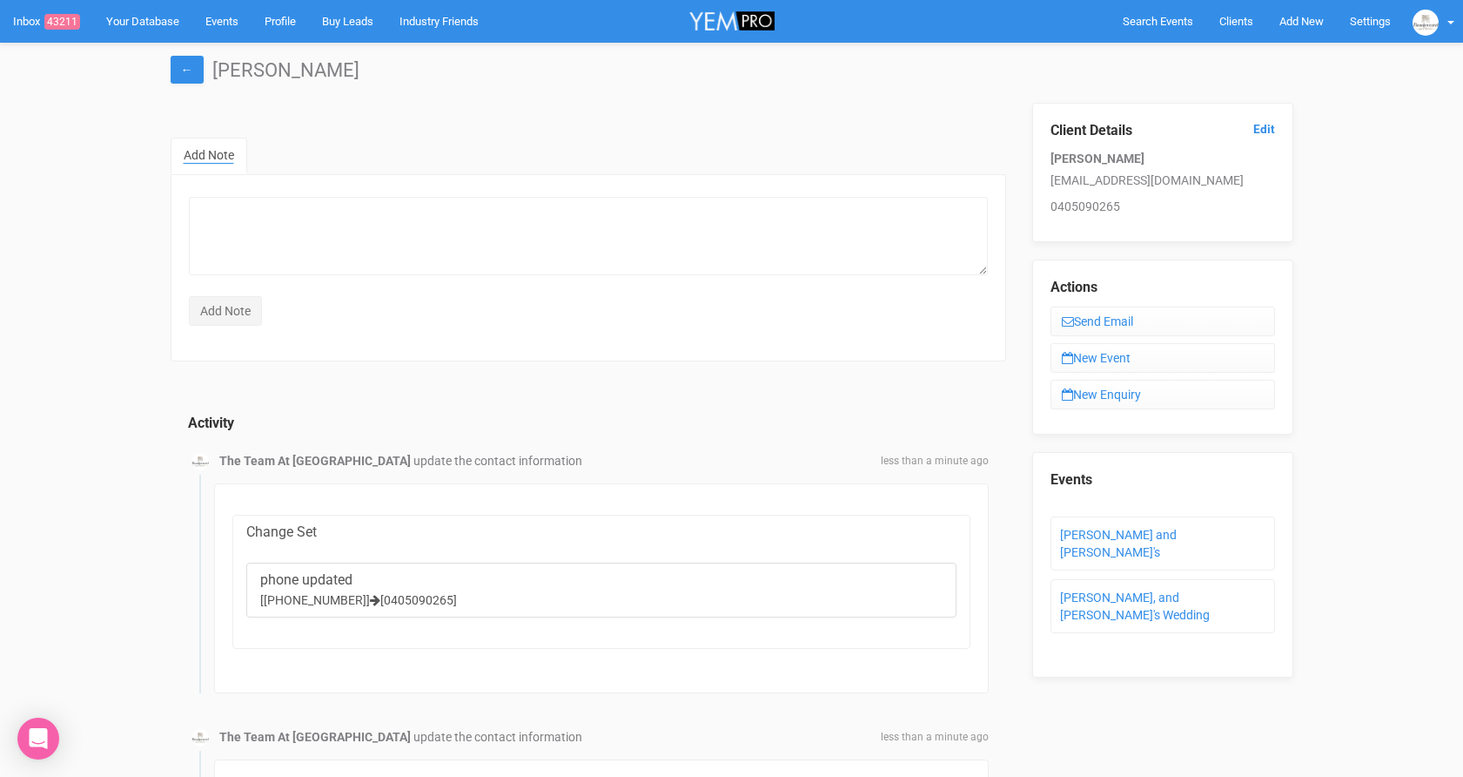
click at [194, 53] on div "← Kelly Tran" at bounding box center [732, 73] width 1149 height 60
click at [174, 71] on link "←" at bounding box center [187, 70] width 33 height 28
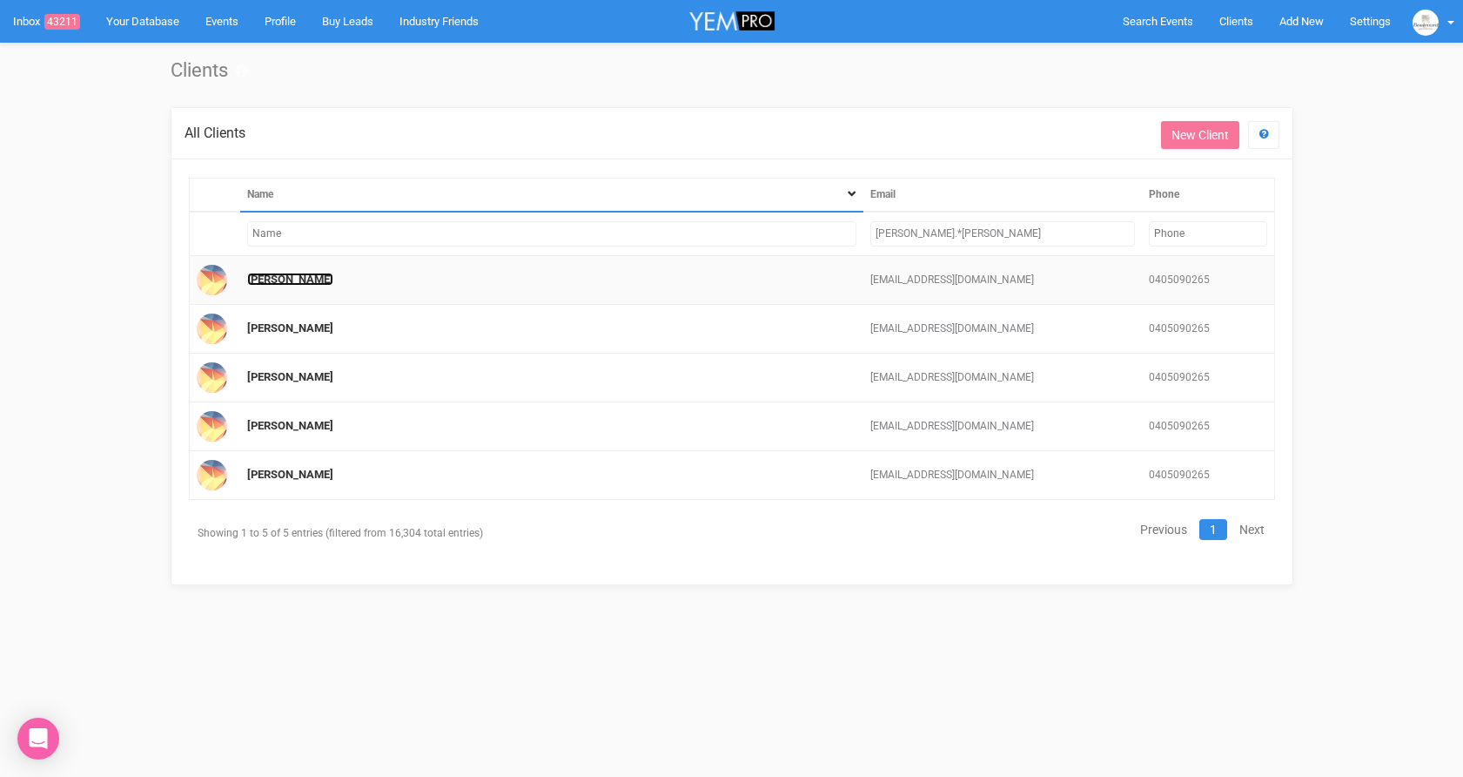
click at [257, 282] on link "[PERSON_NAME]" at bounding box center [290, 278] width 86 height 13
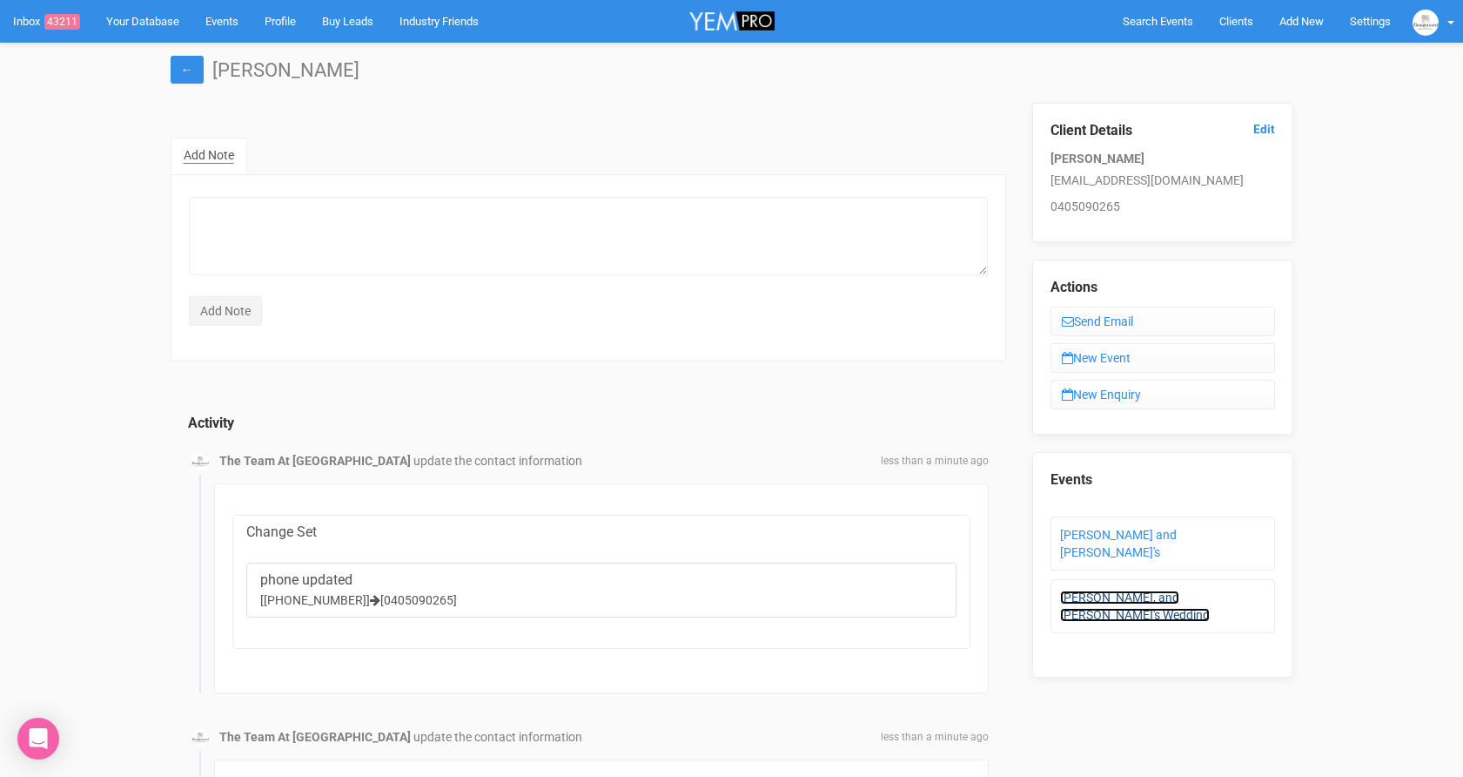
click at [1103, 590] on link "[PERSON_NAME], and [PERSON_NAME]'s Wedding" at bounding box center [1135, 605] width 150 height 31
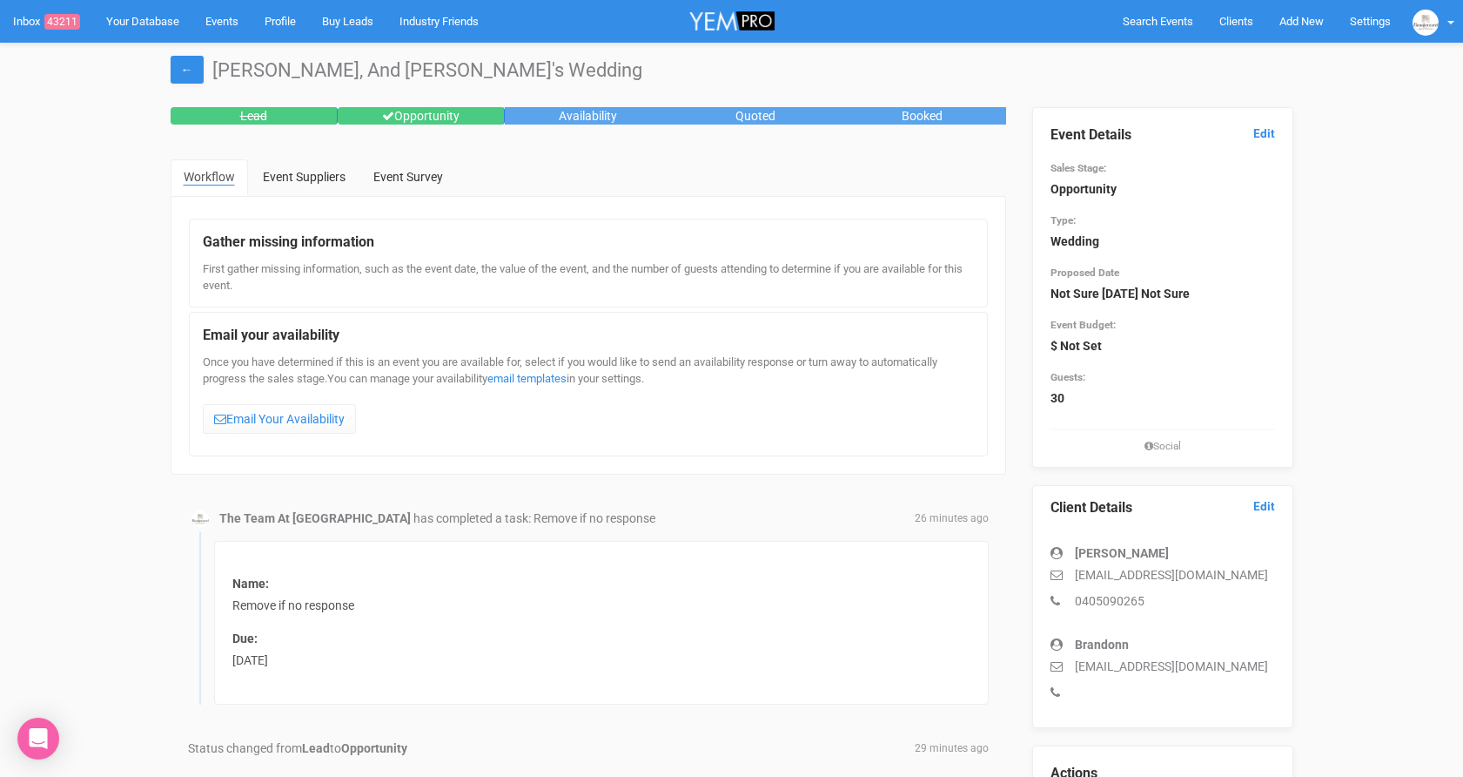
scroll to position [11, 0]
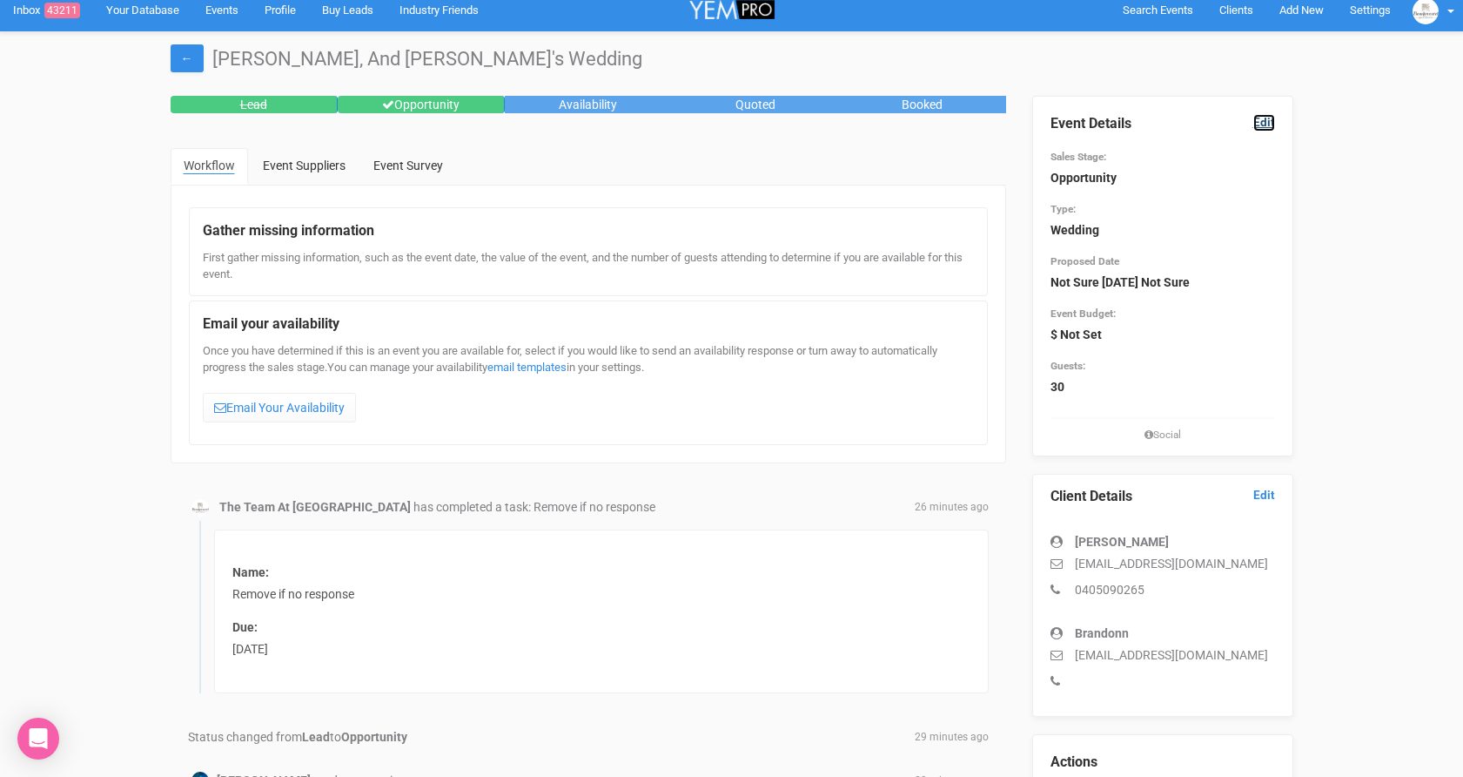
click at [1269, 116] on link "Edit" at bounding box center [1265, 122] width 22 height 17
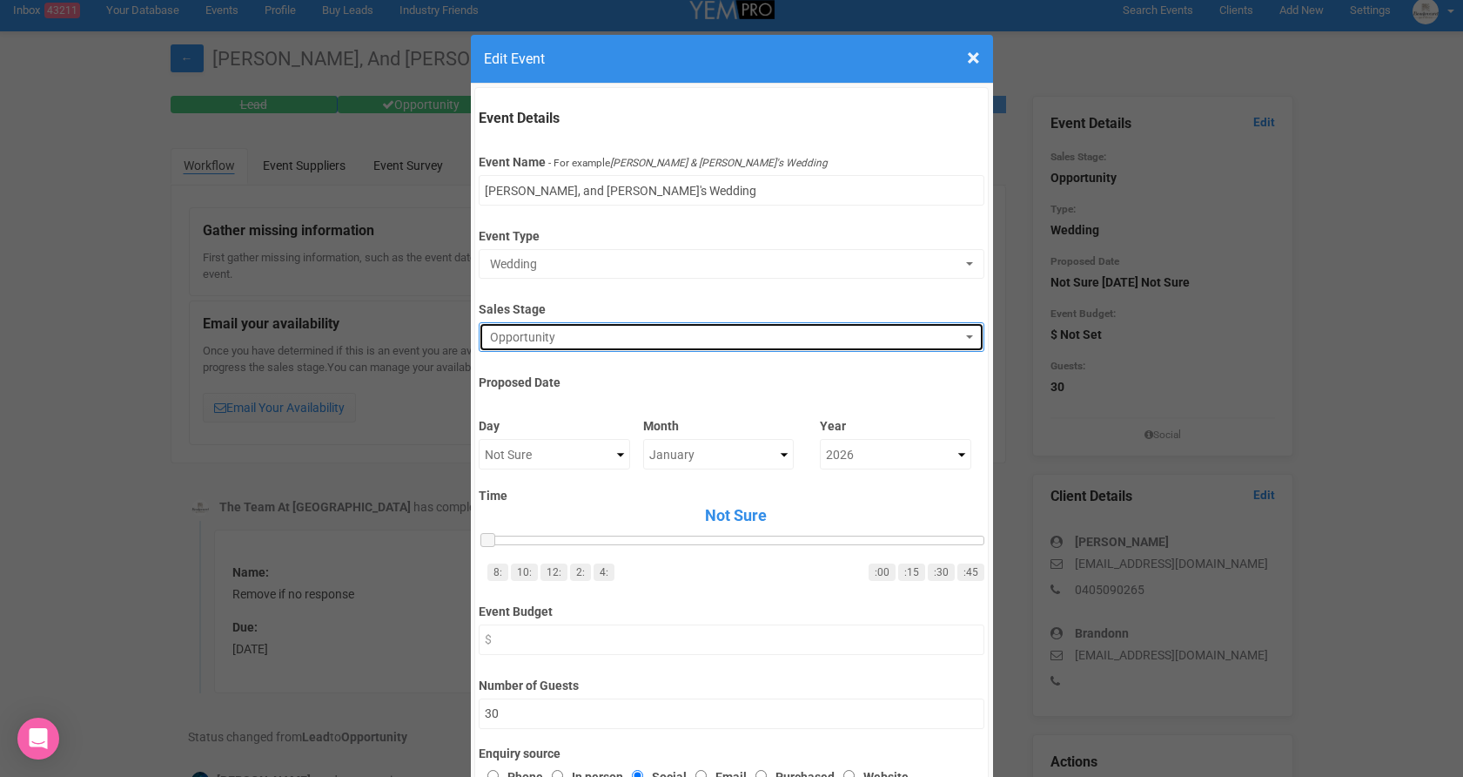
click at [618, 324] on button "Opportunity" at bounding box center [732, 337] width 506 height 30
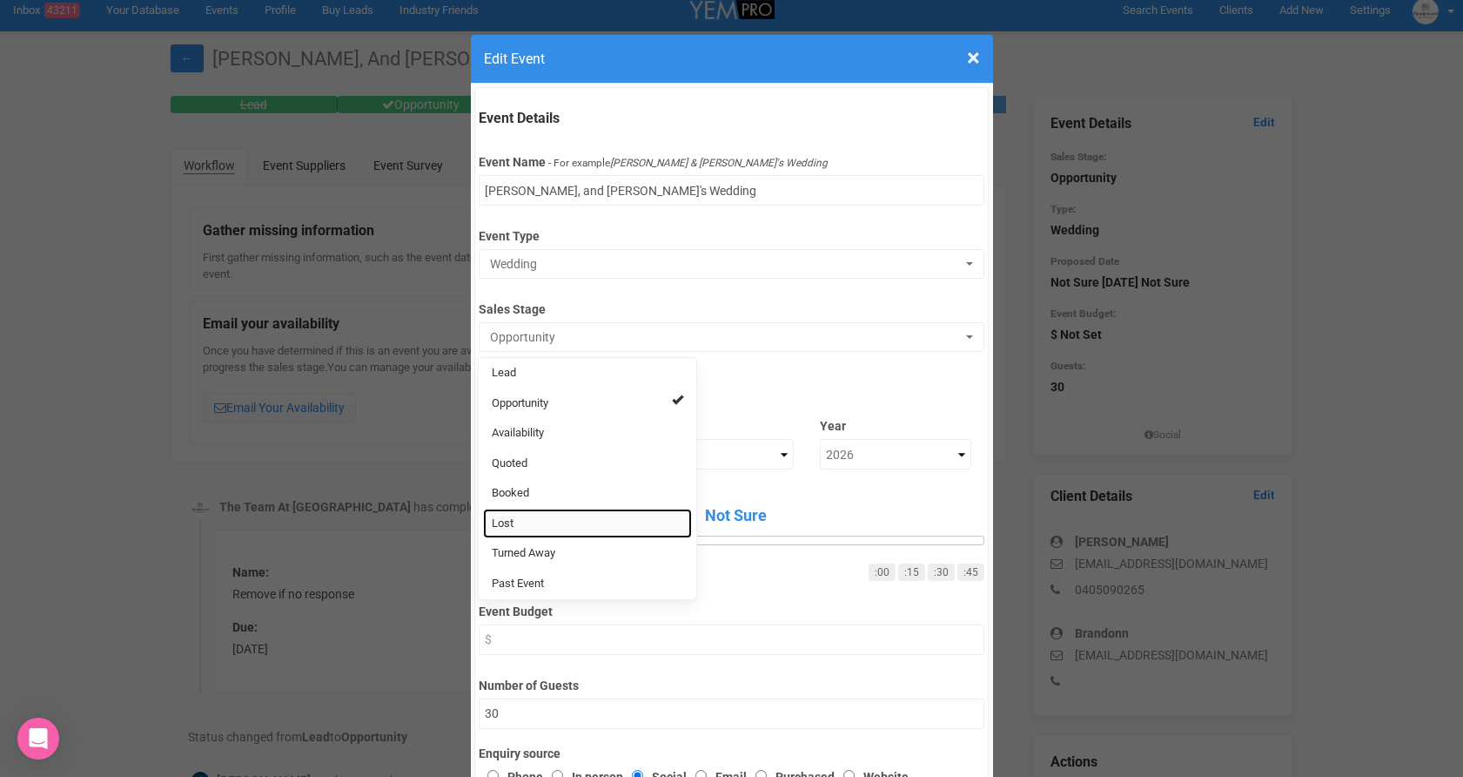
click at [517, 514] on link "Lost" at bounding box center [587, 523] width 209 height 30
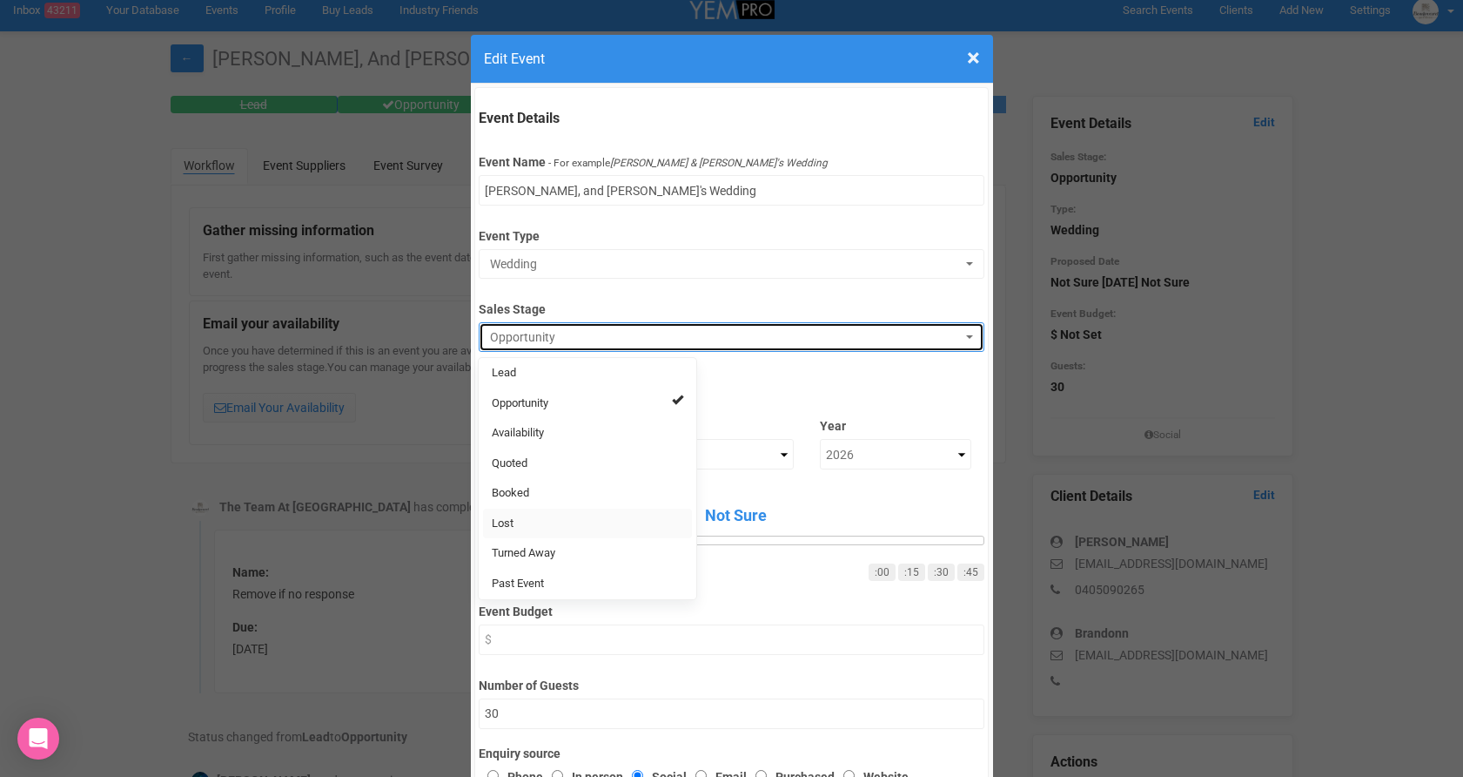
select select "10"
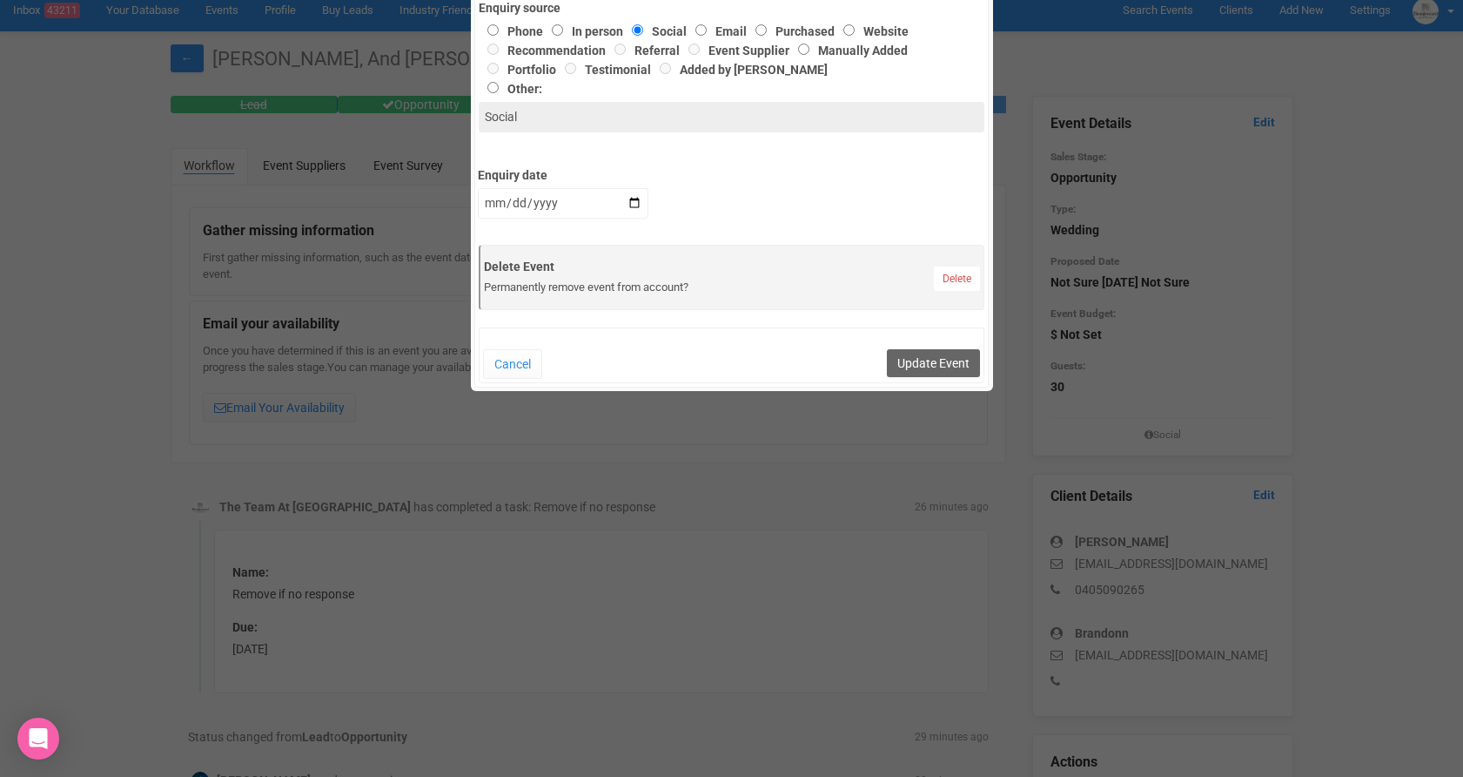
scroll to position [776, 0]
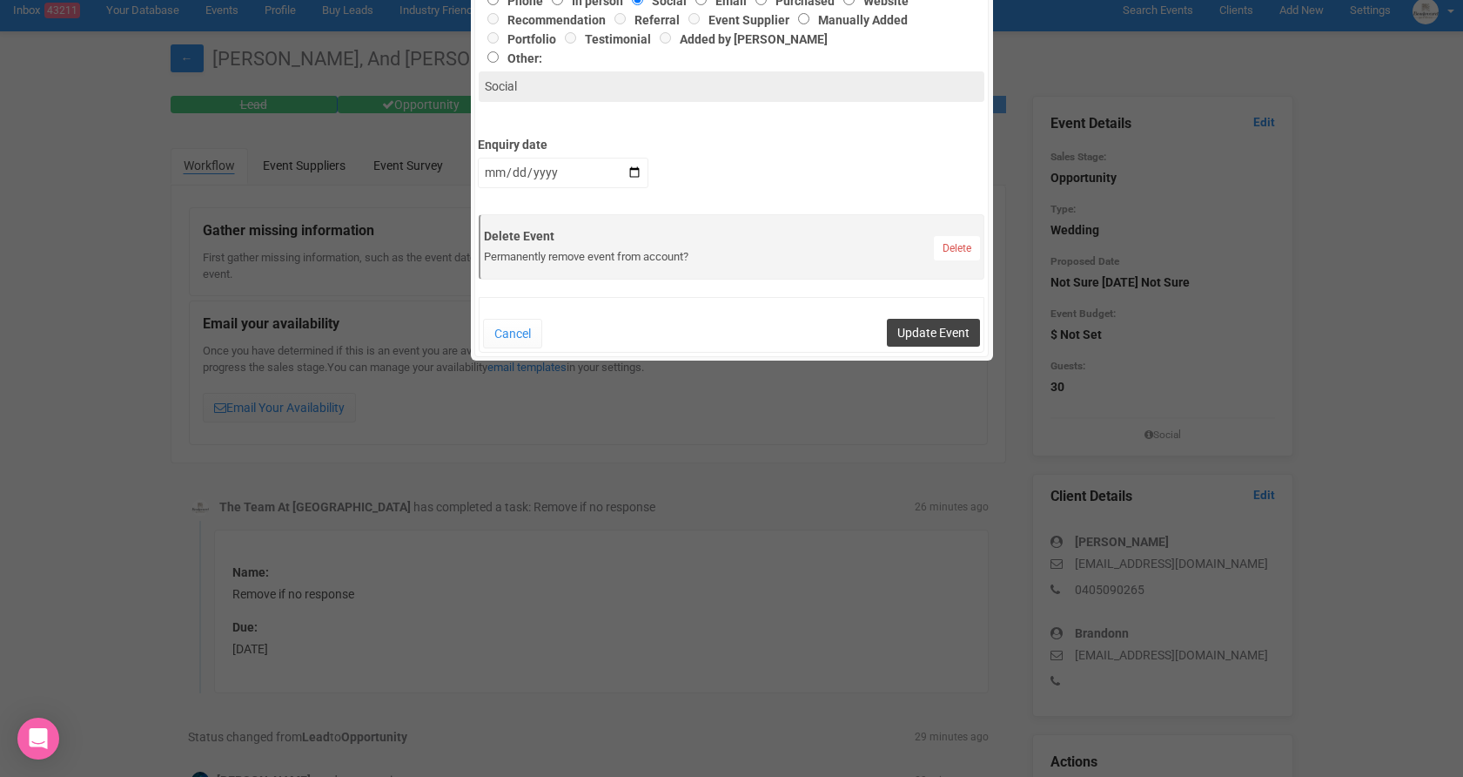
click at [911, 322] on button "Update Event" at bounding box center [933, 333] width 93 height 28
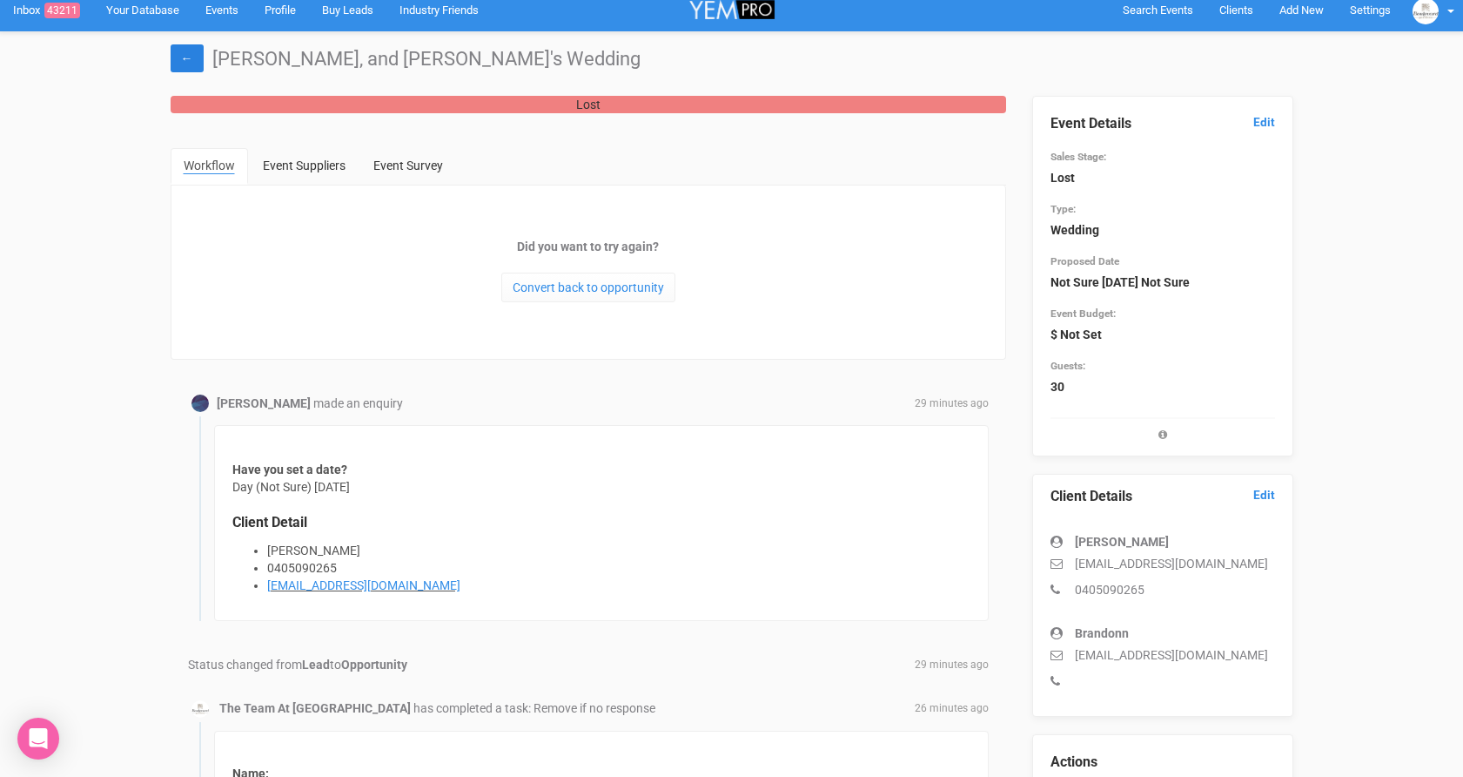
click at [198, 69] on link "←" at bounding box center [187, 58] width 33 height 28
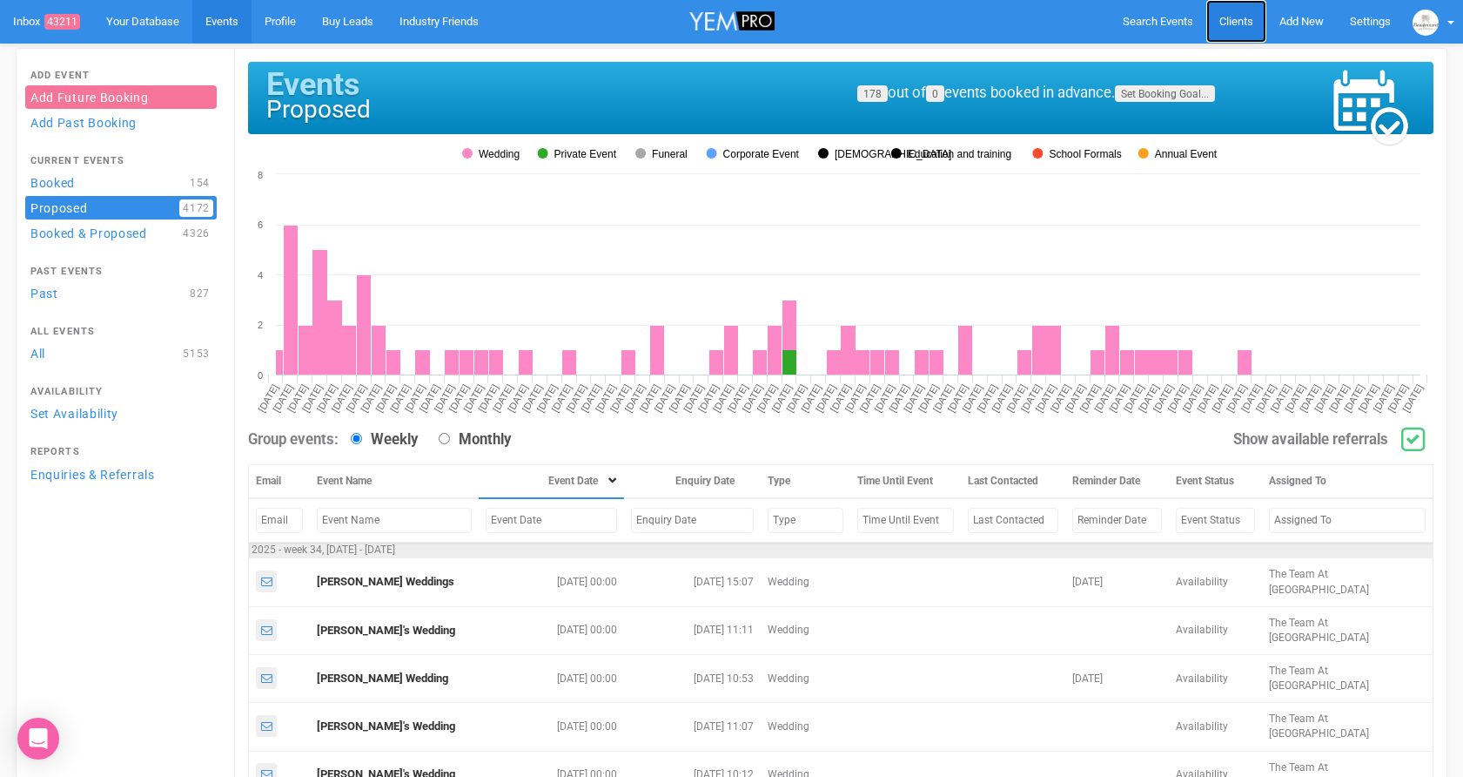
click at [1238, 24] on span "Clients" at bounding box center [1237, 21] width 34 height 13
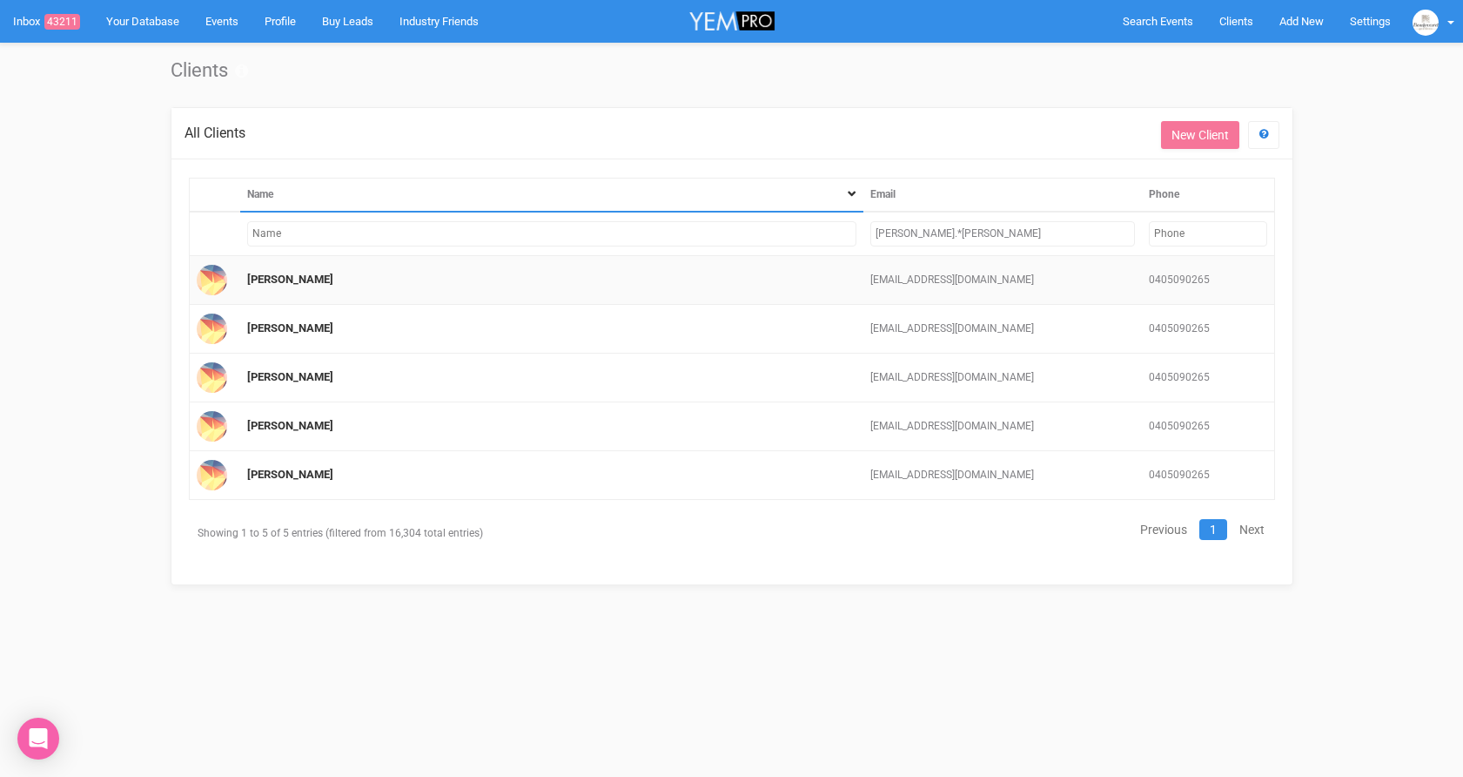
click at [269, 271] on td "[PERSON_NAME]" at bounding box center [551, 280] width 623 height 49
click at [264, 278] on link "Kelly Tran" at bounding box center [290, 278] width 86 height 13
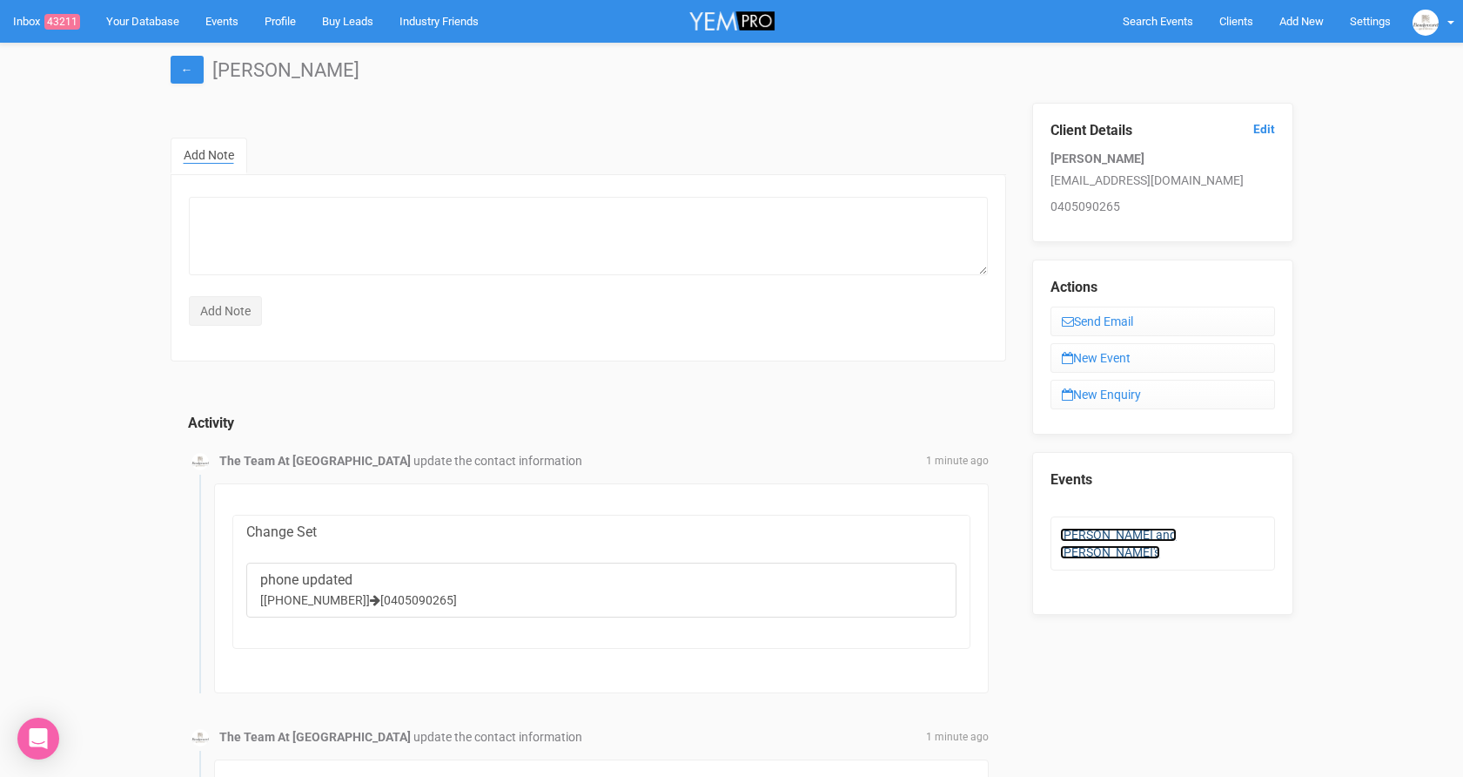
click at [1154, 539] on link "Kelly and Brandonn's" at bounding box center [1118, 543] width 117 height 31
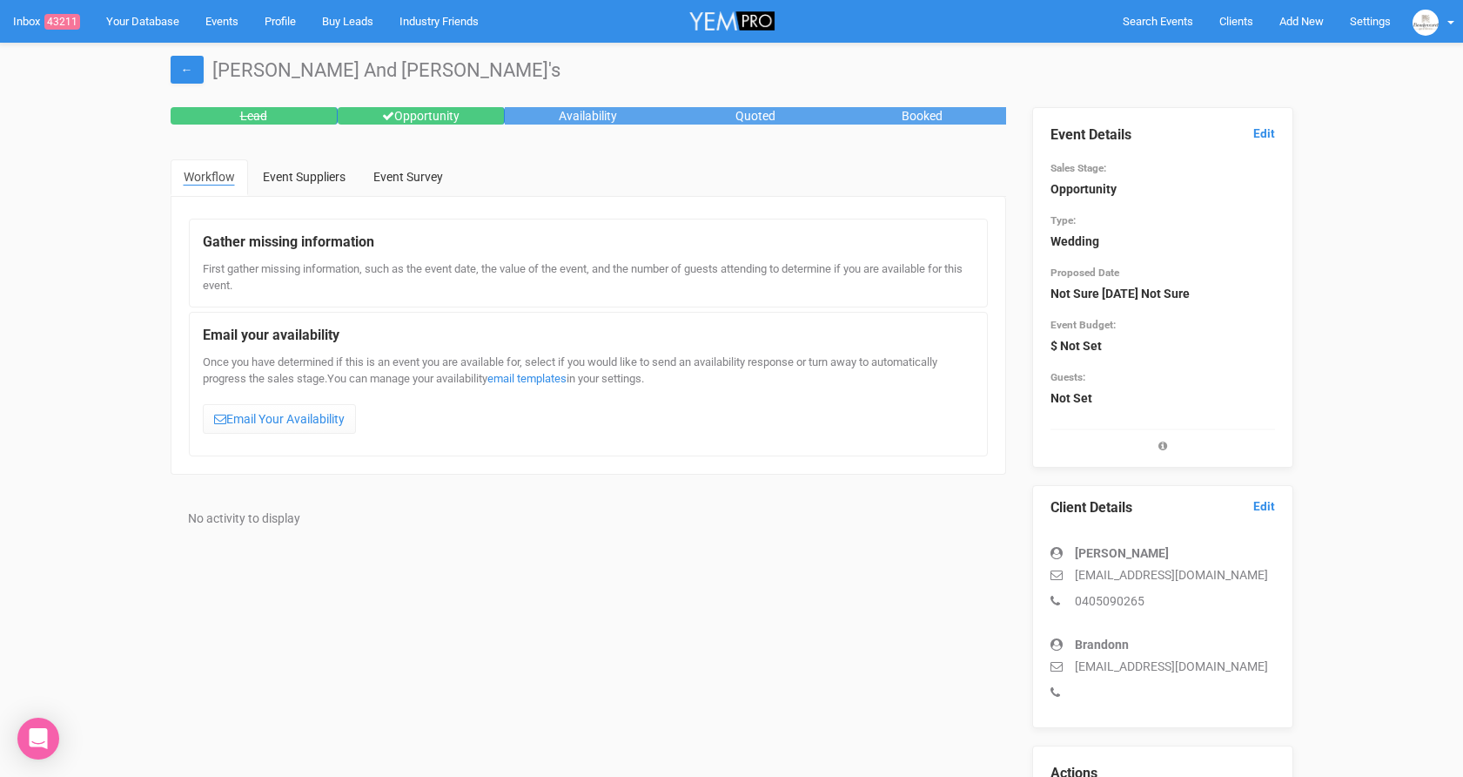
click at [1248, 128] on legend "Event Details Edit" at bounding box center [1163, 135] width 225 height 20
click at [1254, 132] on link "Edit" at bounding box center [1265, 133] width 22 height 17
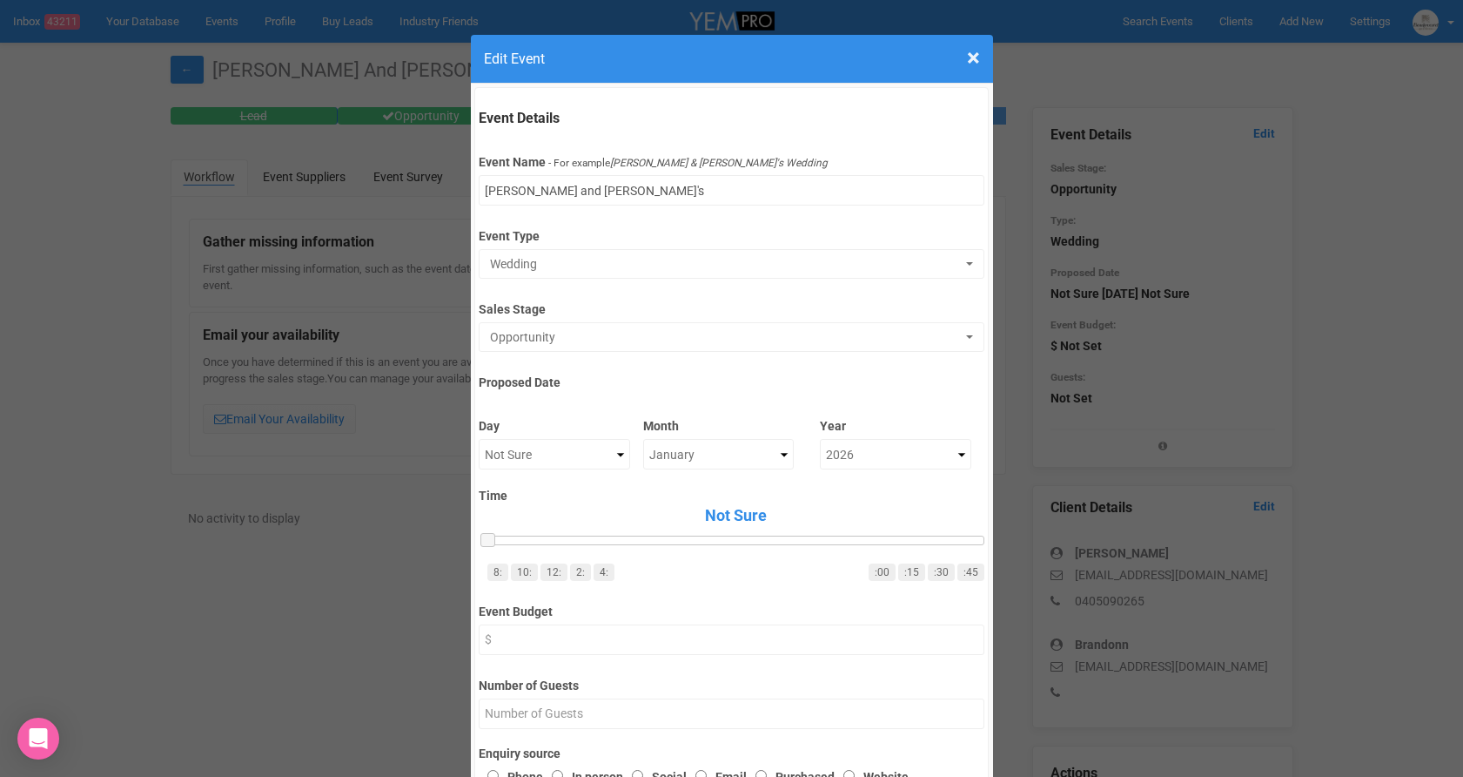
scroll to position [474, 0]
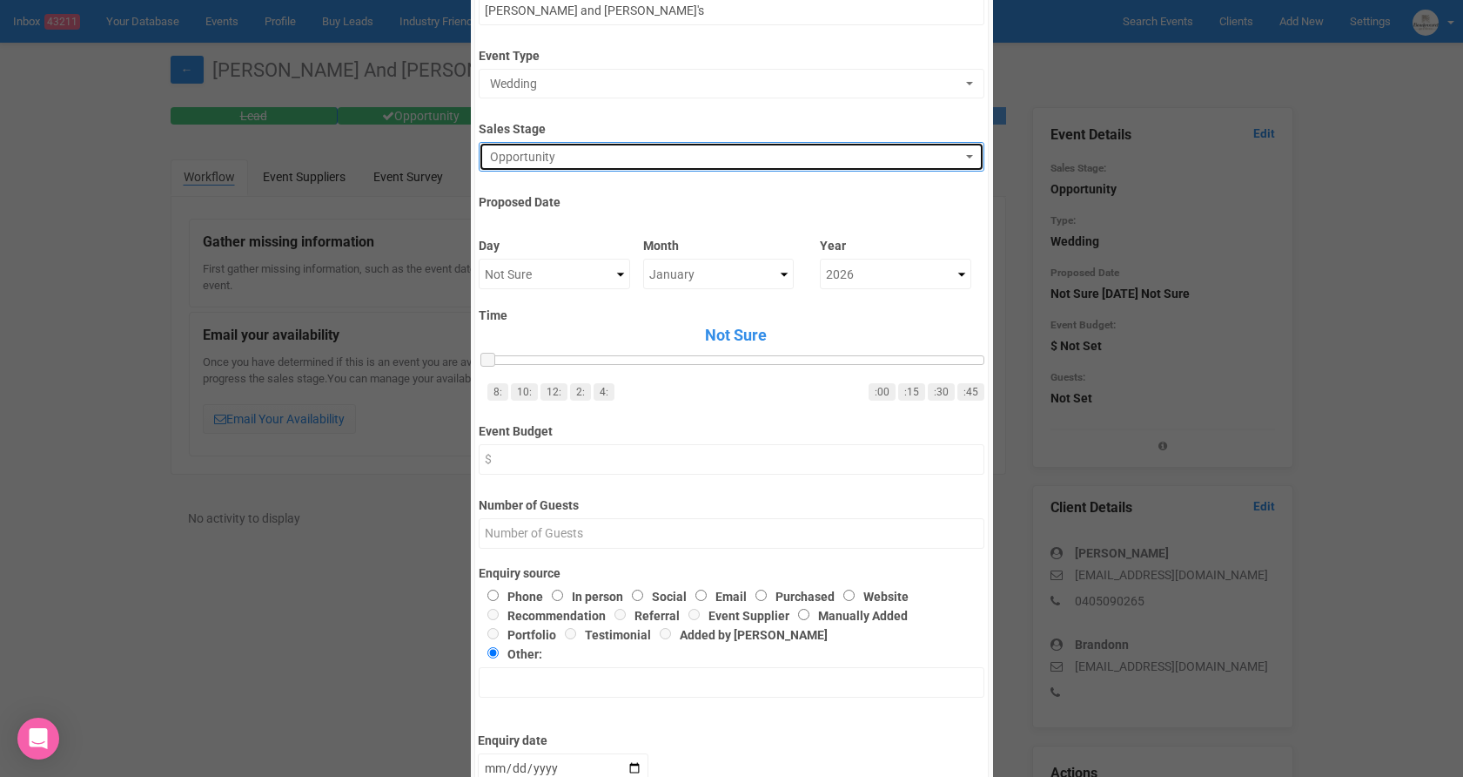
click at [593, 161] on span "Opportunity" at bounding box center [726, 156] width 472 height 17
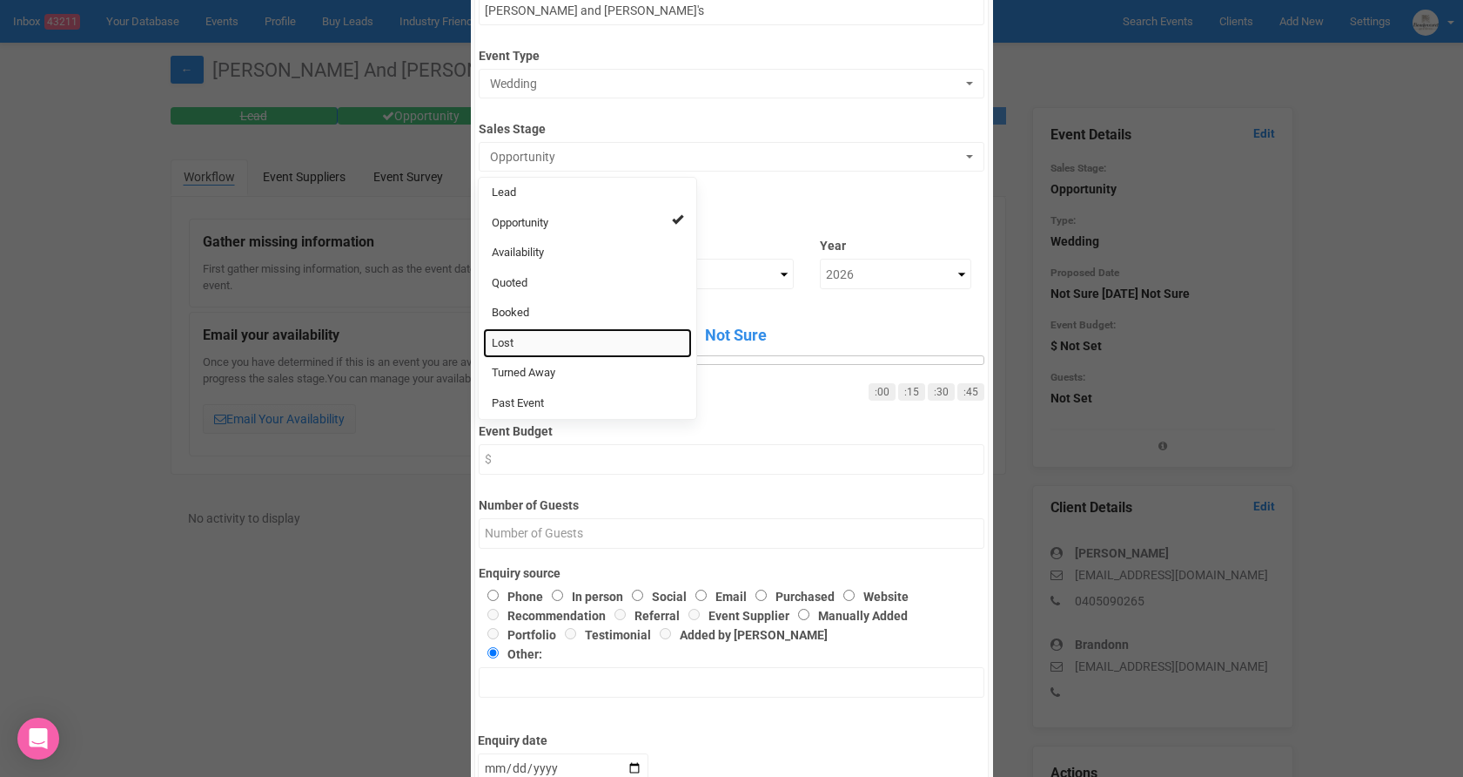
drag, startPoint x: 510, startPoint y: 346, endPoint x: 521, endPoint y: 340, distance: 12.1
click at [510, 346] on span "Lost" at bounding box center [503, 343] width 22 height 17
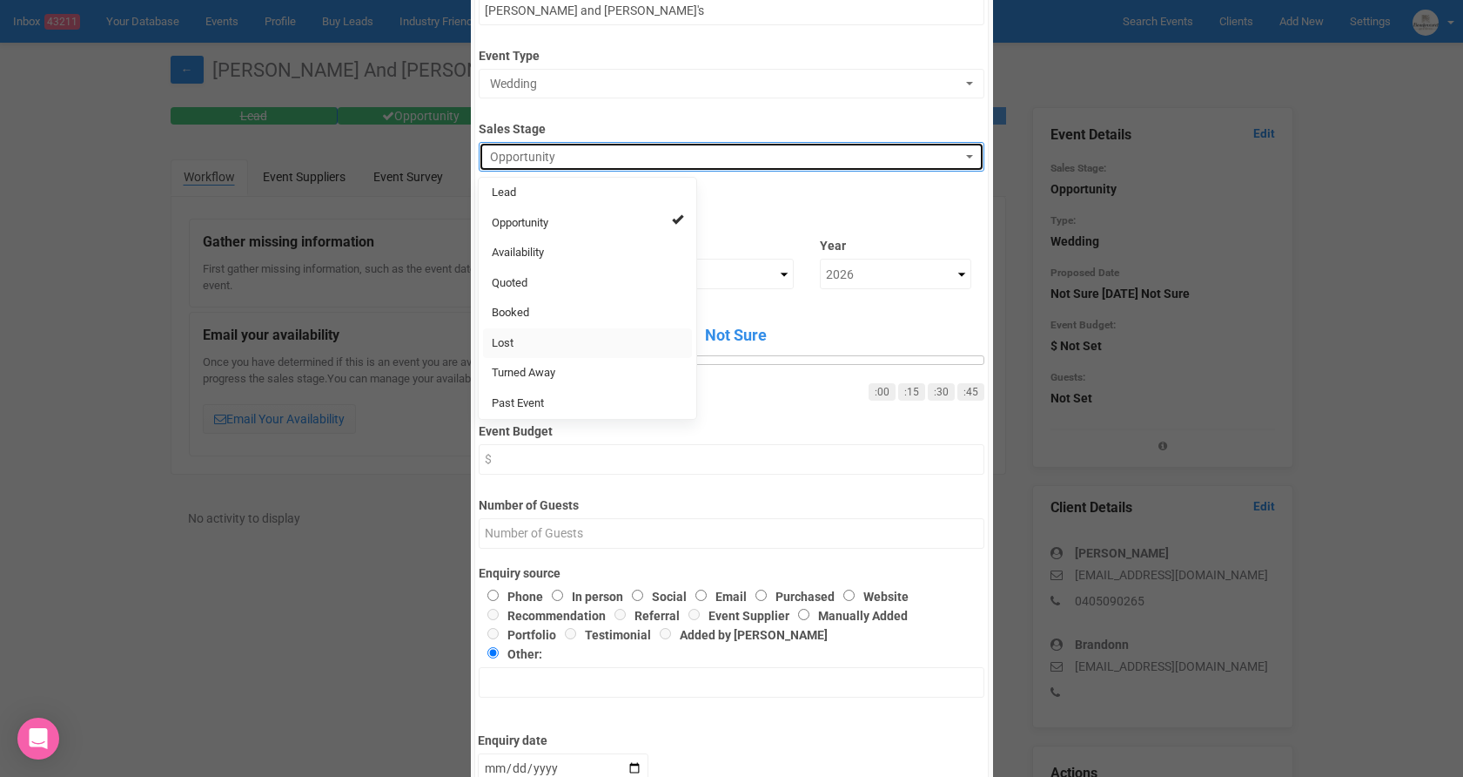
select select "10"
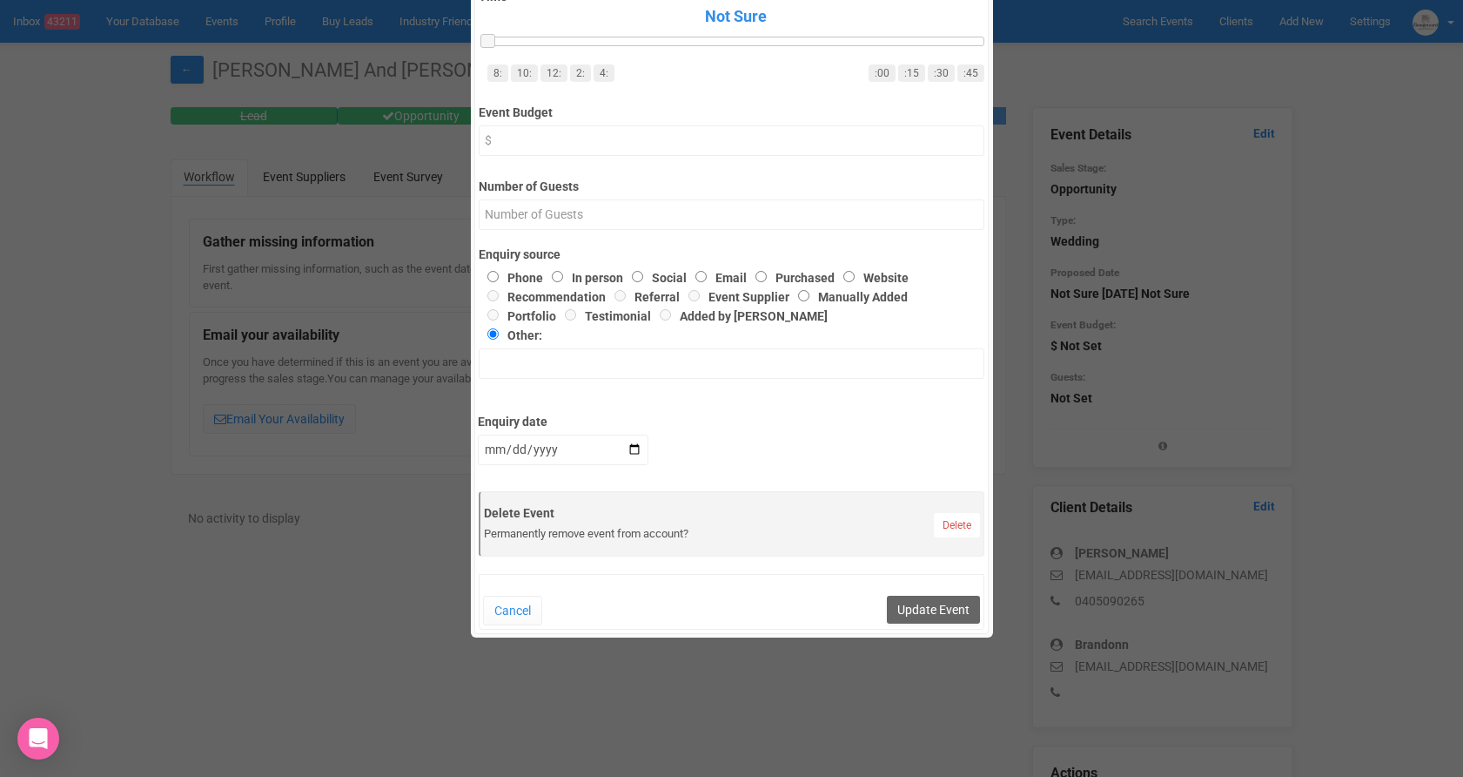
scroll to position [528, 0]
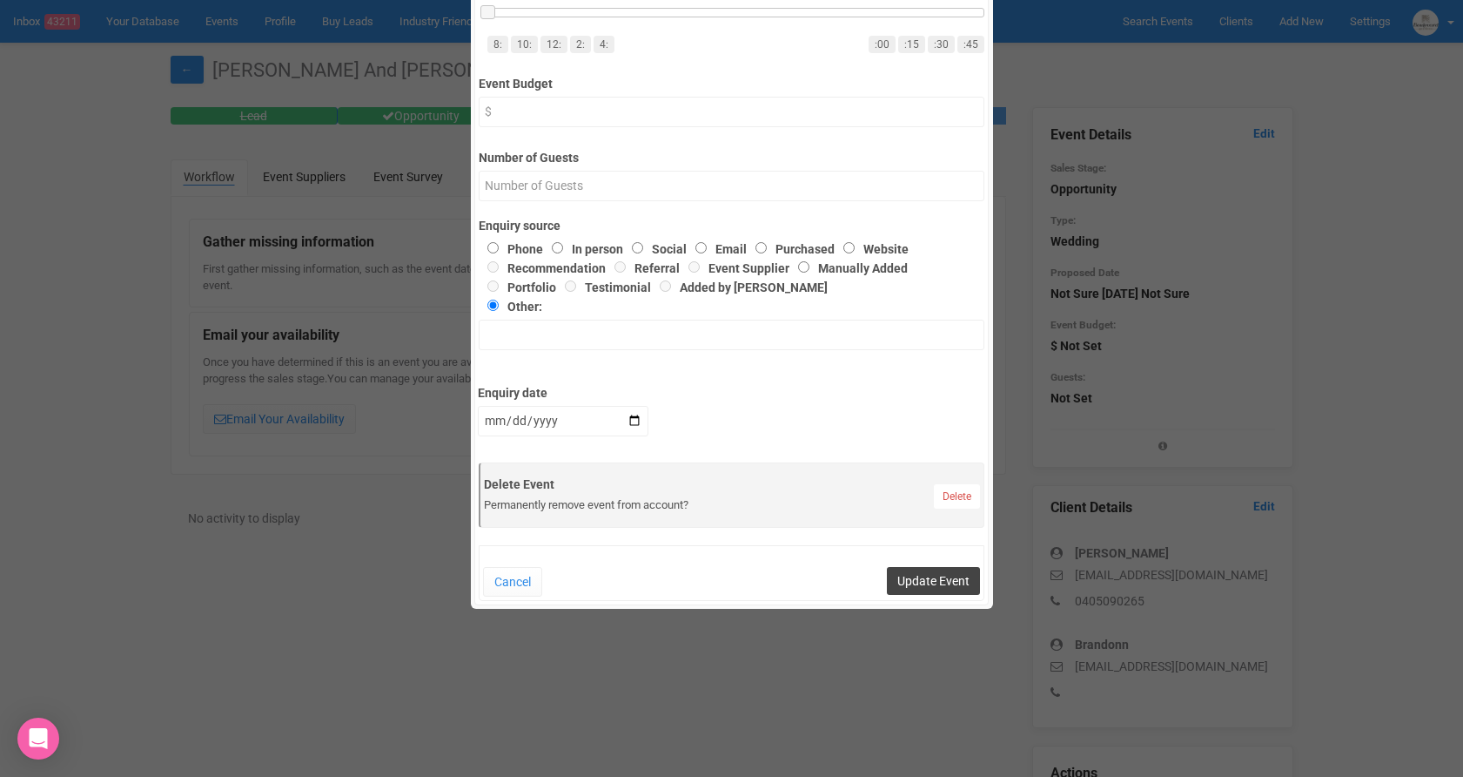
click at [915, 571] on button "Update Event" at bounding box center [933, 581] width 93 height 28
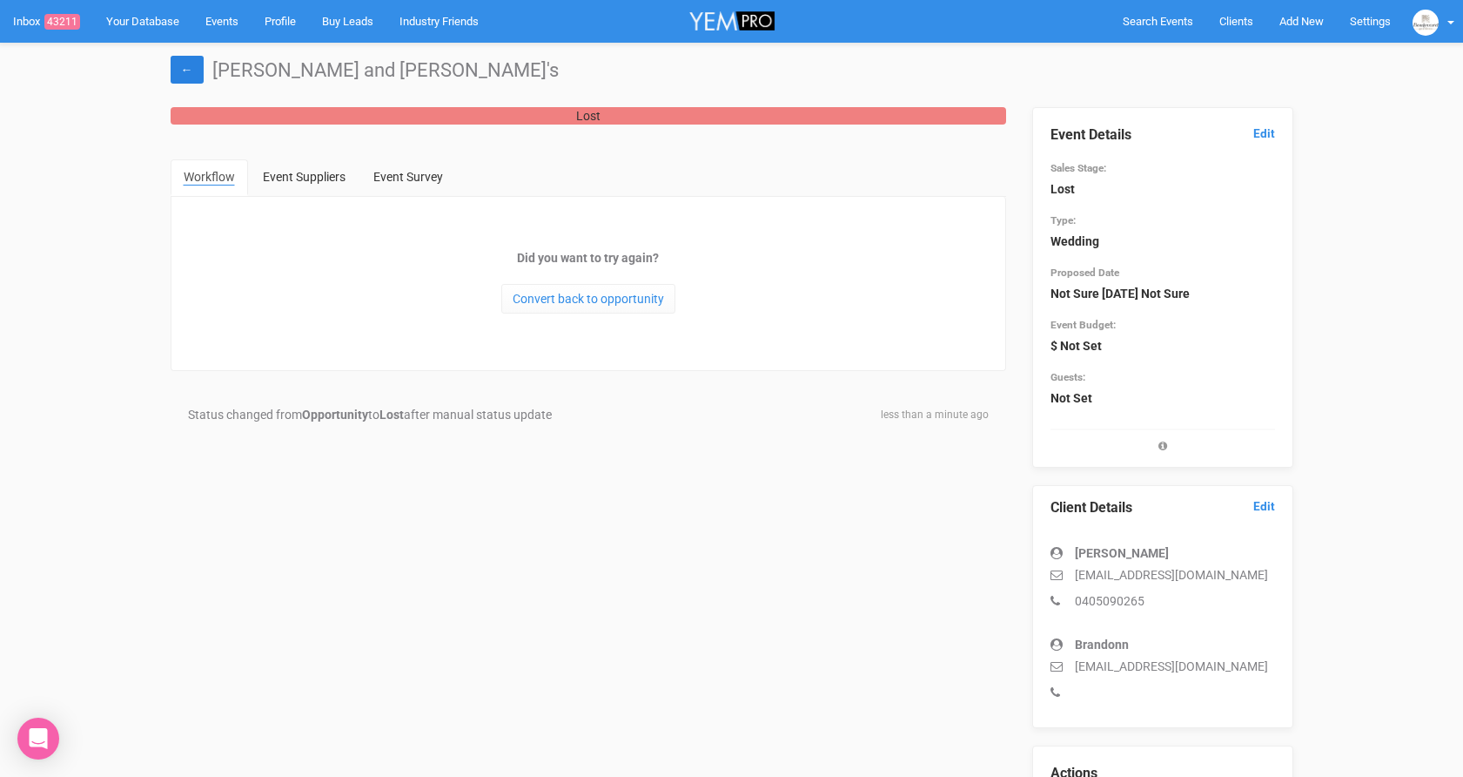
click at [198, 64] on link "←" at bounding box center [187, 70] width 33 height 28
click at [192, 70] on link "←" at bounding box center [187, 70] width 33 height 28
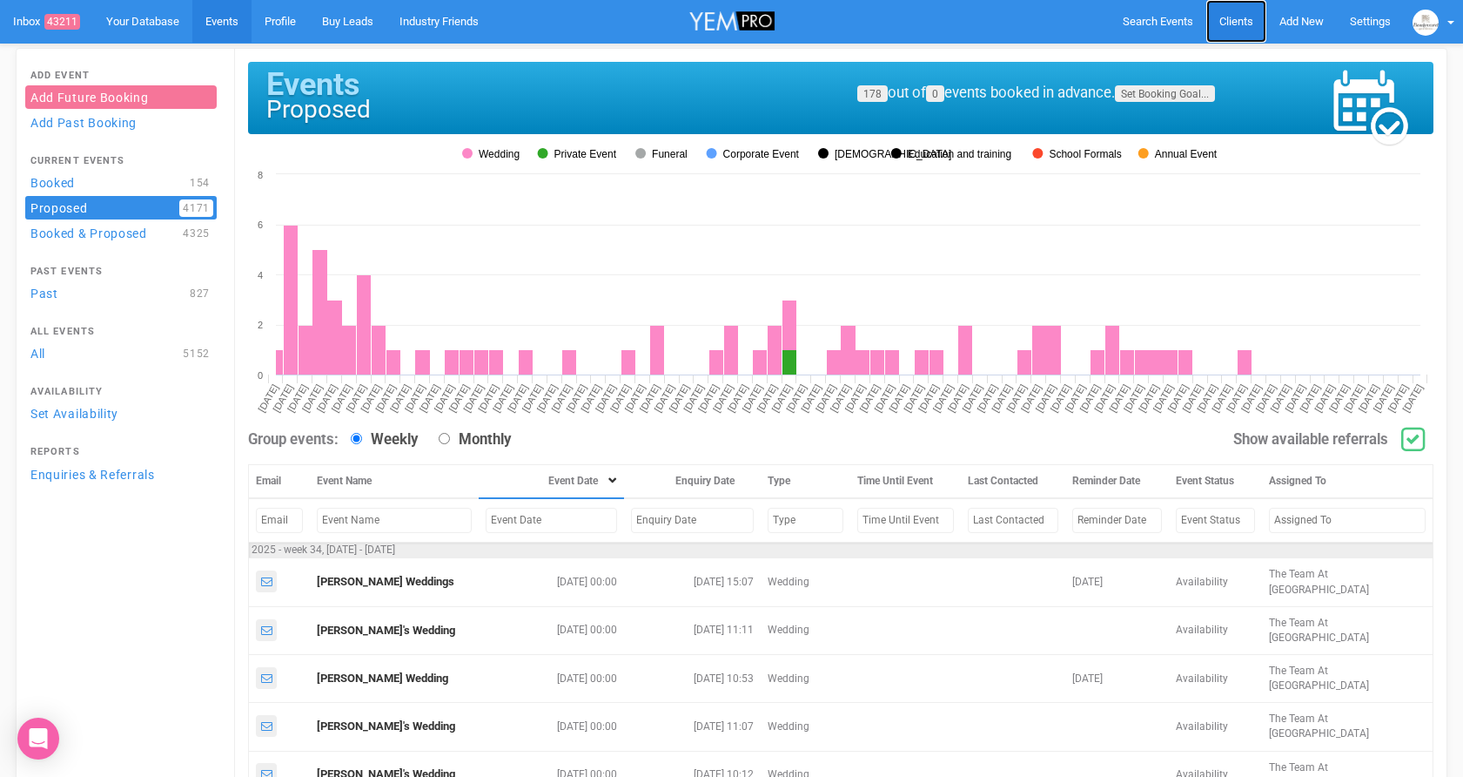
click at [1221, 23] on span "Clients" at bounding box center [1237, 21] width 34 height 13
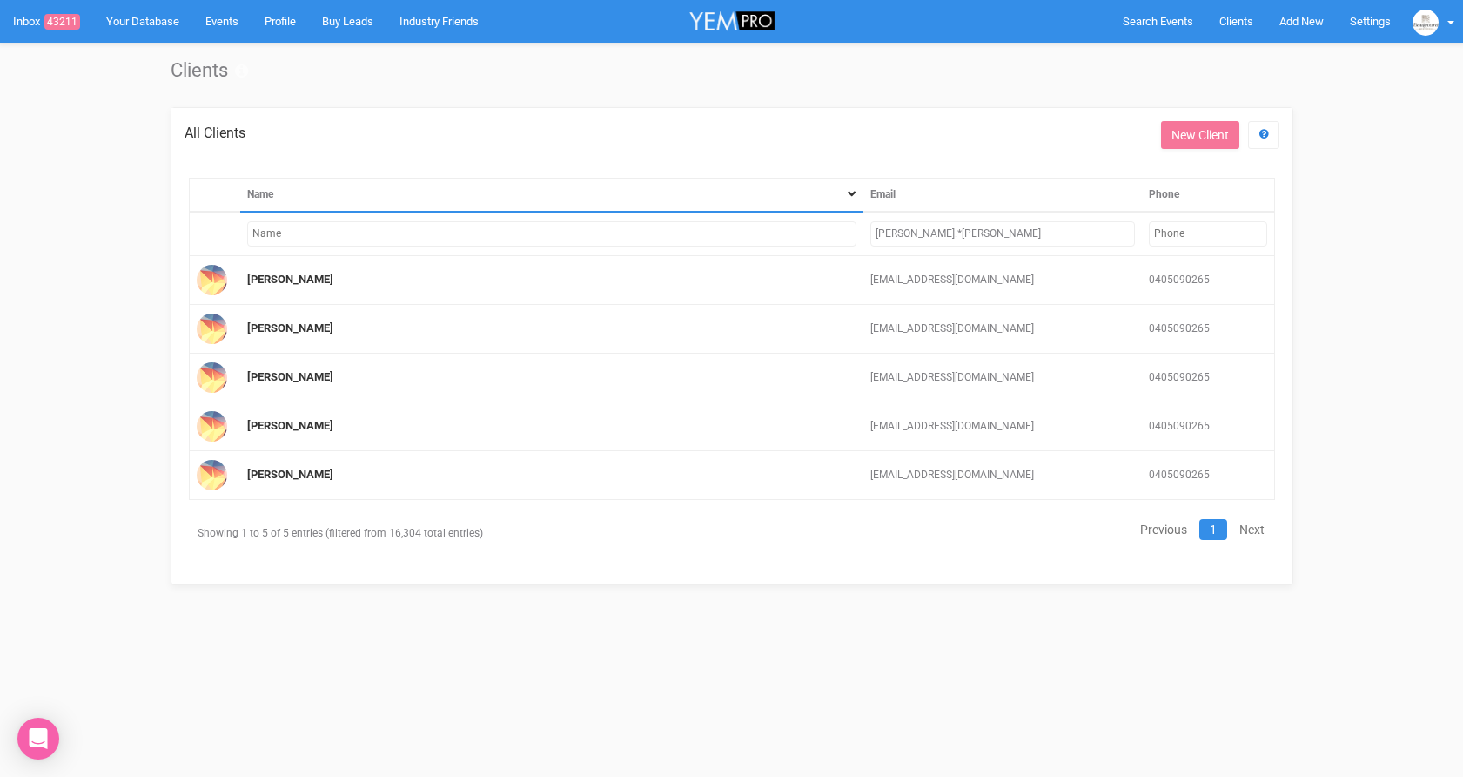
drag, startPoint x: 996, startPoint y: 234, endPoint x: 869, endPoint y: 238, distance: 127.2
click at [869, 238] on td "kelly.*tran" at bounding box center [1003, 234] width 278 height 44
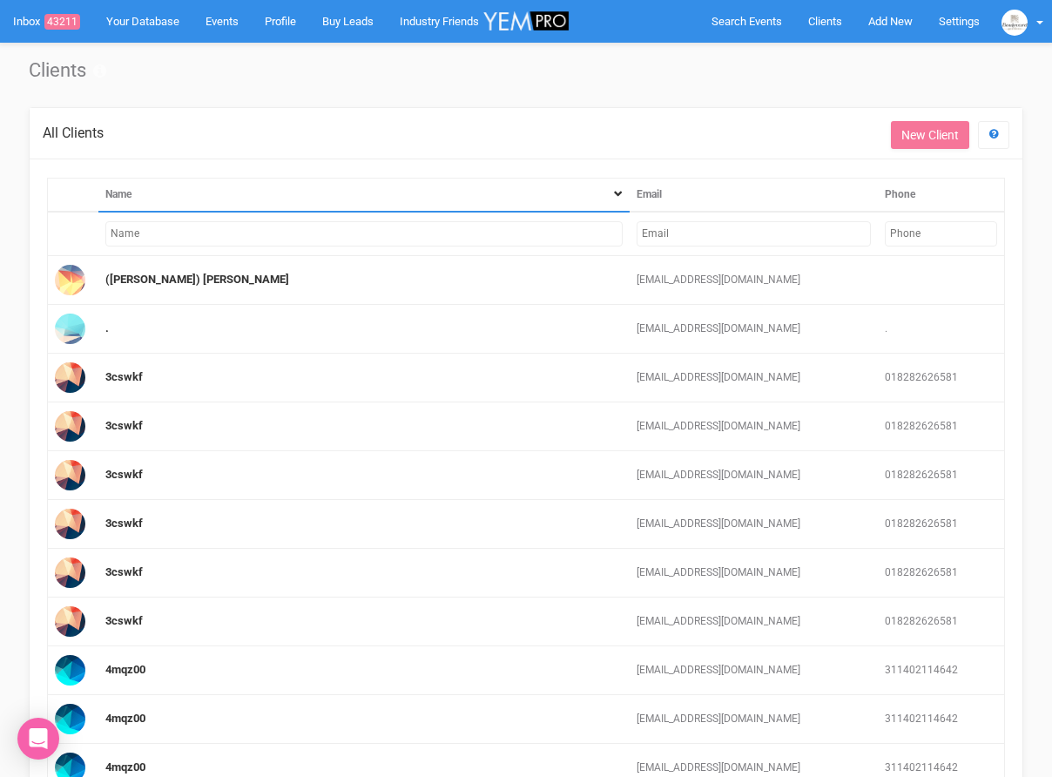
click at [685, 239] on input "text" at bounding box center [753, 233] width 234 height 25
paste input "julia.hellen.greville@hotmail.com"
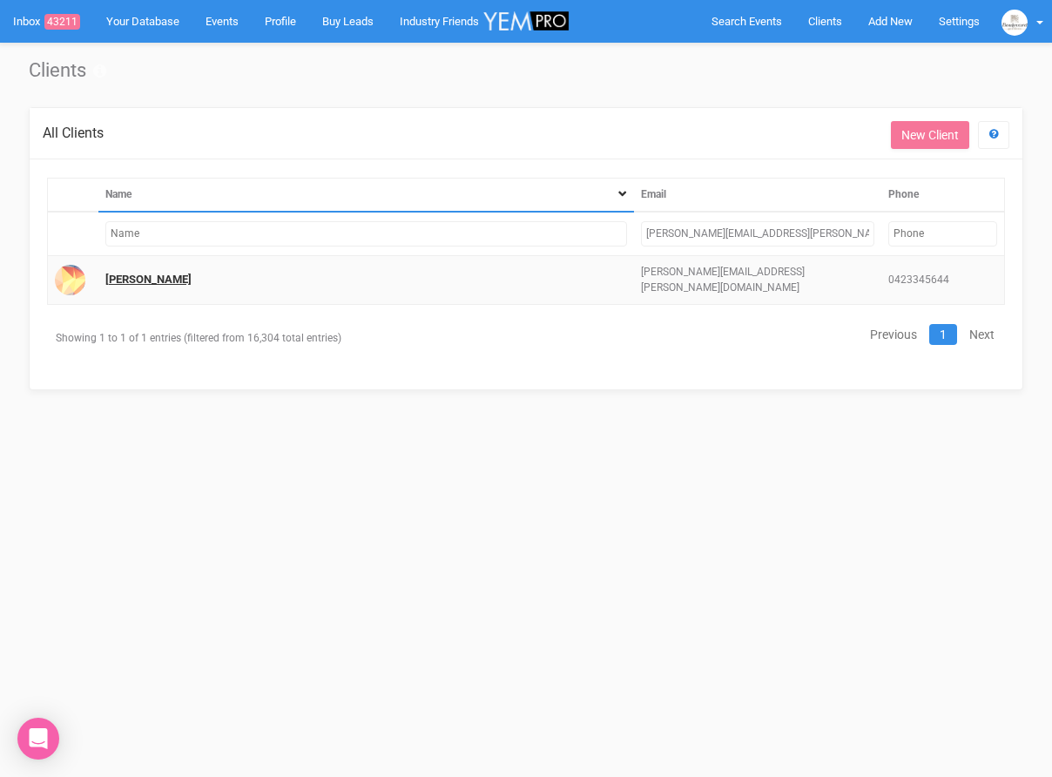
type input "julia.hellen.greville@hotmail.com"
click at [146, 278] on link "Julia Greville" at bounding box center [148, 278] width 86 height 13
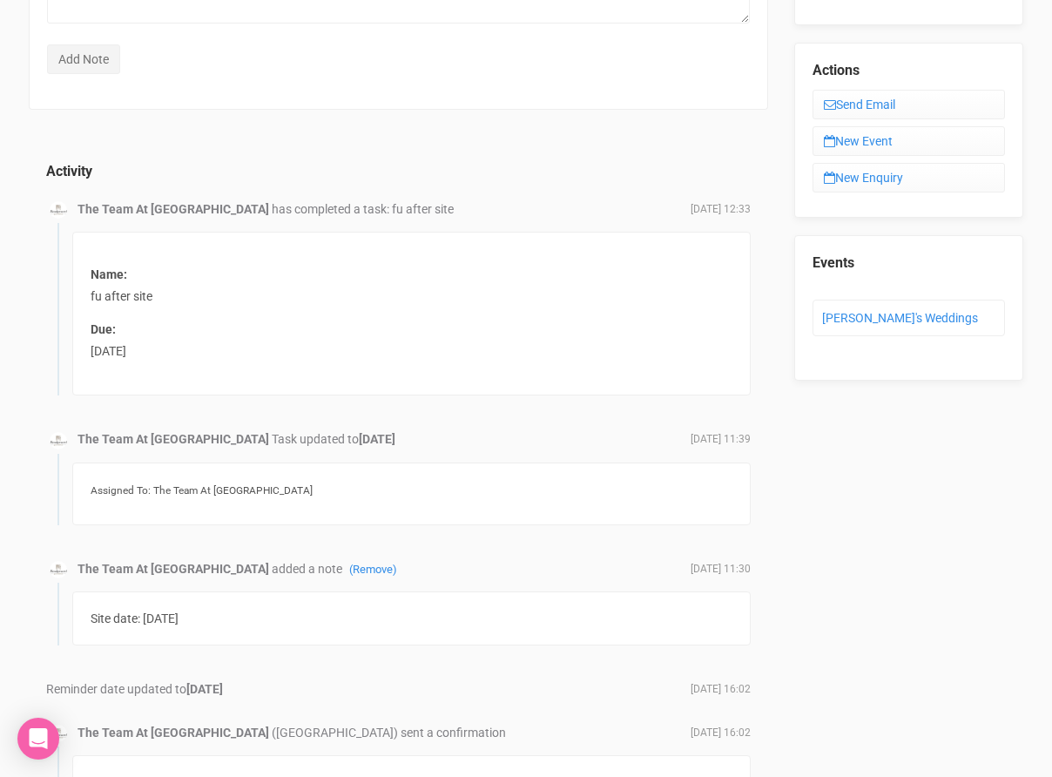
scroll to position [239, 0]
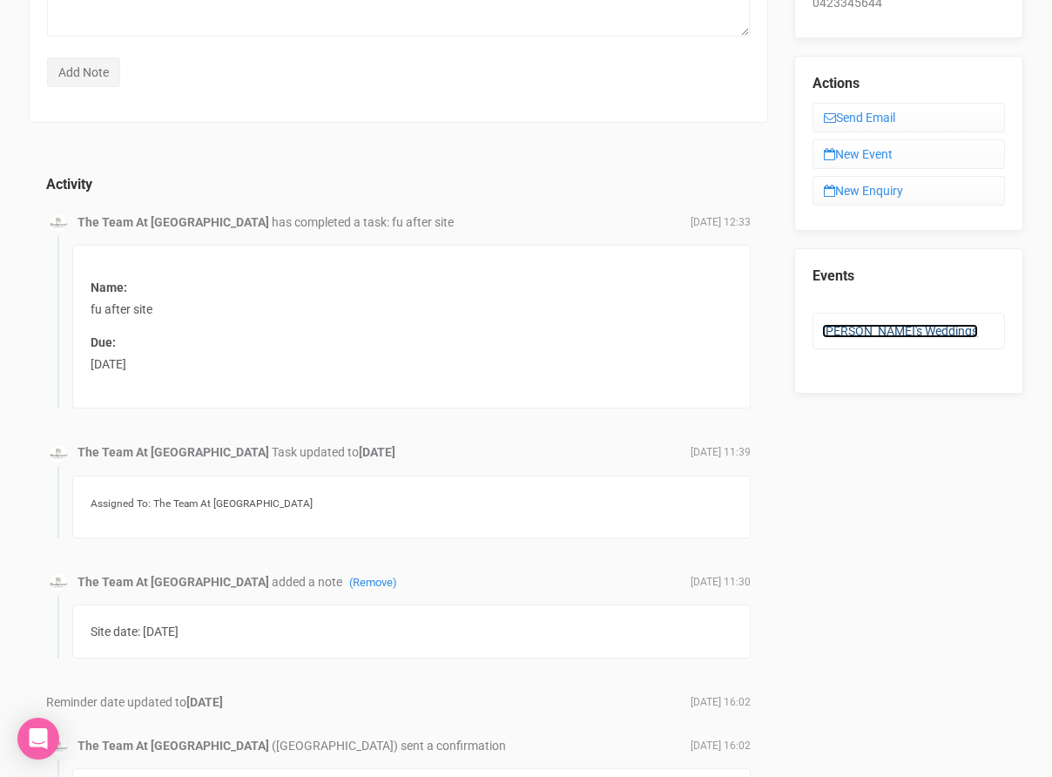
drag, startPoint x: 846, startPoint y: 294, endPoint x: 812, endPoint y: 310, distance: 37.4
click at [846, 324] on link "Julia's Weddings" at bounding box center [900, 331] width 156 height 14
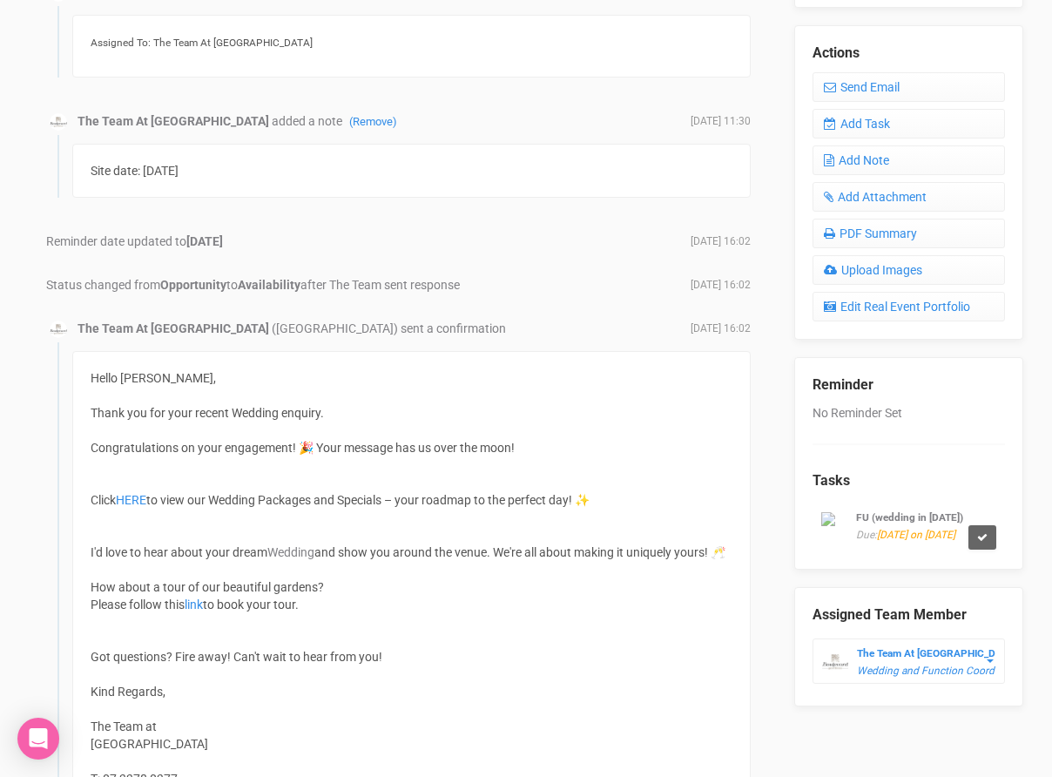
scroll to position [664, 0]
click at [884, 108] on link "Add Task" at bounding box center [908, 123] width 192 height 30
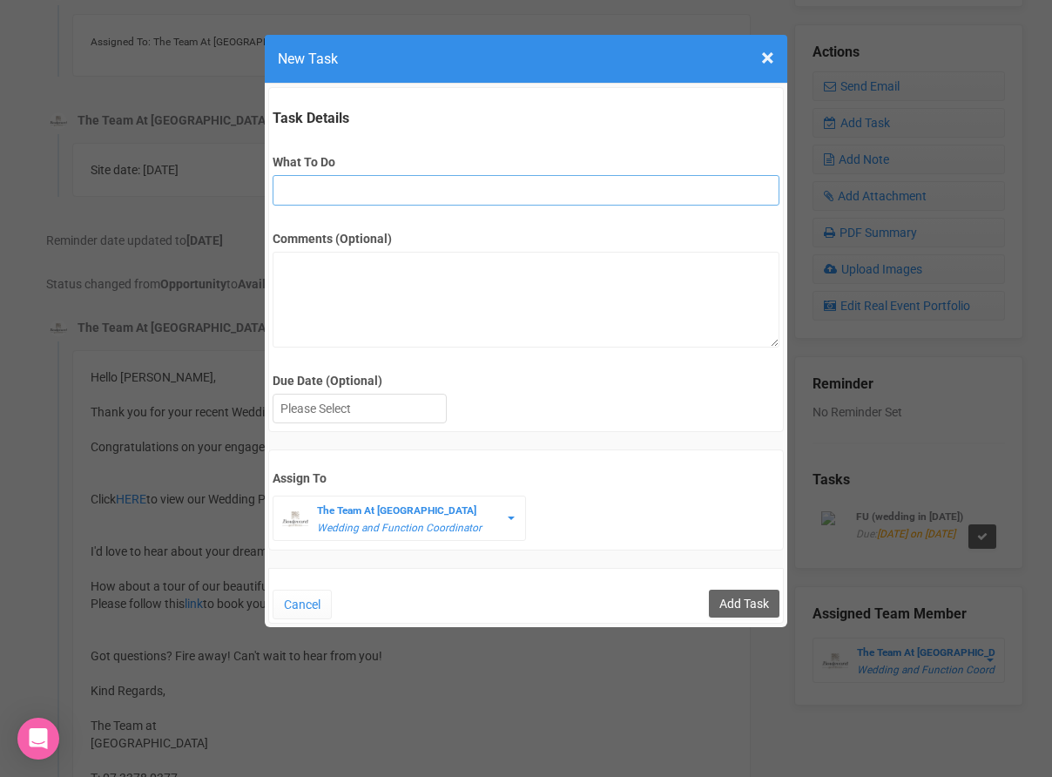
click at [368, 194] on input "What To Do" at bounding box center [525, 190] width 506 height 30
type input "Open day Invite"
click at [362, 417] on div at bounding box center [359, 408] width 172 height 29
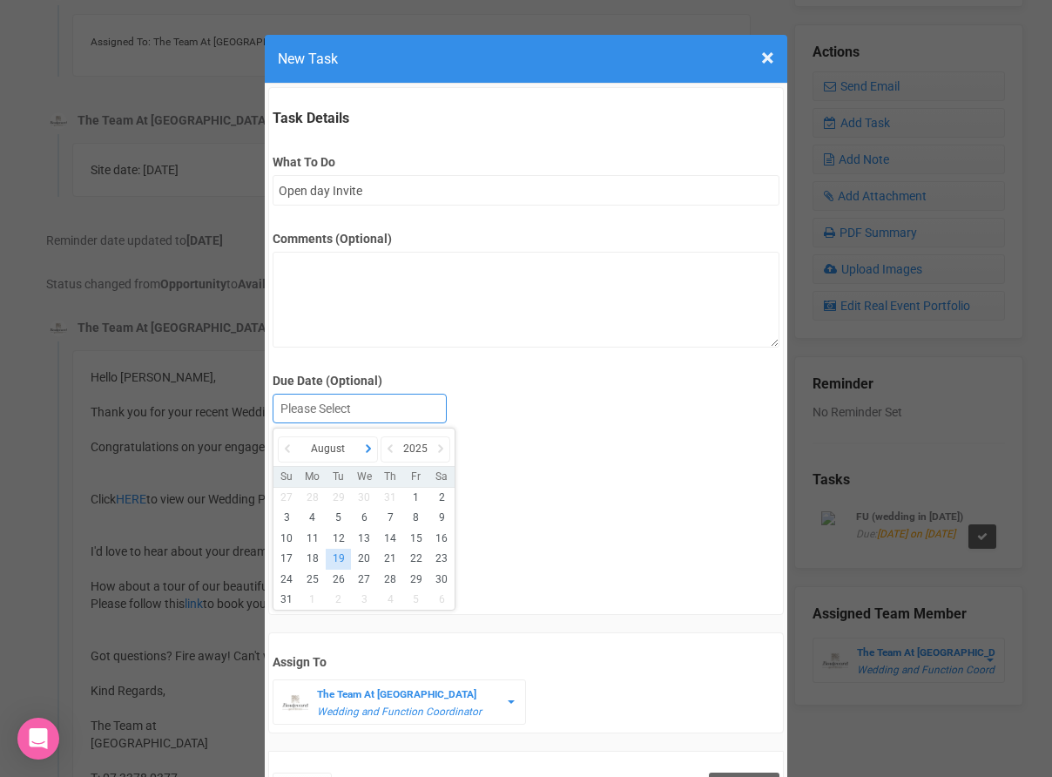
click at [373, 455] on icon at bounding box center [368, 448] width 17 height 24
click at [373, 456] on icon at bounding box center [368, 448] width 17 height 24
click at [373, 455] on icon at bounding box center [368, 448] width 17 height 24
click at [366, 454] on icon at bounding box center [368, 448] width 17 height 24
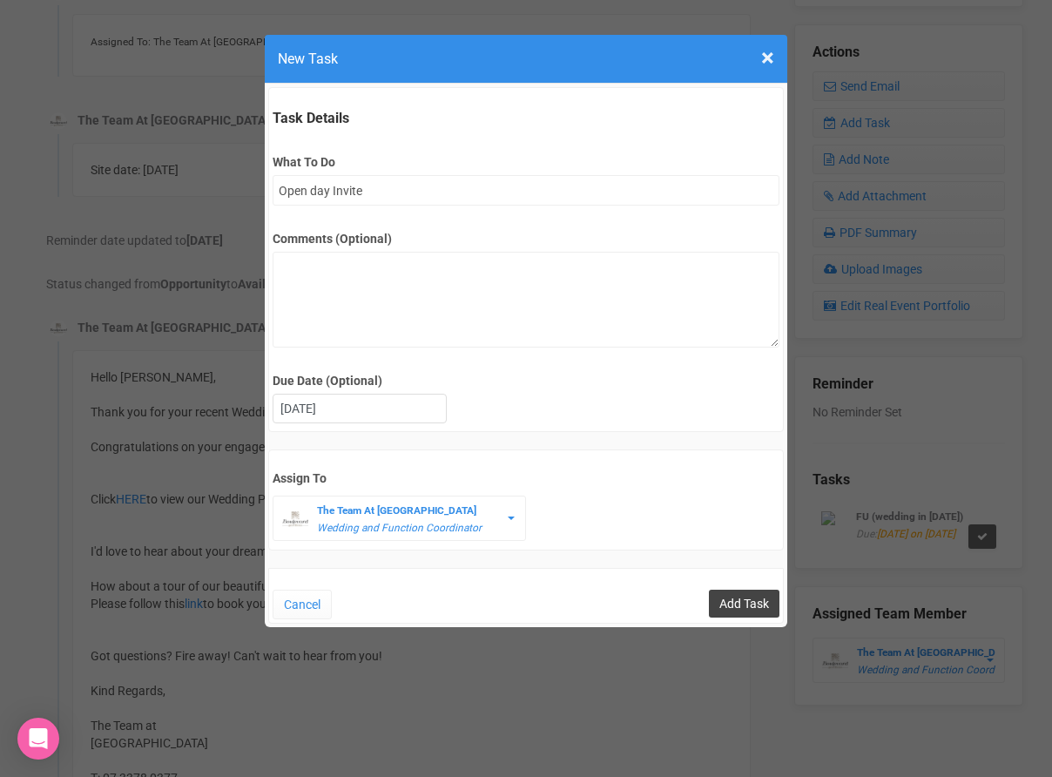
click at [745, 604] on input "Add Task" at bounding box center [744, 603] width 71 height 28
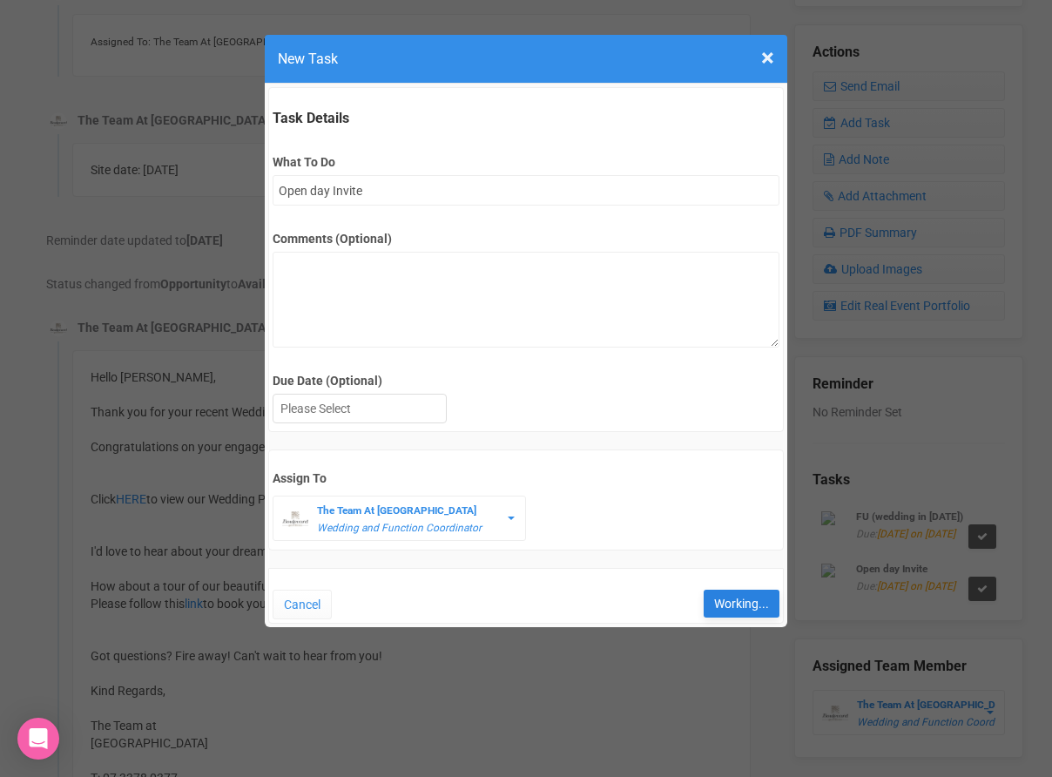
type input "Save"
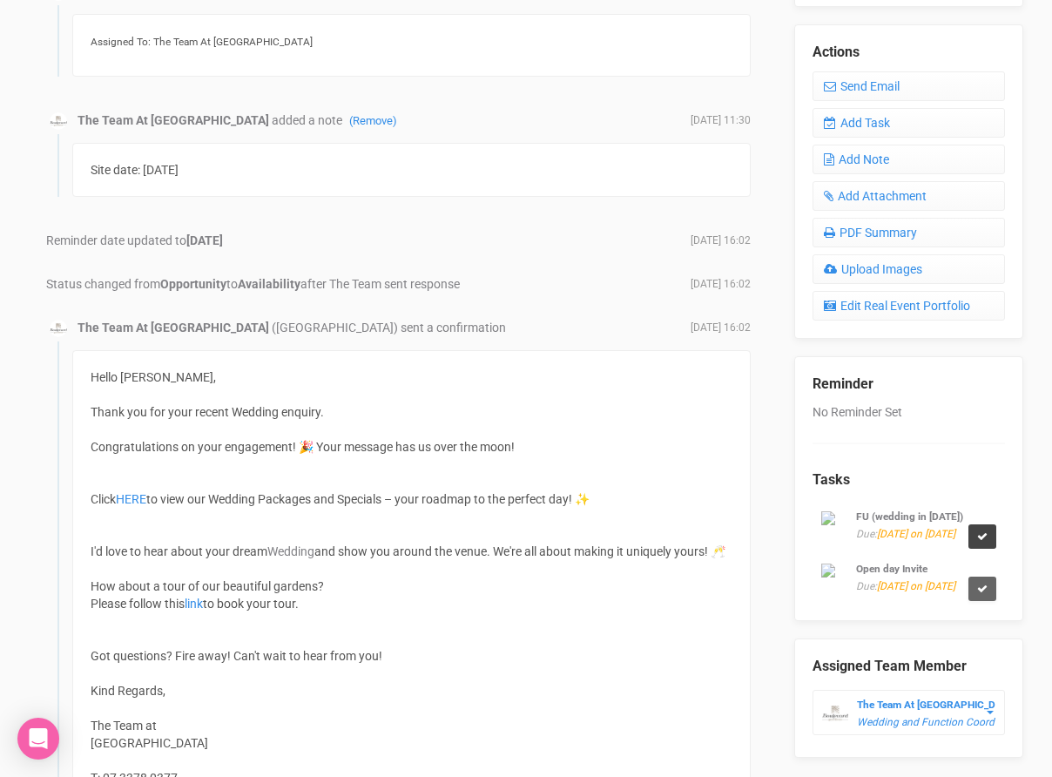
click at [994, 540] on link at bounding box center [982, 536] width 28 height 24
click at [918, 503] on link "Confirm" at bounding box center [924, 493] width 54 height 24
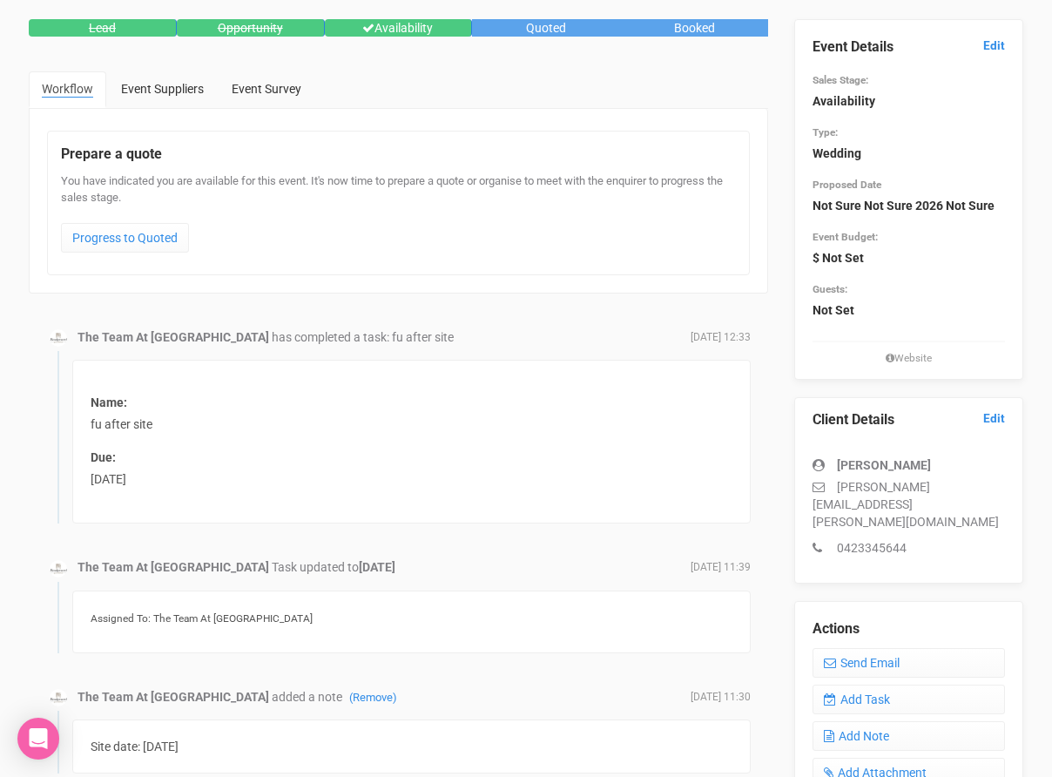
scroll to position [0, 0]
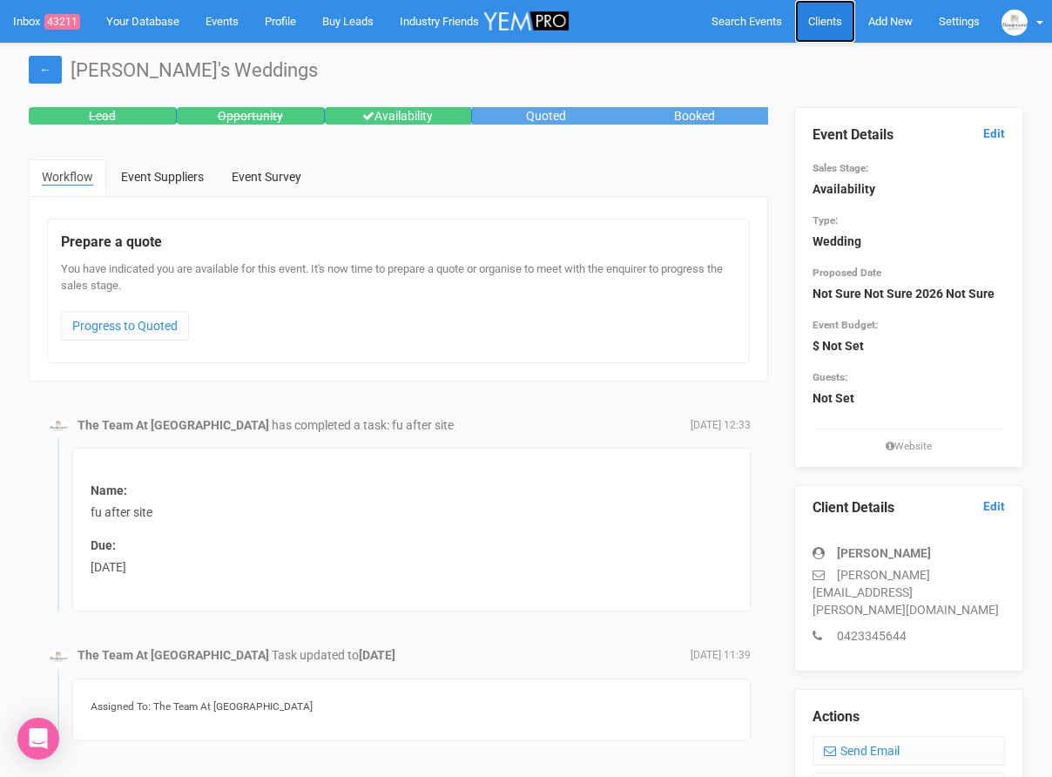
click at [821, 28] on link "Clients" at bounding box center [825, 21] width 60 height 43
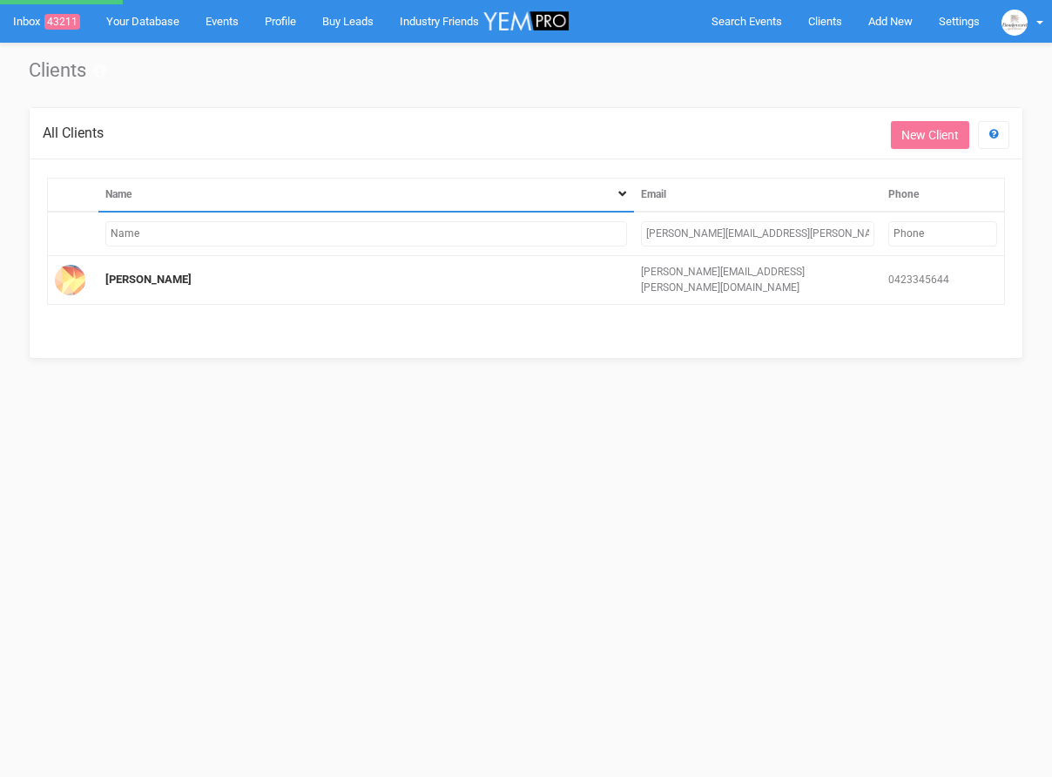
drag, startPoint x: 683, startPoint y: 228, endPoint x: 575, endPoint y: 228, distance: 108.0
click at [575, 228] on tr "julia.hellen.greville@hotmail.com" at bounding box center [526, 234] width 957 height 44
type input "al"
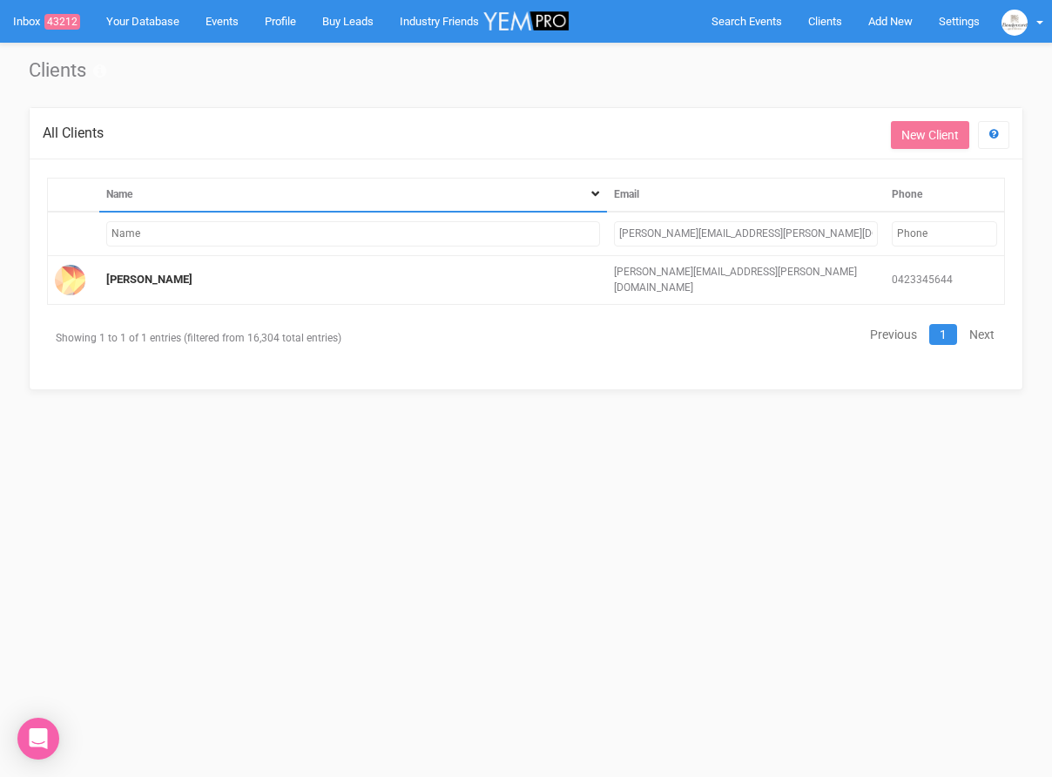
drag, startPoint x: 797, startPoint y: 234, endPoint x: 601, endPoint y: 239, distance: 196.8
click at [601, 239] on tr "julia.hellen.greville@hotmail.com" at bounding box center [526, 234] width 957 height 44
type input "alan.z"
click at [107, 279] on link "Zoe" at bounding box center [149, 278] width 86 height 13
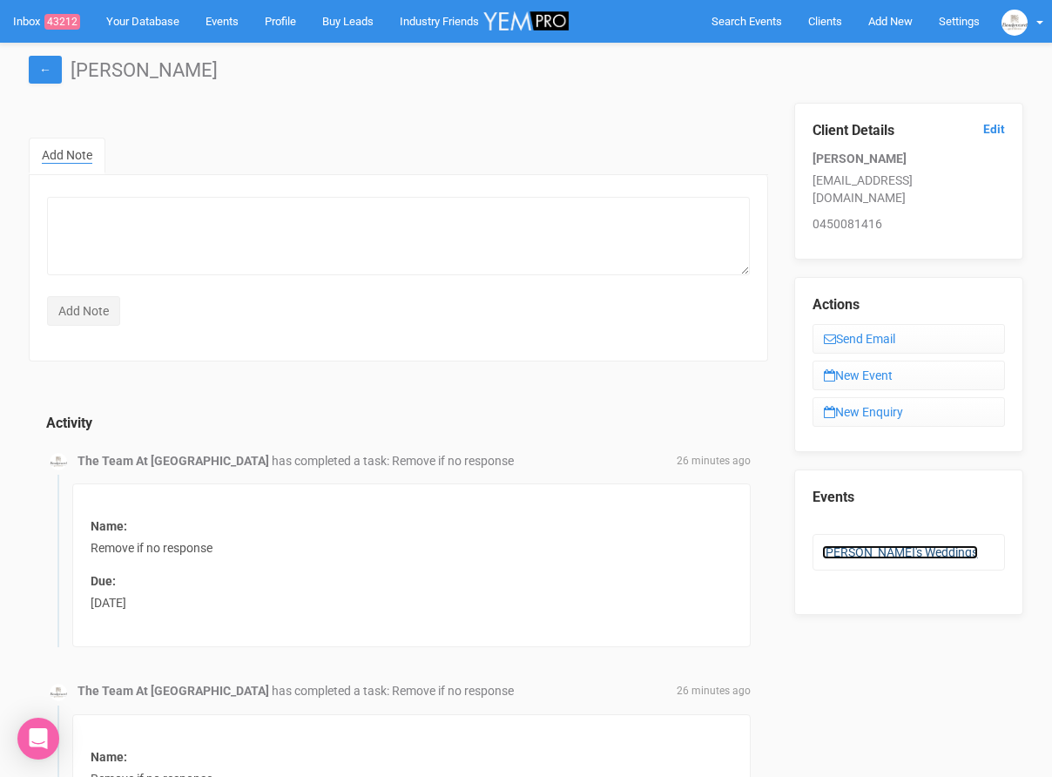
click at [889, 545] on link "Zoe's Weddings" at bounding box center [900, 552] width 156 height 14
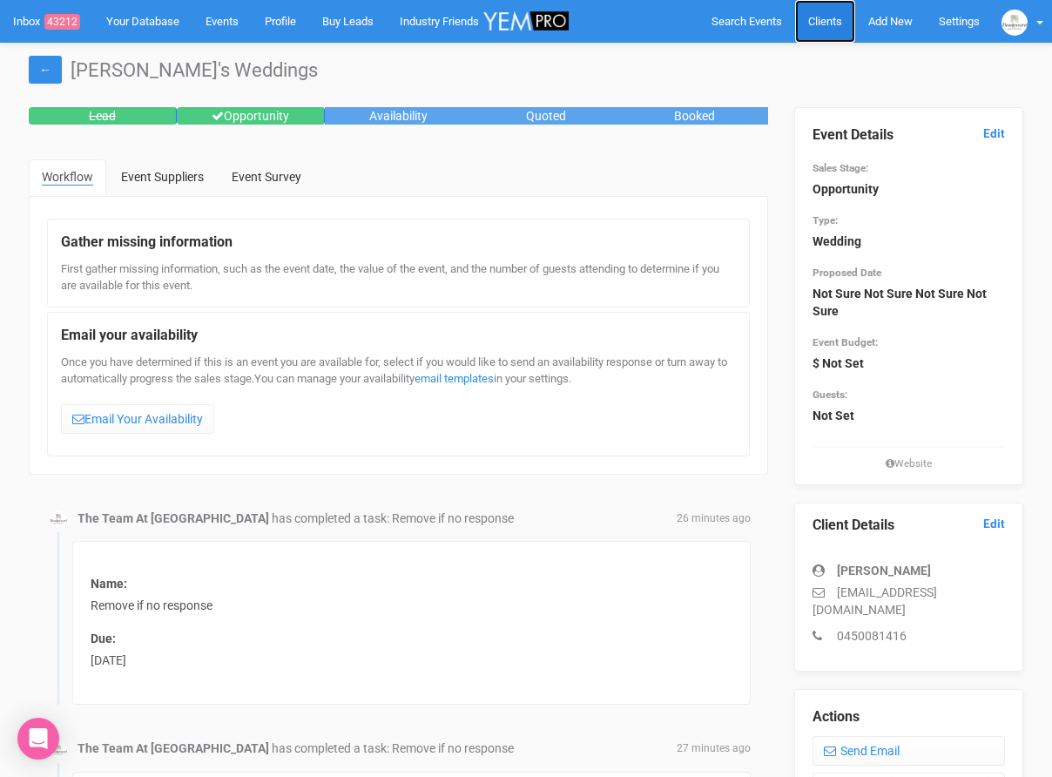
click at [831, 27] on span "Clients" at bounding box center [825, 21] width 34 height 13
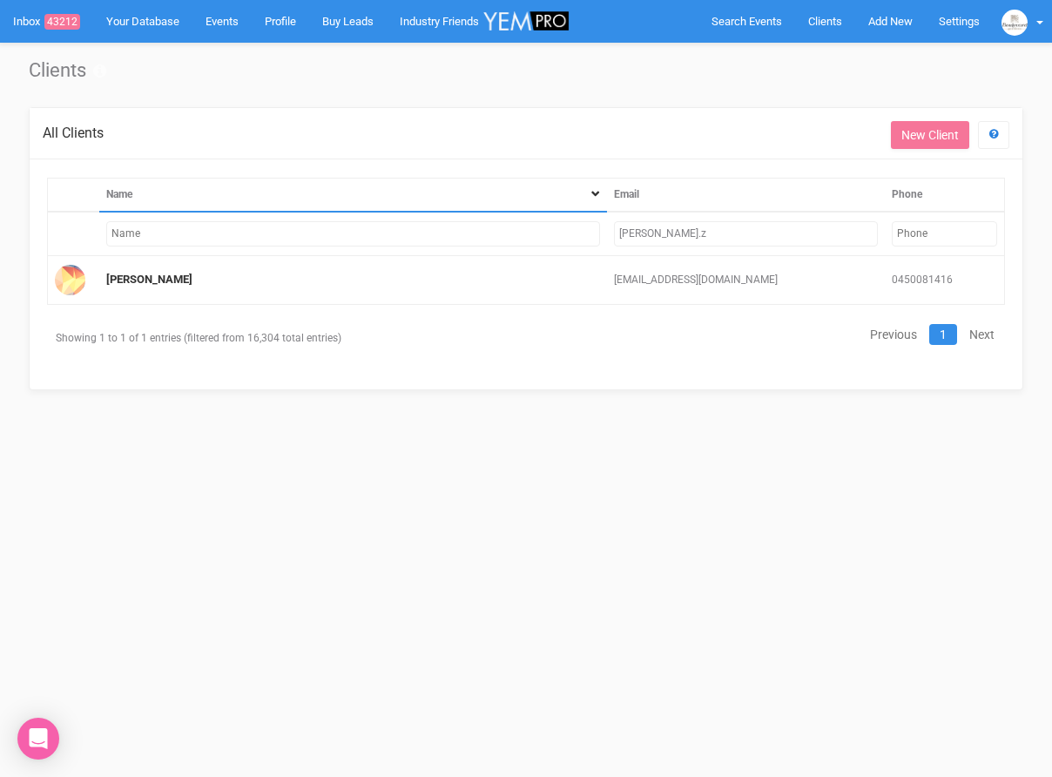
drag, startPoint x: 682, startPoint y: 239, endPoint x: 577, endPoint y: 226, distance: 105.2
click at [577, 226] on tr "alan.z" at bounding box center [526, 234] width 957 height 44
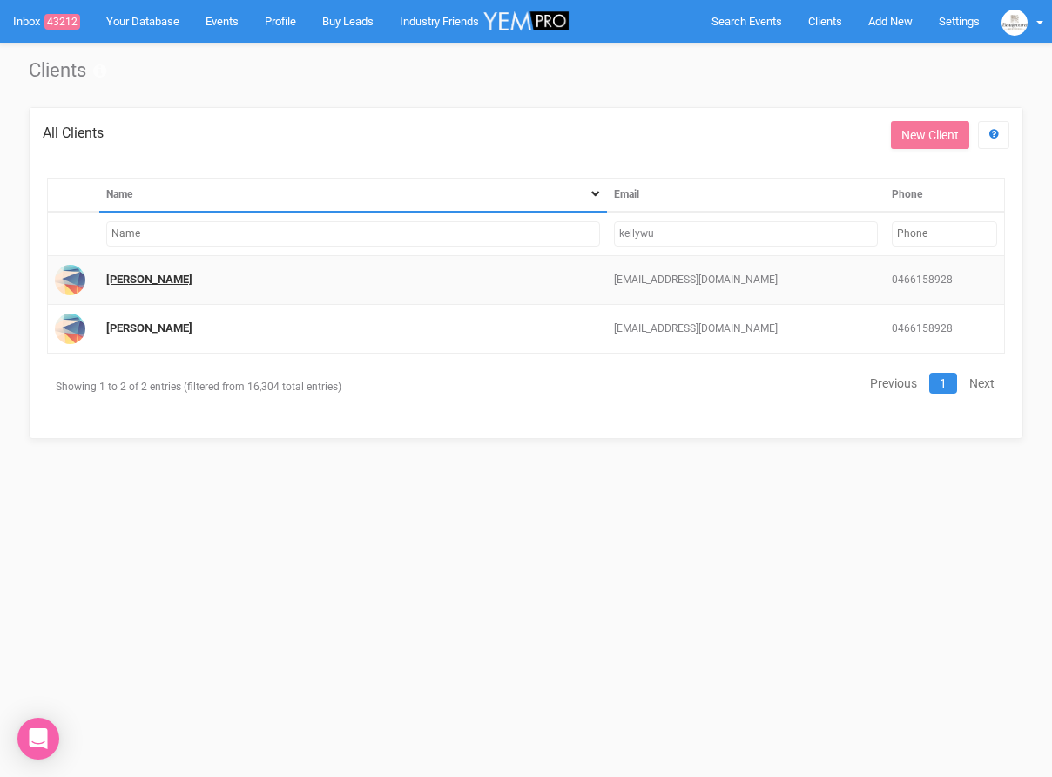
type input "kellywu"
click at [111, 279] on link "Kelly Wu" at bounding box center [149, 278] width 86 height 13
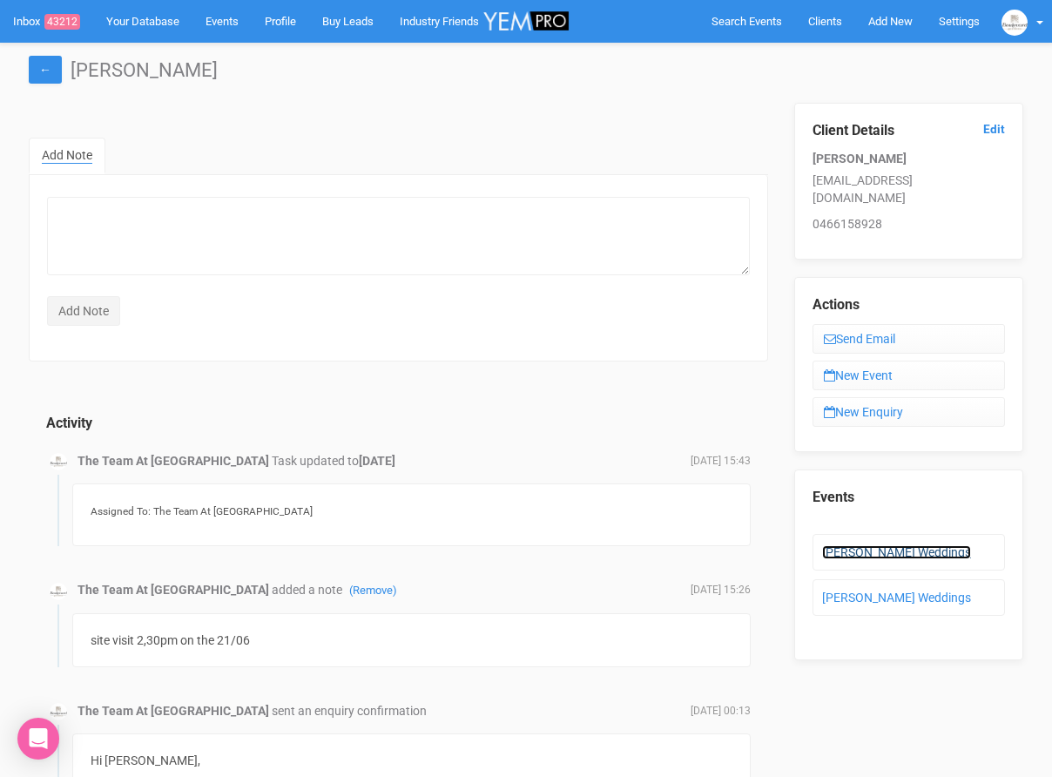
click at [863, 545] on link "Kelly's Weddings" at bounding box center [896, 552] width 149 height 14
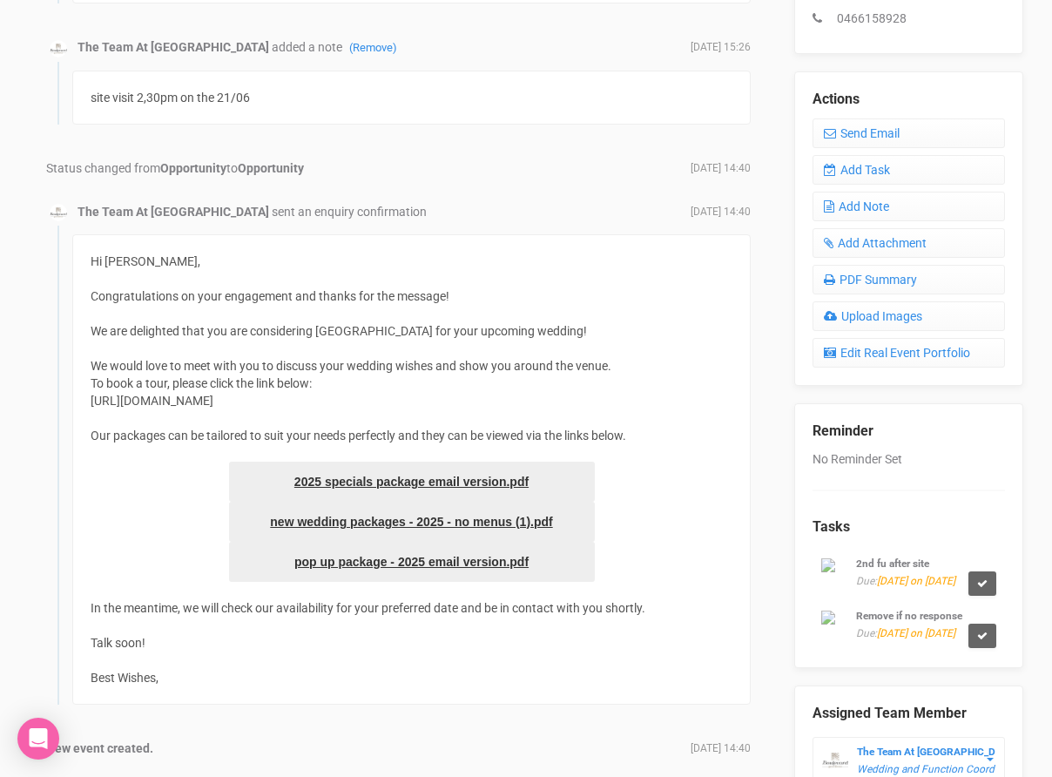
scroll to position [602, 0]
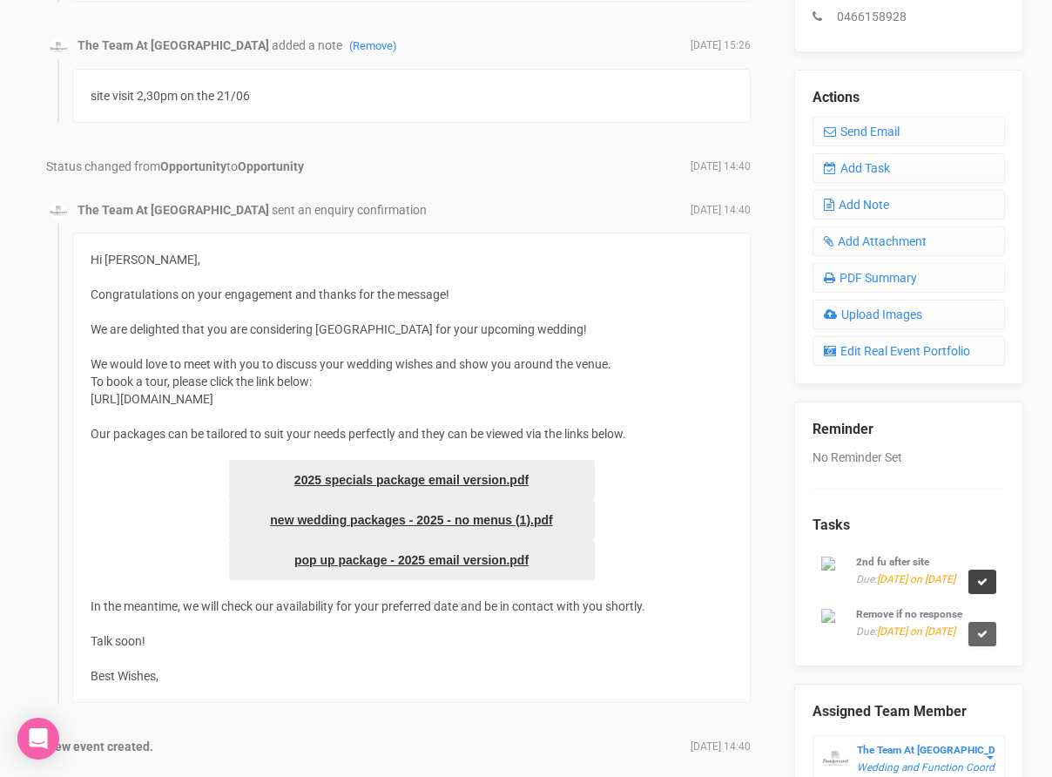
click at [968, 577] on link at bounding box center [982, 581] width 28 height 24
click at [946, 541] on link "Confirm" at bounding box center [952, 538] width 54 height 24
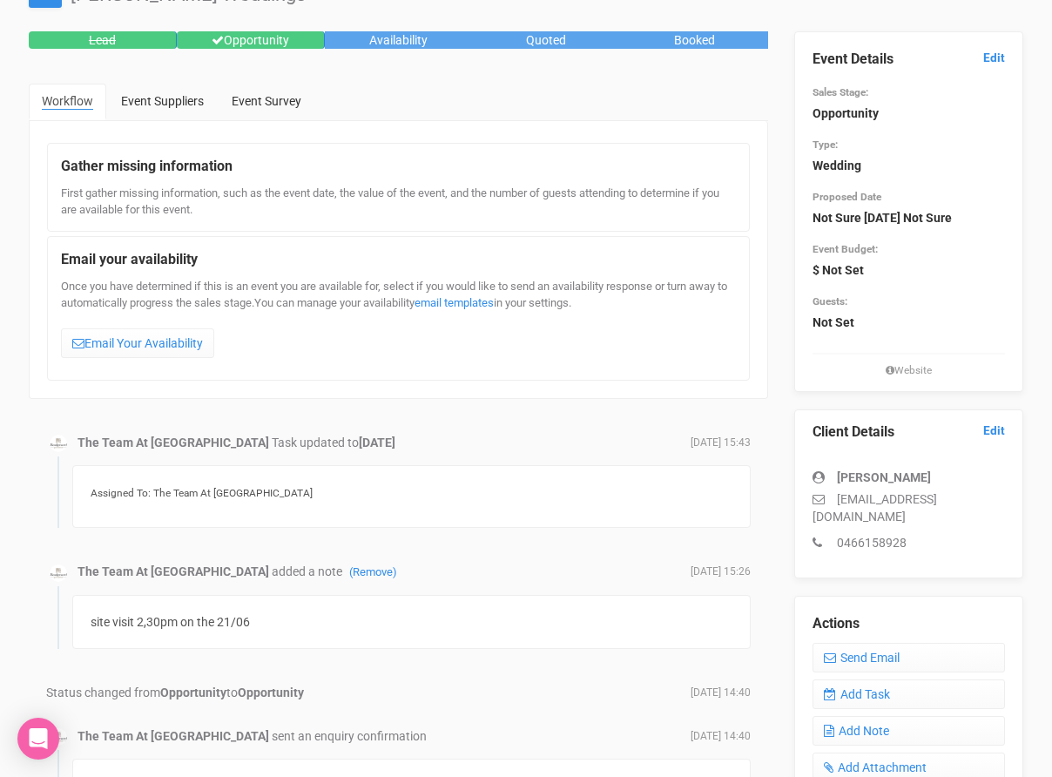
scroll to position [0, 0]
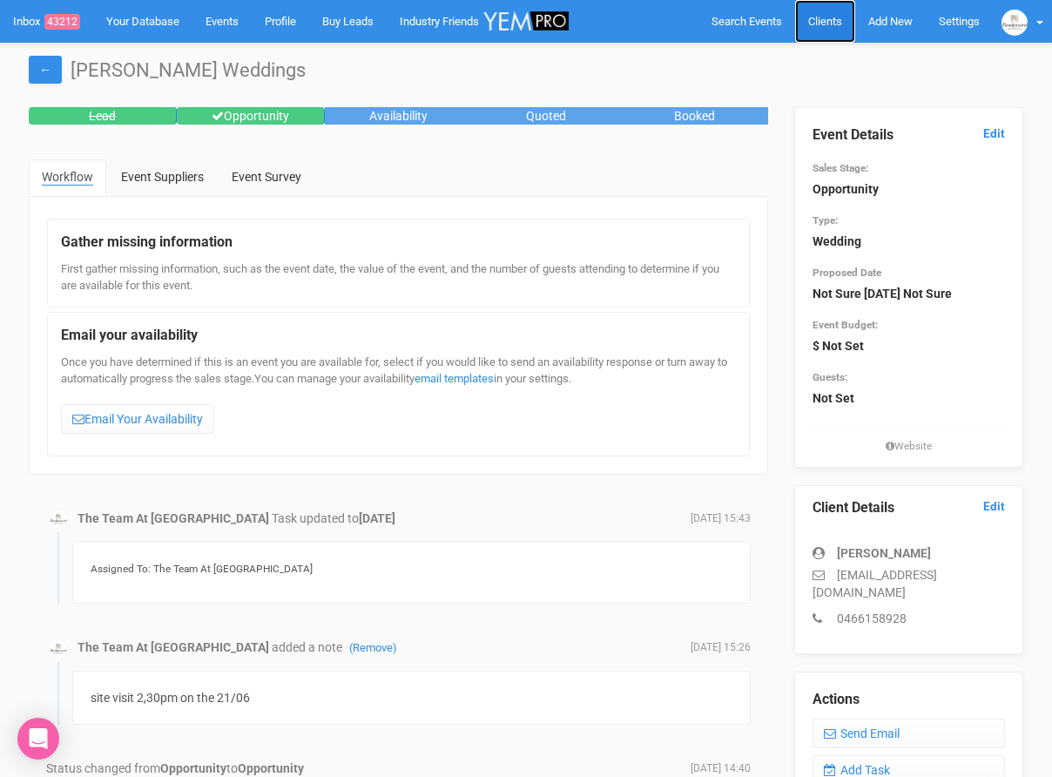
click at [823, 31] on link "Clients" at bounding box center [825, 21] width 60 height 43
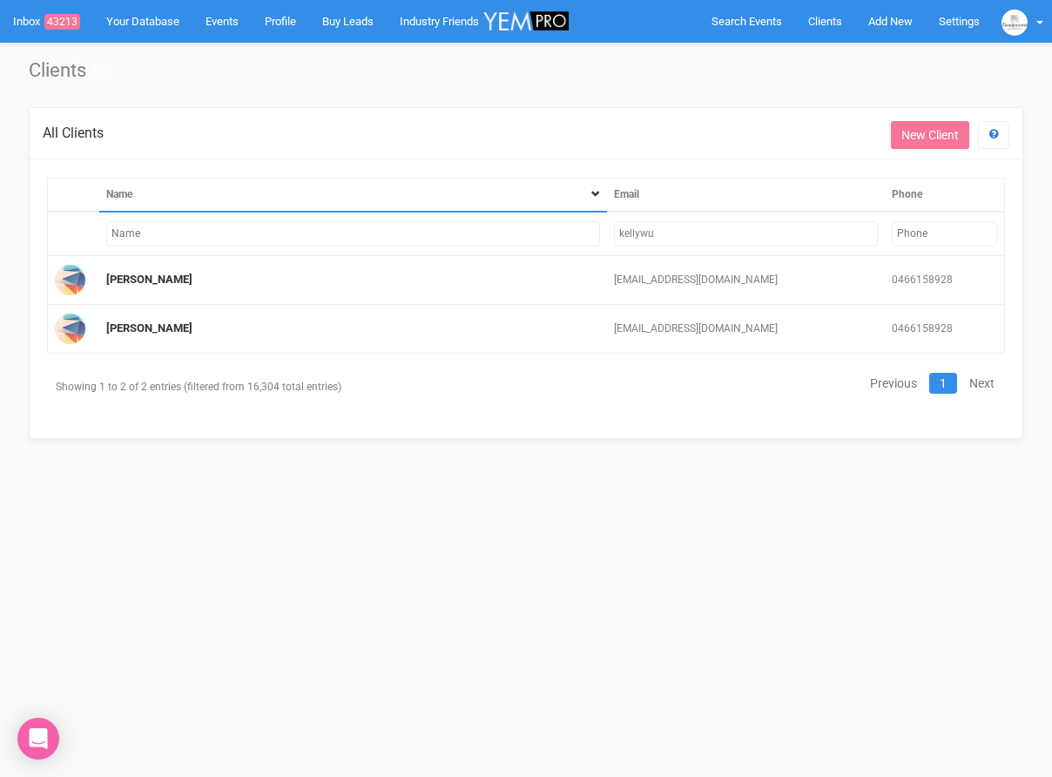
drag, startPoint x: 726, startPoint y: 232, endPoint x: 584, endPoint y: 234, distance: 141.9
click at [584, 234] on tr "kellywu" at bounding box center [526, 234] width 957 height 44
type input "shanz"
click at [148, 272] on link "Shannon Swart" at bounding box center [149, 278] width 86 height 13
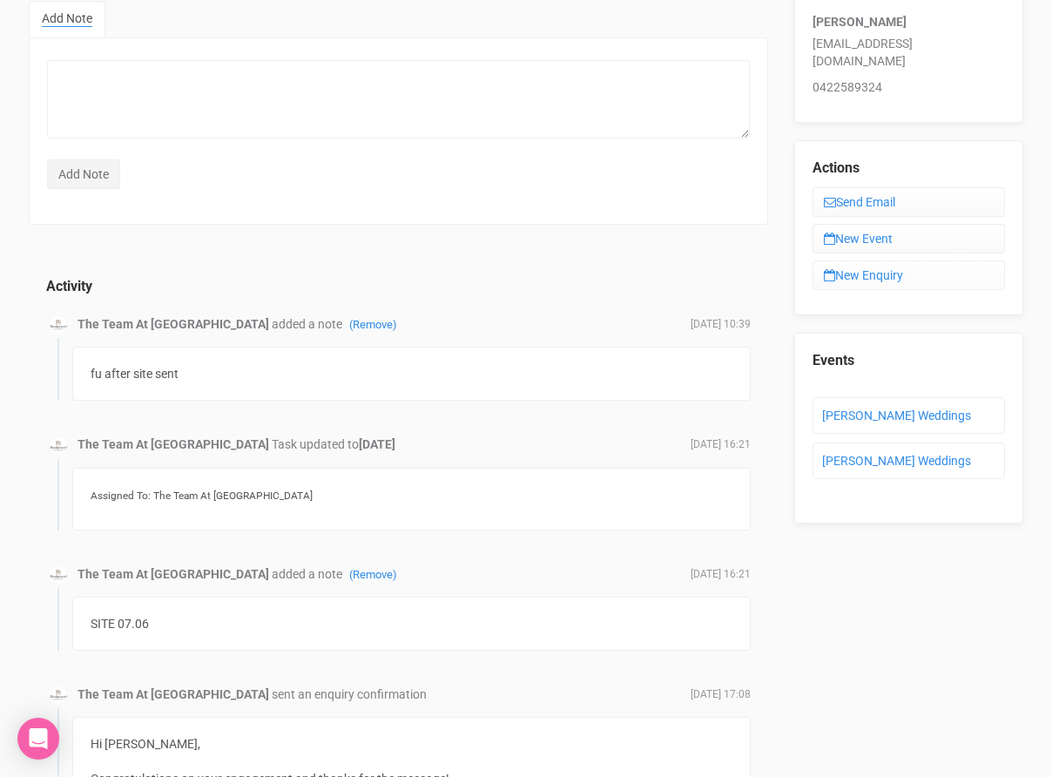
scroll to position [138, 0]
click at [857, 407] on link "shannon Swart's Weddings" at bounding box center [896, 414] width 149 height 14
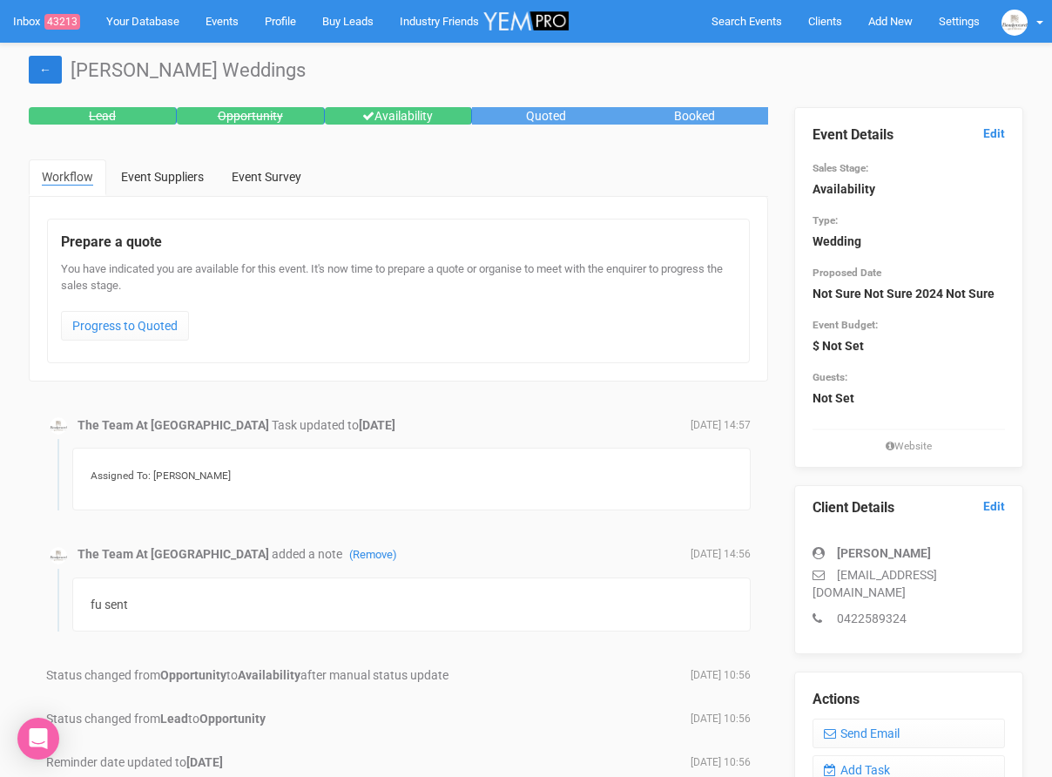
drag, startPoint x: 43, startPoint y: 61, endPoint x: 177, endPoint y: 103, distance: 140.4
click at [44, 60] on link "←" at bounding box center [45, 70] width 33 height 28
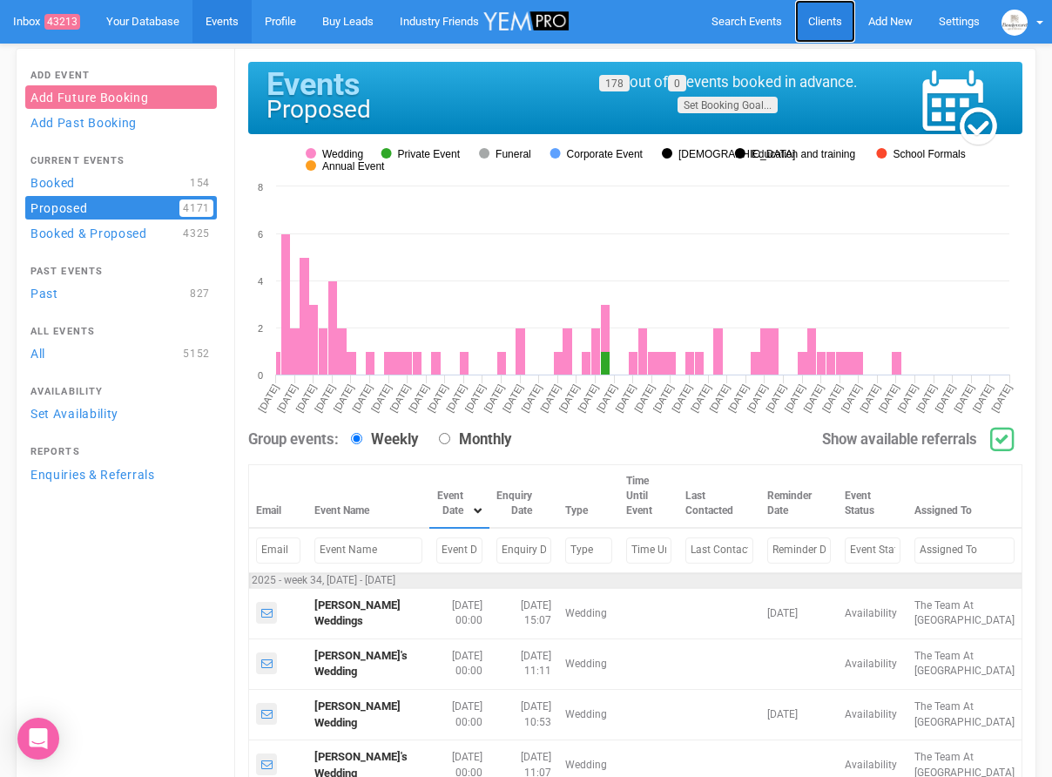
click at [813, 28] on link "Clients" at bounding box center [825, 21] width 60 height 43
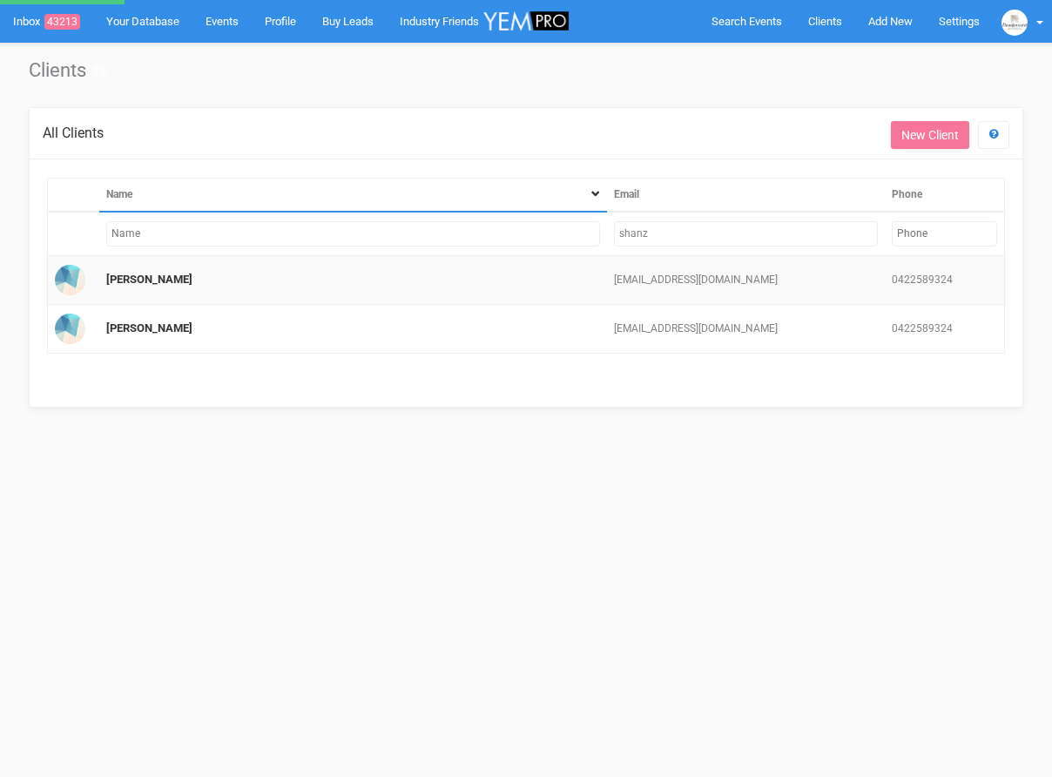
click at [133, 295] on td "Shannon Swart" at bounding box center [353, 280] width 508 height 49
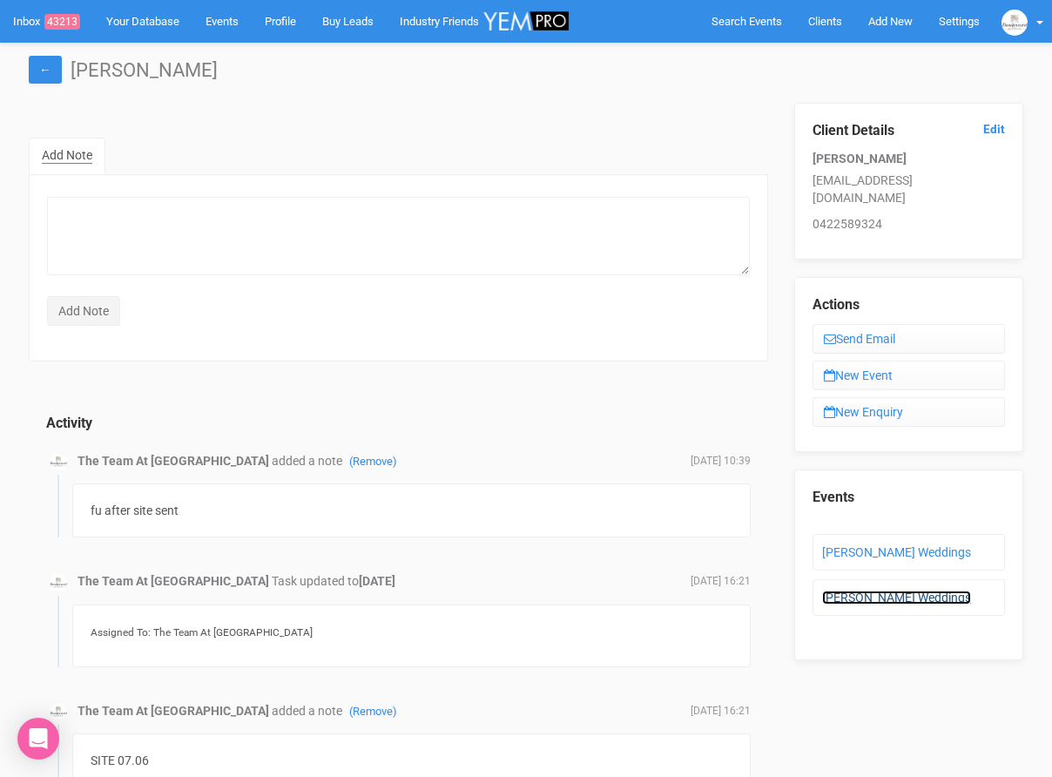
click at [842, 590] on link "Shannon's Weddings" at bounding box center [896, 597] width 149 height 14
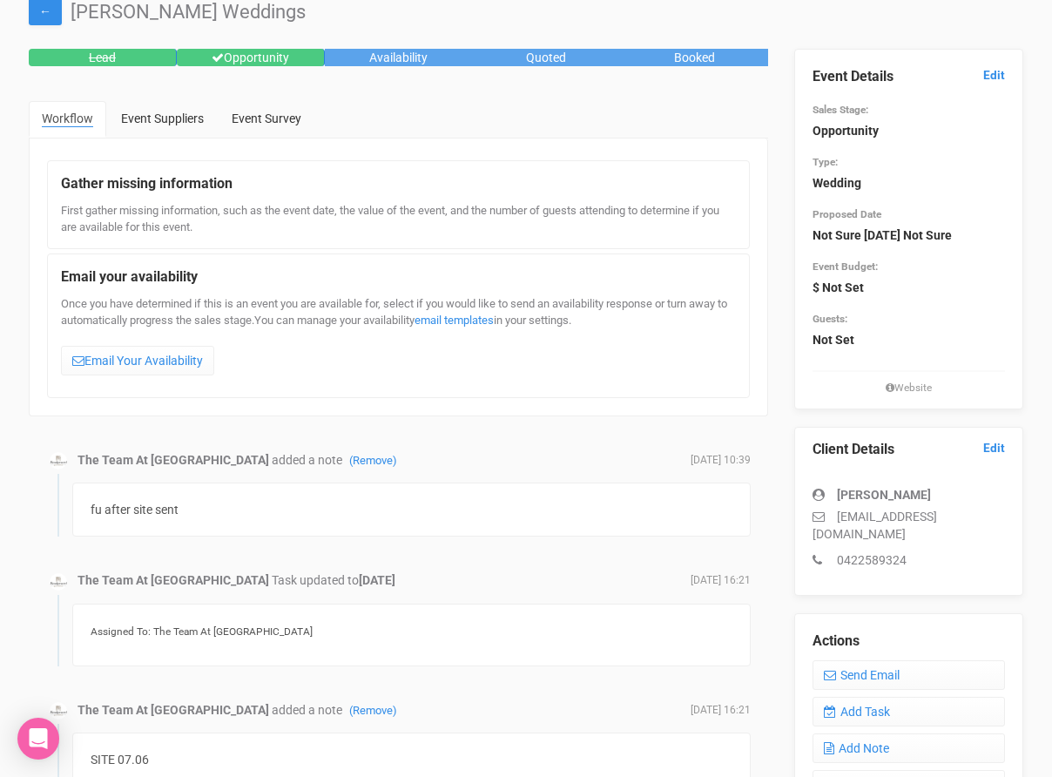
scroll to position [57, 0]
drag, startPoint x: 836, startPoint y: 514, endPoint x: 975, endPoint y: 517, distance: 139.3
click at [975, 517] on p "shanz07@gmail.com" at bounding box center [908, 525] width 192 height 35
copy p "shanz07@gmail.com"
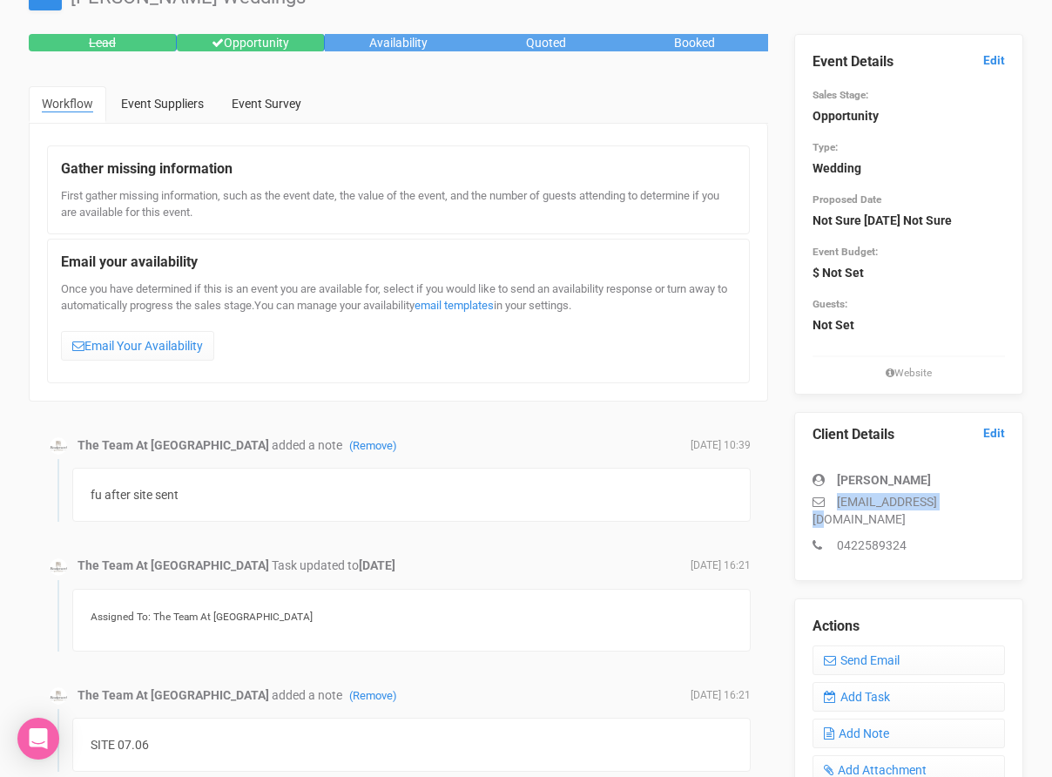
scroll to position [0, 0]
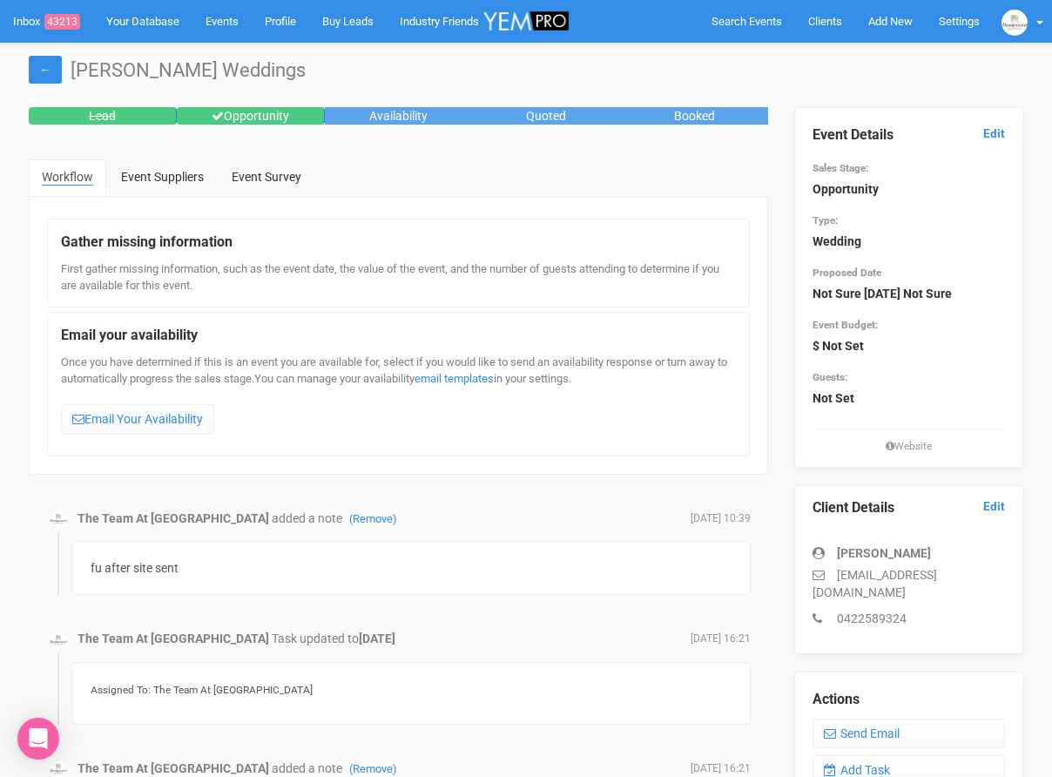
click at [978, 139] on legend "Event Details Edit" at bounding box center [908, 135] width 192 height 20
click at [990, 138] on link "Edit" at bounding box center [994, 133] width 22 height 17
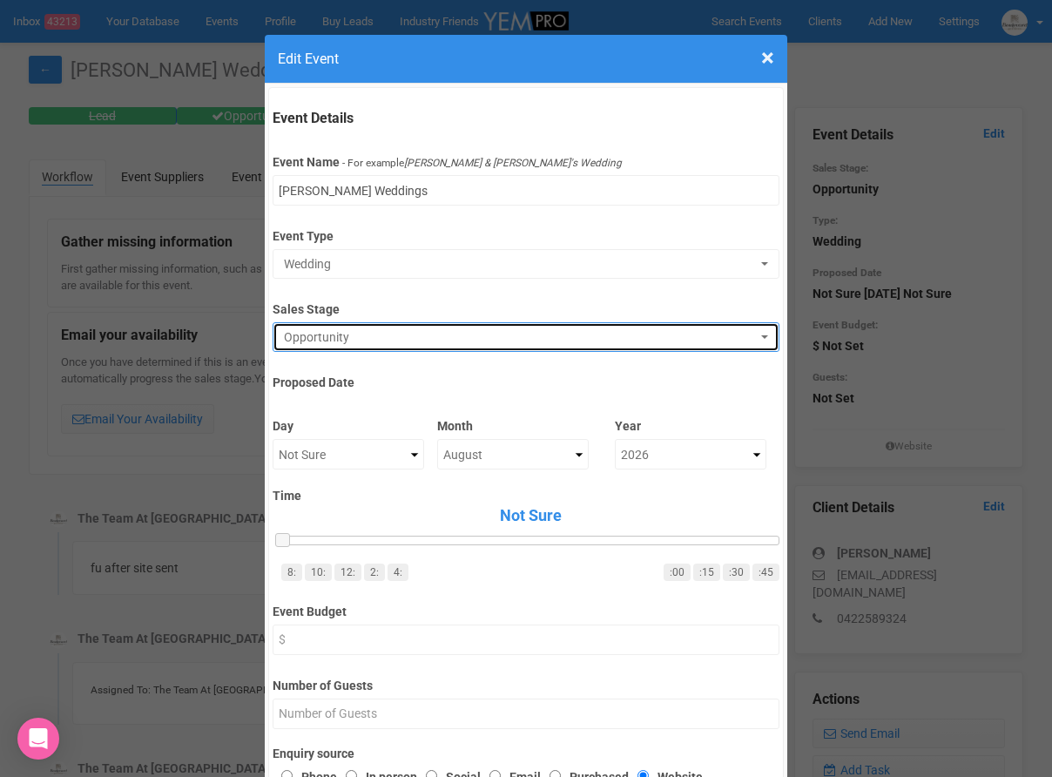
click at [317, 336] on span "Opportunity" at bounding box center [520, 336] width 472 height 17
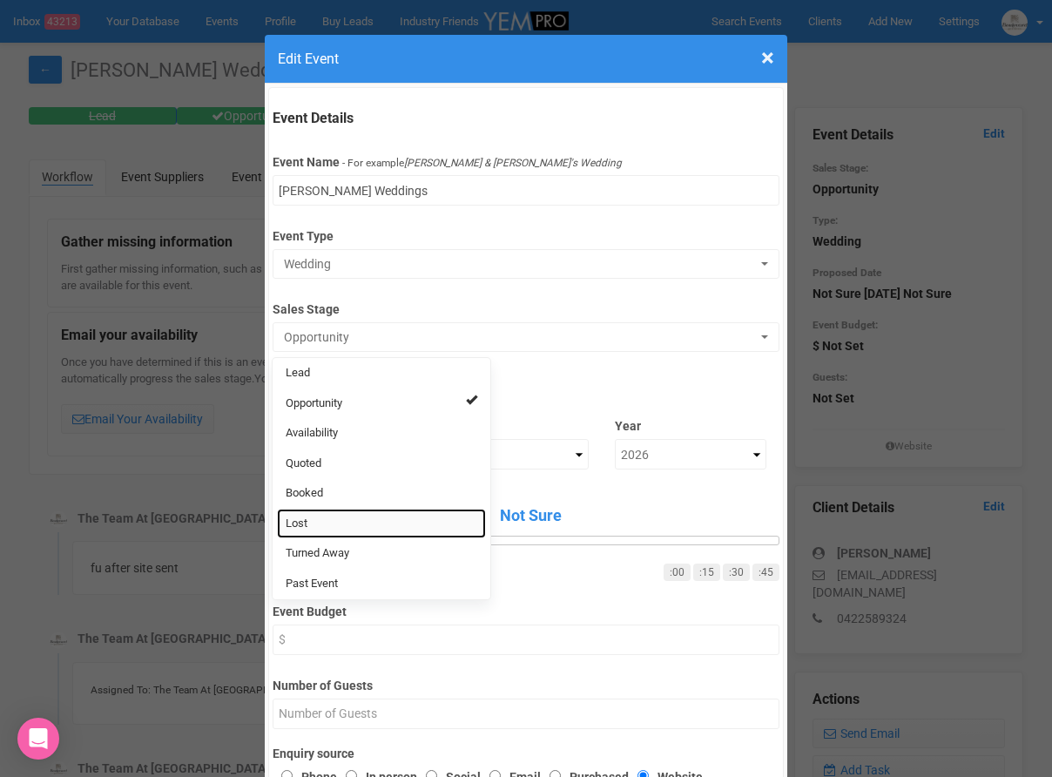
click at [349, 520] on link "Lost" at bounding box center [381, 523] width 209 height 30
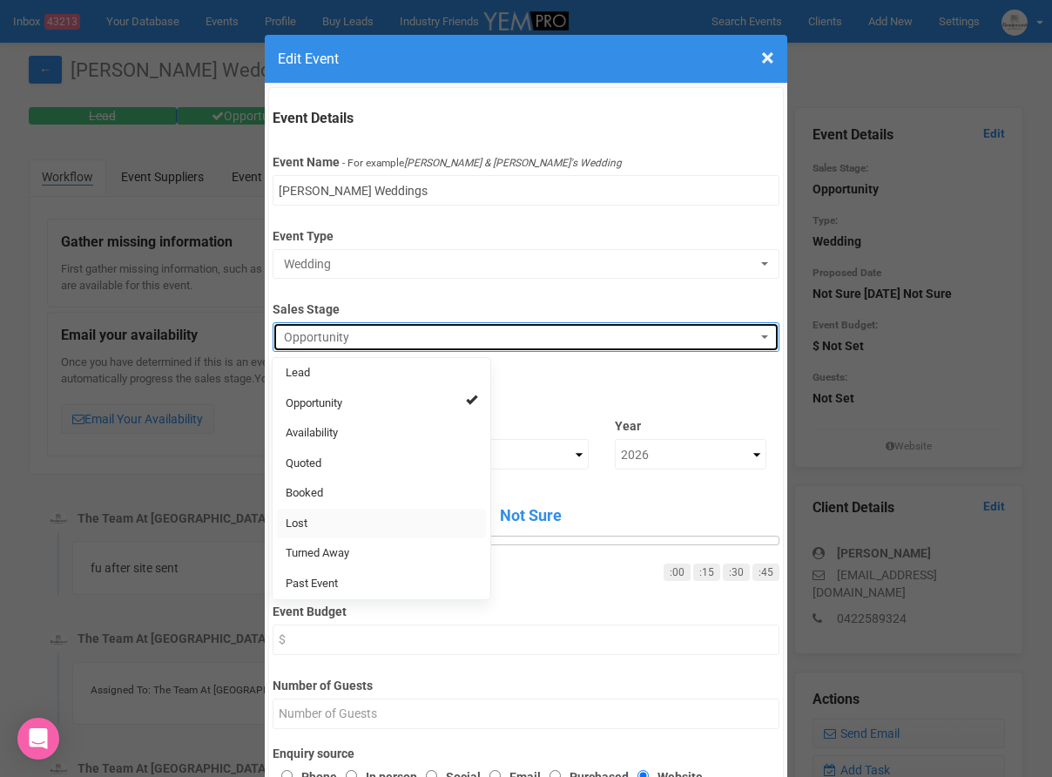
select select "10"
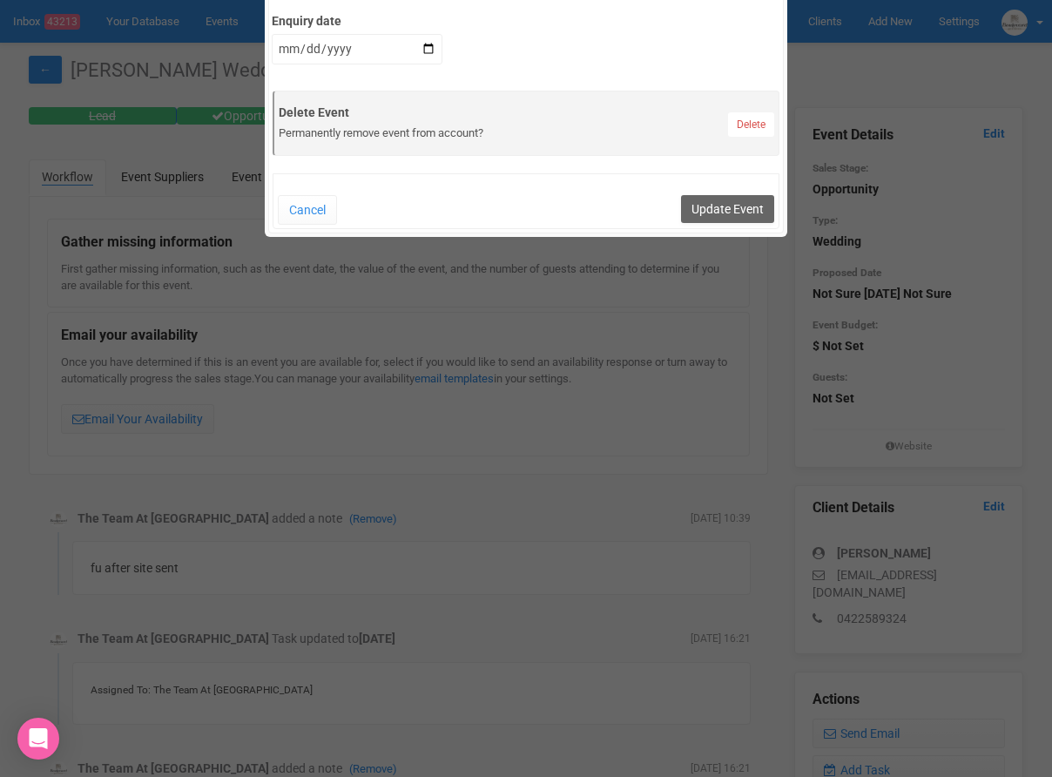
scroll to position [917, 0]
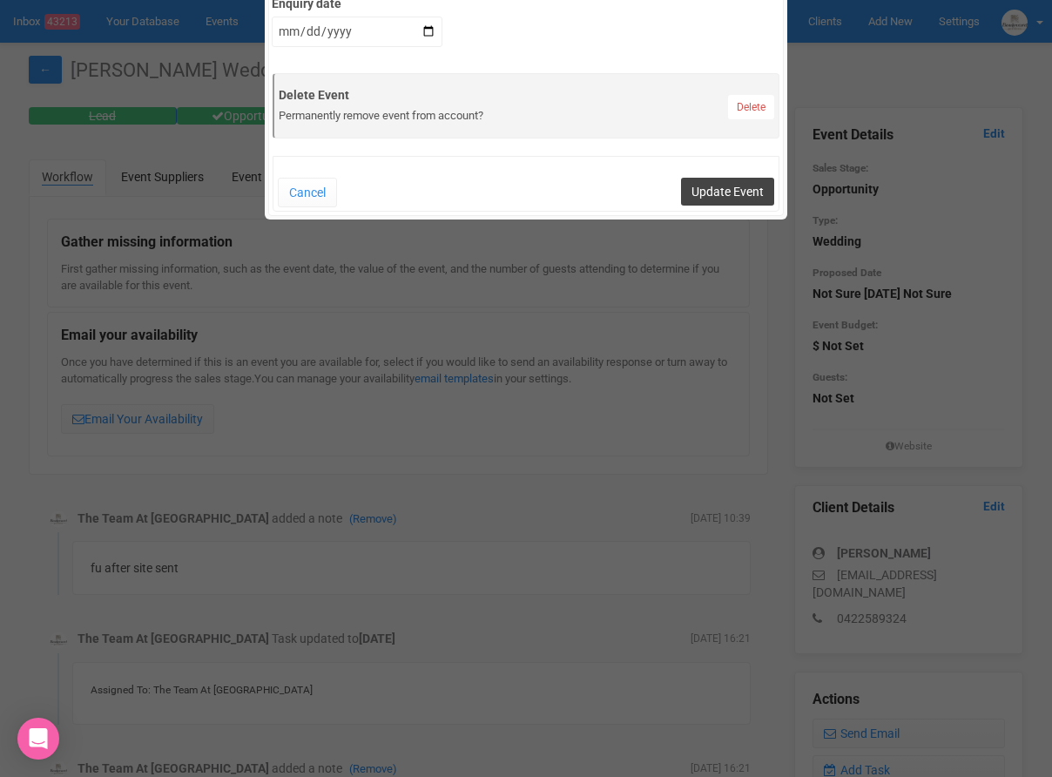
click at [707, 201] on button "Update Event" at bounding box center [727, 192] width 93 height 28
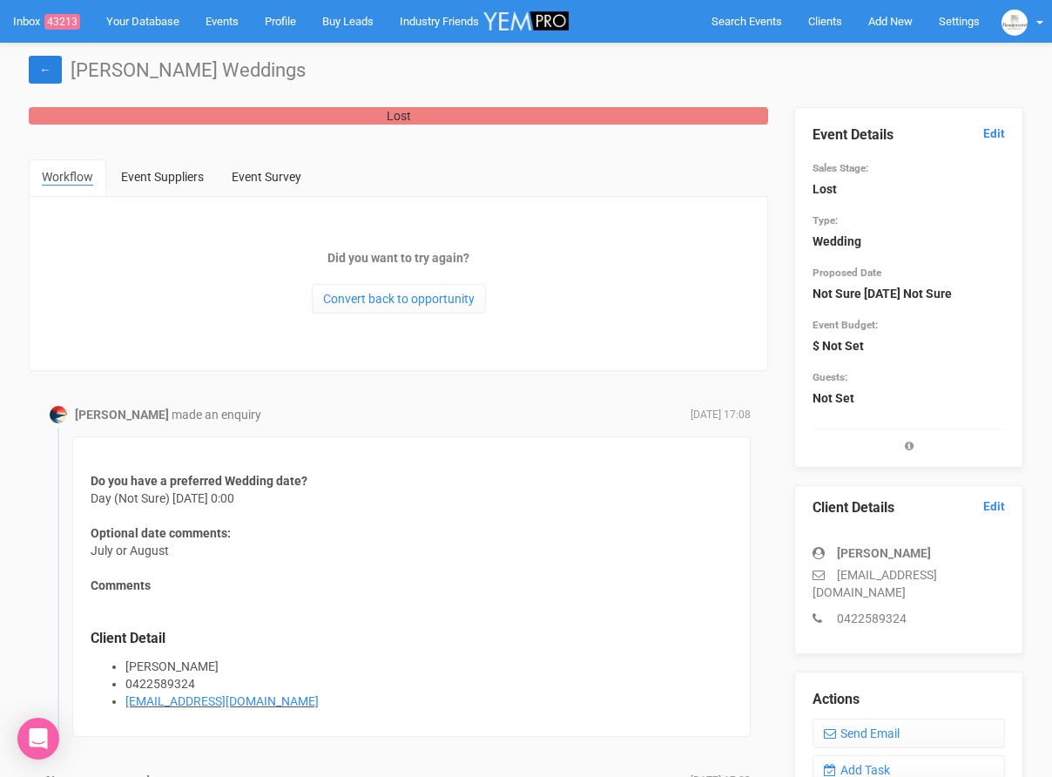
click at [37, 67] on link "←" at bounding box center [45, 70] width 33 height 28
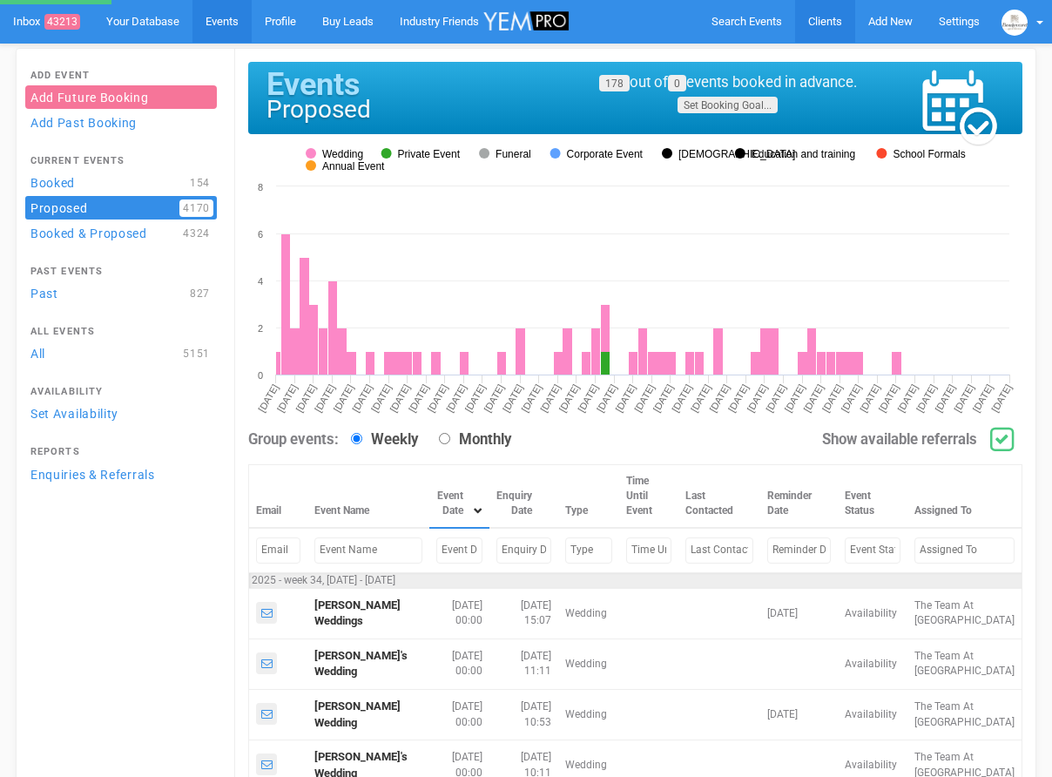
click at [830, 24] on span "Clients" at bounding box center [825, 21] width 34 height 13
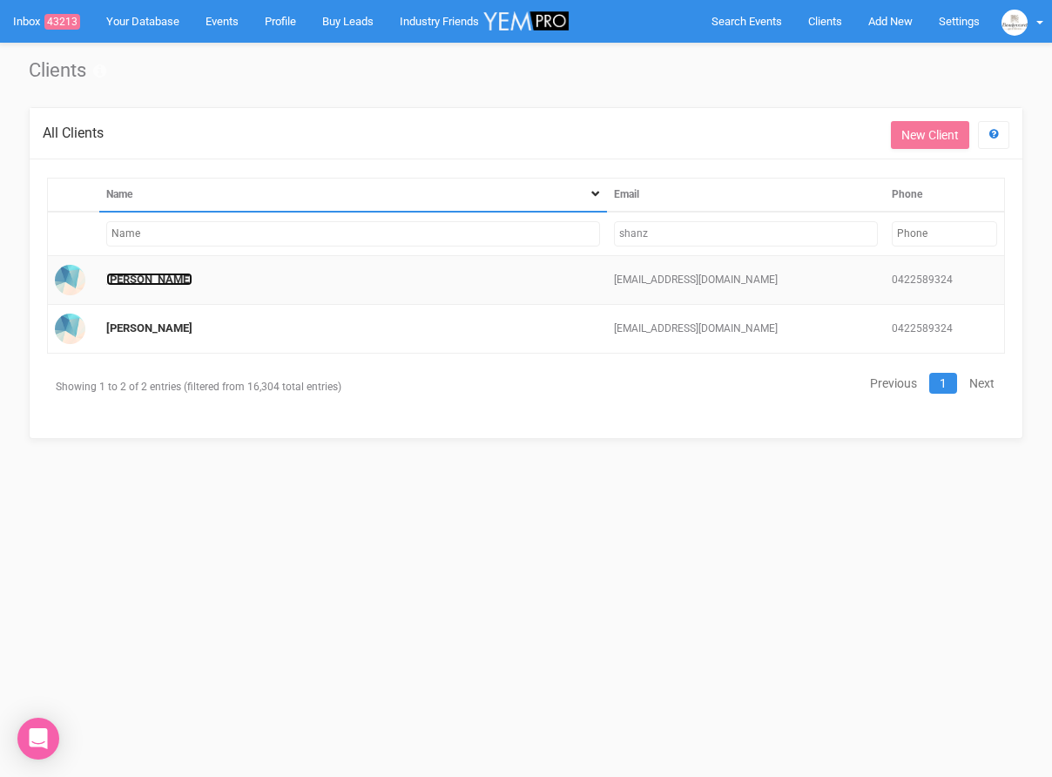
click at [173, 277] on link "[PERSON_NAME]" at bounding box center [149, 278] width 86 height 13
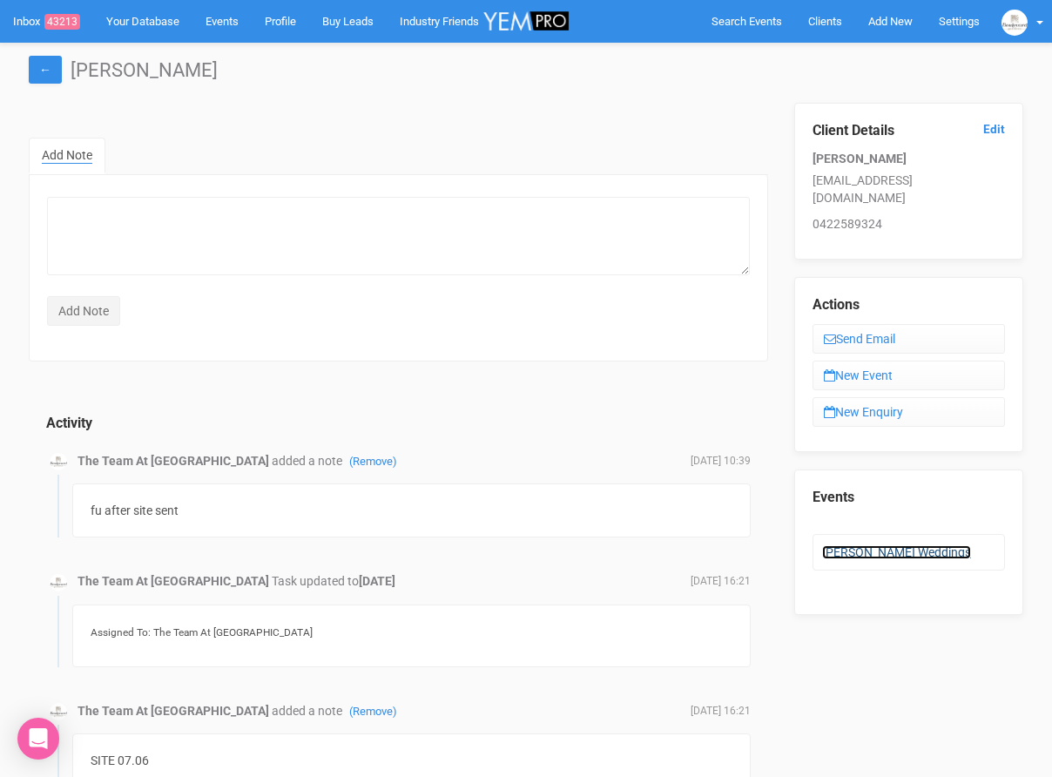
click at [852, 545] on link "[PERSON_NAME] Weddings" at bounding box center [896, 552] width 149 height 14
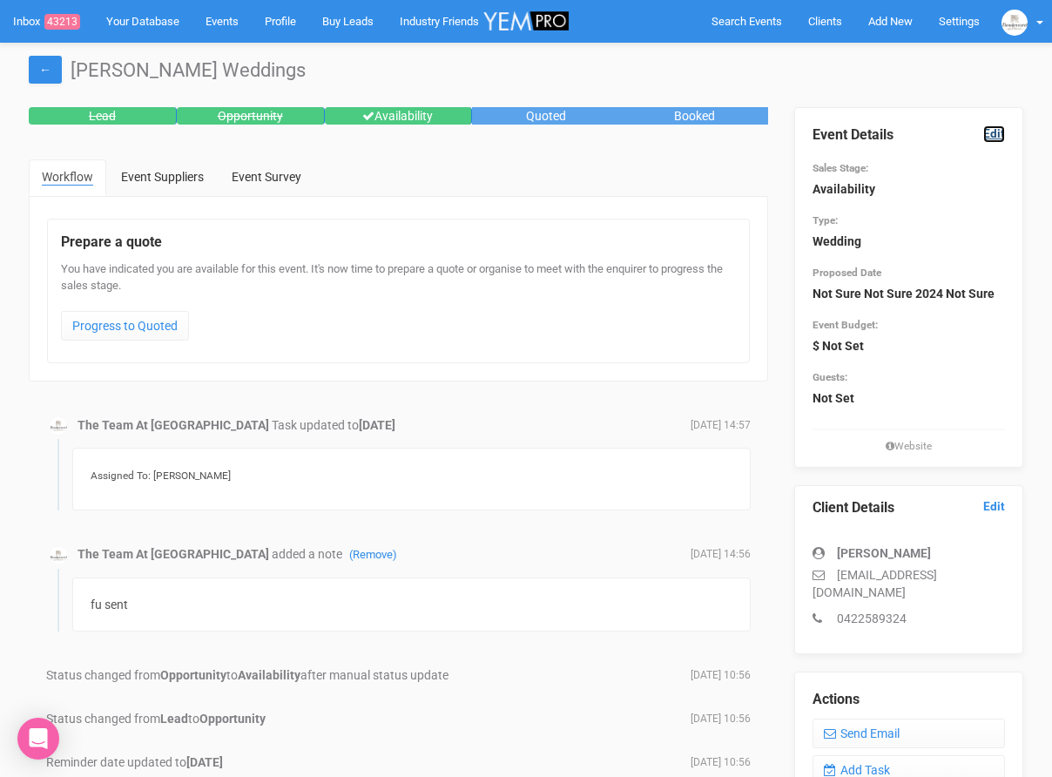
click at [1003, 136] on link "Edit" at bounding box center [994, 133] width 22 height 17
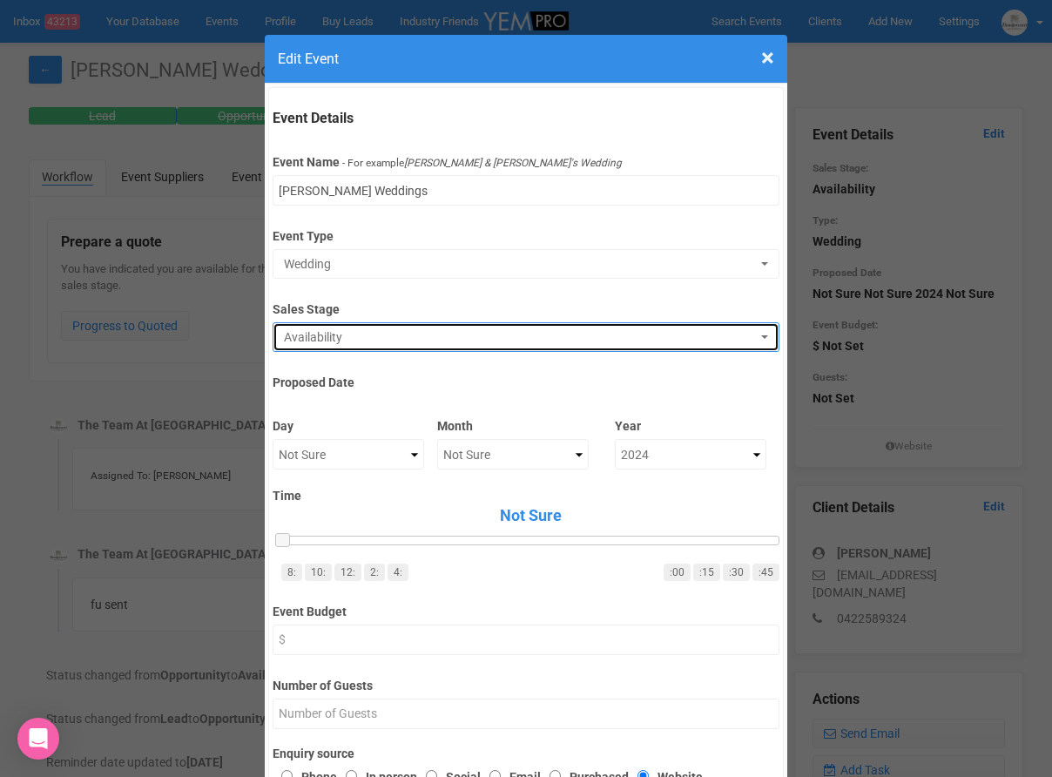
click at [407, 342] on span "Availability" at bounding box center [520, 336] width 472 height 17
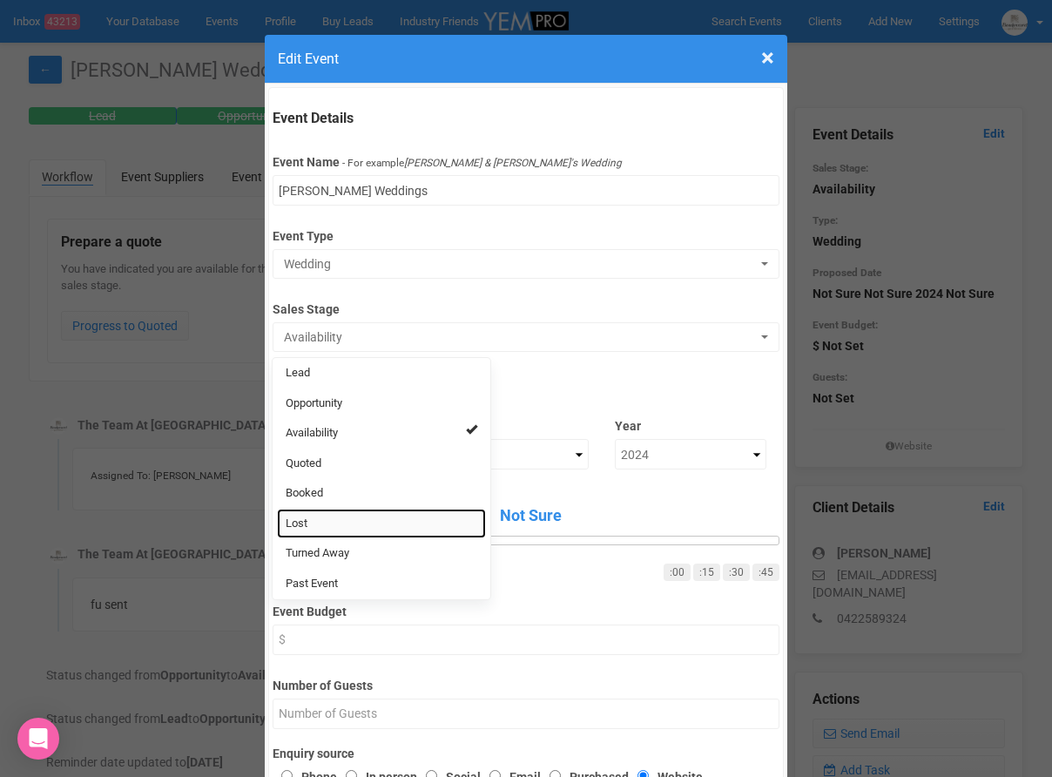
click at [325, 524] on link "Lost" at bounding box center [381, 523] width 209 height 30
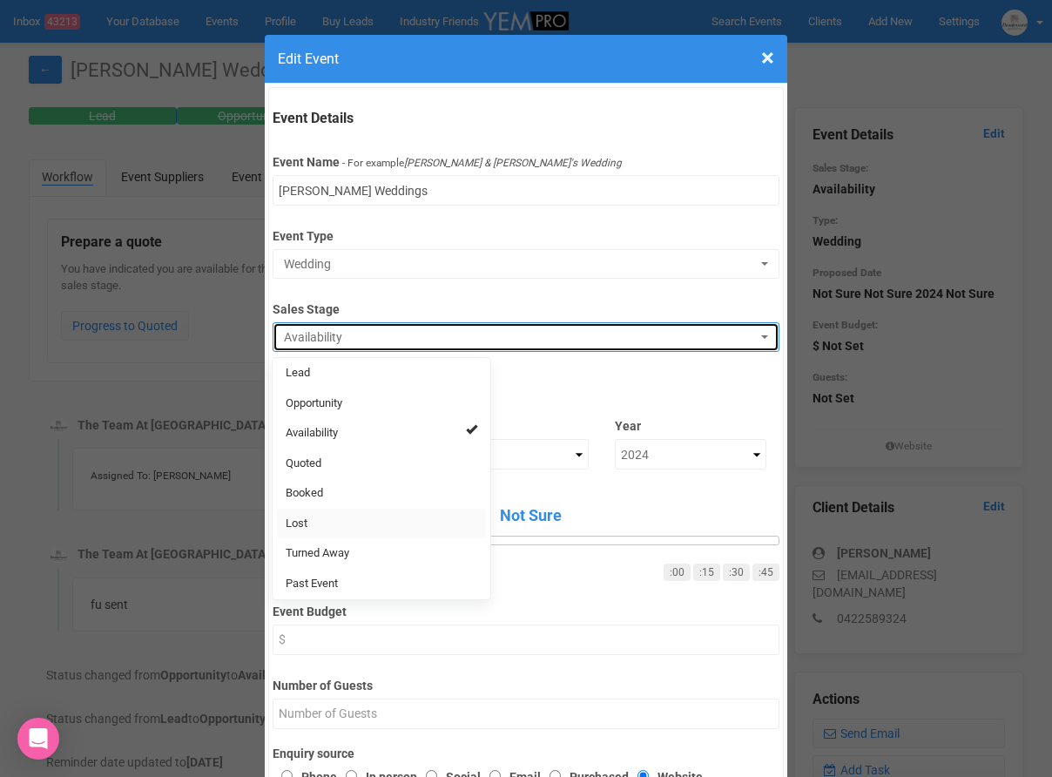
select select "10"
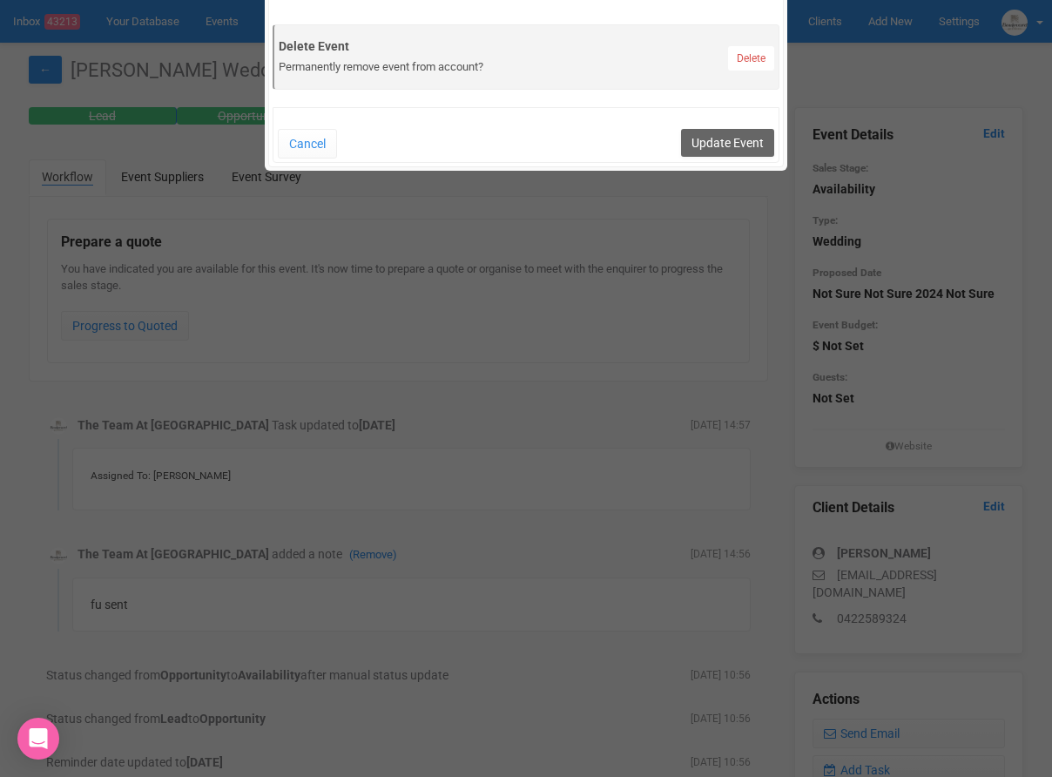
scroll to position [962, 0]
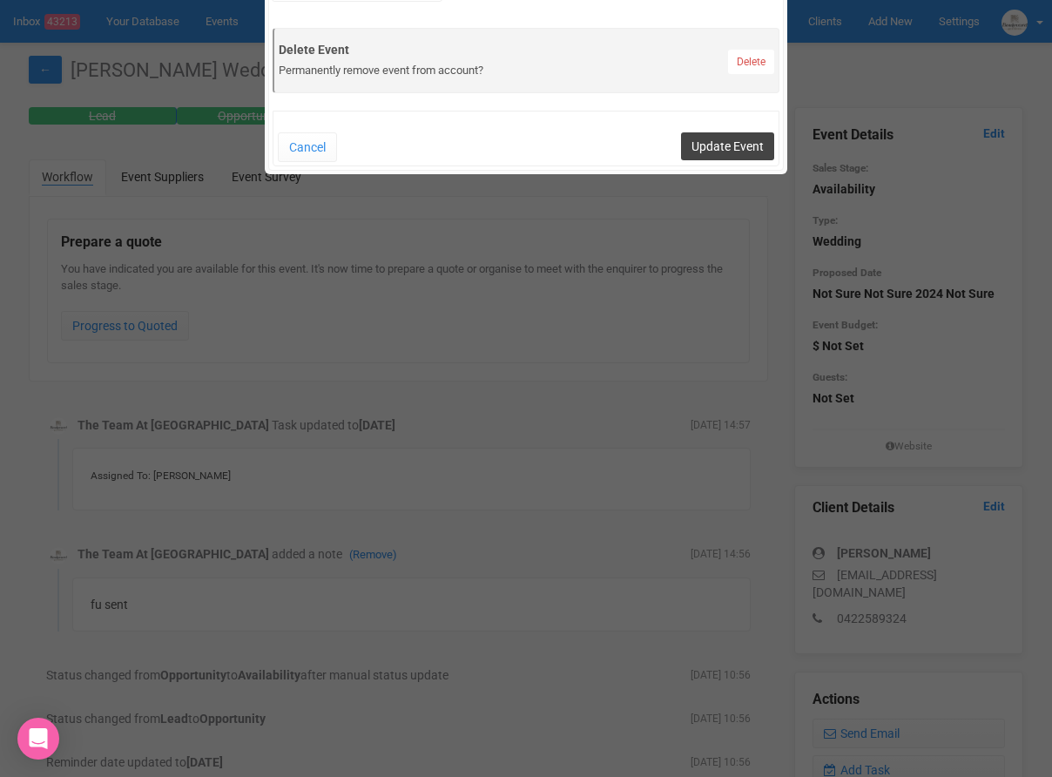
click at [730, 151] on button "Update Event" at bounding box center [727, 146] width 93 height 28
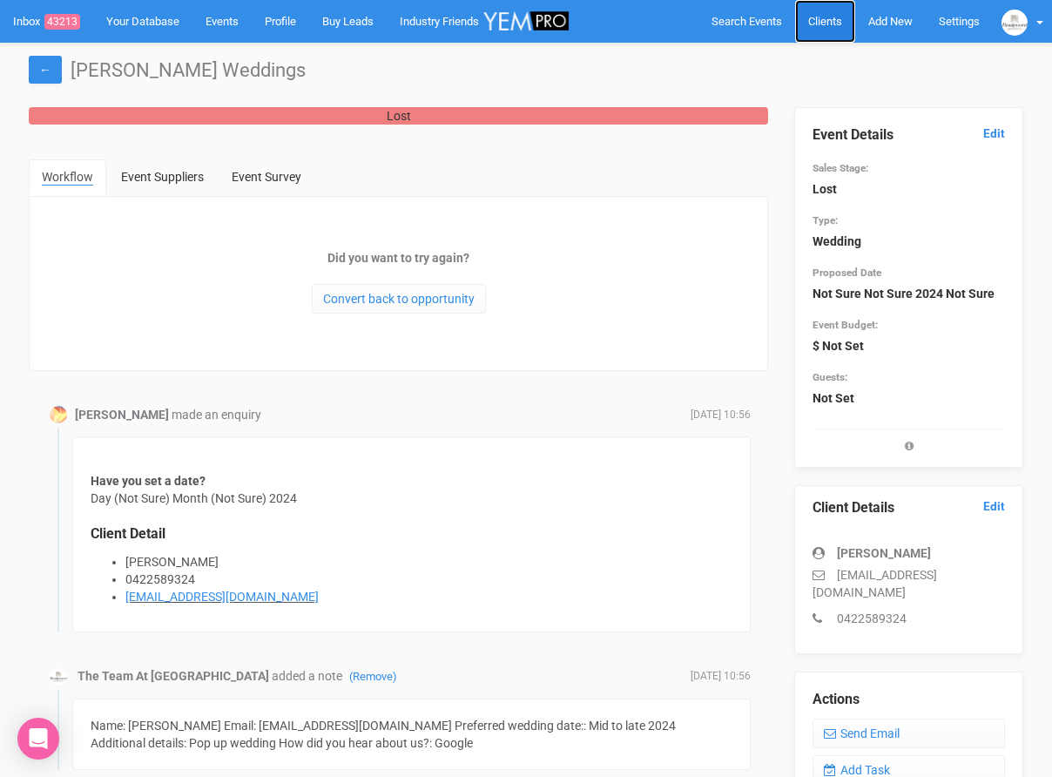
click at [828, 30] on link "Clients" at bounding box center [825, 21] width 60 height 43
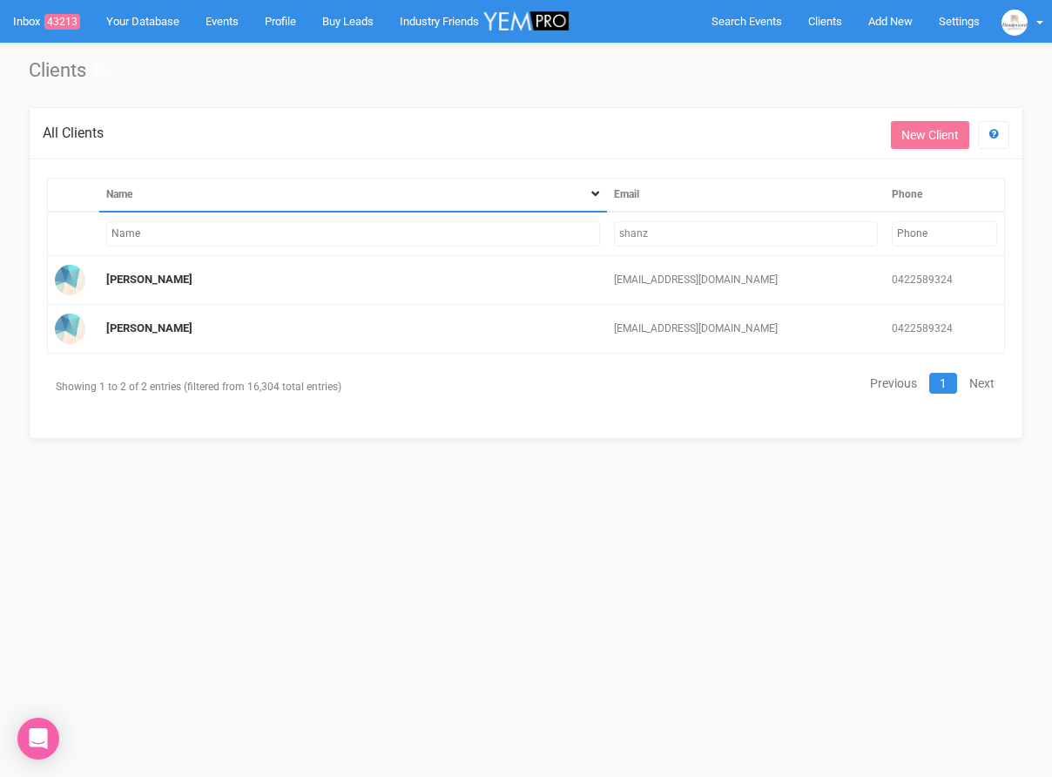
drag, startPoint x: 676, startPoint y: 248, endPoint x: 664, endPoint y: 246, distance: 12.5
click at [664, 246] on td "shanz" at bounding box center [746, 234] width 278 height 44
drag, startPoint x: 664, startPoint y: 229, endPoint x: 593, endPoint y: 229, distance: 71.4
click at [593, 229] on tr "shanz" at bounding box center [526, 234] width 957 height 44
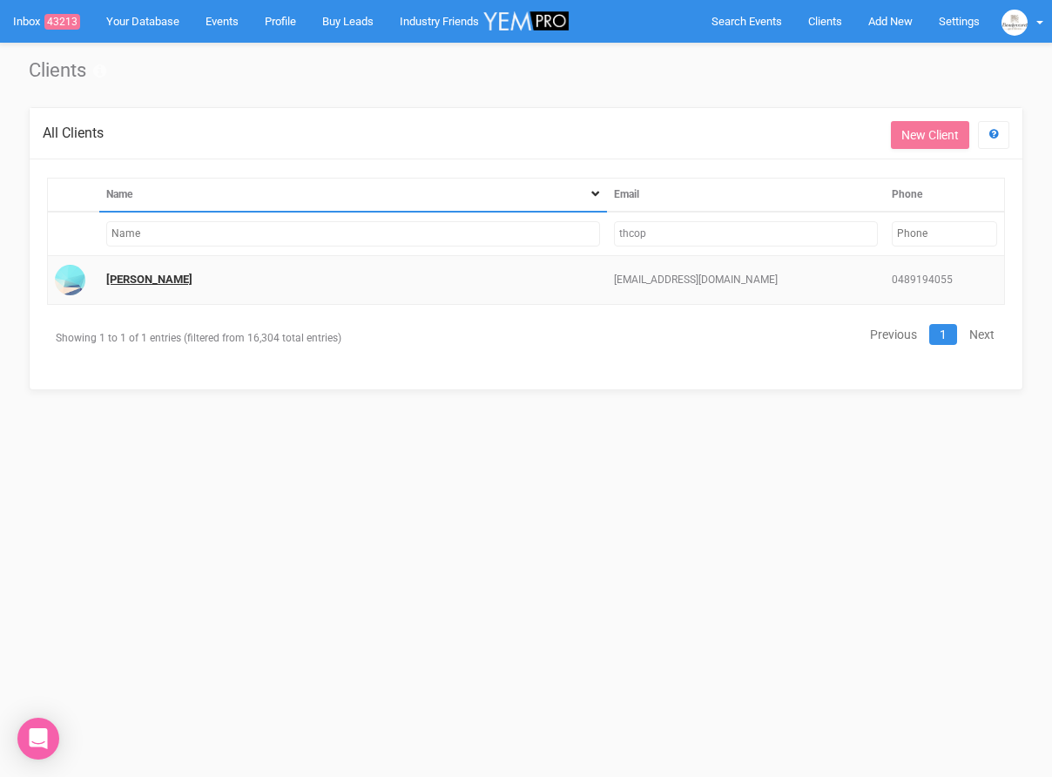
type input "thcop"
click at [129, 278] on link "[PERSON_NAME]" at bounding box center [149, 278] width 86 height 13
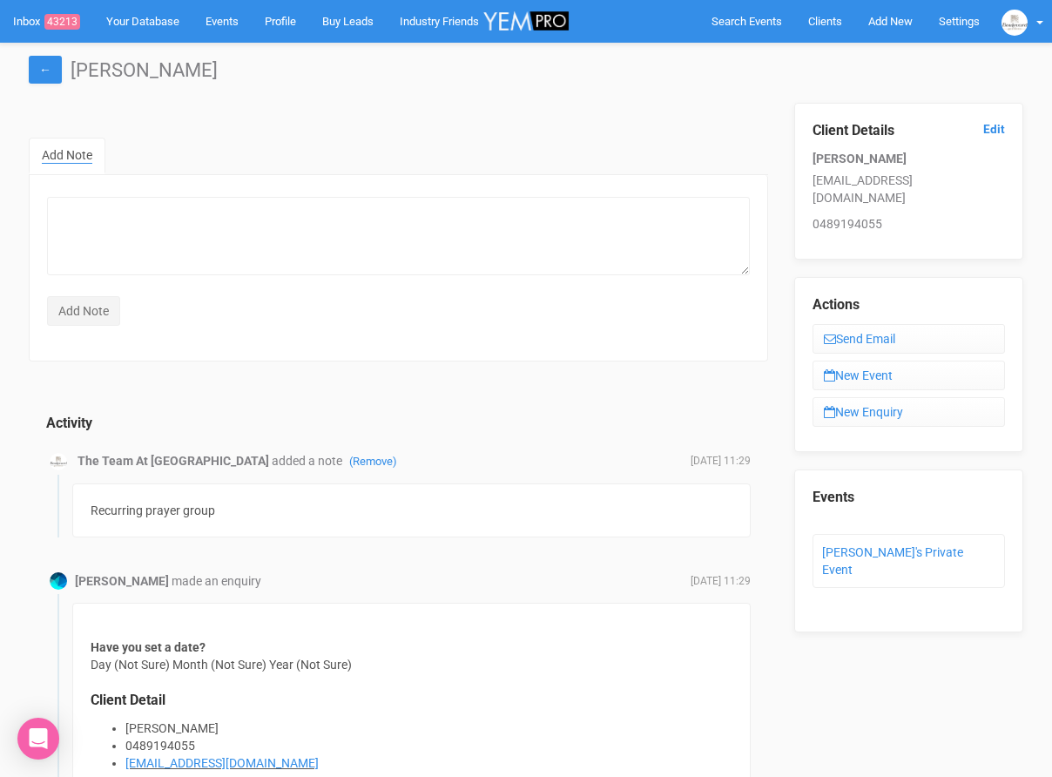
scroll to position [147, 0]
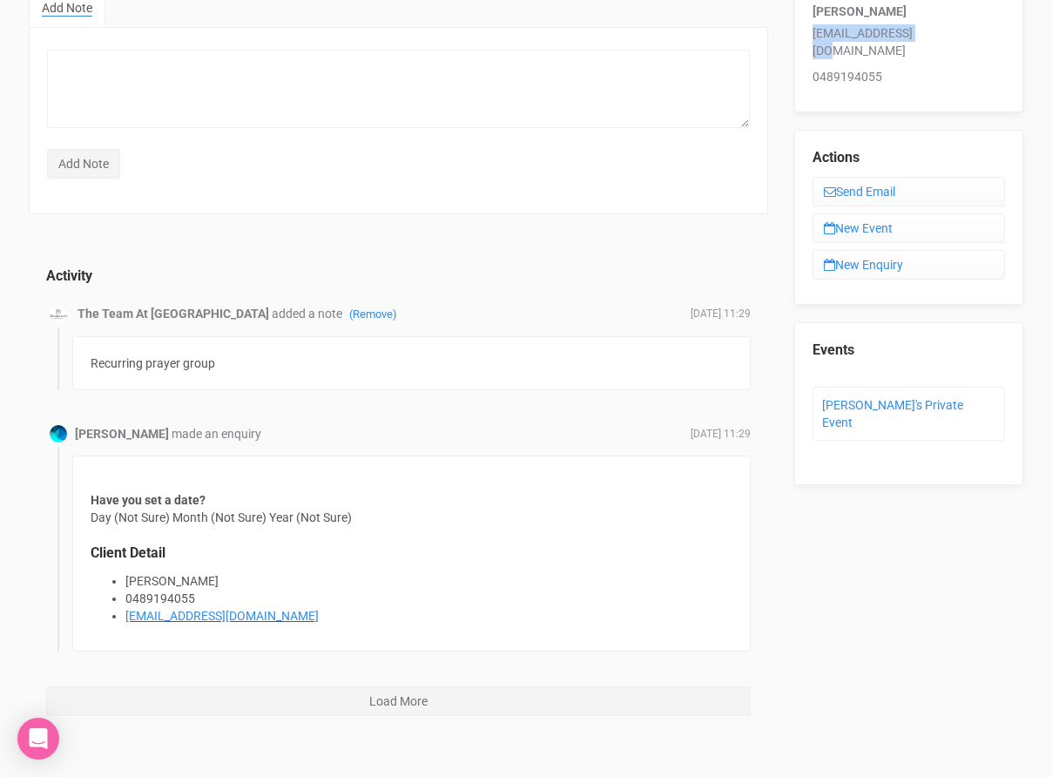
drag, startPoint x: 806, startPoint y: 30, endPoint x: 941, endPoint y: 34, distance: 135.0
click at [941, 34] on div "Client Details Edit [PERSON_NAME] [EMAIL_ADDRESS][DOMAIN_NAME] 0489194055" at bounding box center [908, 34] width 229 height 157
copy p "[EMAIL_ADDRESS][DOMAIN_NAME]"
click at [918, 398] on link "[PERSON_NAME]'s Private Event" at bounding box center [892, 413] width 141 height 31
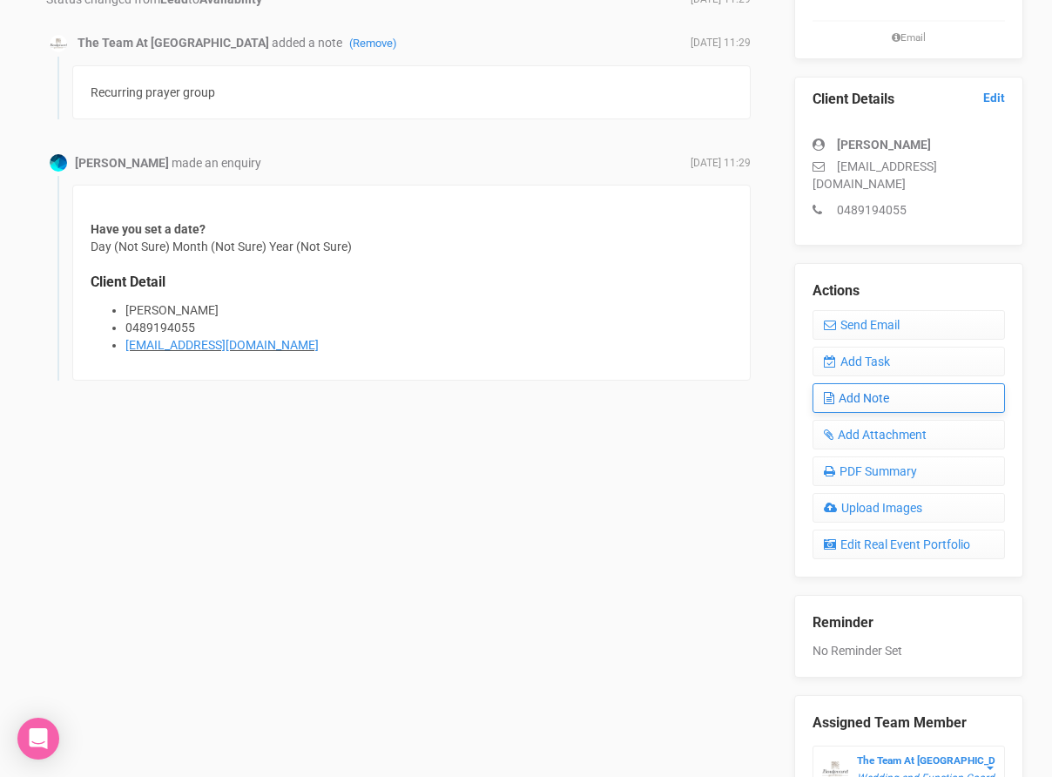
scroll to position [427, 0]
click at [890, 347] on link "Add Task" at bounding box center [908, 361] width 192 height 30
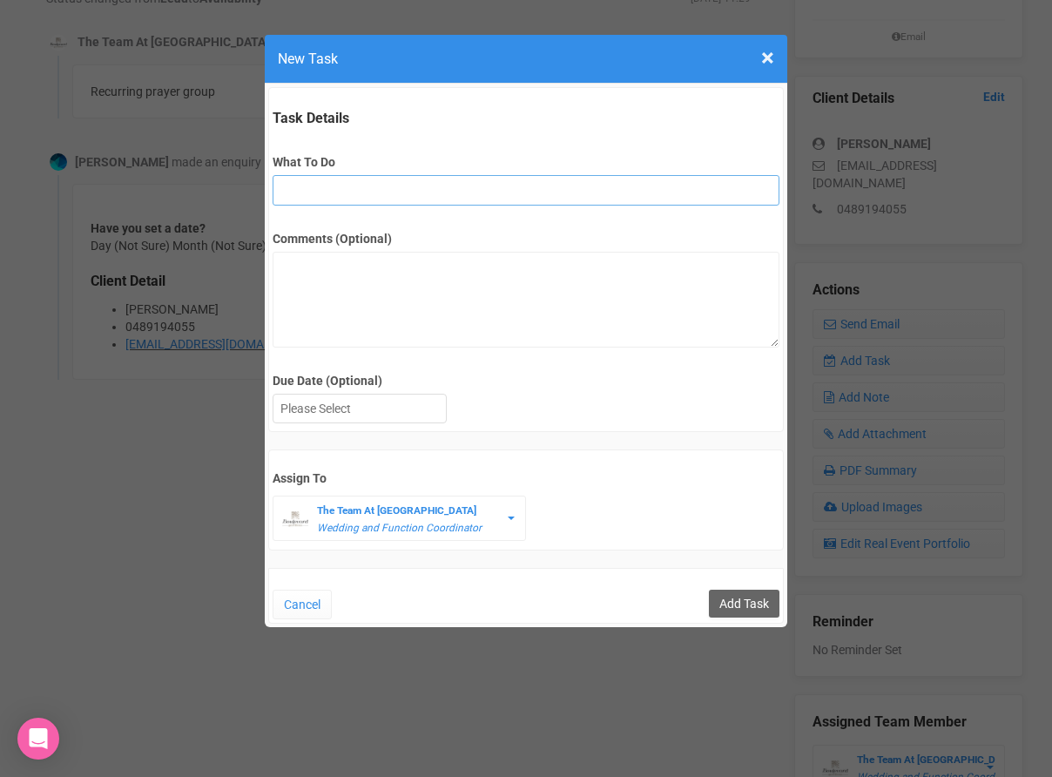
click at [329, 180] on input "What To Do" at bounding box center [525, 190] width 506 height 30
type input "Remove if no response"
click at [356, 409] on div at bounding box center [359, 408] width 172 height 29
click at [761, 593] on input "Add Task" at bounding box center [744, 603] width 71 height 28
type input "Save"
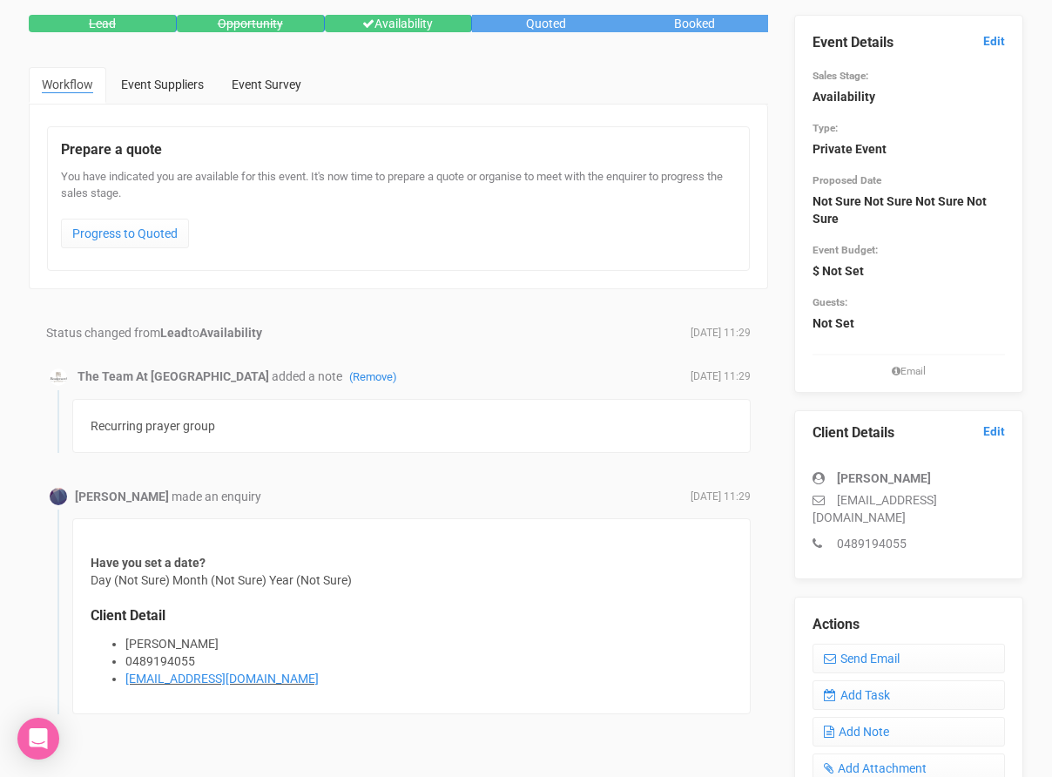
scroll to position [0, 0]
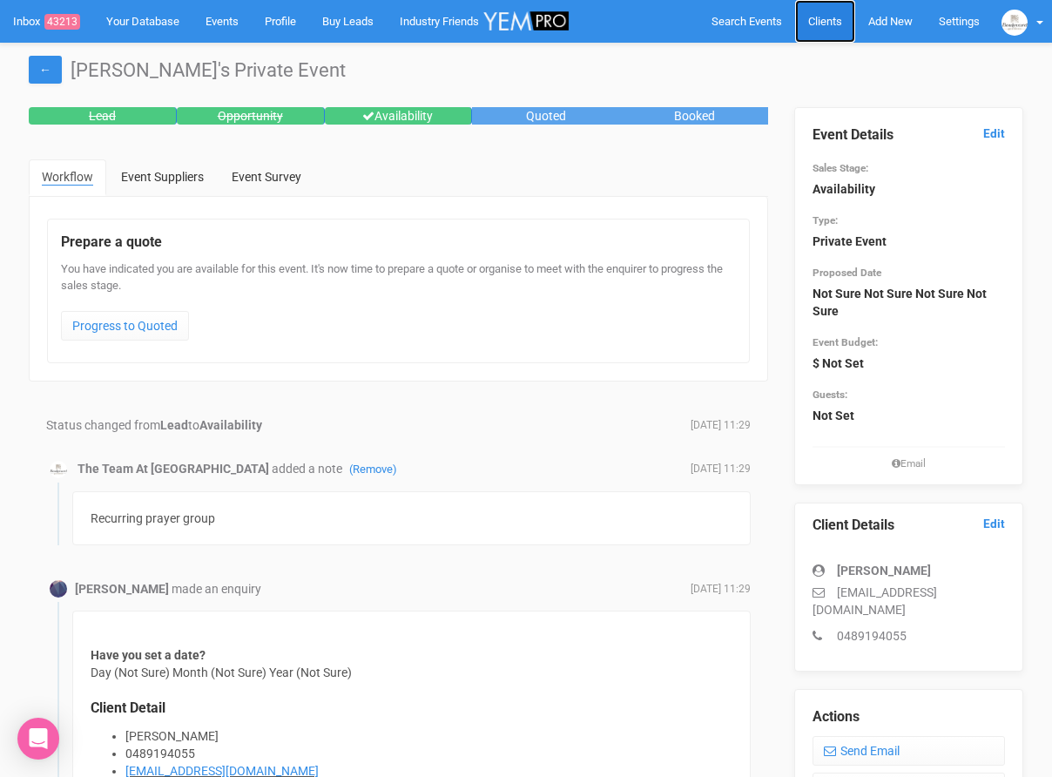
click at [837, 30] on link "Clients" at bounding box center [825, 21] width 60 height 43
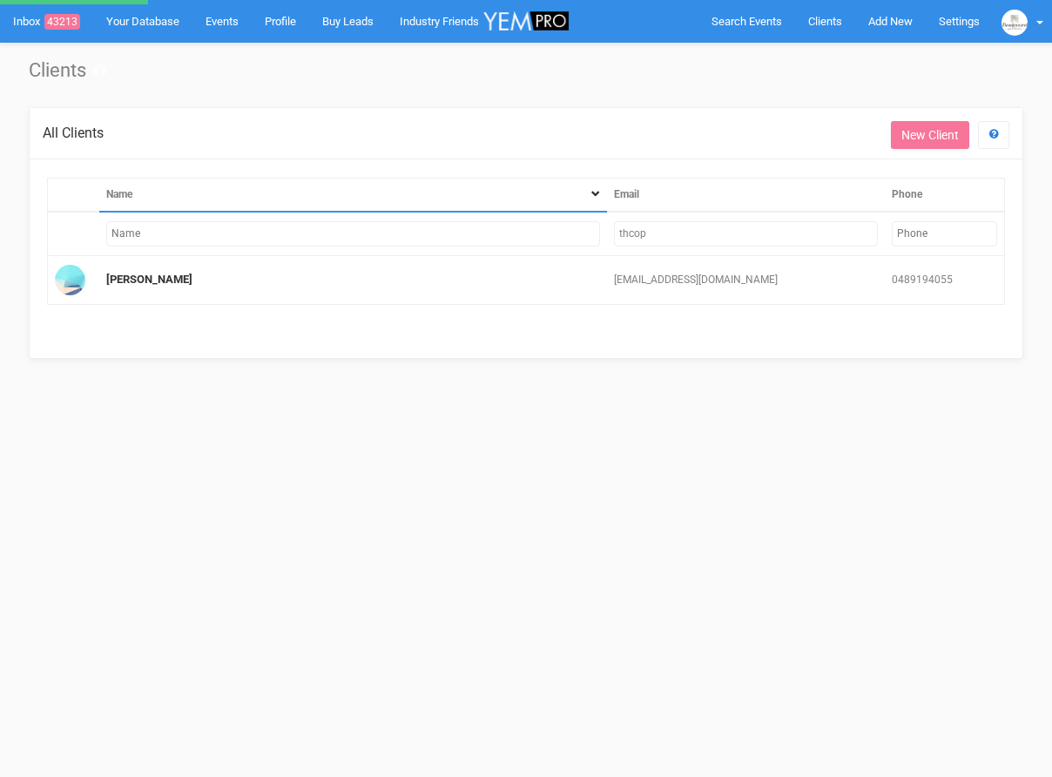
drag, startPoint x: 663, startPoint y: 239, endPoint x: 599, endPoint y: 235, distance: 63.7
click at [600, 235] on tr "thcop" at bounding box center [526, 234] width 957 height 44
click at [646, 232] on input "thcop" at bounding box center [746, 233] width 264 height 25
drag, startPoint x: 656, startPoint y: 233, endPoint x: 577, endPoint y: 232, distance: 78.4
click at [577, 232] on tr "thcop" at bounding box center [526, 234] width 957 height 44
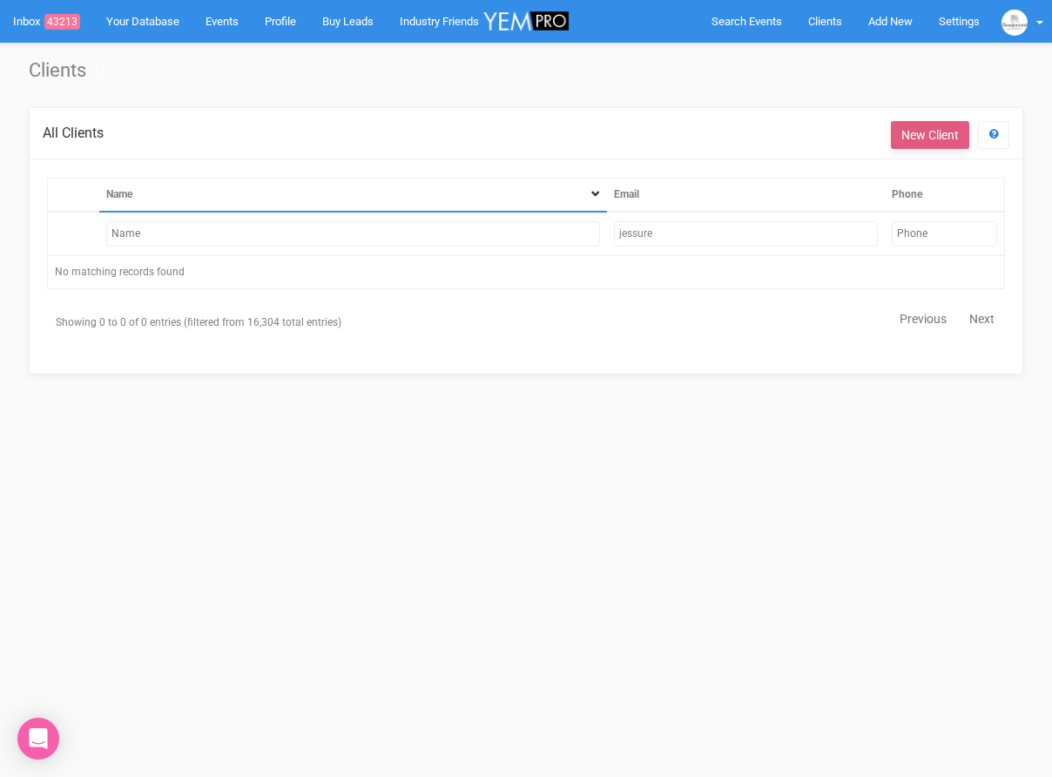
type input "jessure"
click at [895, 123] on link "New Client" at bounding box center [930, 135] width 78 height 28
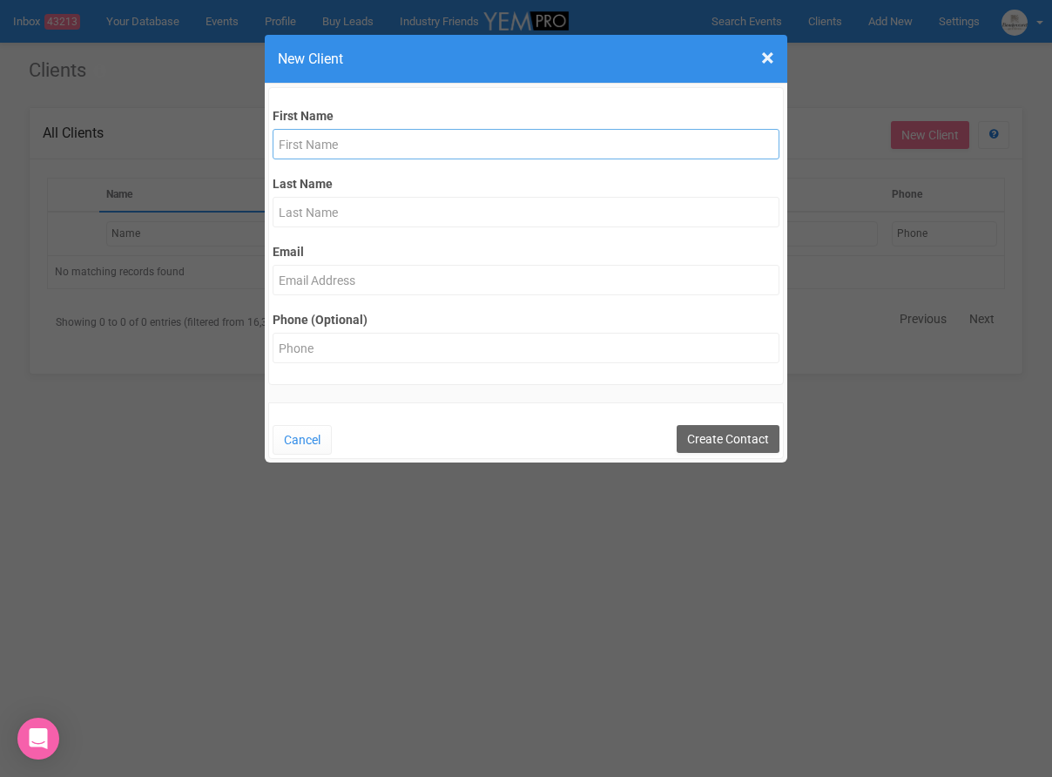
click at [368, 147] on input "text" at bounding box center [525, 144] width 506 height 30
type input "Jessu"
click at [444, 211] on input "text" at bounding box center [525, 212] width 506 height 30
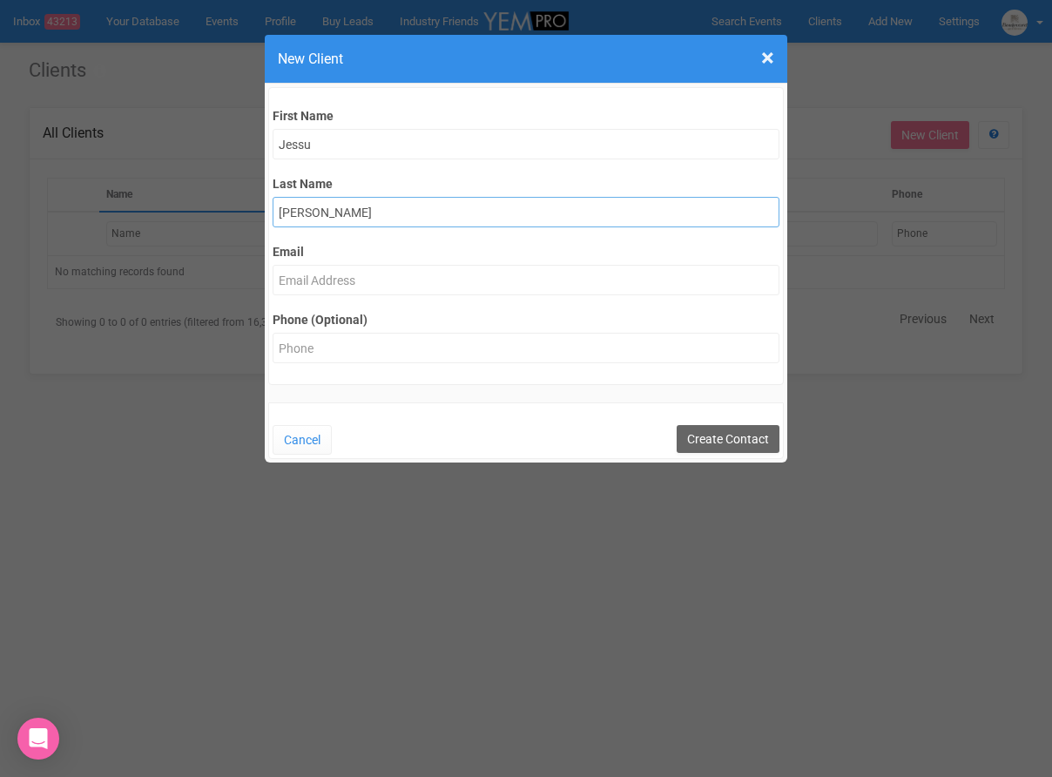
type input "Reinheimer"
click at [341, 277] on input "Email" at bounding box center [525, 280] width 506 height 30
drag, startPoint x: 326, startPoint y: 282, endPoint x: 358, endPoint y: 284, distance: 32.3
click at [358, 284] on input "jessureineimer@gmail.com" at bounding box center [525, 280] width 506 height 30
type input "[EMAIL_ADDRESS][DOMAIN_NAME]"
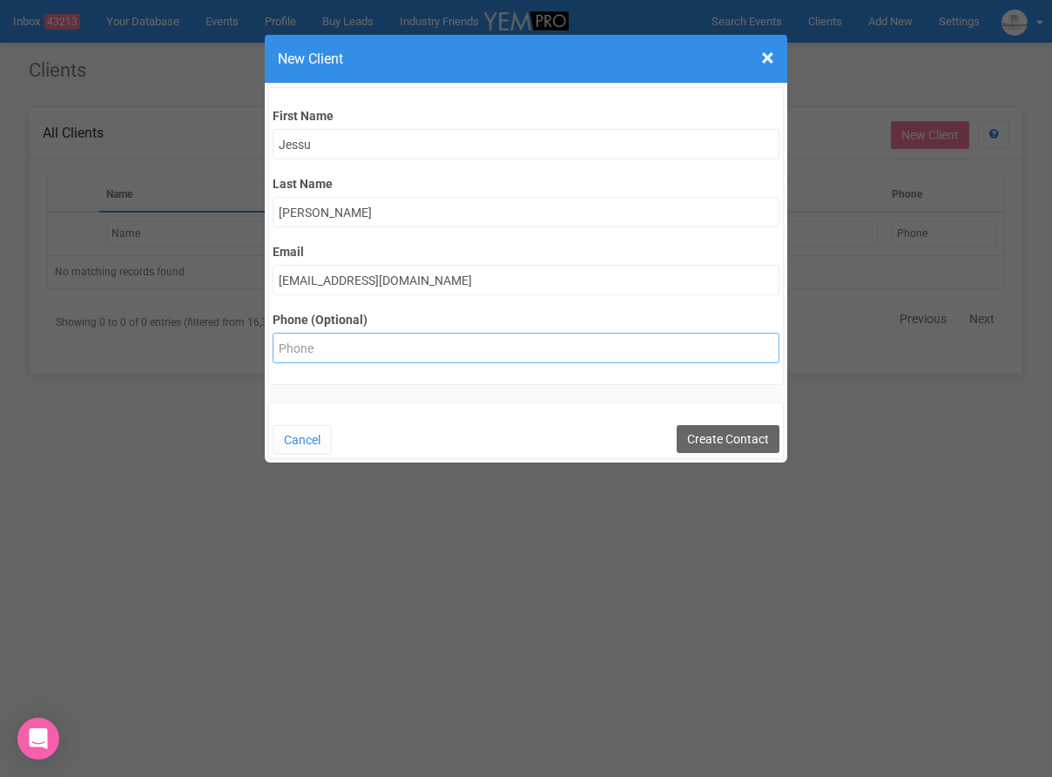
click at [374, 354] on input "Phone (Optional)" at bounding box center [525, 348] width 506 height 30
type input "0484104277"
click at [719, 442] on input "Create Contact" at bounding box center [727, 439] width 103 height 28
type input "Create Contact"
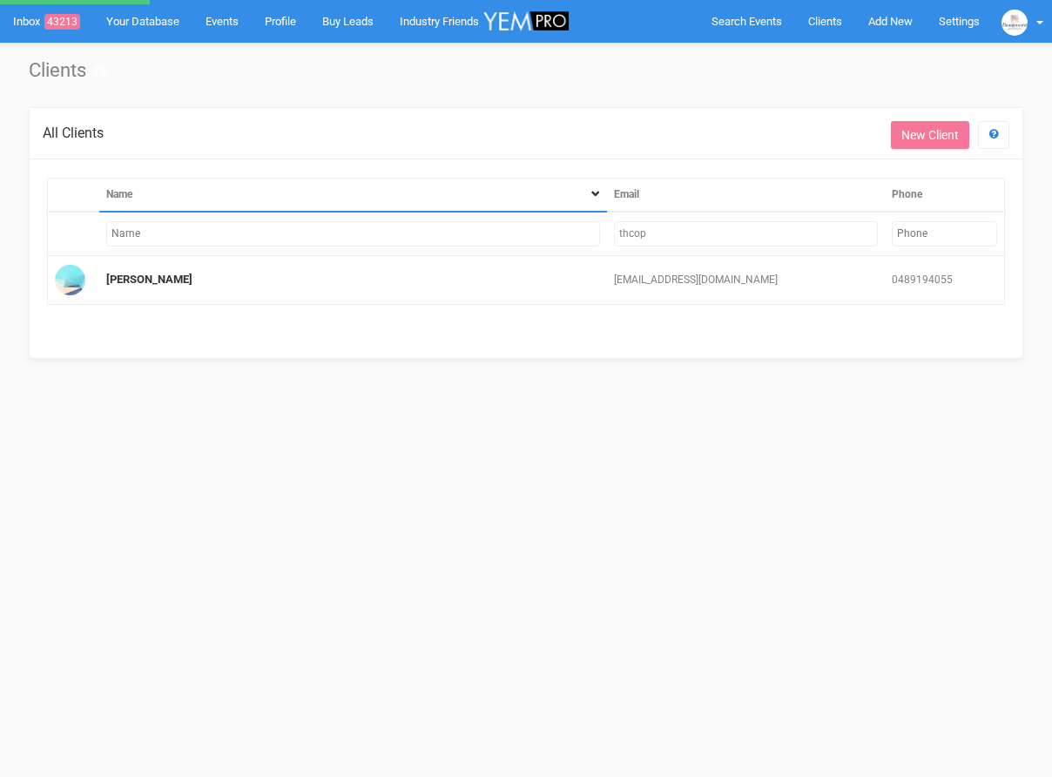
drag, startPoint x: 673, startPoint y: 231, endPoint x: 594, endPoint y: 227, distance: 79.3
click at [593, 229] on tr "thcop" at bounding box center [526, 234] width 957 height 44
click at [667, 239] on input "jessure" at bounding box center [746, 233] width 264 height 25
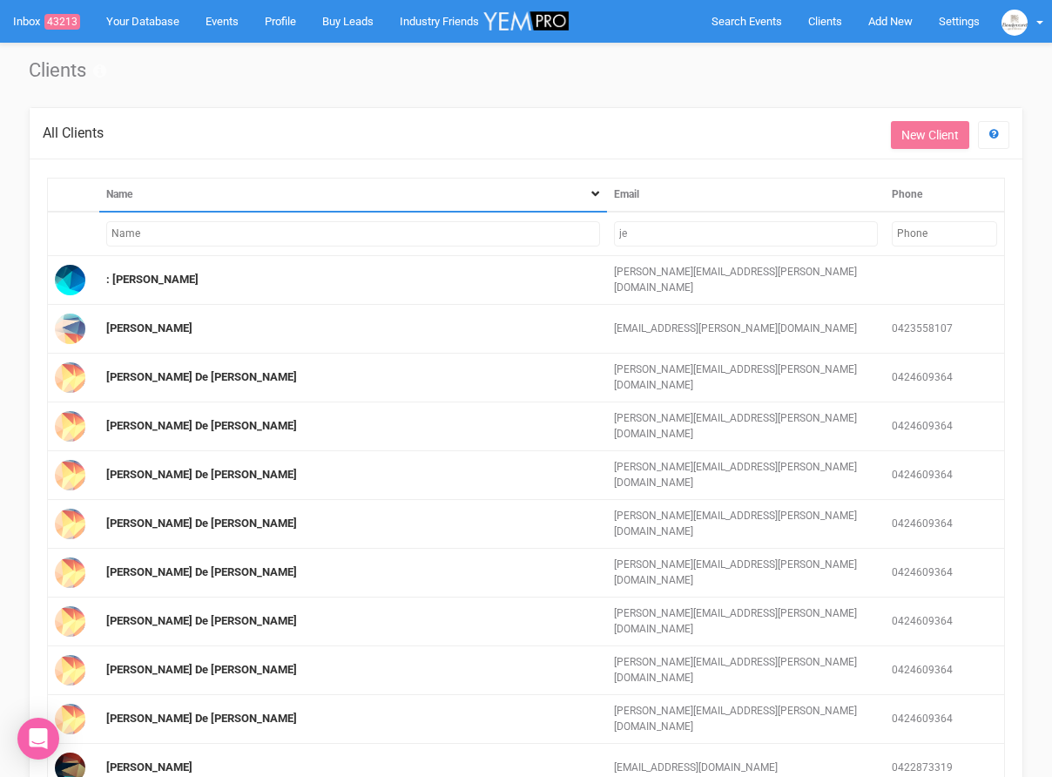
type input "j"
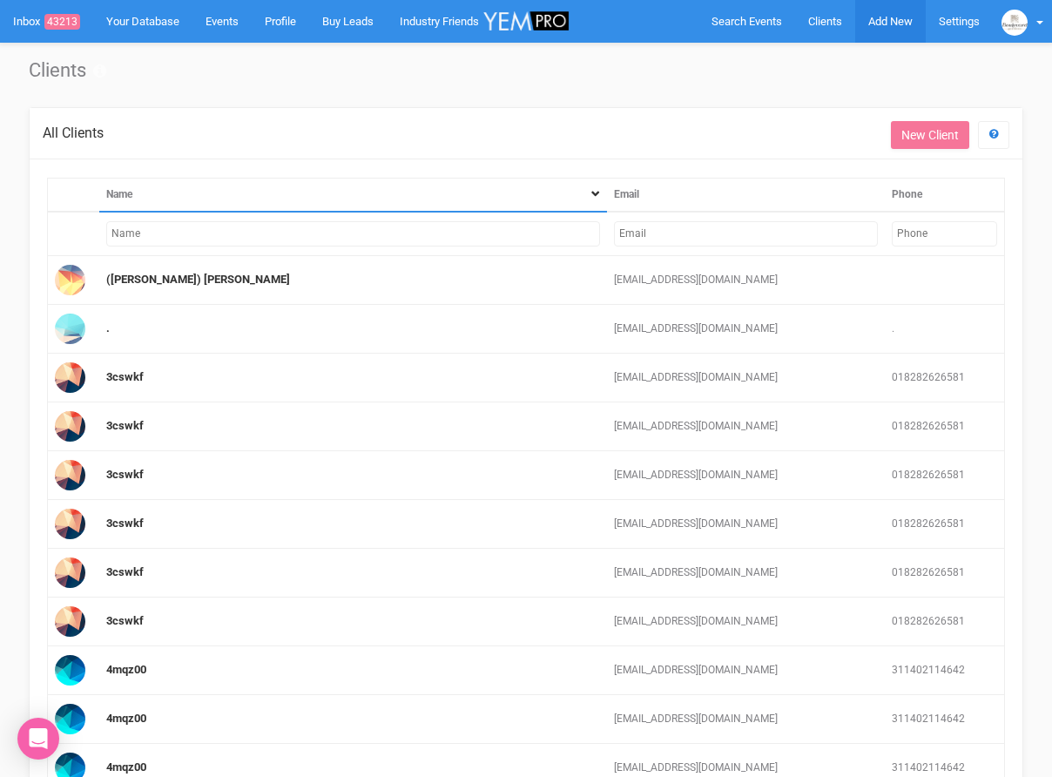
click at [878, 30] on link "Add New" at bounding box center [890, 21] width 71 height 43
click at [866, 165] on link "New Enquiry" at bounding box center [849, 161] width 131 height 34
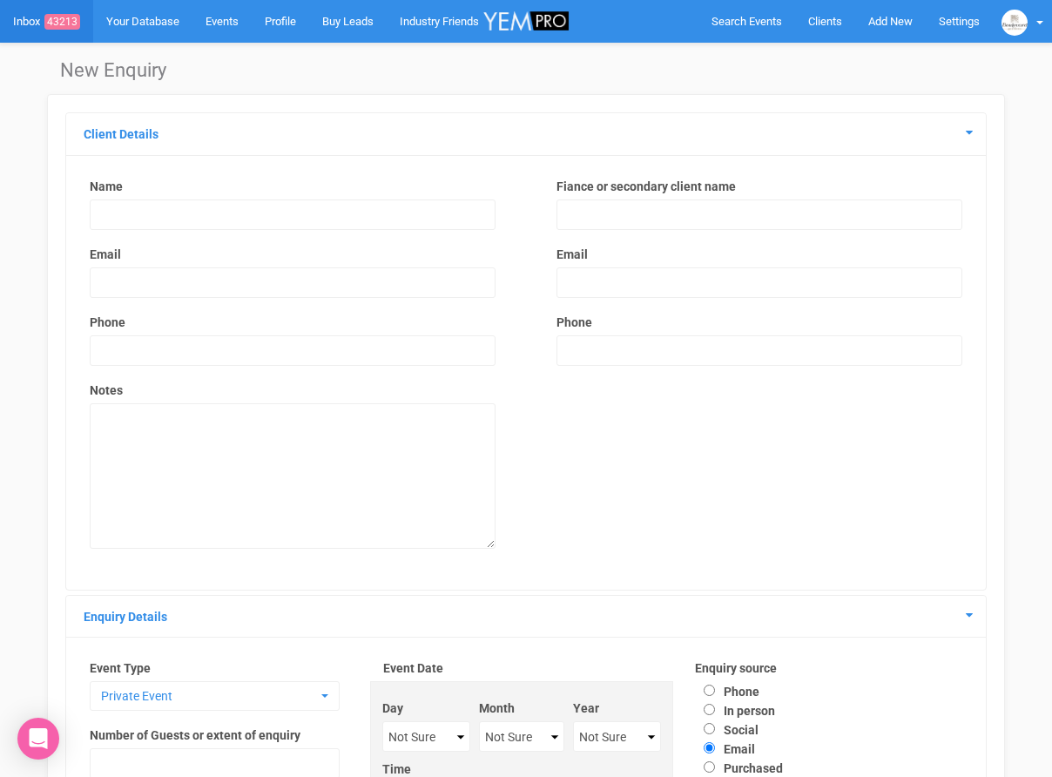
click at [393, 206] on input "text" at bounding box center [293, 214] width 406 height 30
type input "[PERSON_NAME]"
click at [365, 270] on input "email" at bounding box center [293, 282] width 406 height 30
type input "[EMAIL_ADDRESS][DOMAIN_NAME]"
click at [391, 343] on input "text" at bounding box center [293, 350] width 406 height 30
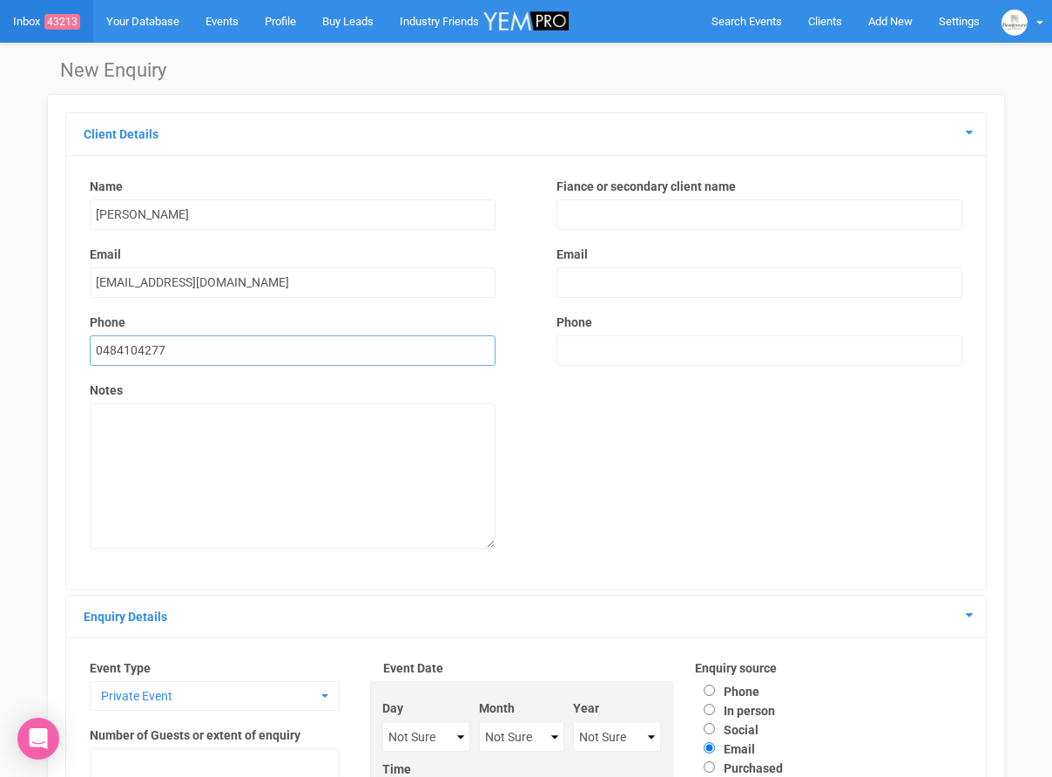
type input "0484104277"
click at [607, 217] on input "text" at bounding box center [759, 214] width 406 height 30
type input "[PERSON_NAME]"
click at [670, 276] on input "email" at bounding box center [759, 282] width 406 height 30
click at [562, 351] on input "text" at bounding box center [759, 350] width 406 height 30
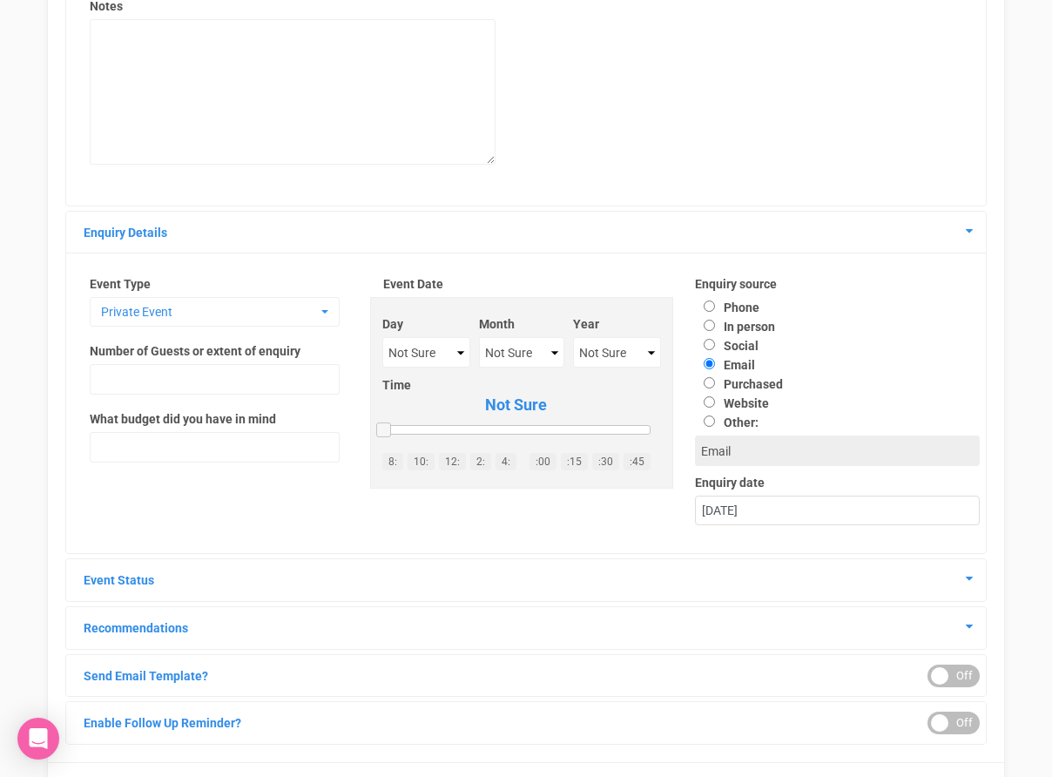
scroll to position [386, 0]
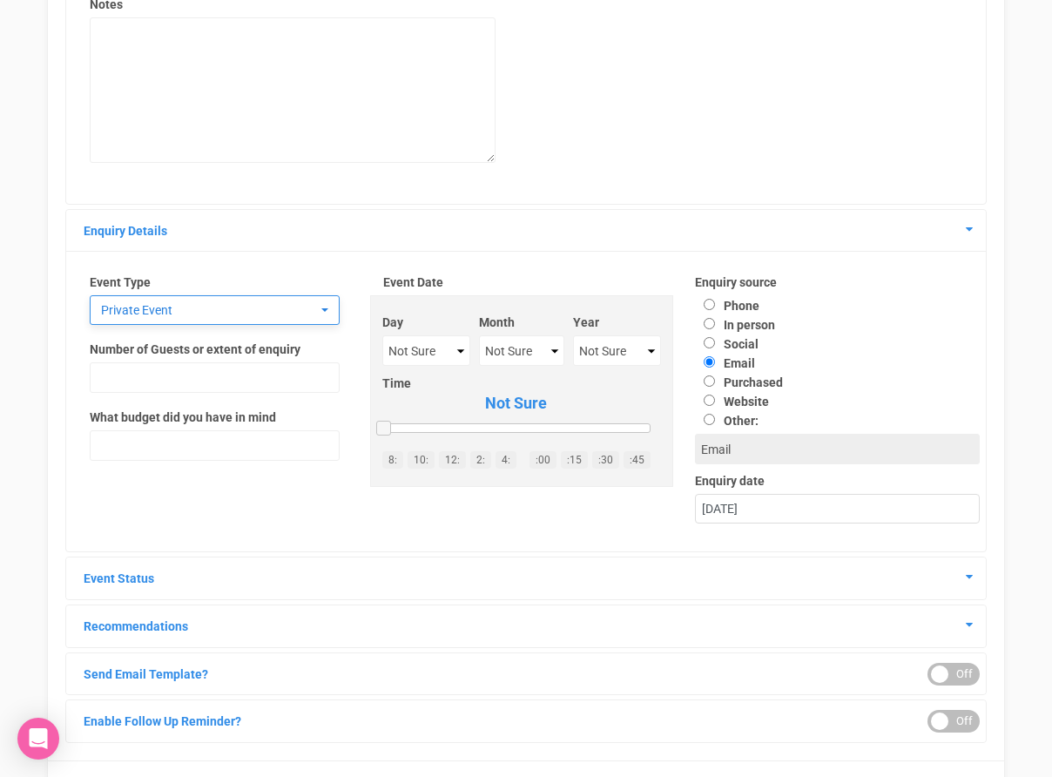
type input "0477771021"
click at [208, 306] on span "Private Event" at bounding box center [209, 309] width 216 height 17
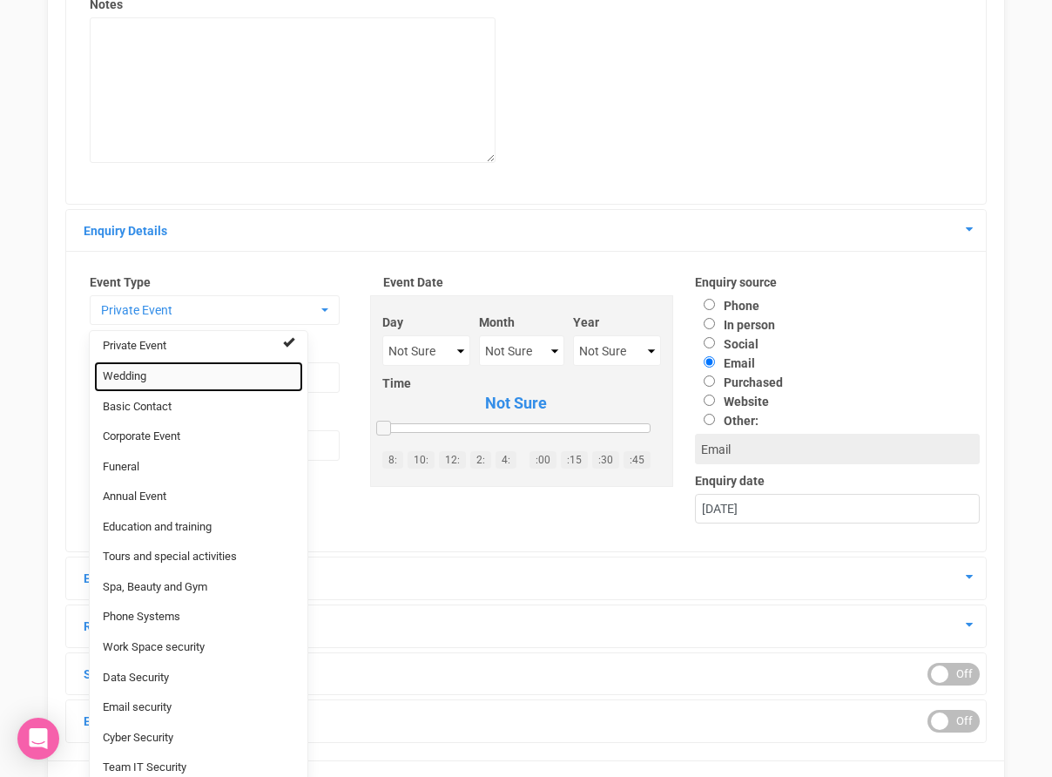
click at [185, 373] on link "Wedding" at bounding box center [198, 376] width 209 height 30
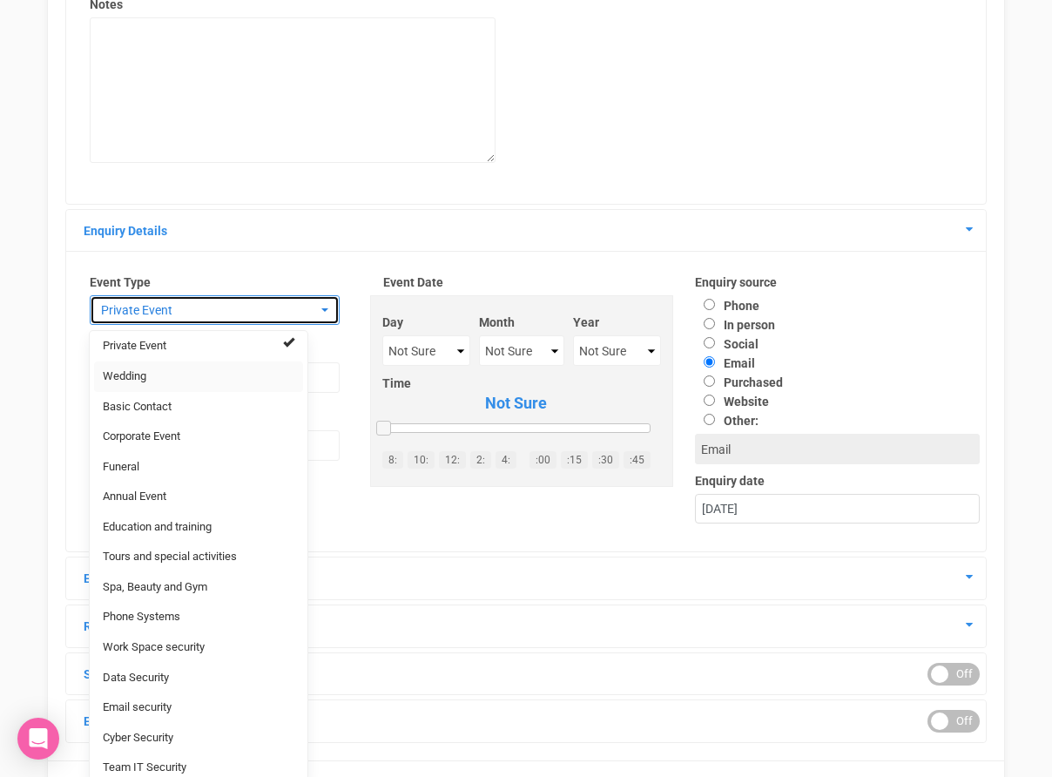
select select "20"
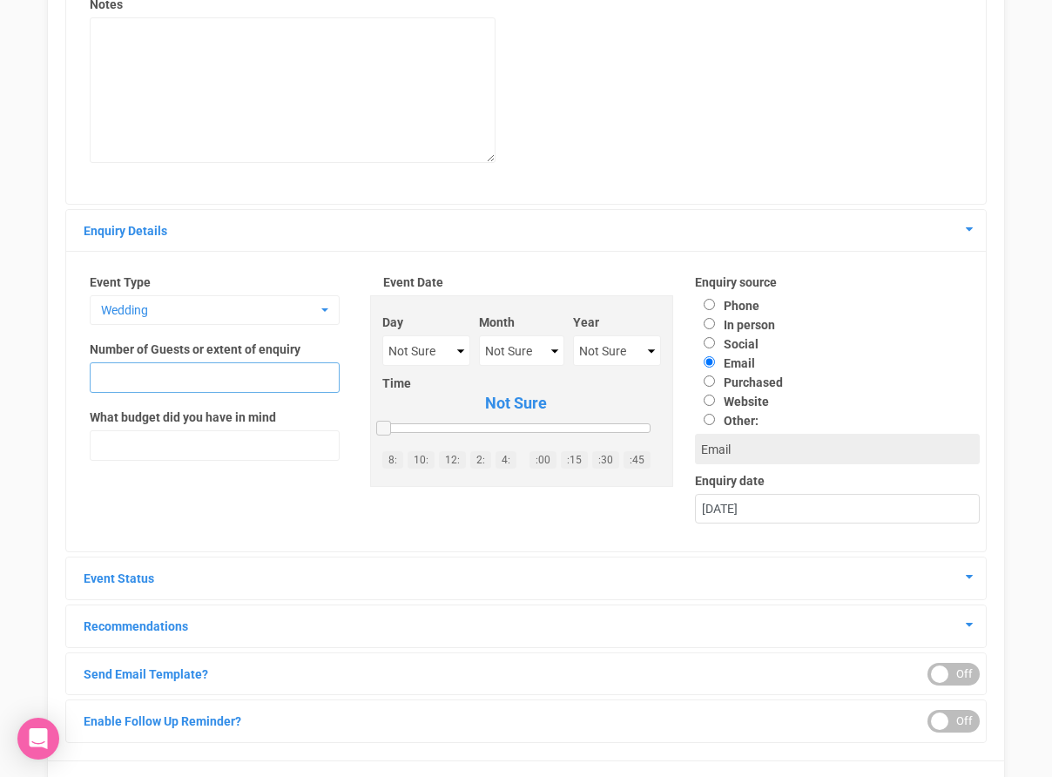
click at [194, 368] on input "text" at bounding box center [215, 377] width 250 height 30
type input "40"
click at [533, 336] on select "Not Sure January February March April May June July August September October No…" at bounding box center [521, 350] width 85 height 30
select select "September"
click at [586, 363] on select "Not Sure 2020 2021 2022 2023 2024 2025 2026 2027 2028 2029 2030 2031 2032 2033 …" at bounding box center [616, 350] width 87 height 30
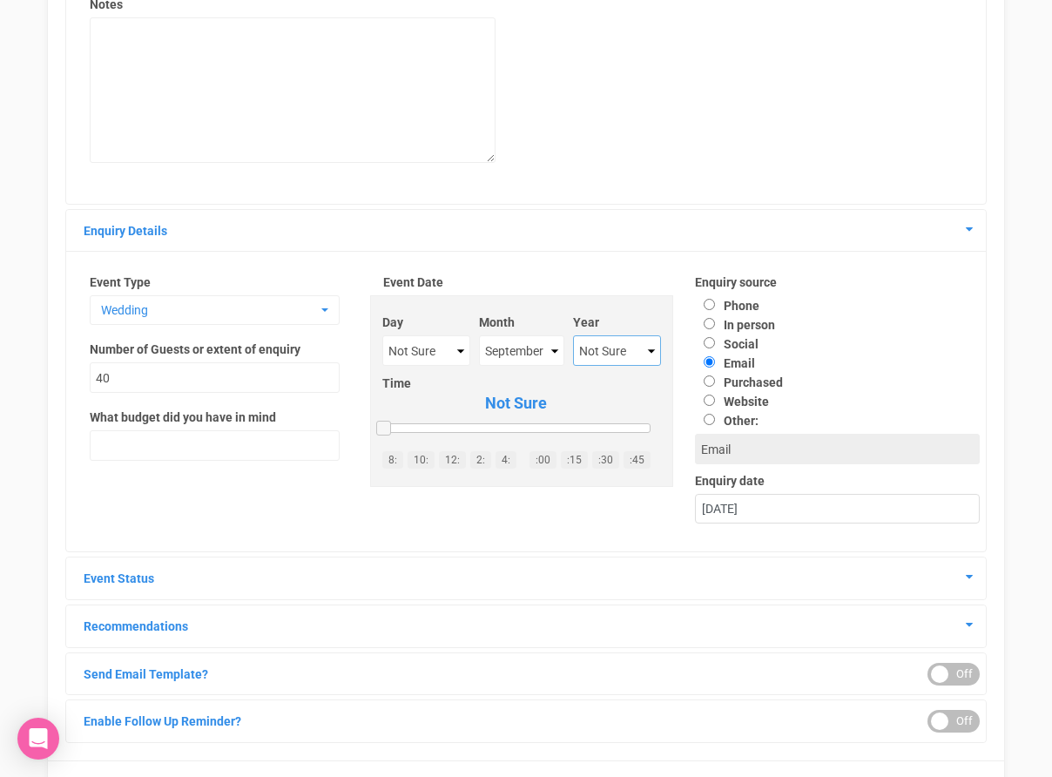
select select "2026"
click at [711, 340] on input "Social" at bounding box center [708, 342] width 11 height 11
radio input "true"
type input "Social"
click at [826, 502] on div "19th August 2025" at bounding box center [837, 508] width 283 height 29
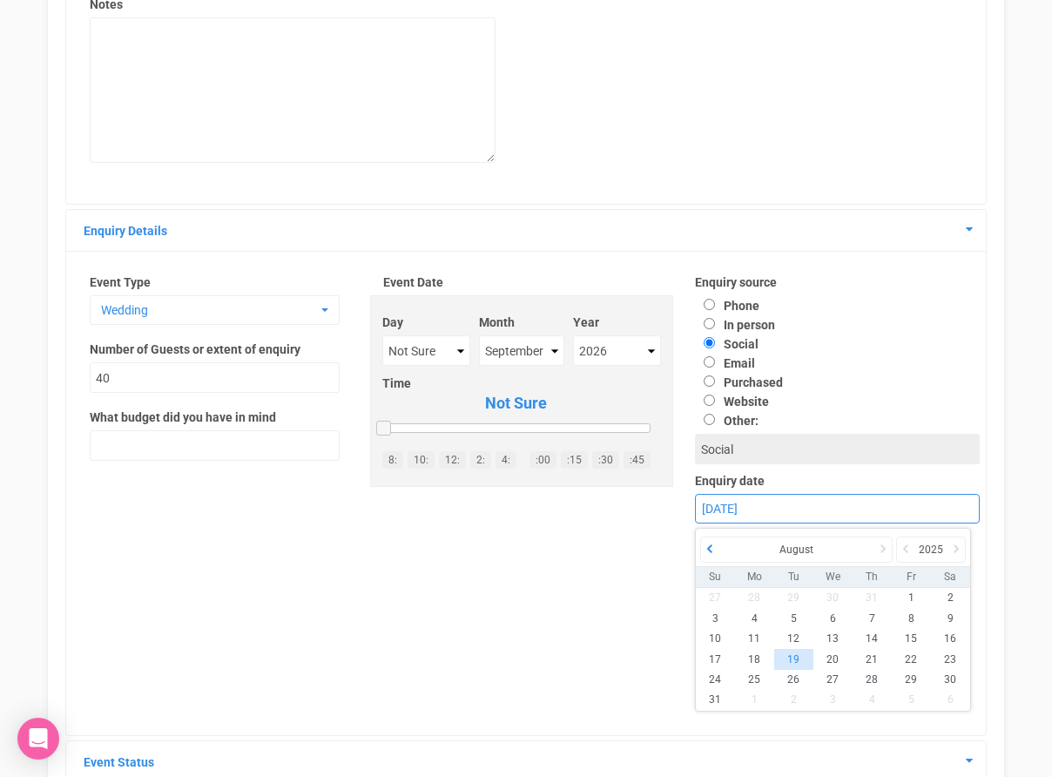
click at [705, 557] on icon at bounding box center [709, 548] width 17 height 24
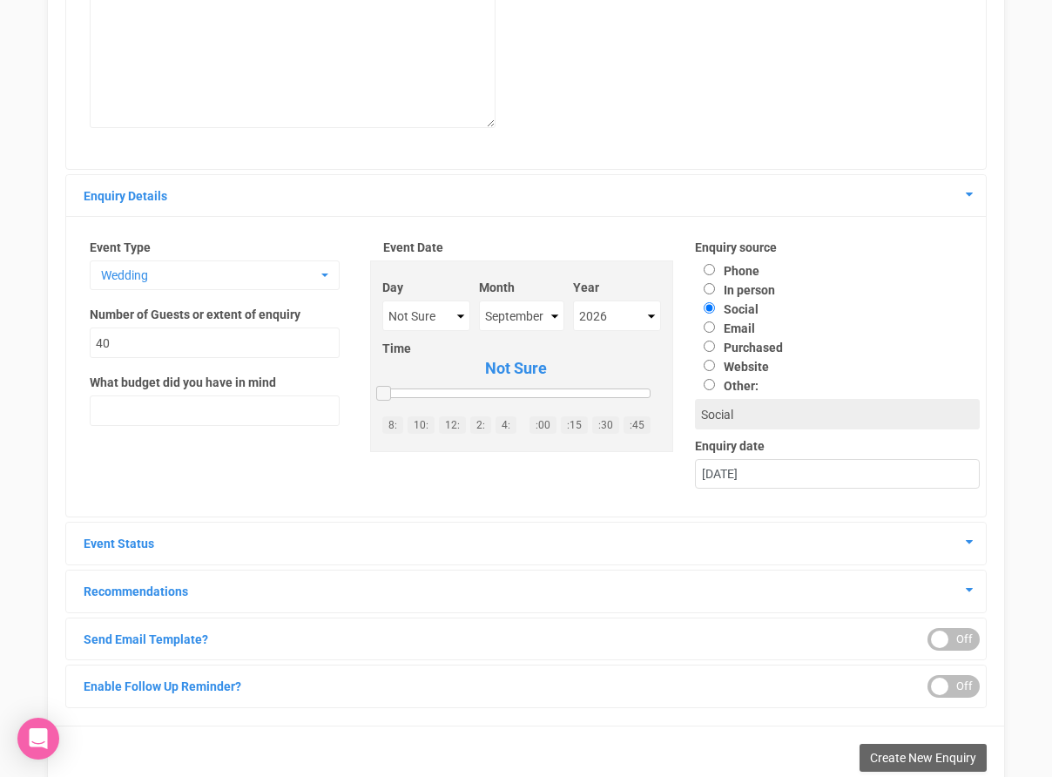
scroll to position [478, 0]
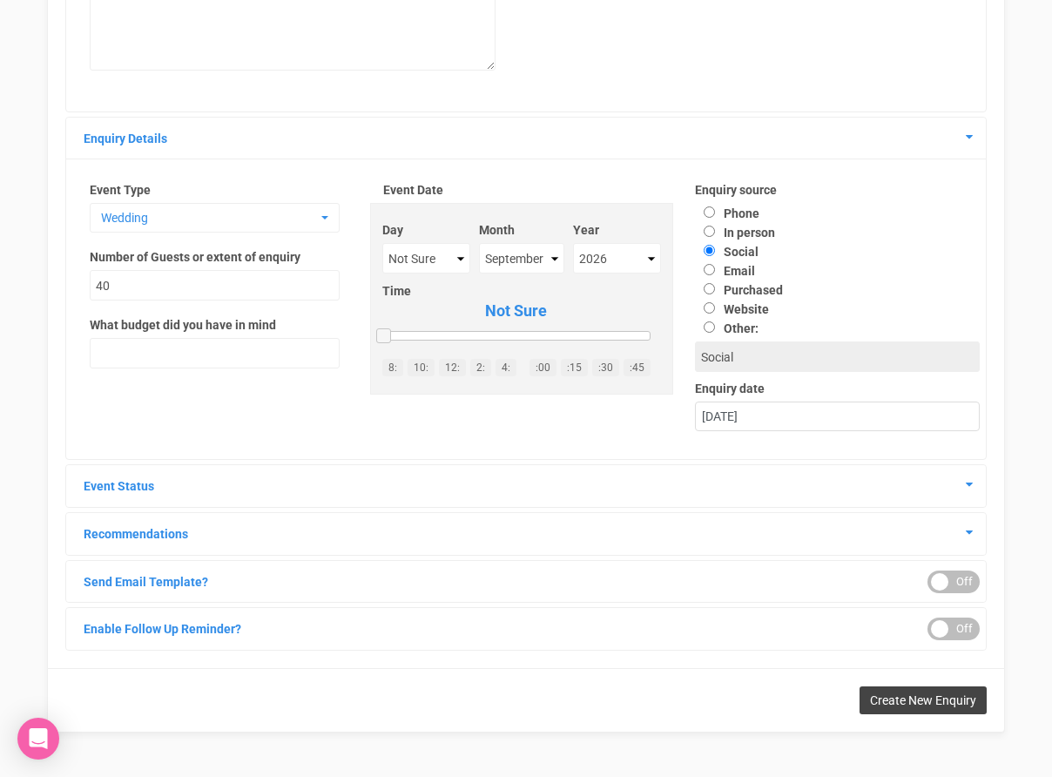
drag, startPoint x: 927, startPoint y: 704, endPoint x: 913, endPoint y: 691, distance: 19.1
click at [926, 703] on span "Create New Enquiry" at bounding box center [923, 700] width 106 height 14
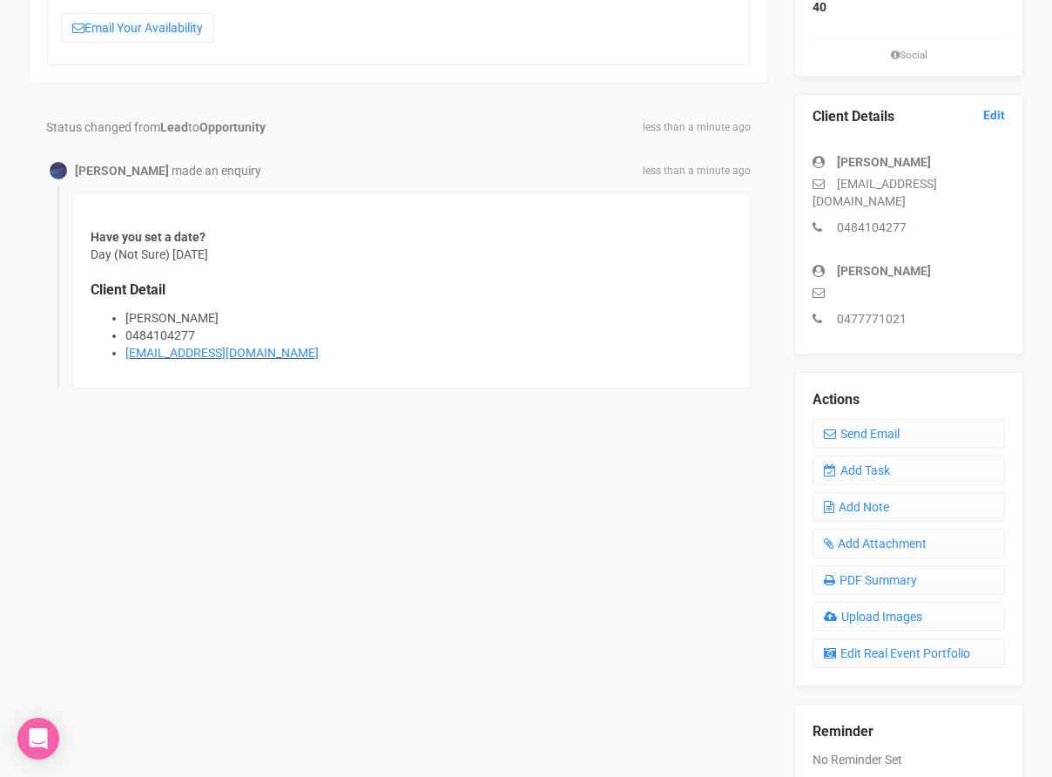
scroll to position [393, 0]
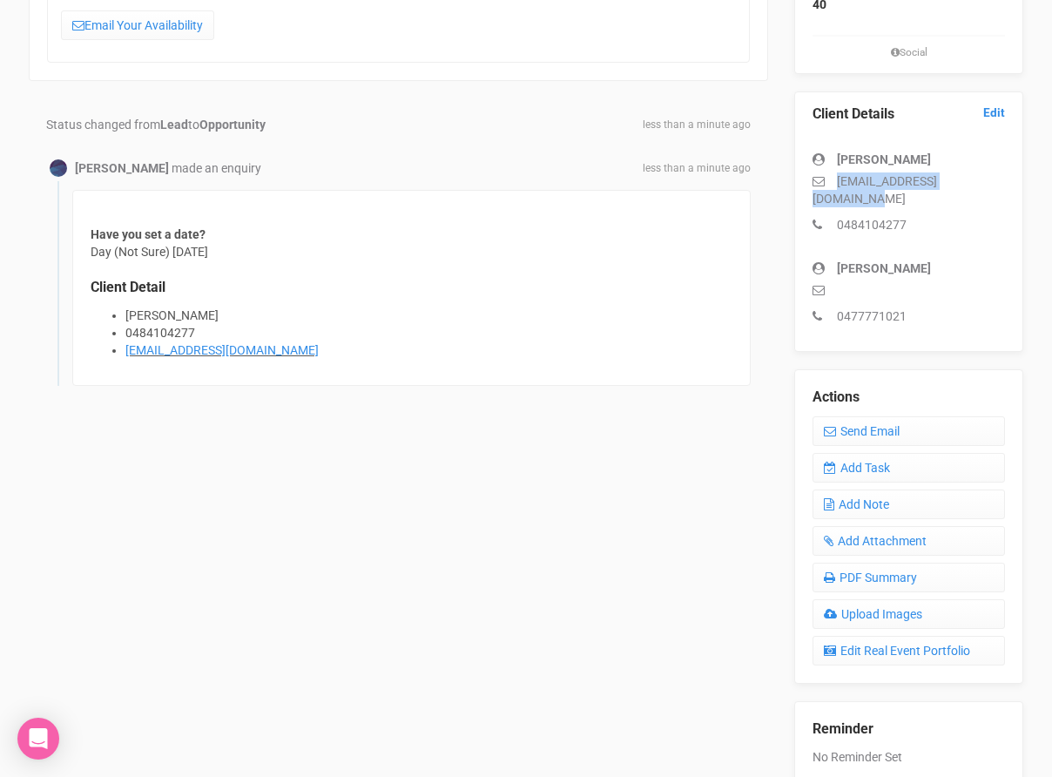
drag, startPoint x: 844, startPoint y: 201, endPoint x: 993, endPoint y: 198, distance: 149.8
click at [993, 198] on p "jessureinheimer@gmail.com" at bounding box center [908, 189] width 192 height 35
copy p "jessureinheimer@gmail.com"
click at [427, 167] on div "Jessu Reinheimer made an enquiry less than a minute ago" at bounding box center [398, 167] width 704 height 17
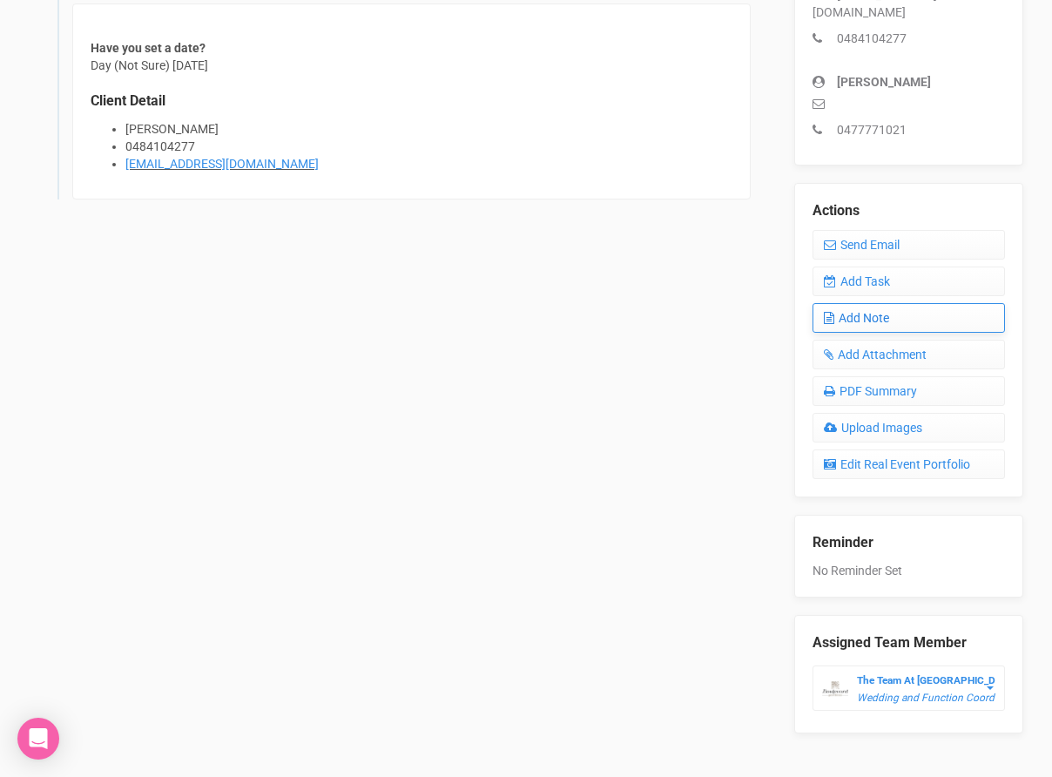
scroll to position [616, 0]
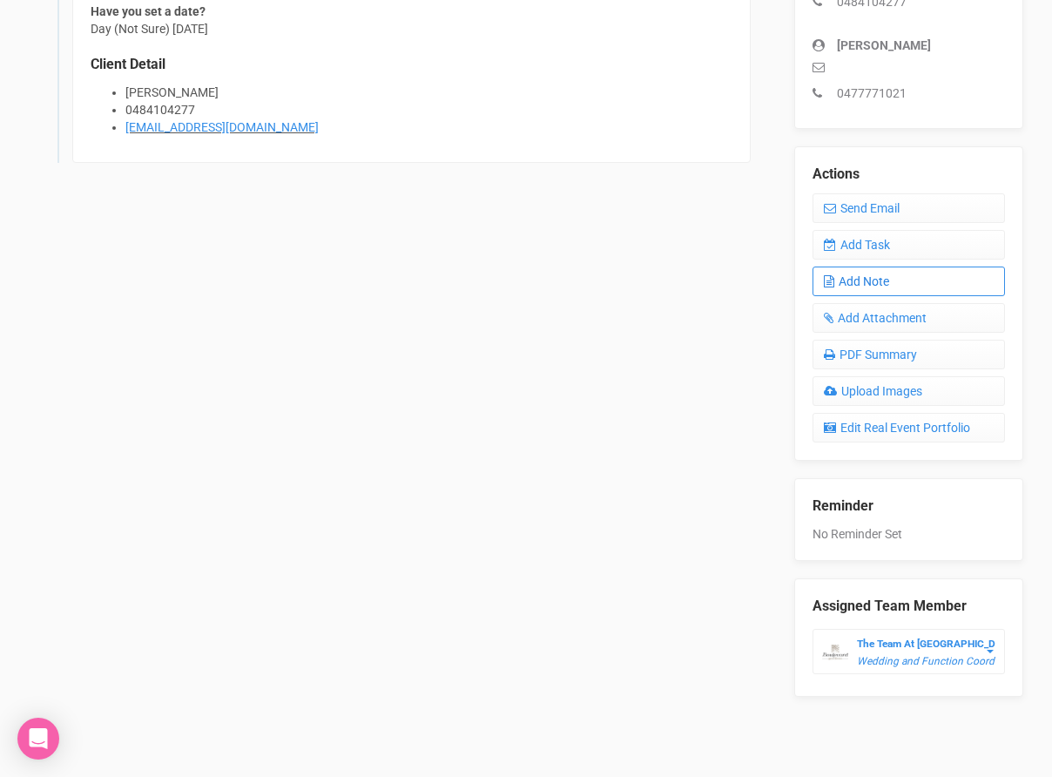
click at [891, 289] on link "Add Note" at bounding box center [908, 281] width 192 height 30
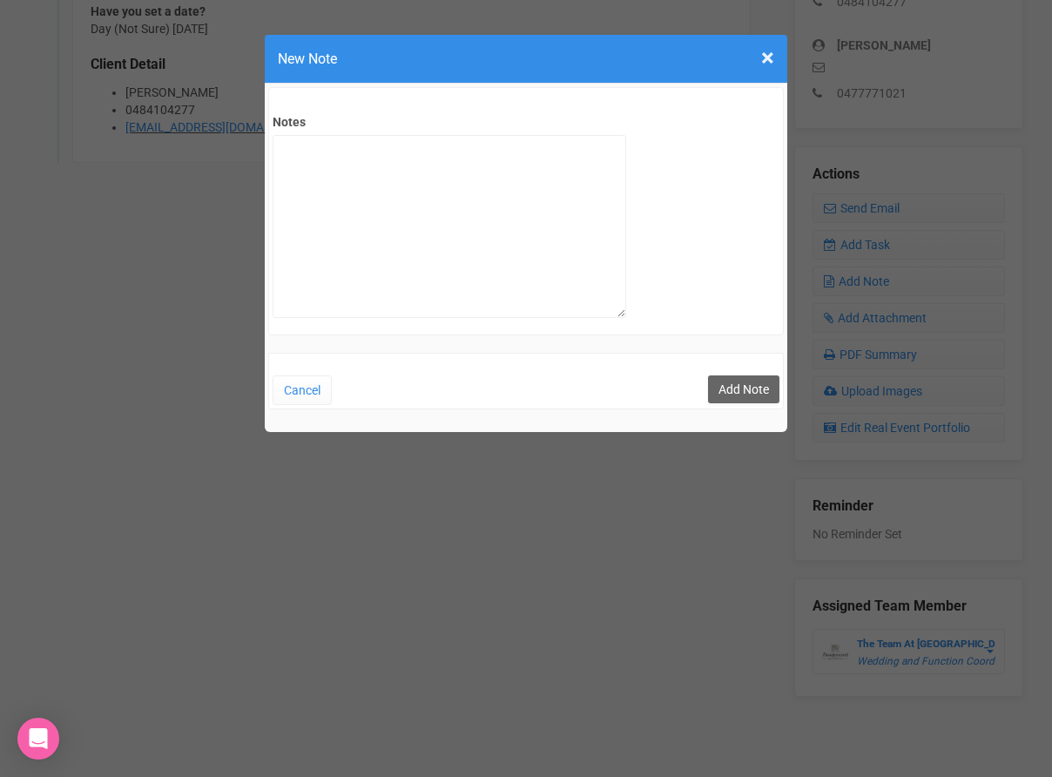
click at [252, 172] on div "× Close New Note Notes Cancel Add Note" at bounding box center [526, 388] width 1052 height 777
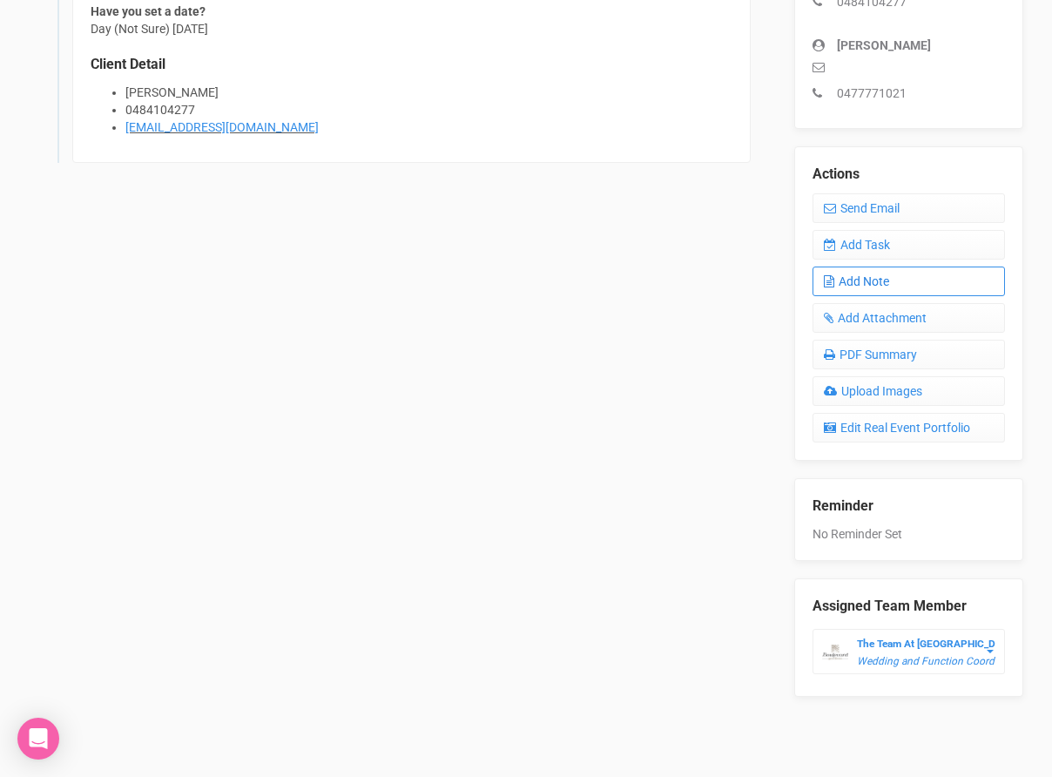
click at [919, 276] on link "Add Note" at bounding box center [908, 281] width 192 height 30
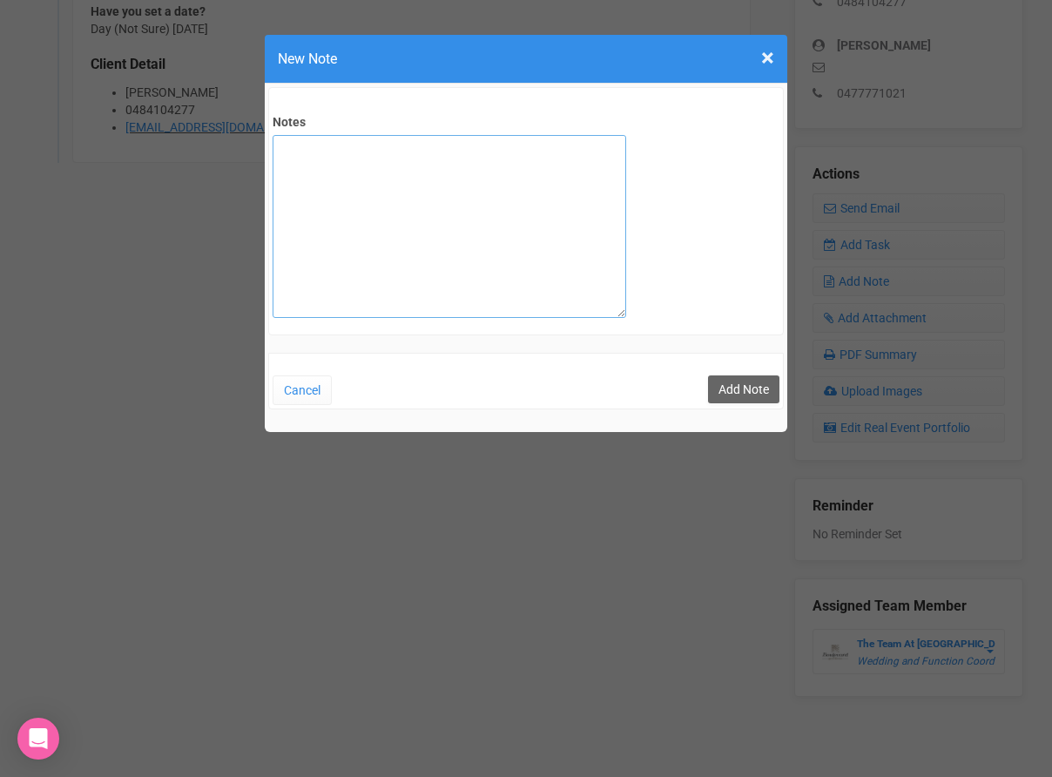
click at [525, 219] on textarea "Notes" at bounding box center [448, 226] width 353 height 183
type textarea "SITE Visit - 14/5/25"
click at [743, 385] on button "Add Note" at bounding box center [743, 389] width 71 height 28
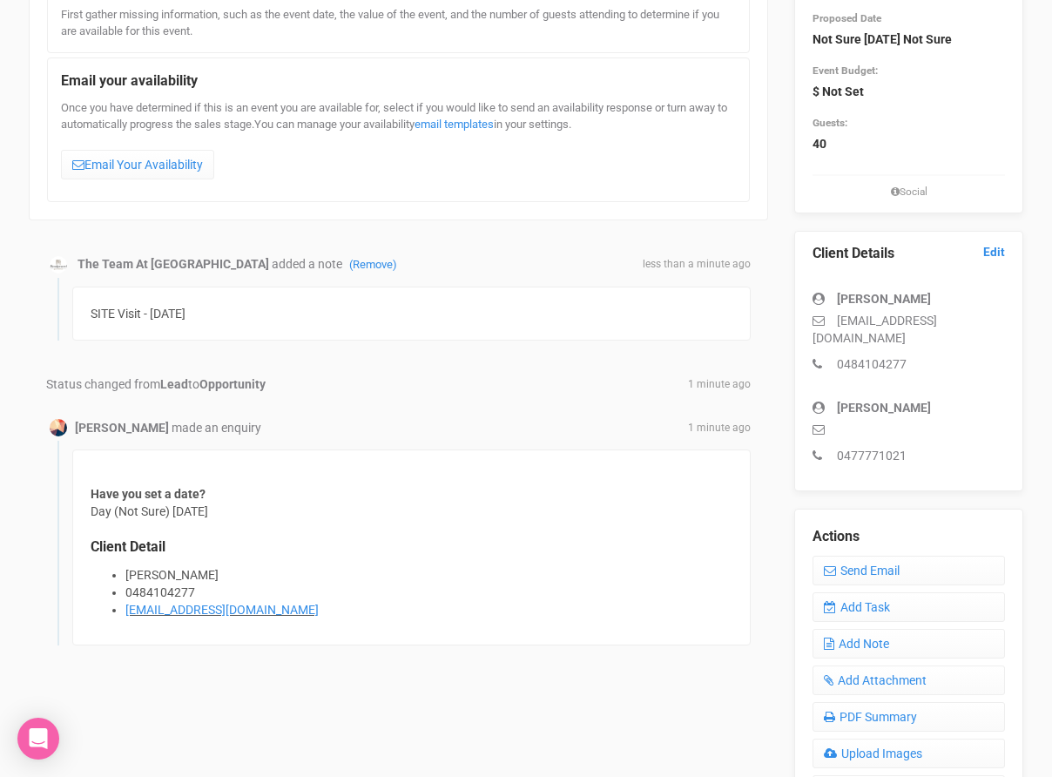
scroll to position [269, 0]
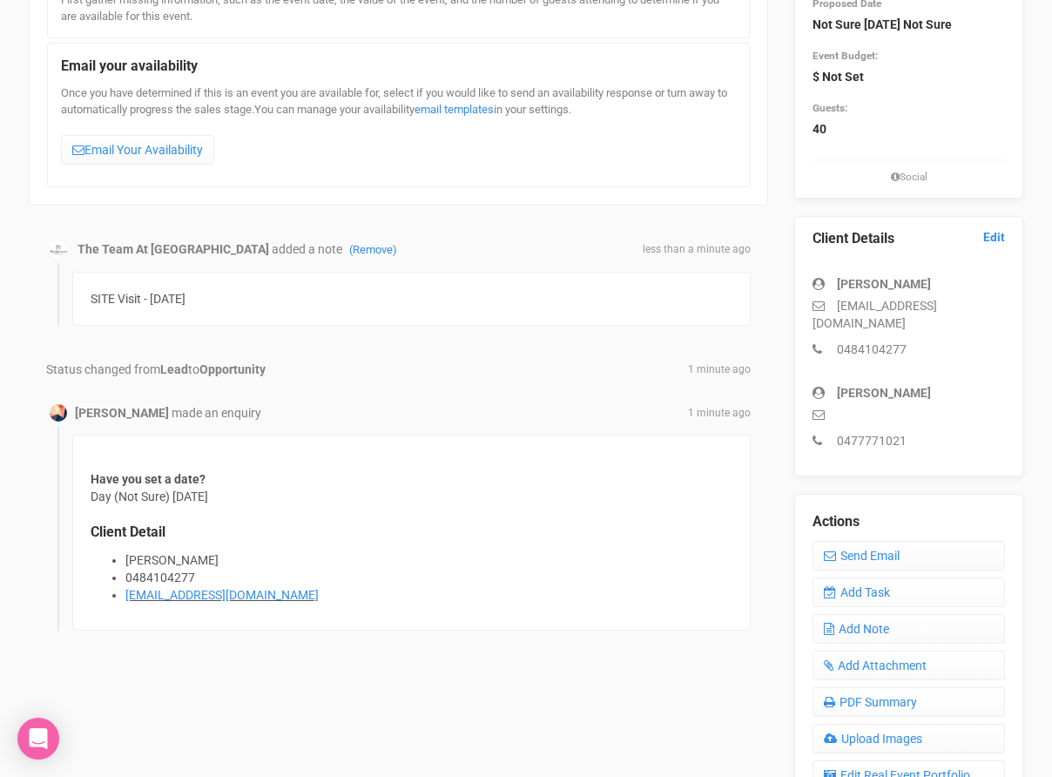
click at [832, 312] on icon at bounding box center [824, 305] width 24 height 12
drag, startPoint x: 850, startPoint y: 324, endPoint x: 1005, endPoint y: 328, distance: 155.0
click at [1005, 328] on div "Client Details Edit [PERSON_NAME] [EMAIL_ADDRESS][DOMAIN_NAME] 0484104277 [PERS…" at bounding box center [908, 346] width 229 height 260
copy p "[EMAIL_ADDRESS][DOMAIN_NAME]"
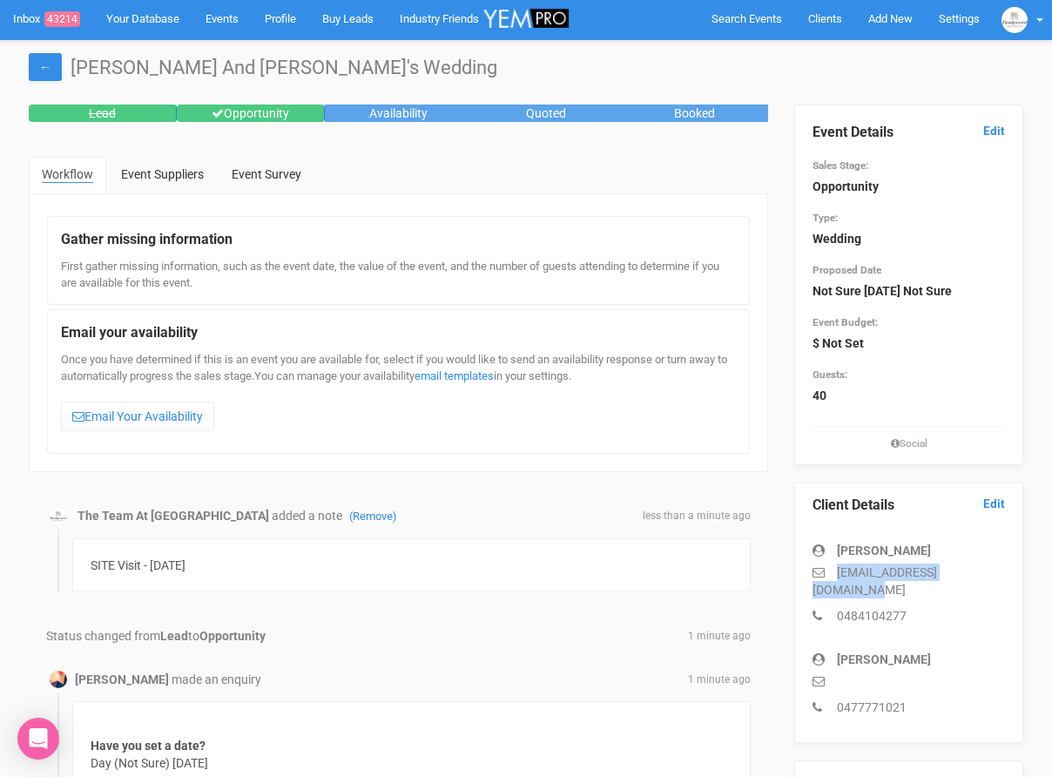
scroll to position [0, 0]
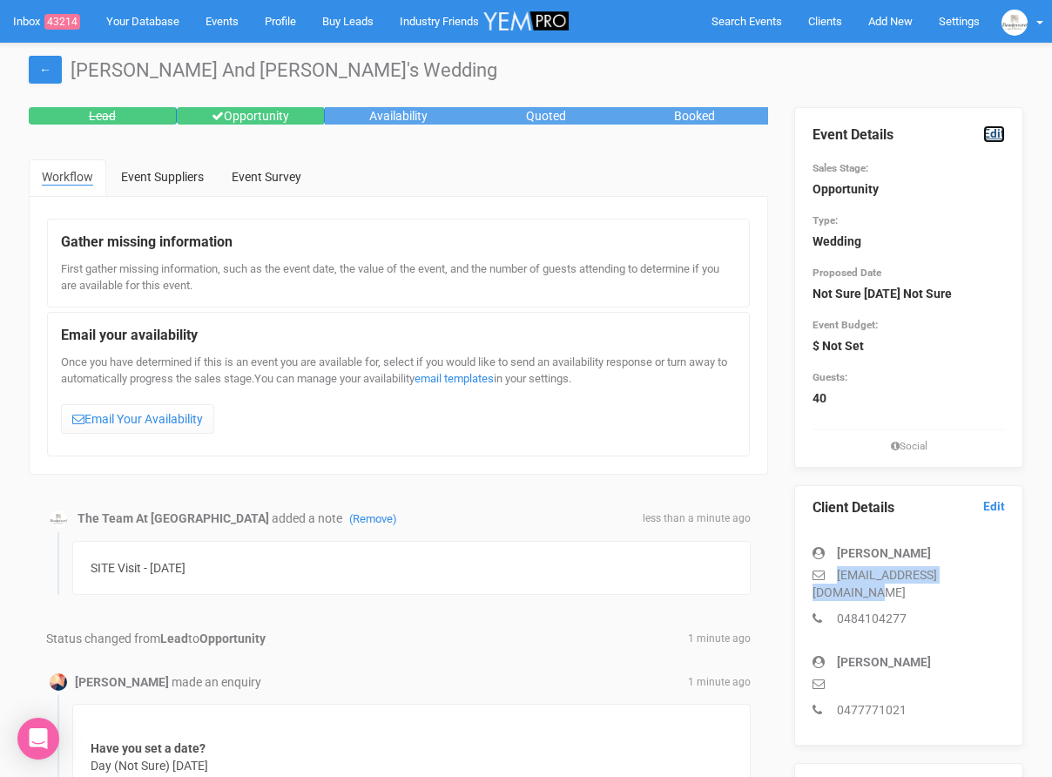
click at [999, 137] on link "Edit" at bounding box center [994, 133] width 22 height 17
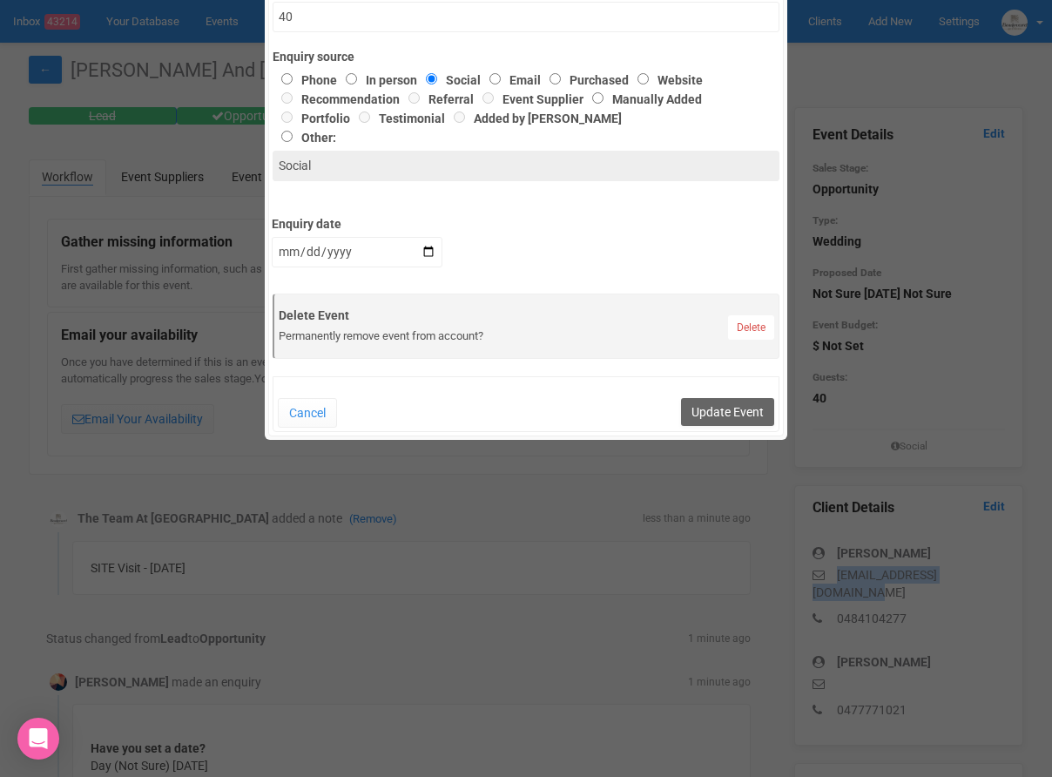
scroll to position [715, 0]
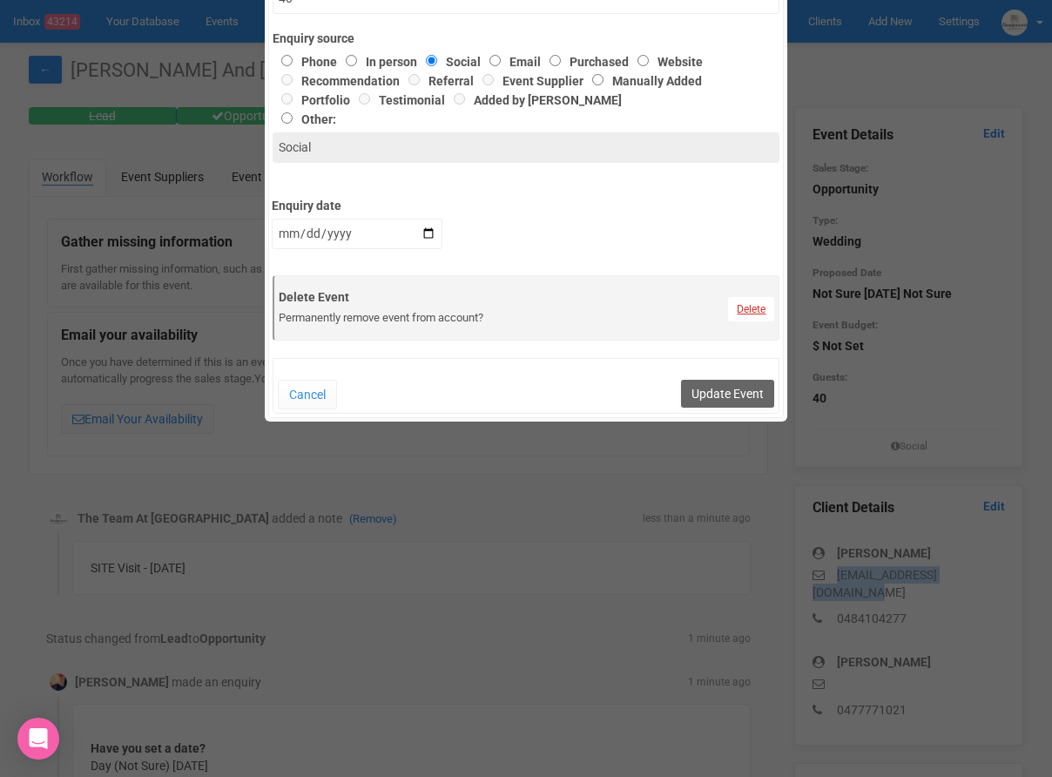
click at [750, 308] on link "Delete" at bounding box center [751, 309] width 46 height 24
click at [767, 267] on link "Confirm" at bounding box center [763, 265] width 54 height 24
click at [721, 387] on button "Update Event" at bounding box center [727, 394] width 93 height 28
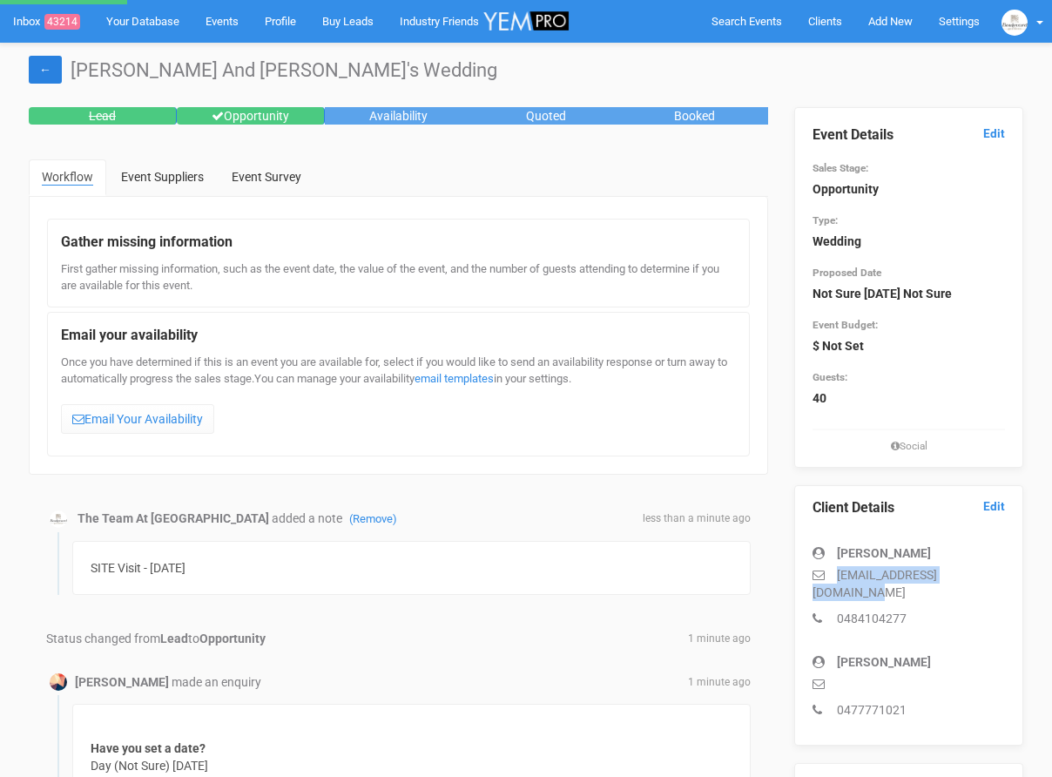
click at [35, 66] on link "←" at bounding box center [45, 70] width 33 height 28
click at [824, 10] on link "Clients" at bounding box center [825, 21] width 60 height 43
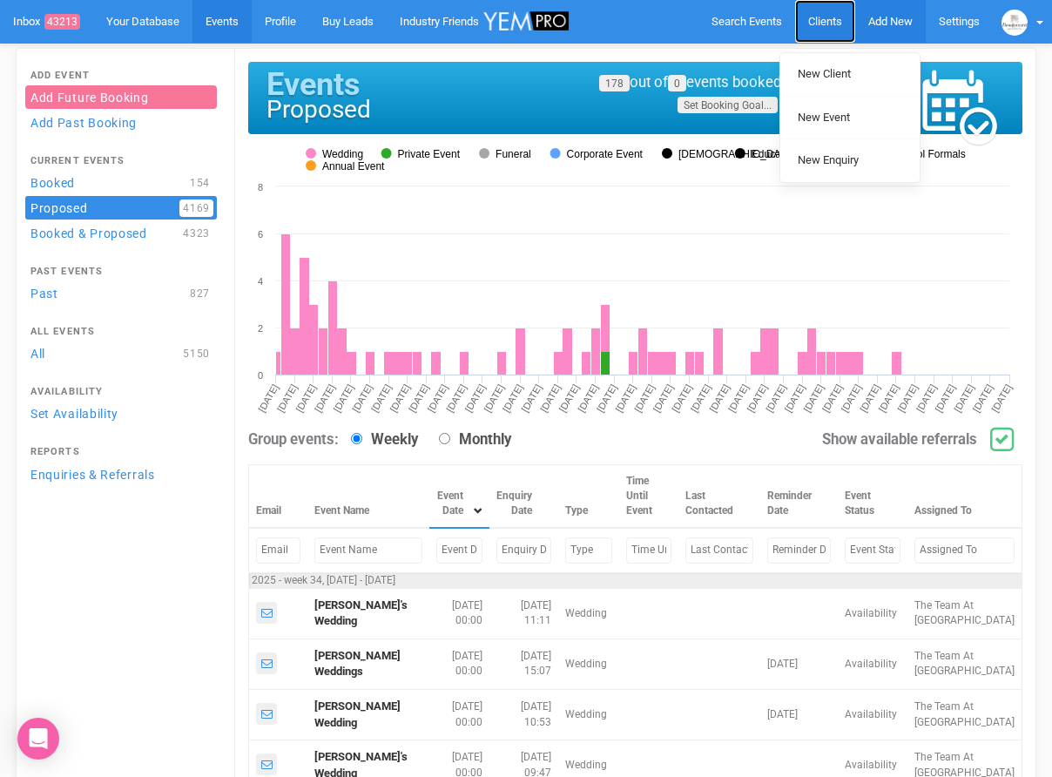
click at [816, 22] on span "Clients" at bounding box center [825, 21] width 34 height 13
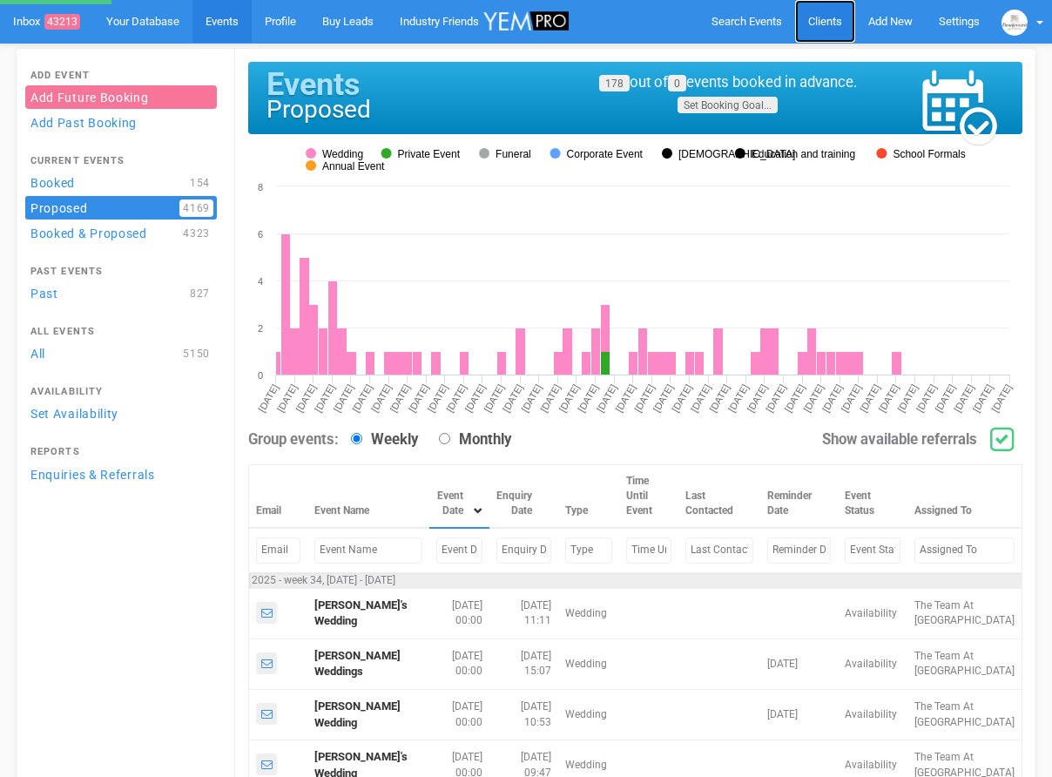
click at [816, 22] on span "Clients" at bounding box center [825, 21] width 34 height 13
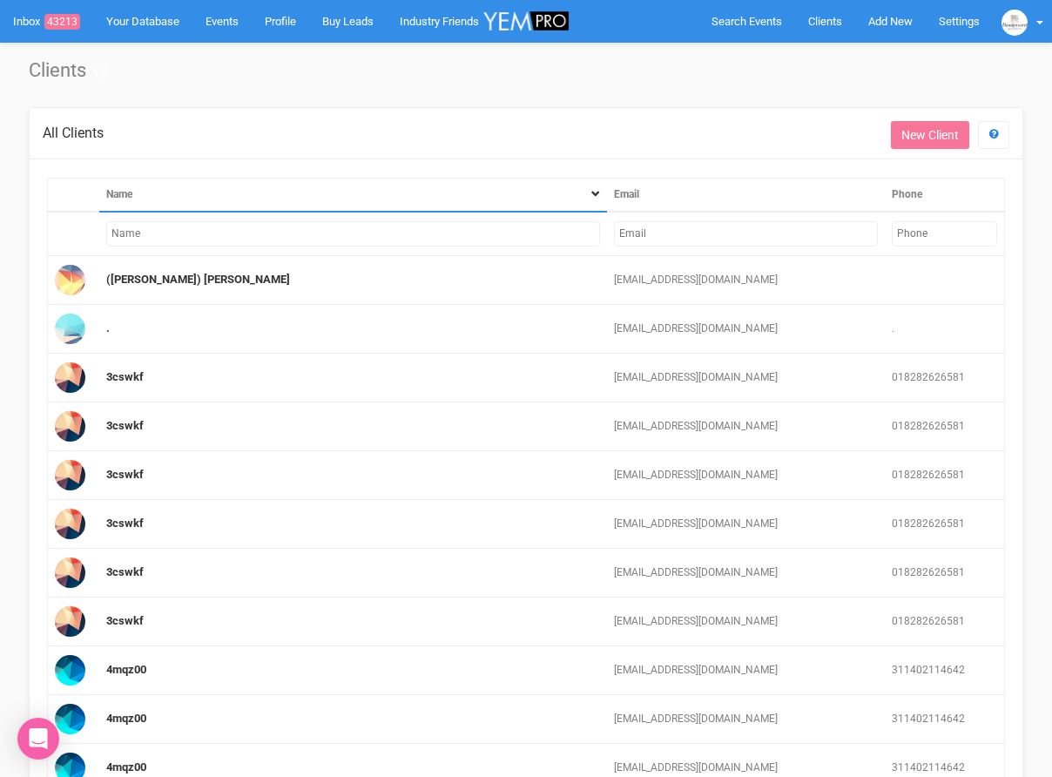
click at [637, 227] on input "text" at bounding box center [746, 233] width 264 height 25
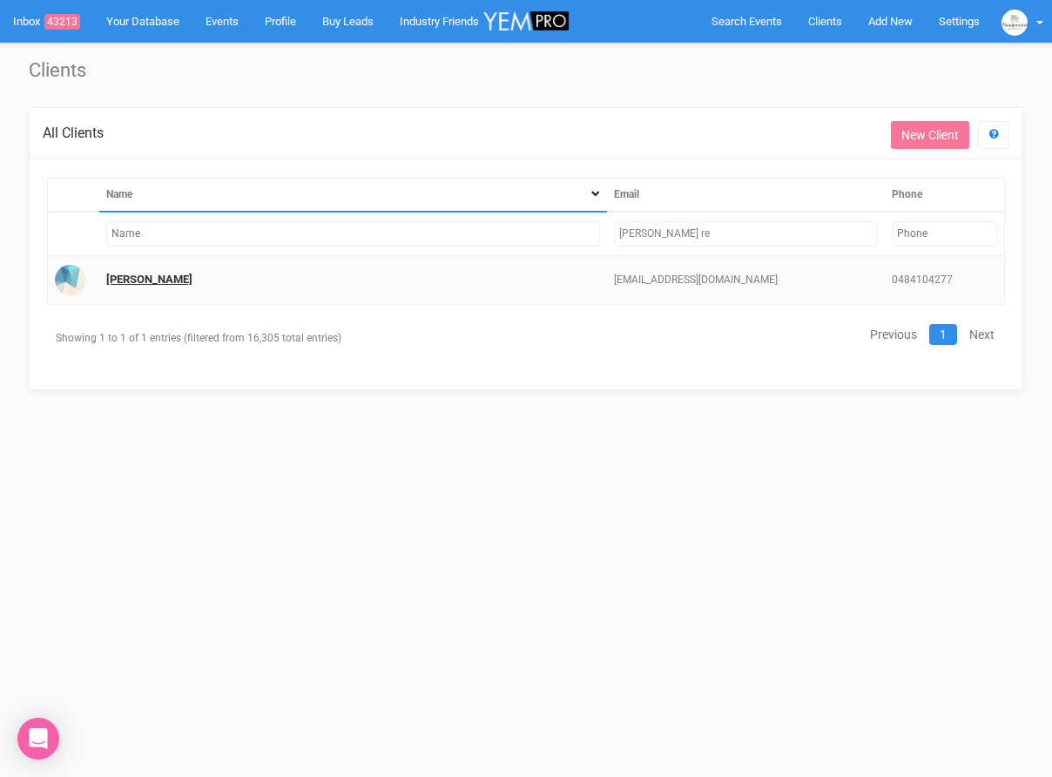
type input "[PERSON_NAME] re"
click at [113, 277] on link "[PERSON_NAME]" at bounding box center [149, 278] width 86 height 13
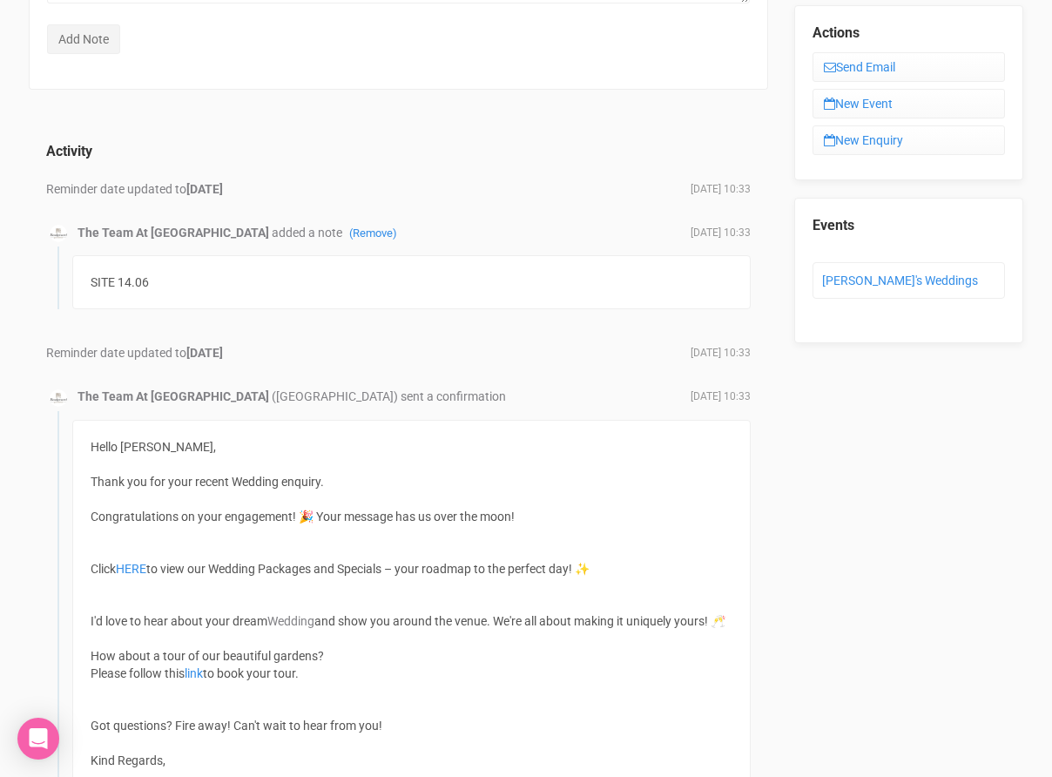
scroll to position [275, 0]
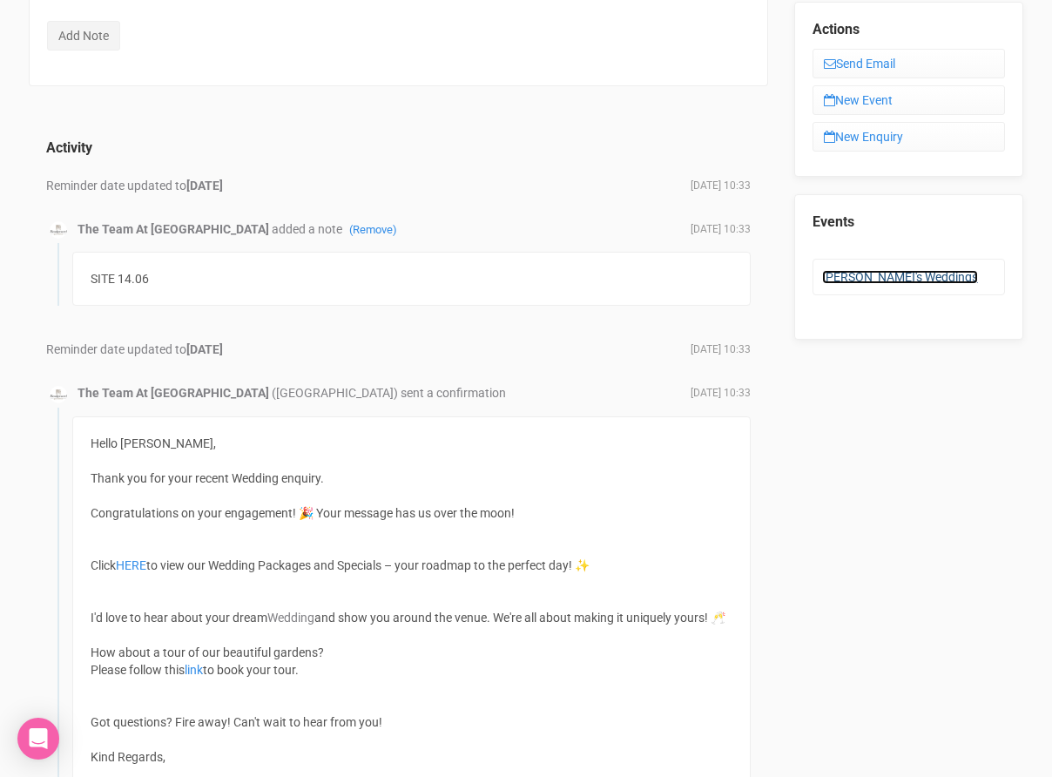
click at [843, 270] on link "[PERSON_NAME]'s Weddings" at bounding box center [900, 277] width 156 height 14
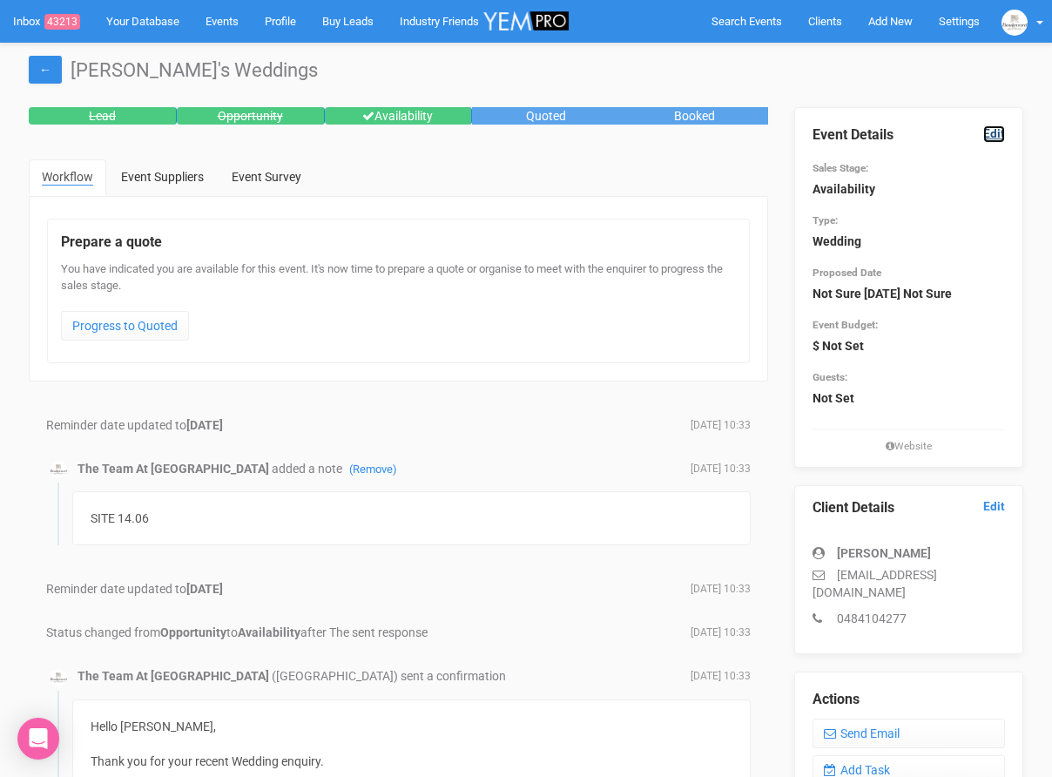
click at [989, 135] on link "Edit" at bounding box center [994, 133] width 22 height 17
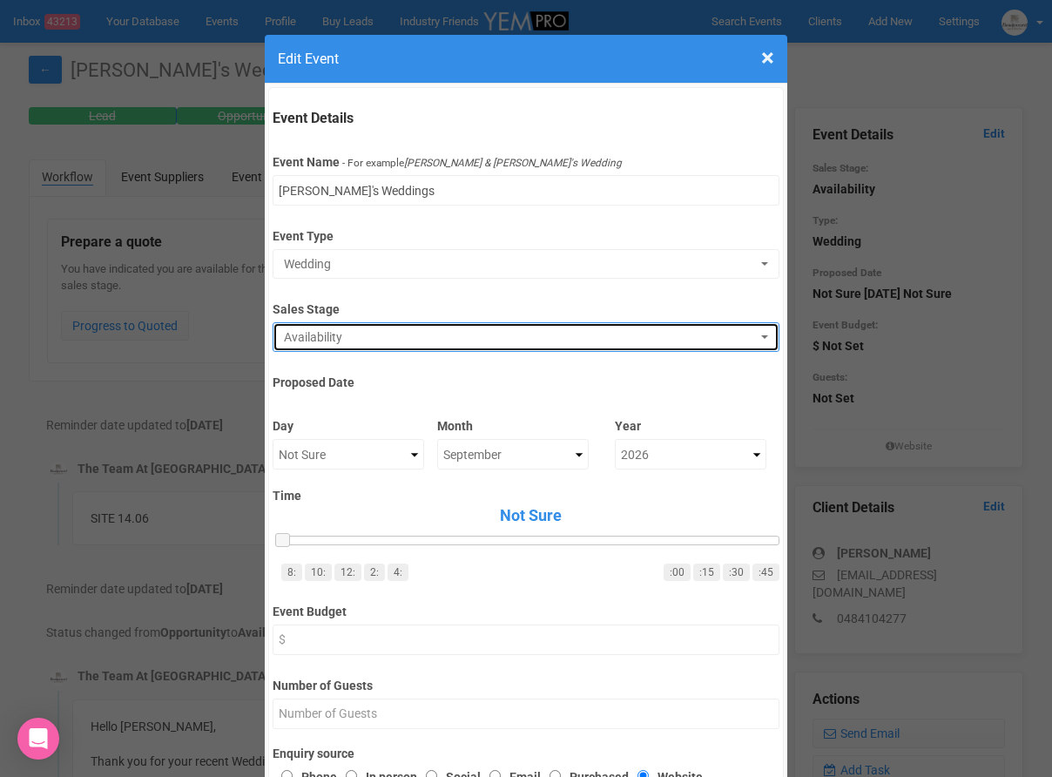
drag, startPoint x: 366, startPoint y: 332, endPoint x: 354, endPoint y: 346, distance: 17.9
click at [366, 332] on span "Availability" at bounding box center [520, 336] width 472 height 17
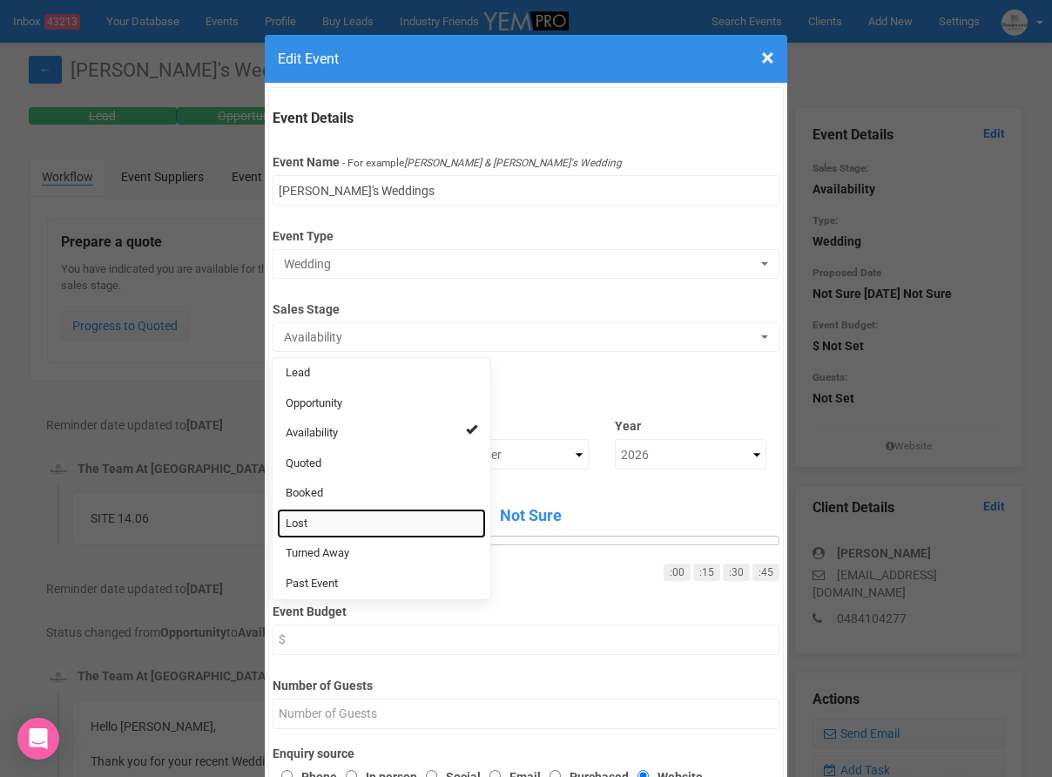
click at [344, 521] on link "Lost" at bounding box center [381, 523] width 209 height 30
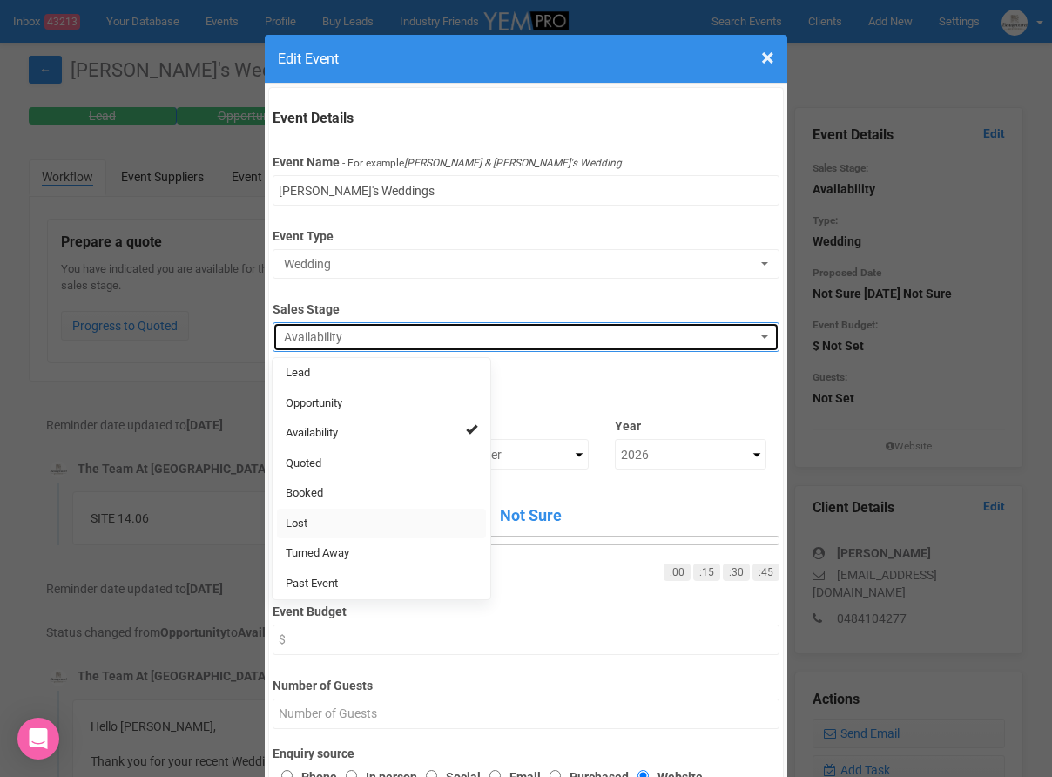
select select "10"
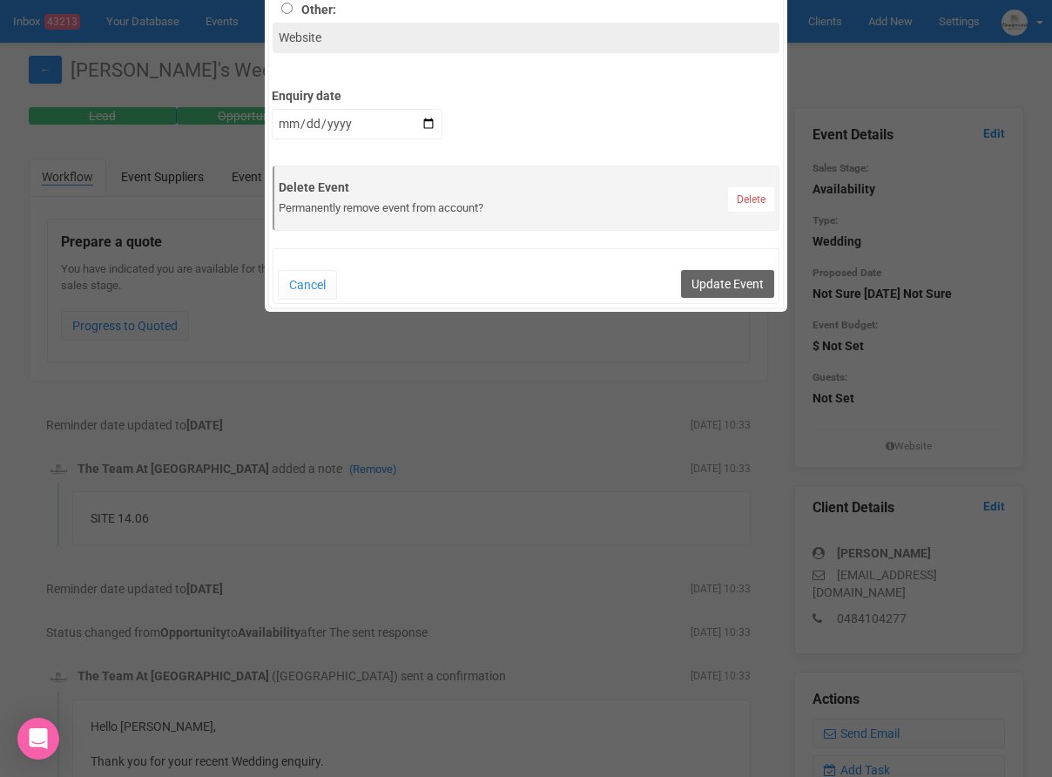
scroll to position [832, 0]
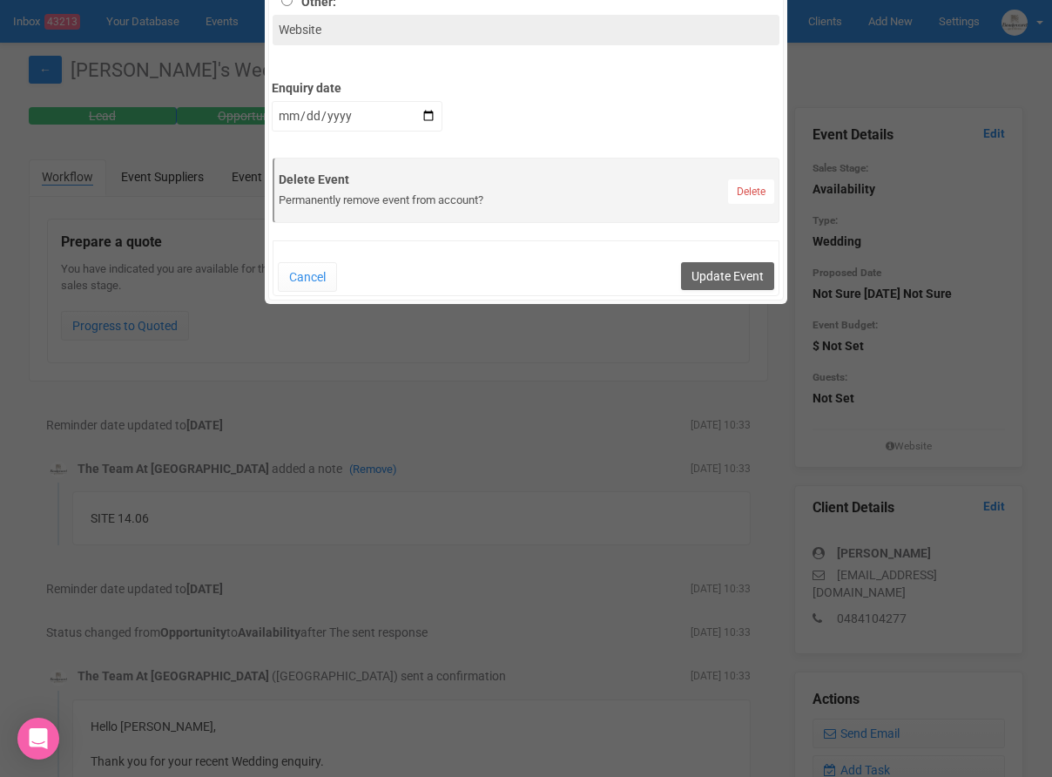
click at [684, 290] on div "Cancel Update Event" at bounding box center [526, 277] width 523 height 30
click at [703, 274] on button "Update Event" at bounding box center [727, 276] width 93 height 28
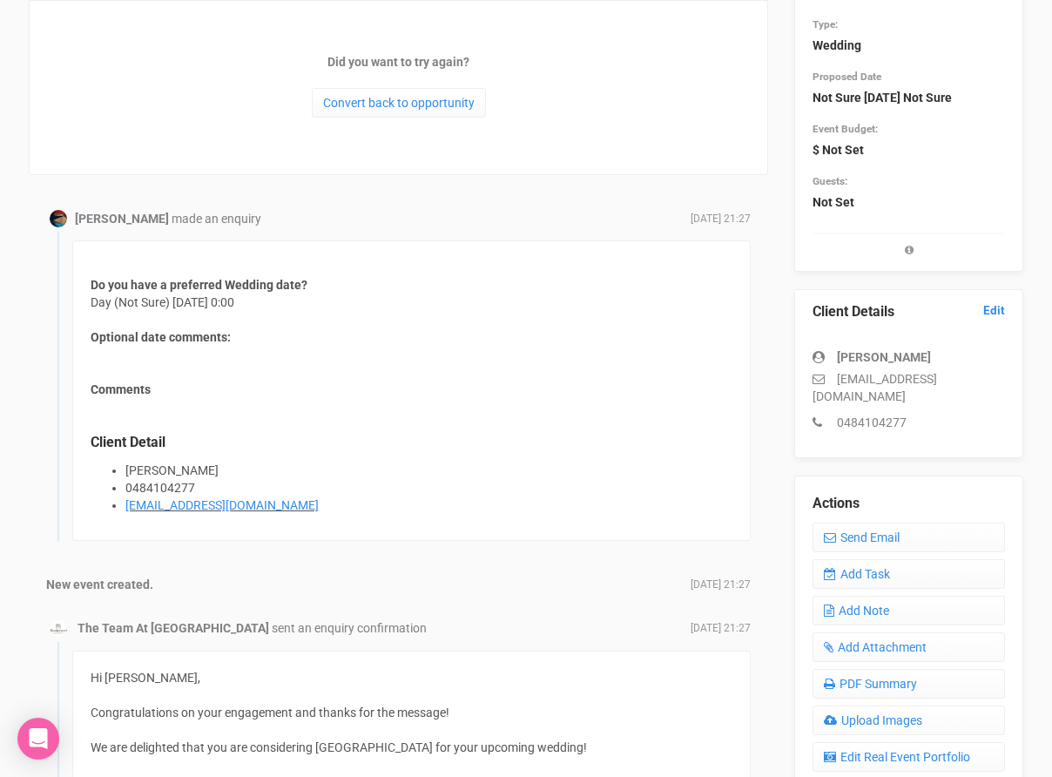
scroll to position [0, 0]
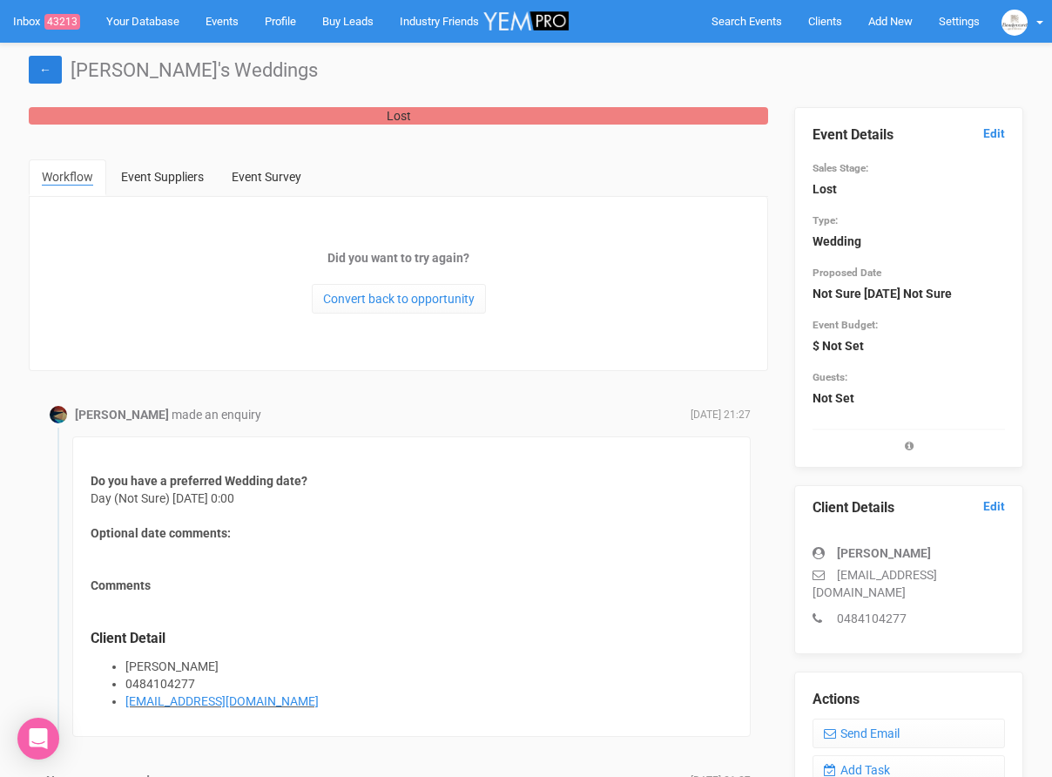
click at [55, 78] on link "←" at bounding box center [45, 70] width 33 height 28
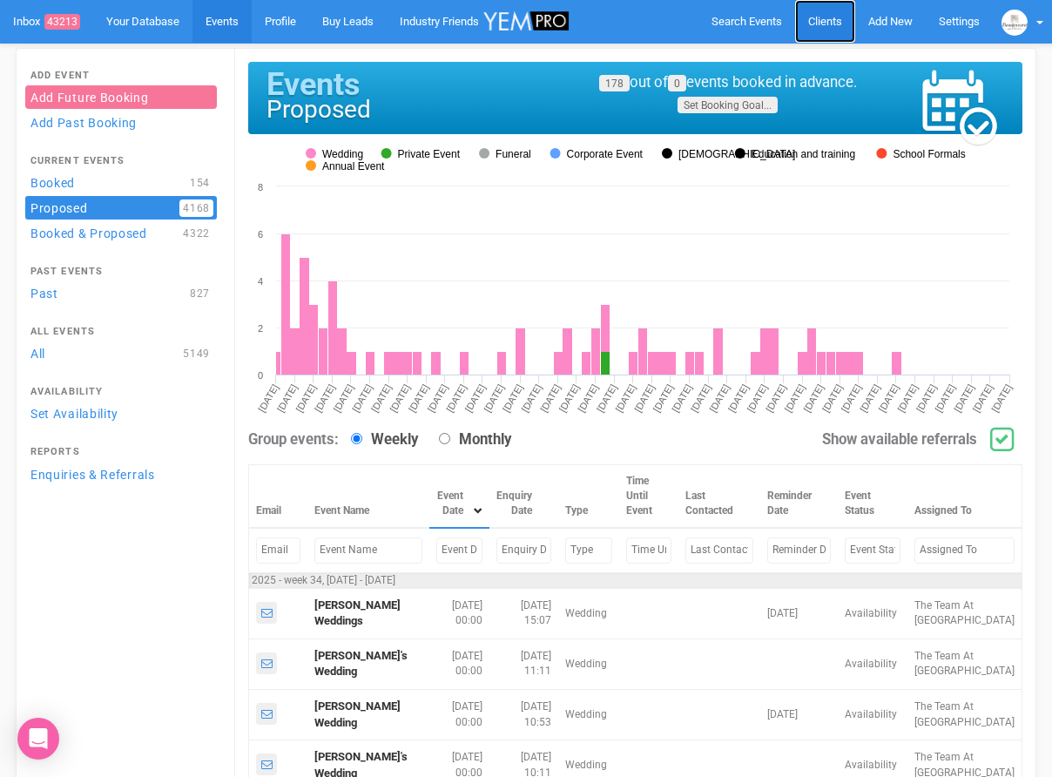
click at [810, 17] on span "Clients" at bounding box center [825, 21] width 34 height 13
